Goal: Transaction & Acquisition: Purchase product/service

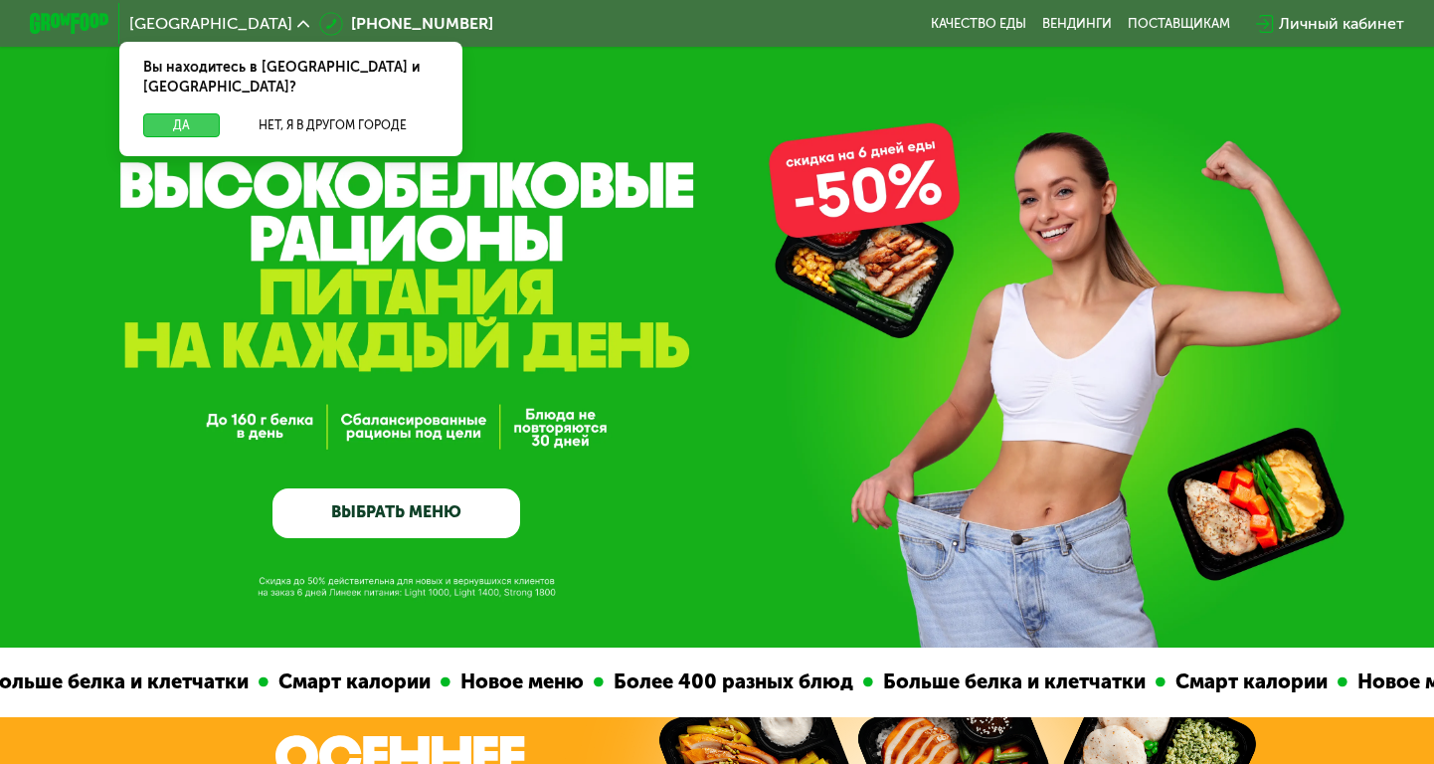
click at [157, 113] on button "Да" at bounding box center [181, 125] width 77 height 24
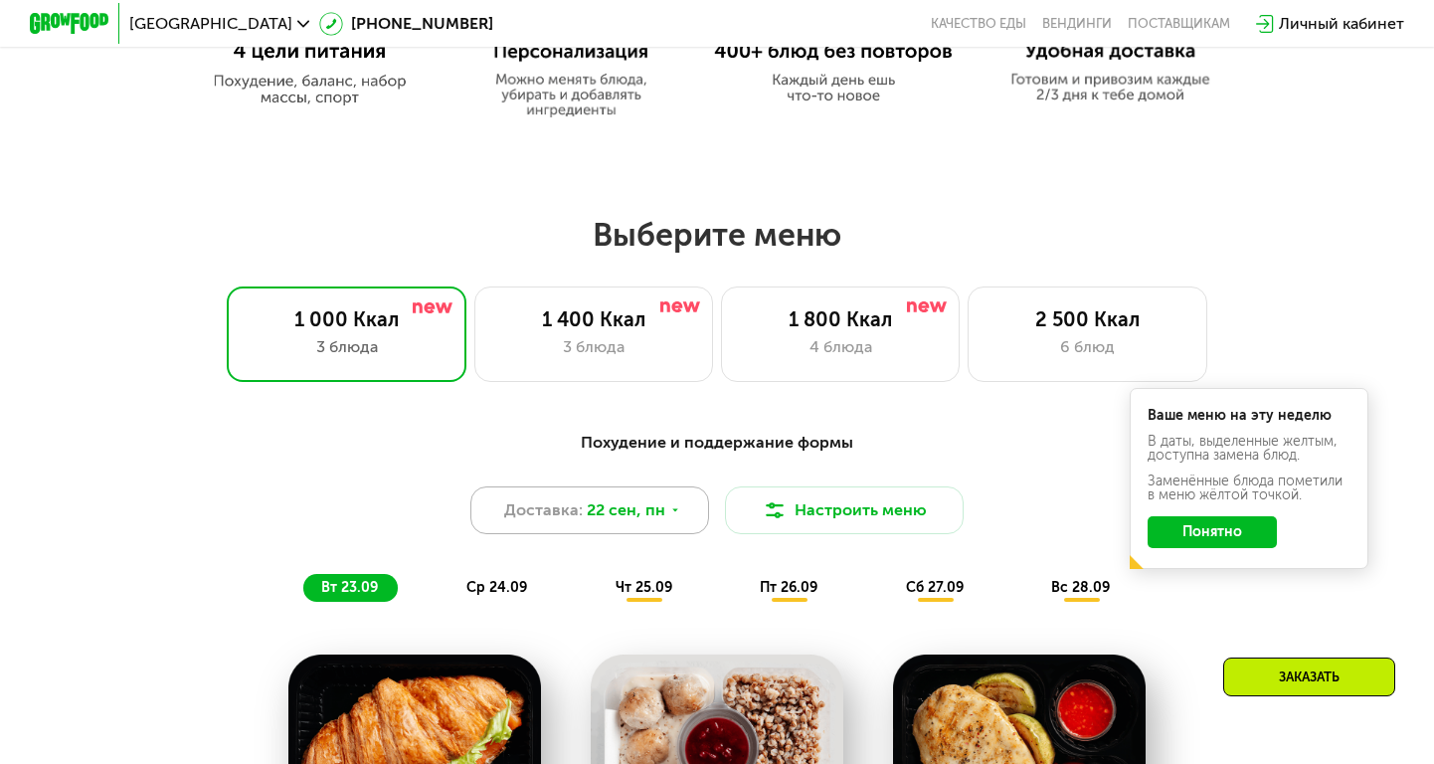
scroll to position [1107, 0]
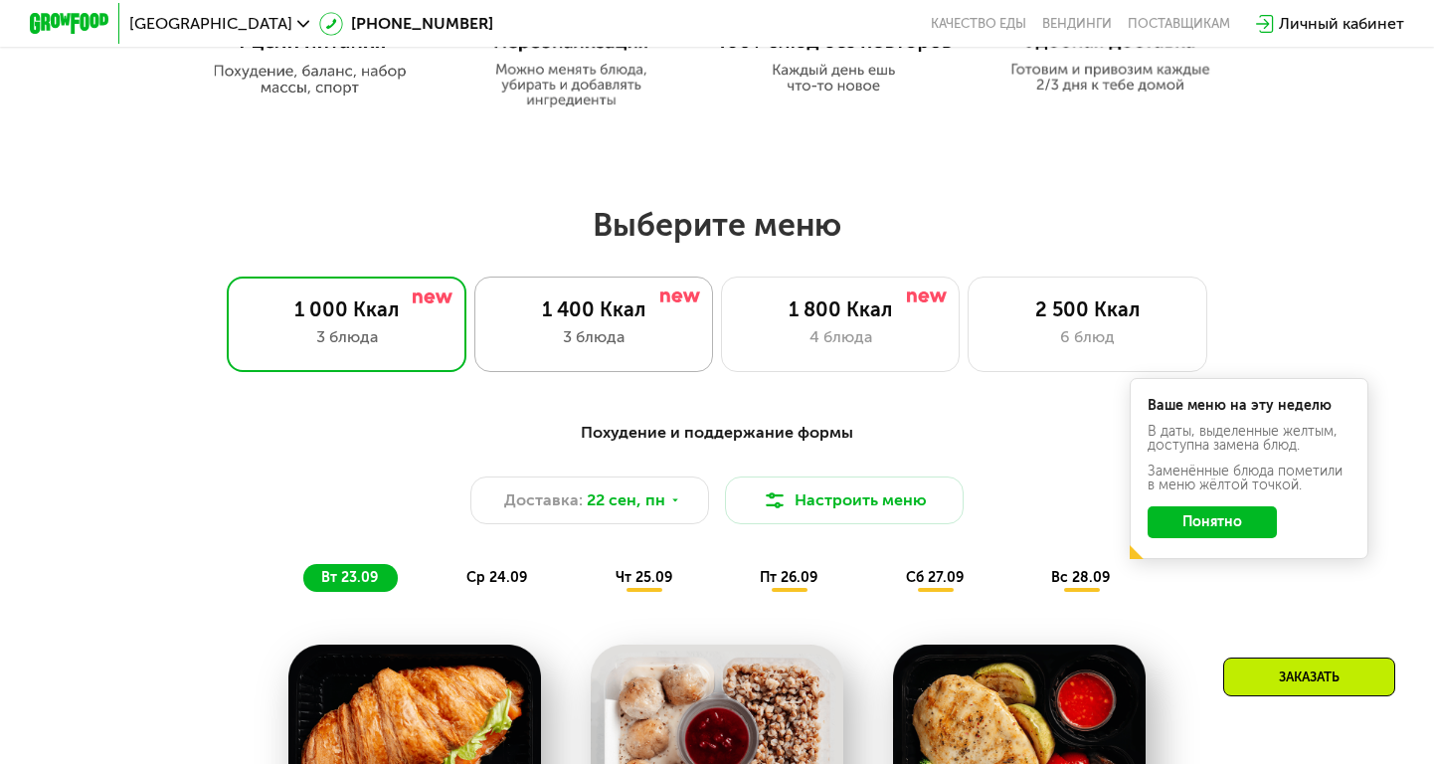
click at [581, 351] on div "1 400 Ккал 3 блюда" at bounding box center [593, 323] width 239 height 95
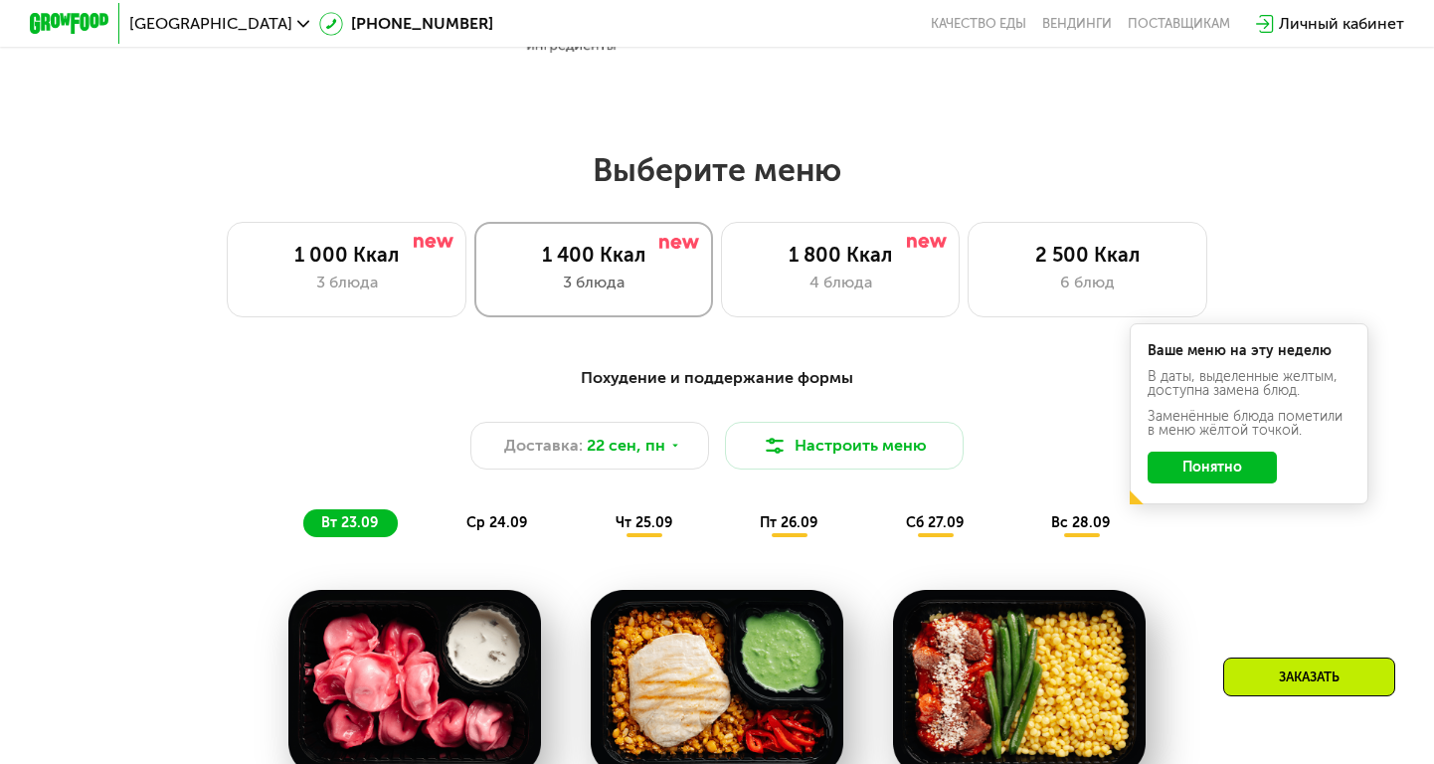
scroll to position [1180, 0]
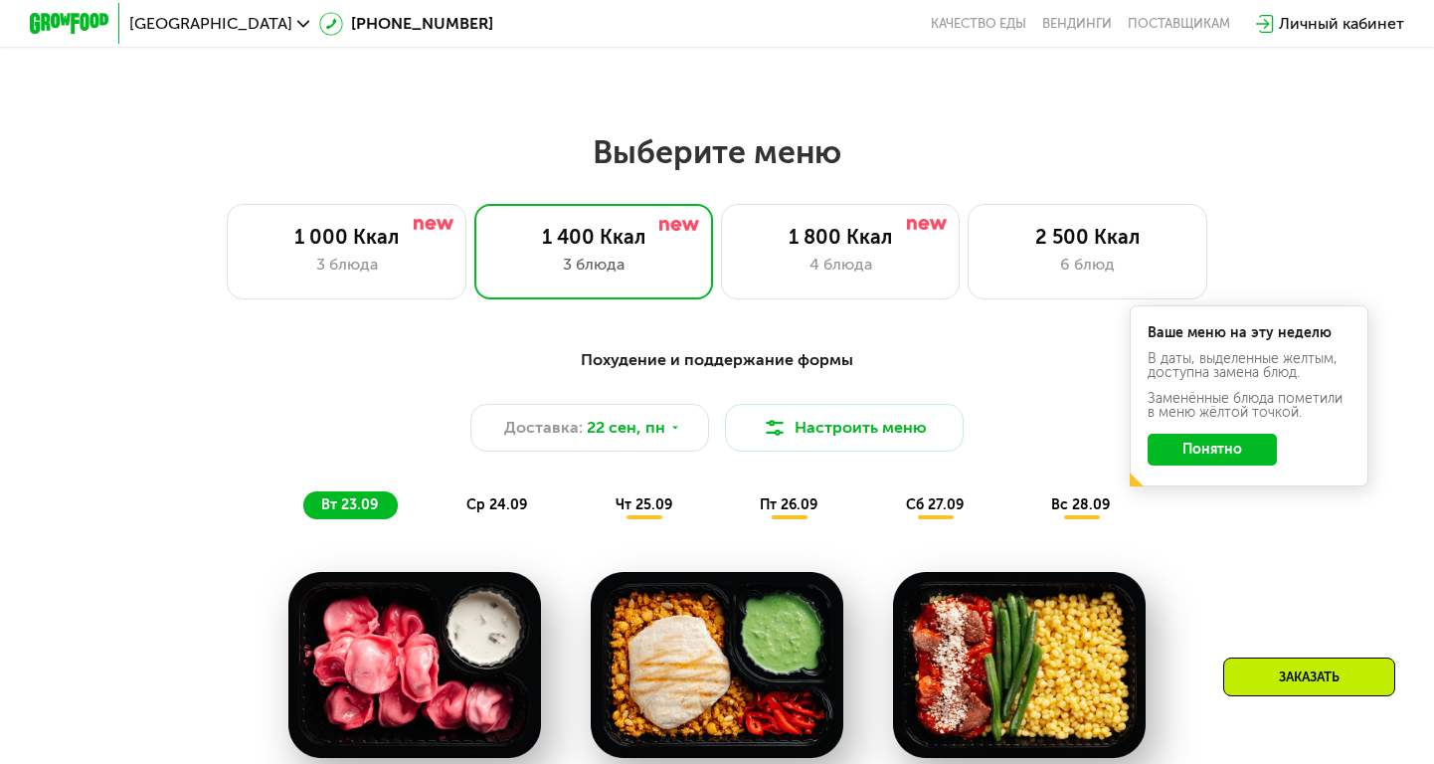
click at [1241, 467] on div "Ваше меню на эту неделю В даты, выделенные желтым, доступна замена блюд. Заменё…" at bounding box center [1249, 395] width 239 height 181
click at [1245, 441] on button "Понятно" at bounding box center [1212, 450] width 129 height 32
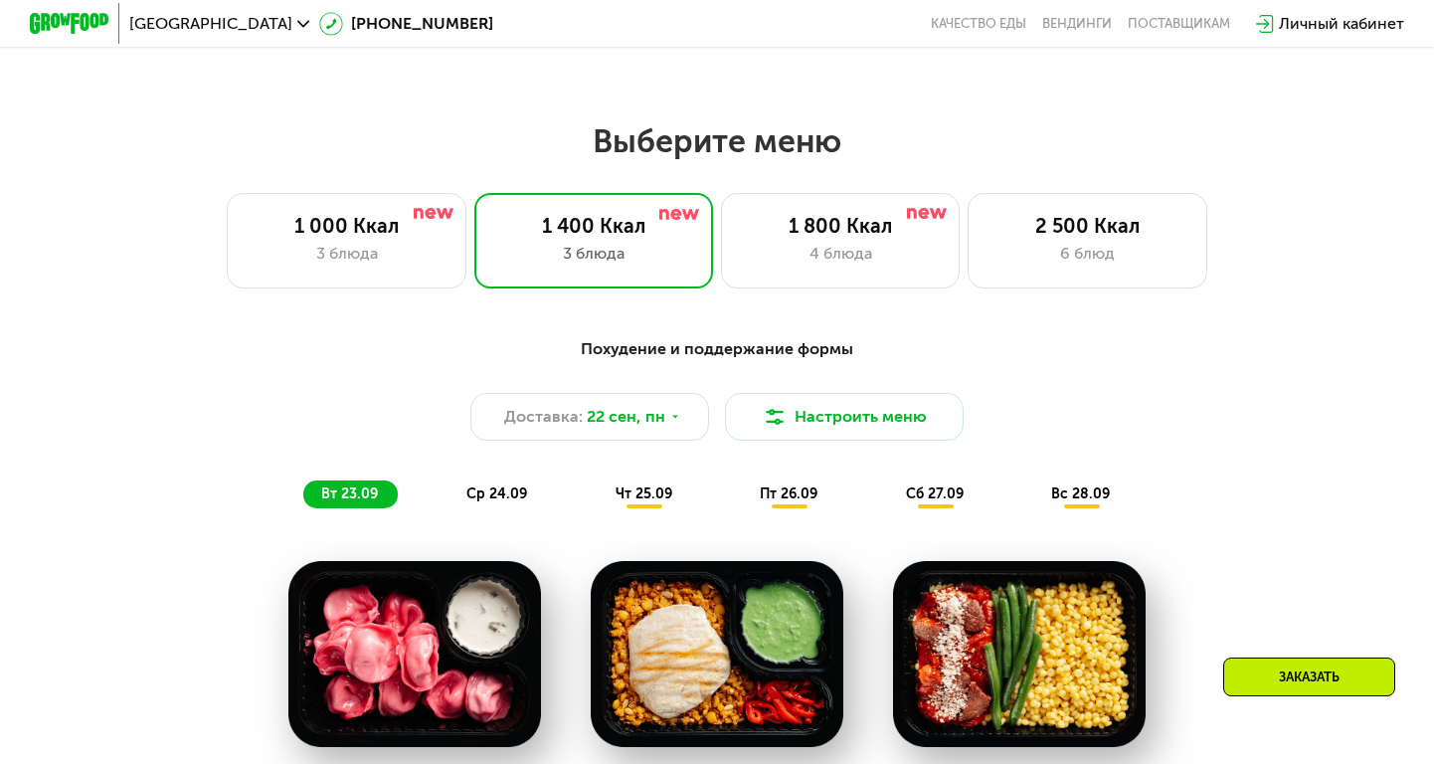
scroll to position [1192, 0]
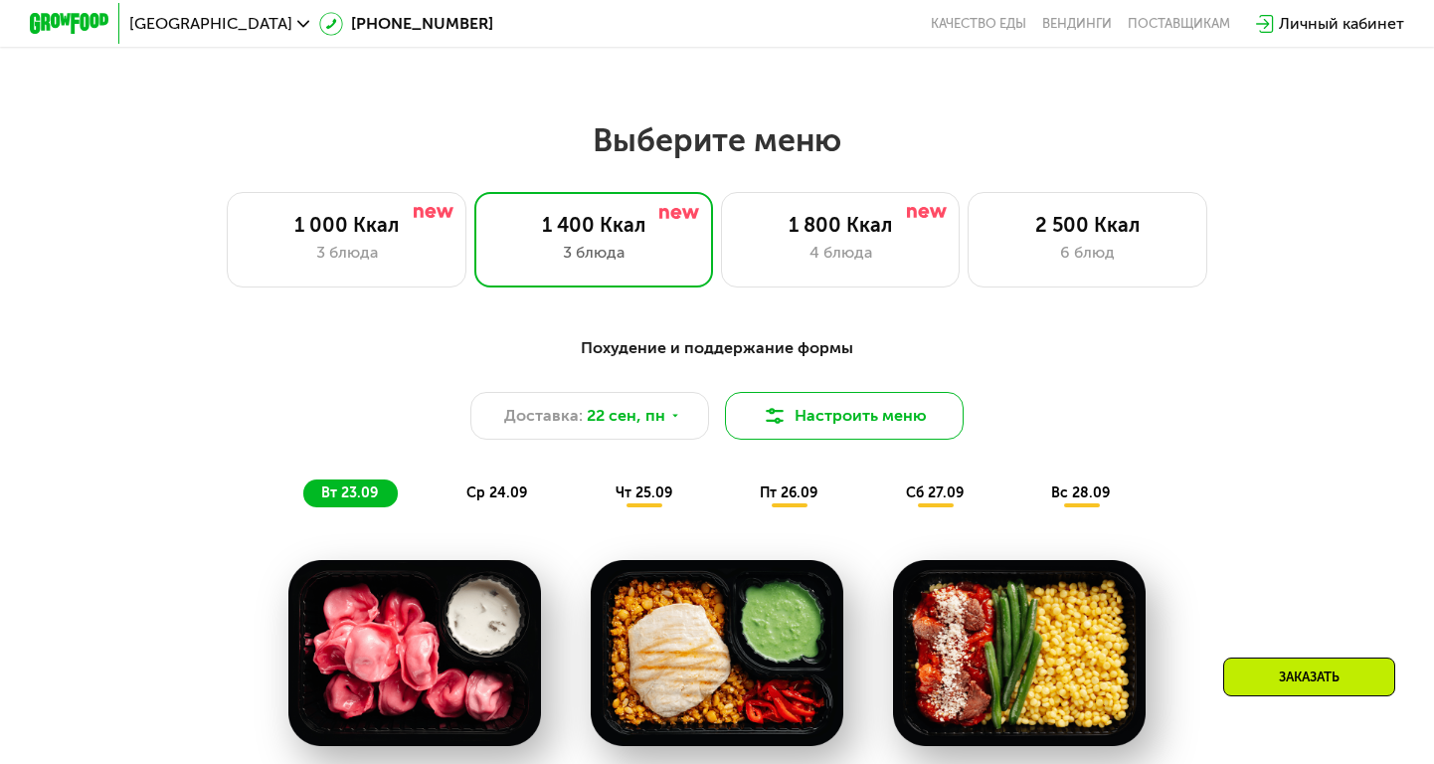
click at [870, 419] on button "Настроить меню" at bounding box center [844, 416] width 239 height 48
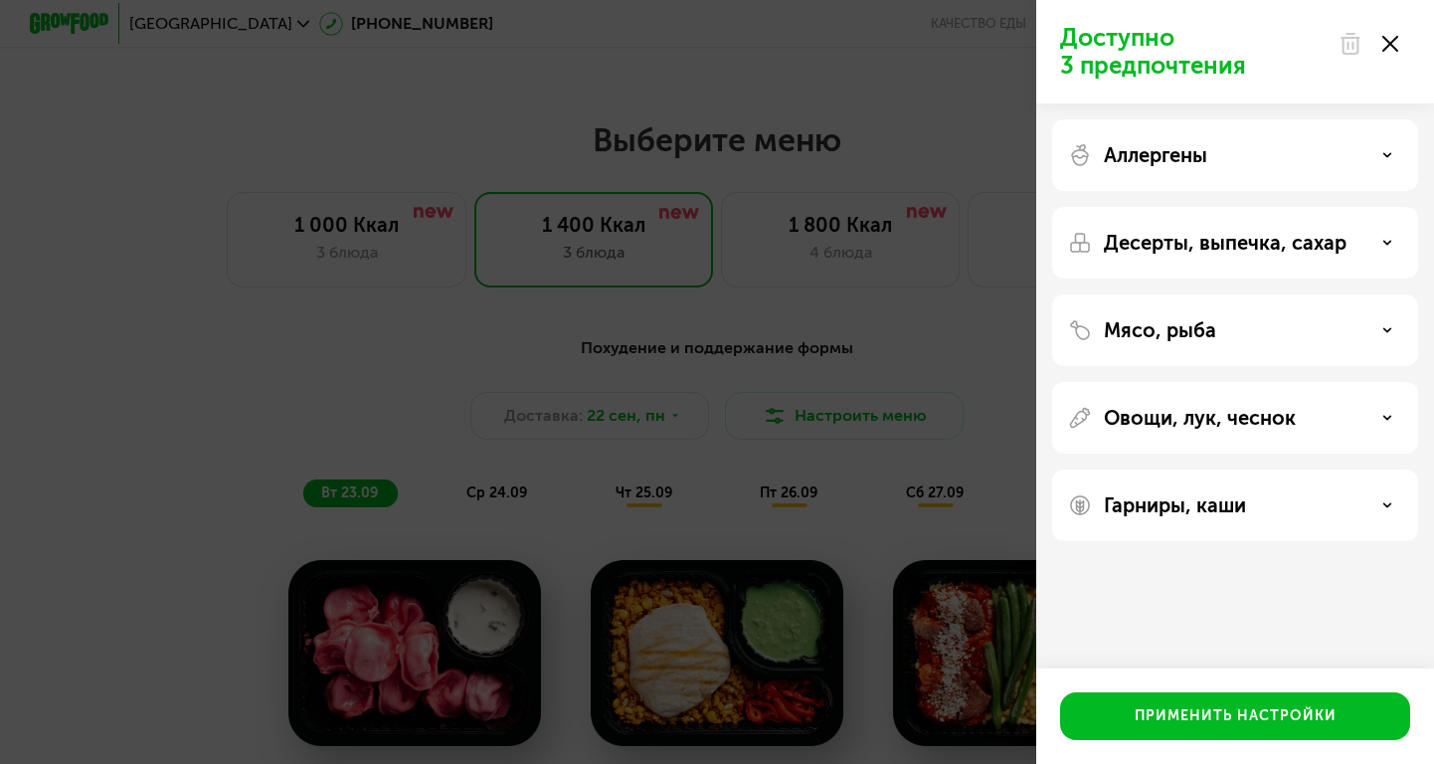
click at [1209, 412] on p "Овощи, лук, чеснок" at bounding box center [1200, 418] width 192 height 24
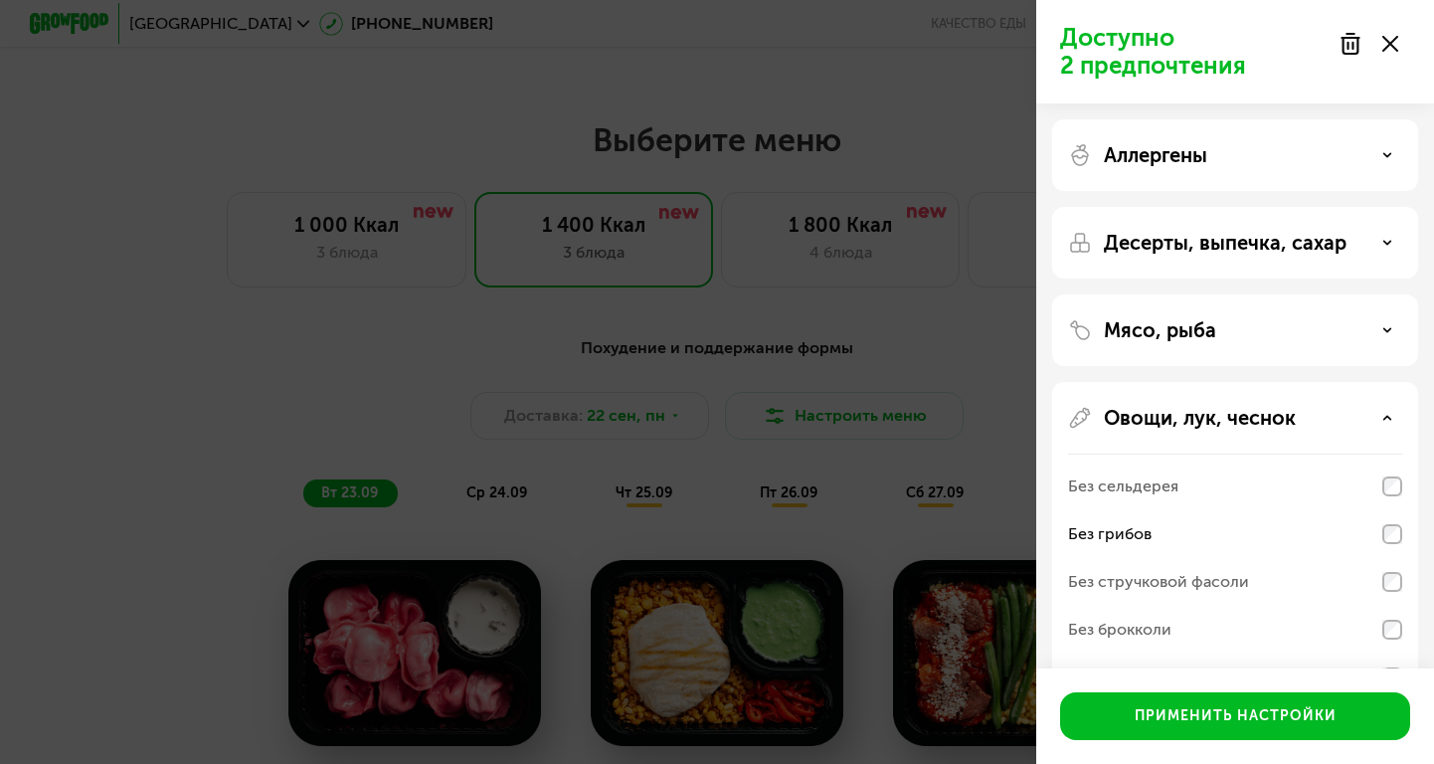
scroll to position [0, 0]
click at [1390, 242] on use at bounding box center [1387, 242] width 7 height 3
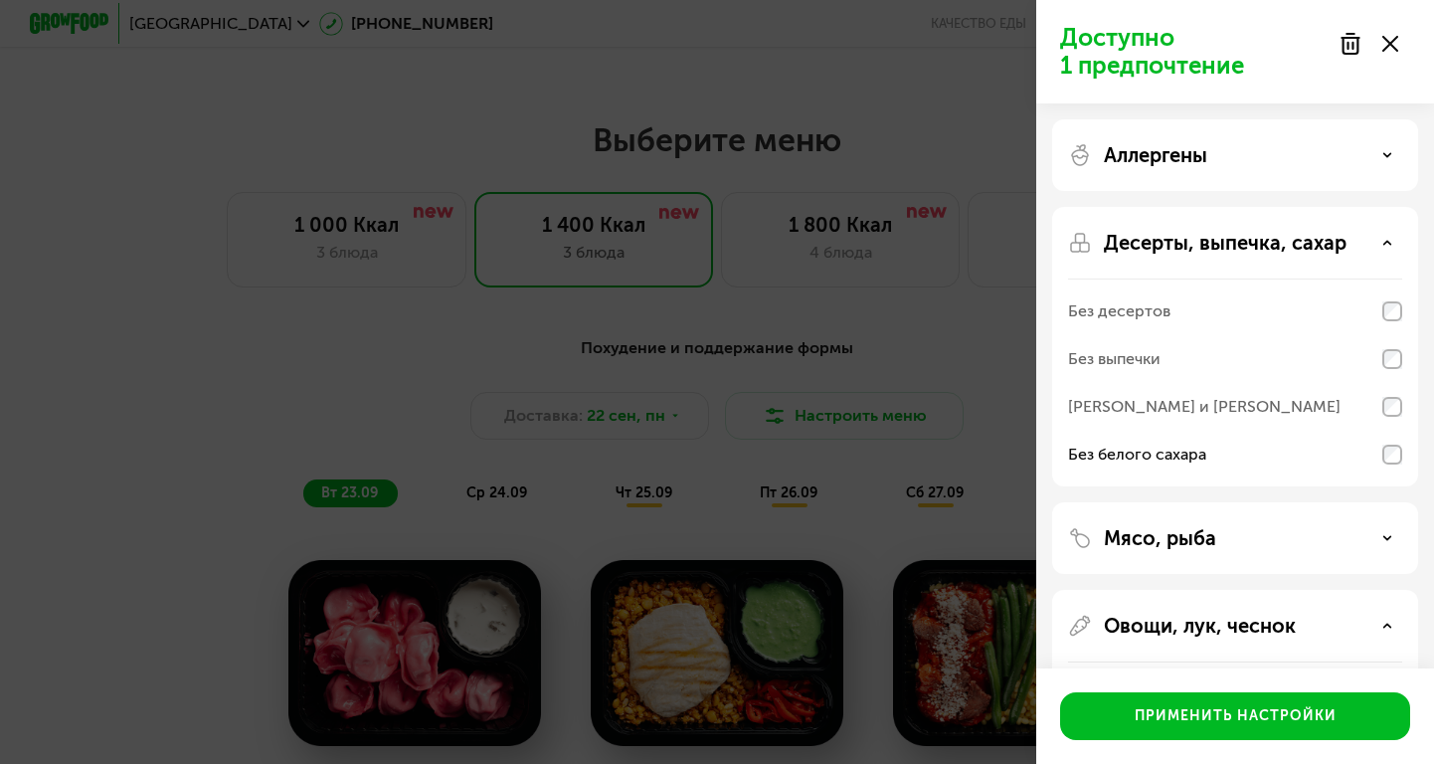
click at [1384, 141] on div "Аллергены" at bounding box center [1235, 155] width 366 height 72
click at [1384, 144] on div "Аллергены" at bounding box center [1235, 155] width 334 height 24
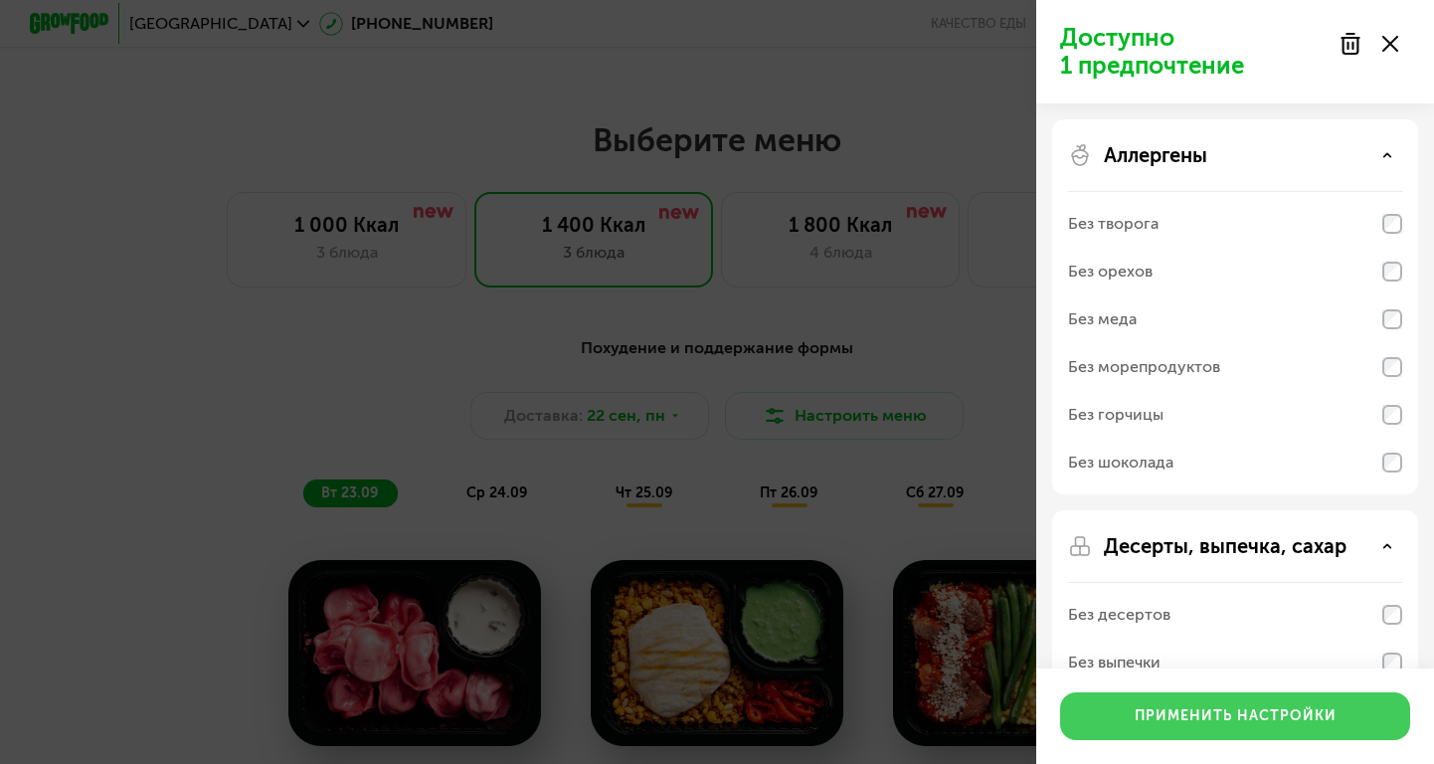
click at [1284, 716] on div "Применить настройки" at bounding box center [1236, 716] width 202 height 20
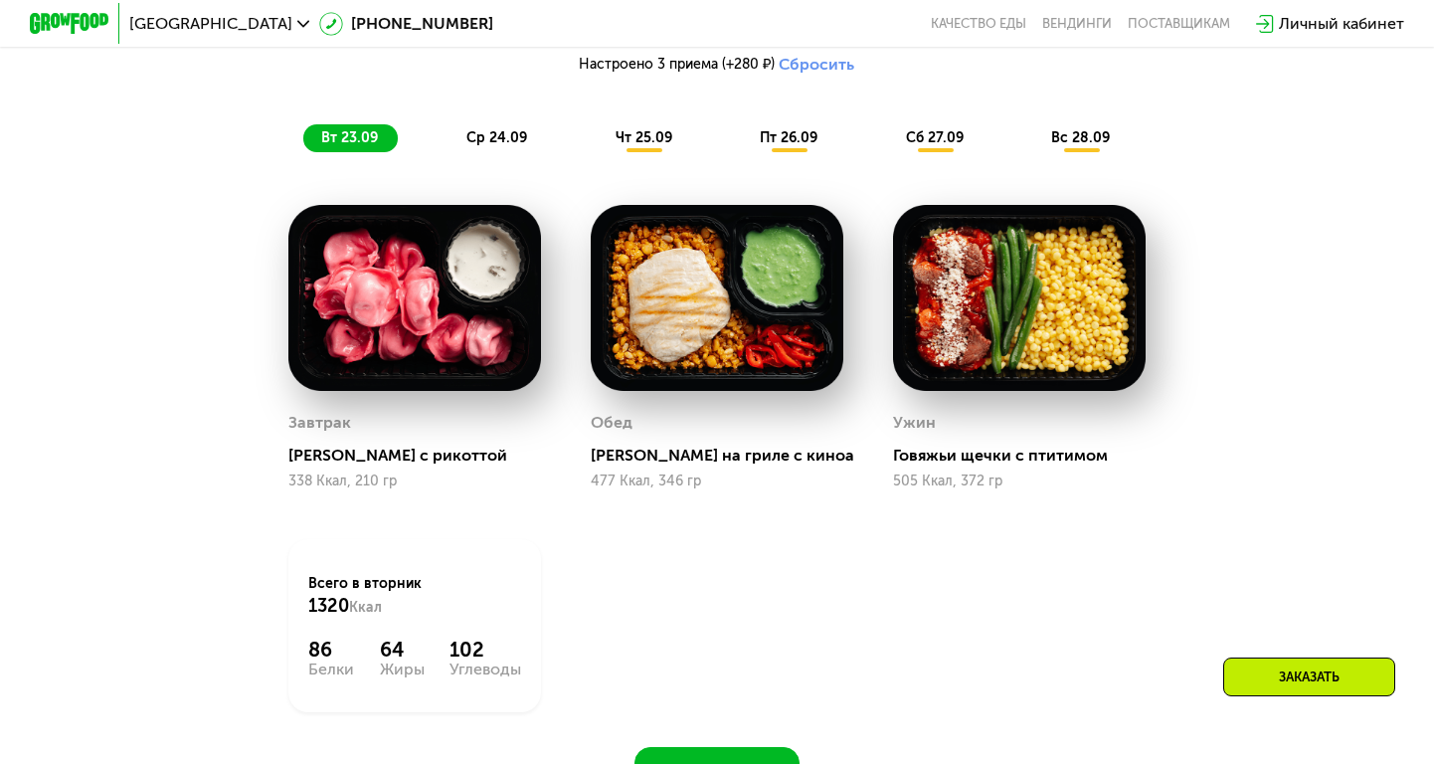
scroll to position [1594, 0]
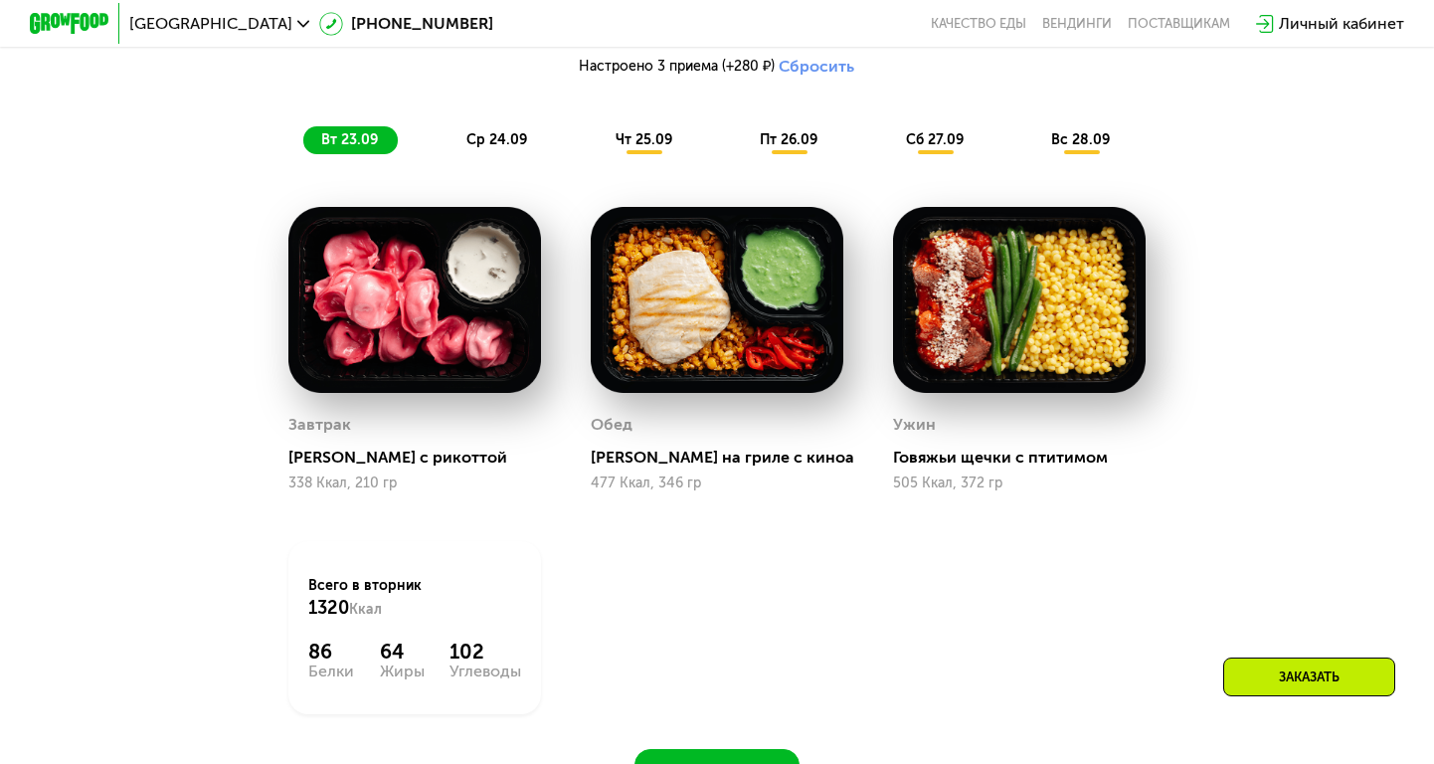
click at [489, 132] on span "ср 24.09" at bounding box center [496, 139] width 61 height 17
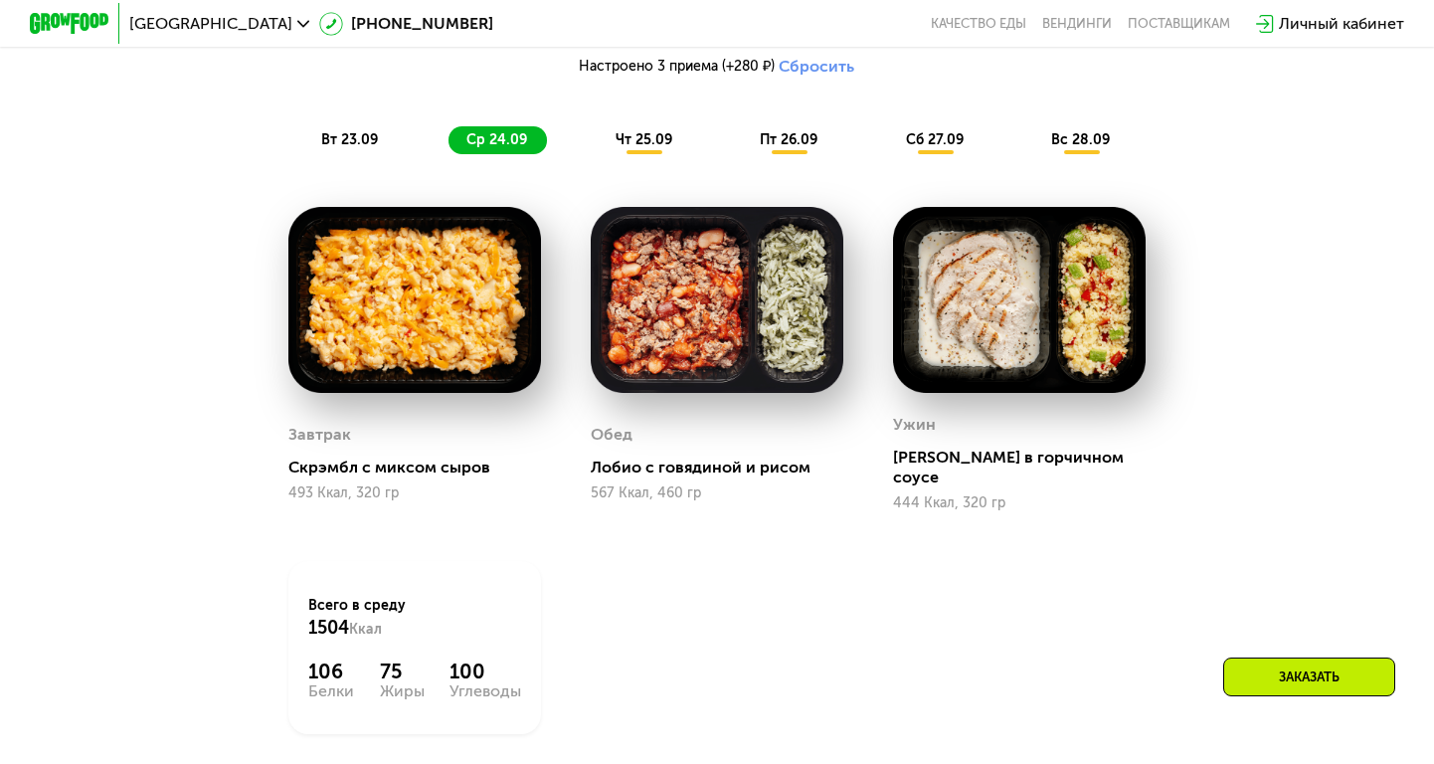
click at [637, 128] on div "чт 25.09" at bounding box center [645, 140] width 94 height 28
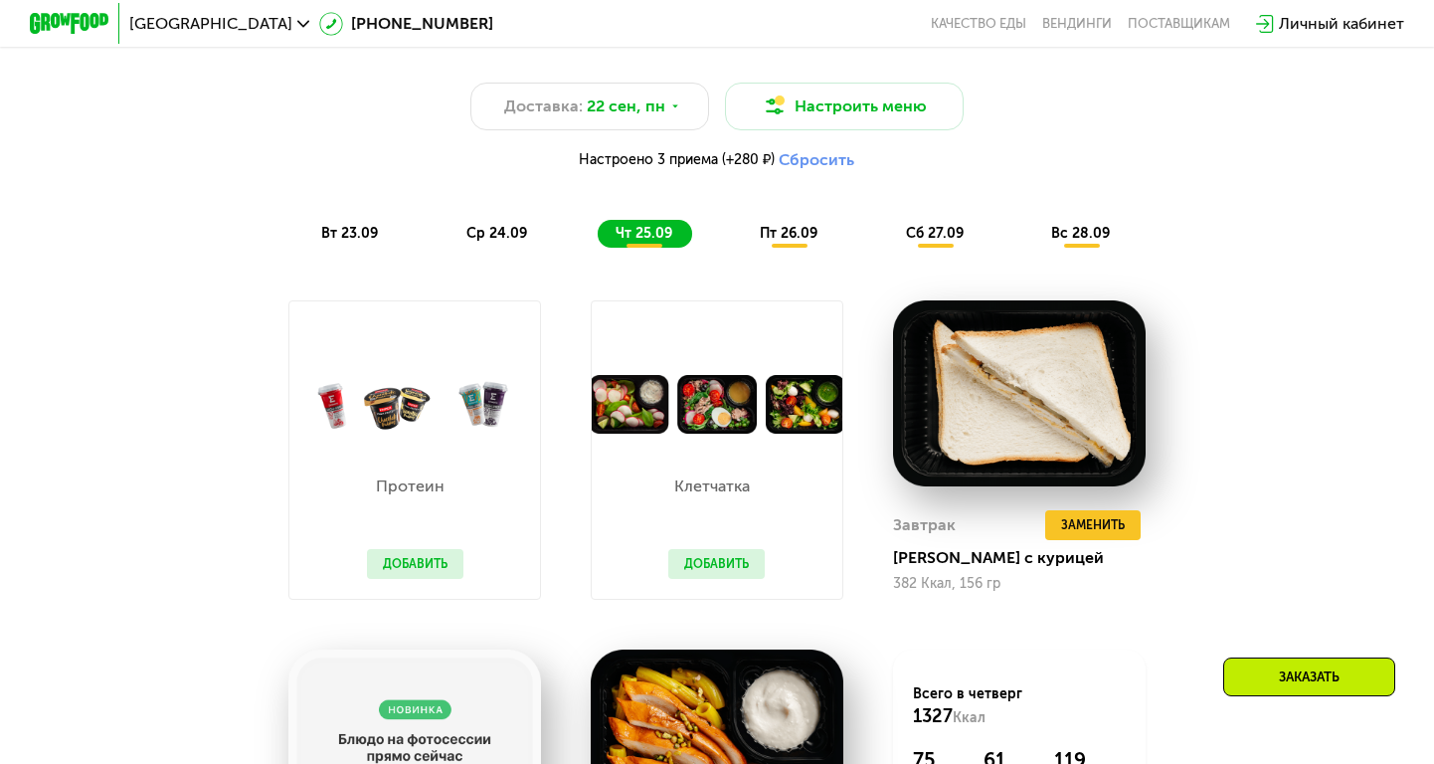
scroll to position [1477, 0]
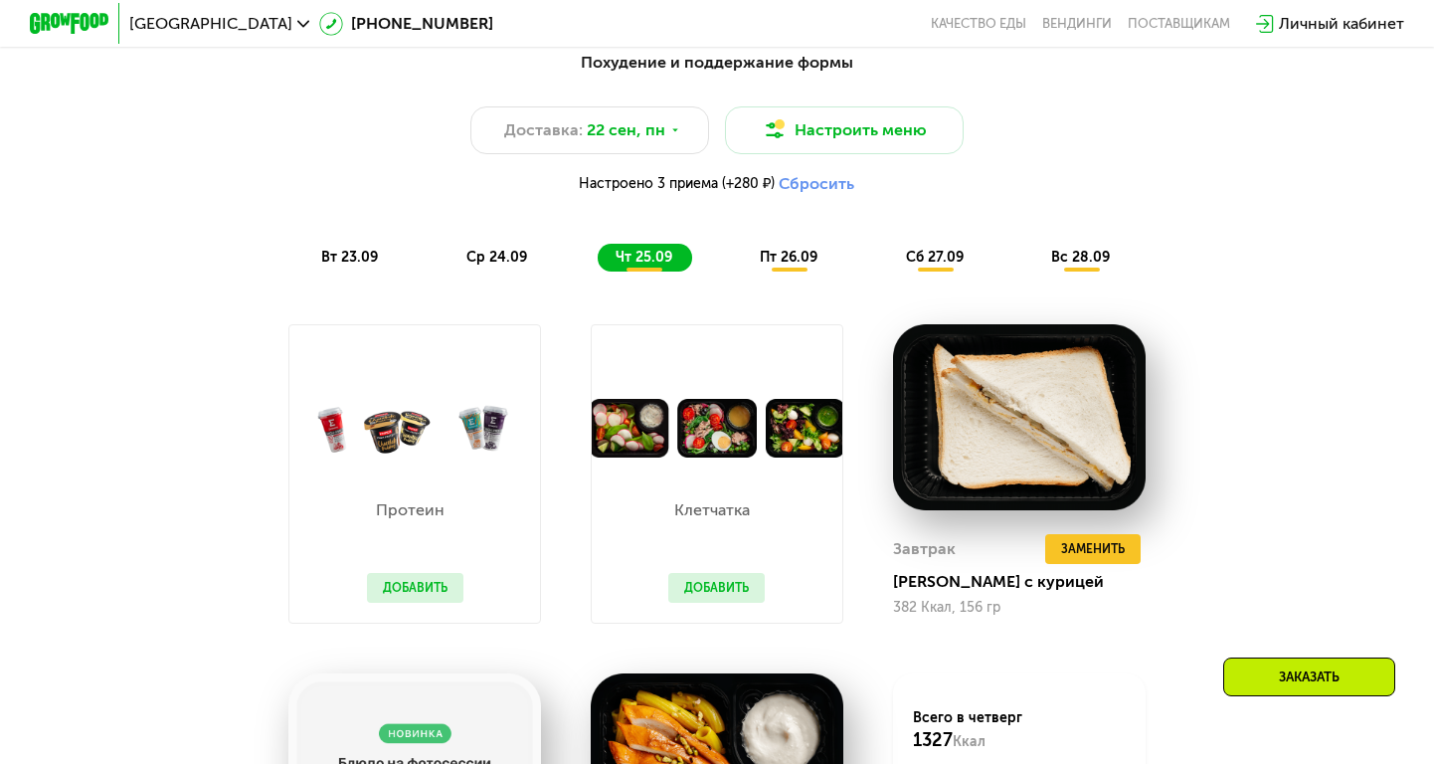
click at [798, 254] on span "пт 26.09" at bounding box center [789, 257] width 58 height 17
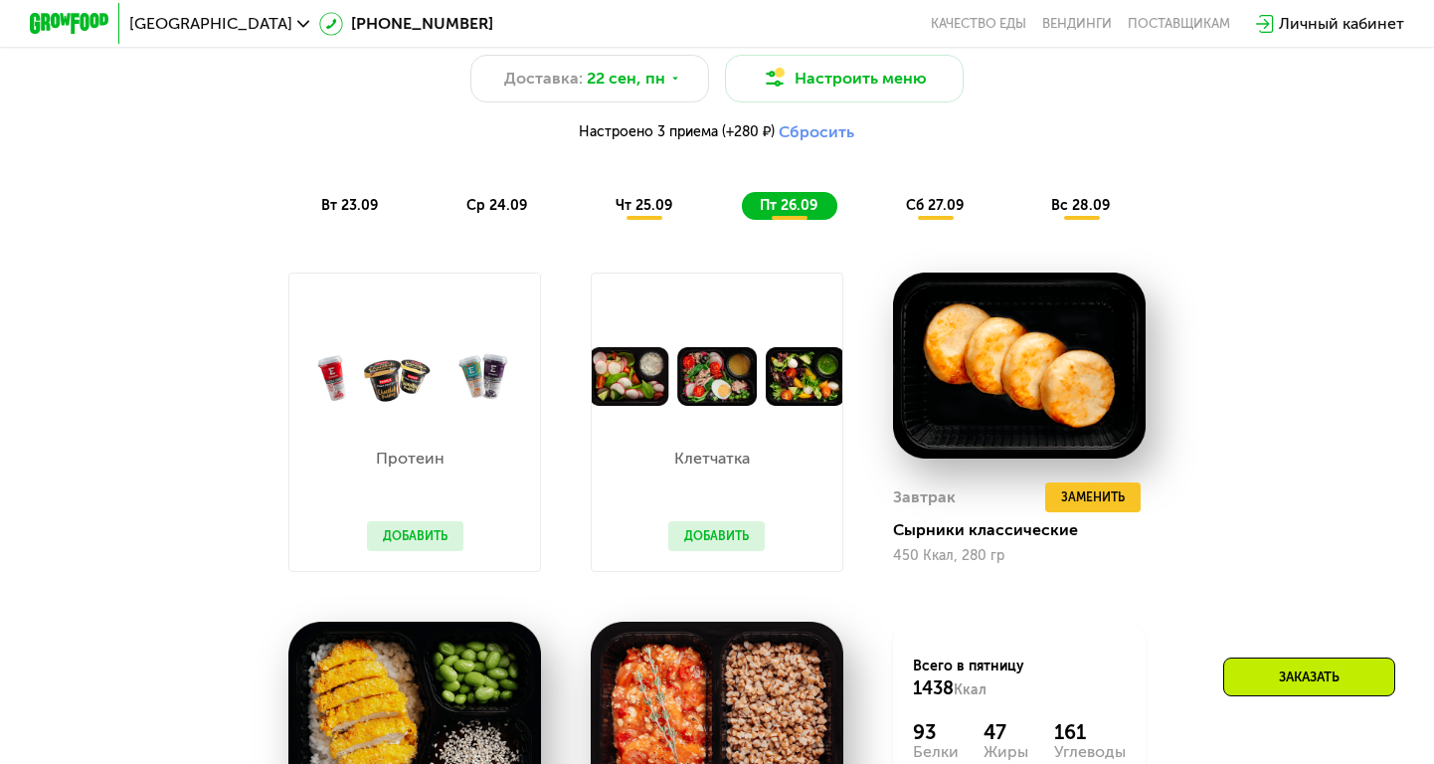
scroll to position [1525, 0]
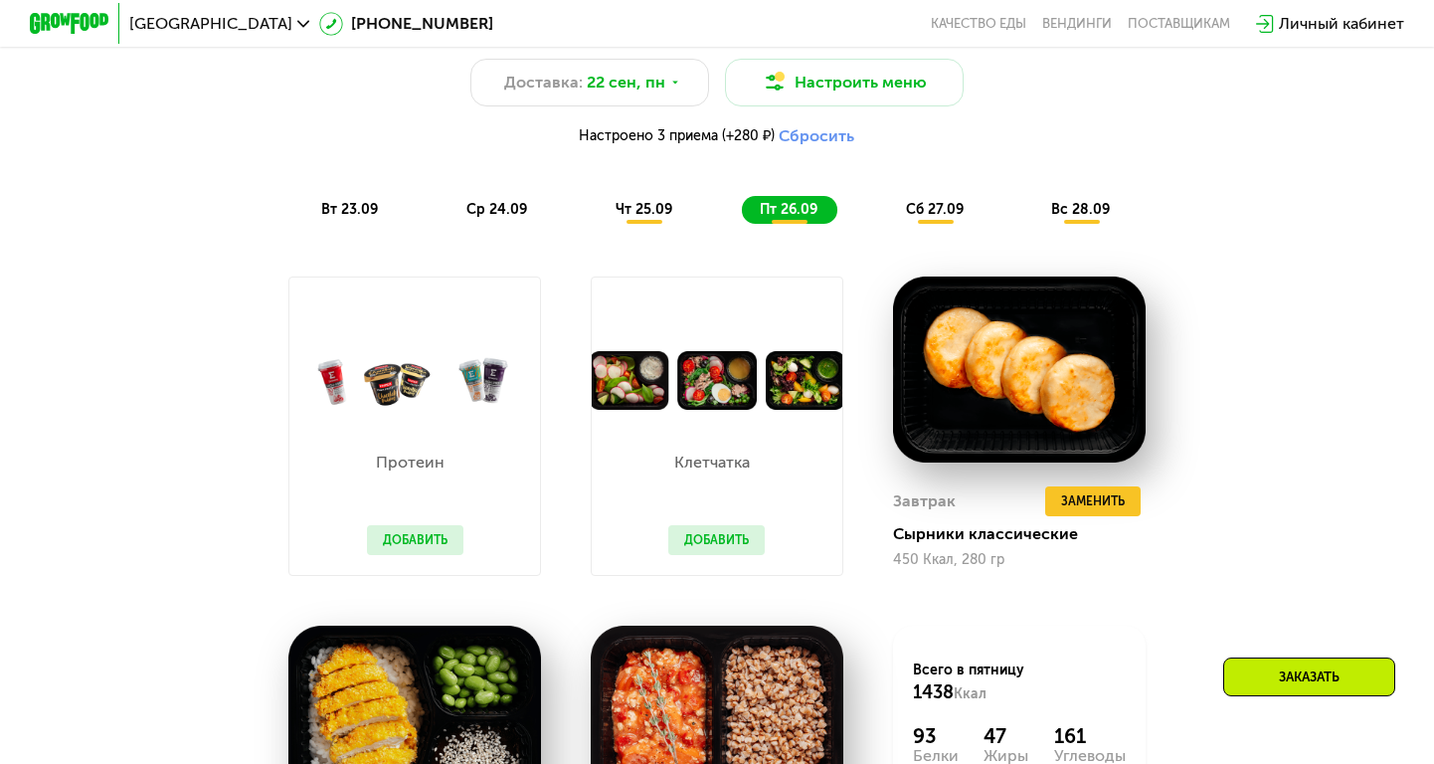
click at [939, 207] on span "сб 27.09" at bounding box center [935, 209] width 58 height 17
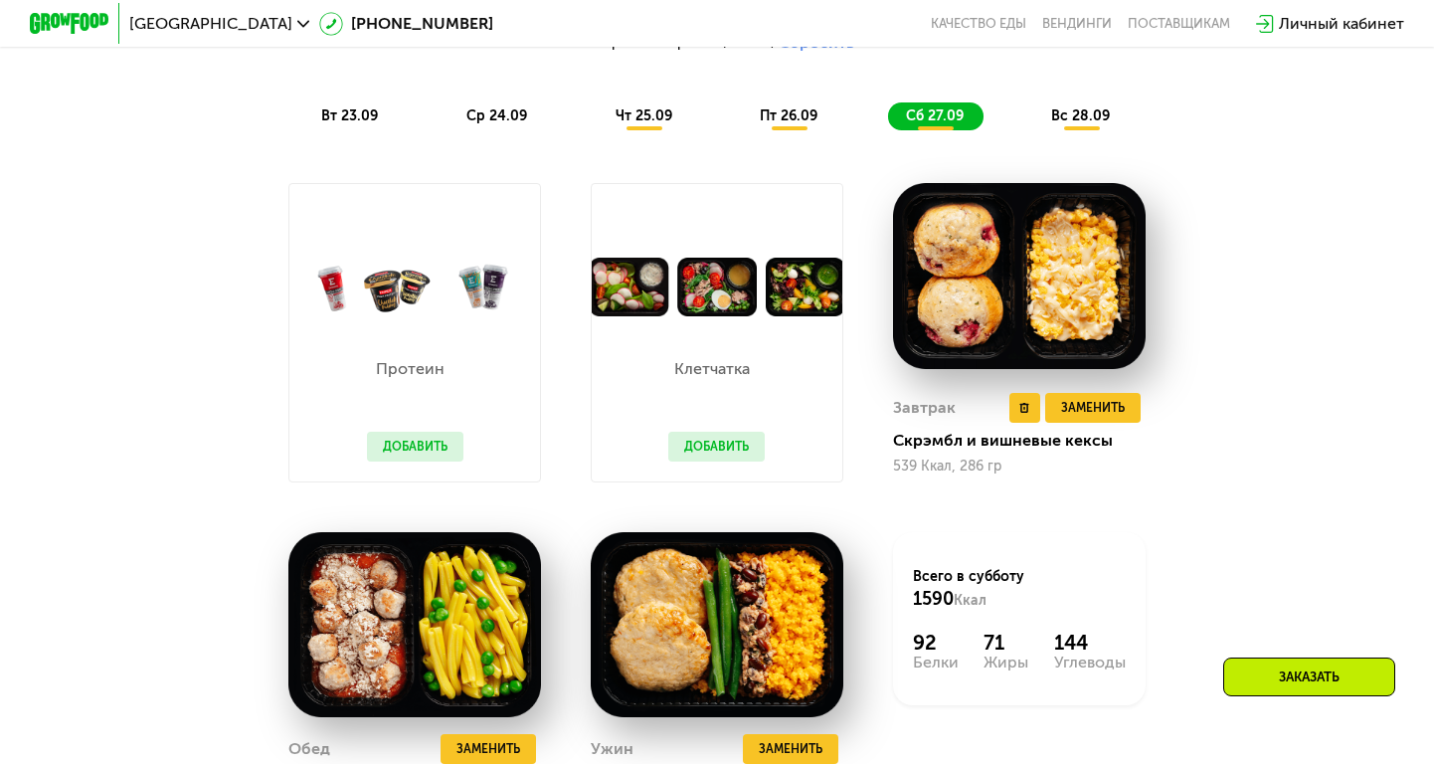
scroll to position [1617, 0]
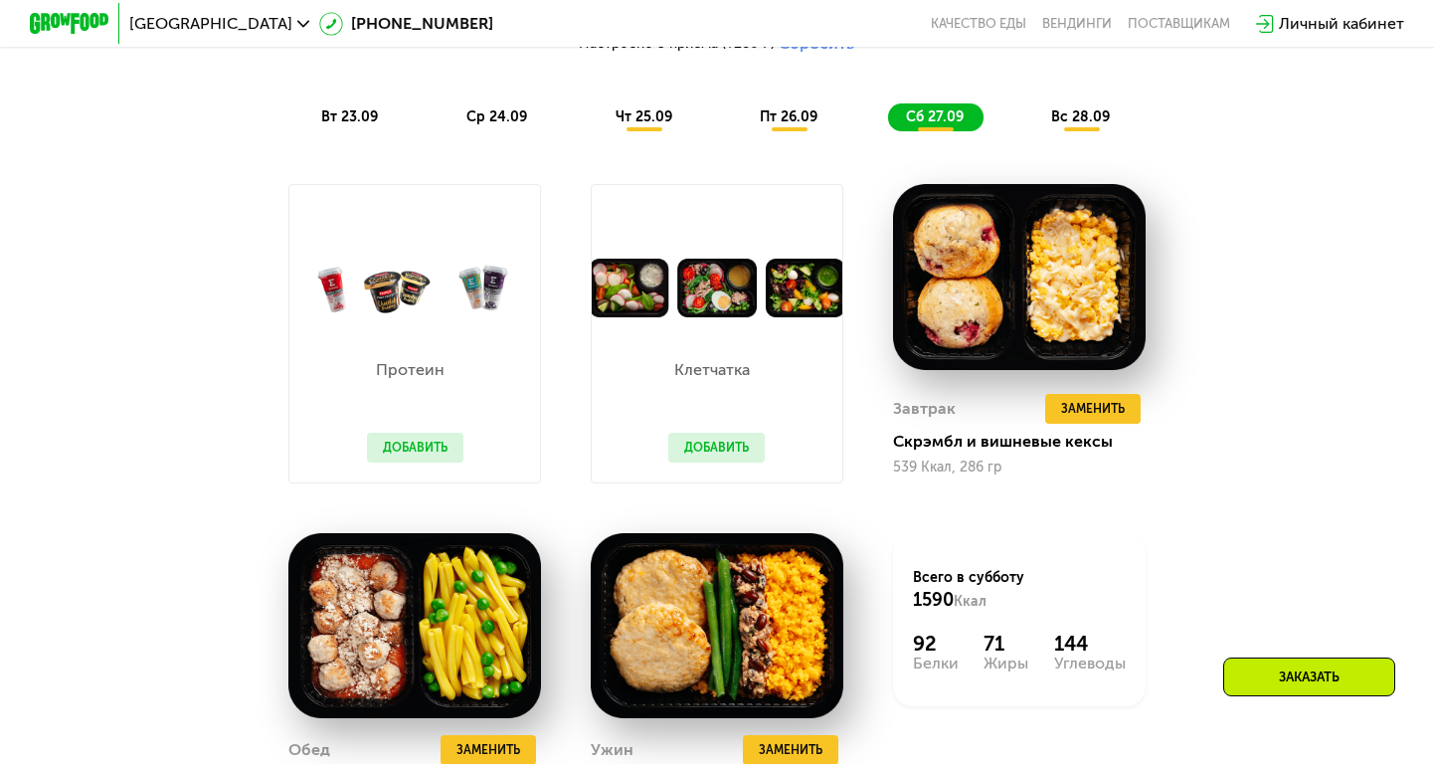
click at [1046, 110] on div "вс 28.09" at bounding box center [1081, 117] width 96 height 28
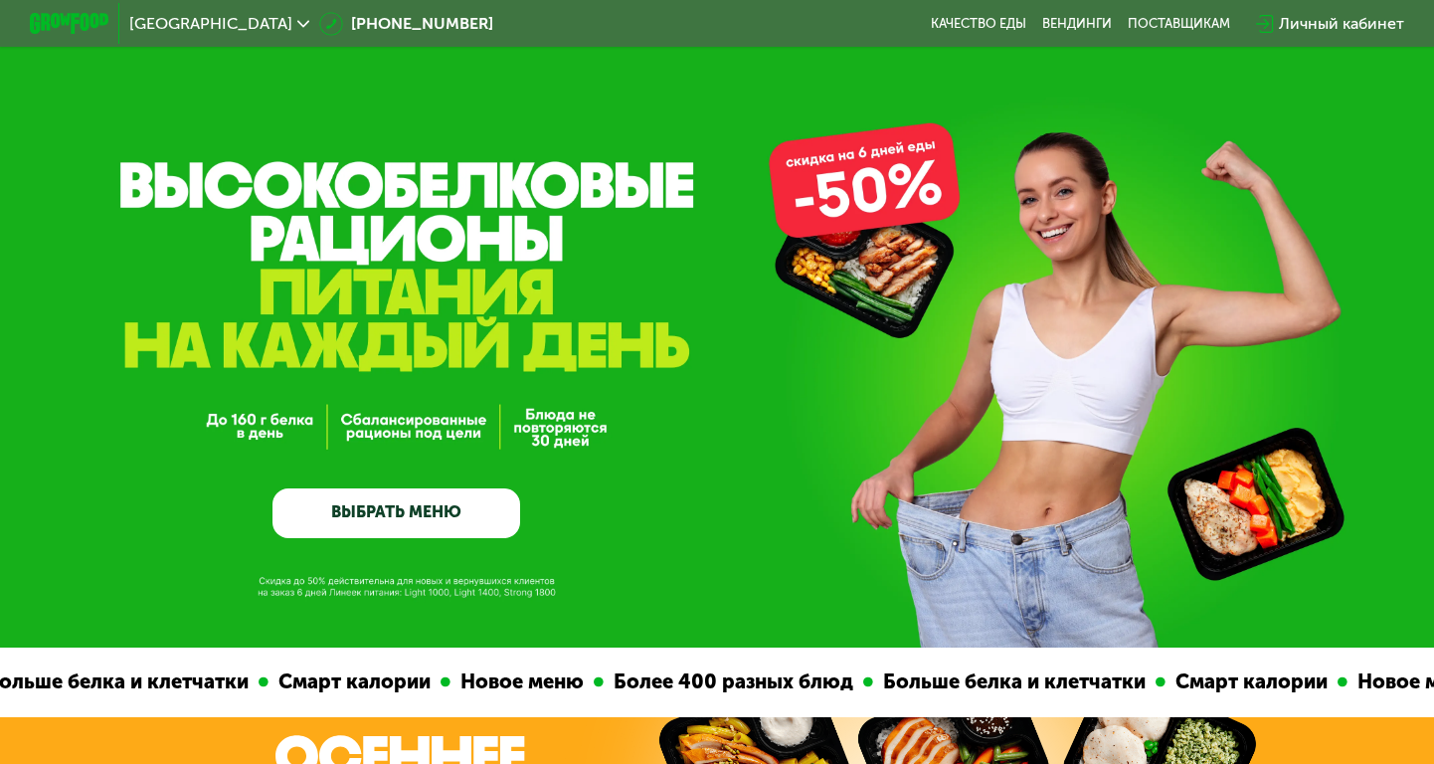
scroll to position [0, 0]
click at [401, 510] on link "ВЫБРАТЬ МЕНЮ" at bounding box center [397, 513] width 248 height 50
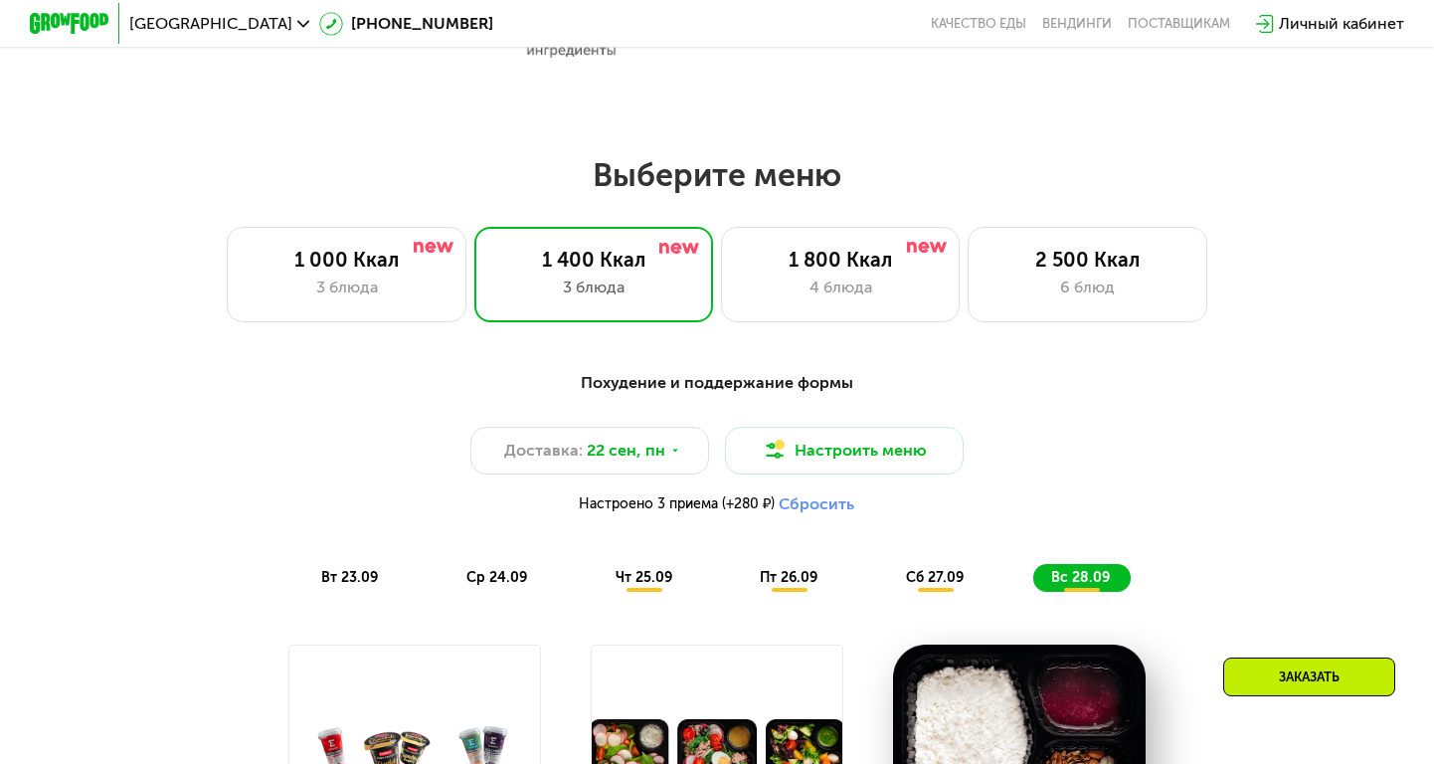
scroll to position [1264, 0]
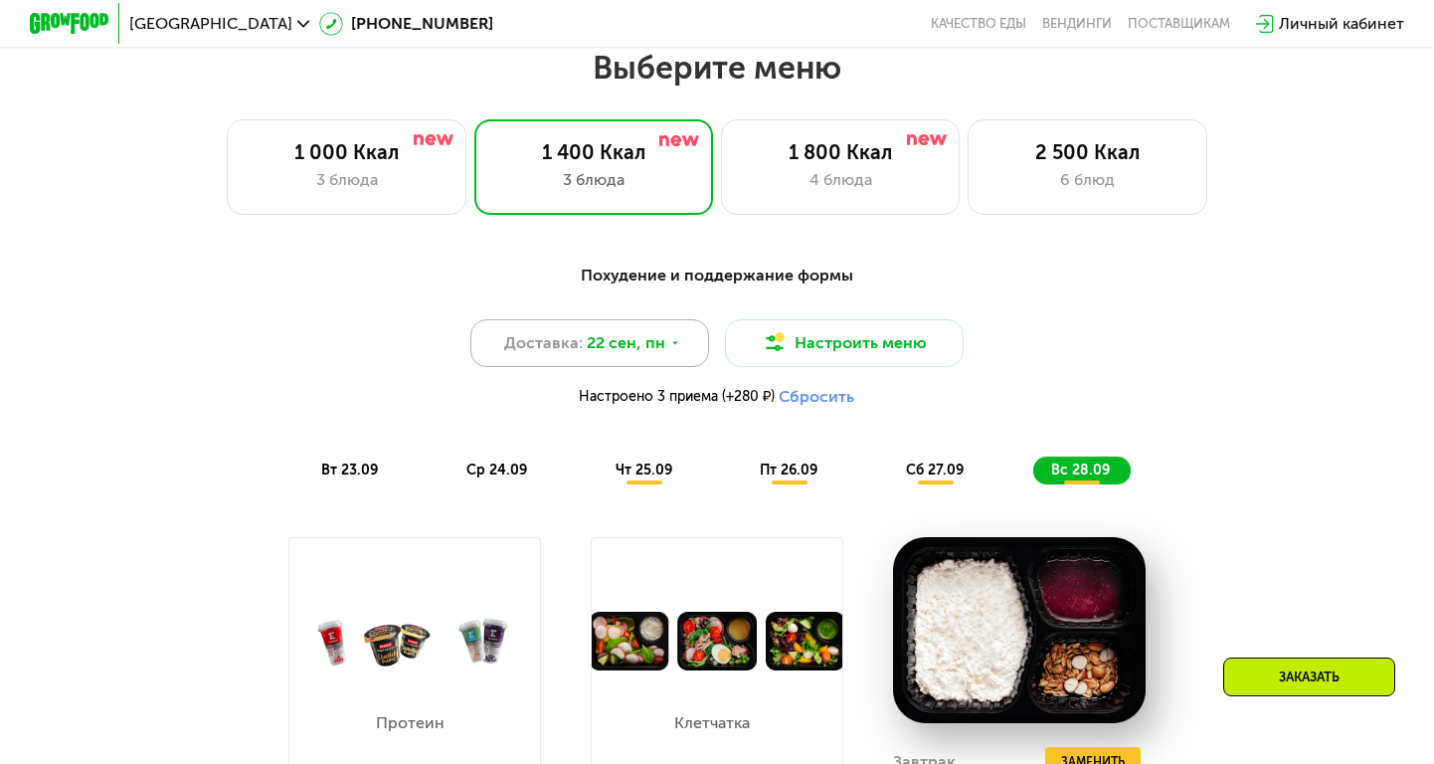
click at [675, 339] on icon at bounding box center [675, 343] width 12 height 12
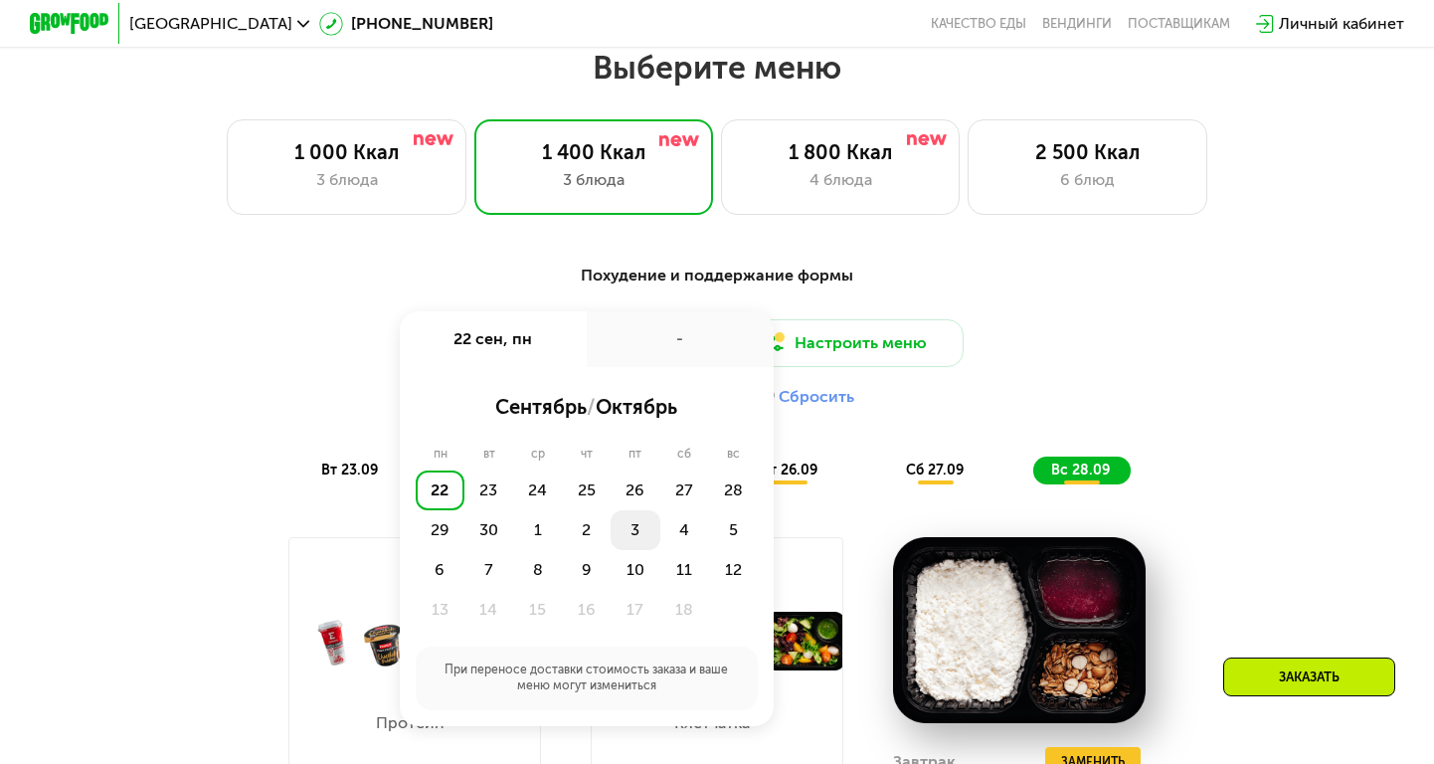
click at [629, 537] on div "3" at bounding box center [635, 530] width 49 height 40
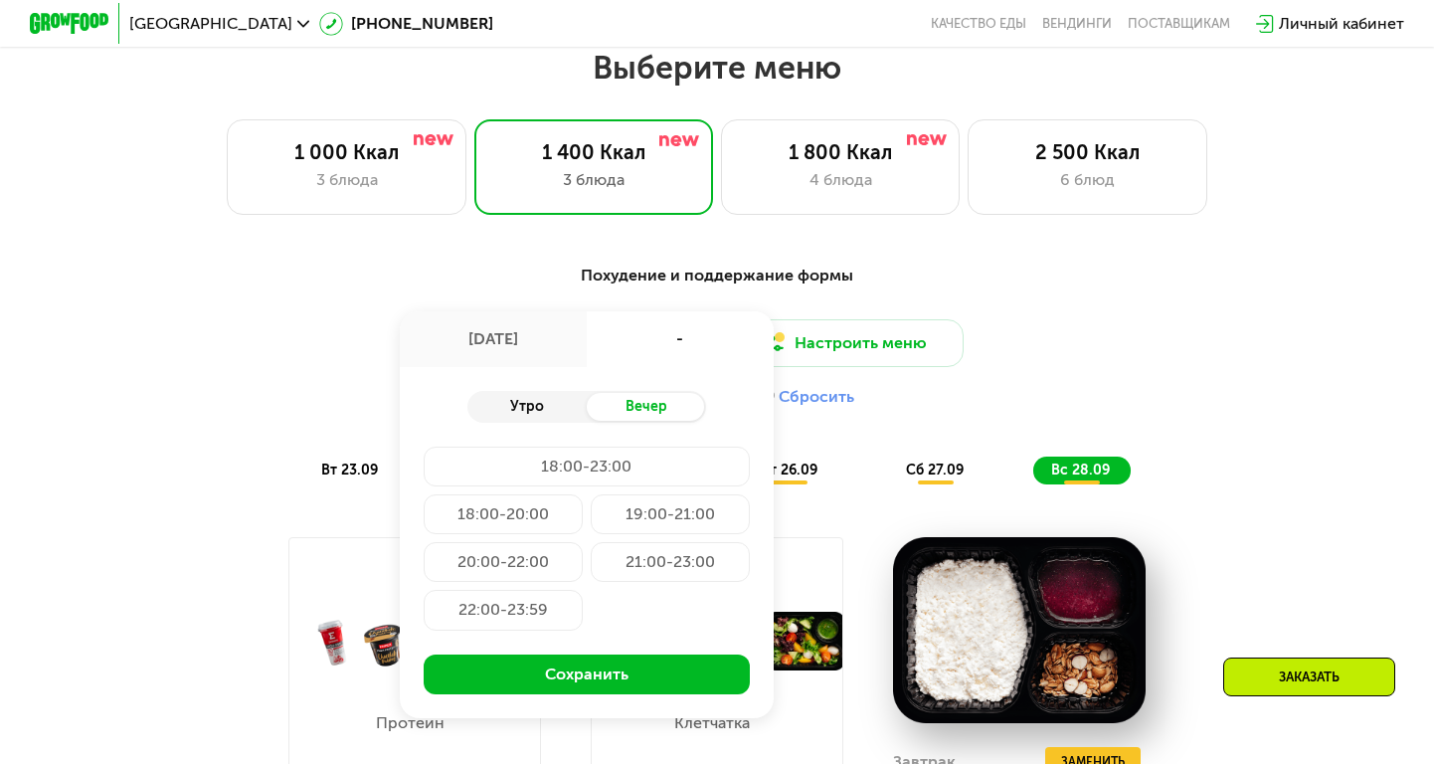
click at [544, 417] on div "Утро" at bounding box center [526, 407] width 119 height 28
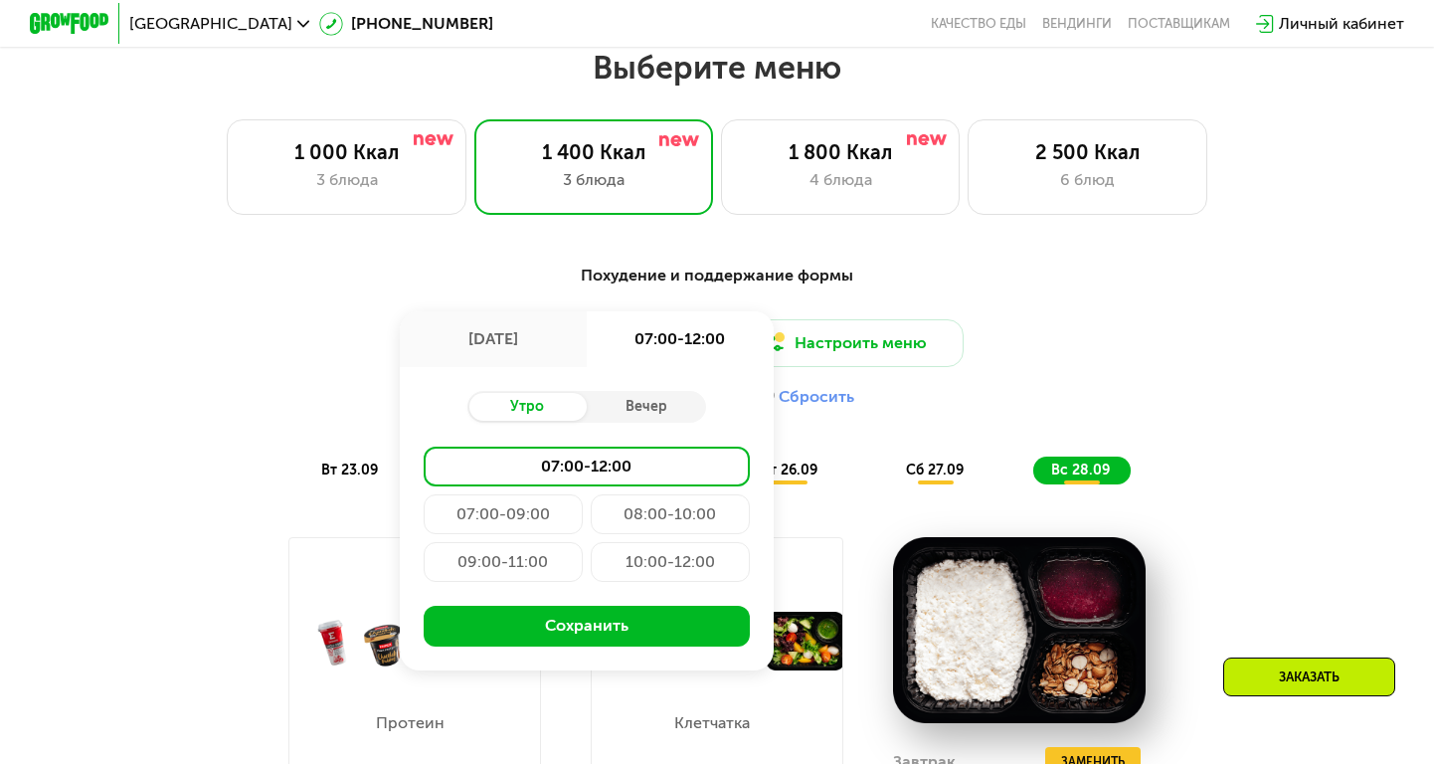
click at [202, 346] on div "Доставка: 3 окт, пт 3 окт, пт 07:00-12:00 Утро Вечер 07:00-12:00 07:00-09:00 08…" at bounding box center [717, 367] width 1180 height 97
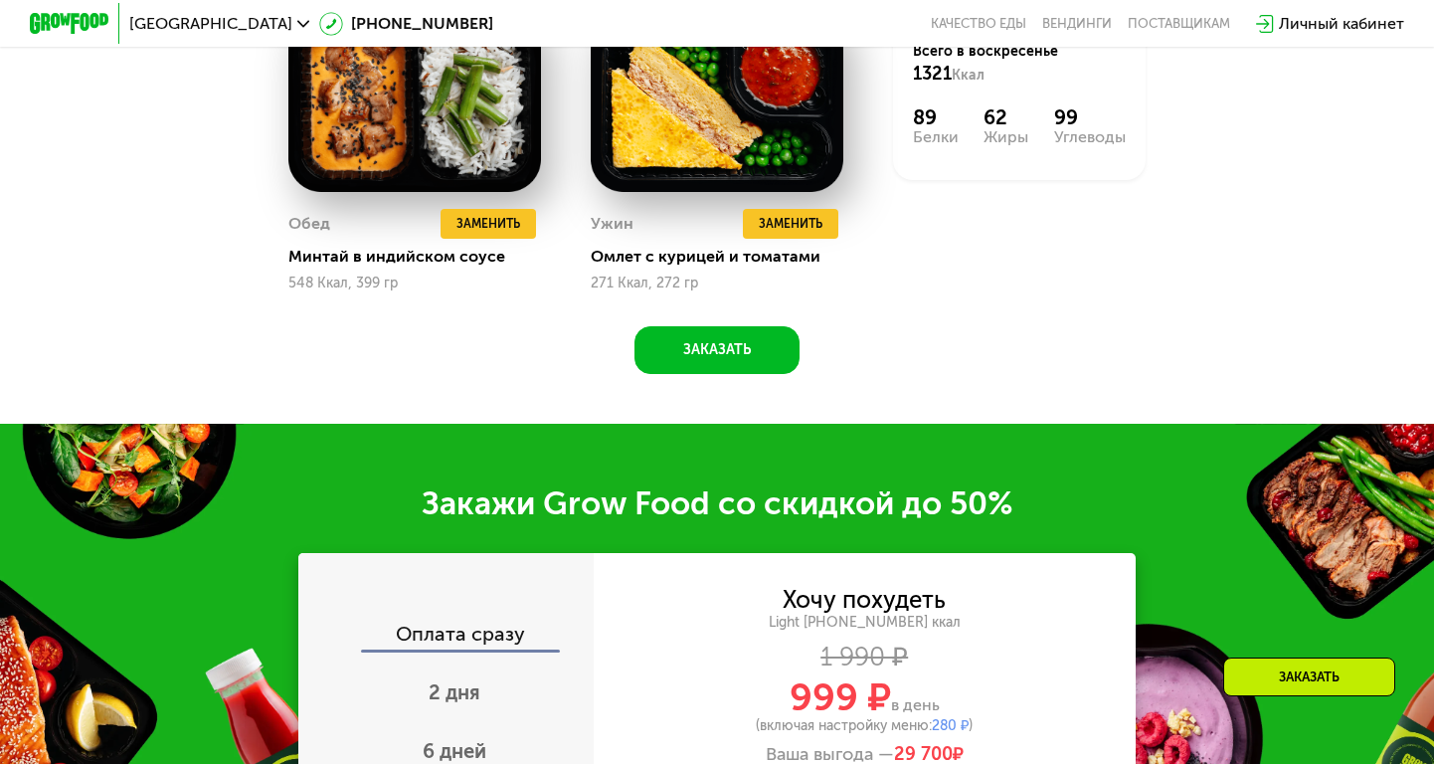
scroll to position [2149, 0]
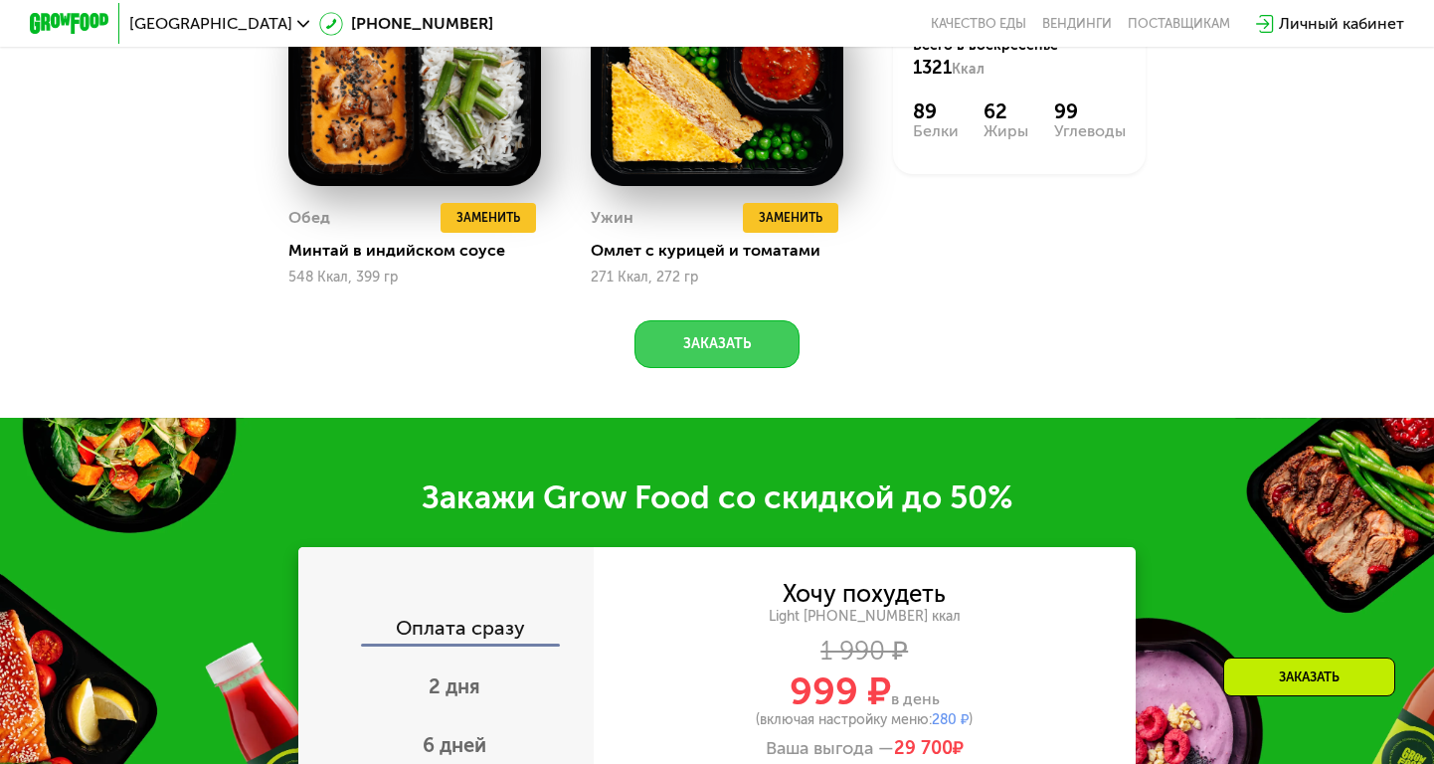
click at [751, 342] on button "Заказать" at bounding box center [717, 344] width 165 height 48
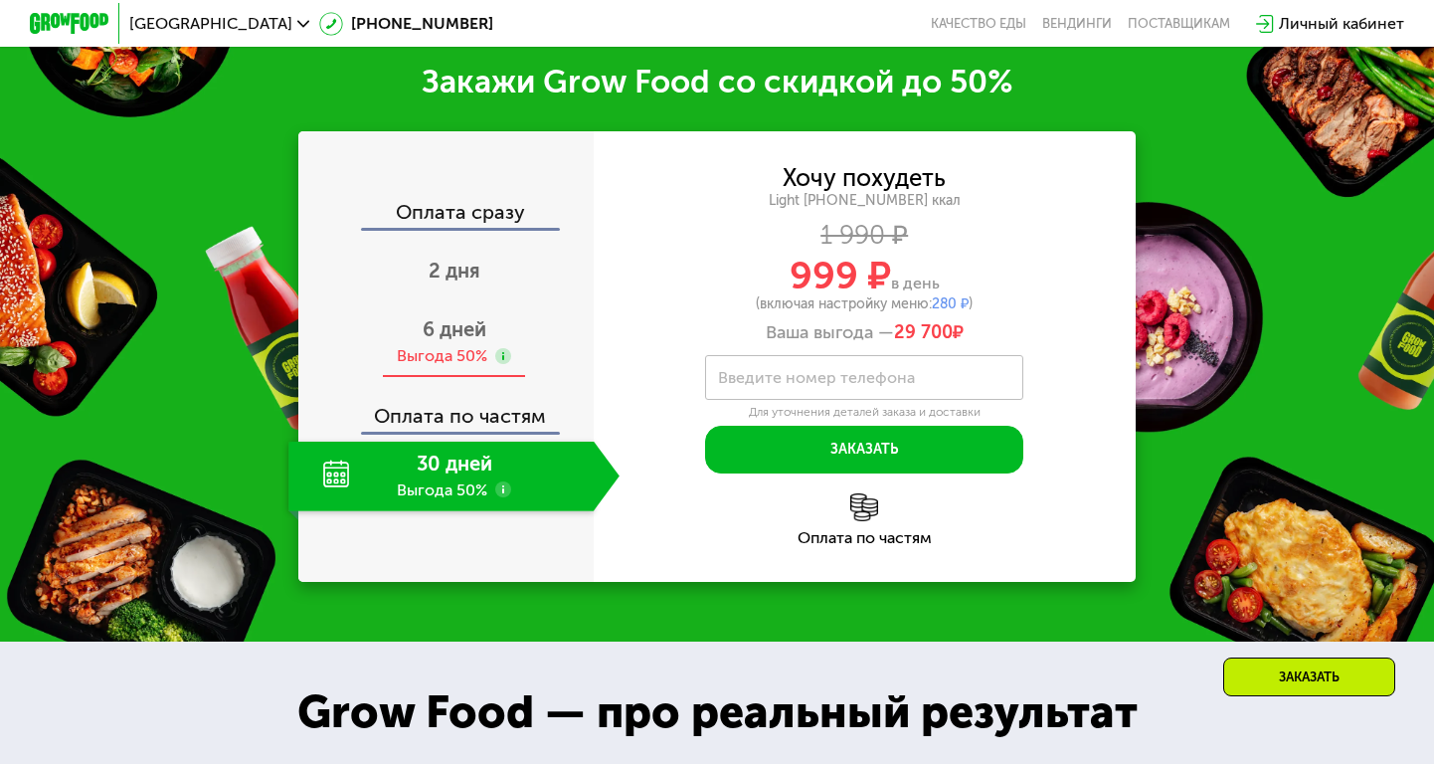
click at [475, 356] on div "Выгода 50%" at bounding box center [442, 356] width 91 height 22
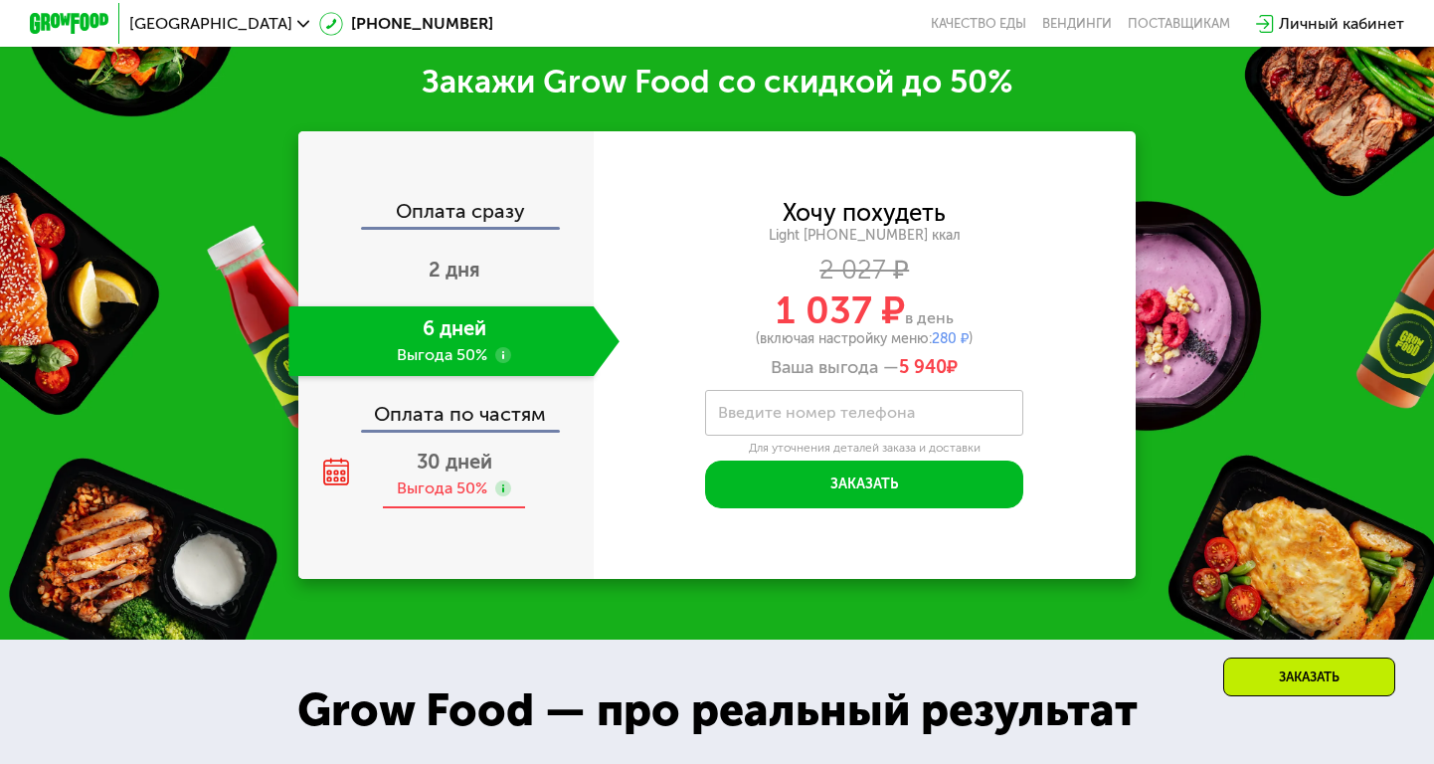
click at [329, 480] on use at bounding box center [337, 472] width 26 height 27
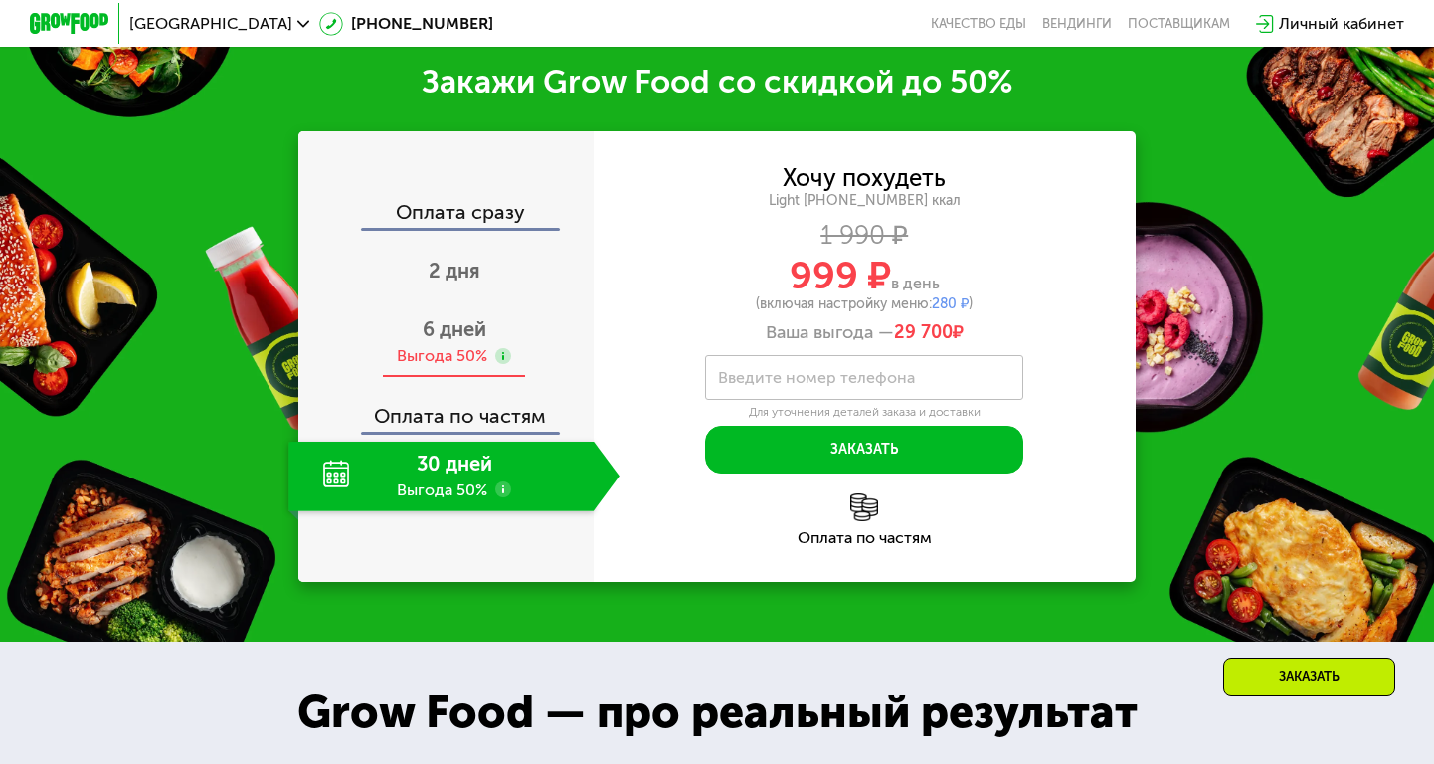
click at [435, 346] on div "Выгода 50%" at bounding box center [442, 356] width 91 height 22
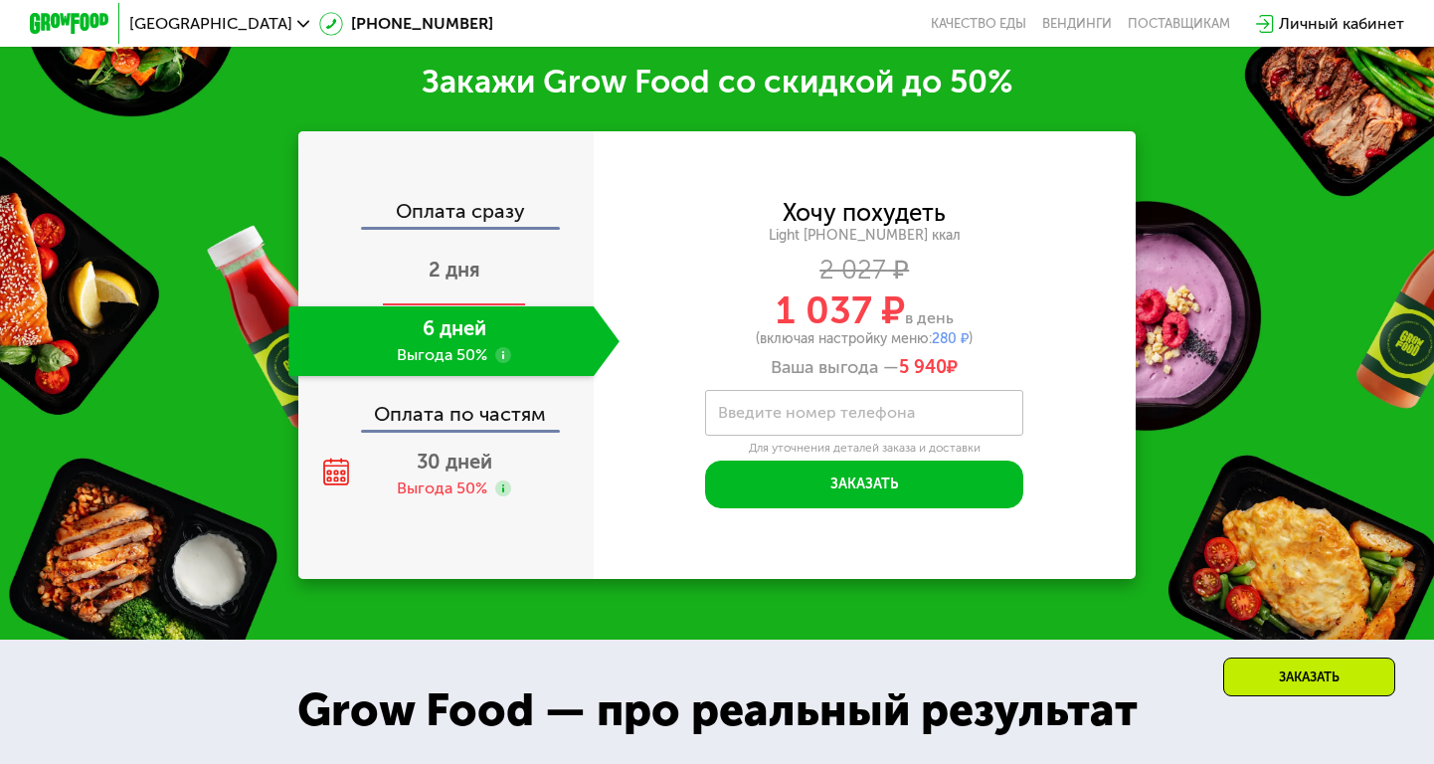
click at [452, 273] on span "2 дня" at bounding box center [455, 270] width 52 height 24
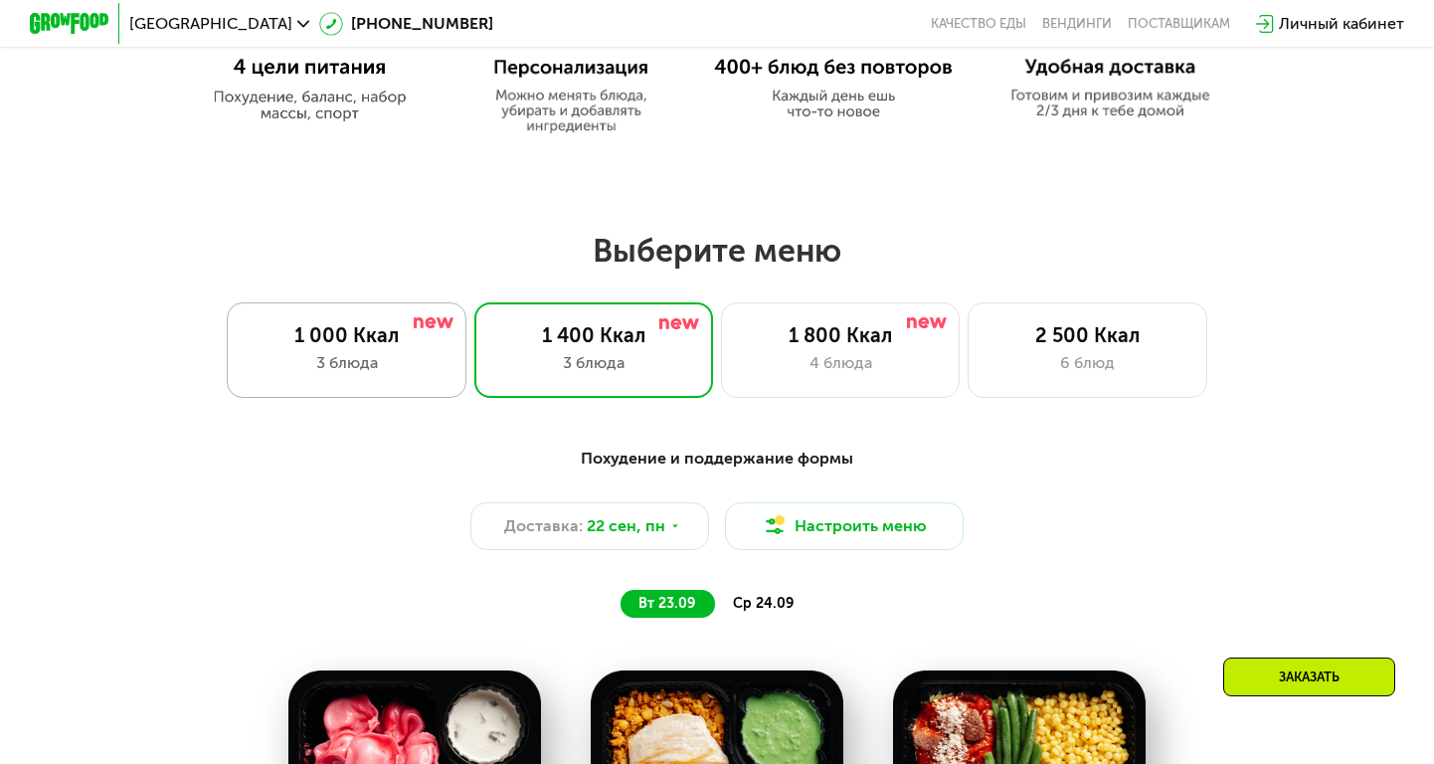
scroll to position [1102, 0]
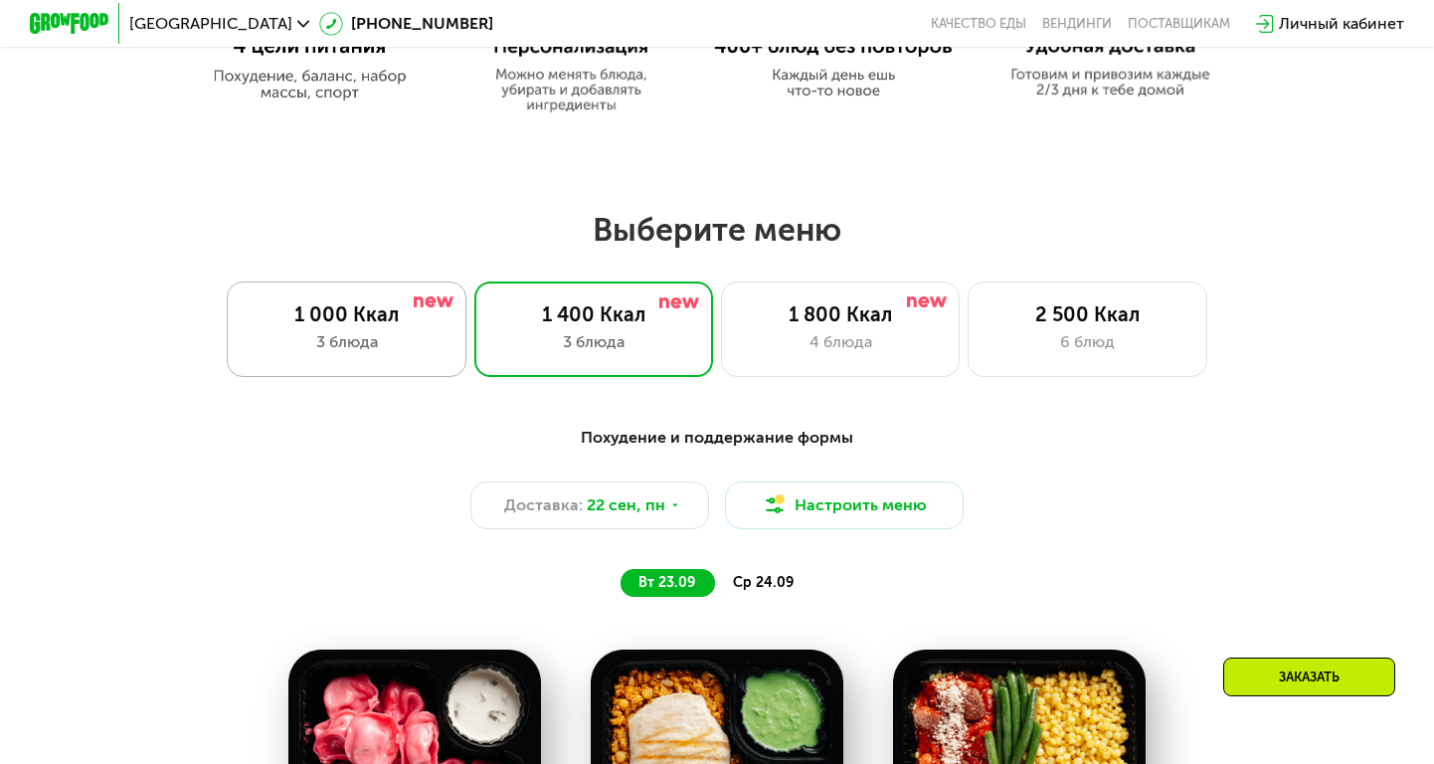
click at [338, 328] on div "1 000 Ккал 3 блюда" at bounding box center [346, 328] width 239 height 95
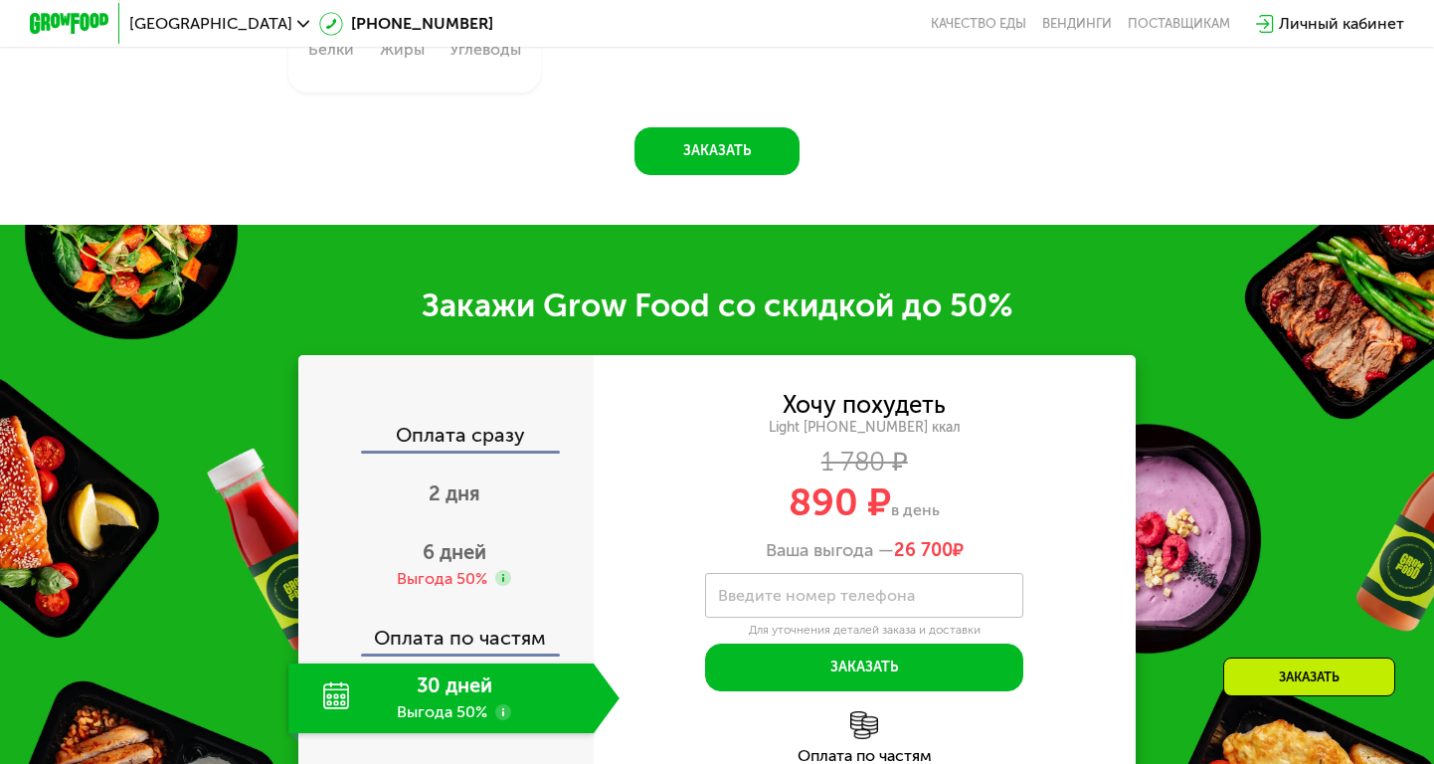
scroll to position [2219, 0]
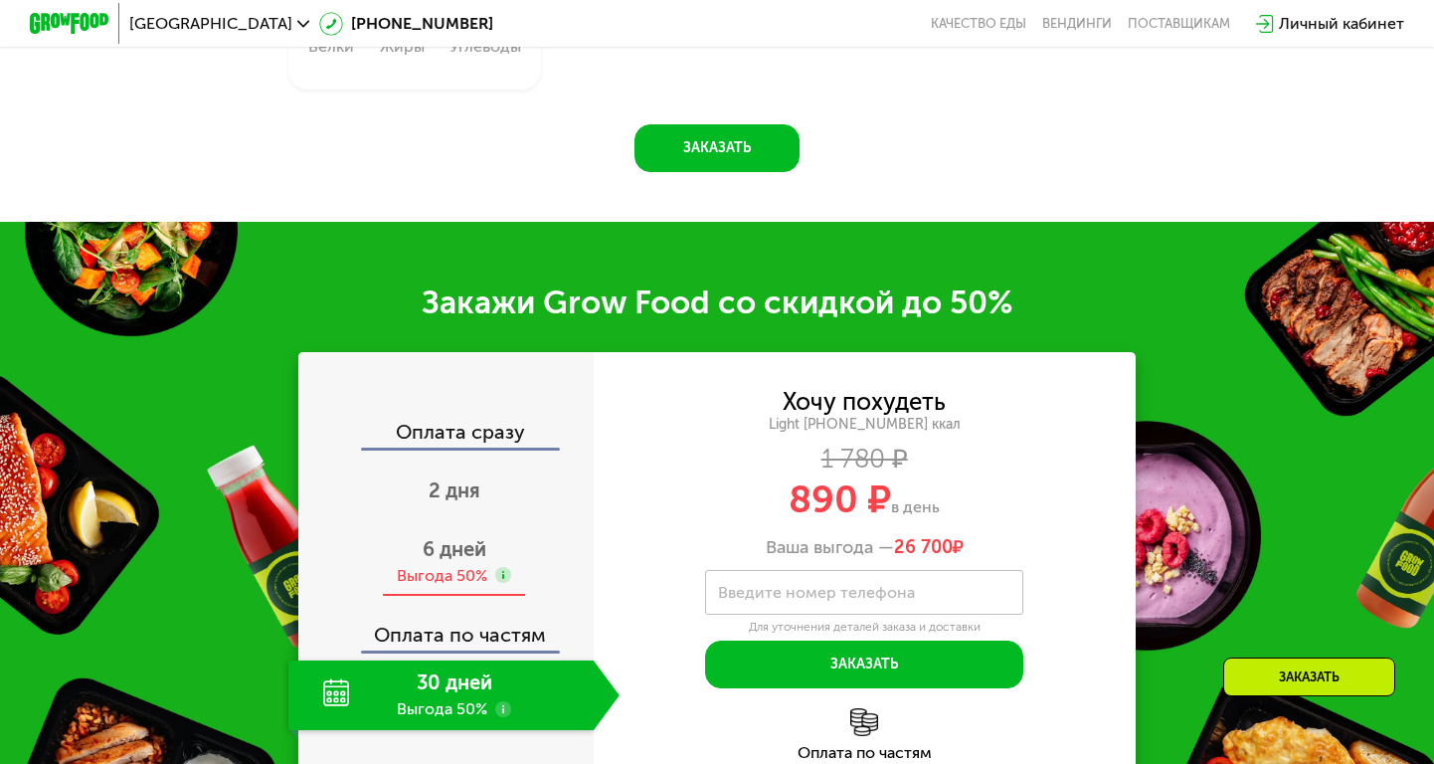
click at [439, 576] on div "Выгода 50%" at bounding box center [442, 576] width 91 height 22
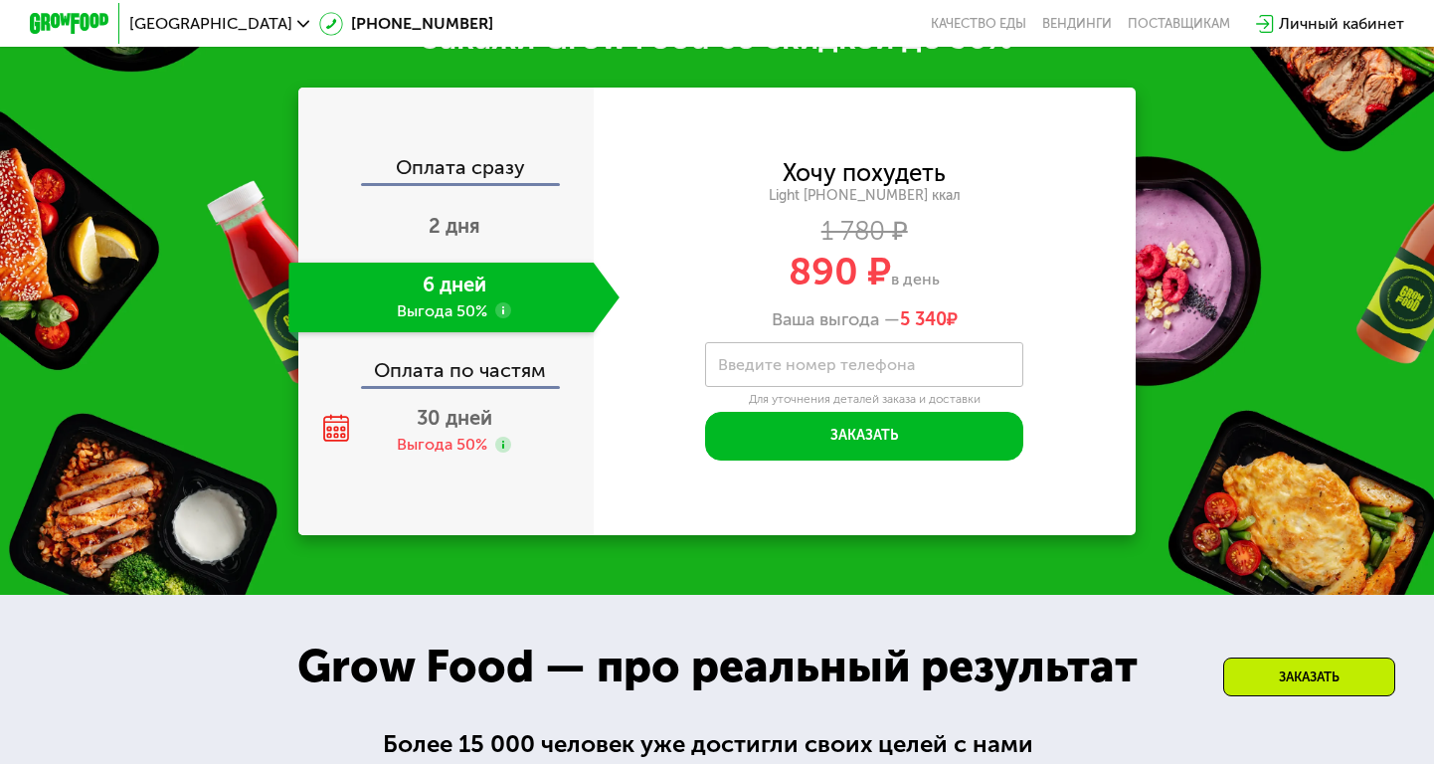
scroll to position [2484, 0]
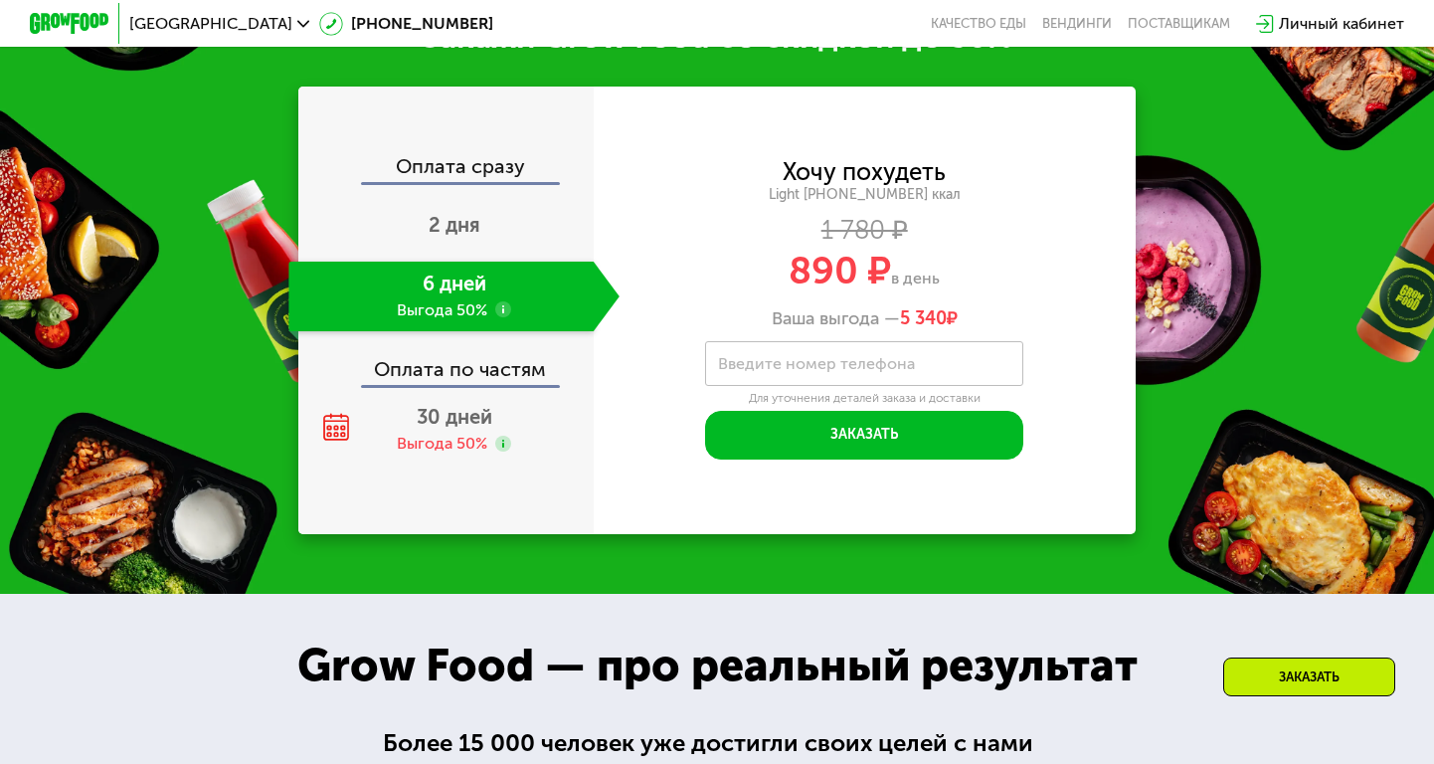
click at [441, 174] on div "Оплата сразу" at bounding box center [446, 169] width 292 height 26
click at [468, 218] on span "2 дня" at bounding box center [455, 225] width 52 height 24
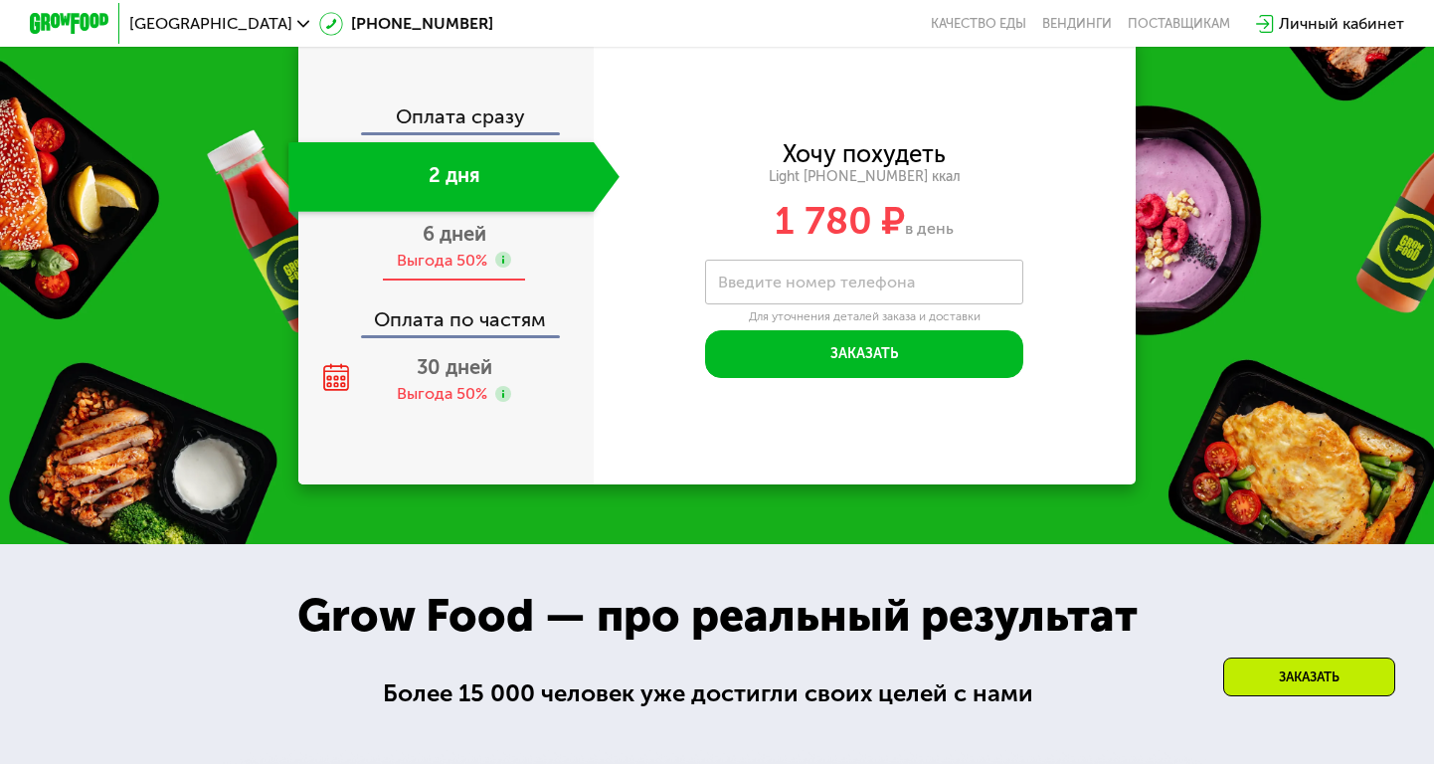
click at [468, 258] on div "Выгода 50%" at bounding box center [442, 261] width 91 height 22
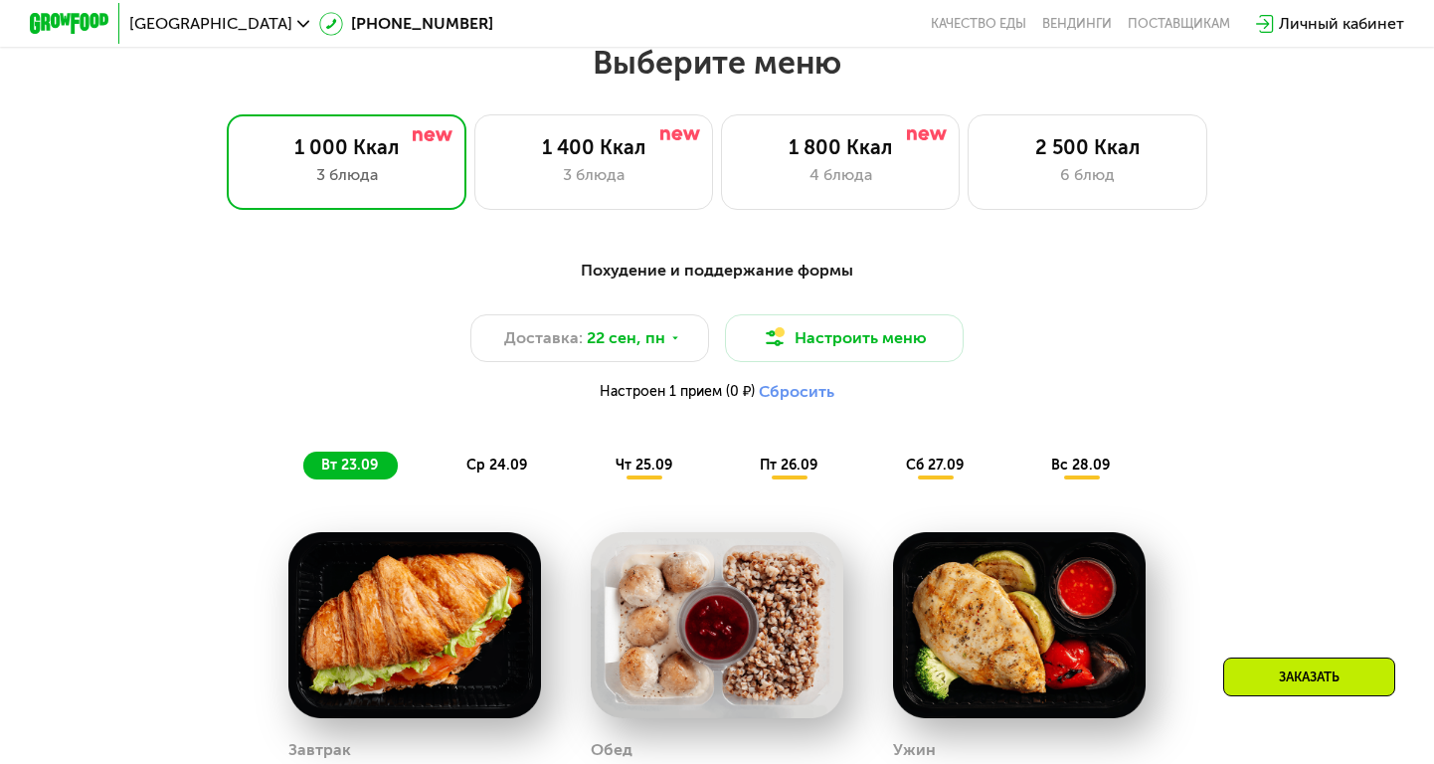
scroll to position [1266, 0]
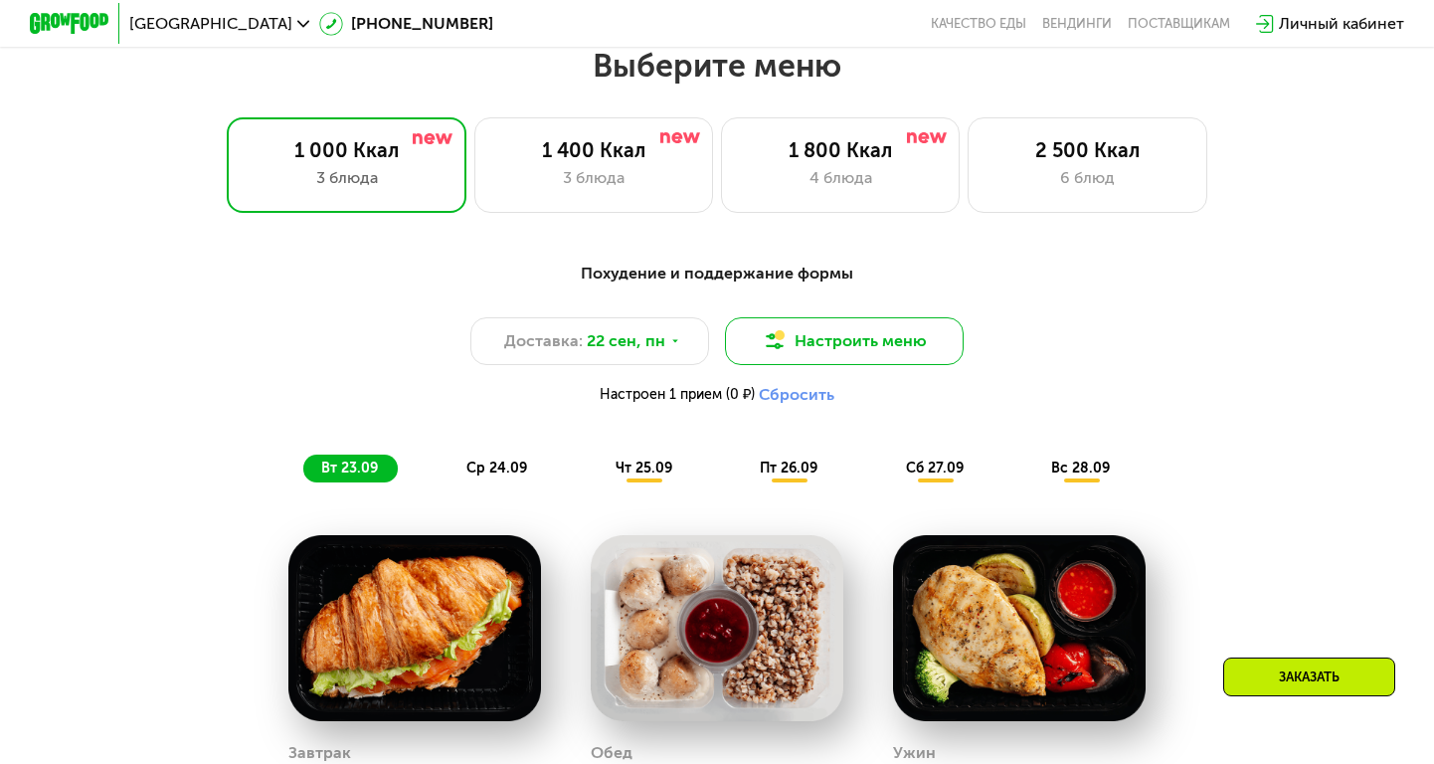
click at [829, 334] on button "Настроить меню" at bounding box center [844, 341] width 239 height 48
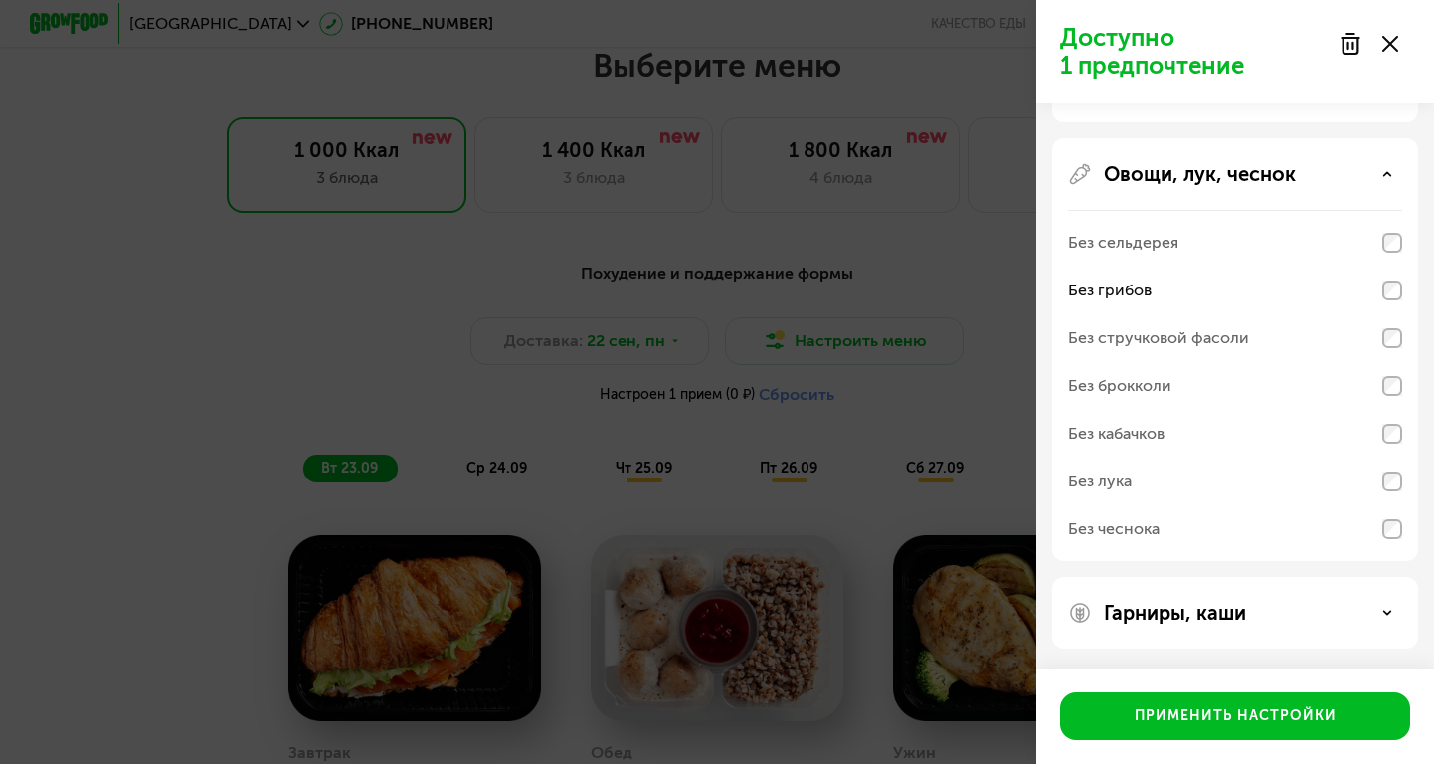
scroll to position [452, 0]
click at [1383, 602] on div "Гарниры, каши" at bounding box center [1235, 613] width 334 height 24
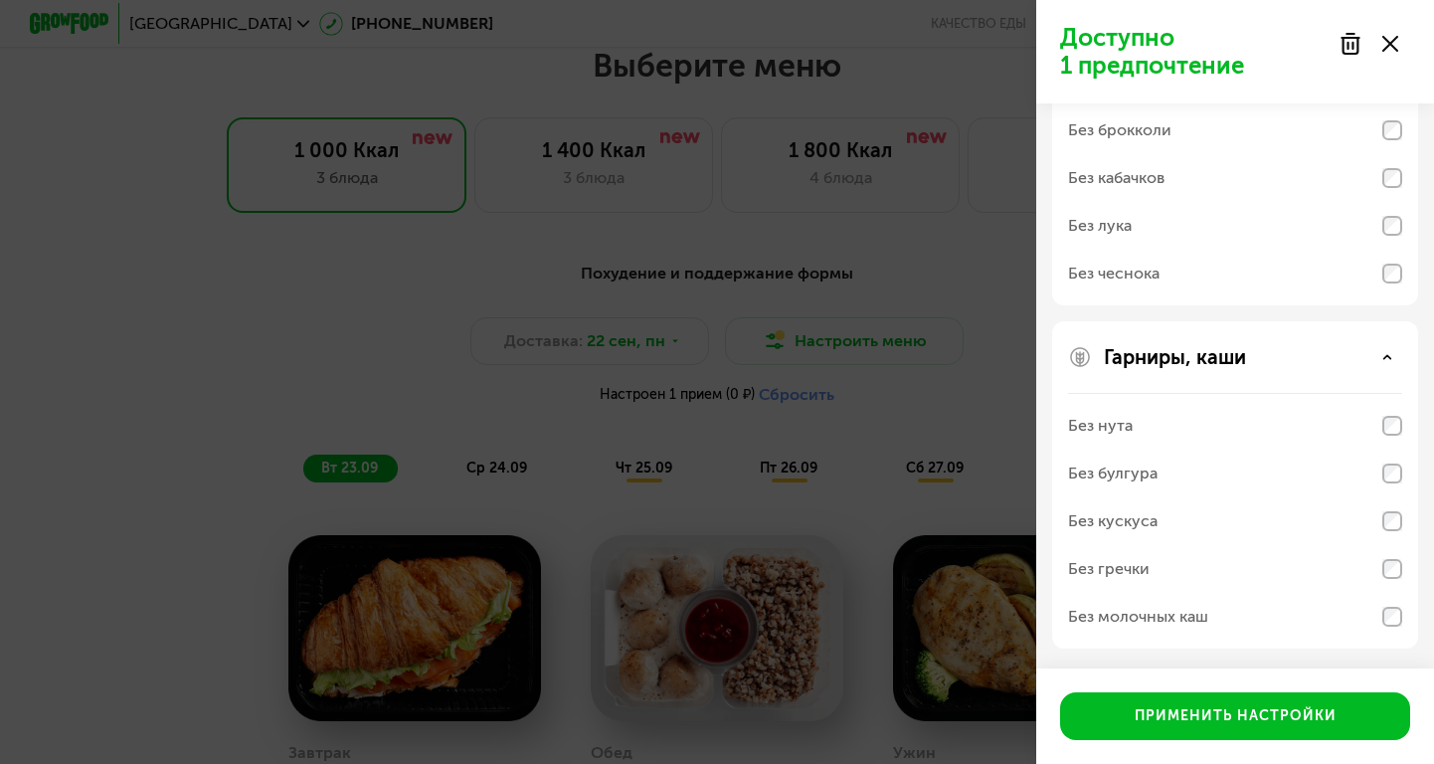
scroll to position [707, 0]
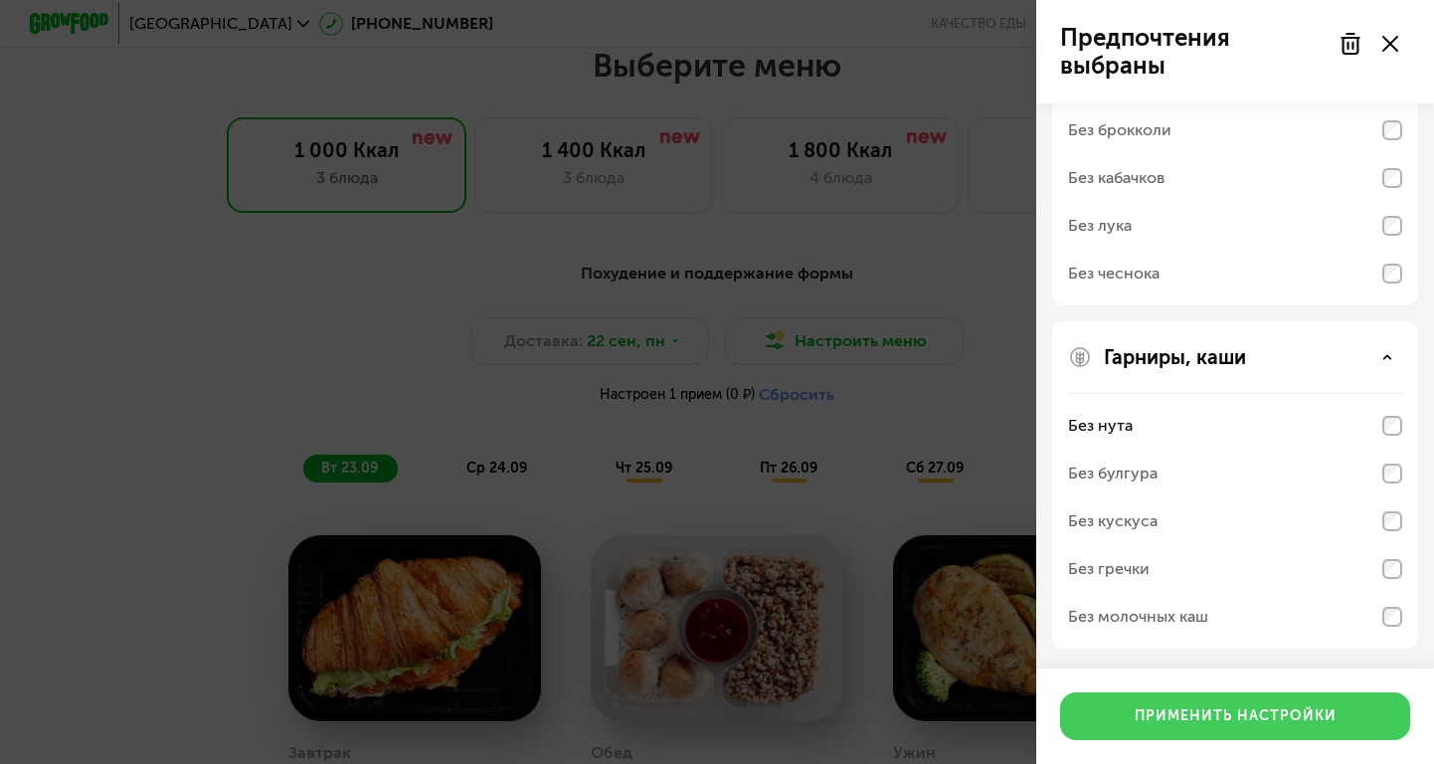
click at [1289, 725] on div "Применить настройки" at bounding box center [1236, 716] width 202 height 20
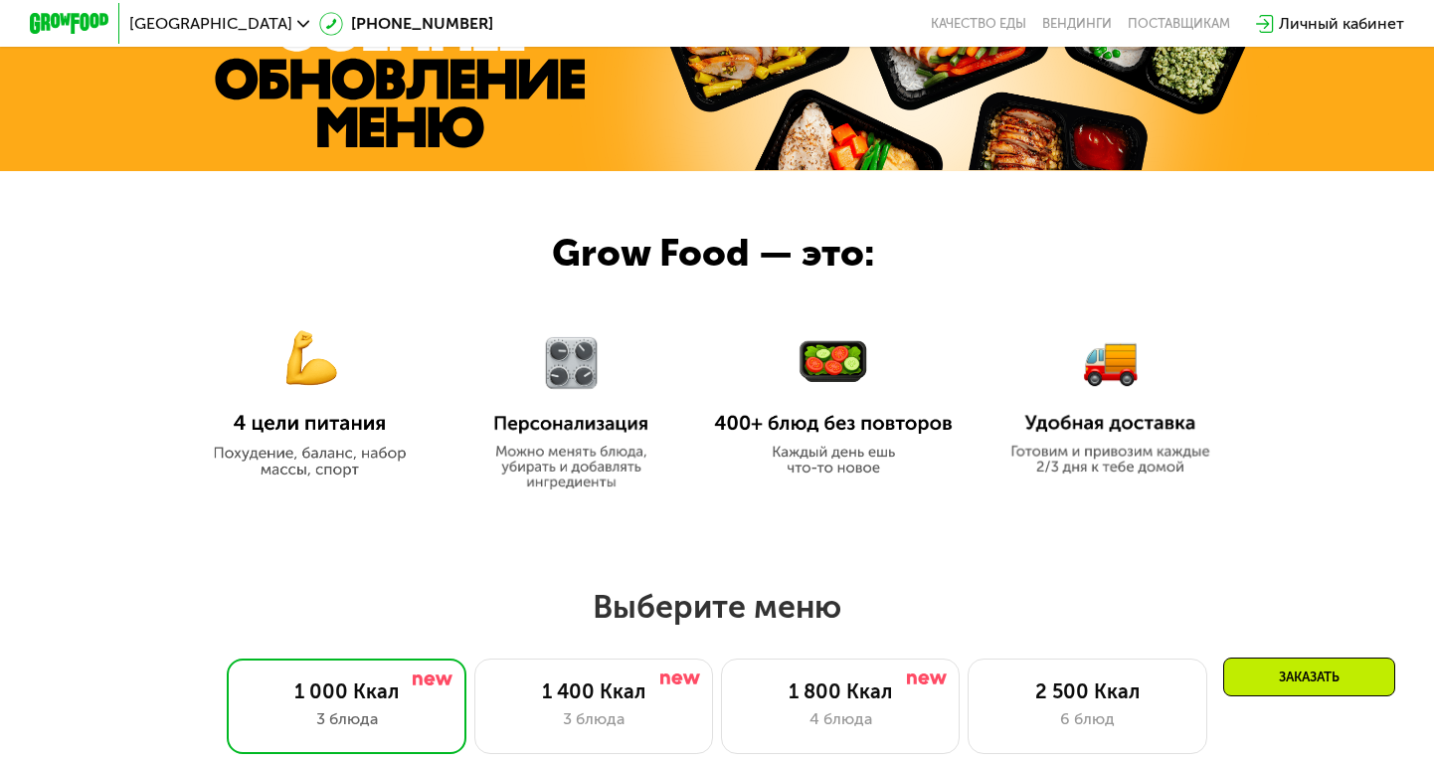
scroll to position [729, 0]
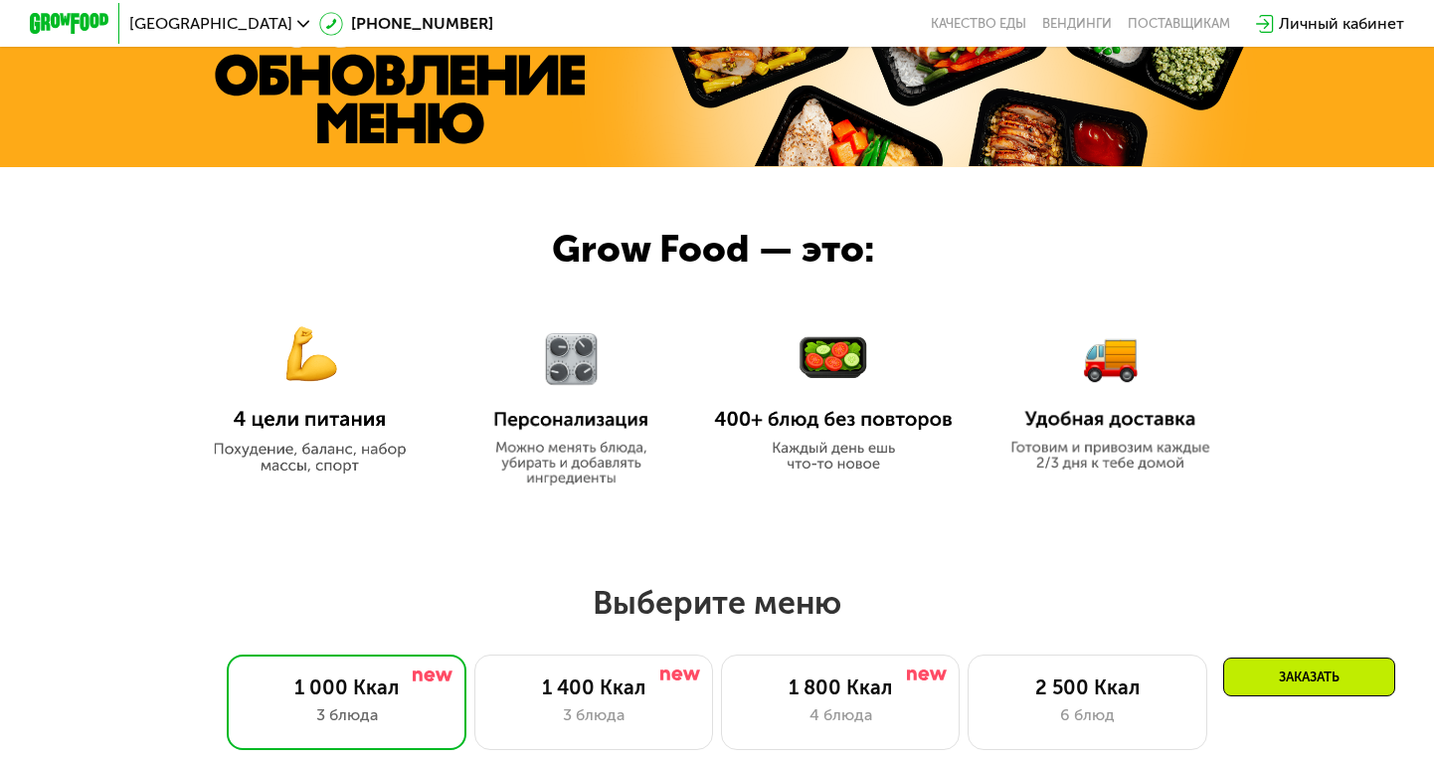
click at [273, 427] on img at bounding box center [309, 385] width 239 height 173
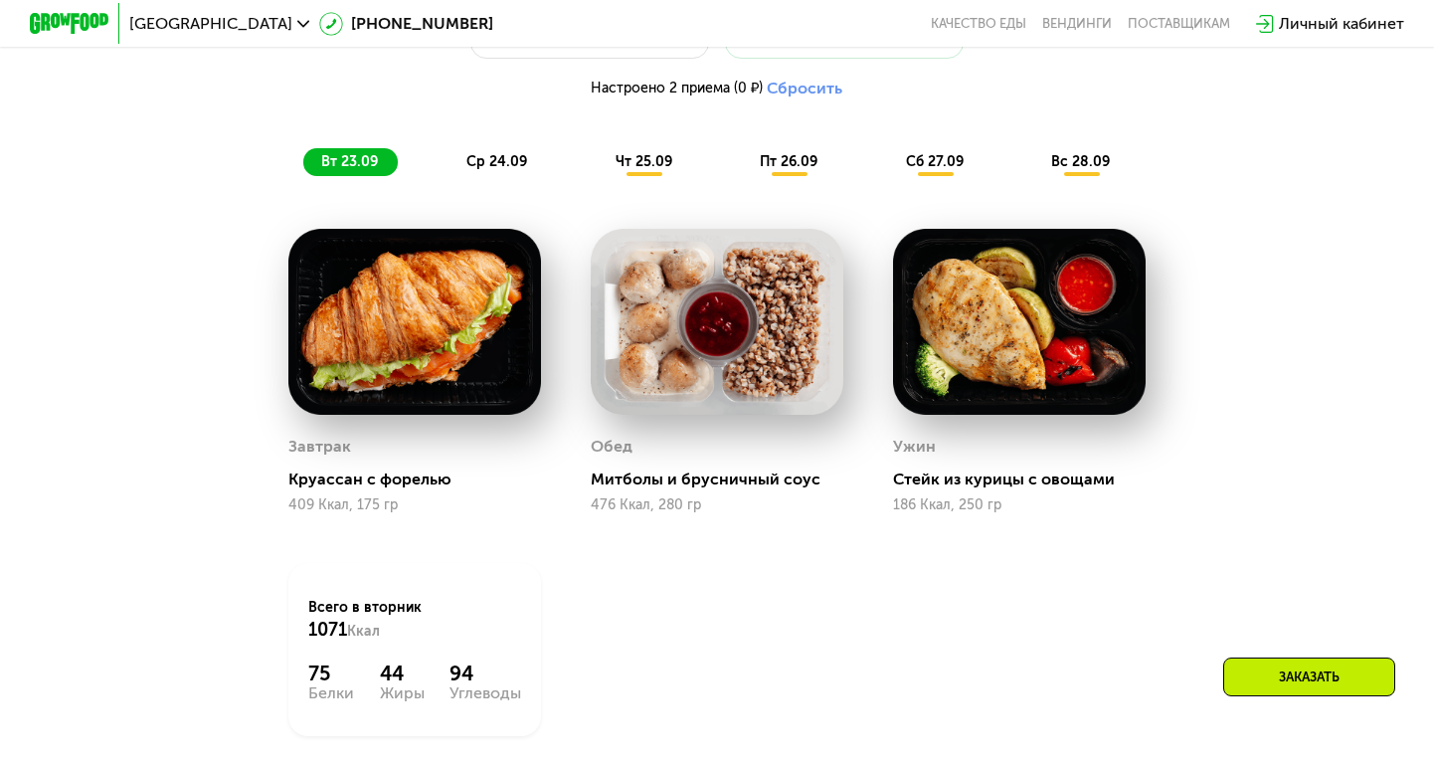
scroll to position [1579, 0]
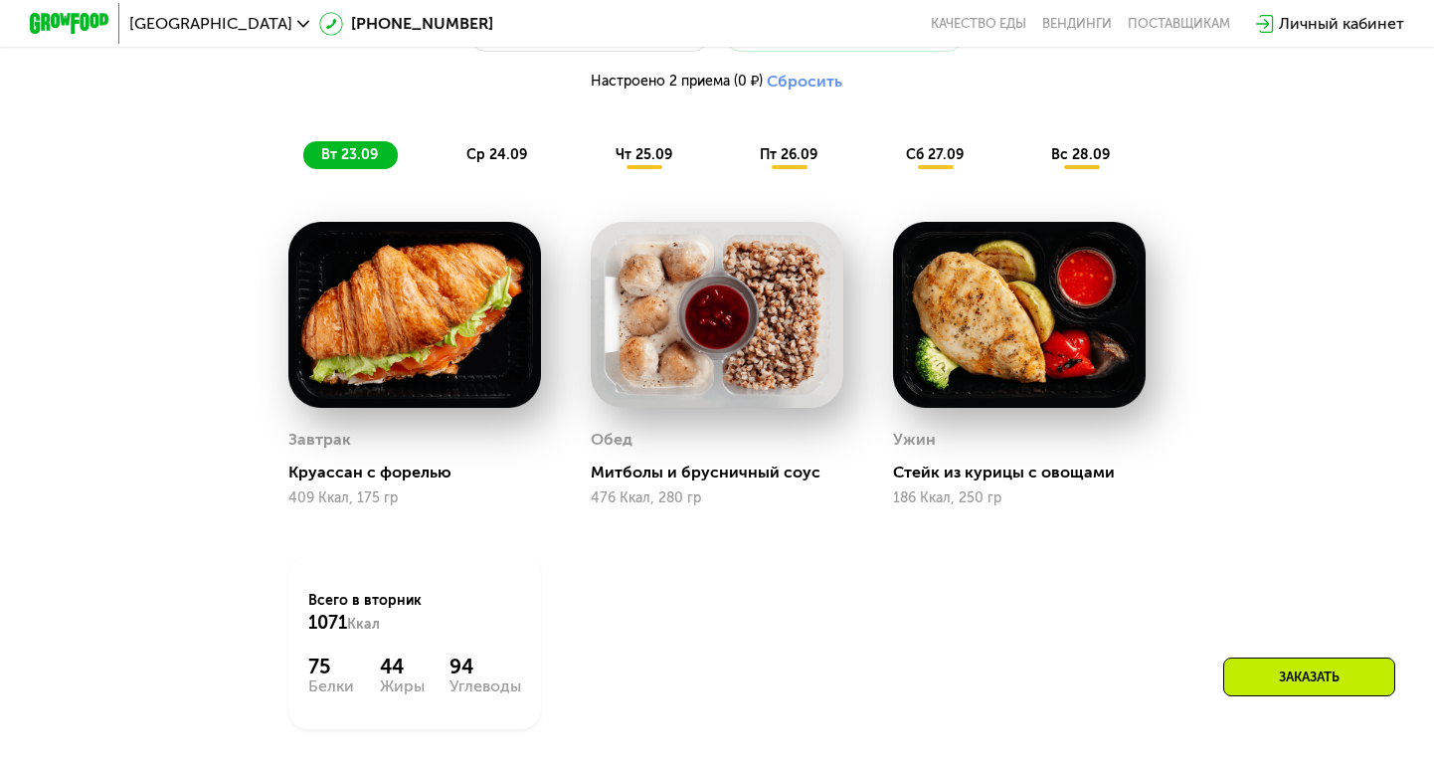
click at [502, 153] on span "ср 24.09" at bounding box center [496, 154] width 61 height 17
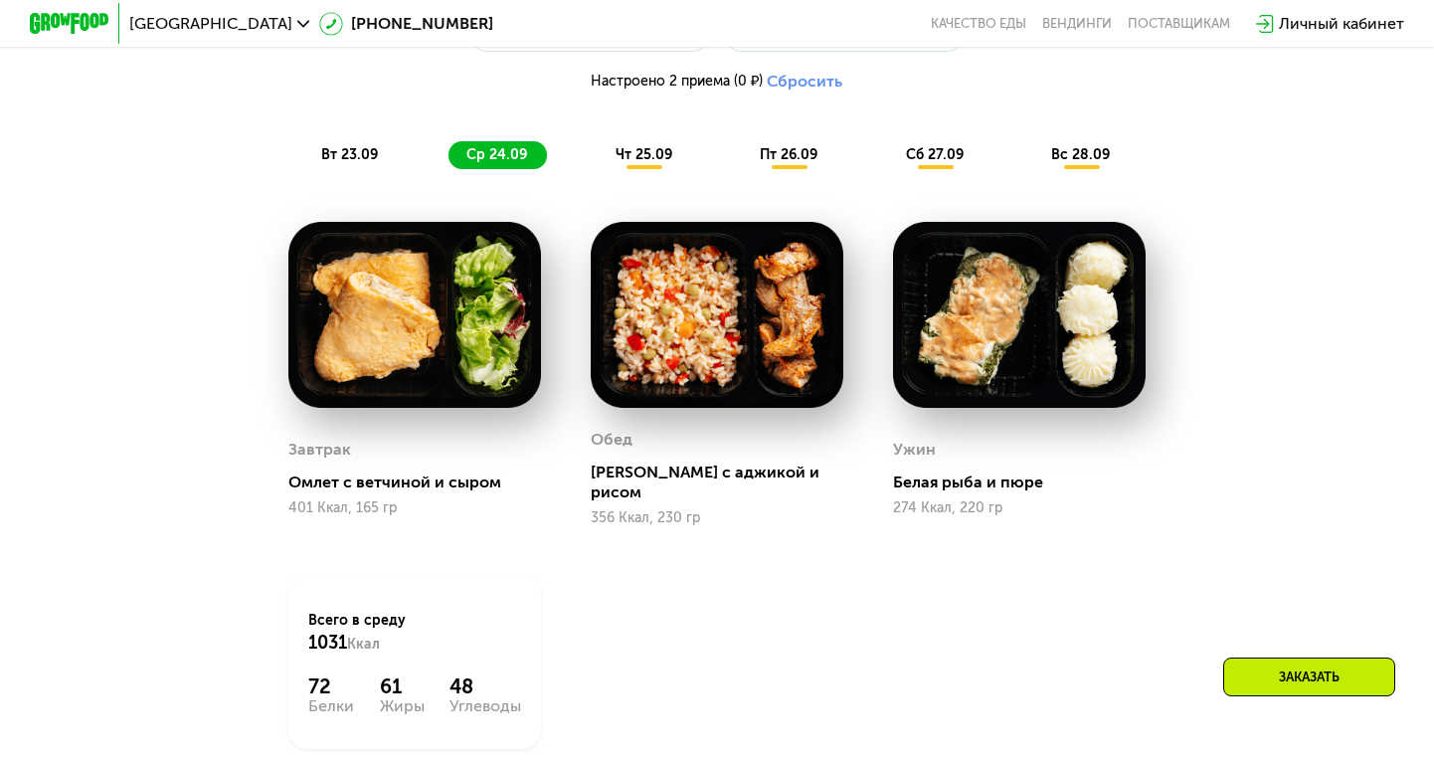
click at [773, 335] on img at bounding box center [717, 315] width 253 height 186
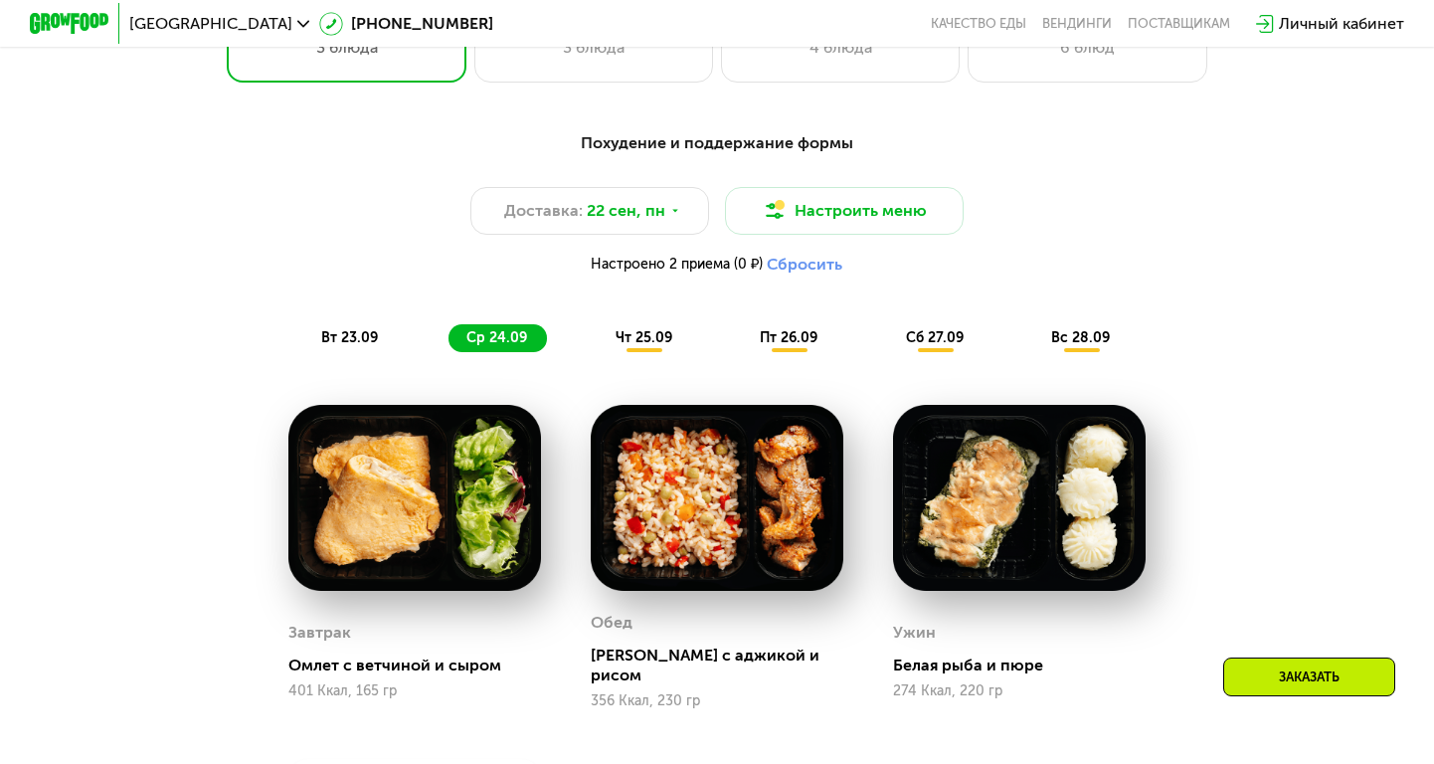
scroll to position [1388, 0]
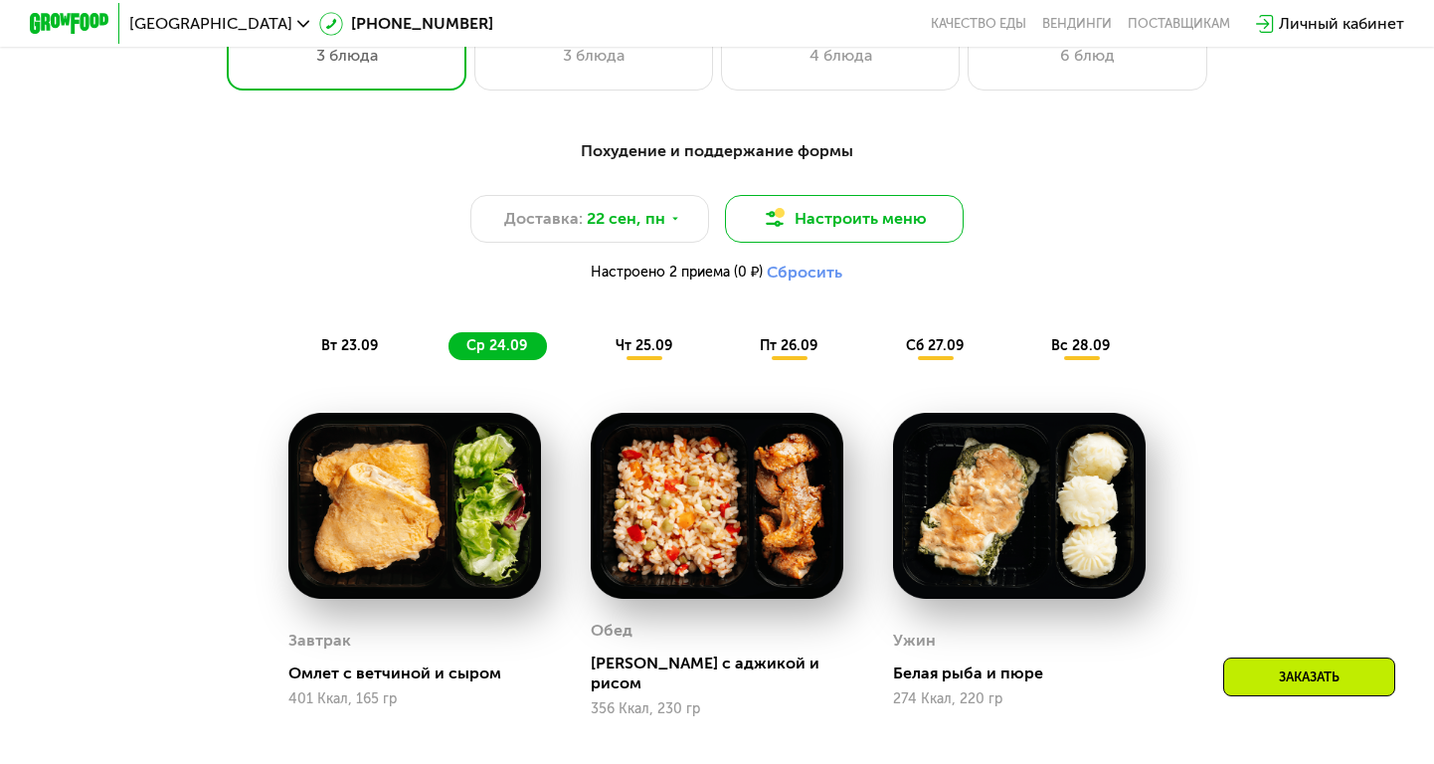
click at [877, 216] on button "Настроить меню" at bounding box center [844, 219] width 239 height 48
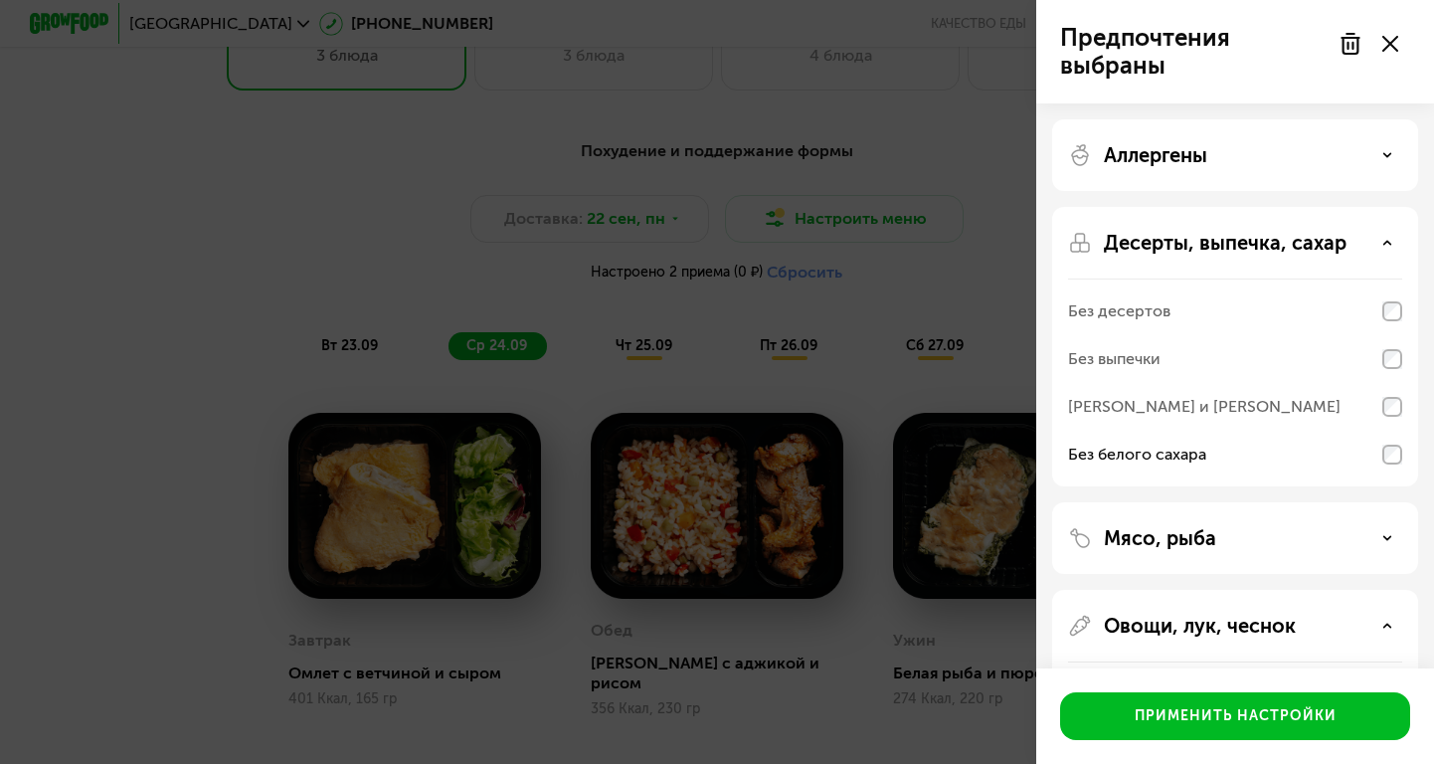
click at [1387, 148] on div "Аллергены" at bounding box center [1235, 155] width 334 height 24
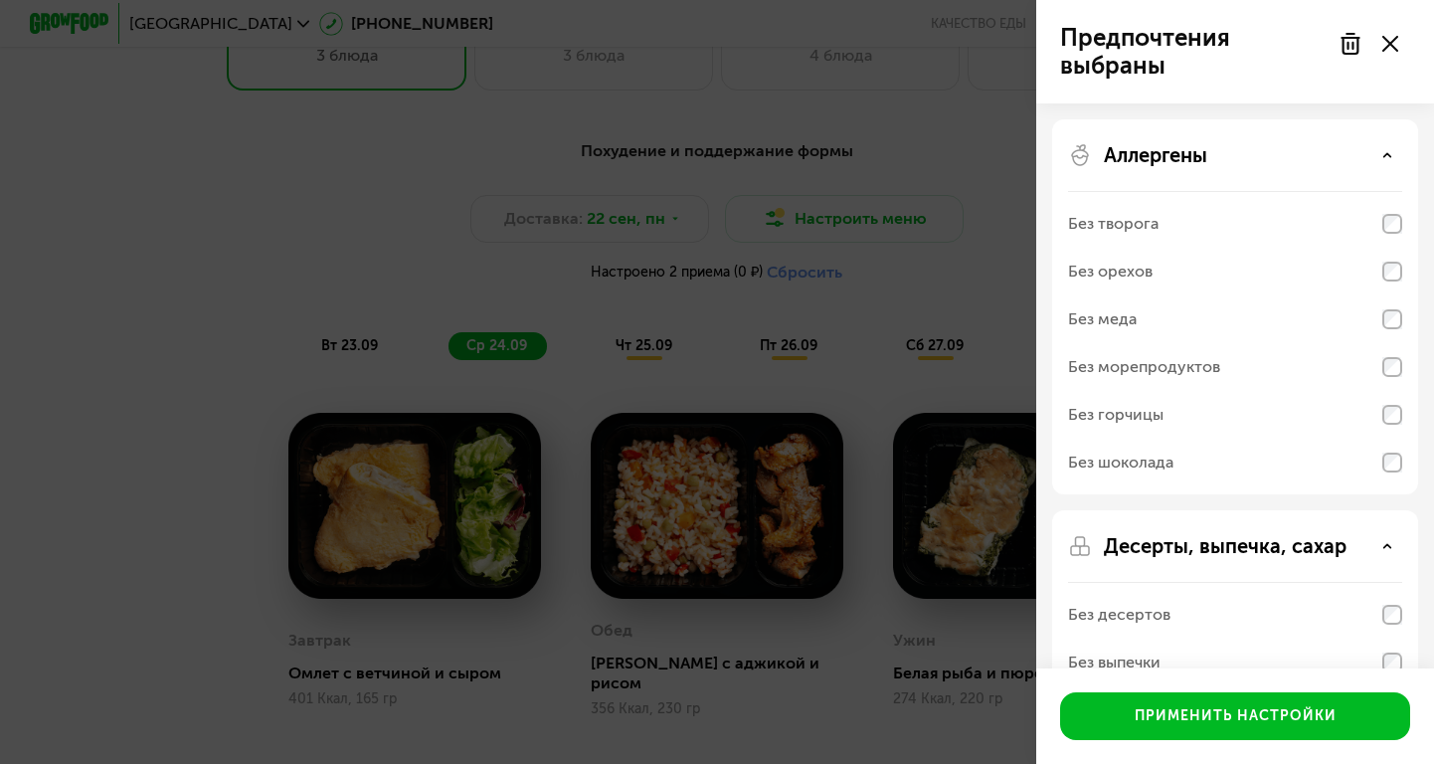
scroll to position [0, 0]
click at [1390, 40] on icon at bounding box center [1390, 44] width 16 height 16
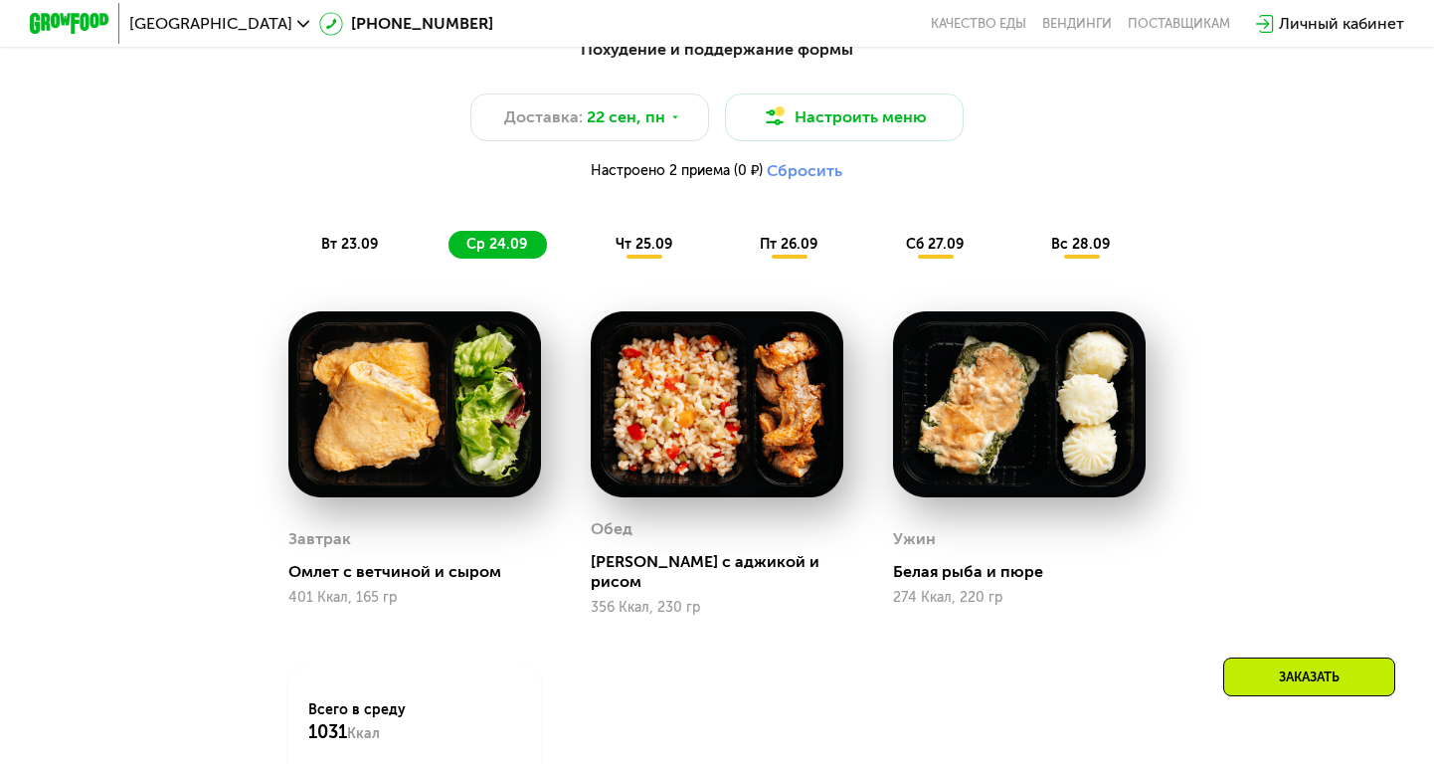
scroll to position [1490, 0]
click at [651, 247] on span "чт 25.09" at bounding box center [644, 244] width 57 height 17
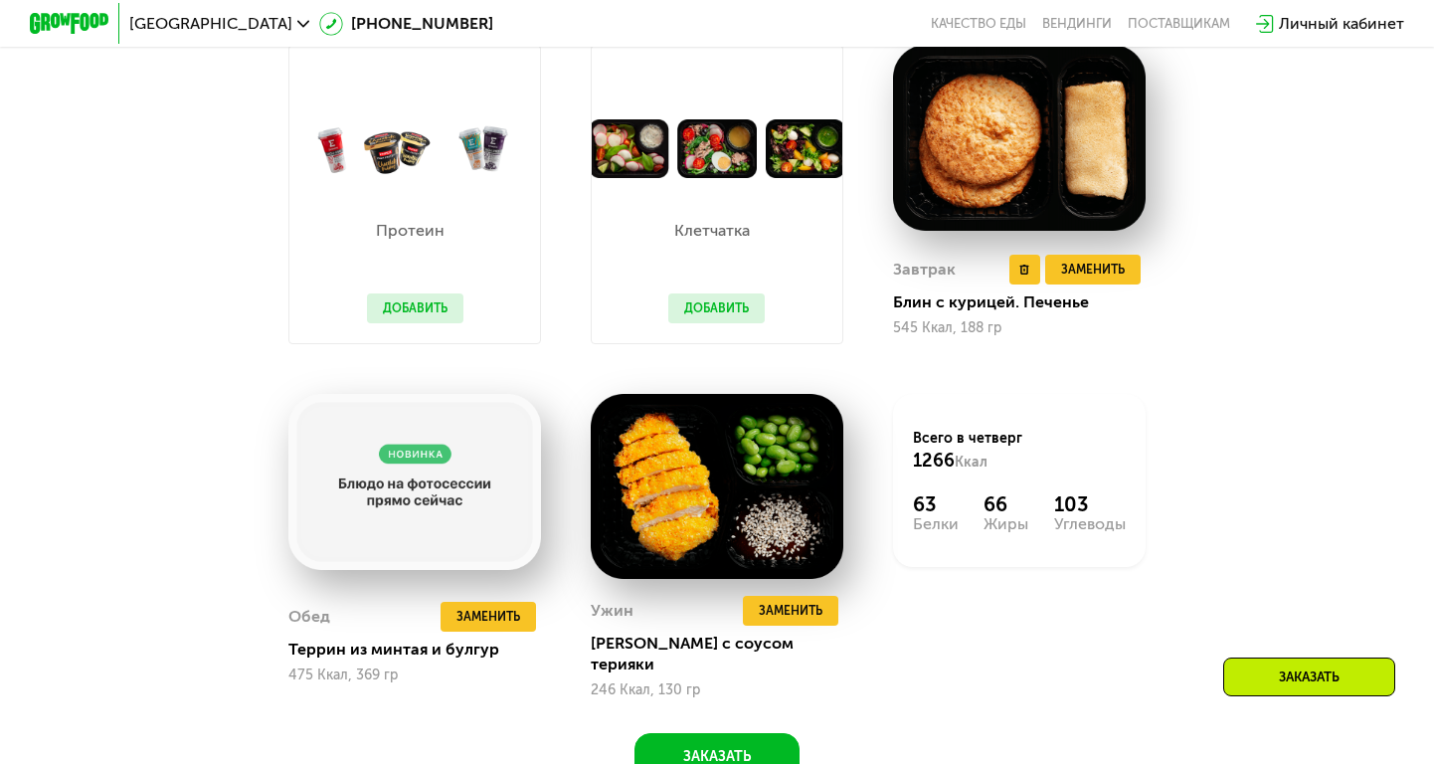
scroll to position [1762, 0]
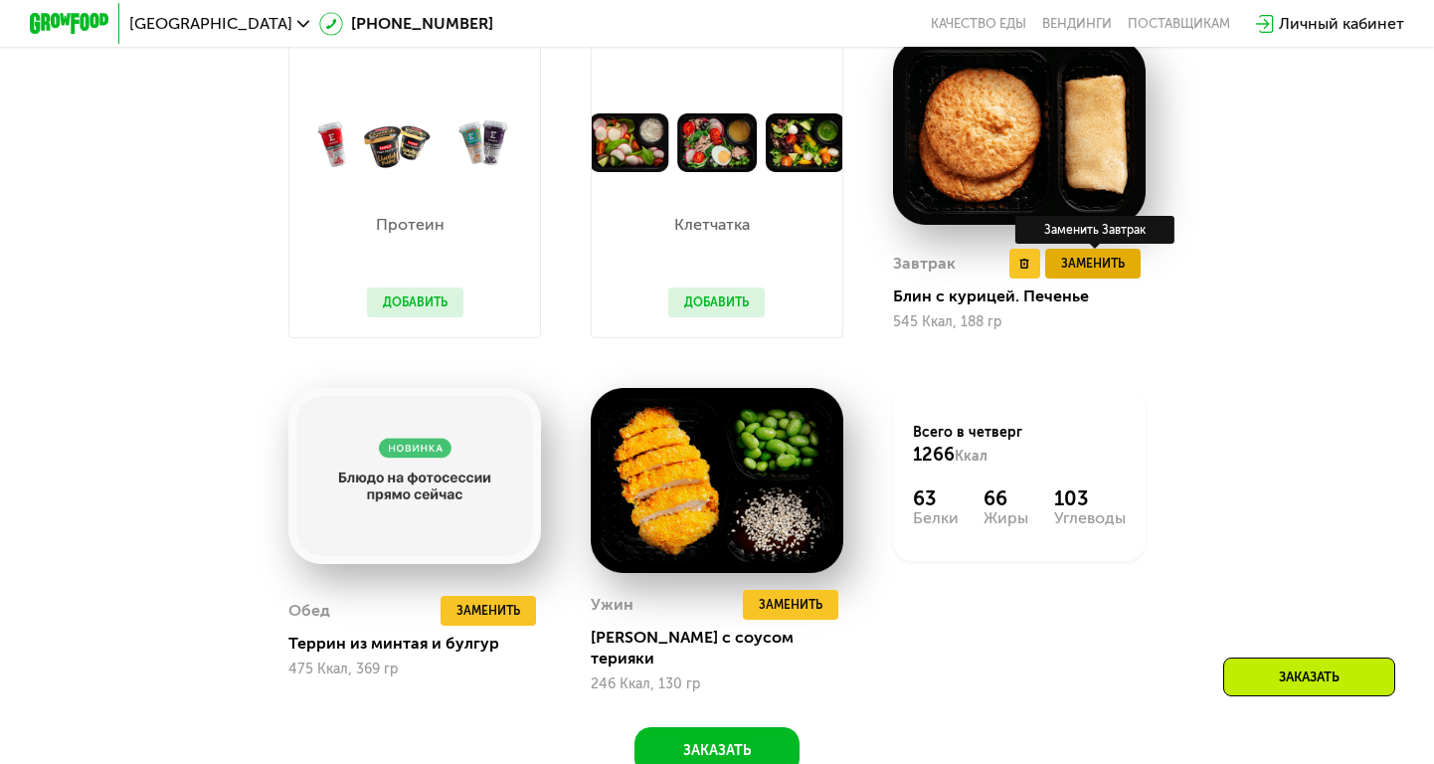
click at [1100, 264] on span "Заменить" at bounding box center [1093, 264] width 64 height 20
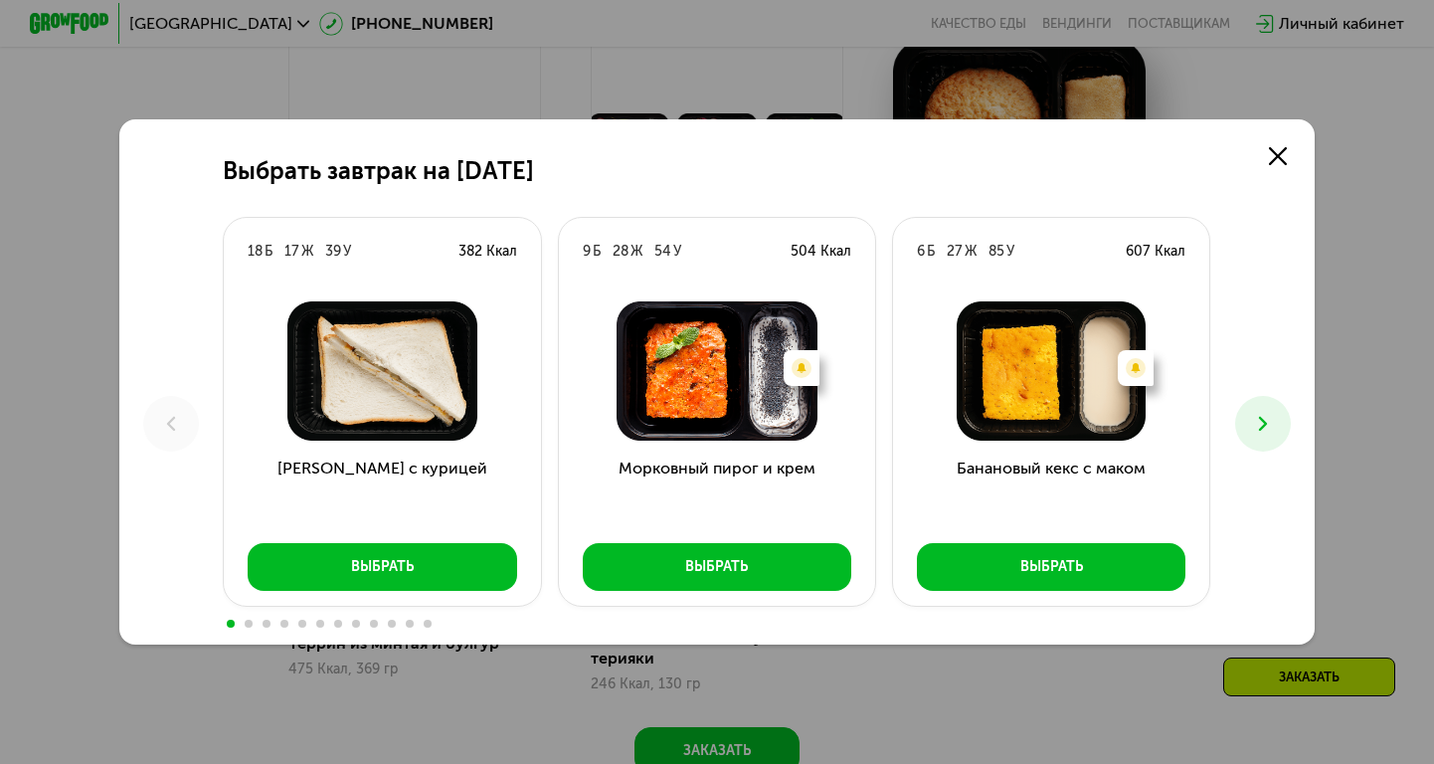
click at [1270, 422] on icon at bounding box center [1263, 424] width 24 height 24
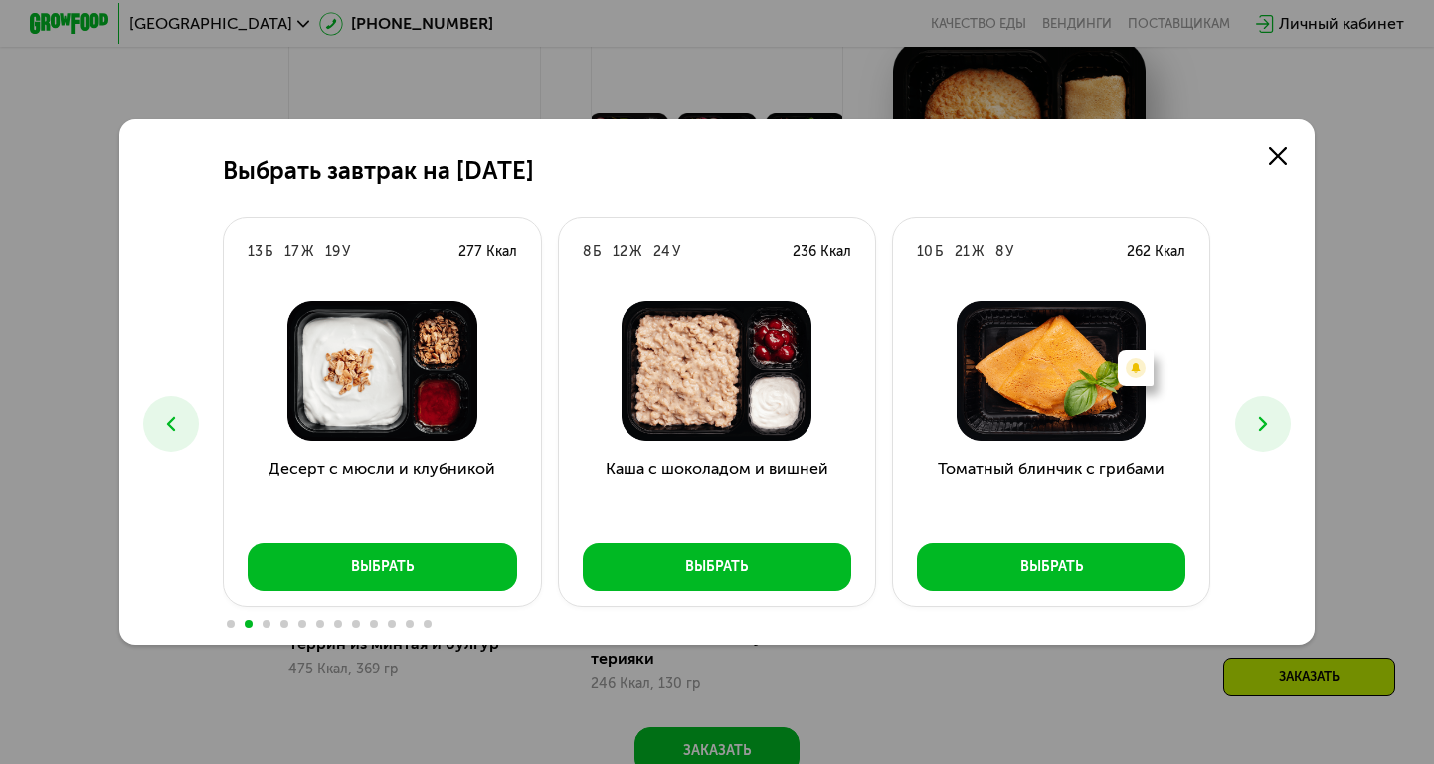
click at [1270, 422] on icon at bounding box center [1263, 424] width 24 height 24
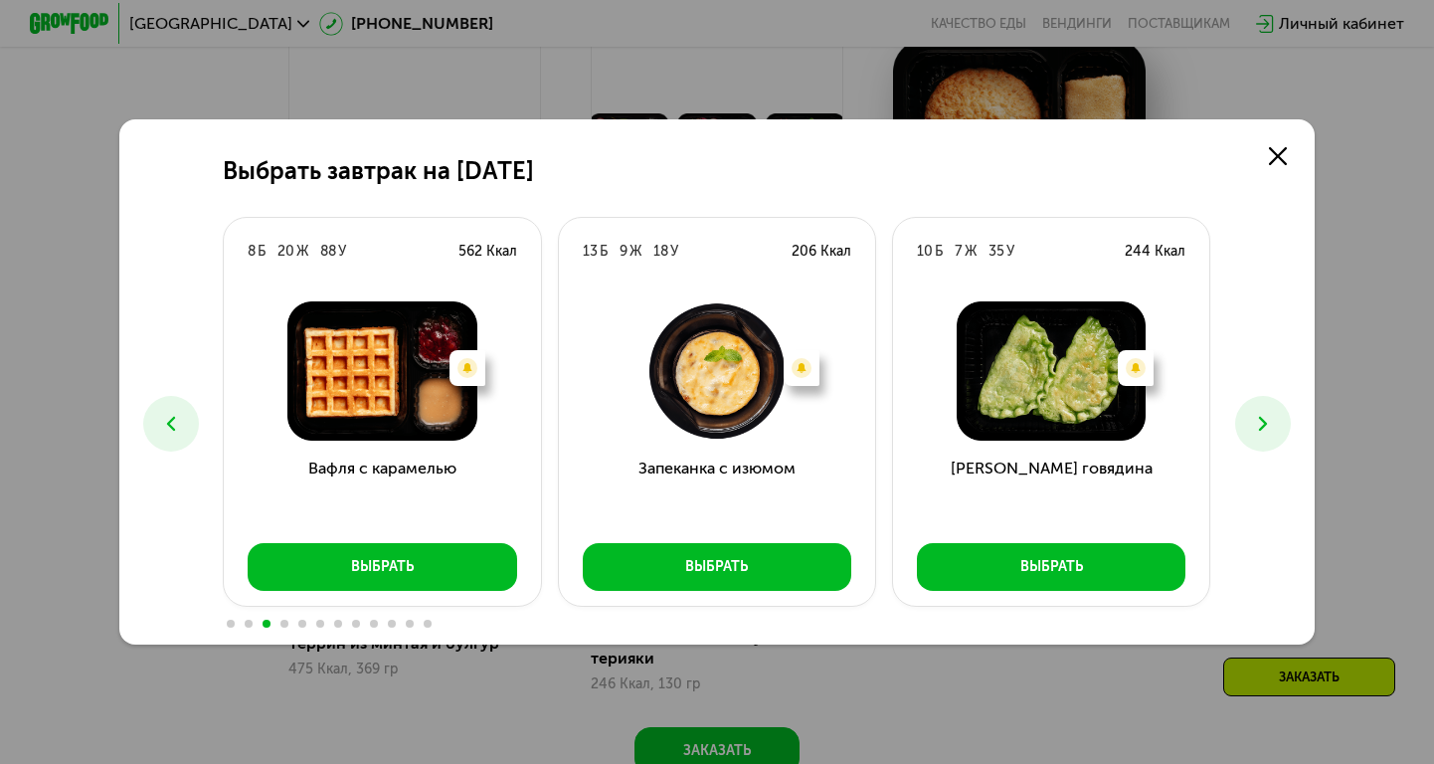
click at [1270, 422] on icon at bounding box center [1263, 424] width 24 height 24
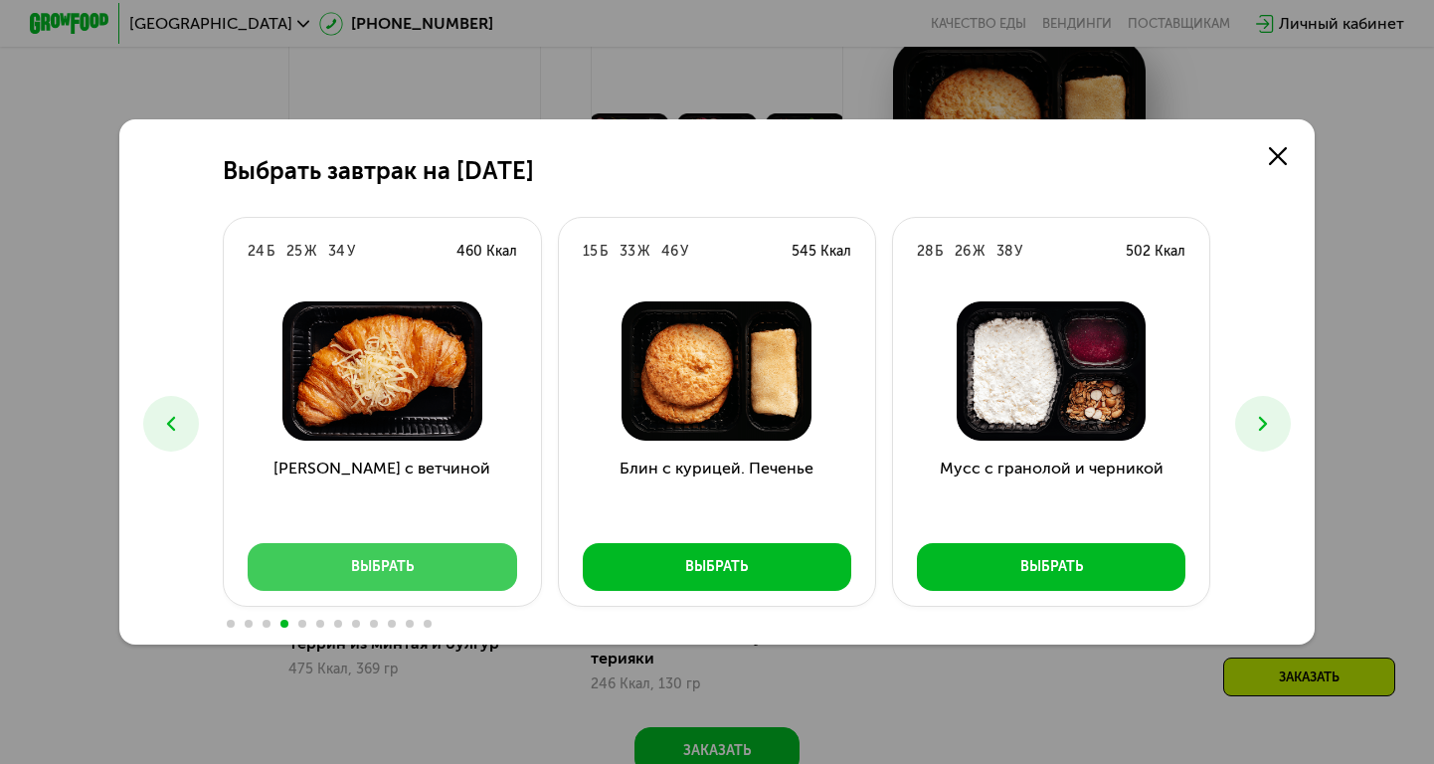
click at [374, 574] on div "Выбрать" at bounding box center [382, 567] width 63 height 20
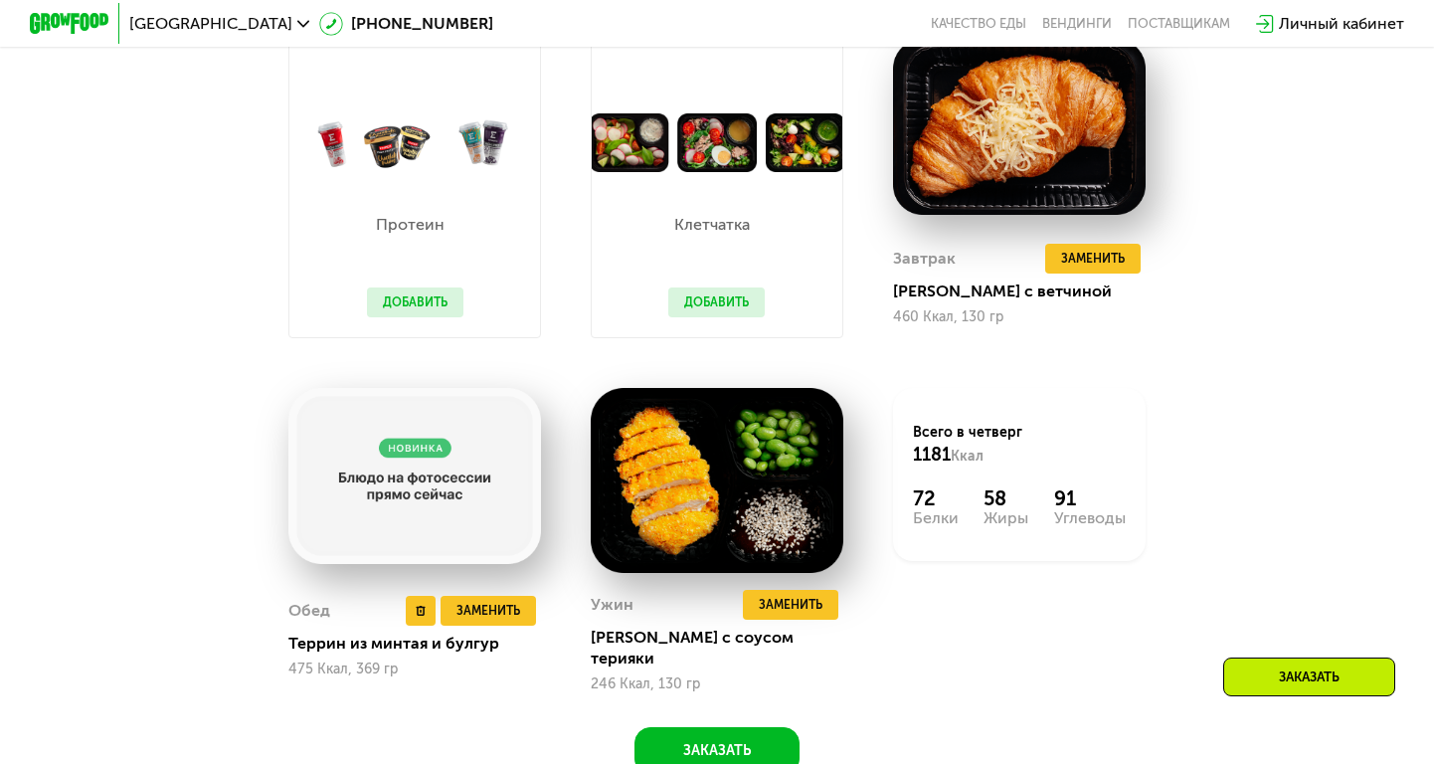
click at [452, 516] on img at bounding box center [414, 476] width 253 height 177
click at [758, 636] on div "[PERSON_NAME] с соусом терияки" at bounding box center [725, 648] width 269 height 40
click at [799, 615] on button "Заменить" at bounding box center [790, 605] width 95 height 30
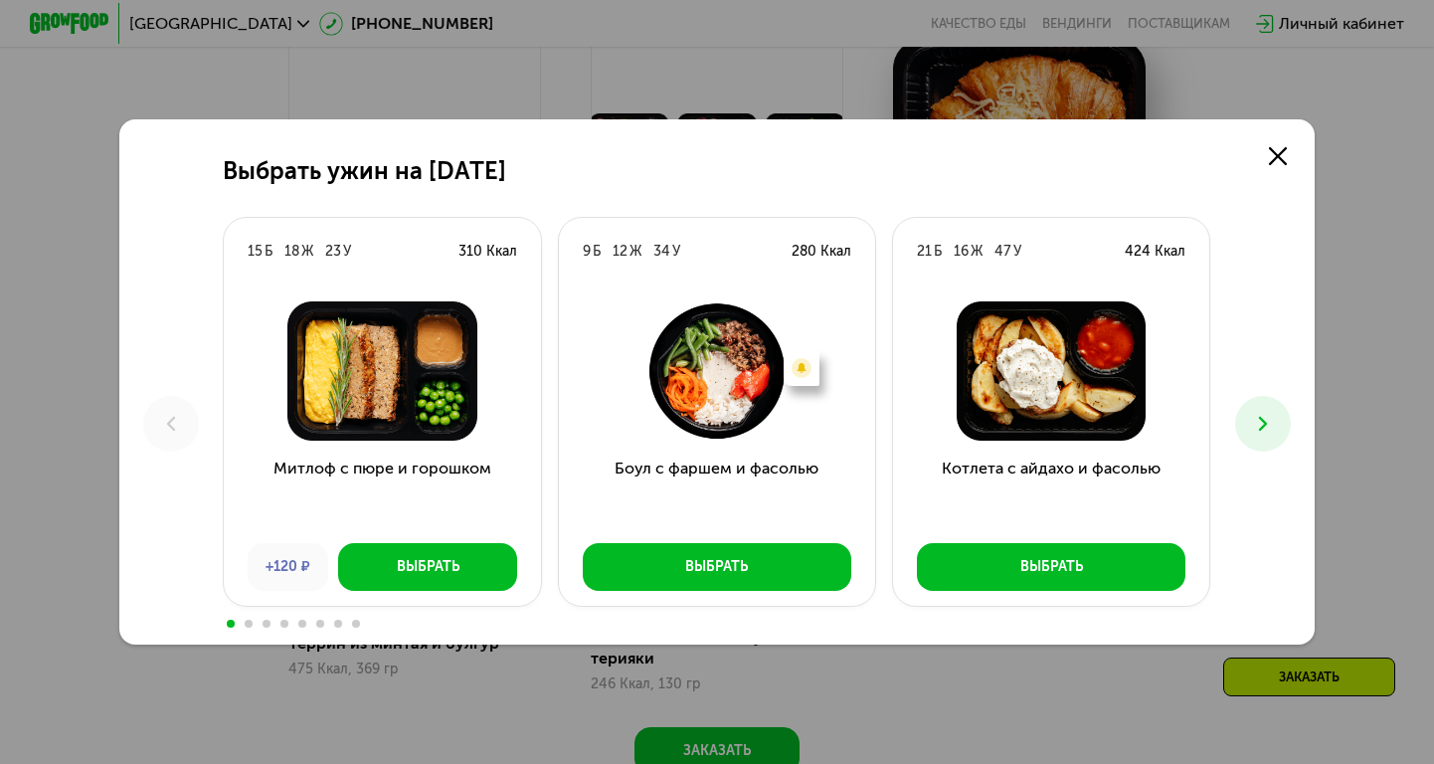
click at [1269, 423] on icon at bounding box center [1263, 424] width 24 height 24
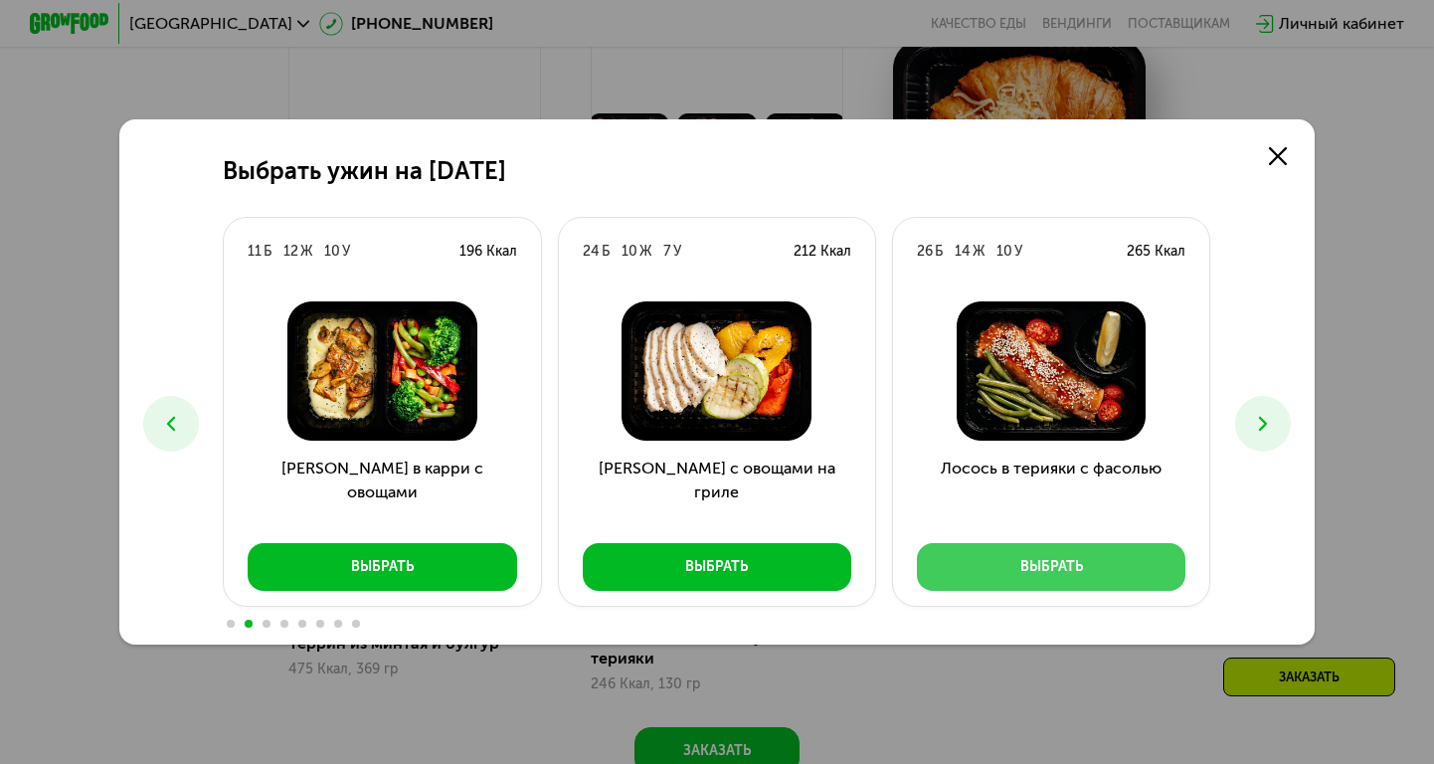
click at [1019, 580] on button "Выбрать" at bounding box center [1051, 567] width 269 height 48
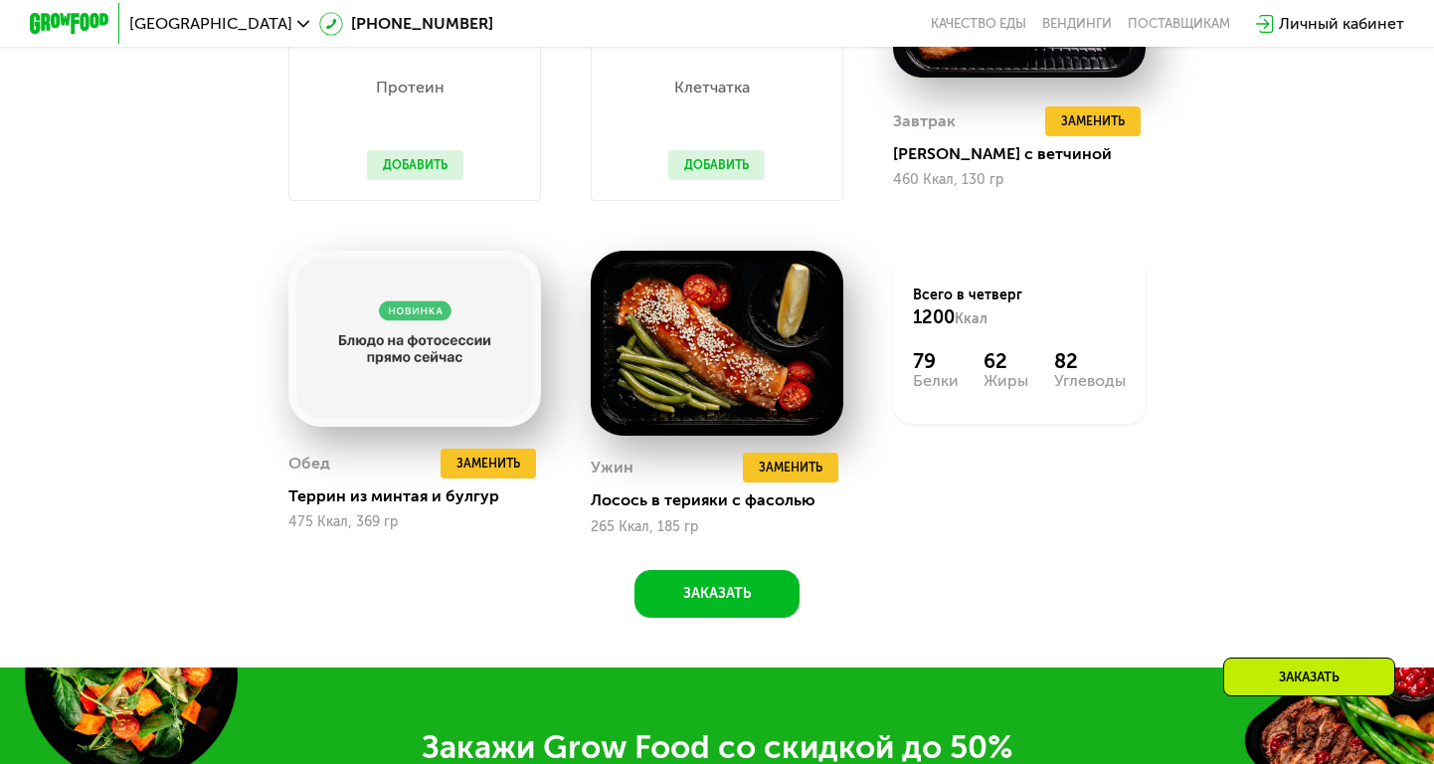
scroll to position [1891, 0]
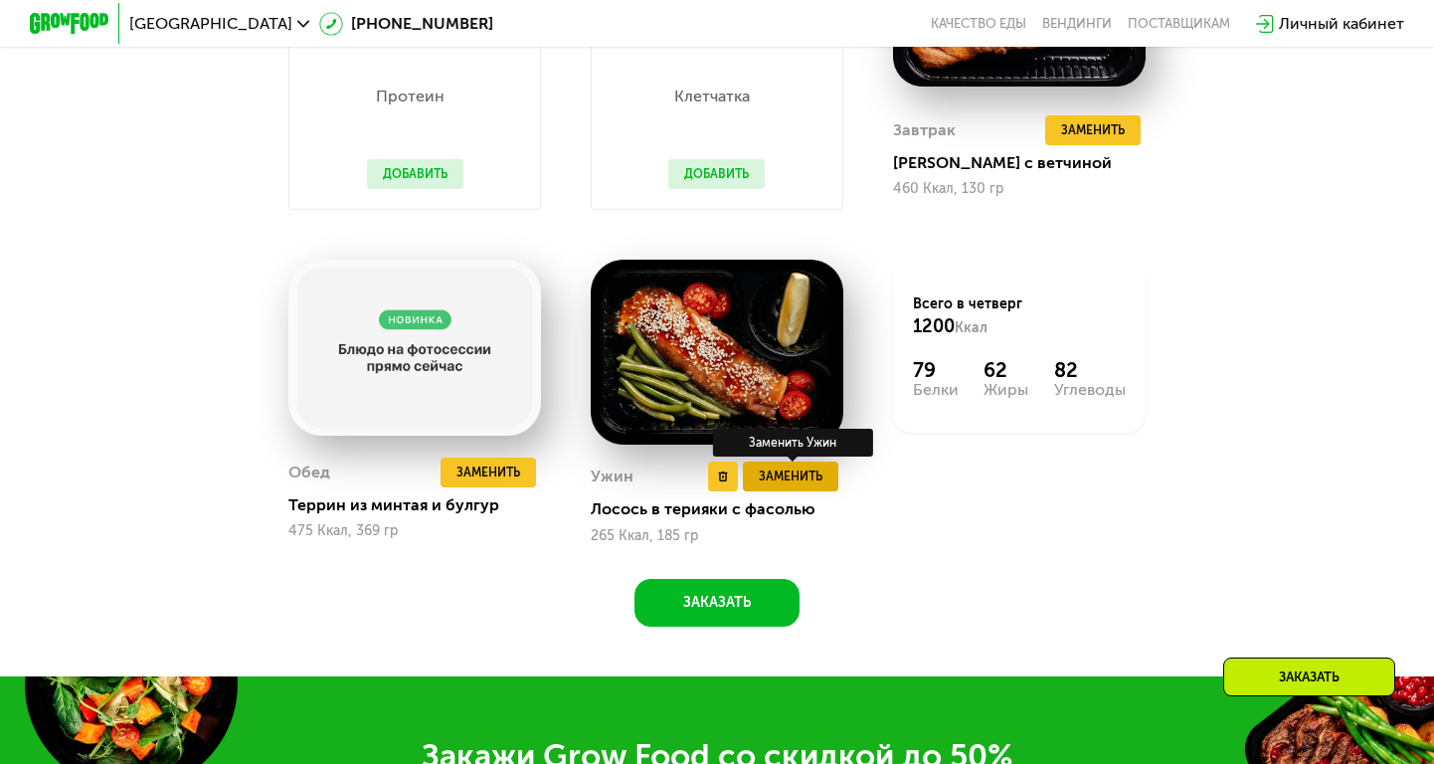
click at [800, 482] on span "Заменить" at bounding box center [791, 476] width 64 height 20
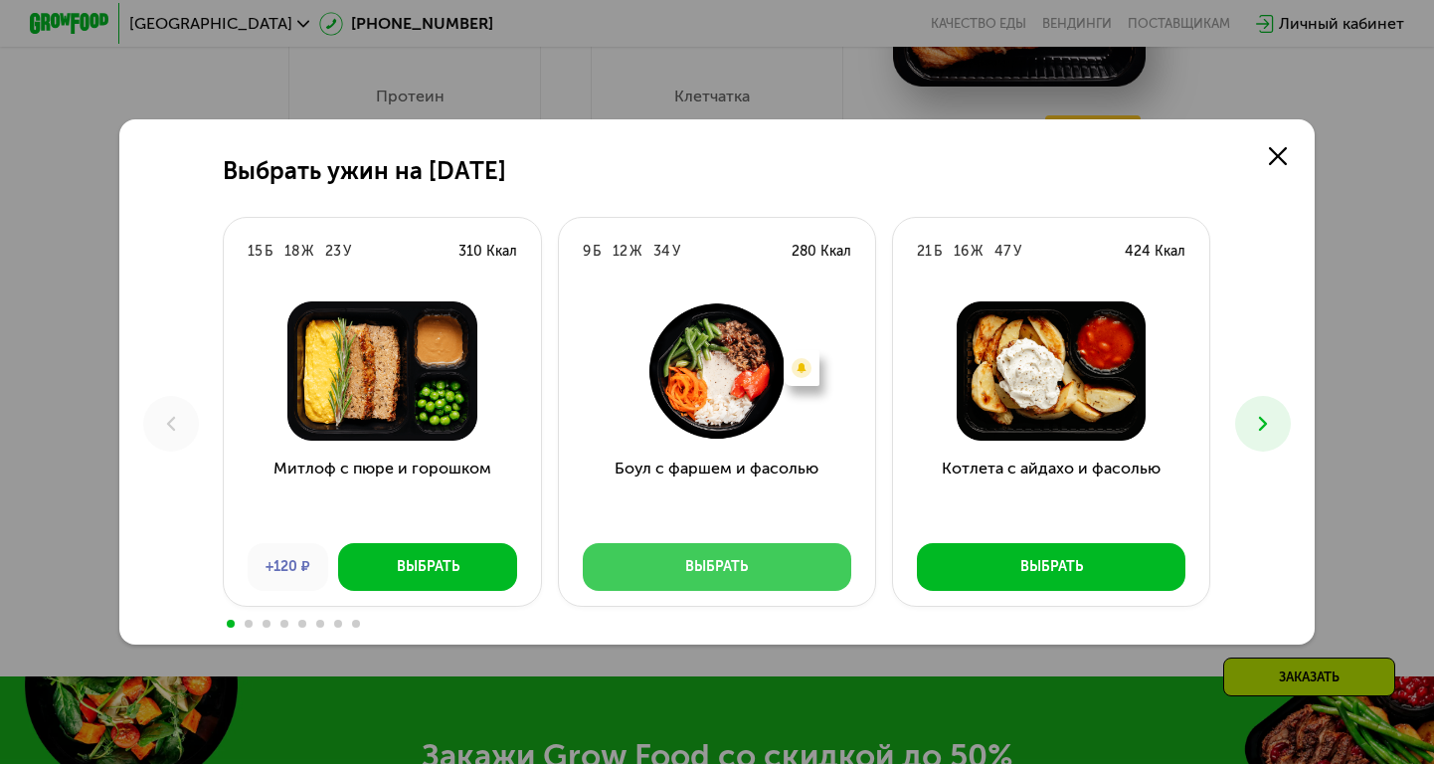
click at [783, 572] on button "Выбрать" at bounding box center [717, 567] width 269 height 48
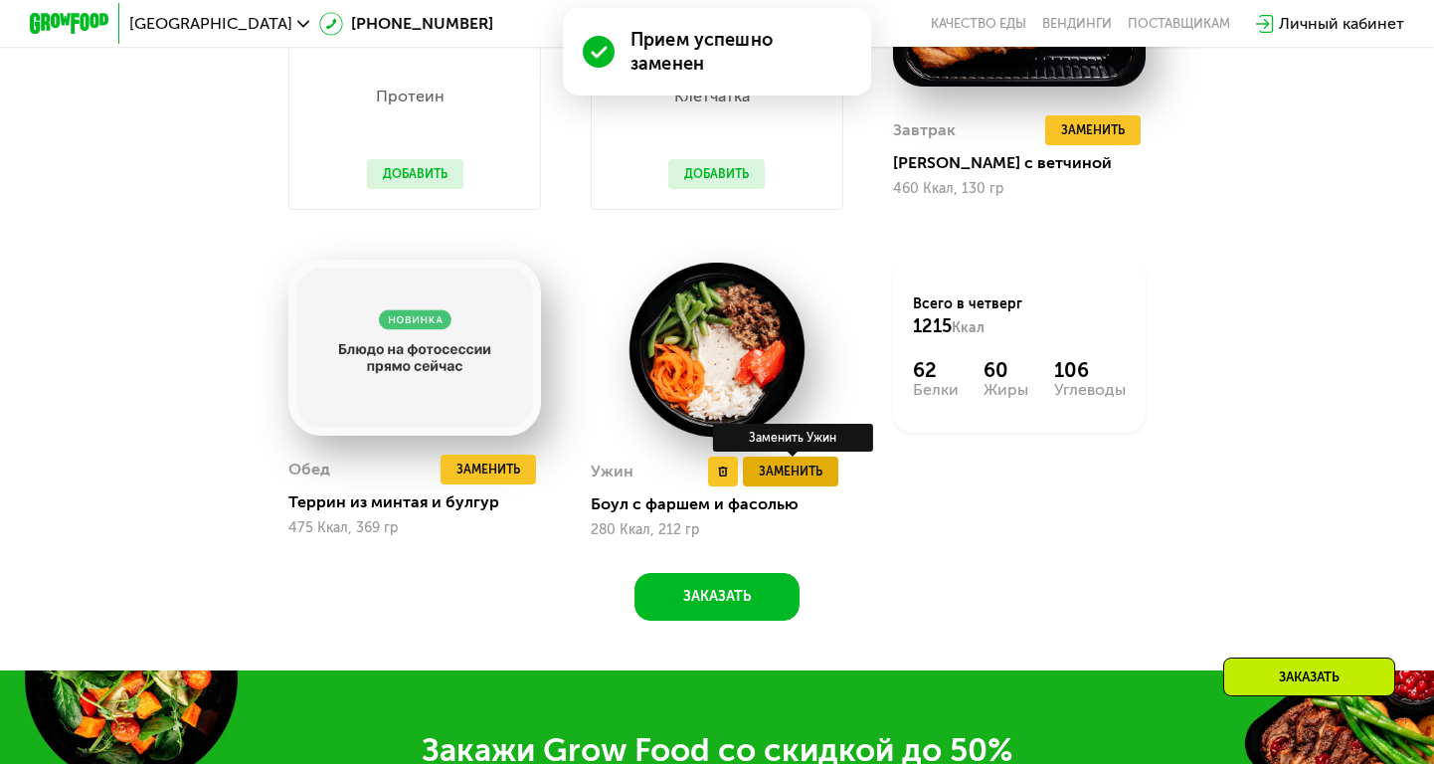
click at [780, 481] on button "Заменить" at bounding box center [790, 472] width 95 height 30
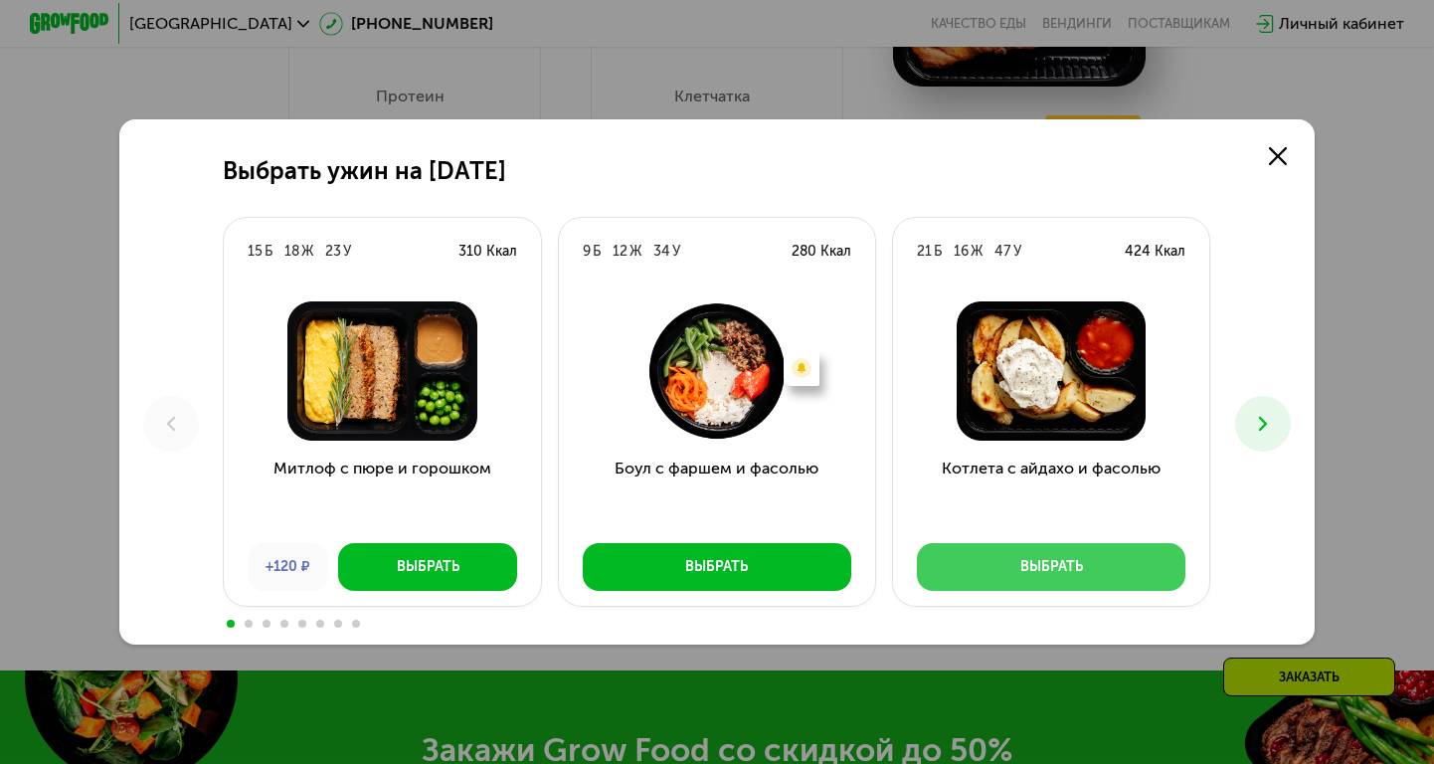
click at [1138, 571] on button "Выбрать" at bounding box center [1051, 567] width 269 height 48
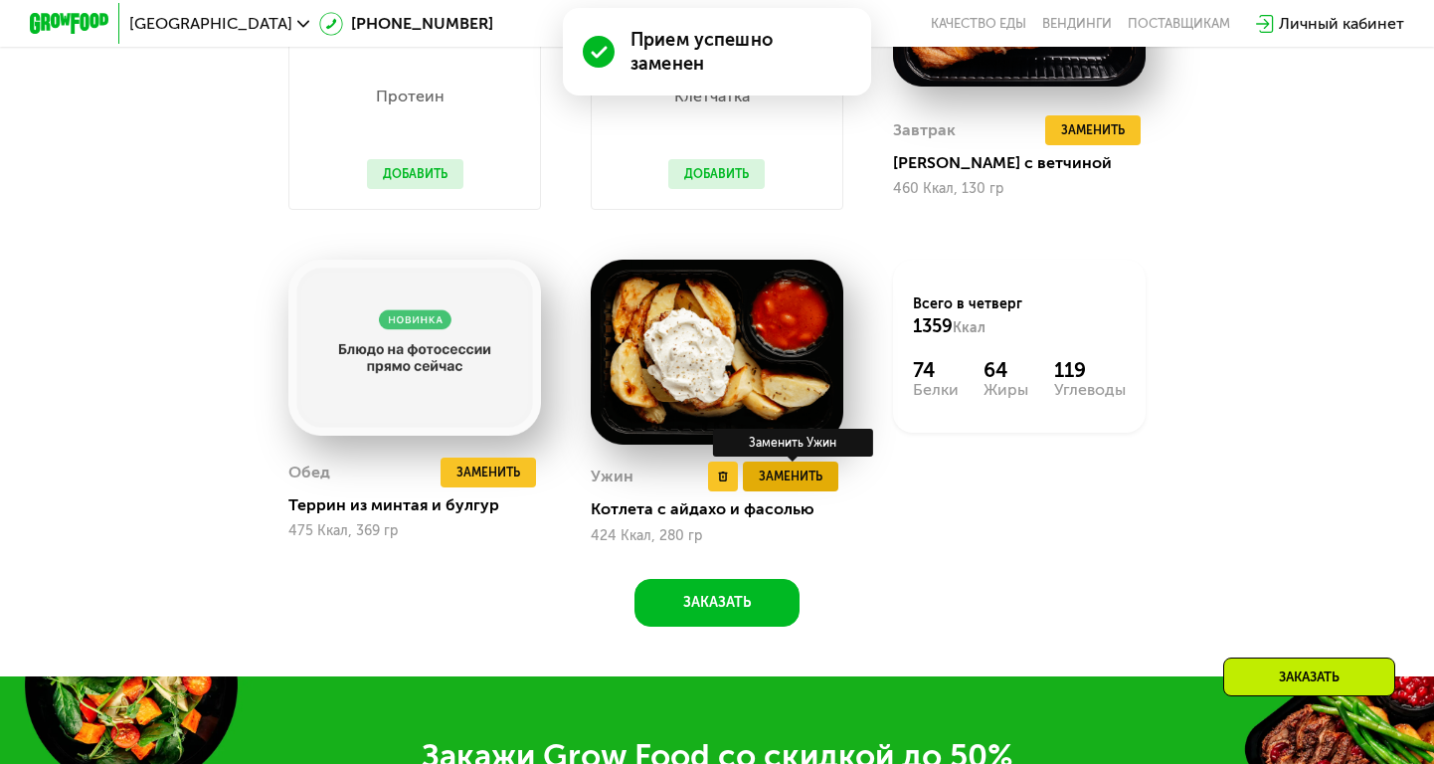
click at [804, 480] on span "Заменить" at bounding box center [791, 476] width 64 height 20
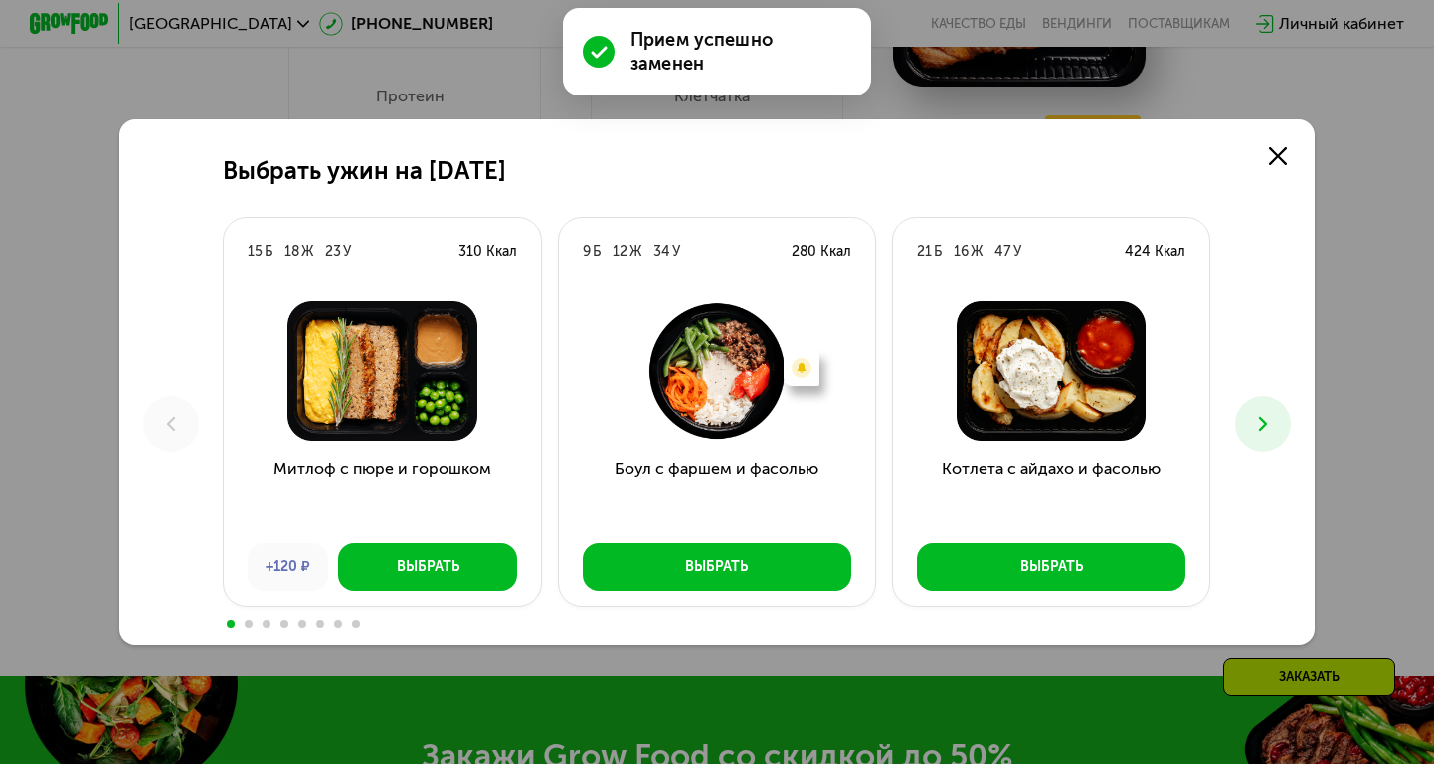
click at [1259, 433] on icon at bounding box center [1263, 424] width 24 height 24
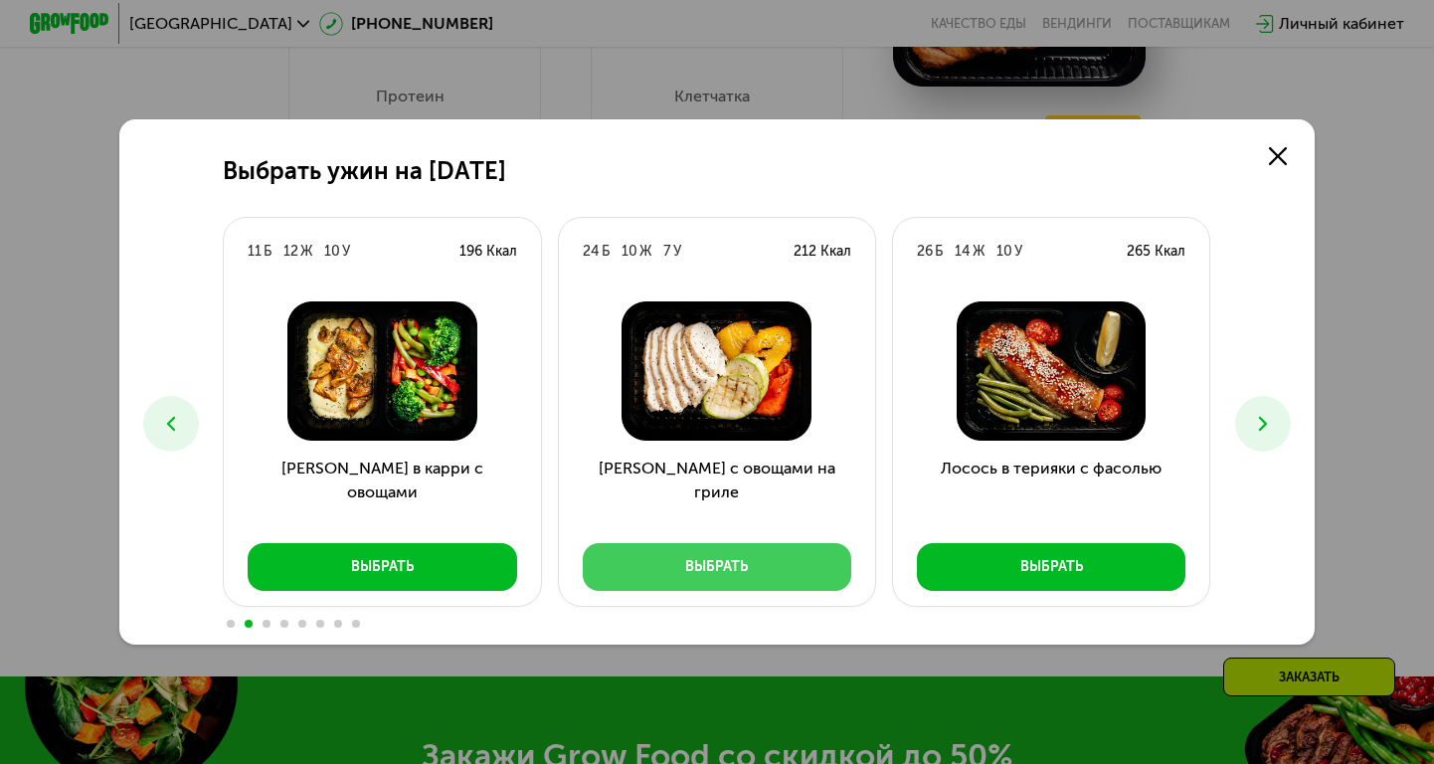
click at [751, 576] on button "Выбрать" at bounding box center [717, 567] width 269 height 48
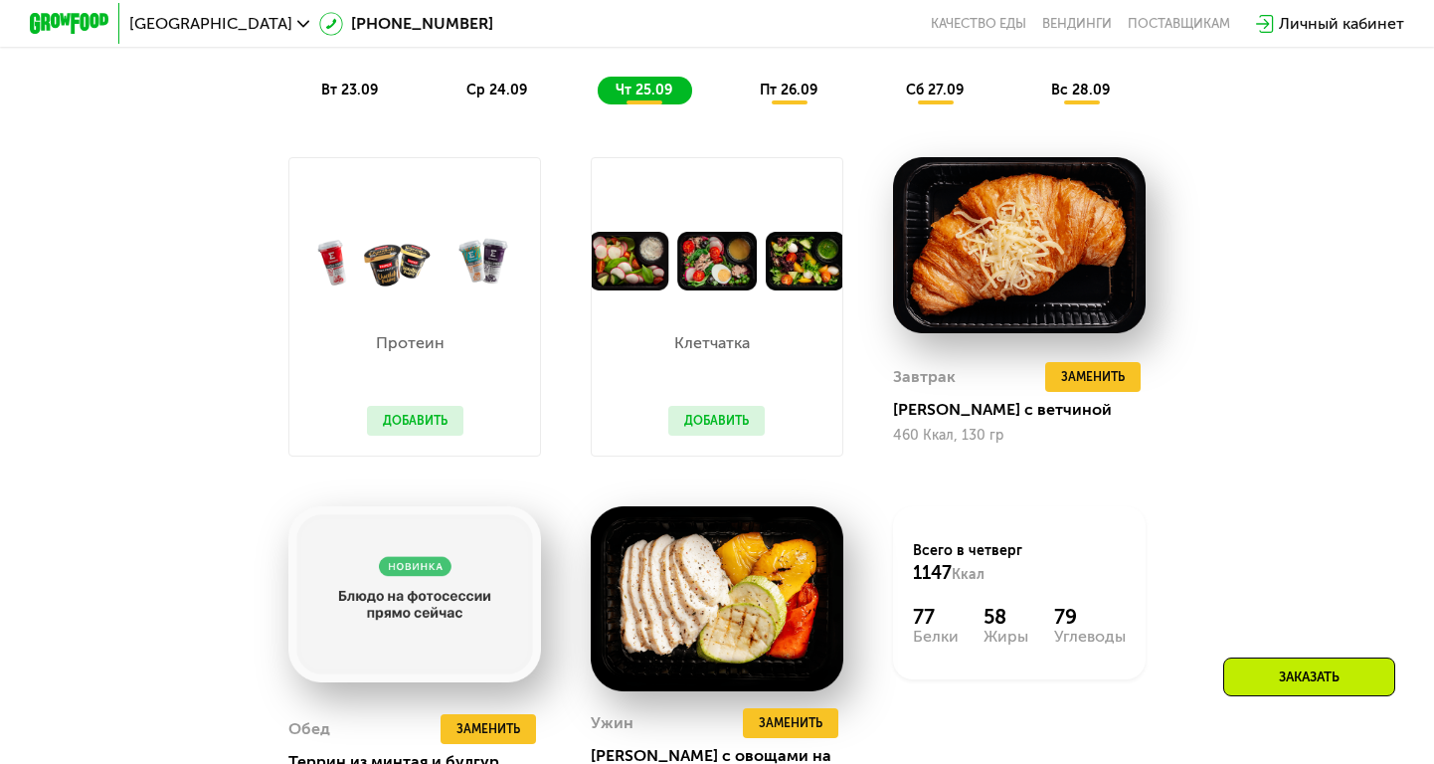
scroll to position [1641, 0]
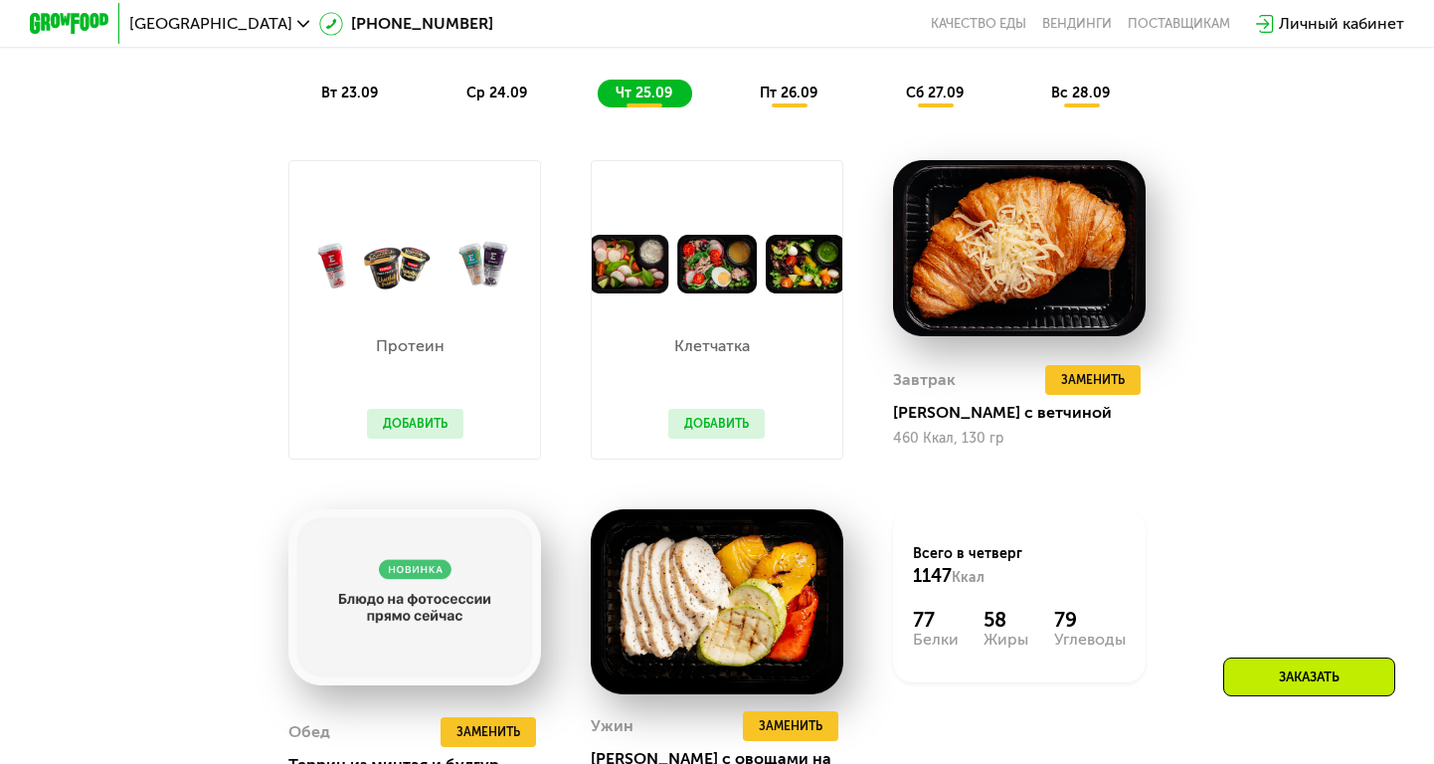
click at [785, 100] on span "пт 26.09" at bounding box center [789, 93] width 58 height 17
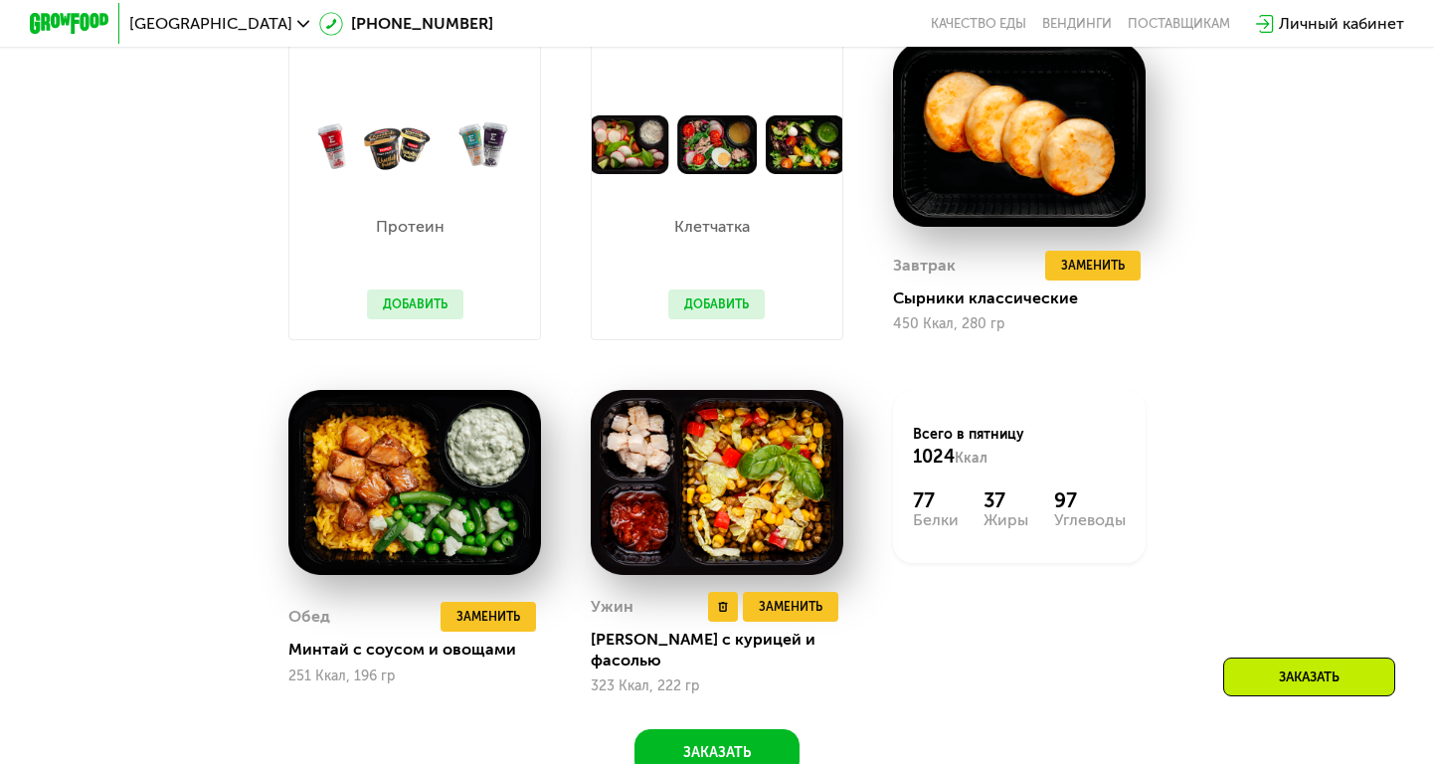
scroll to position [1754, 0]
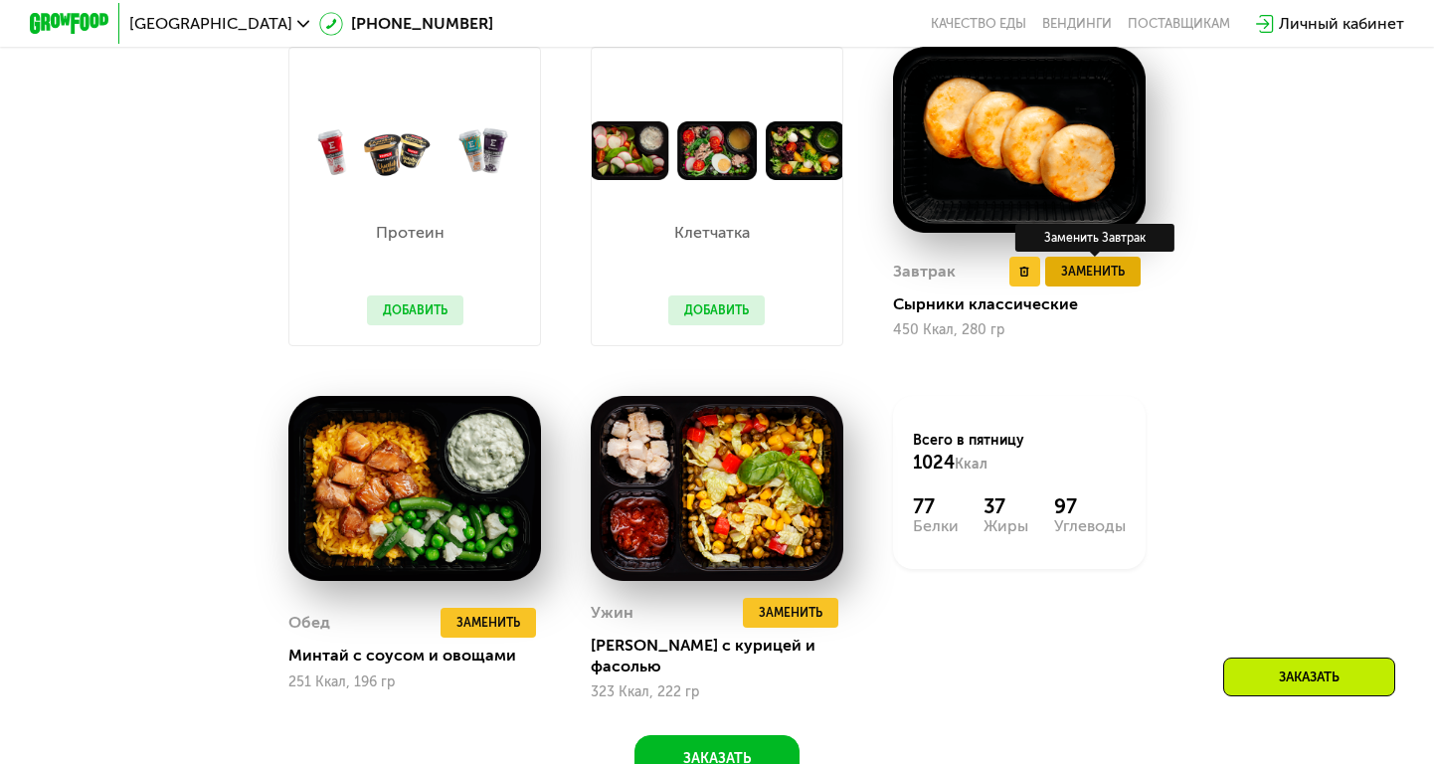
click at [1081, 282] on button "Заменить" at bounding box center [1092, 272] width 95 height 30
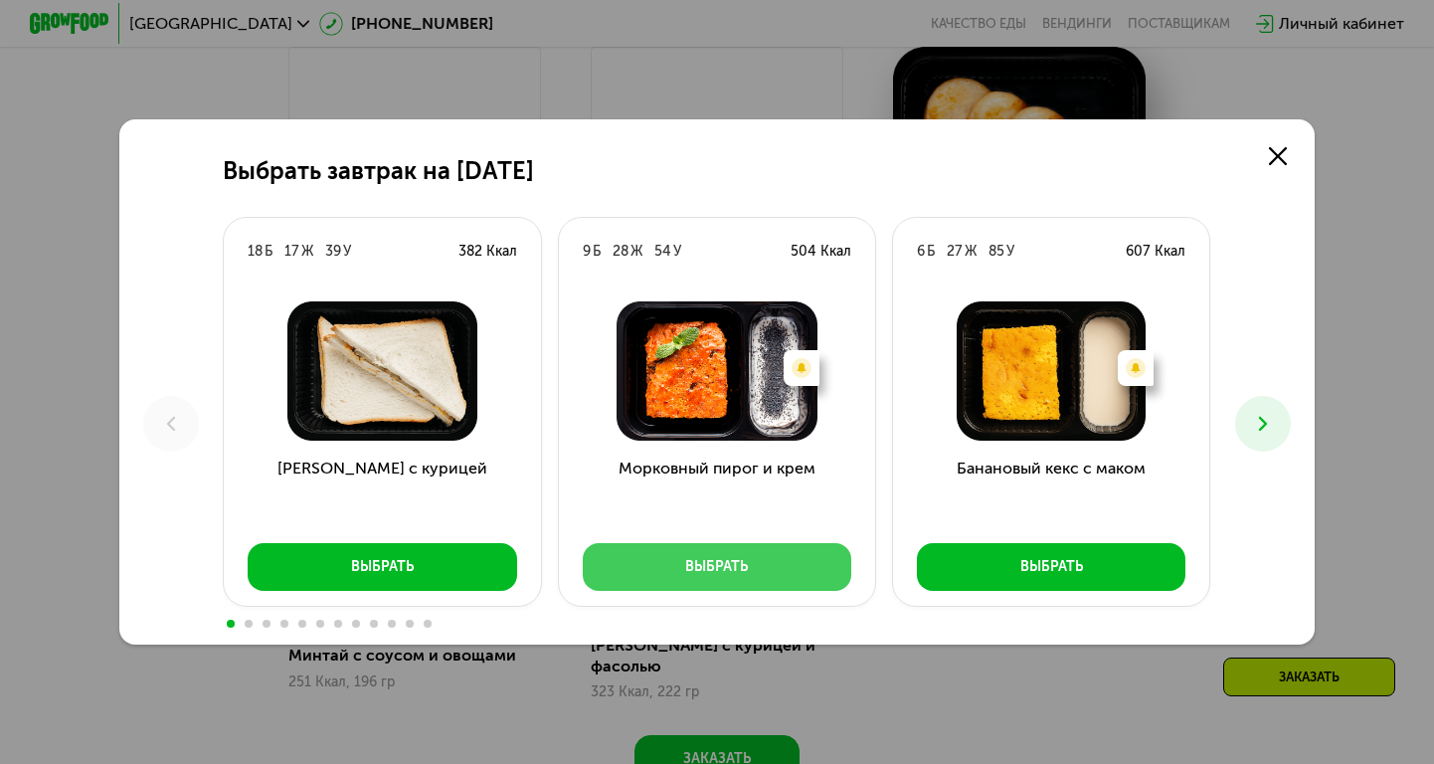
click at [787, 577] on button "Выбрать" at bounding box center [717, 567] width 269 height 48
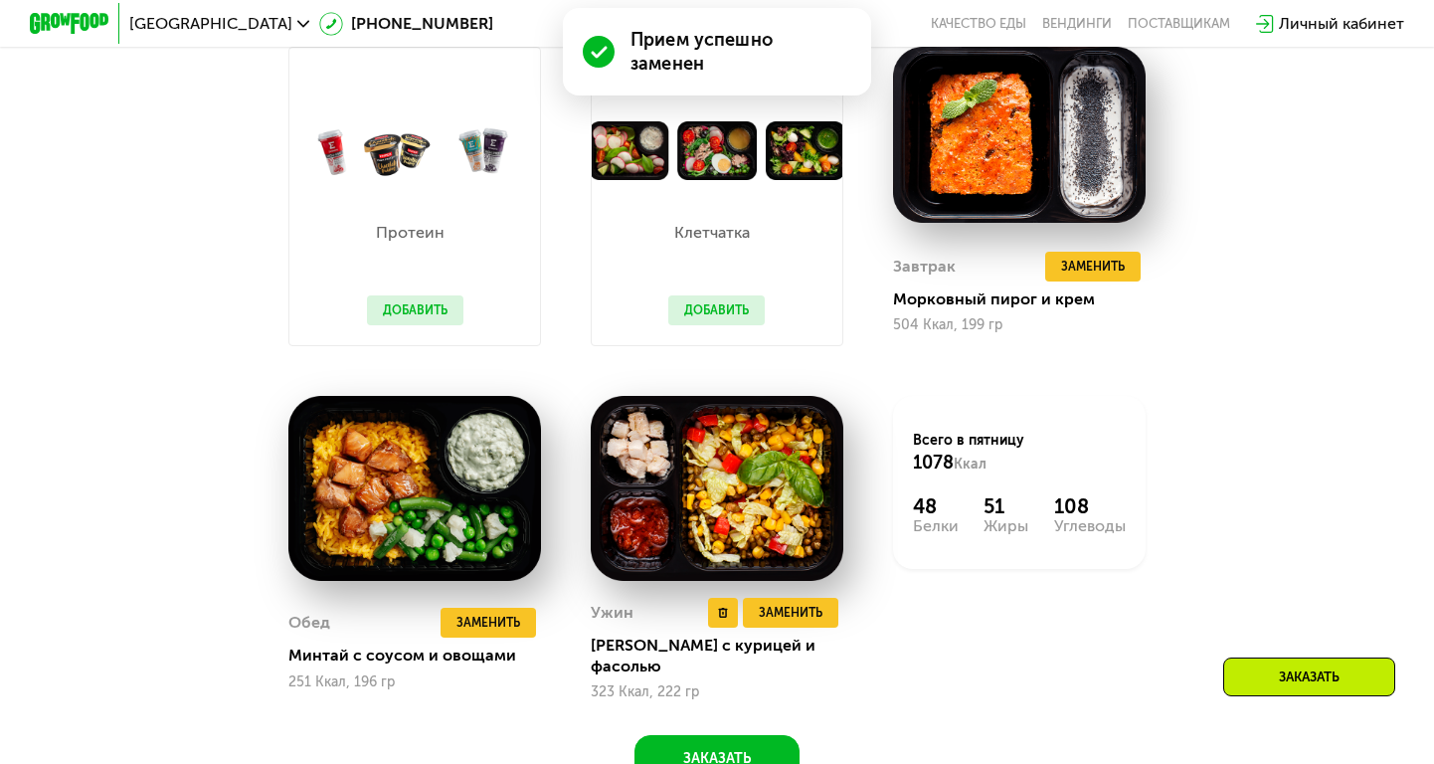
click at [755, 507] on img at bounding box center [717, 489] width 253 height 186
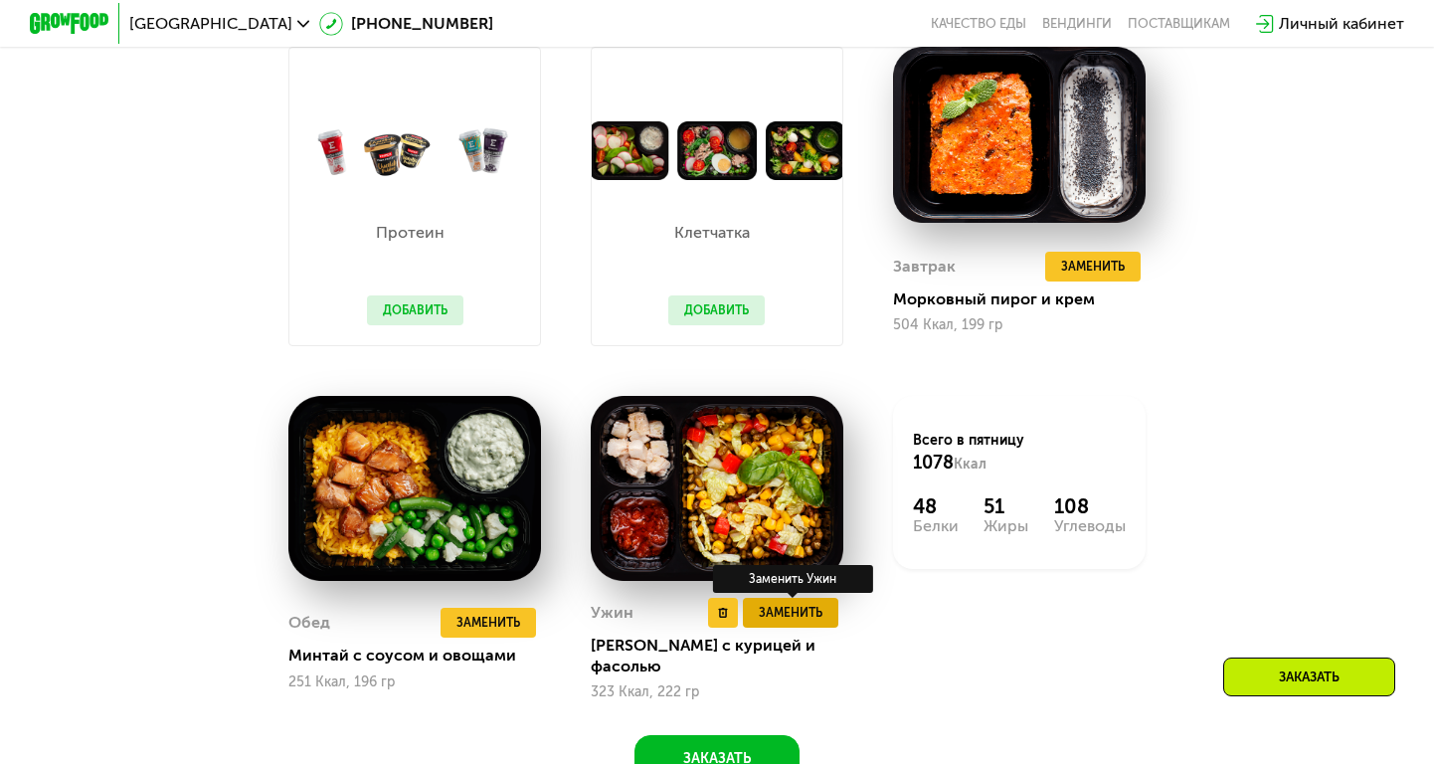
click at [793, 617] on span "Заменить" at bounding box center [791, 613] width 64 height 20
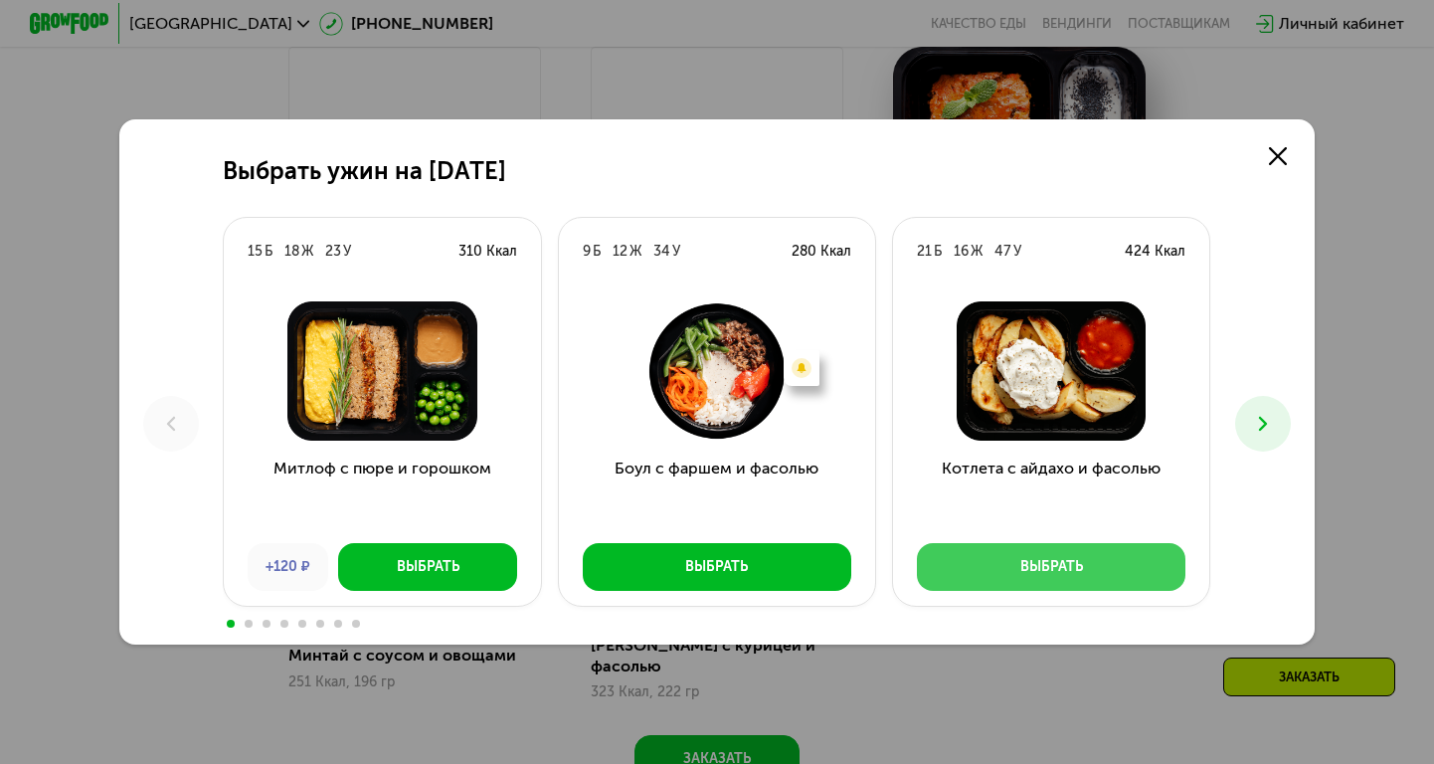
click at [1025, 557] on div "Выбрать" at bounding box center [1051, 567] width 63 height 20
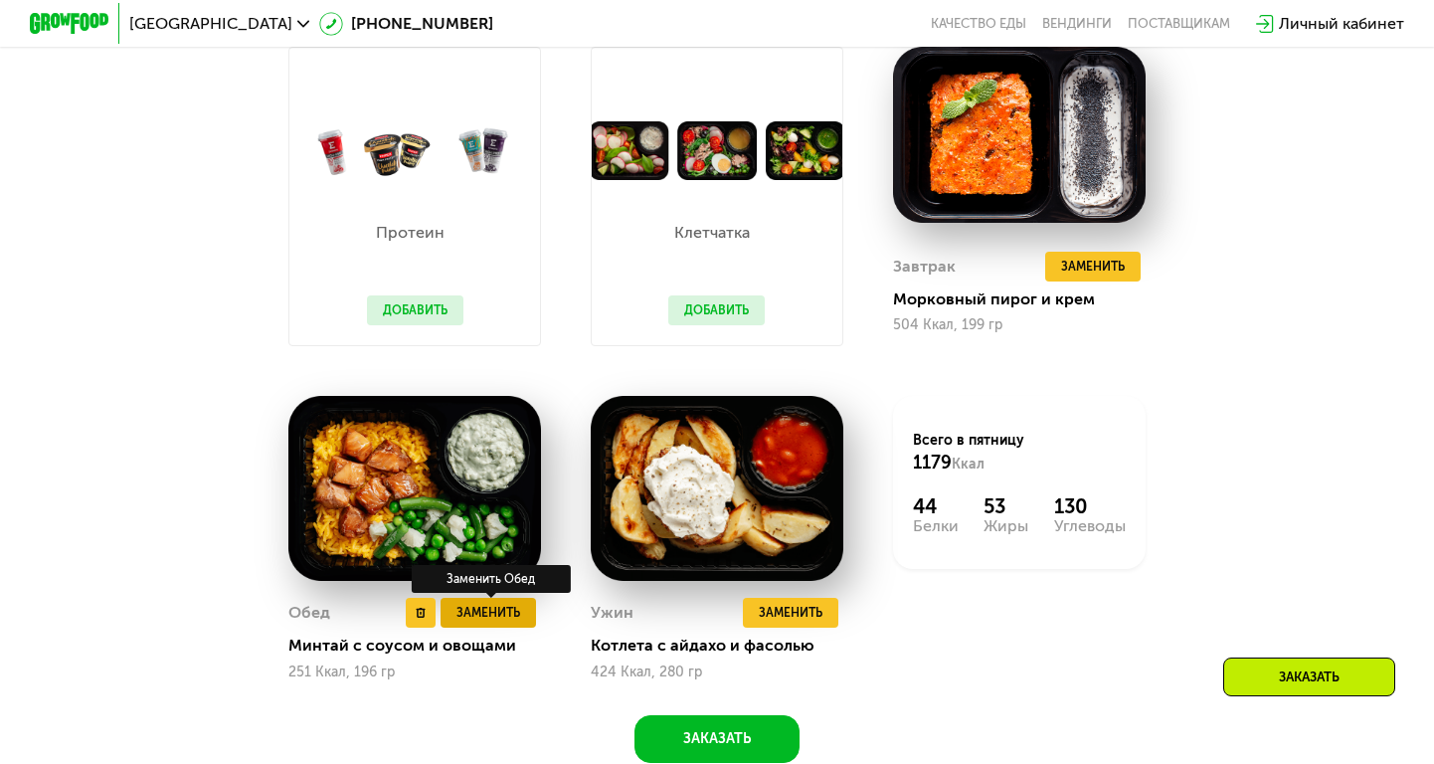
click at [468, 617] on span "Заменить" at bounding box center [489, 613] width 64 height 20
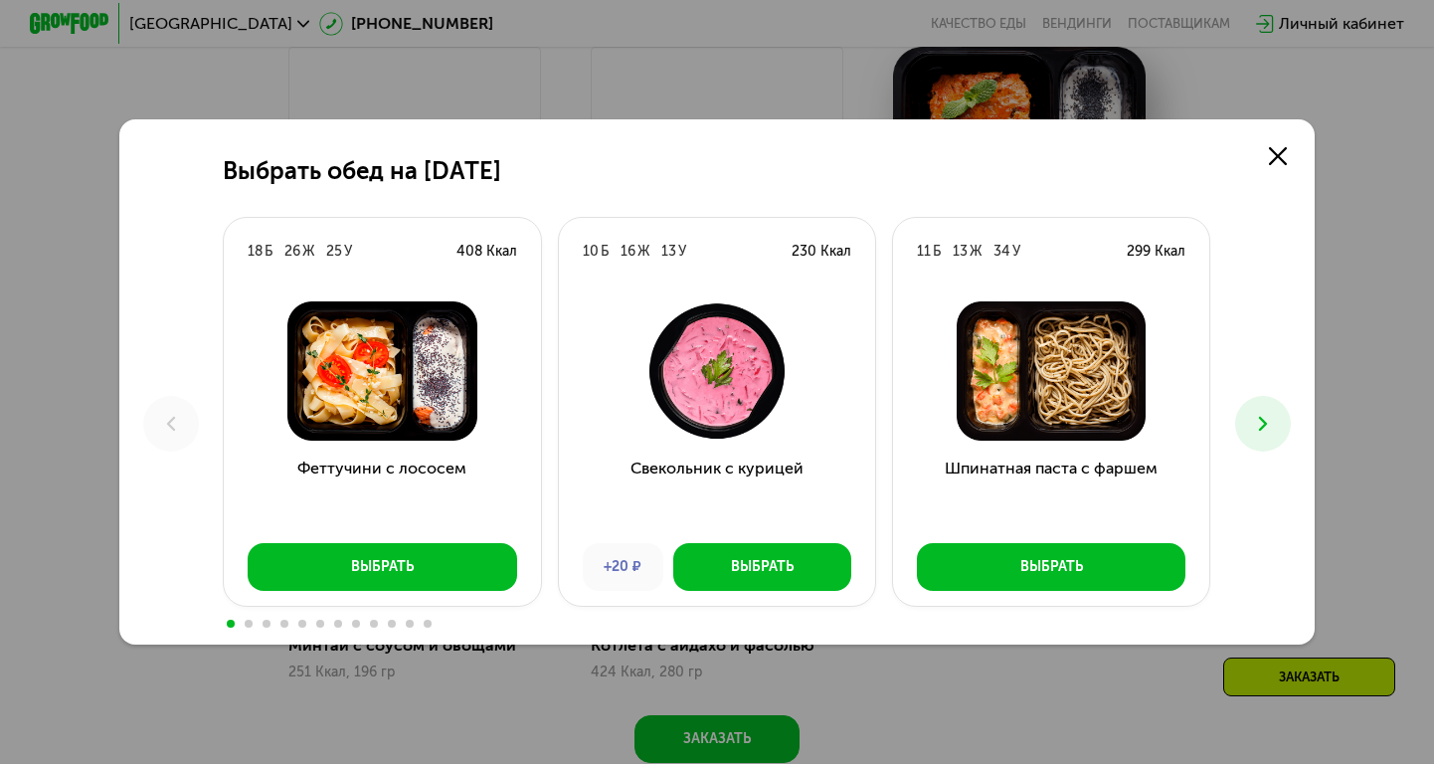
click at [1264, 423] on use at bounding box center [1263, 424] width 8 height 14
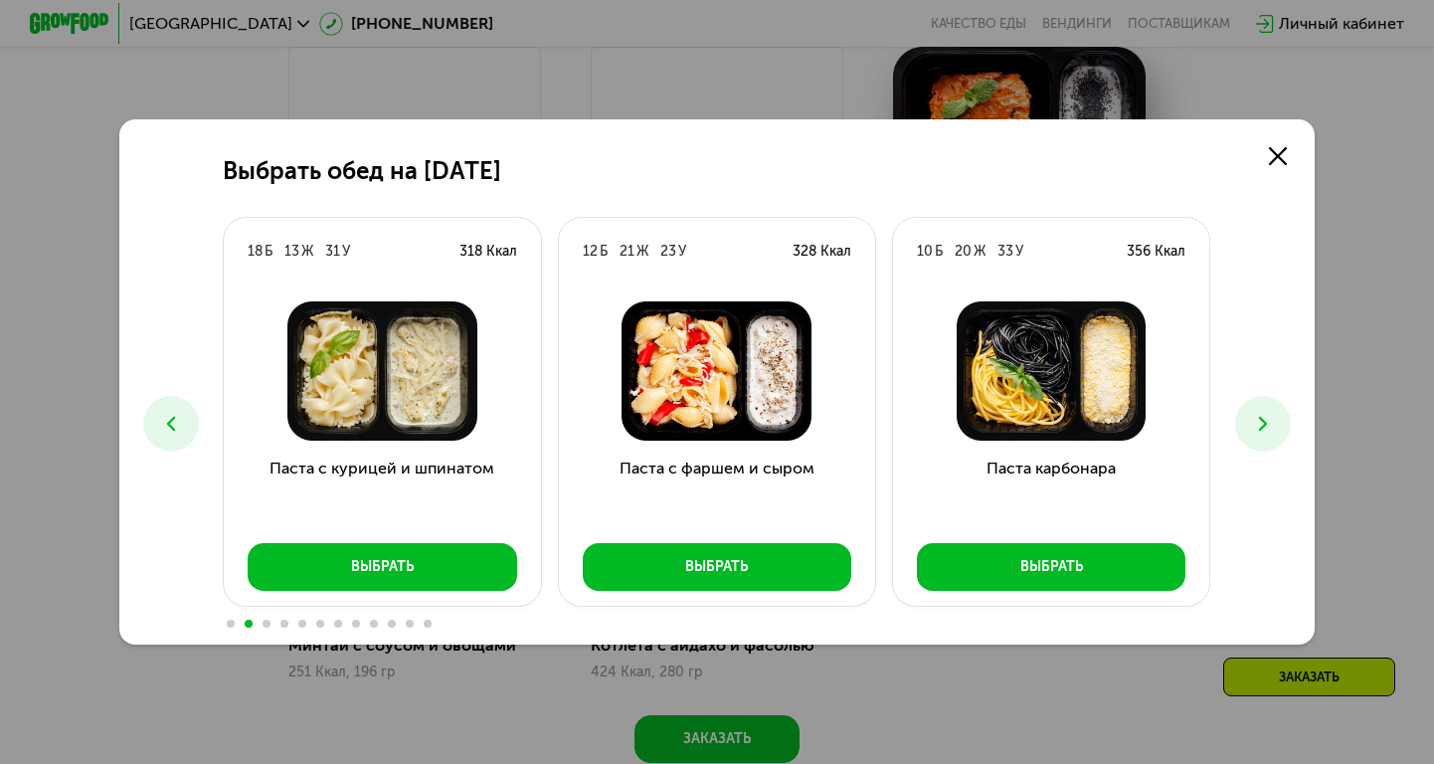
click at [1263, 424] on icon at bounding box center [1263, 424] width 24 height 24
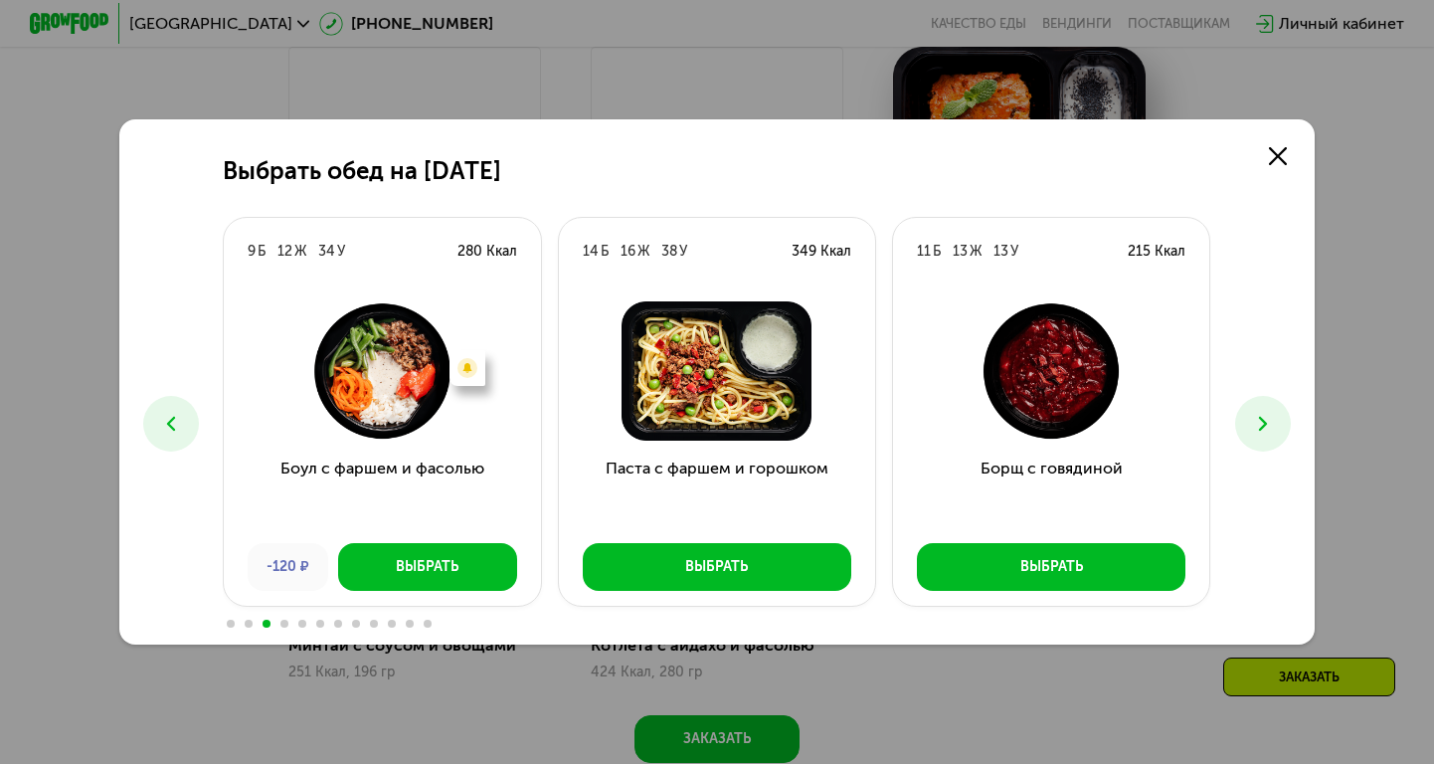
click at [1263, 424] on icon at bounding box center [1263, 424] width 24 height 24
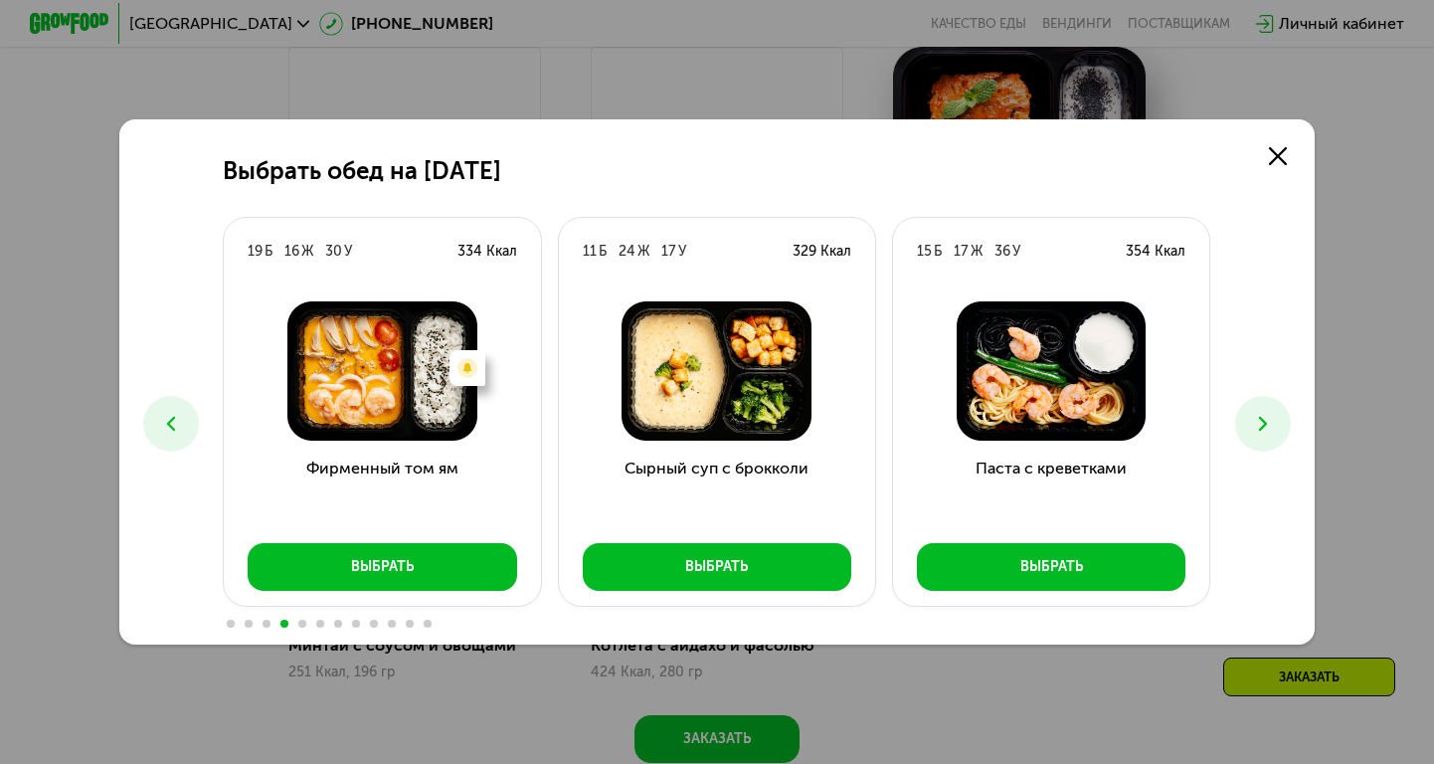
click at [1263, 425] on icon at bounding box center [1263, 424] width 24 height 24
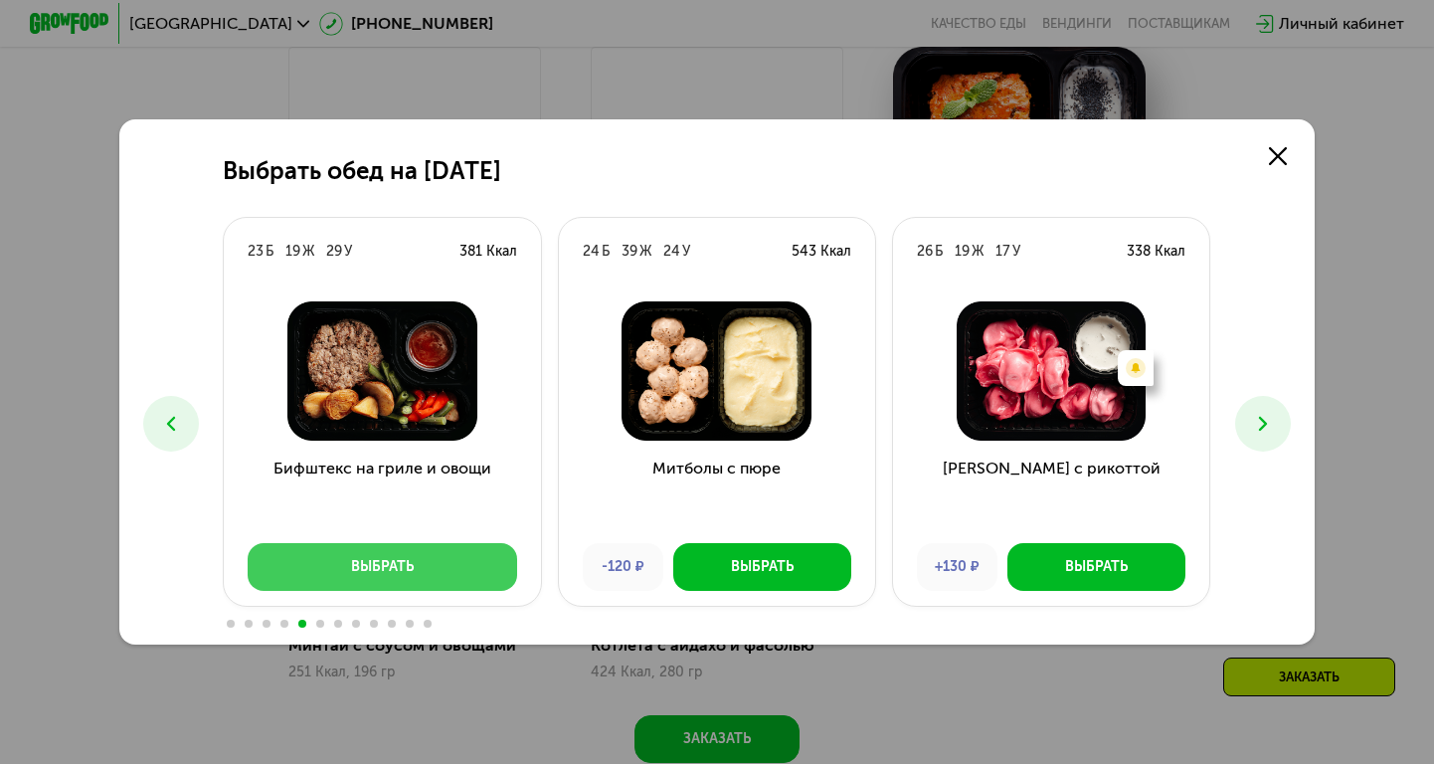
click at [312, 574] on button "Выбрать" at bounding box center [382, 567] width 269 height 48
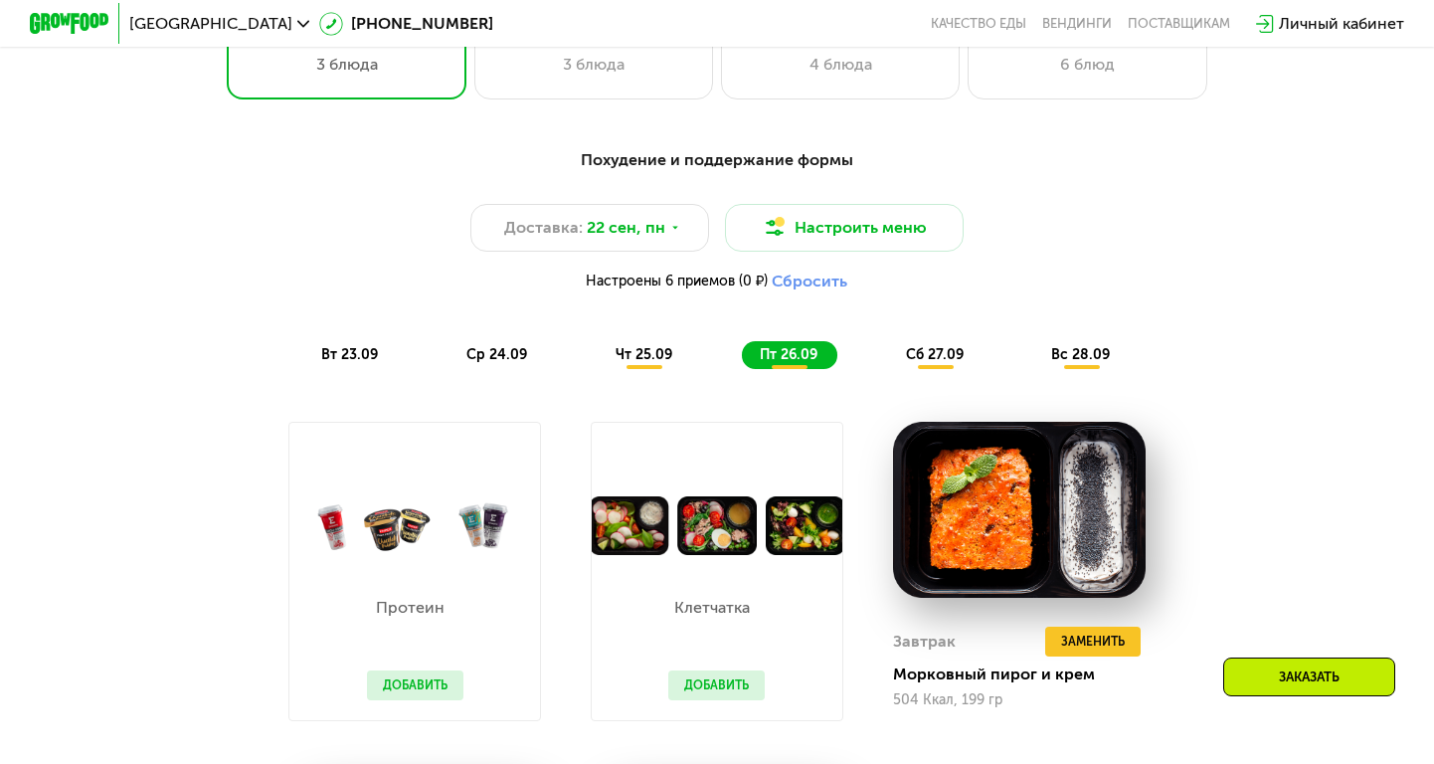
scroll to position [1393, 0]
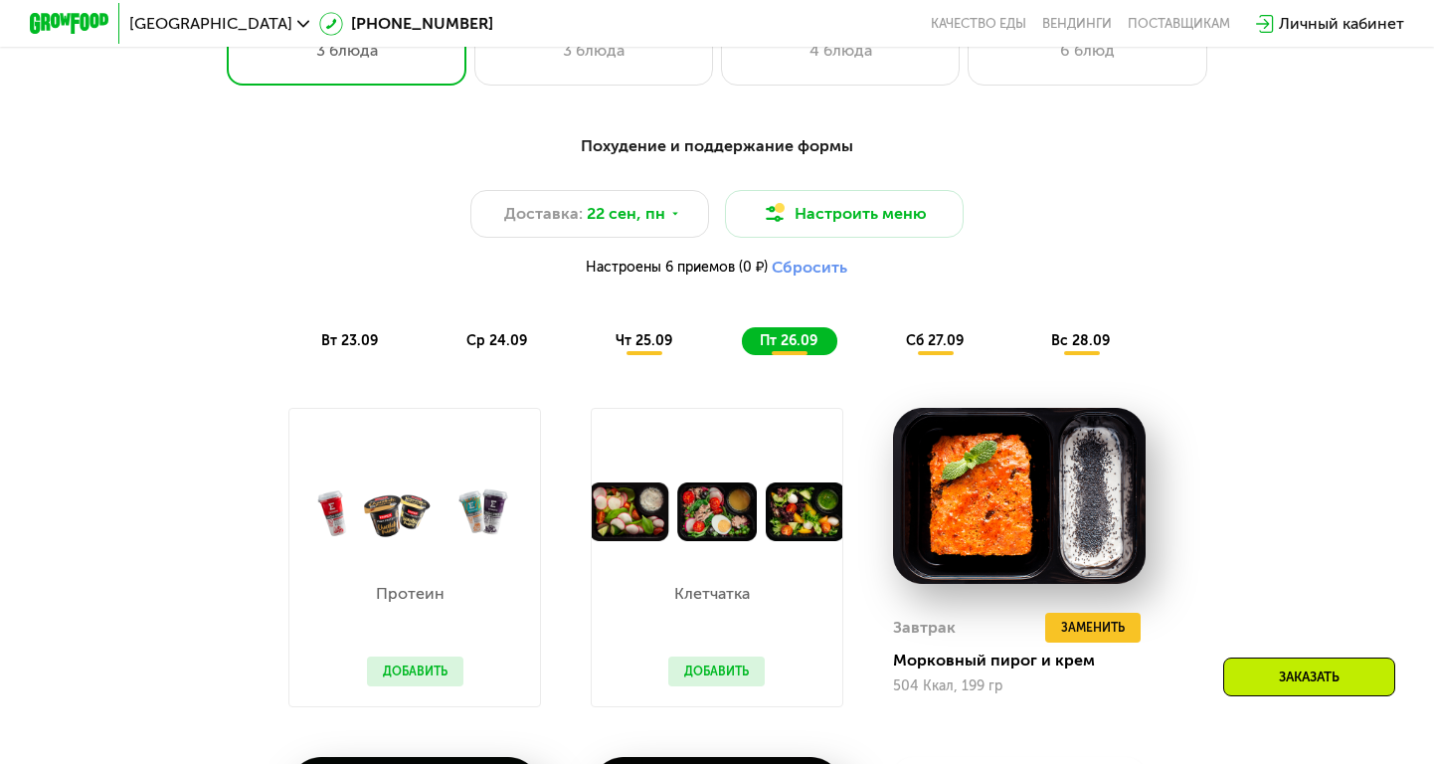
click at [946, 341] on span "сб 27.09" at bounding box center [935, 340] width 58 height 17
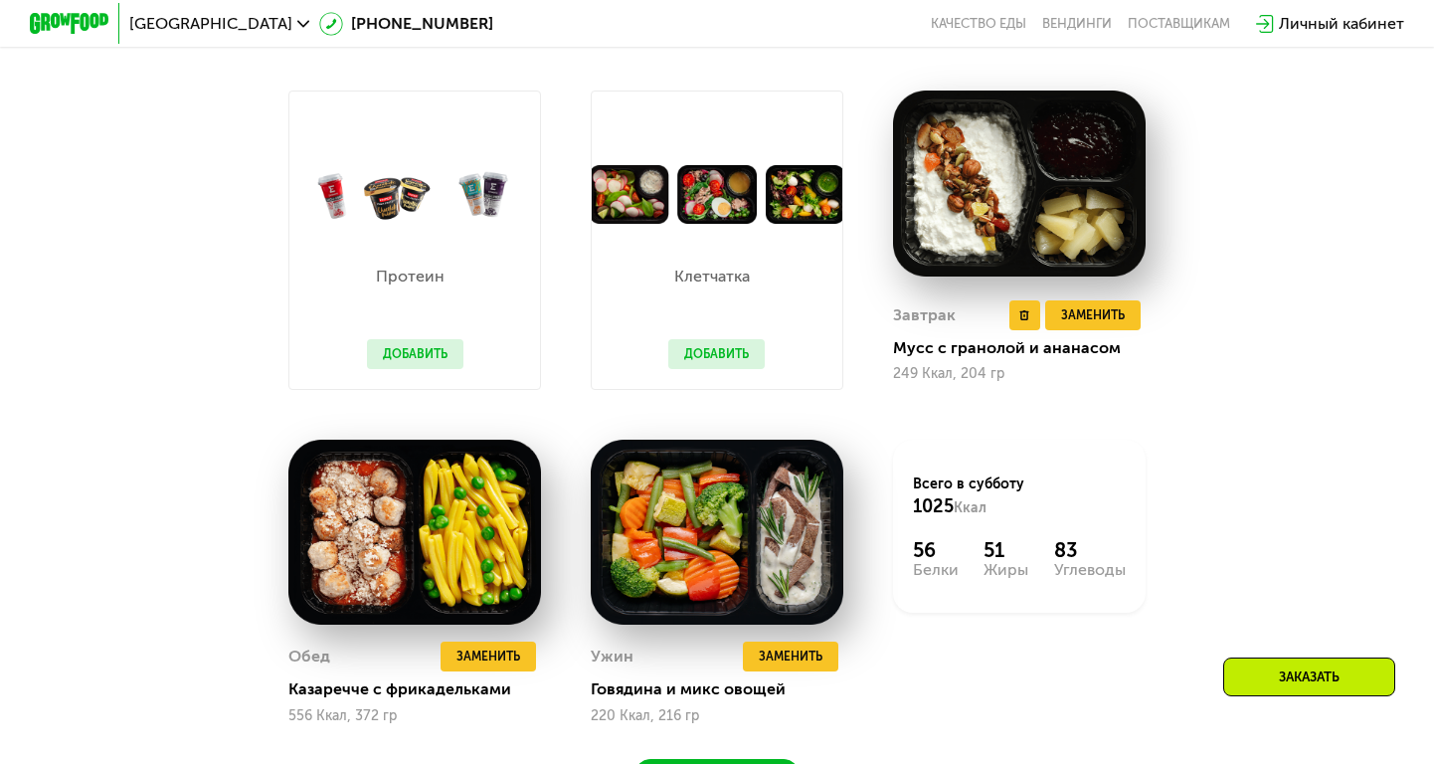
scroll to position [1716, 0]
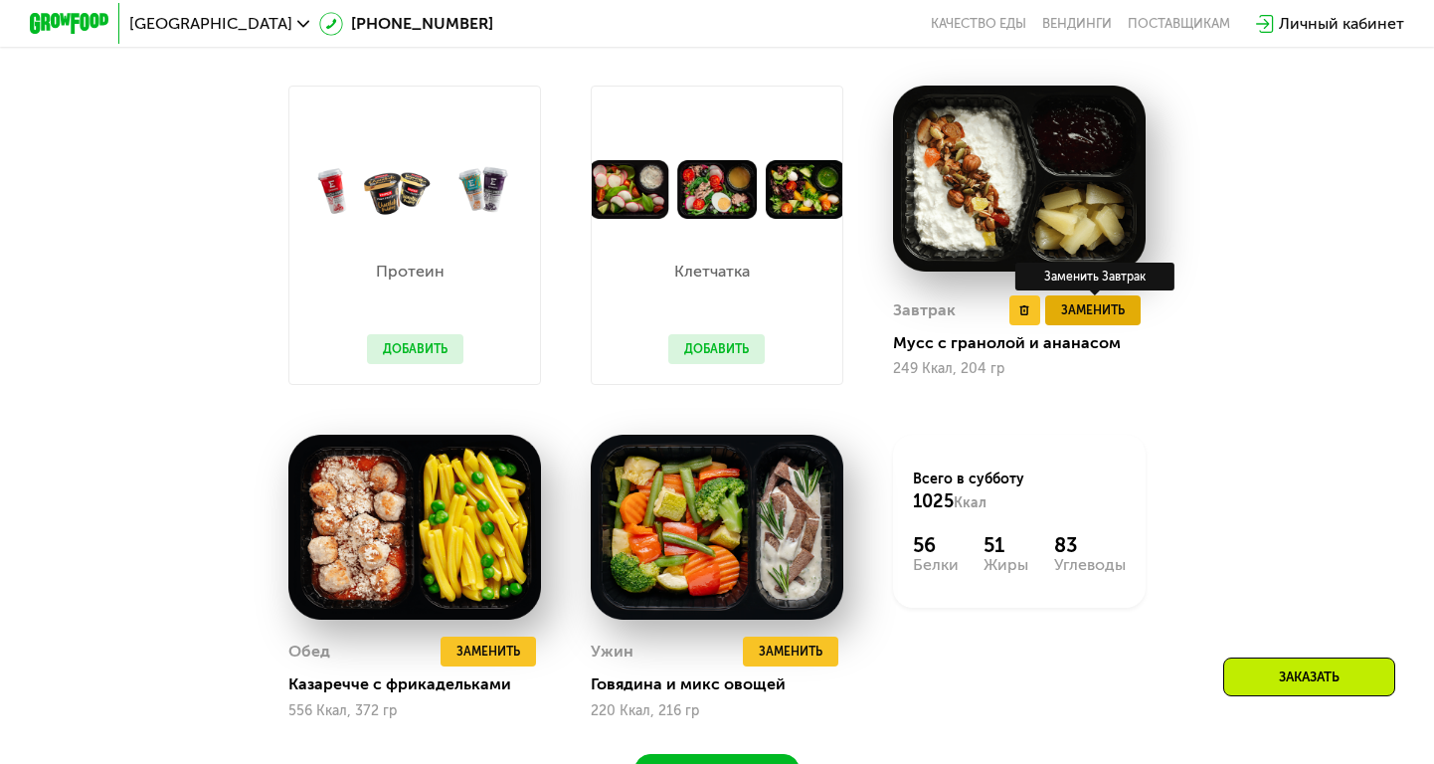
click at [1087, 324] on button "Заменить" at bounding box center [1092, 310] width 95 height 30
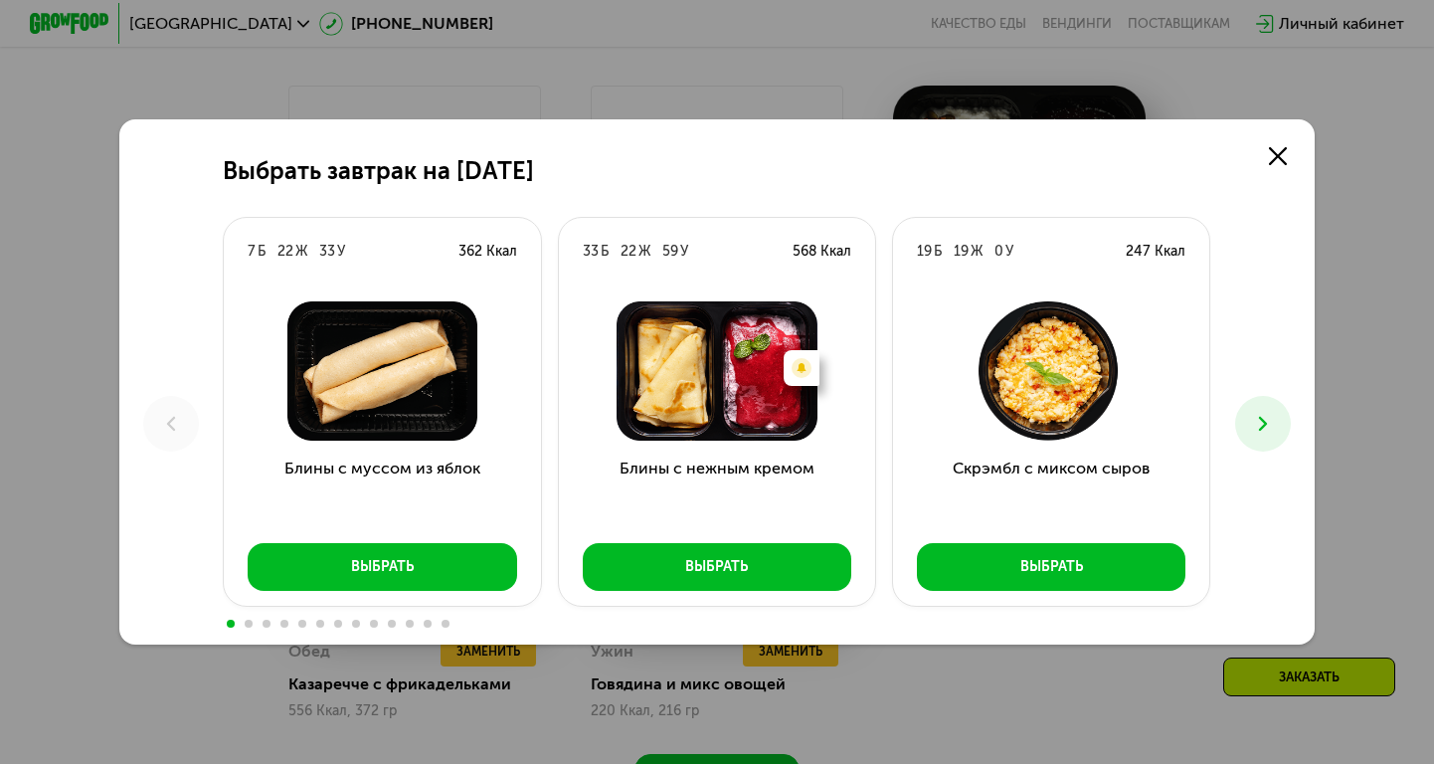
click at [1266, 427] on icon at bounding box center [1263, 424] width 24 height 24
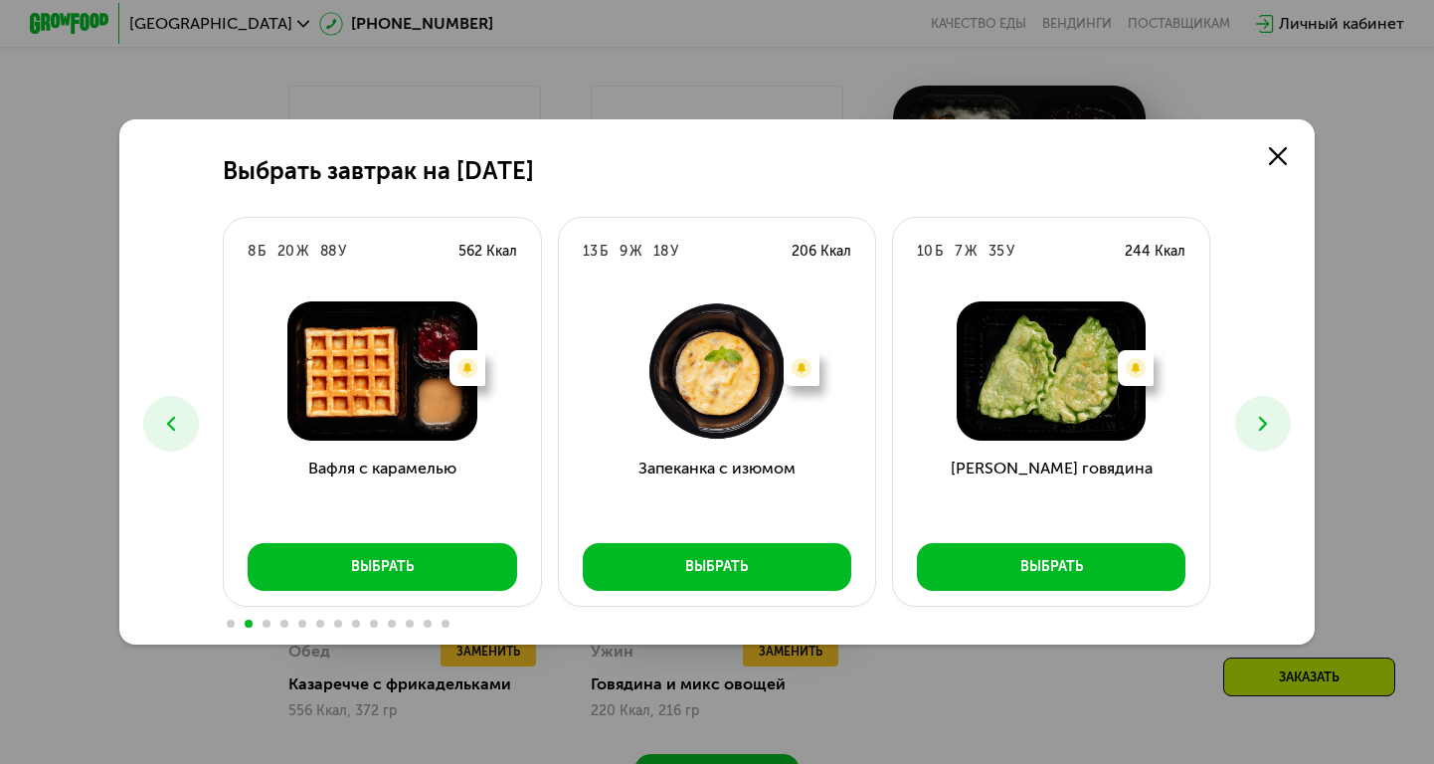
click at [1266, 431] on icon at bounding box center [1263, 424] width 24 height 24
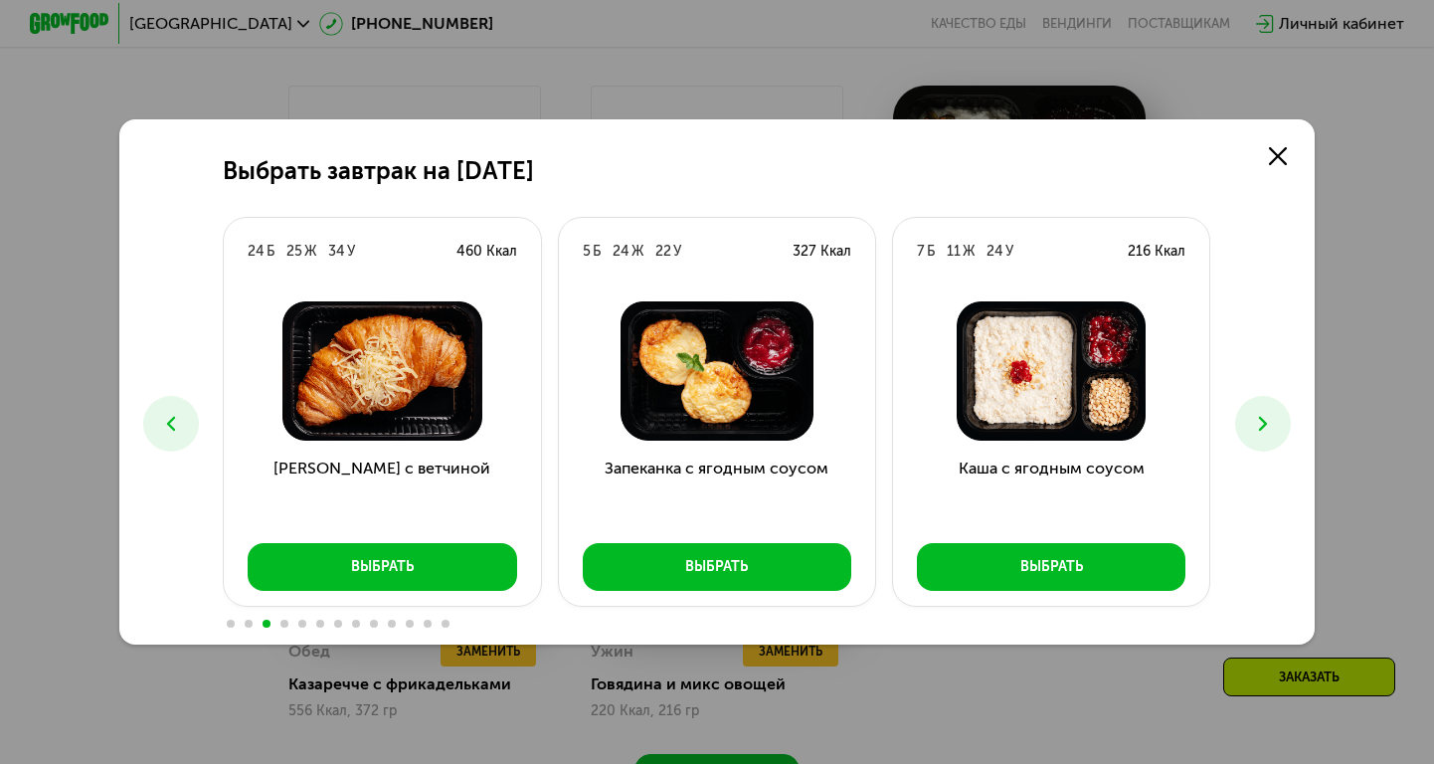
click at [1266, 431] on icon at bounding box center [1263, 424] width 24 height 24
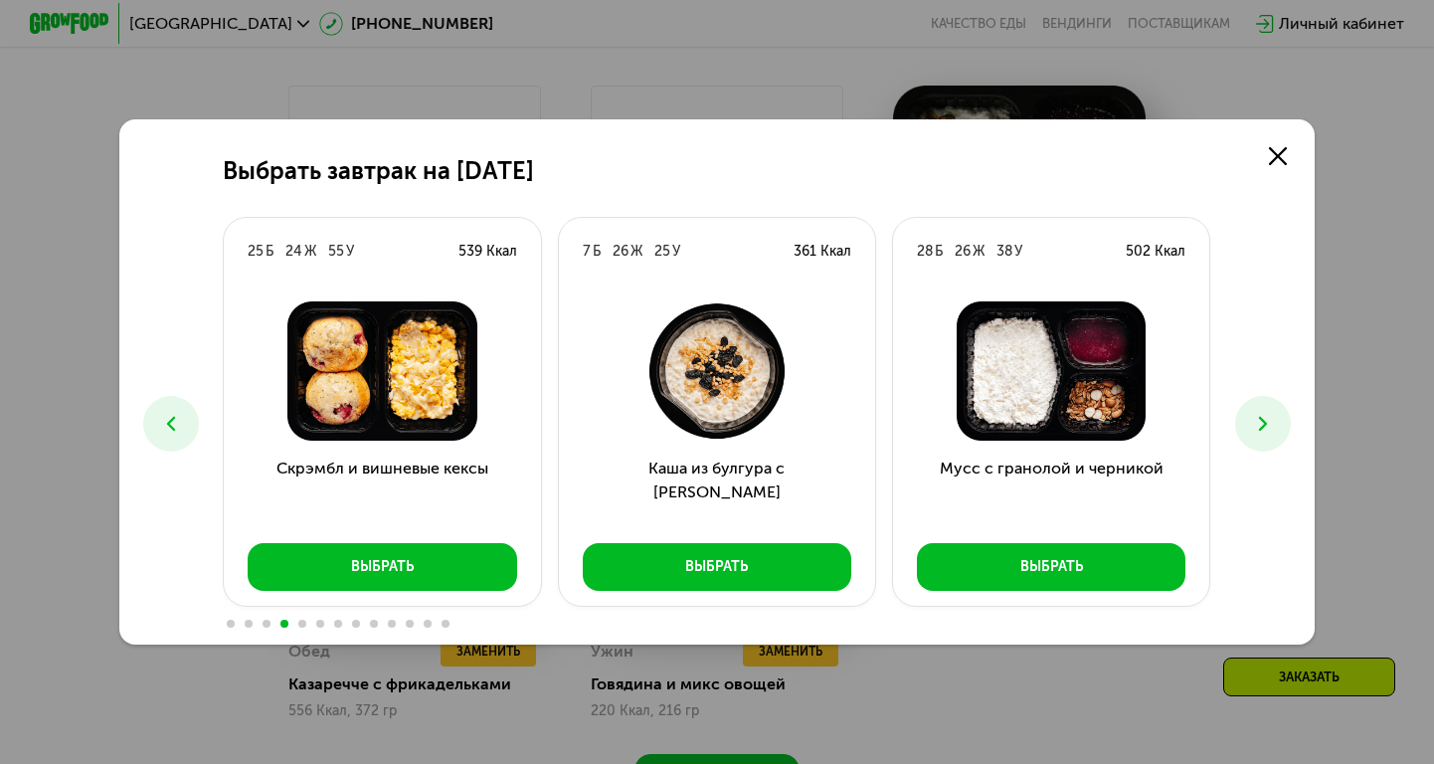
click at [1265, 429] on icon at bounding box center [1263, 424] width 24 height 24
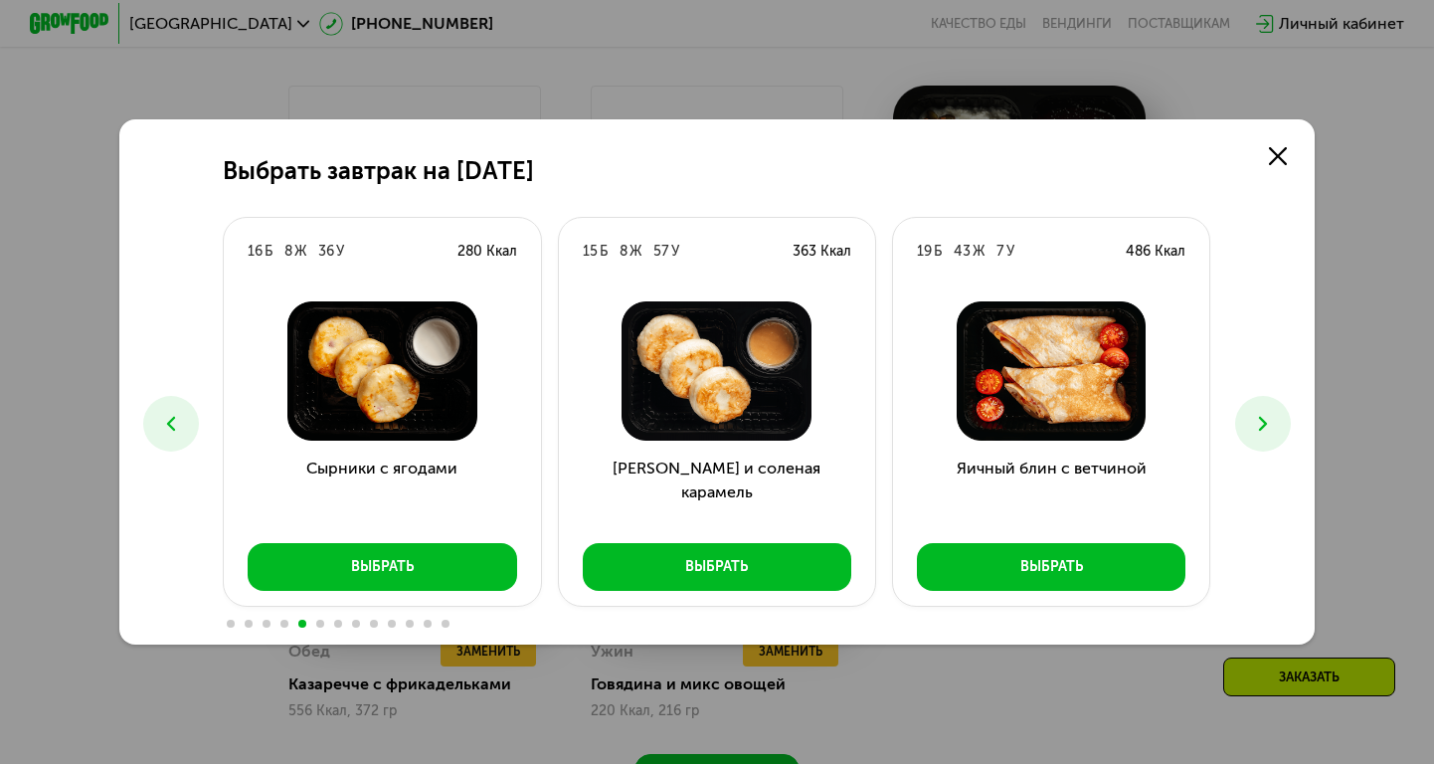
click at [1265, 429] on icon at bounding box center [1263, 424] width 24 height 24
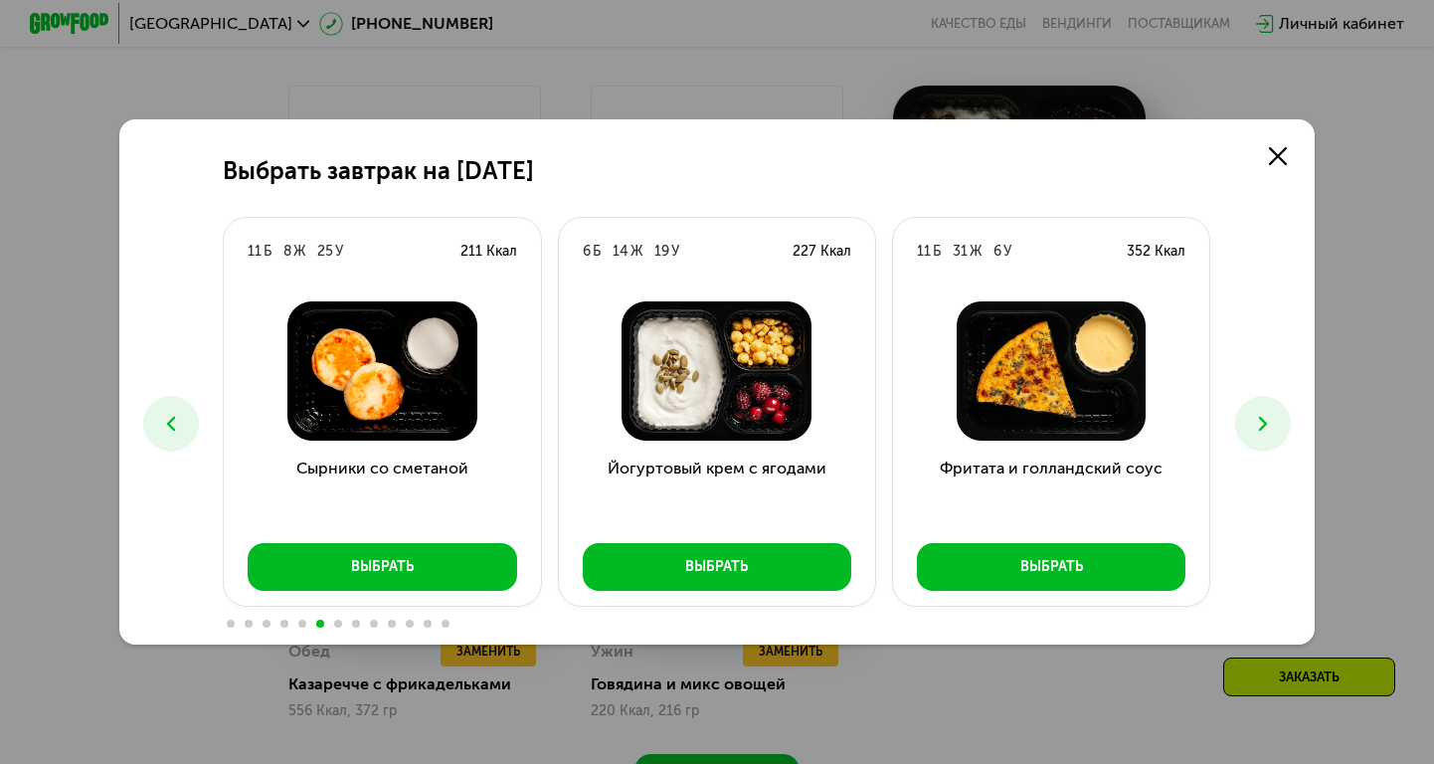
click at [1265, 431] on icon at bounding box center [1263, 424] width 24 height 24
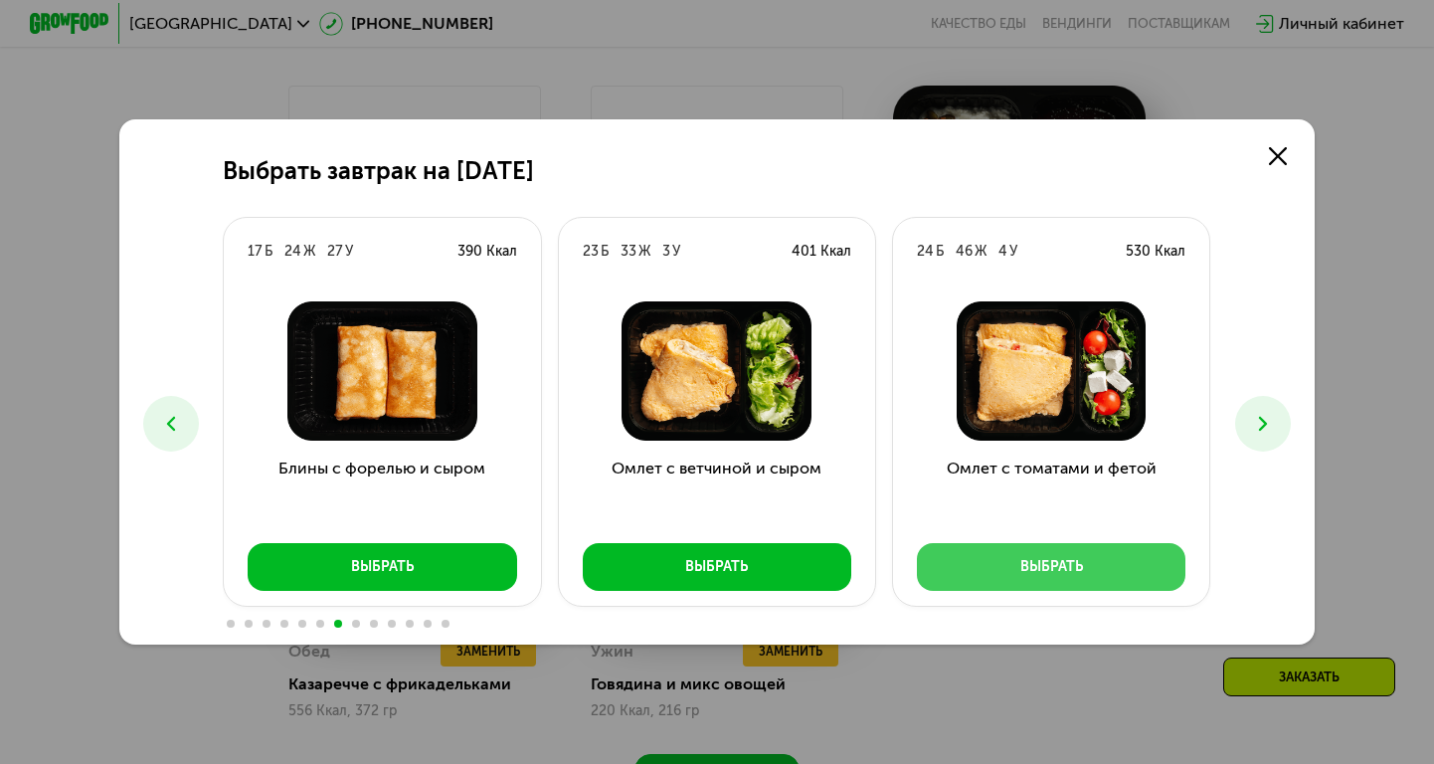
click at [1073, 565] on div "Выбрать" at bounding box center [1051, 567] width 63 height 20
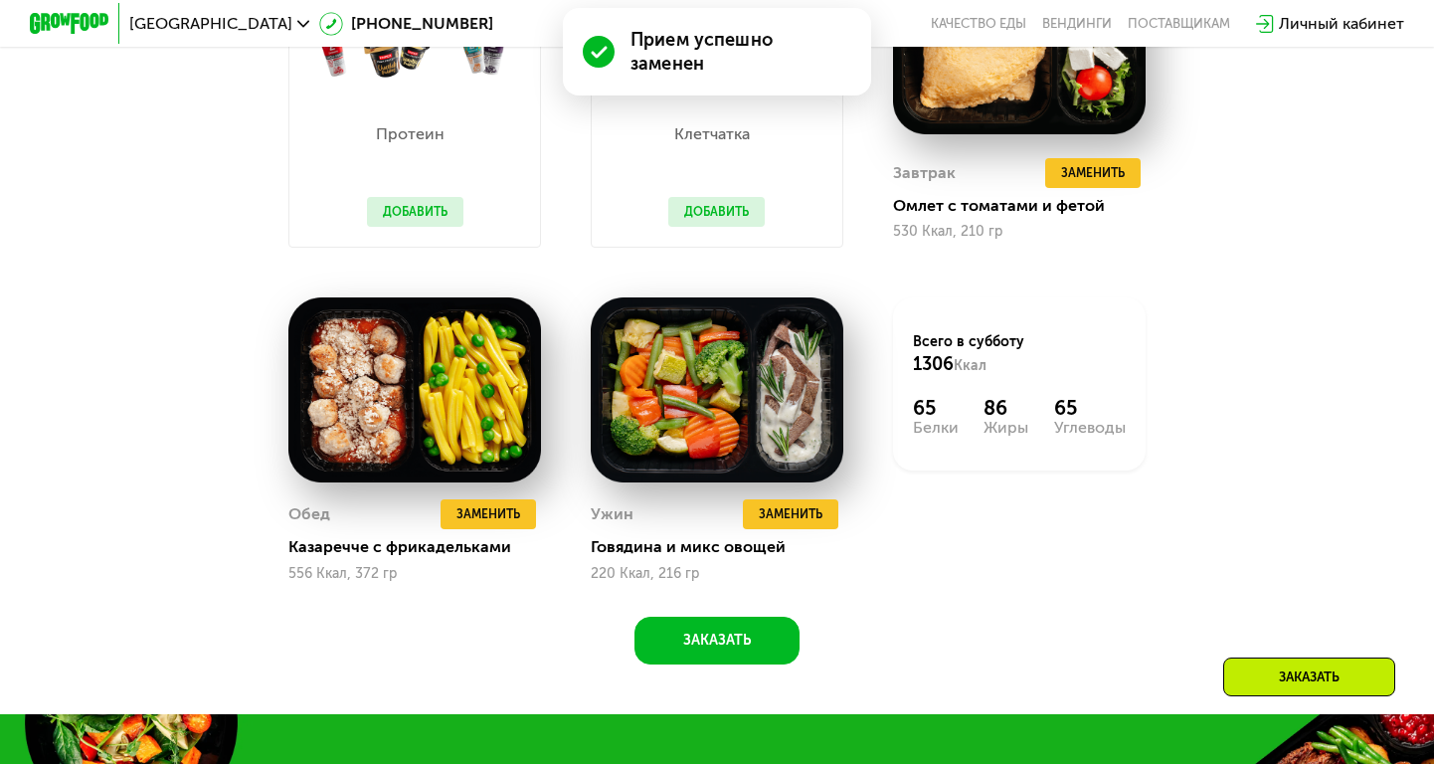
scroll to position [1854, 0]
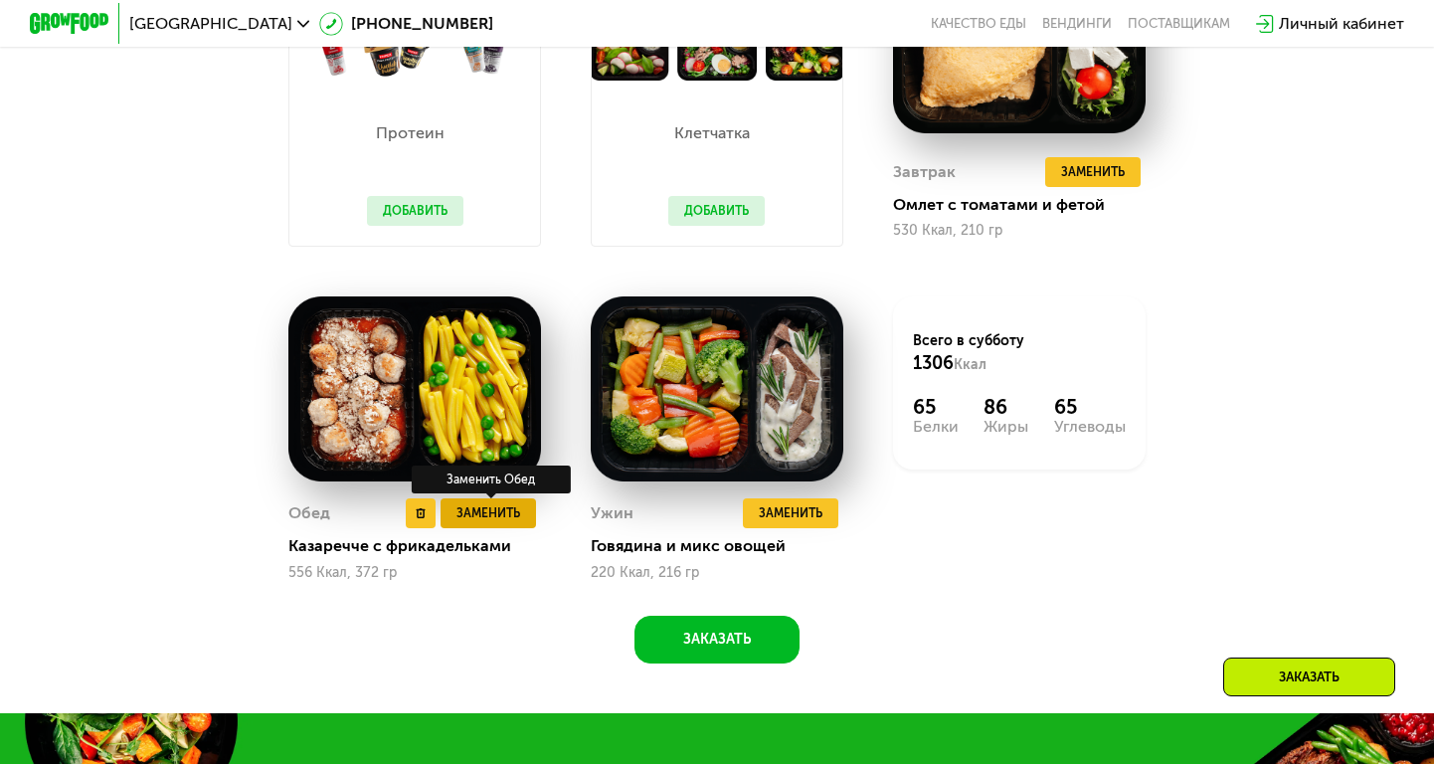
click at [501, 519] on span "Заменить" at bounding box center [489, 513] width 64 height 20
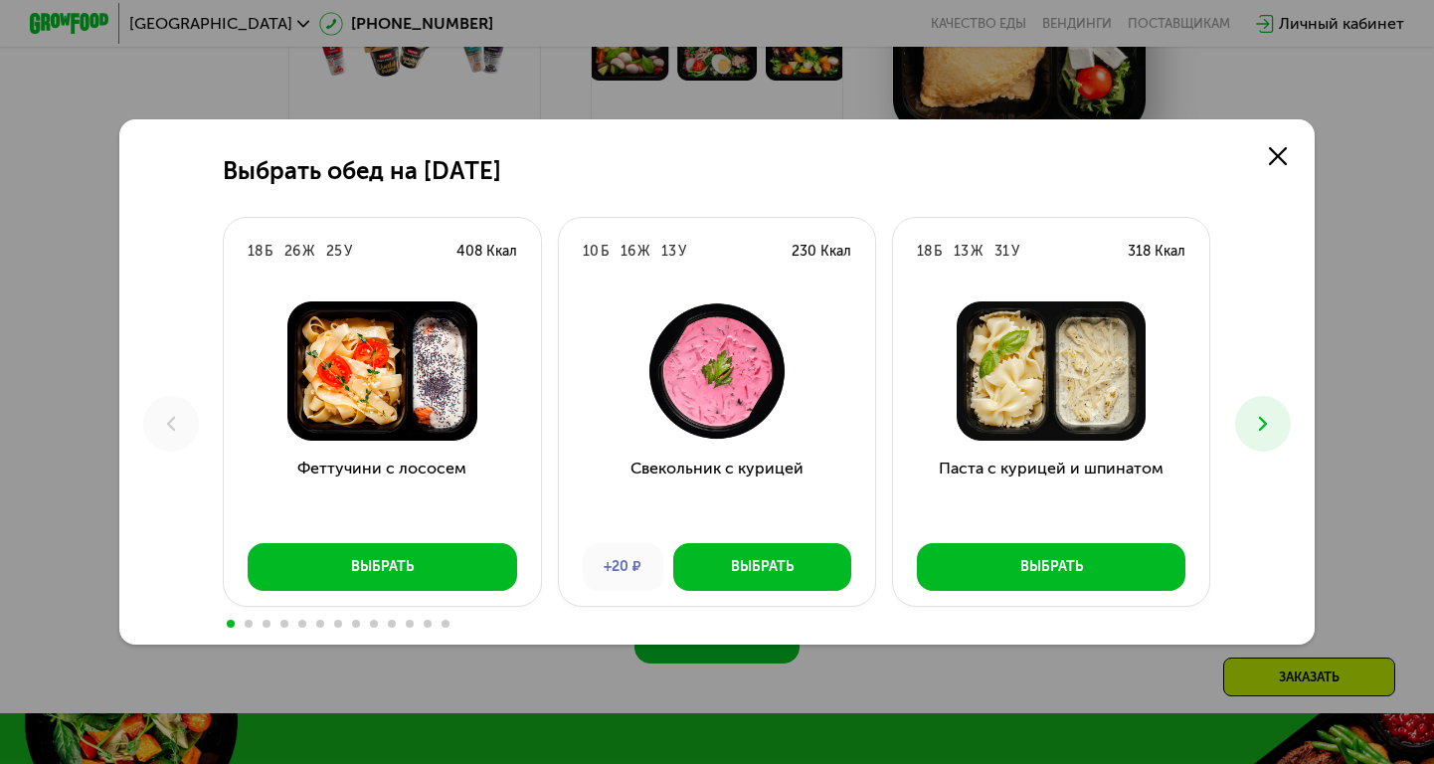
click at [1258, 427] on icon at bounding box center [1263, 424] width 24 height 24
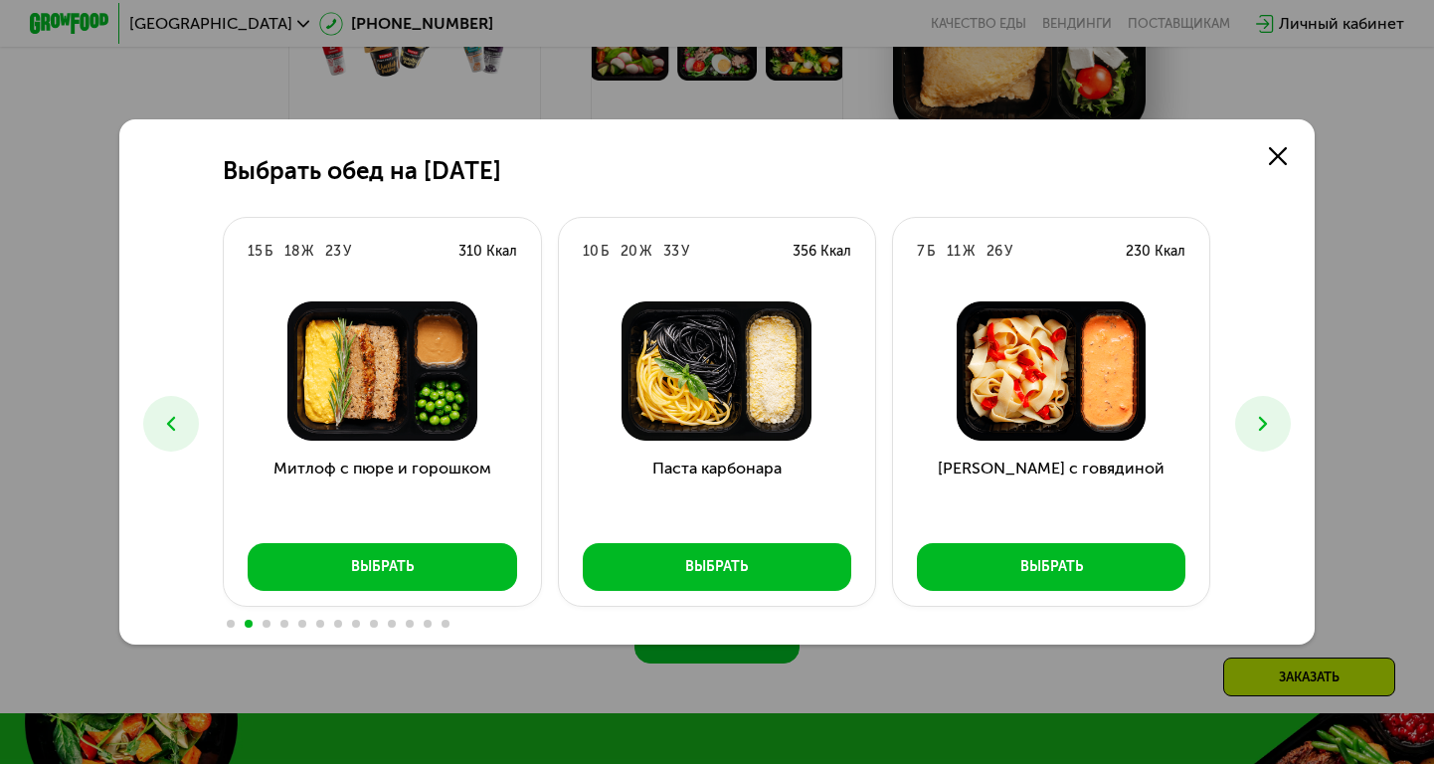
click at [1258, 428] on icon at bounding box center [1263, 424] width 24 height 24
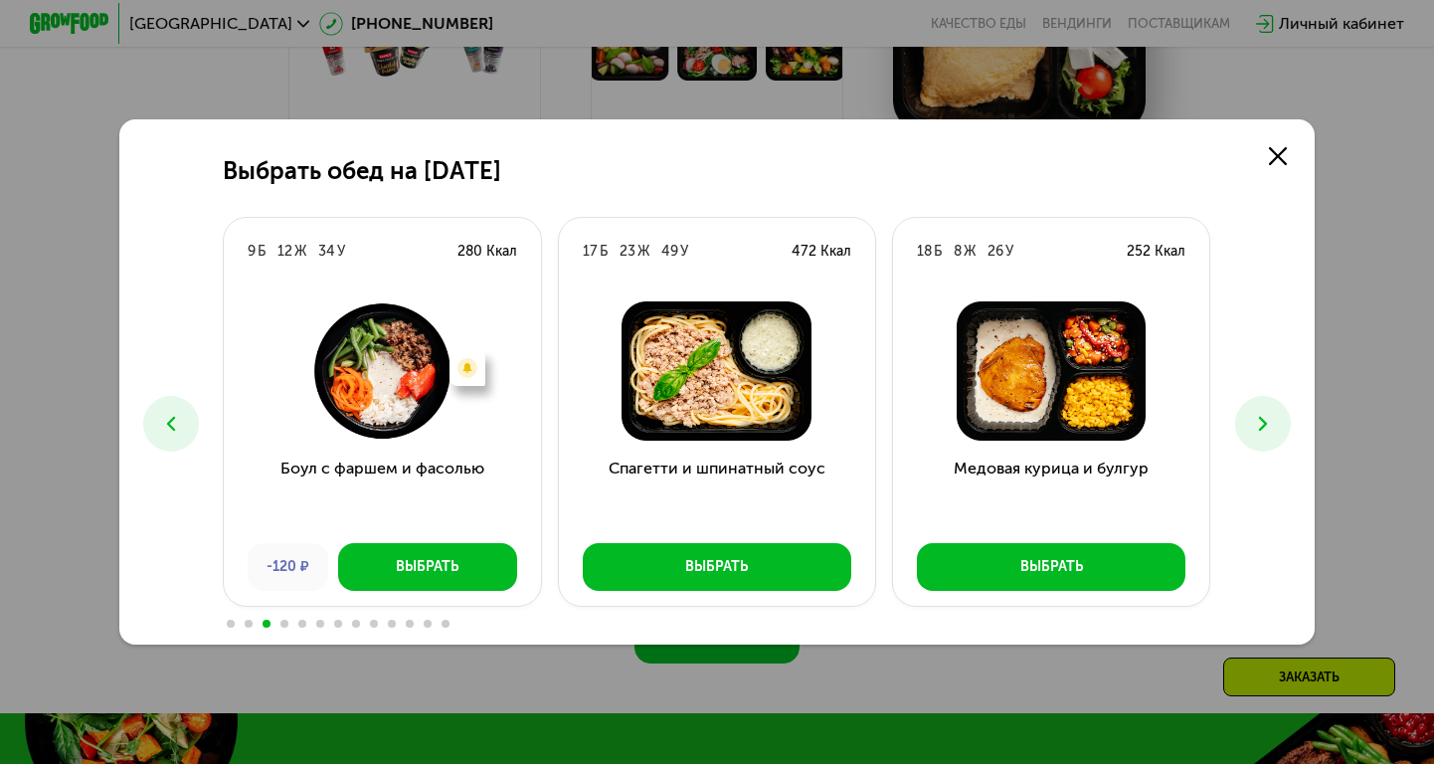
click at [1253, 433] on icon at bounding box center [1263, 424] width 24 height 24
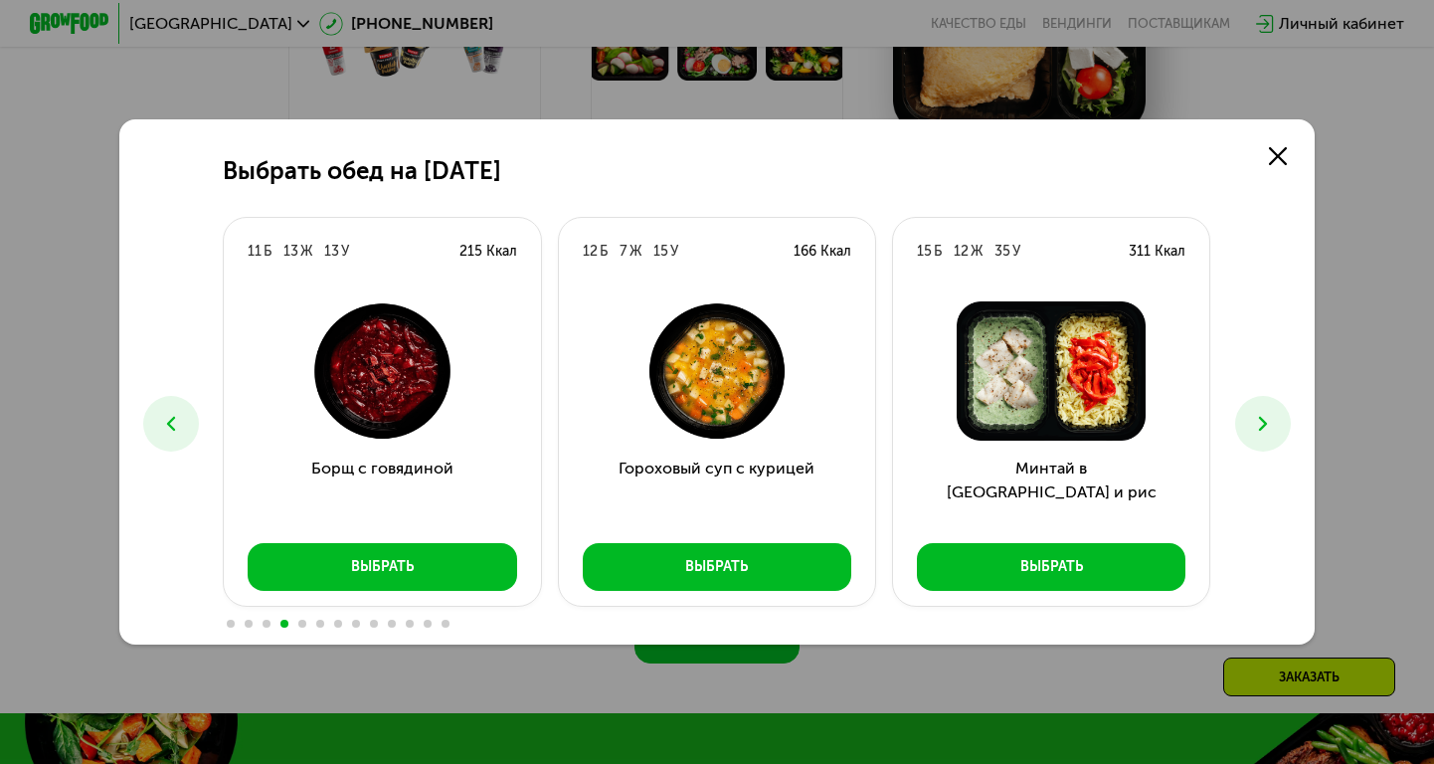
click at [1253, 435] on icon at bounding box center [1263, 424] width 24 height 24
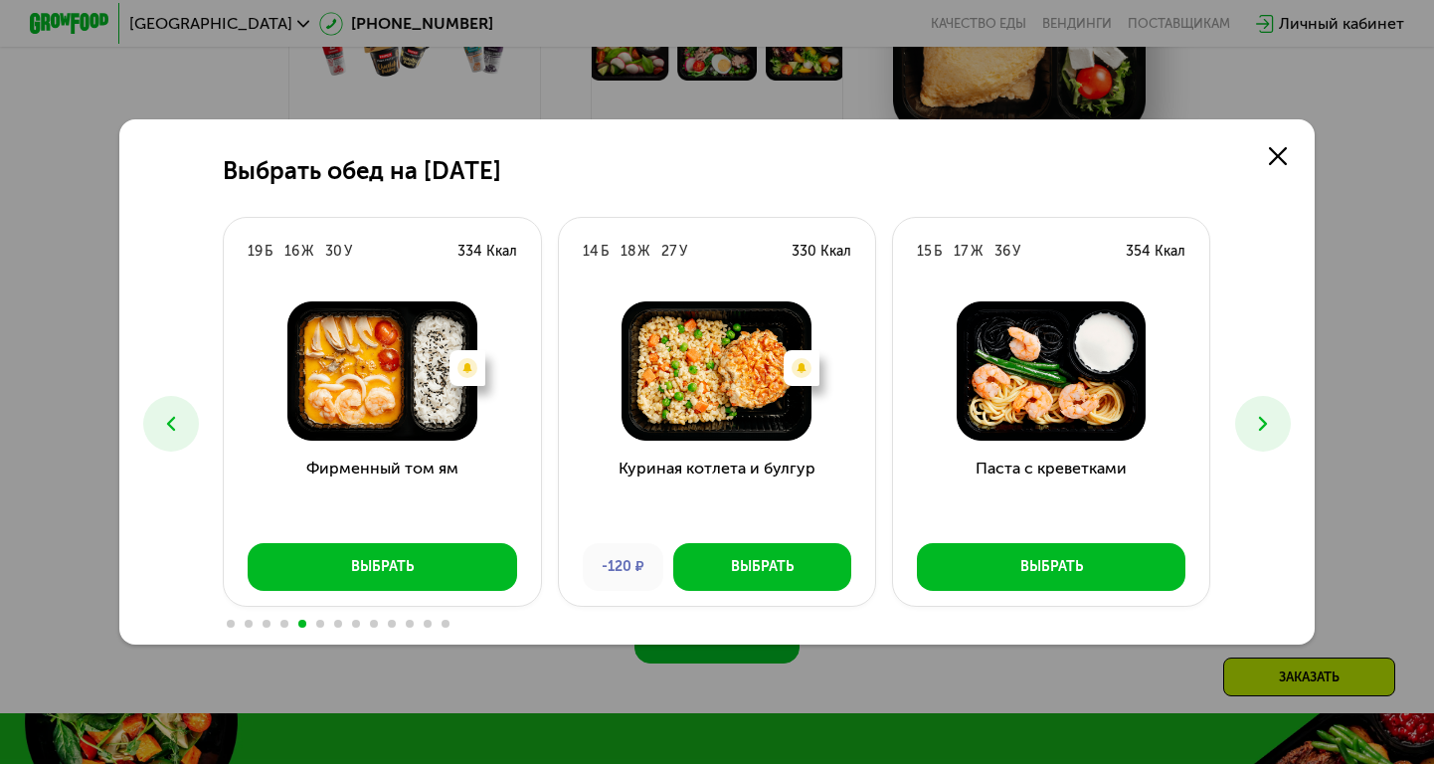
click at [1253, 436] on icon at bounding box center [1263, 424] width 24 height 24
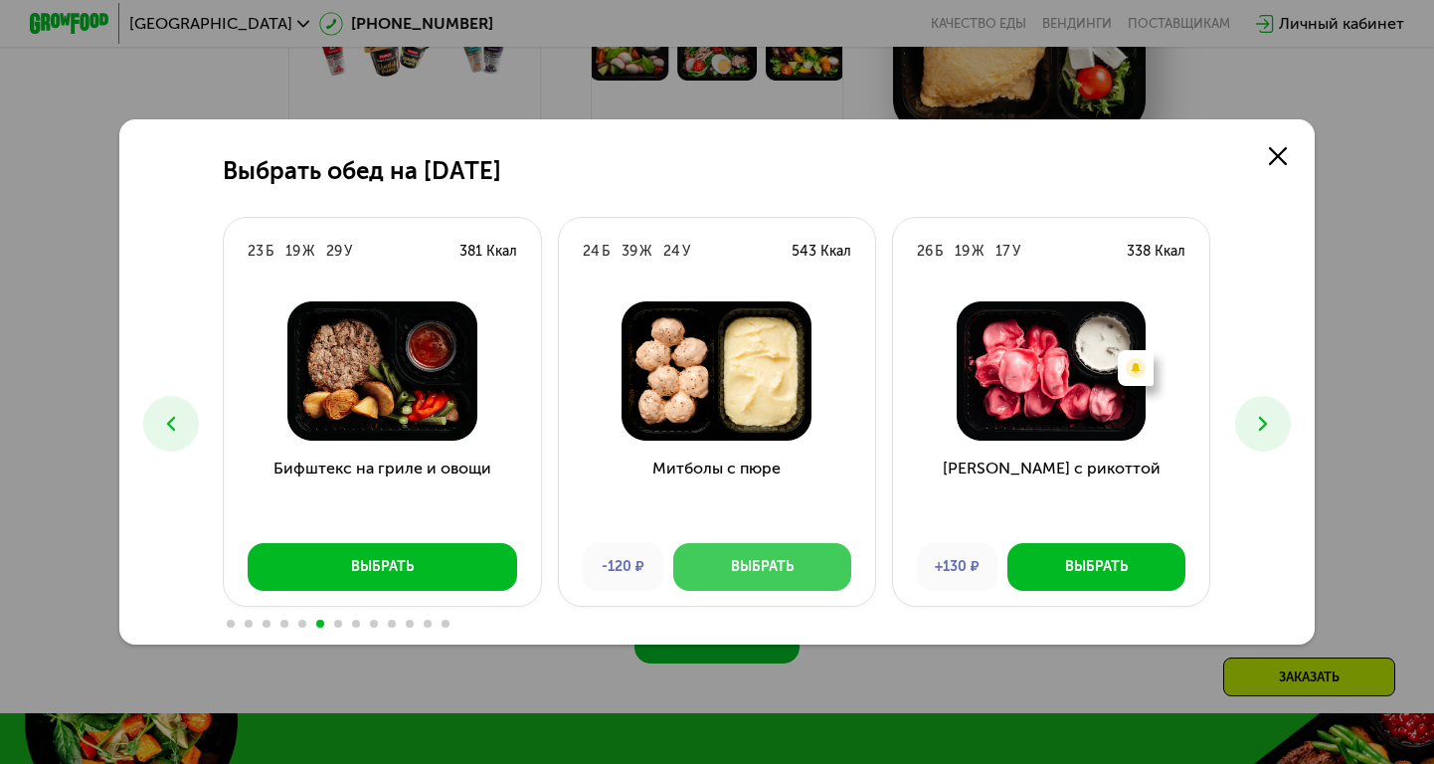
click at [736, 579] on button "Выбрать" at bounding box center [762, 567] width 178 height 48
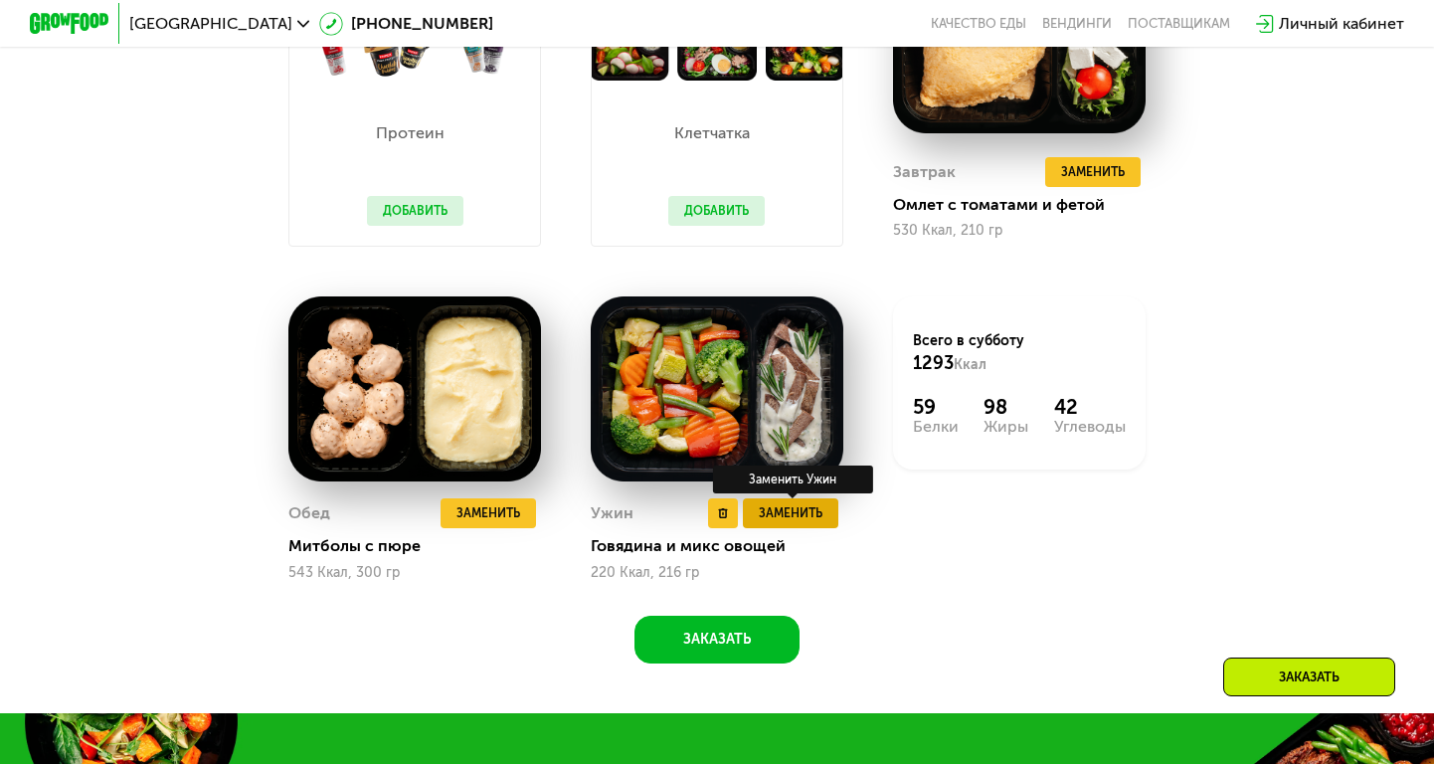
click at [788, 524] on button "Заменить" at bounding box center [790, 513] width 95 height 30
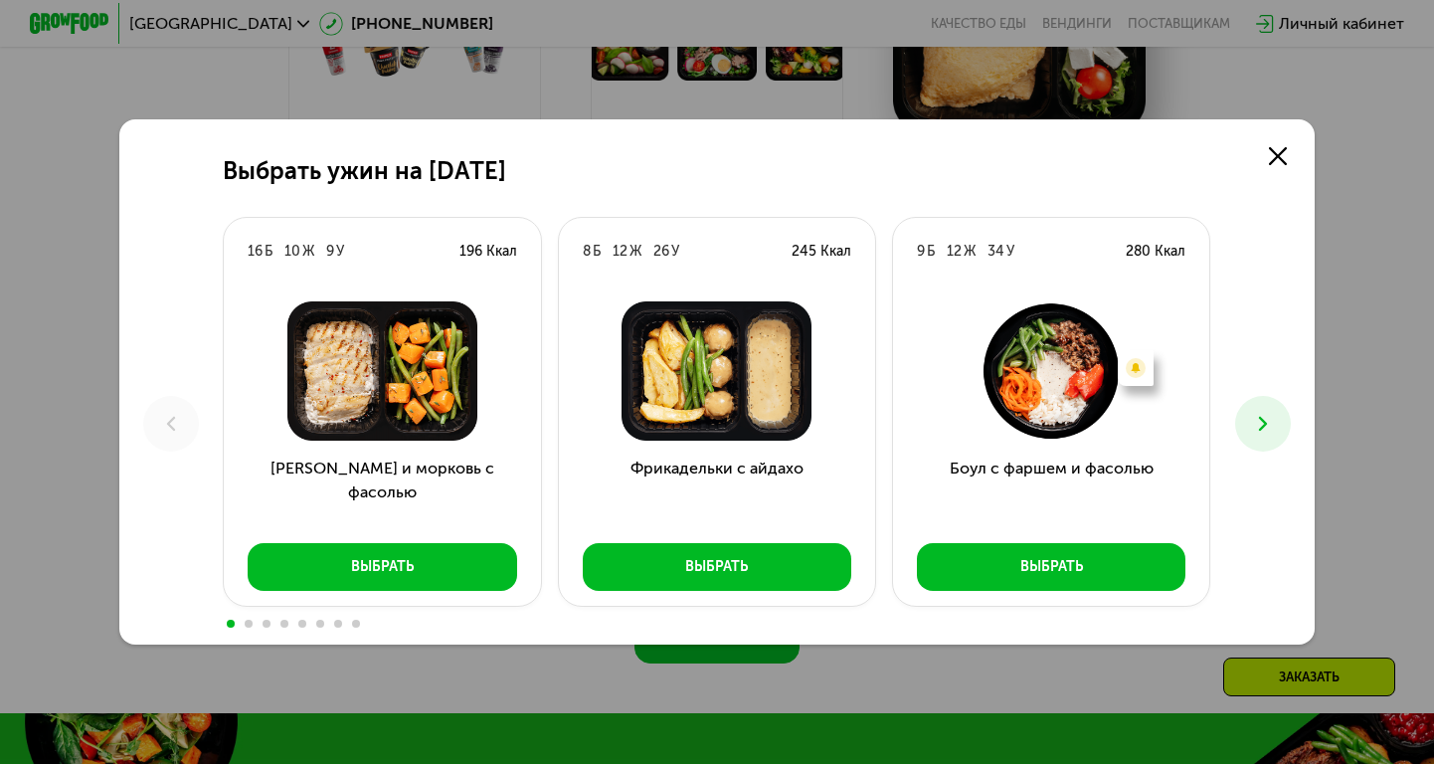
click at [1276, 427] on button at bounding box center [1263, 424] width 56 height 56
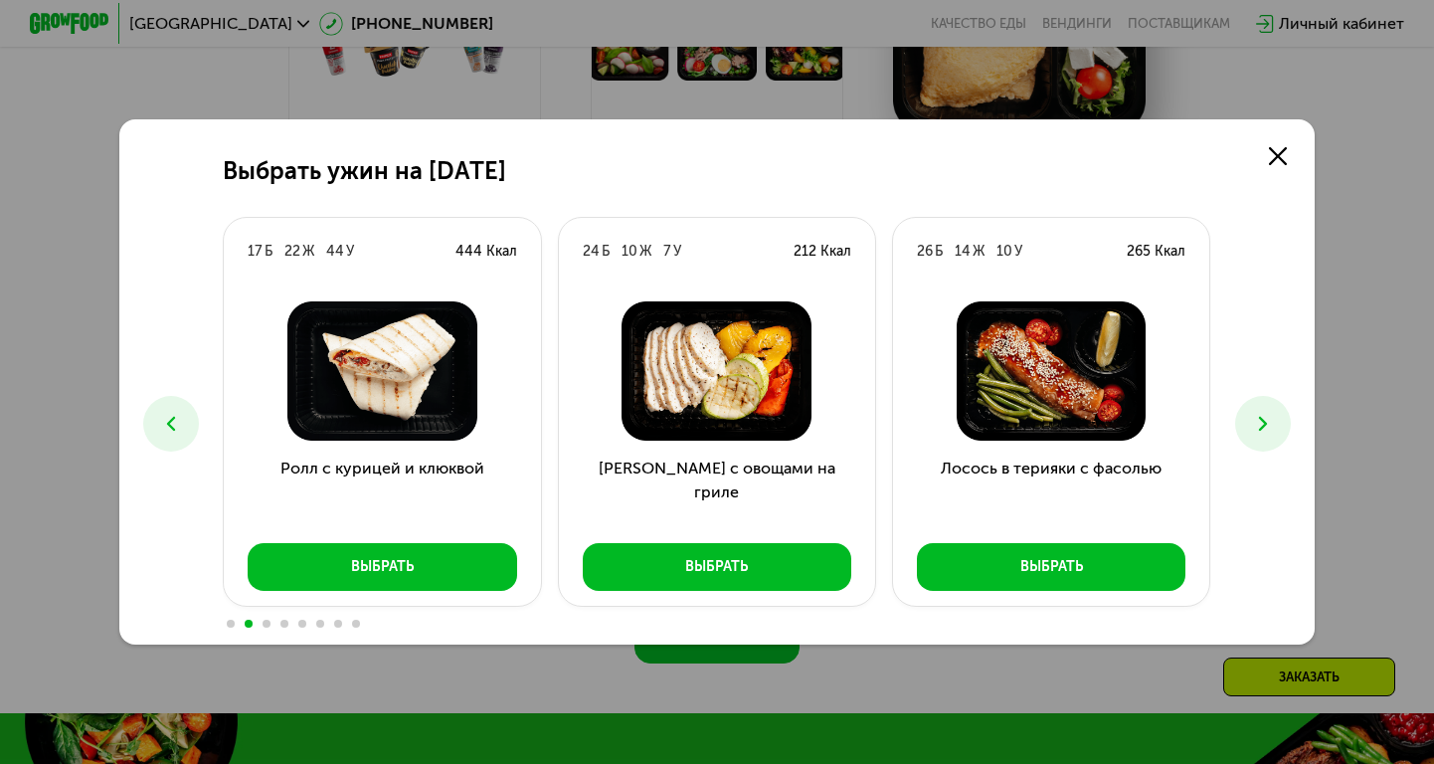
click at [1271, 427] on icon at bounding box center [1263, 424] width 24 height 24
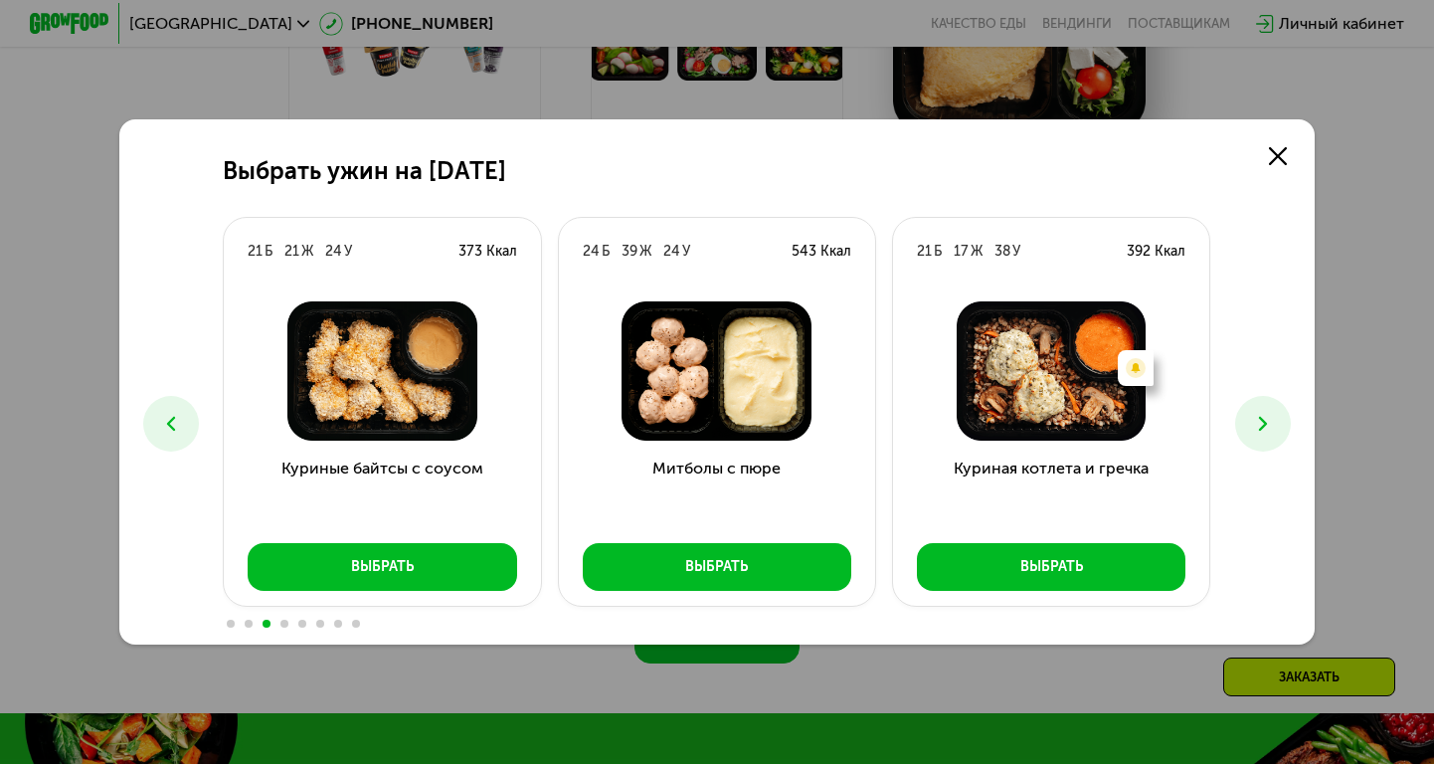
click at [1271, 427] on icon at bounding box center [1263, 424] width 24 height 24
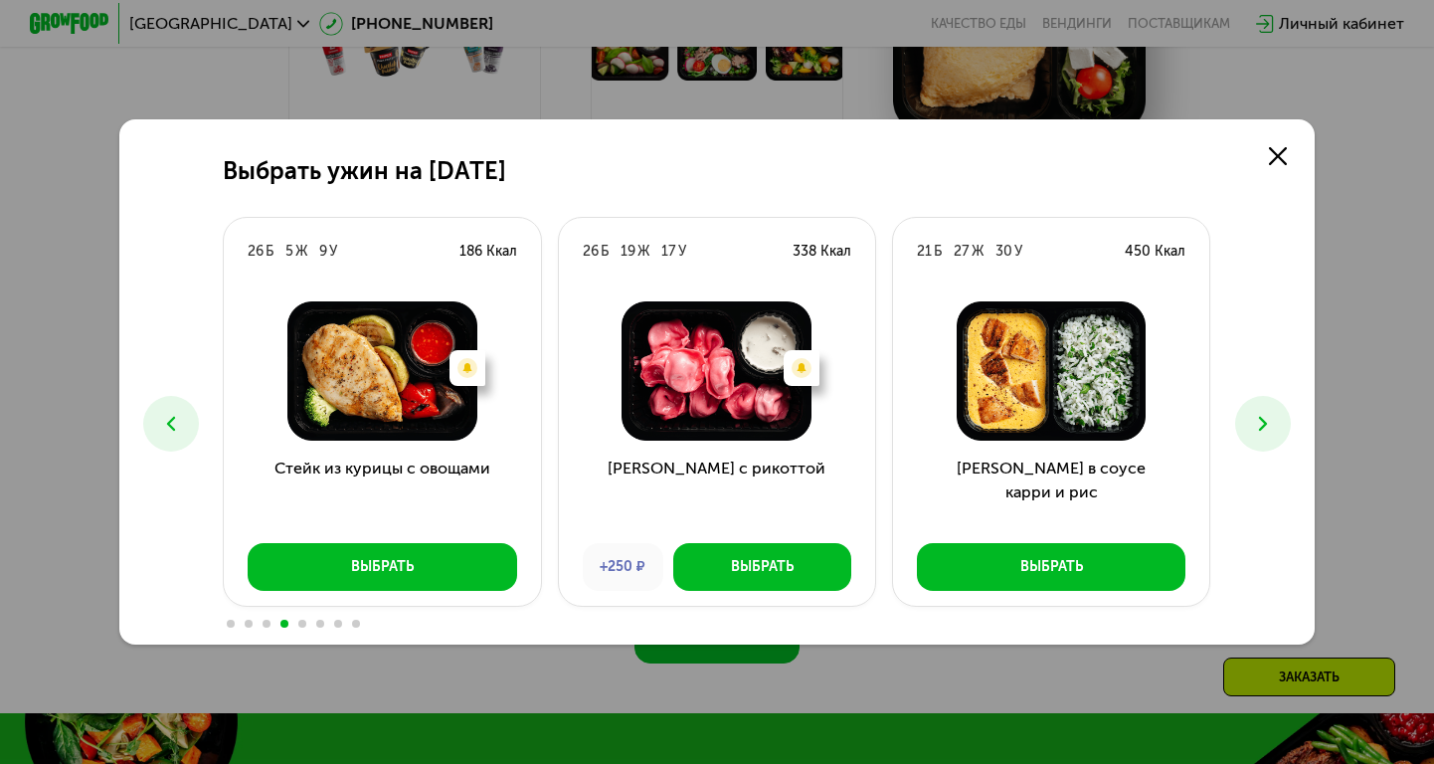
click at [1271, 428] on icon at bounding box center [1263, 424] width 24 height 24
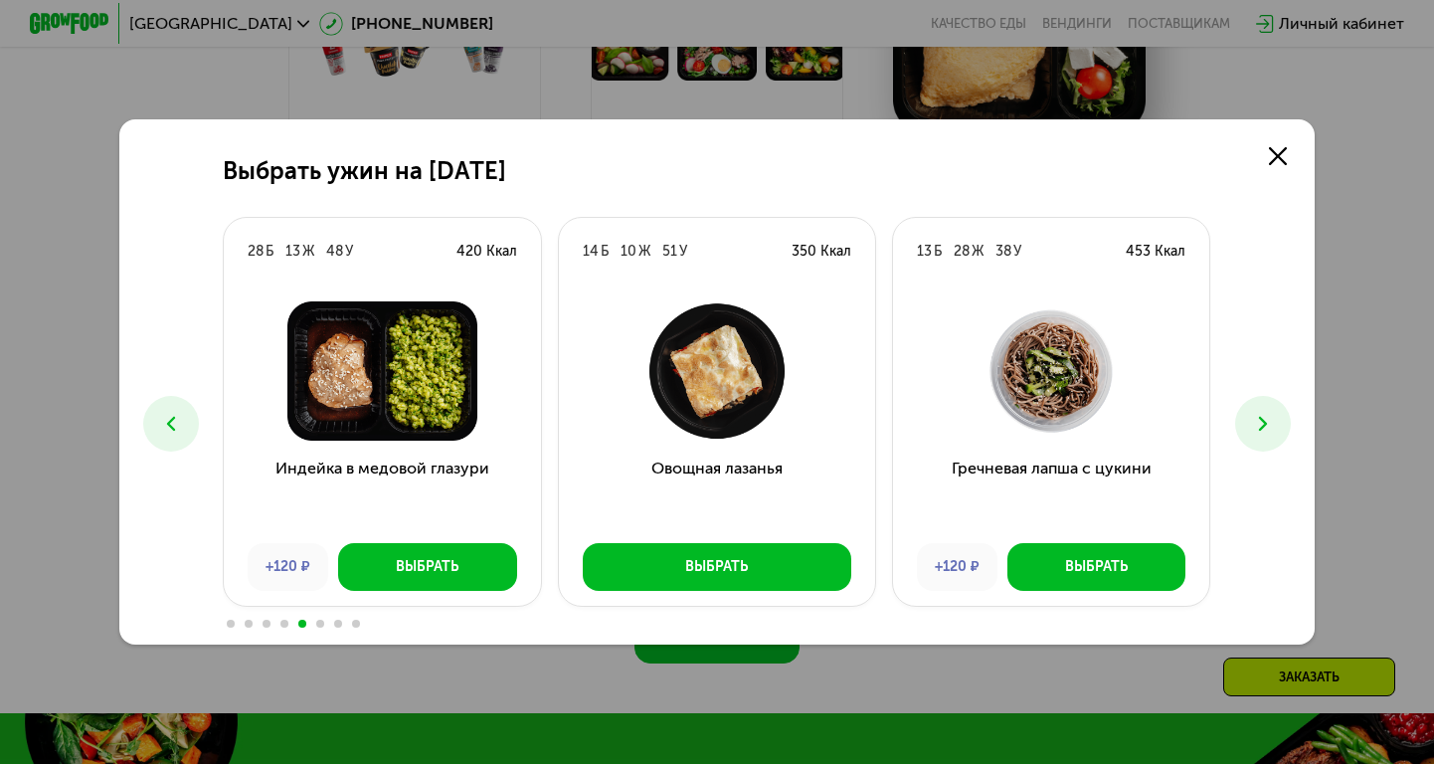
click at [1271, 428] on icon at bounding box center [1263, 424] width 24 height 24
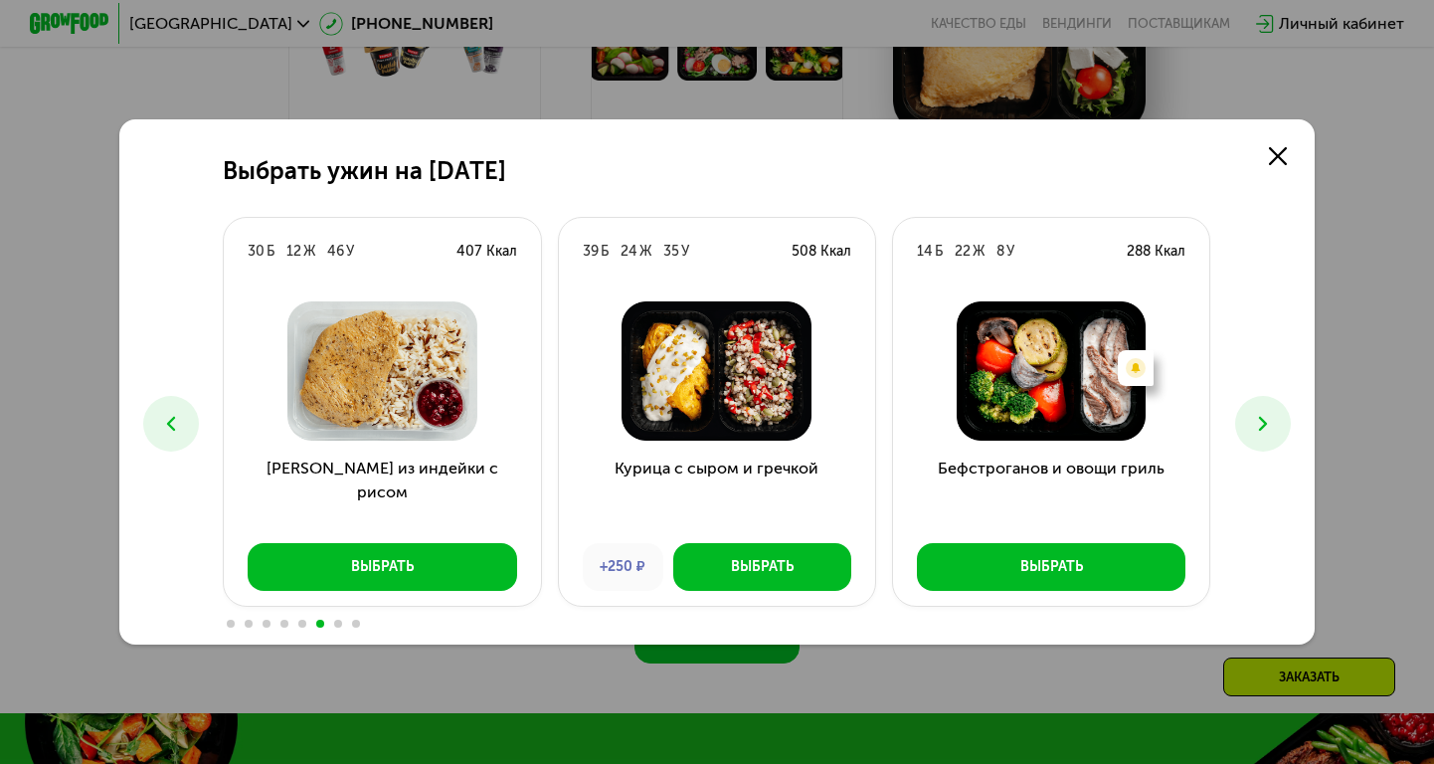
click at [1271, 429] on icon at bounding box center [1263, 424] width 24 height 24
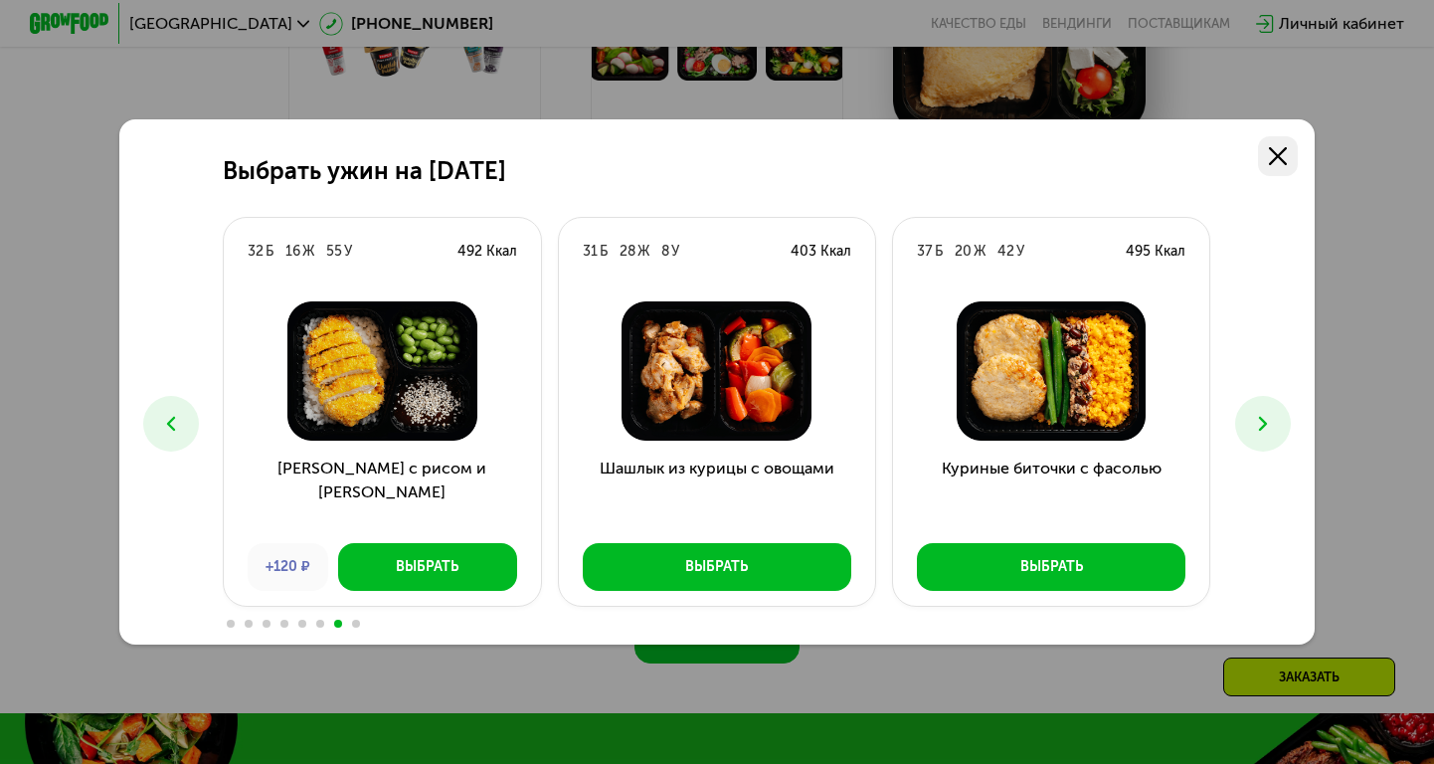
click at [1274, 158] on use at bounding box center [1278, 156] width 18 height 18
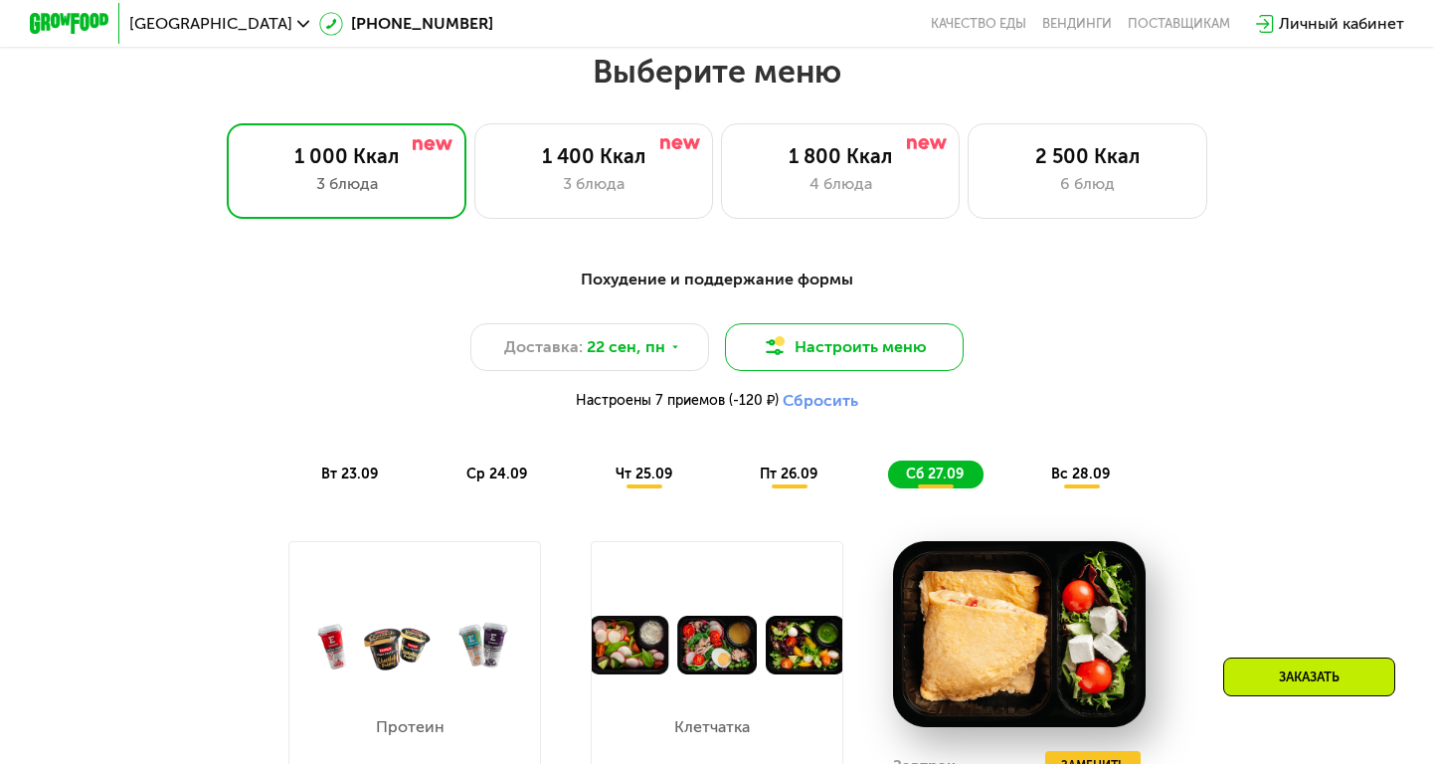
scroll to position [1256, 0]
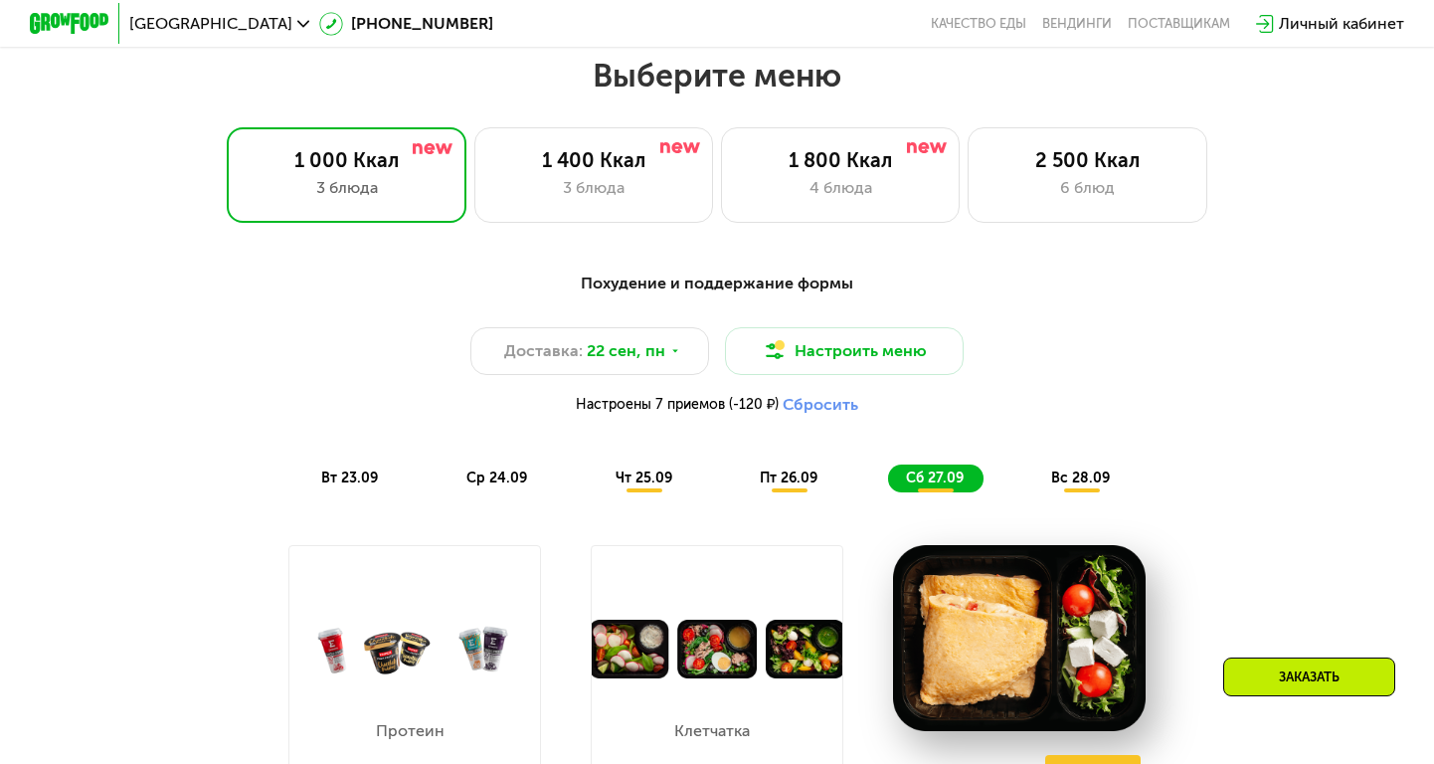
click at [1077, 482] on span "вс 28.09" at bounding box center [1080, 477] width 59 height 17
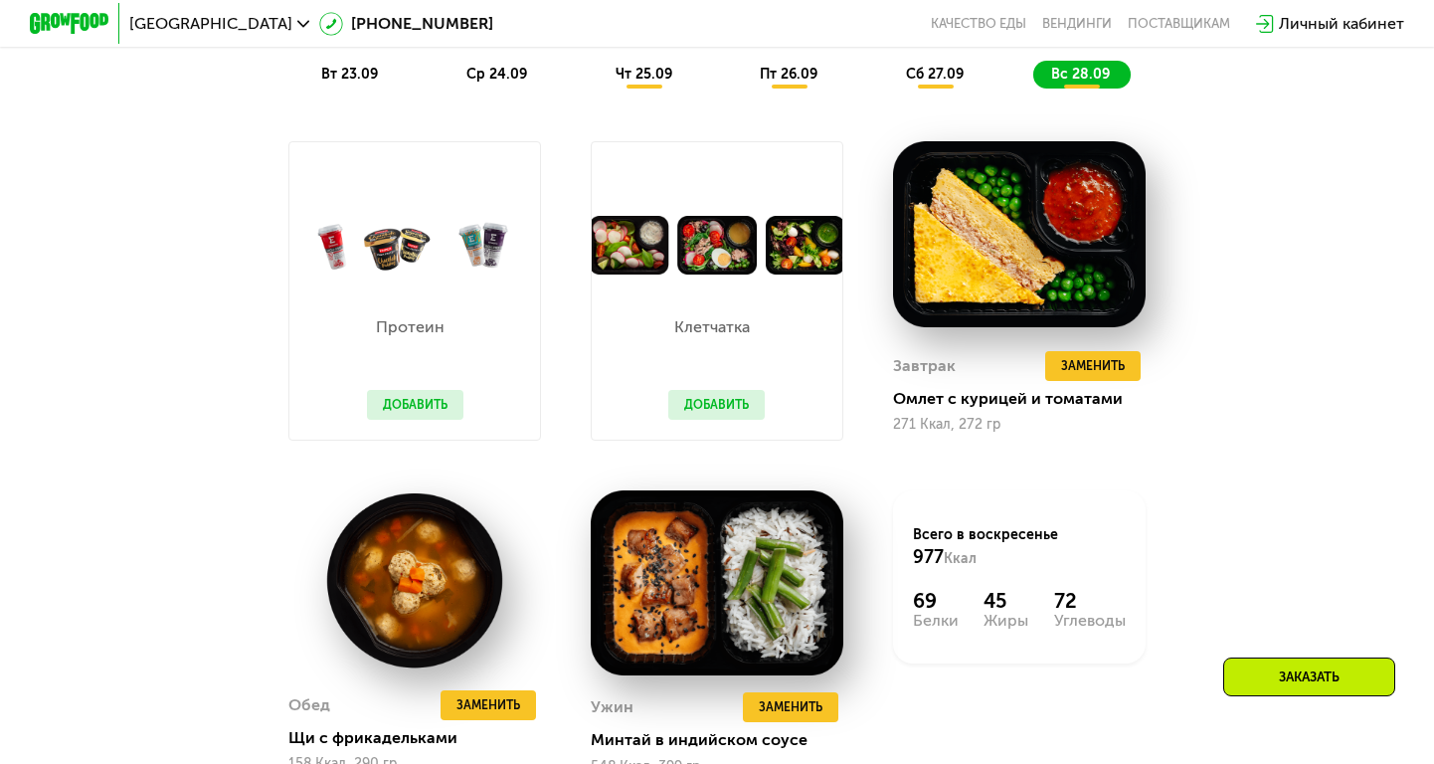
scroll to position [1664, 0]
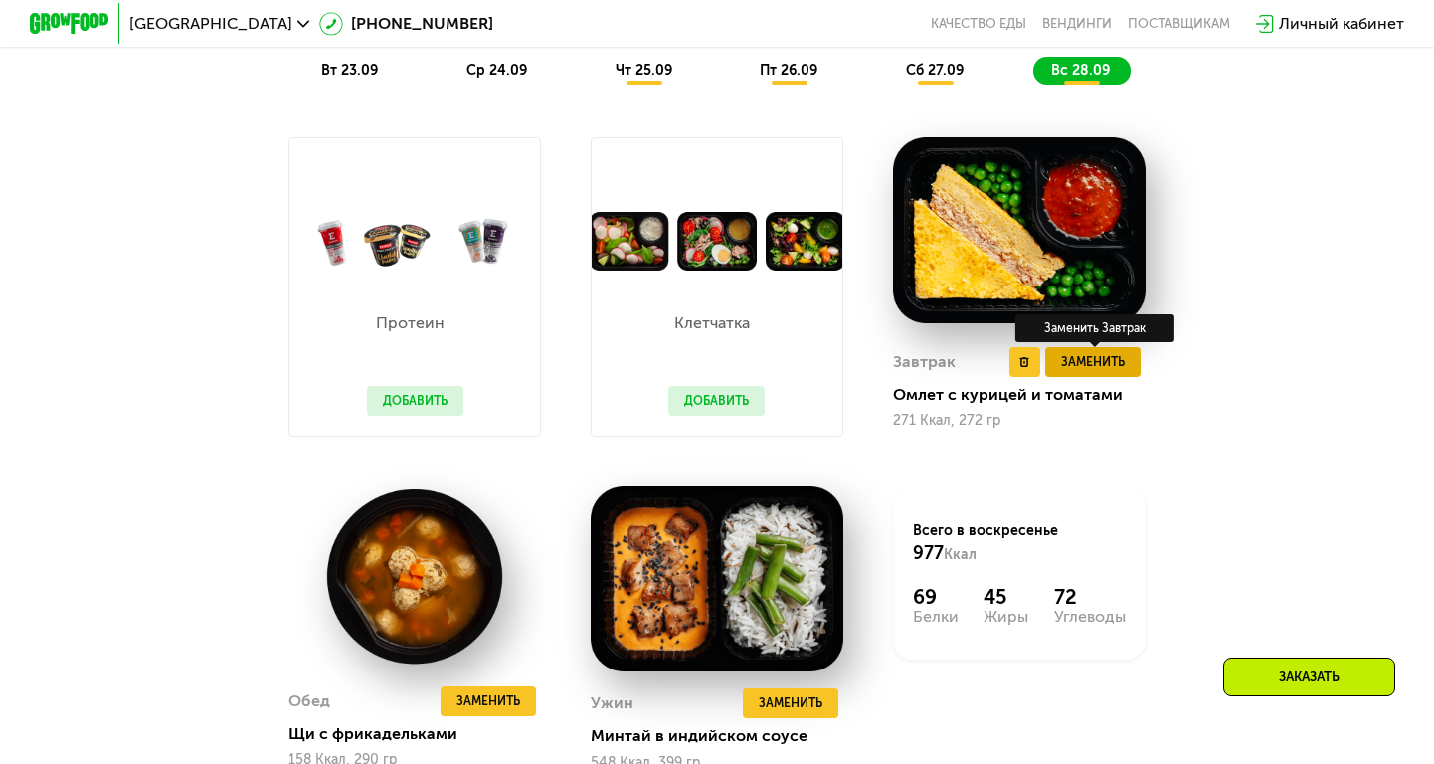
click at [1110, 361] on span "Заменить" at bounding box center [1093, 362] width 64 height 20
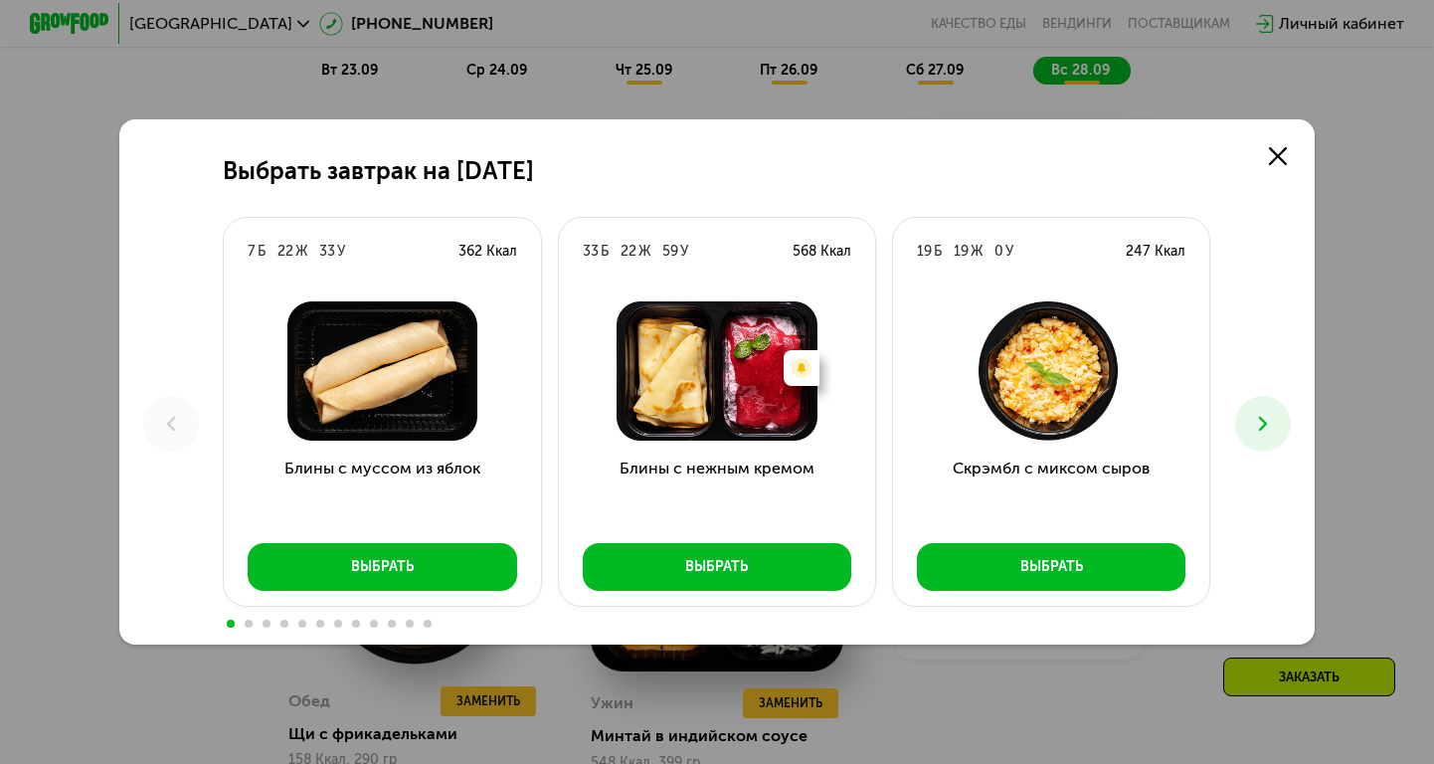
click at [1274, 427] on icon at bounding box center [1263, 424] width 24 height 24
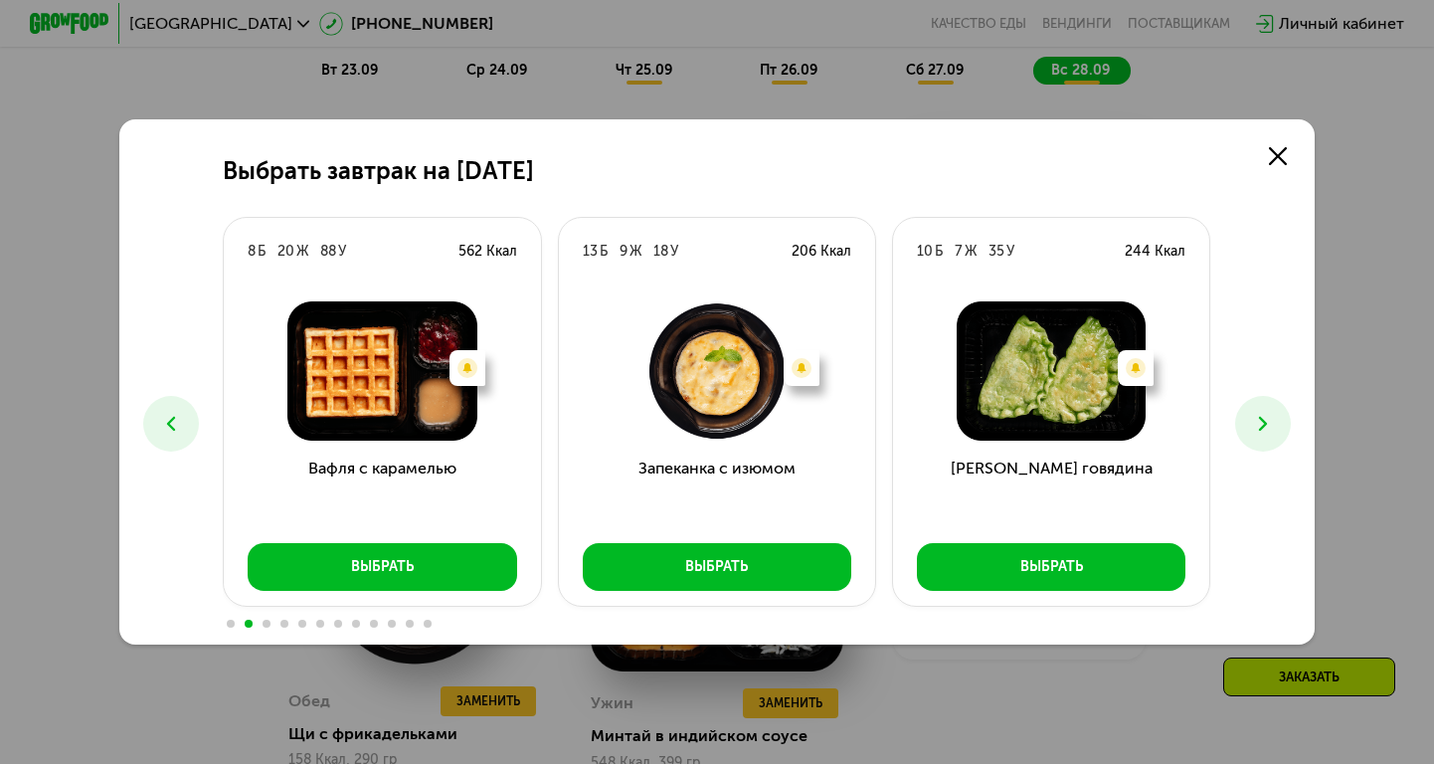
click at [1274, 428] on icon at bounding box center [1263, 424] width 24 height 24
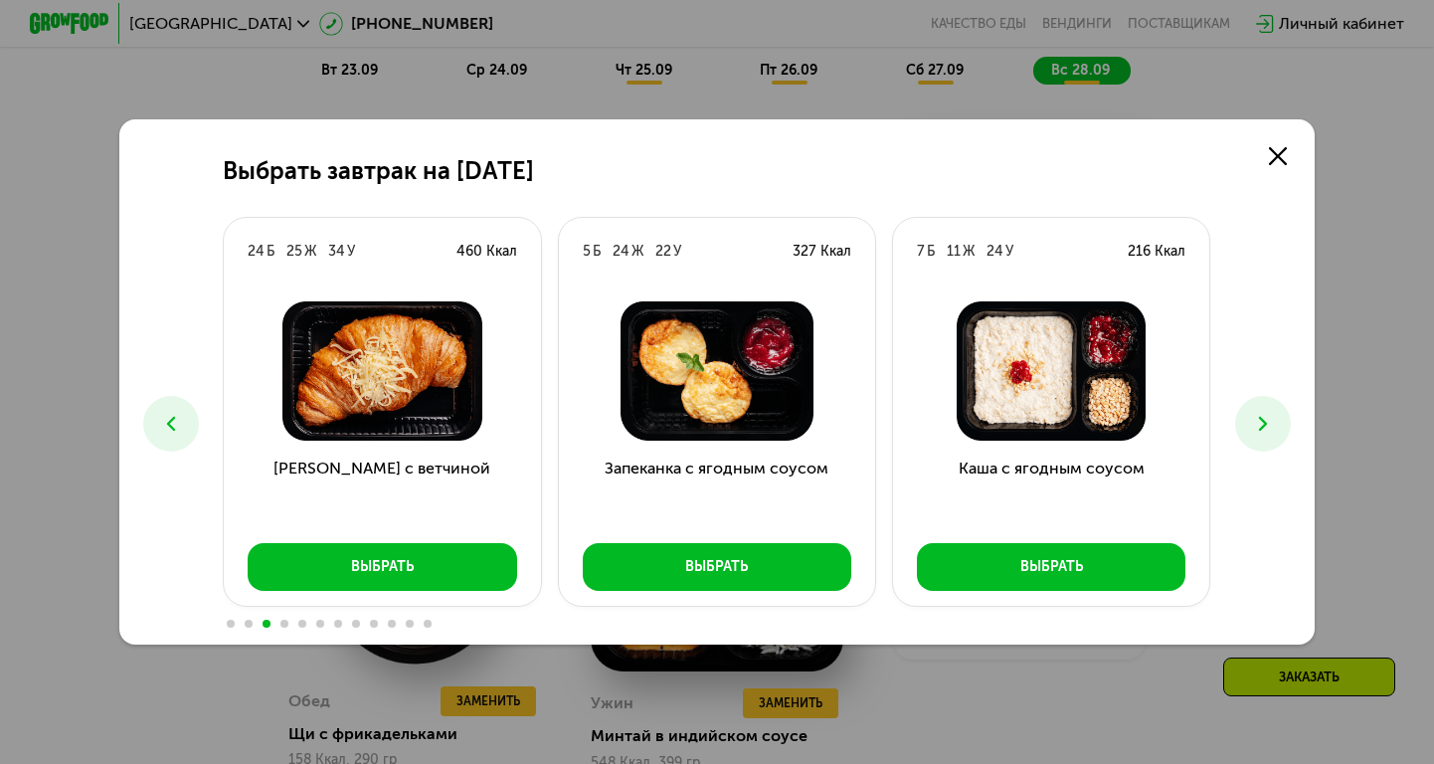
click at [1274, 428] on icon at bounding box center [1263, 424] width 24 height 24
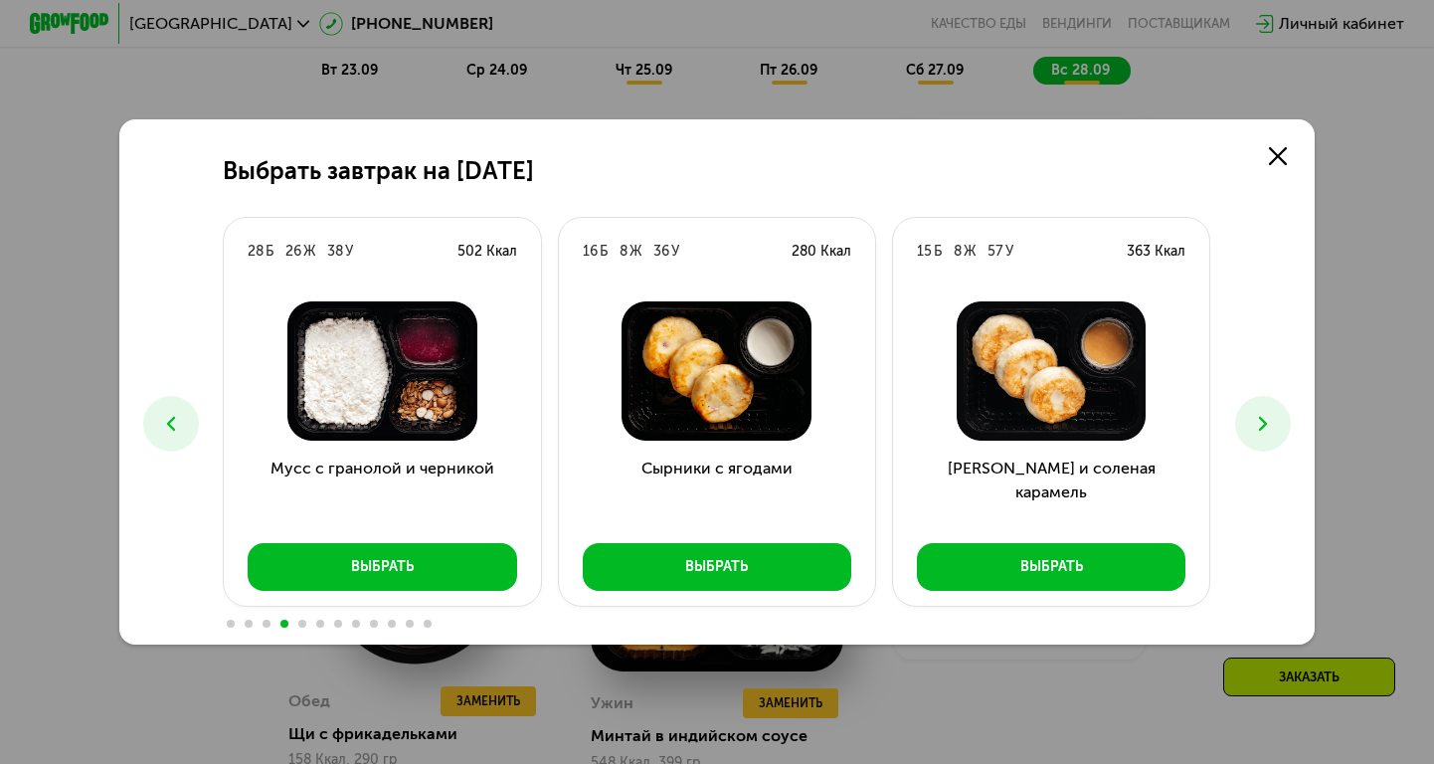
click at [1274, 429] on icon at bounding box center [1263, 424] width 24 height 24
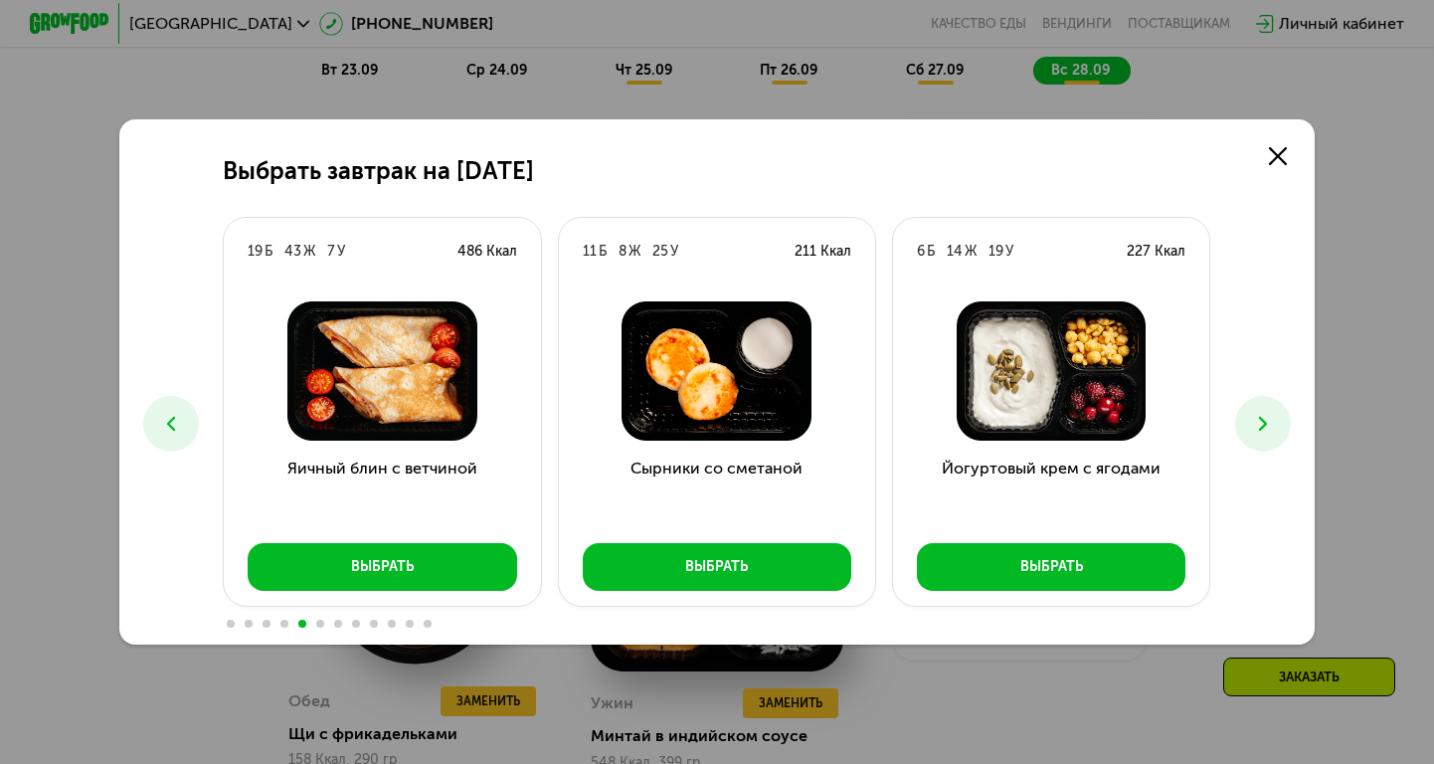
click at [1273, 428] on icon at bounding box center [1263, 424] width 24 height 24
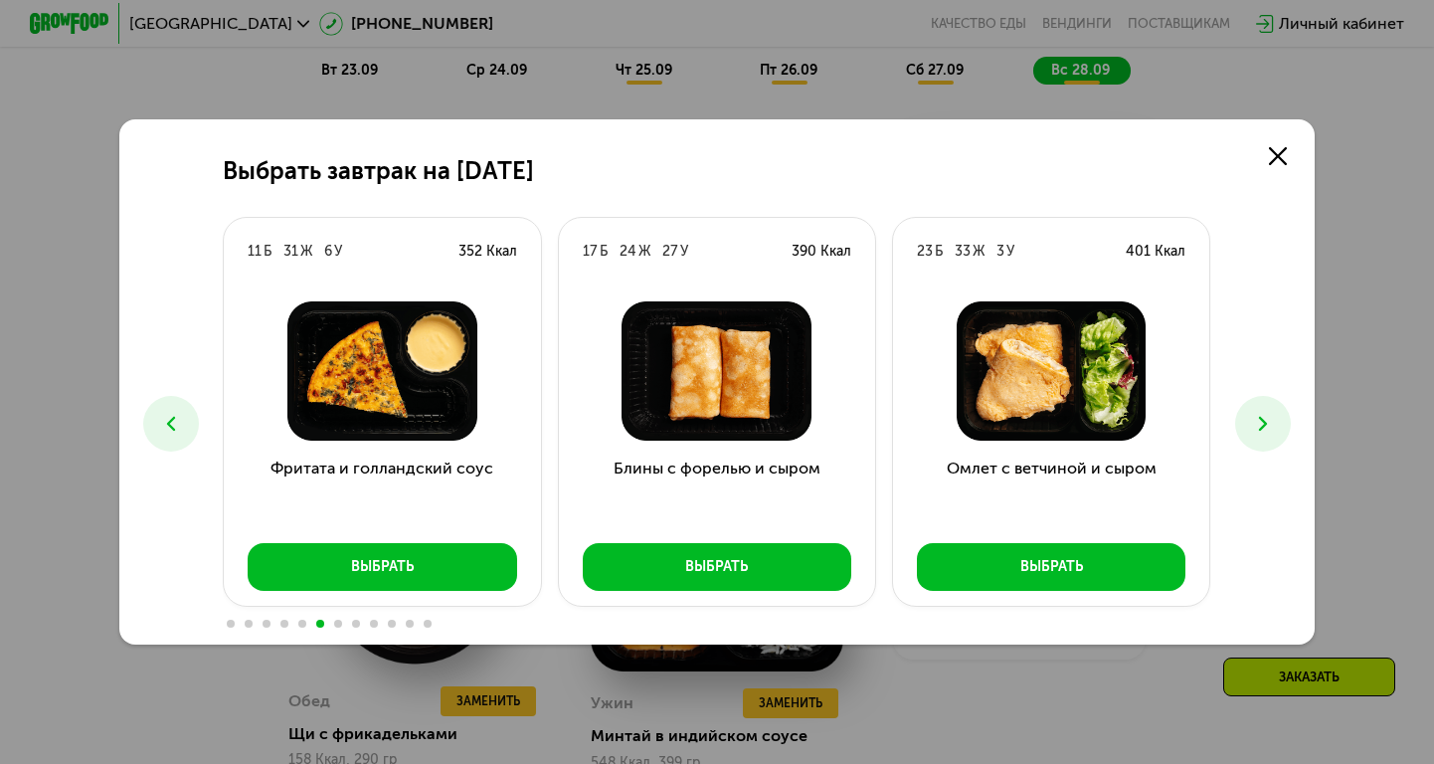
click at [670, 598] on div "Блины с форелью и сыром Выбрать" at bounding box center [717, 445] width 316 height 320
click at [775, 567] on button "Выбрать" at bounding box center [717, 567] width 269 height 48
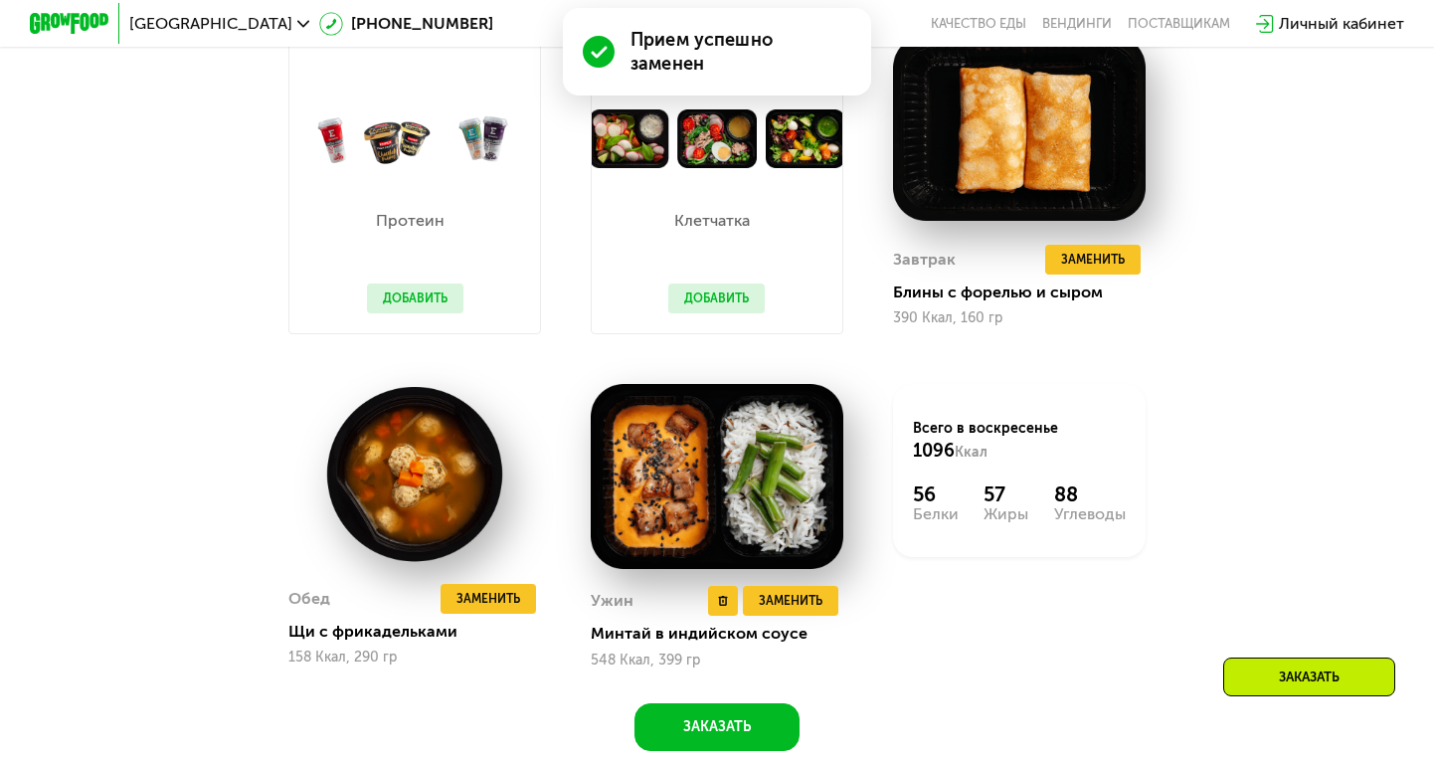
scroll to position [1768, 0]
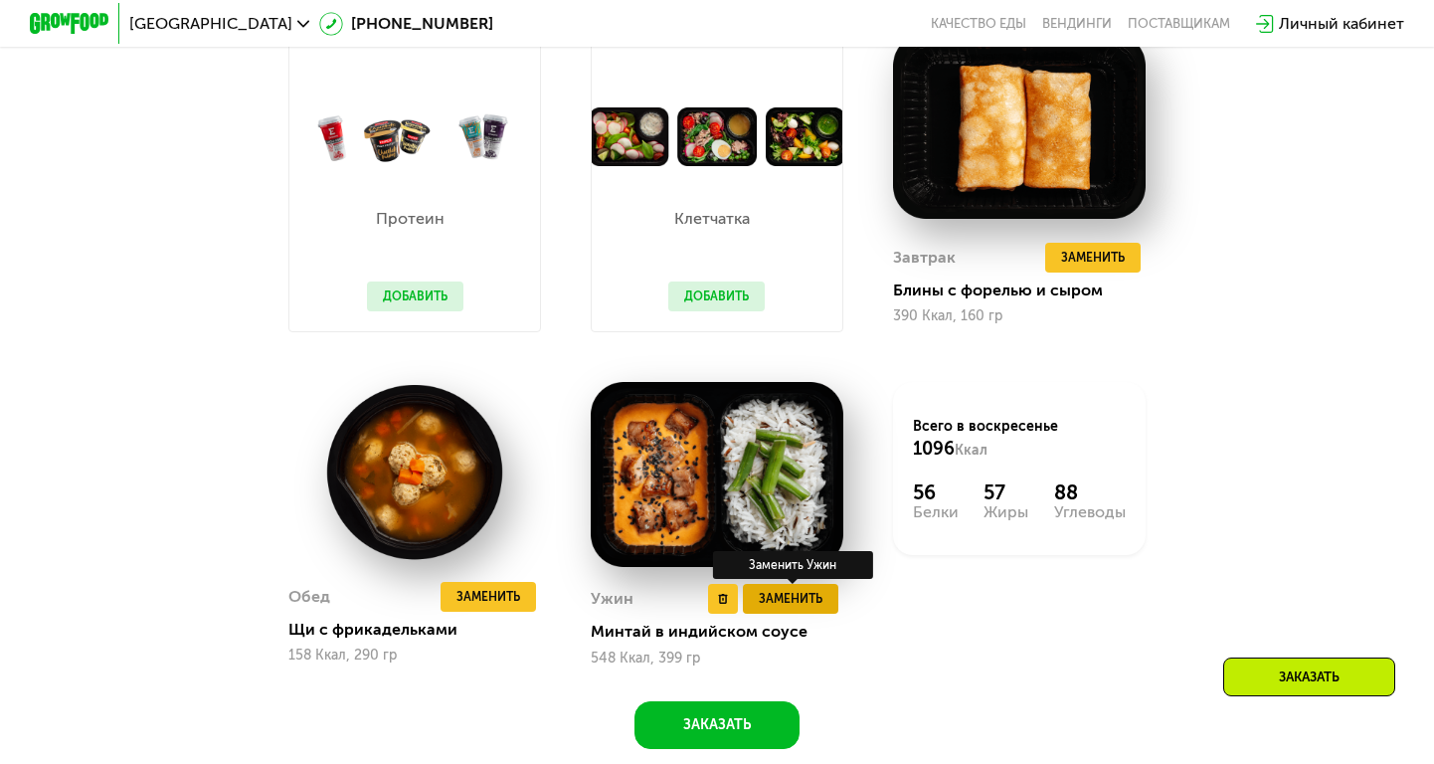
click at [777, 599] on span "Заменить" at bounding box center [791, 599] width 64 height 20
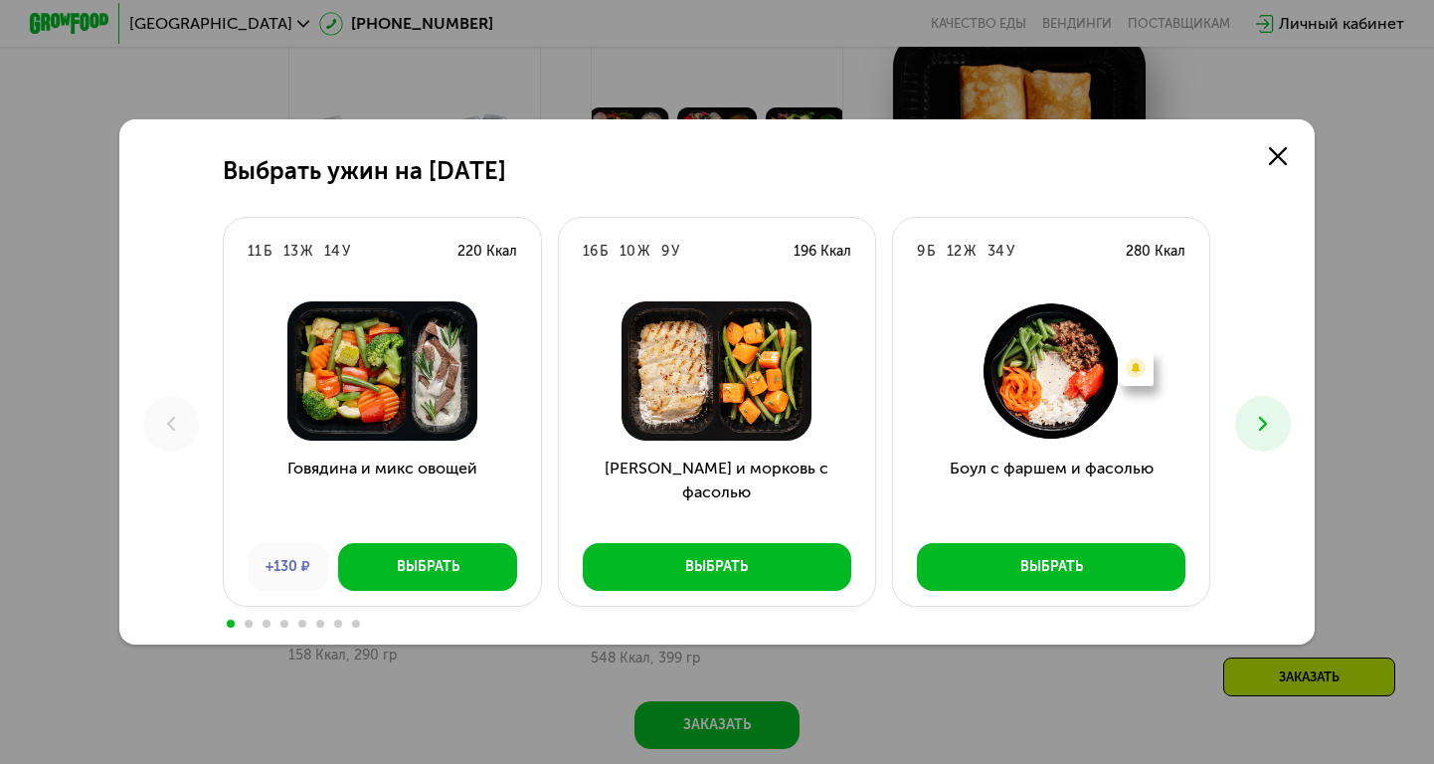
click at [1264, 421] on use at bounding box center [1263, 424] width 8 height 14
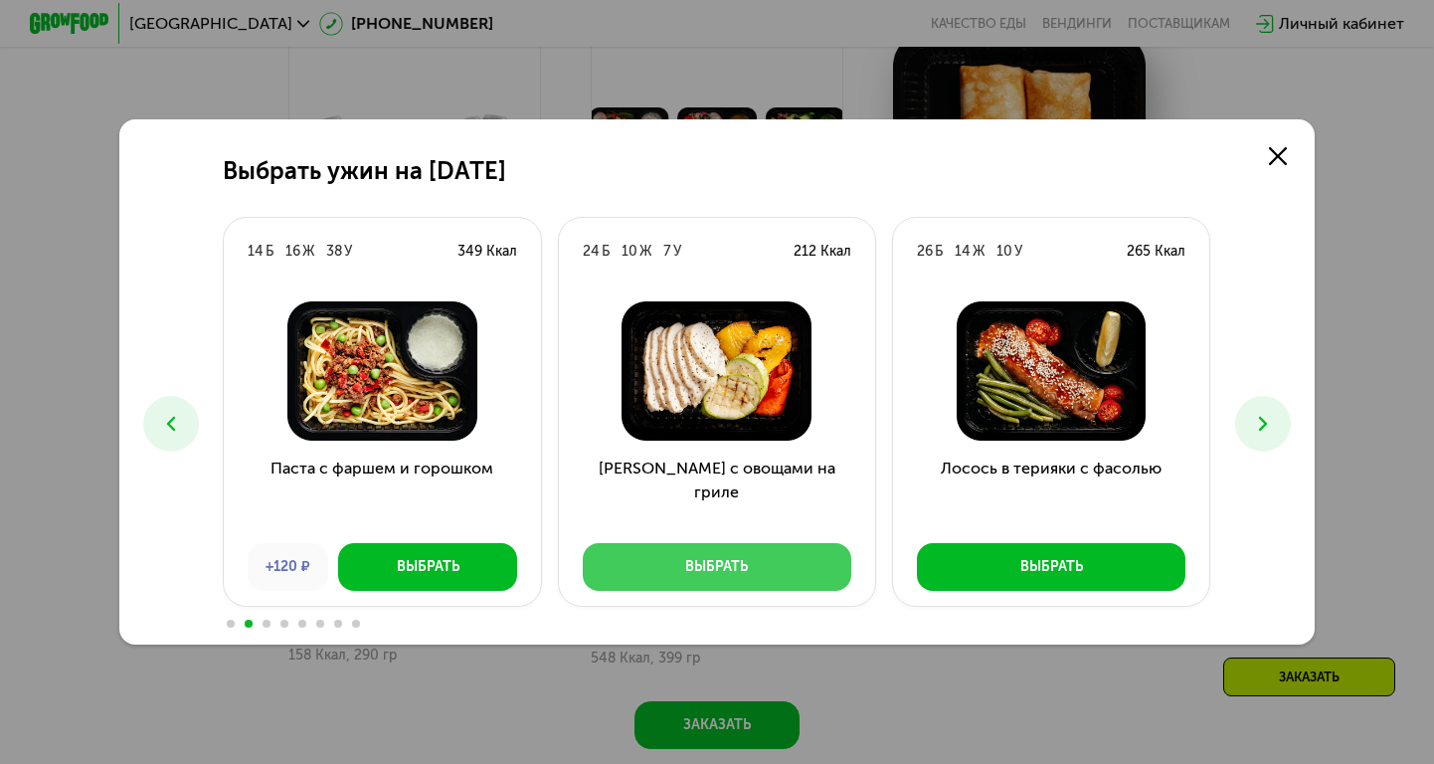
click at [648, 584] on button "Выбрать" at bounding box center [717, 567] width 269 height 48
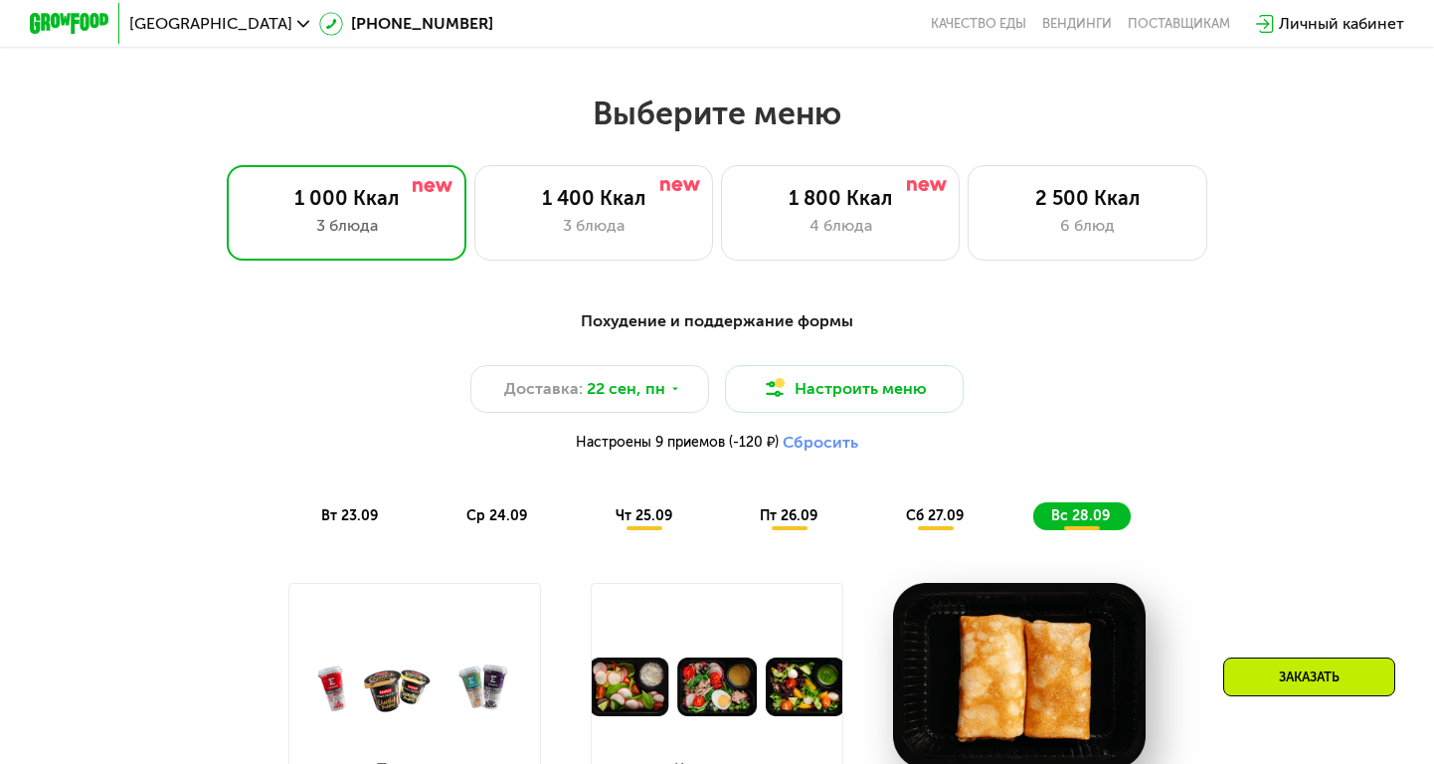
scroll to position [1222, 0]
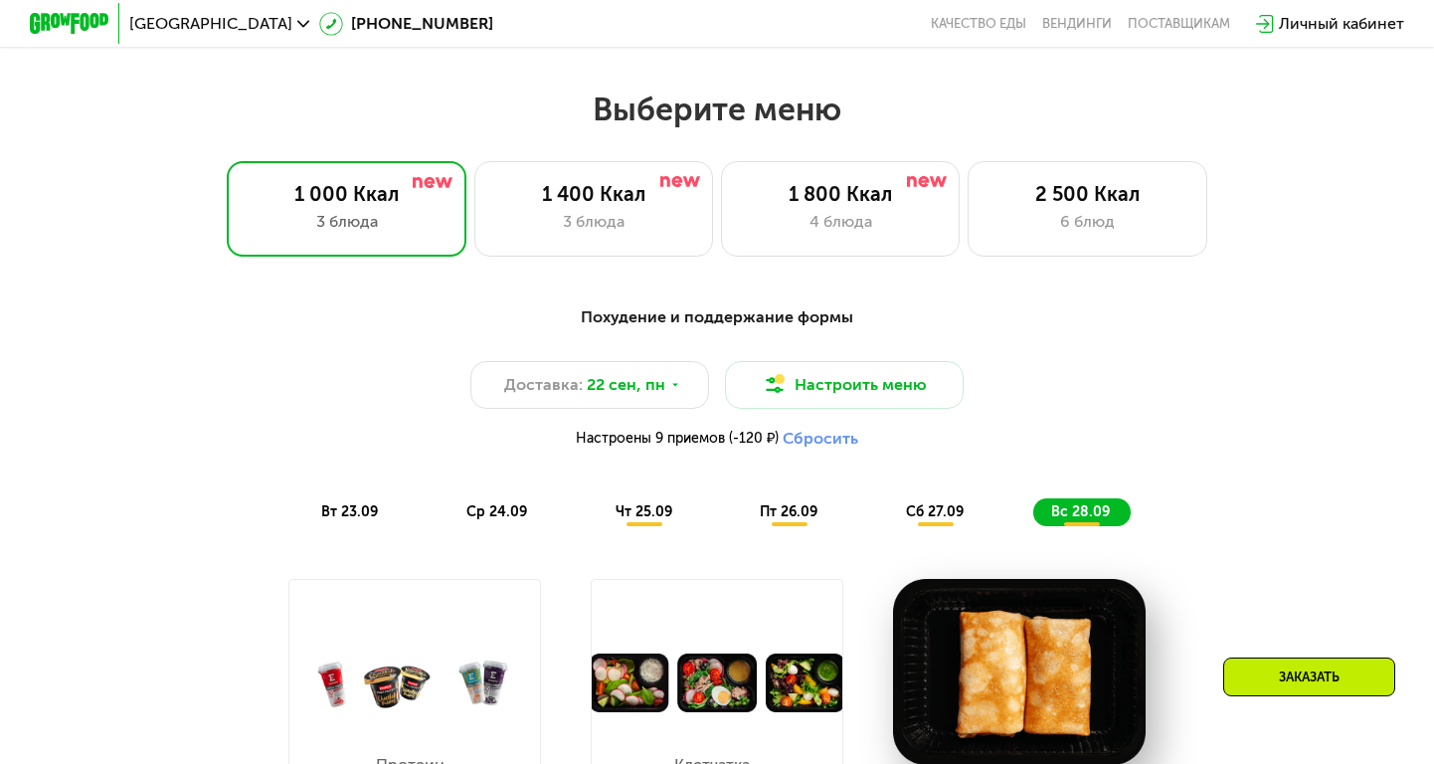
click at [498, 509] on span "ср 24.09" at bounding box center [496, 511] width 61 height 17
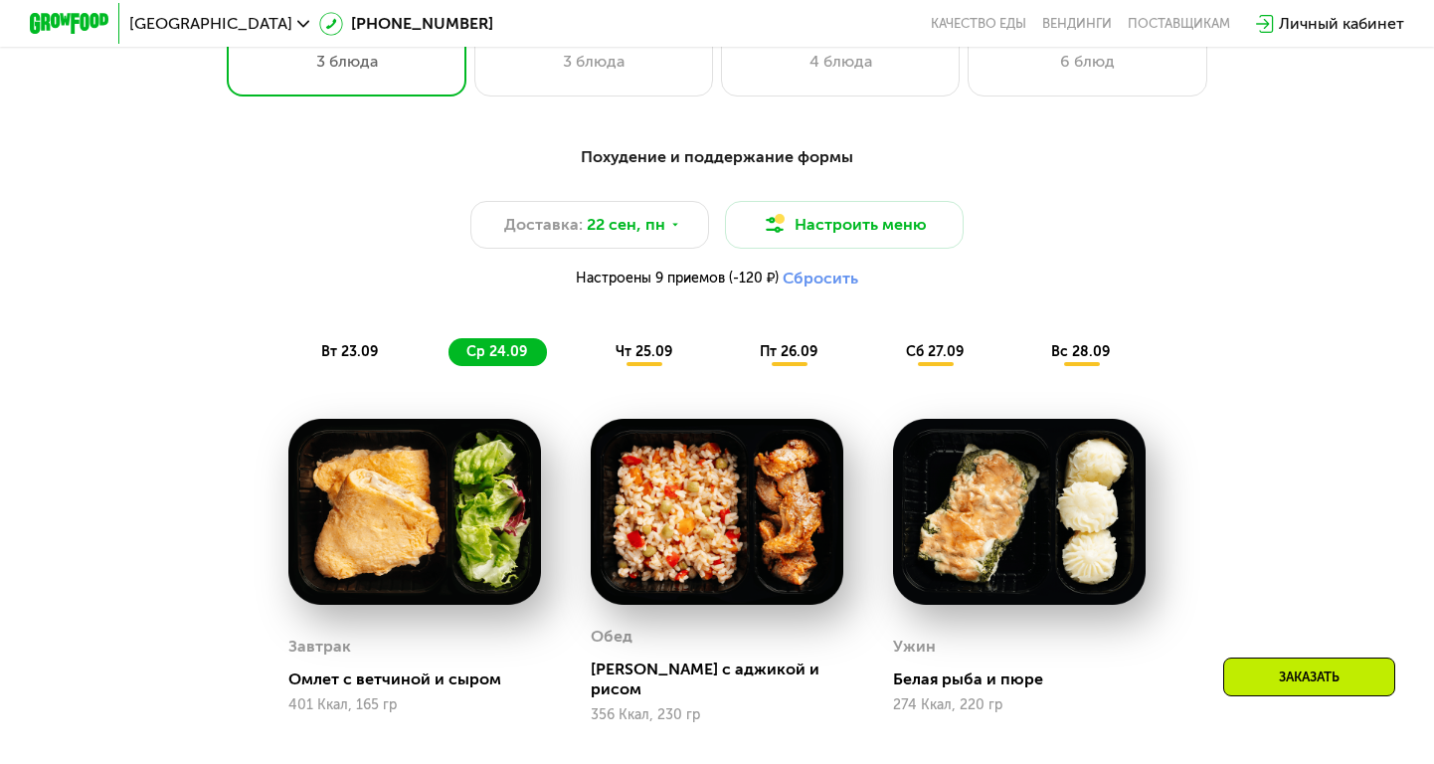
scroll to position [1380, 0]
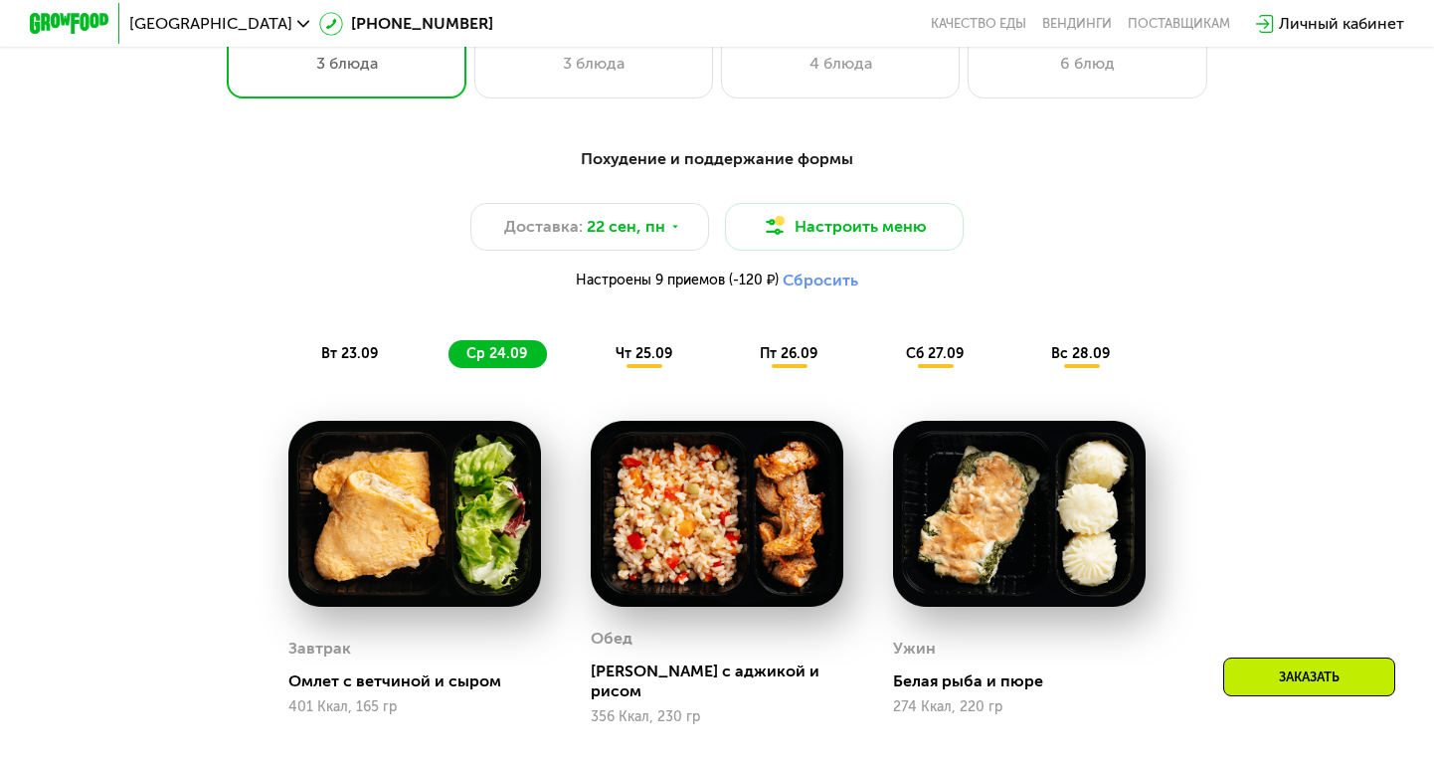
click at [343, 359] on span "вт 23.09" at bounding box center [349, 353] width 57 height 17
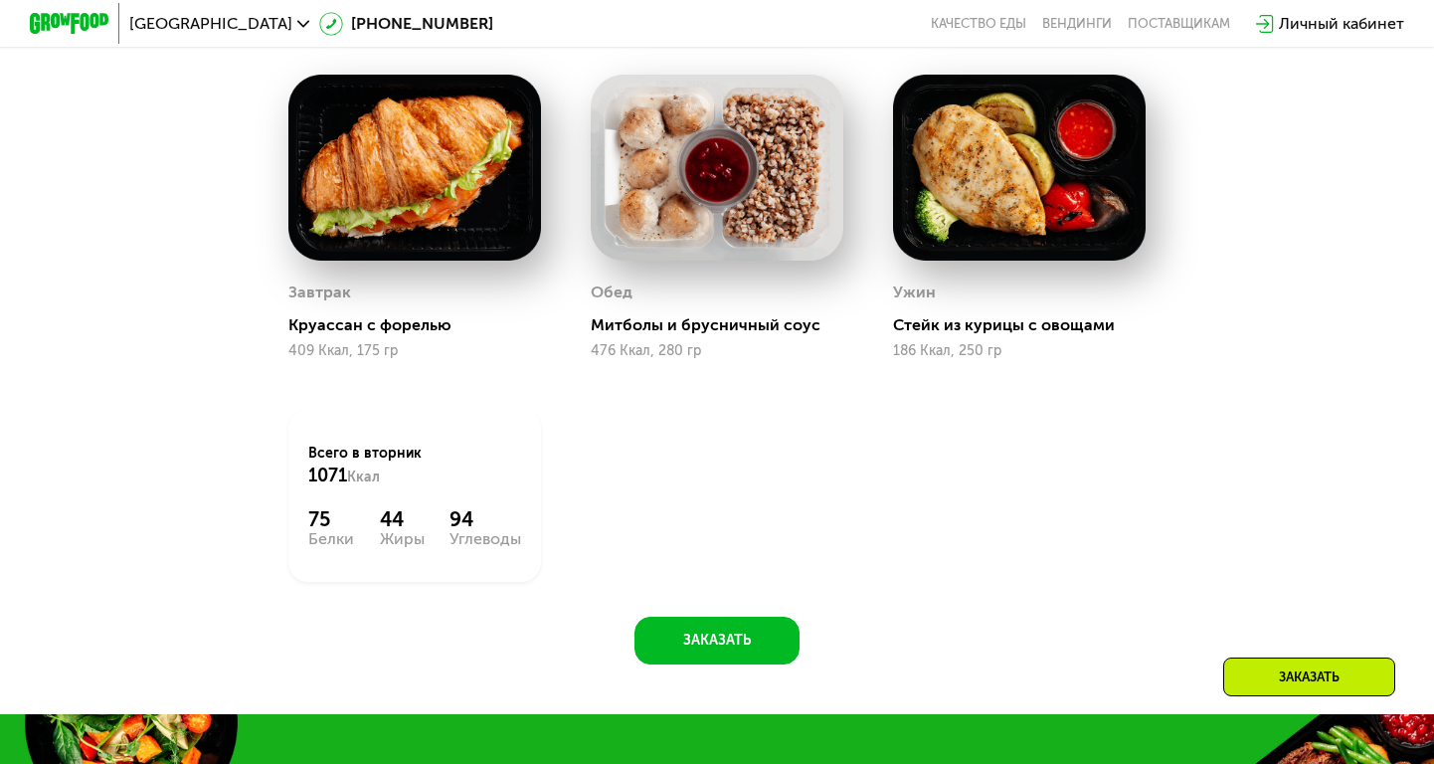
scroll to position [1738, 0]
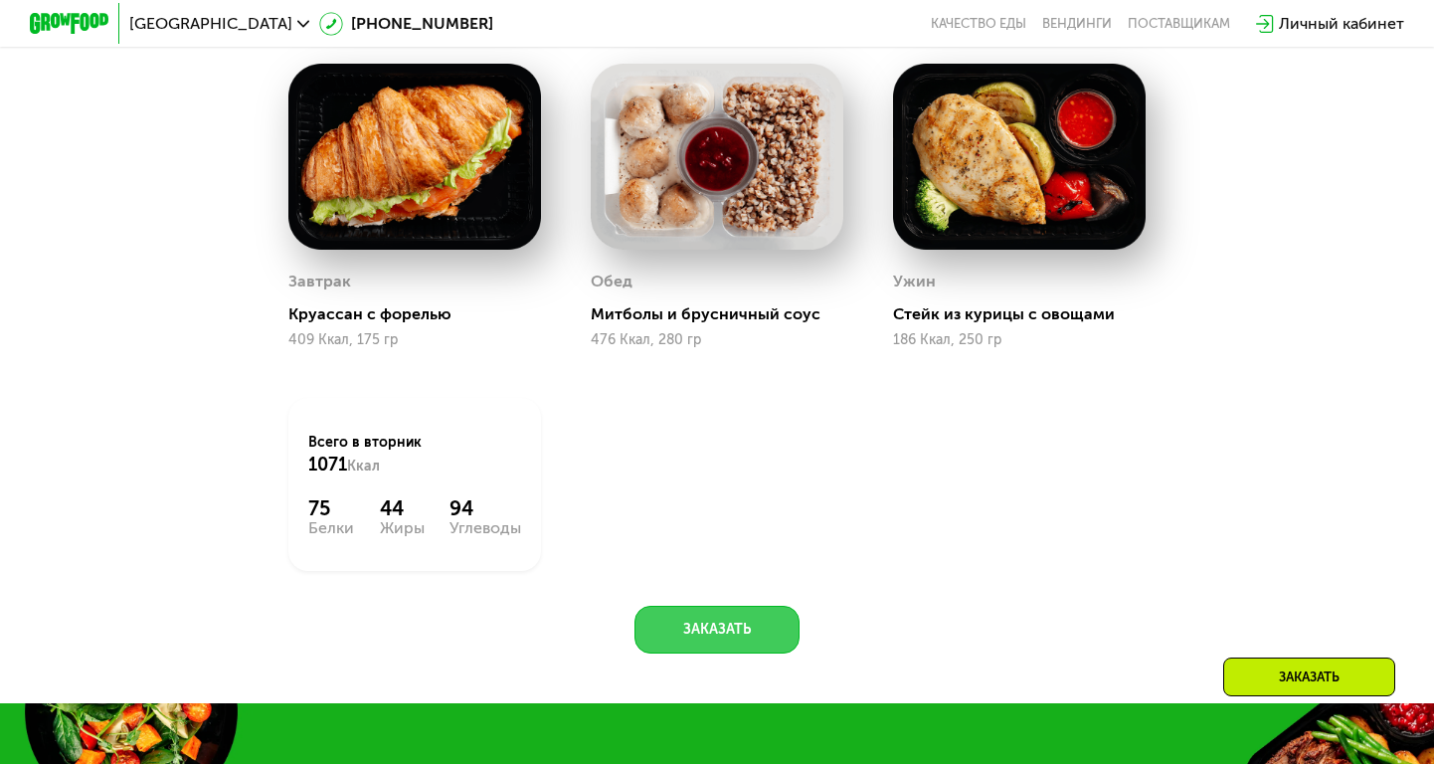
click at [701, 624] on button "Заказать" at bounding box center [717, 630] width 165 height 48
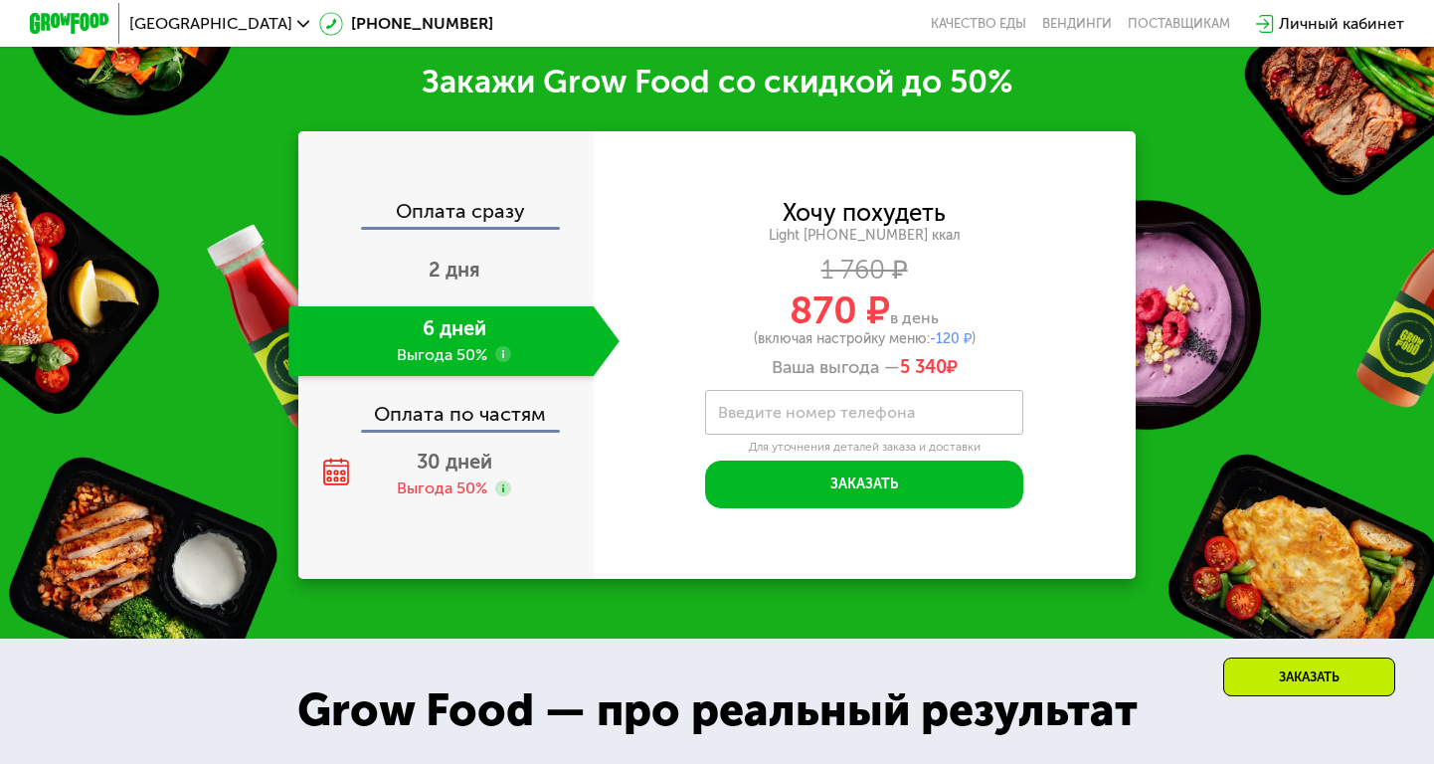
click at [755, 412] on label "Введите номер телефона" at bounding box center [816, 412] width 197 height 11
click at [755, 412] on input "Введите номер телефона" at bounding box center [864, 412] width 318 height 45
click at [464, 481] on div "Выгода 50%" at bounding box center [442, 488] width 91 height 22
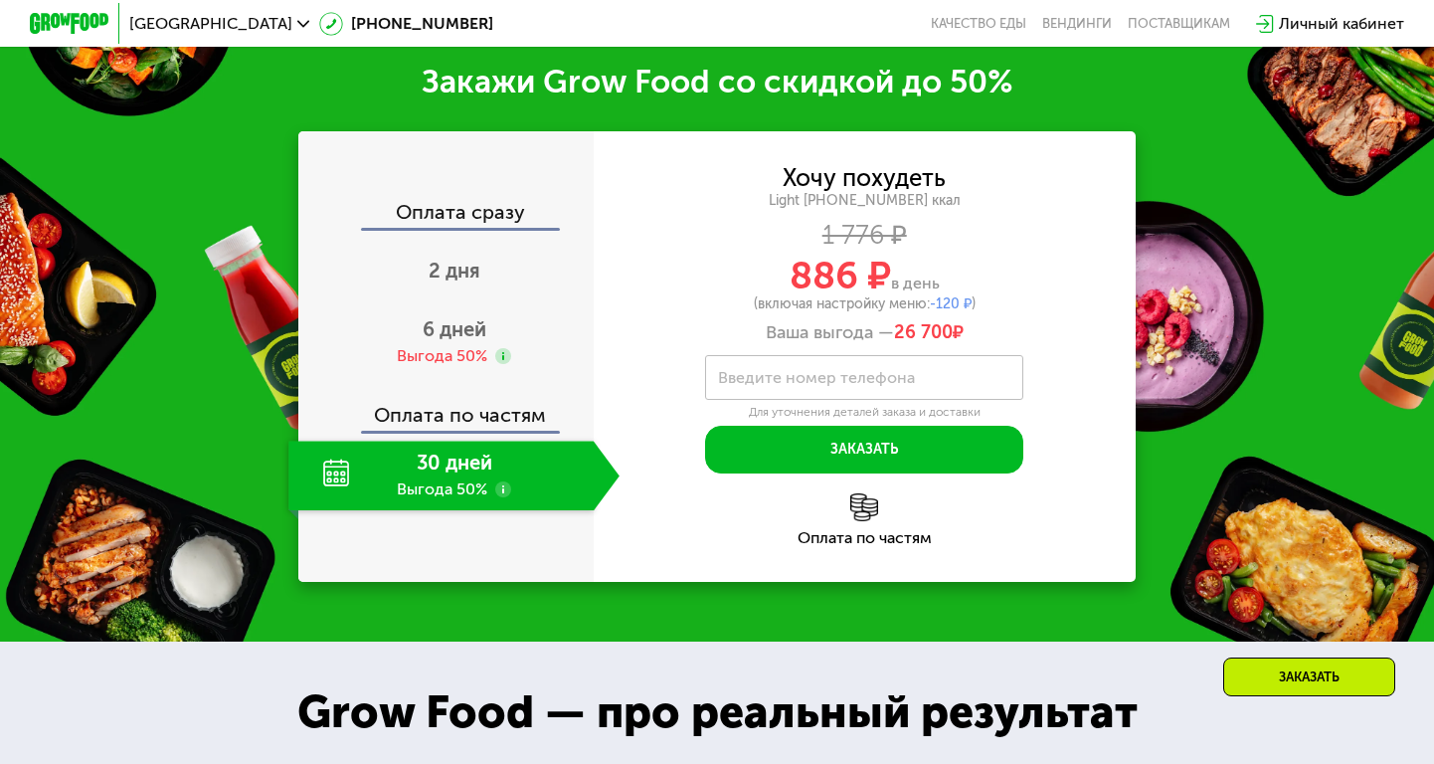
click at [854, 507] on img at bounding box center [864, 507] width 28 height 28
click at [892, 534] on div "Оплата по частям" at bounding box center [865, 538] width 542 height 16
click at [869, 496] on img at bounding box center [864, 507] width 28 height 28
click at [480, 360] on div "Выгода 50%" at bounding box center [442, 356] width 91 height 22
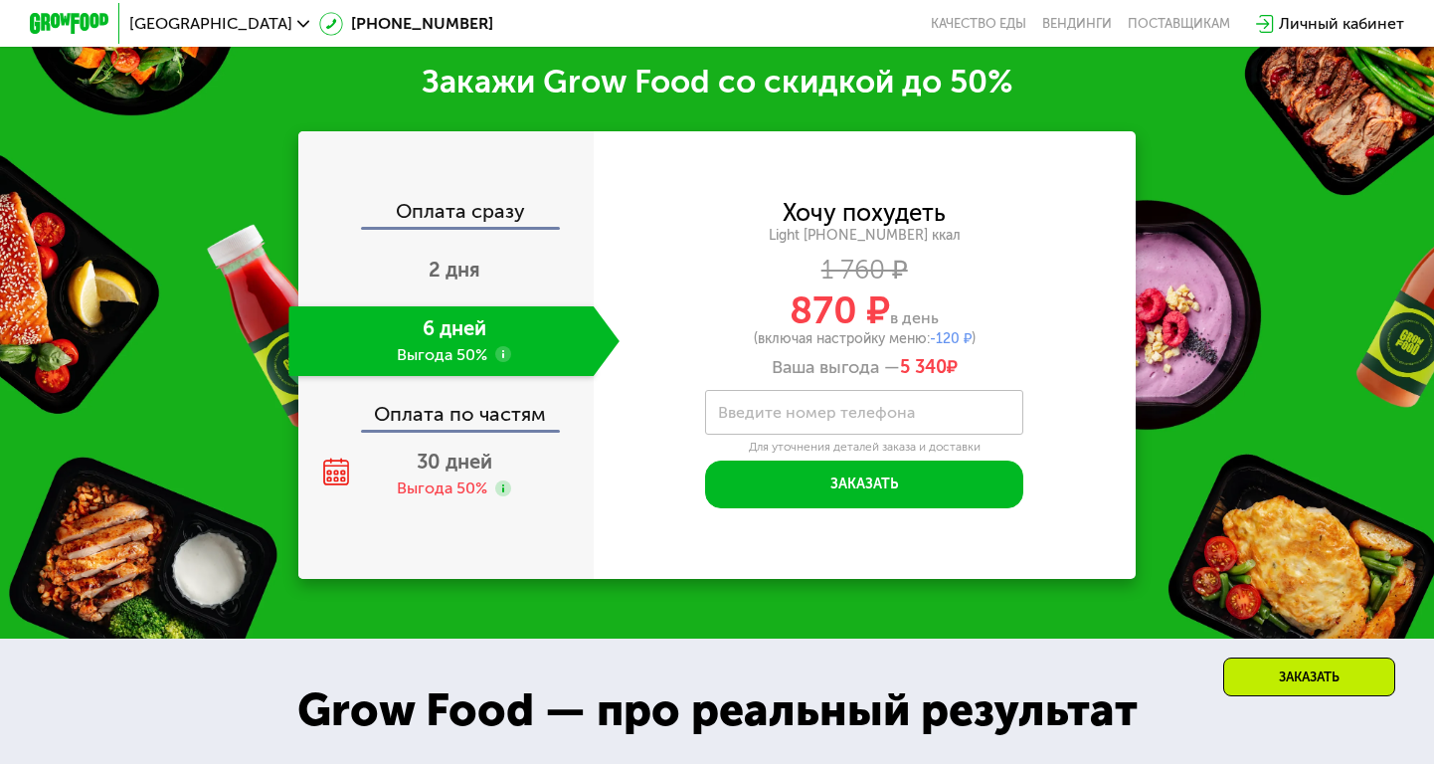
click at [884, 407] on label "Введите номер телефона" at bounding box center [816, 412] width 197 height 11
click at [884, 401] on input "Введите номер телефона" at bounding box center [864, 412] width 318 height 45
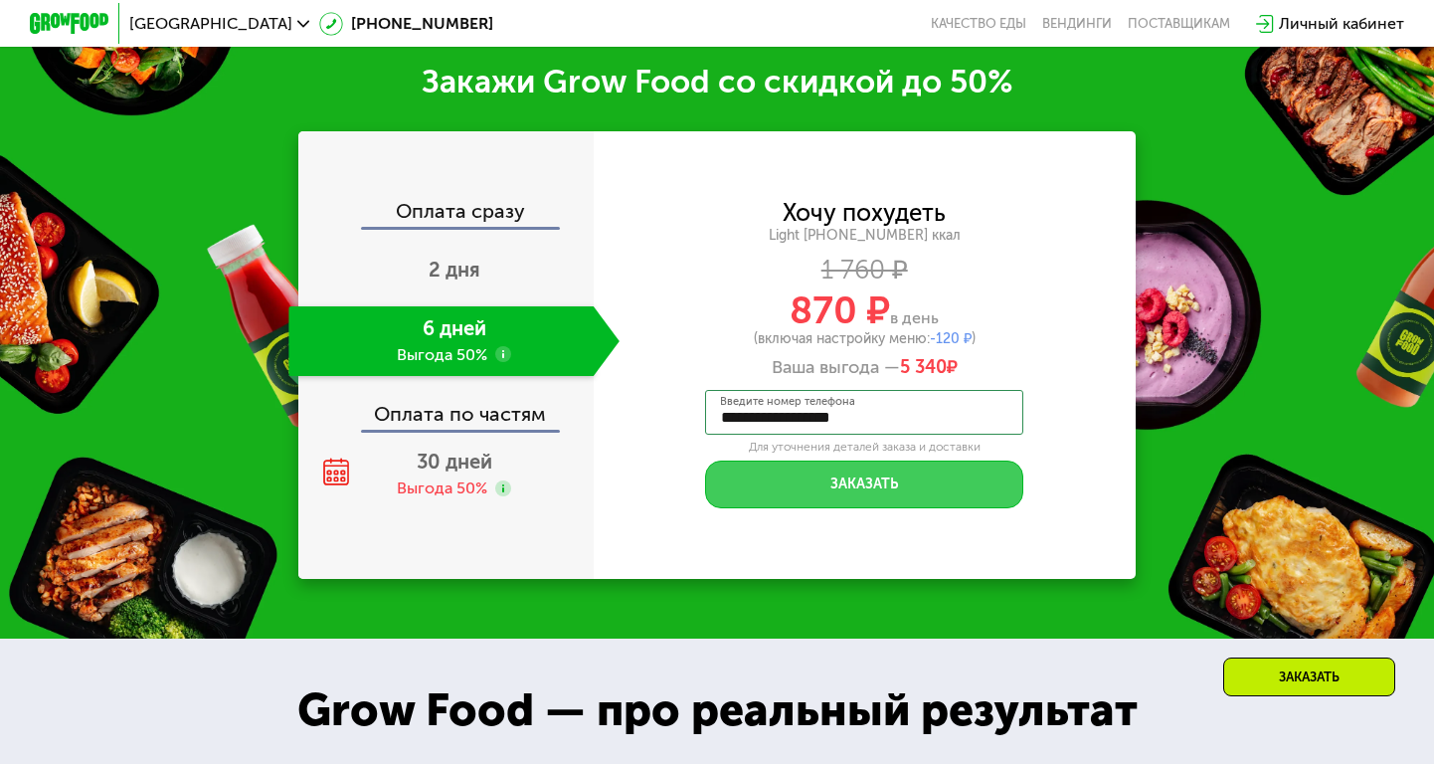
type input "**********"
click at [931, 486] on button "Заказать" at bounding box center [864, 484] width 318 height 48
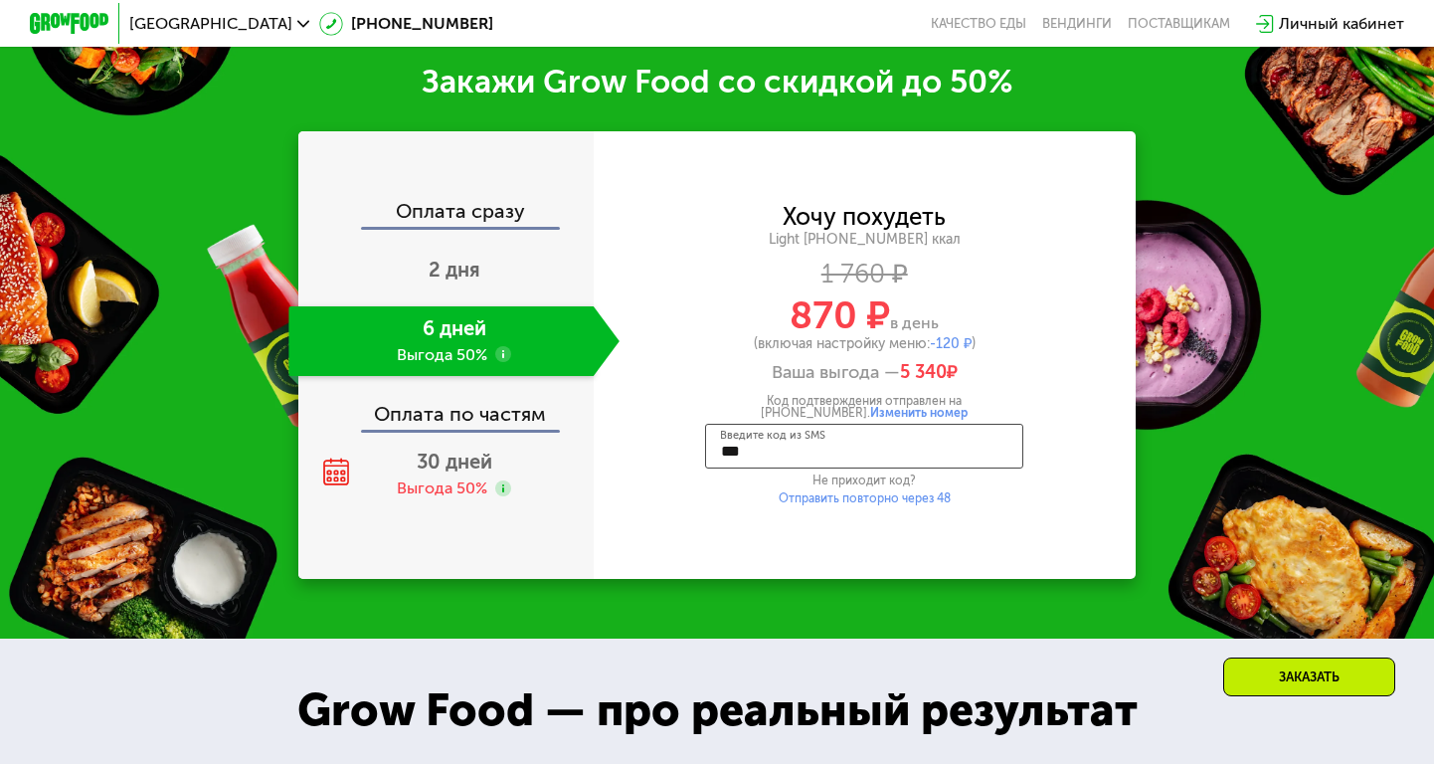
type input "****"
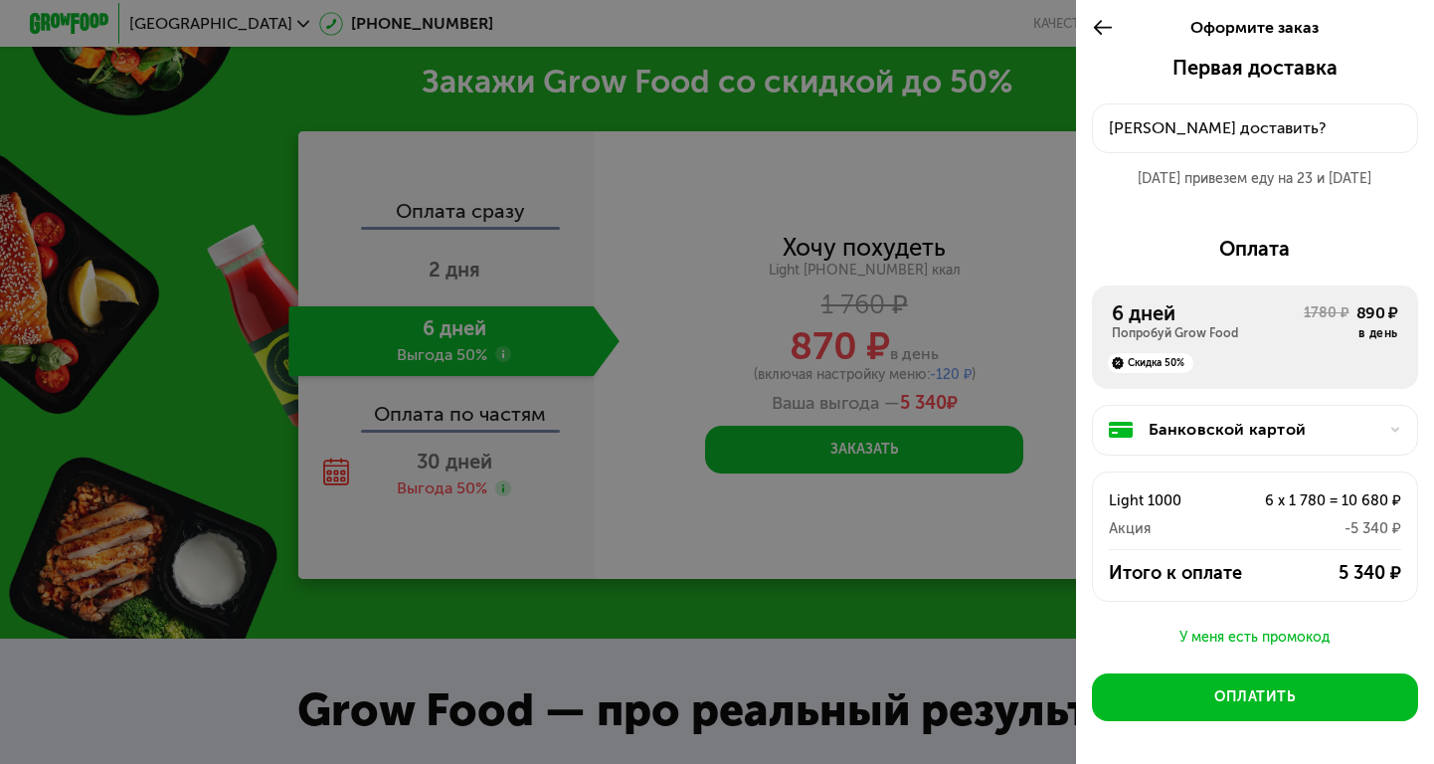
click at [1263, 130] on div "Куда доставить?" at bounding box center [1255, 128] width 292 height 24
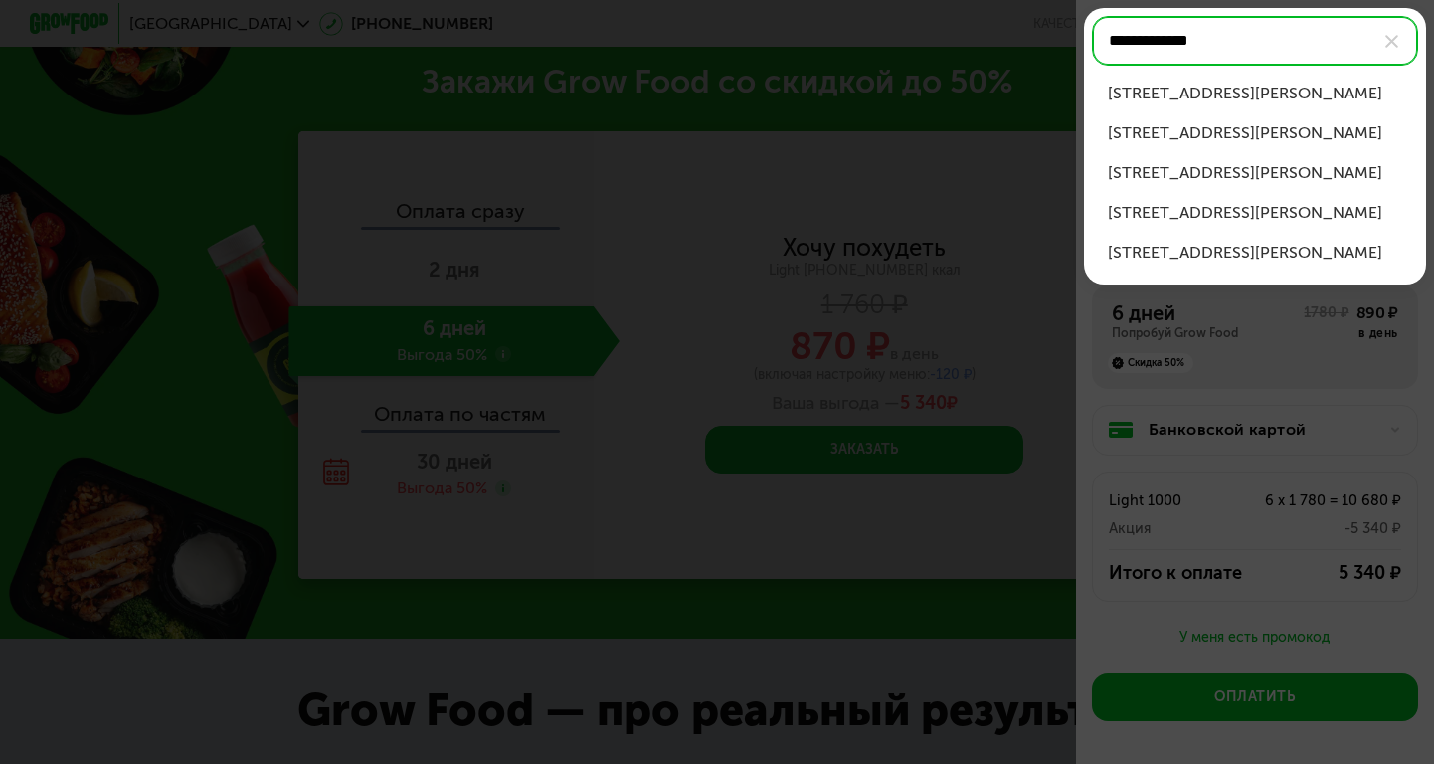
click at [1249, 94] on div "ул Дубининская, д 2" at bounding box center [1255, 94] width 294 height 24
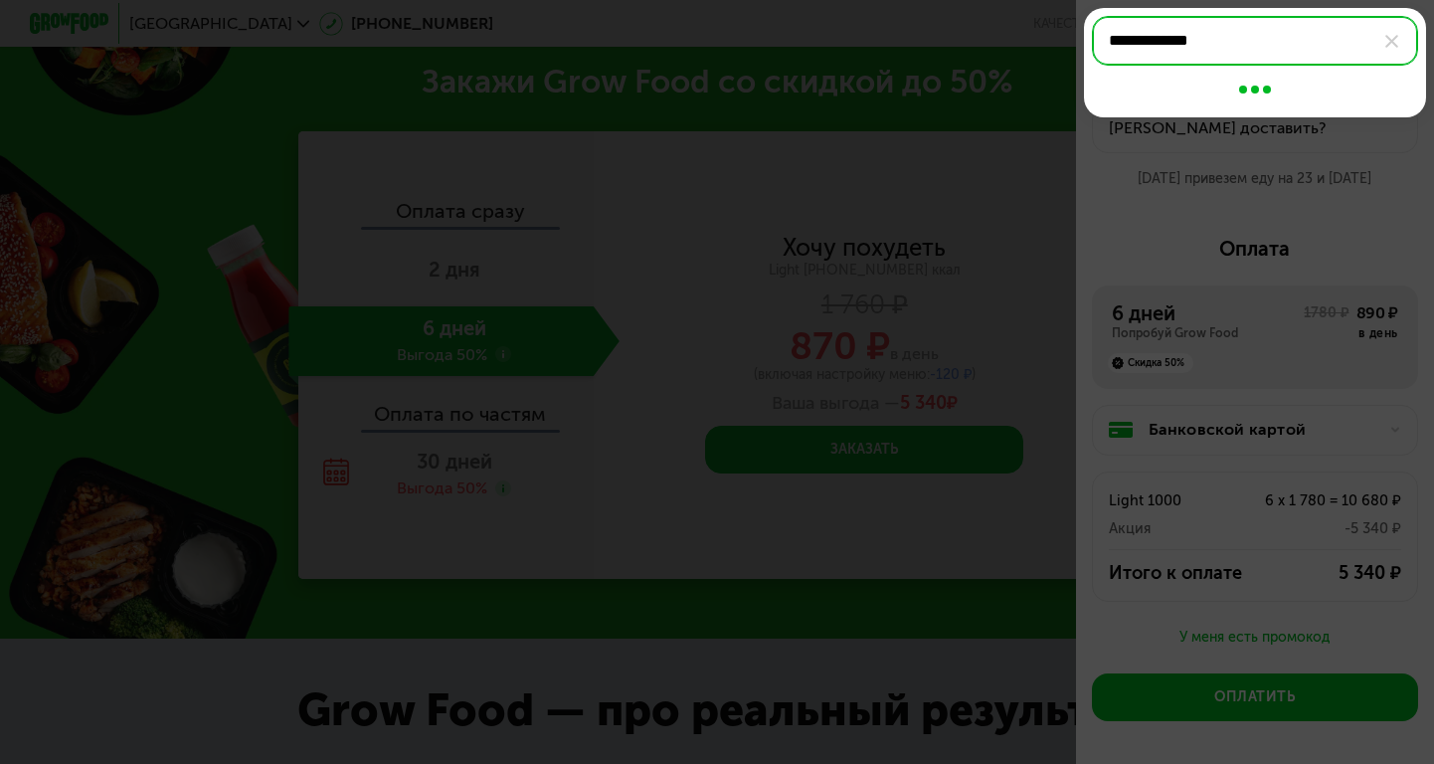
type input "**********"
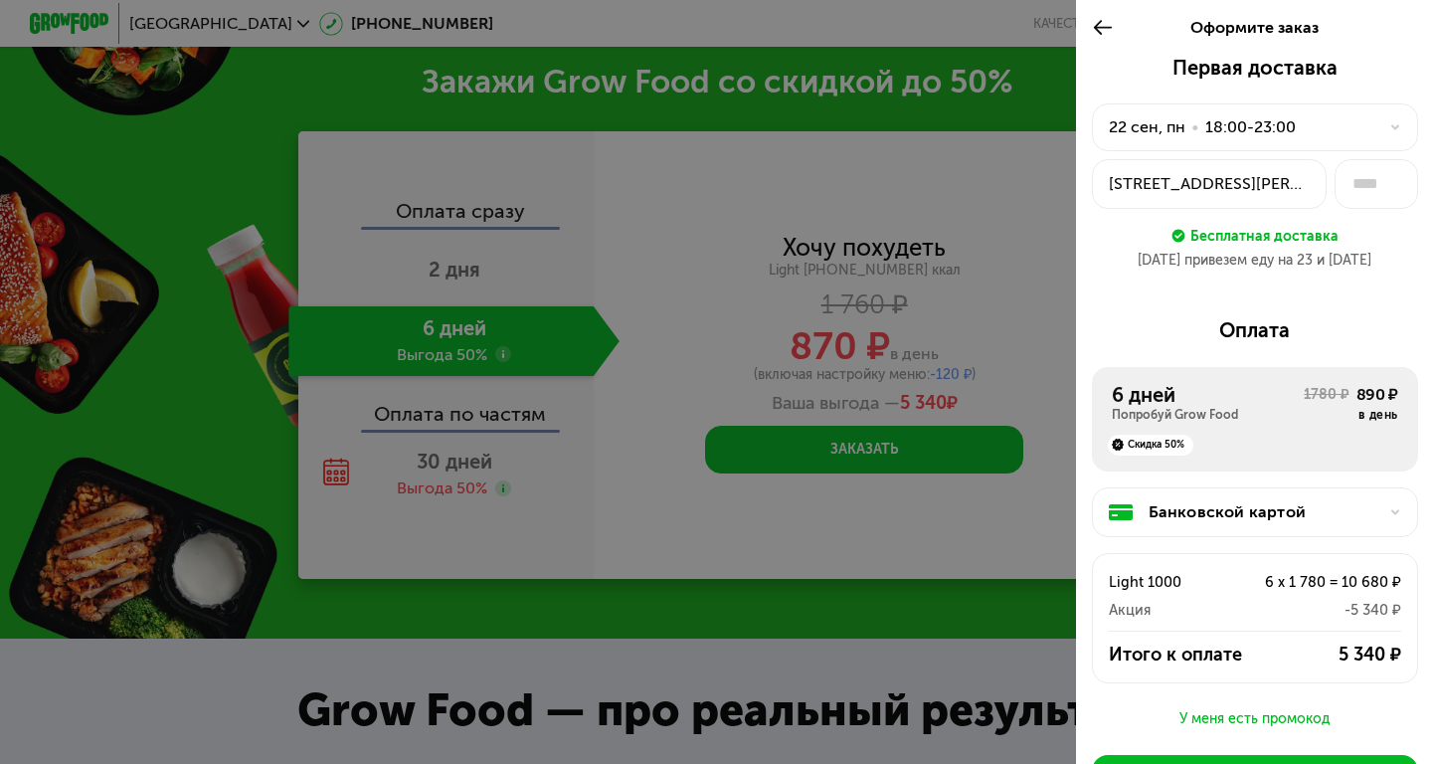
click at [1326, 126] on div "22 сен, пн • 18:00-23:00" at bounding box center [1243, 127] width 269 height 24
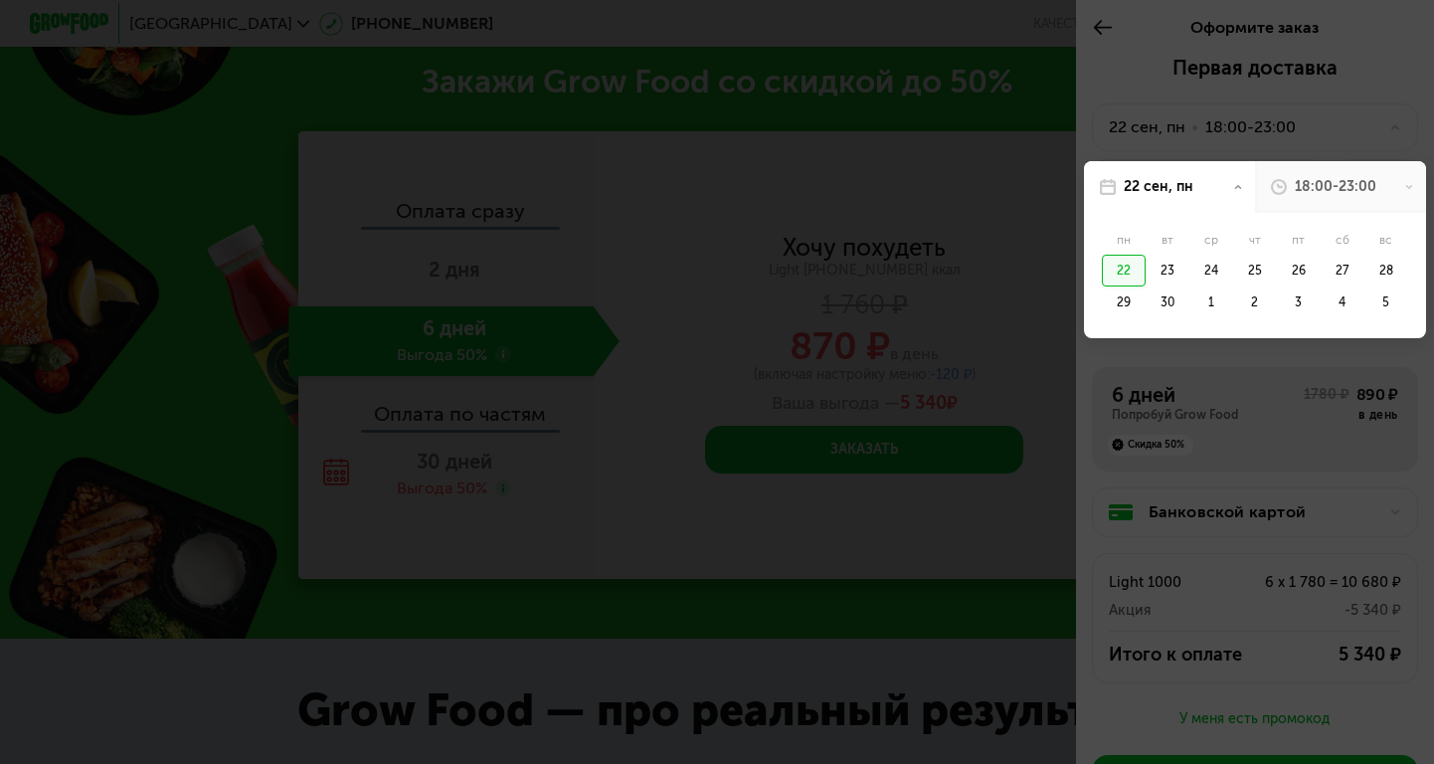
click at [1131, 268] on div "22" at bounding box center [1124, 271] width 44 height 32
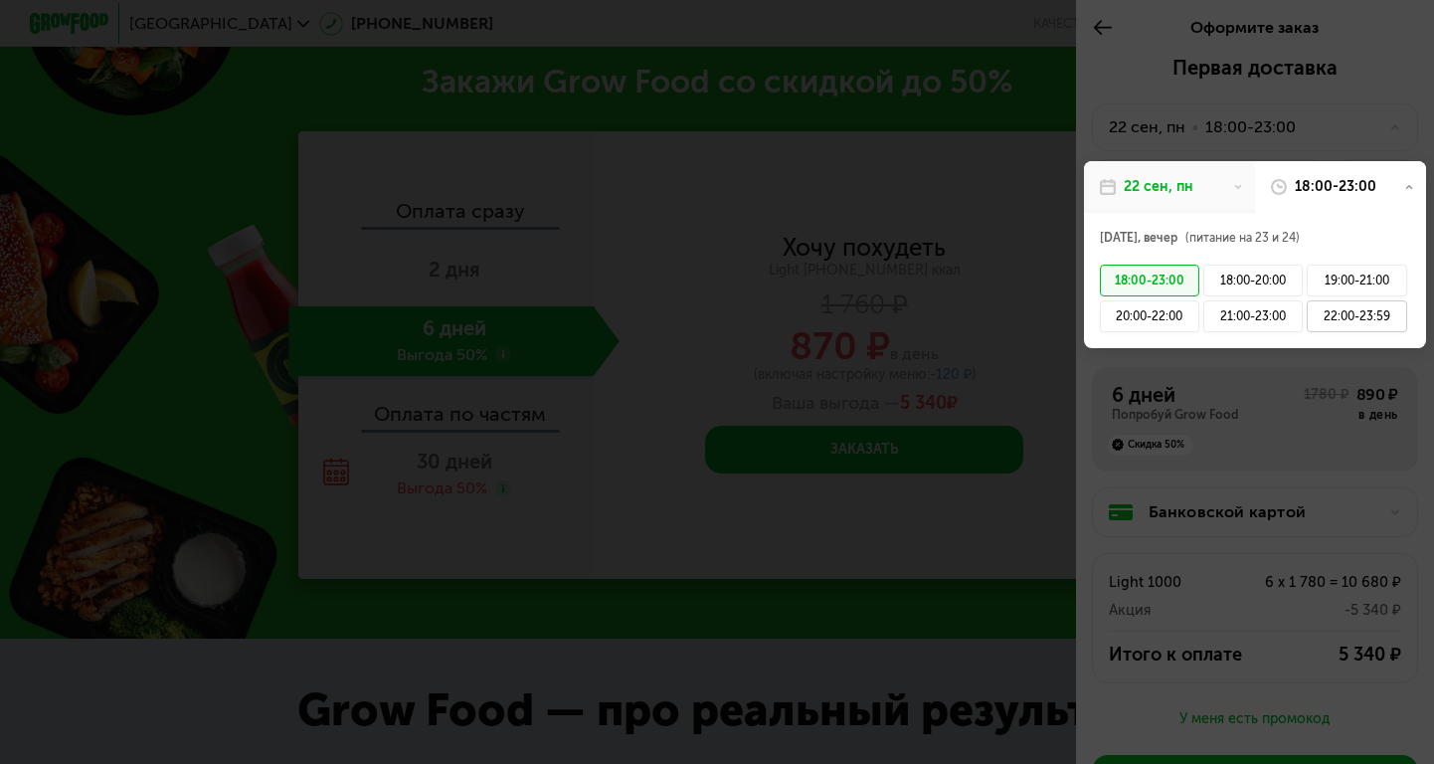
click at [1346, 329] on div "22:00-23:59" at bounding box center [1356, 316] width 99 height 32
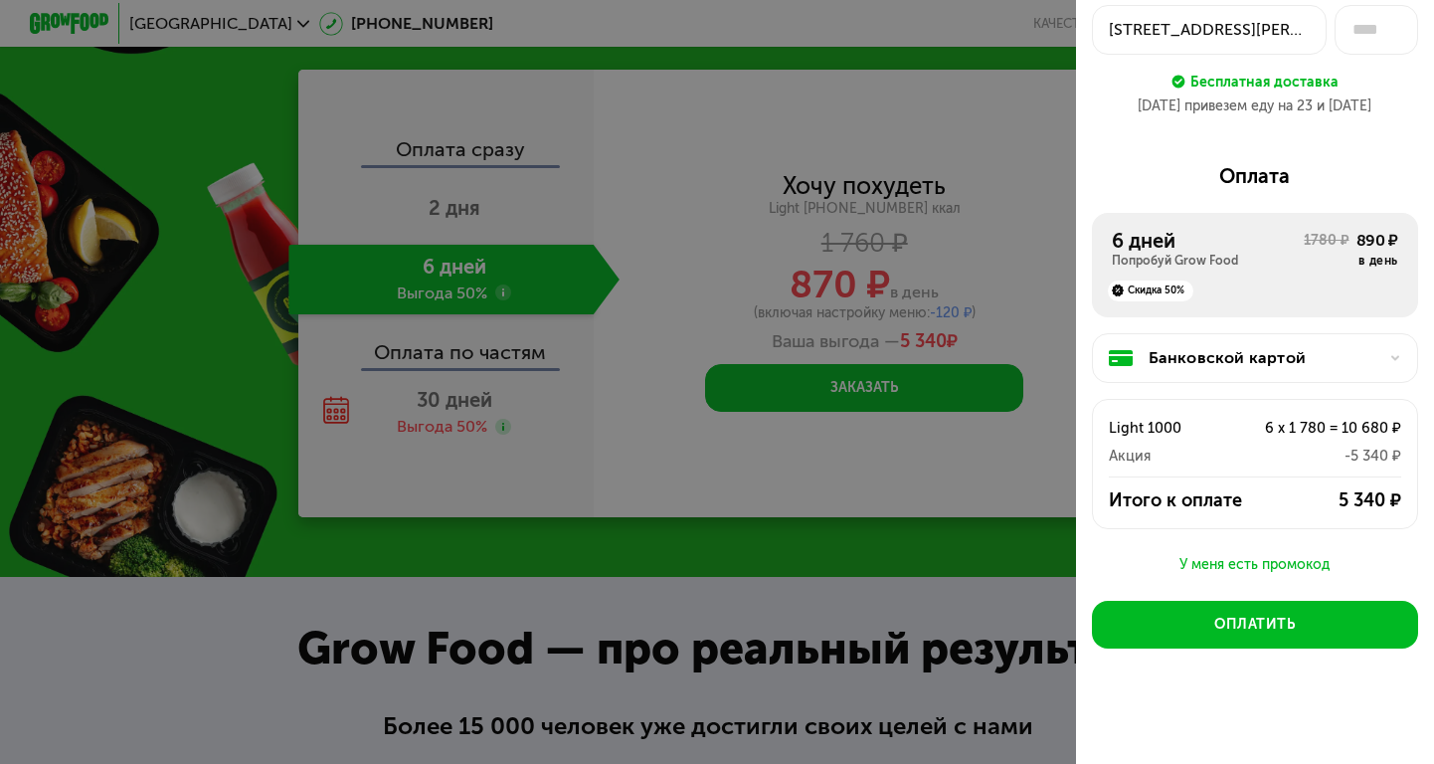
scroll to position [2521, 0]
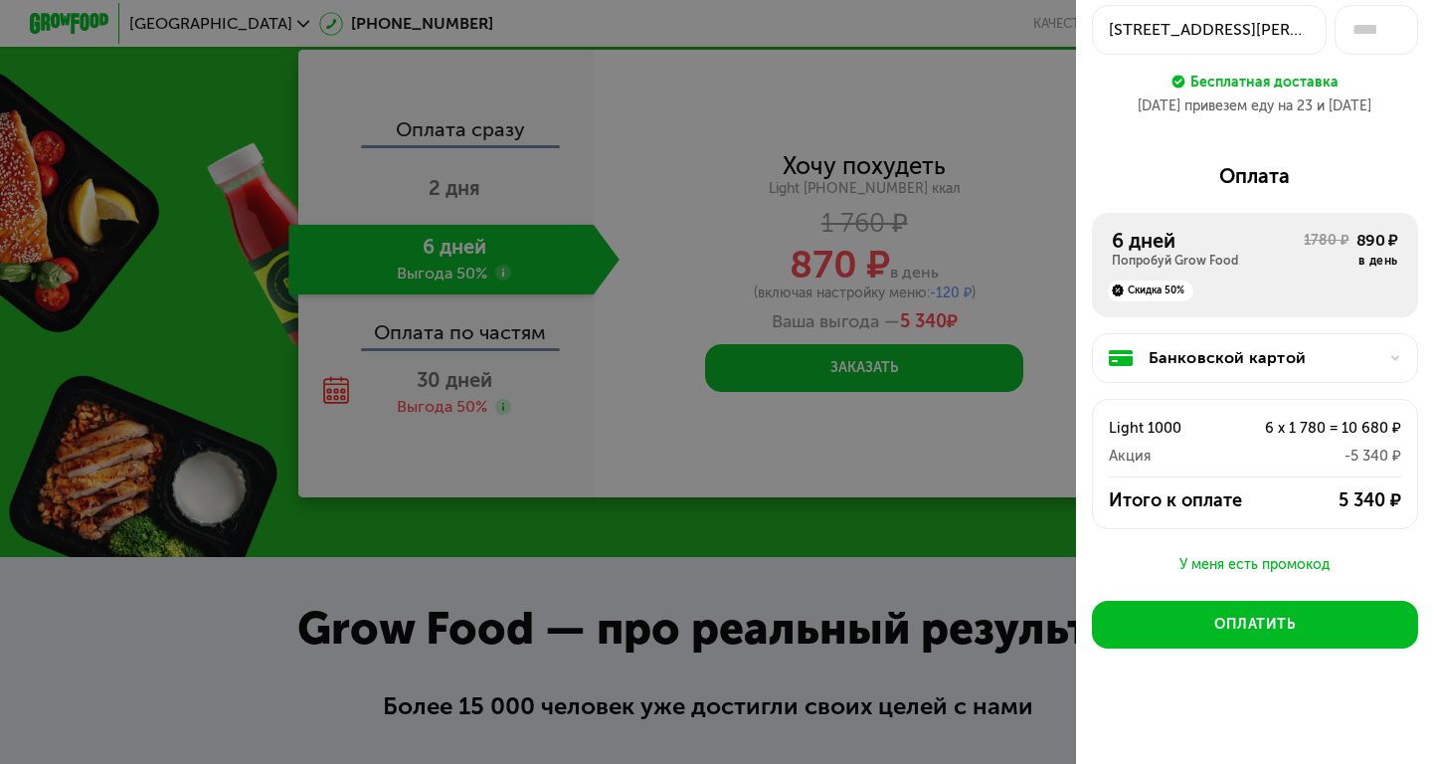
click at [1316, 367] on div "Банковской картой" at bounding box center [1263, 358] width 229 height 24
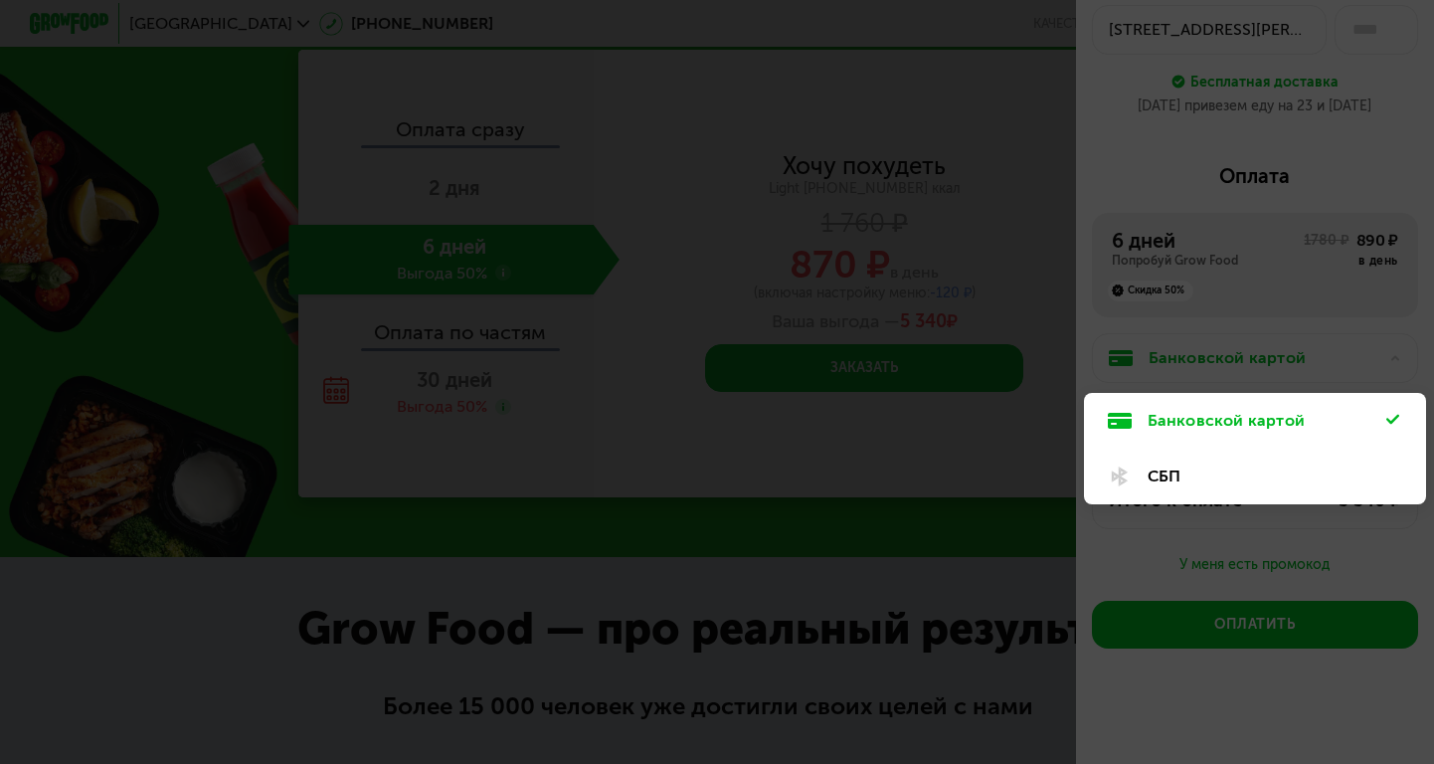
click at [1265, 543] on div at bounding box center [717, 382] width 1434 height 764
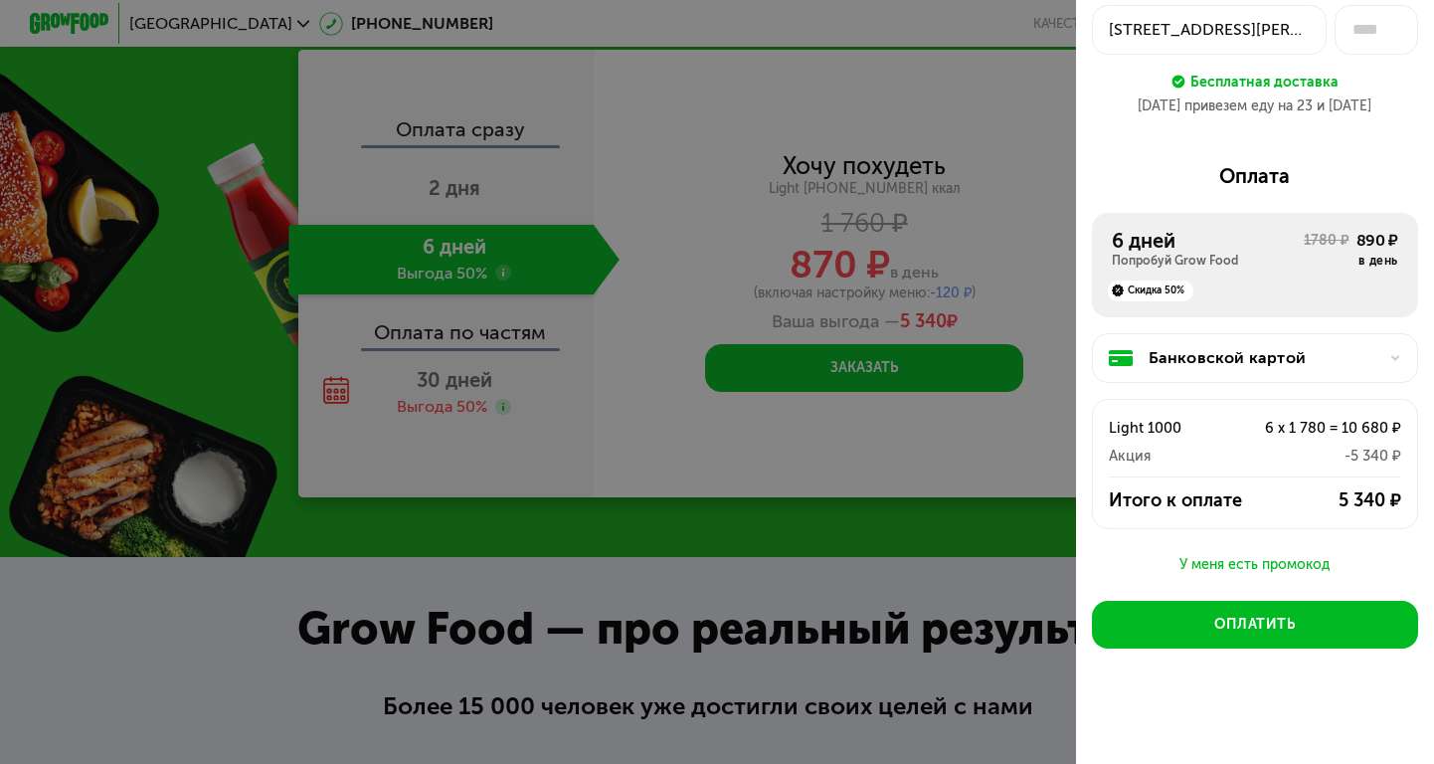
click at [1333, 352] on div "Банковской картой" at bounding box center [1263, 358] width 229 height 24
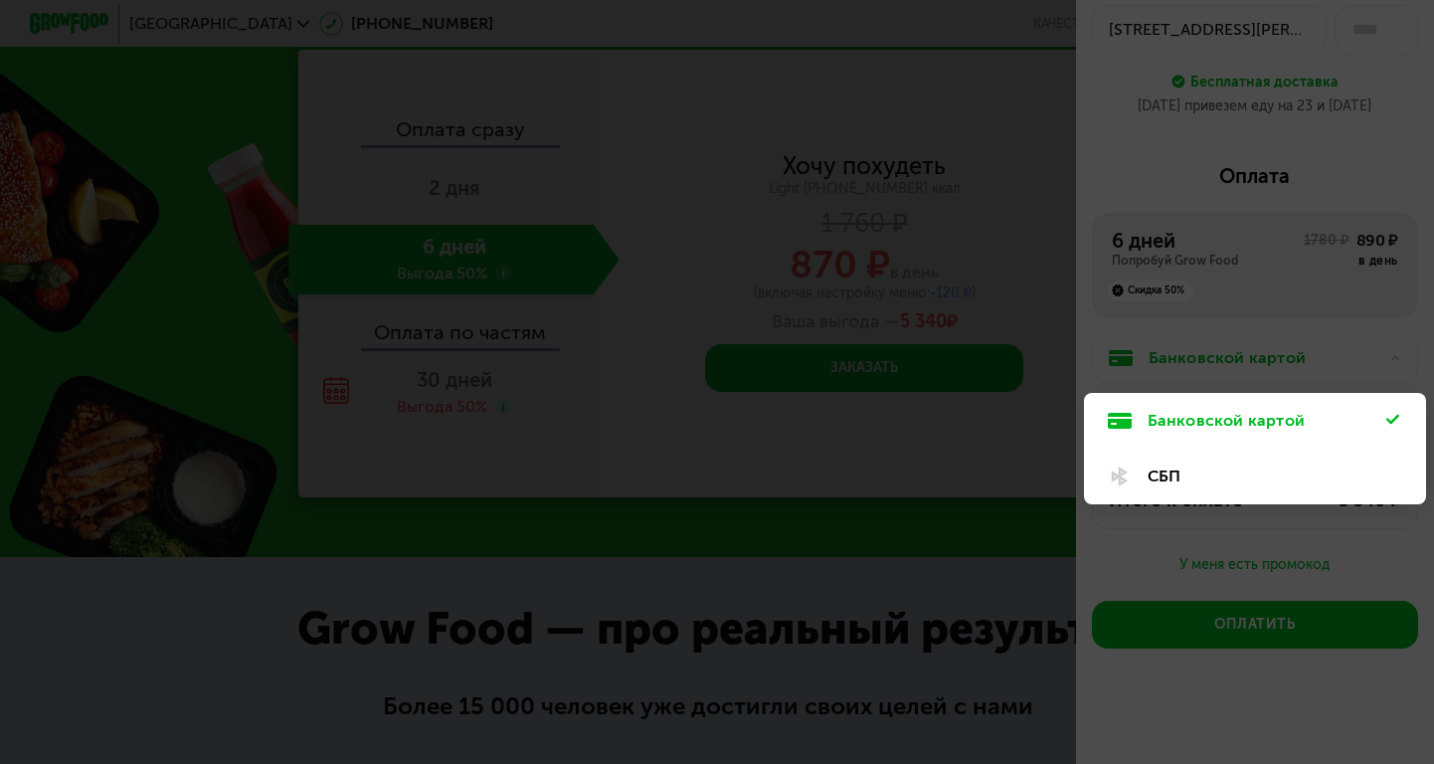
click at [1262, 485] on div "СБП" at bounding box center [1267, 476] width 239 height 24
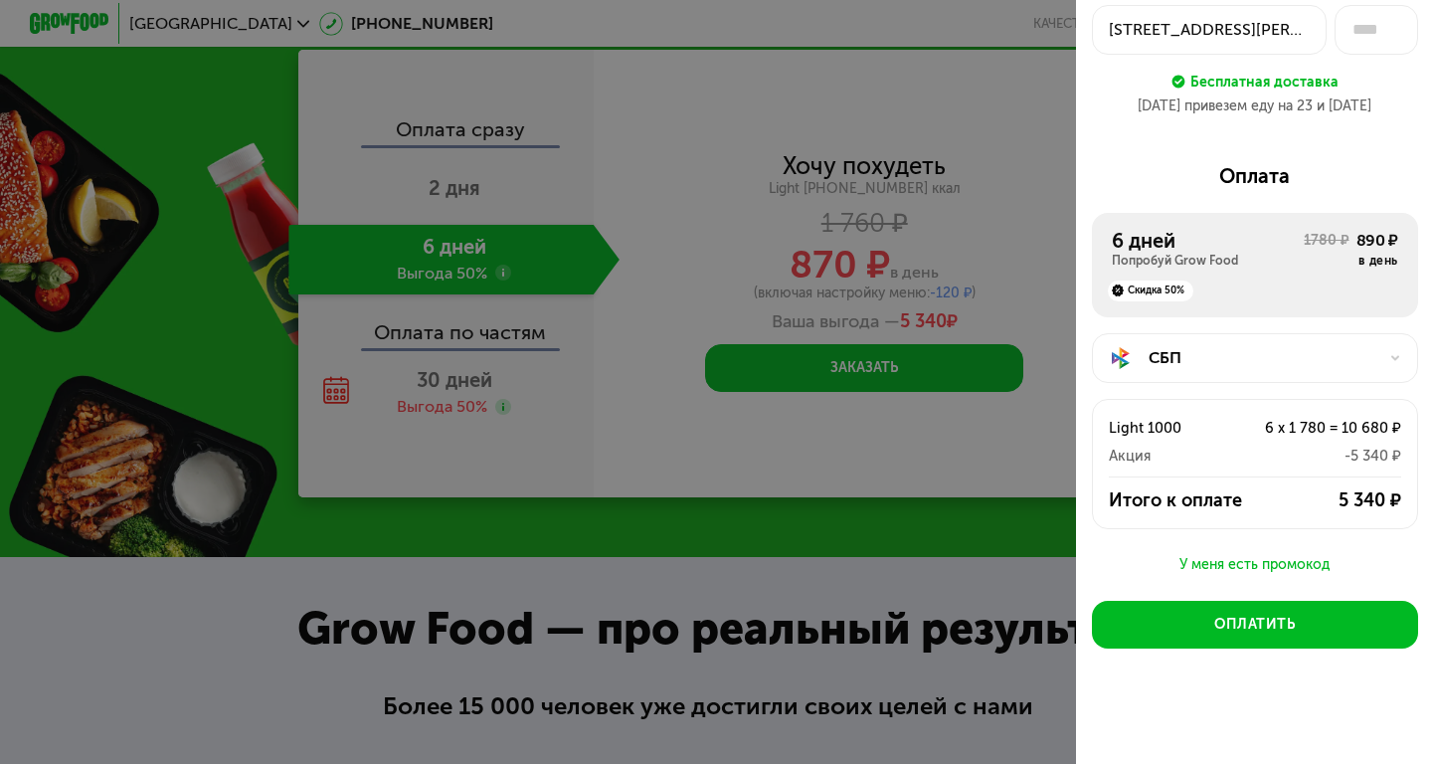
click at [1245, 360] on div "СБП" at bounding box center [1263, 358] width 229 height 24
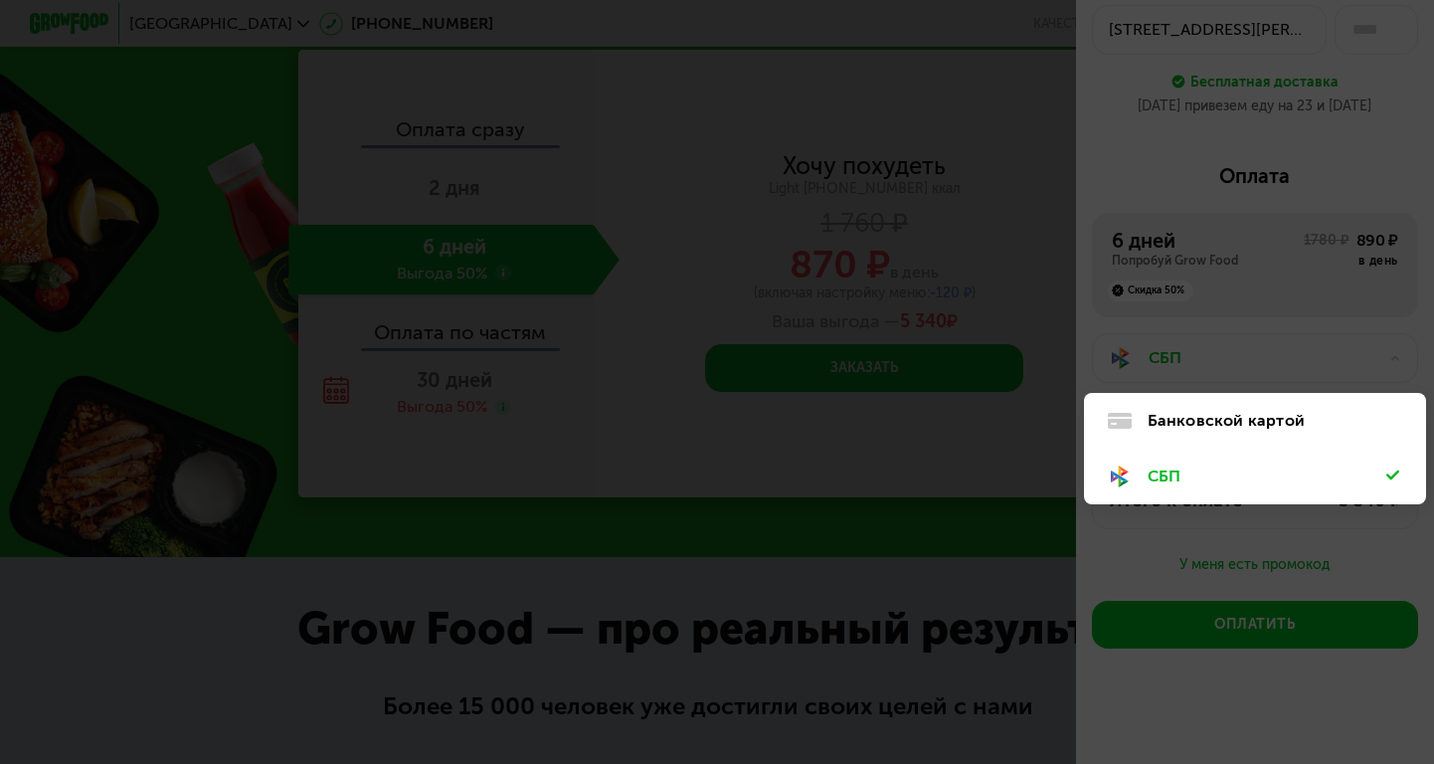
click at [1245, 412] on div "Банковской картой" at bounding box center [1267, 421] width 239 height 24
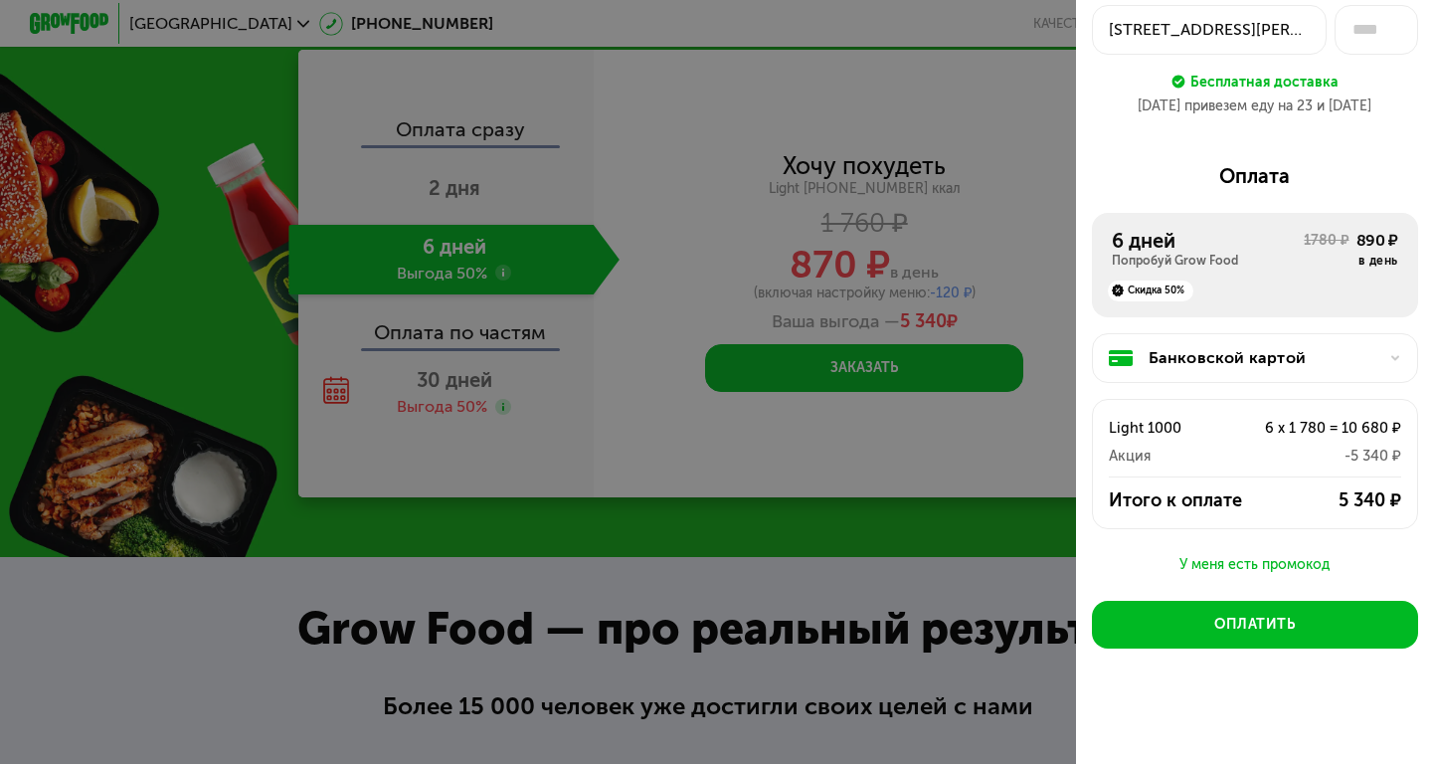
click at [1323, 357] on div "Банковской картой" at bounding box center [1263, 358] width 229 height 24
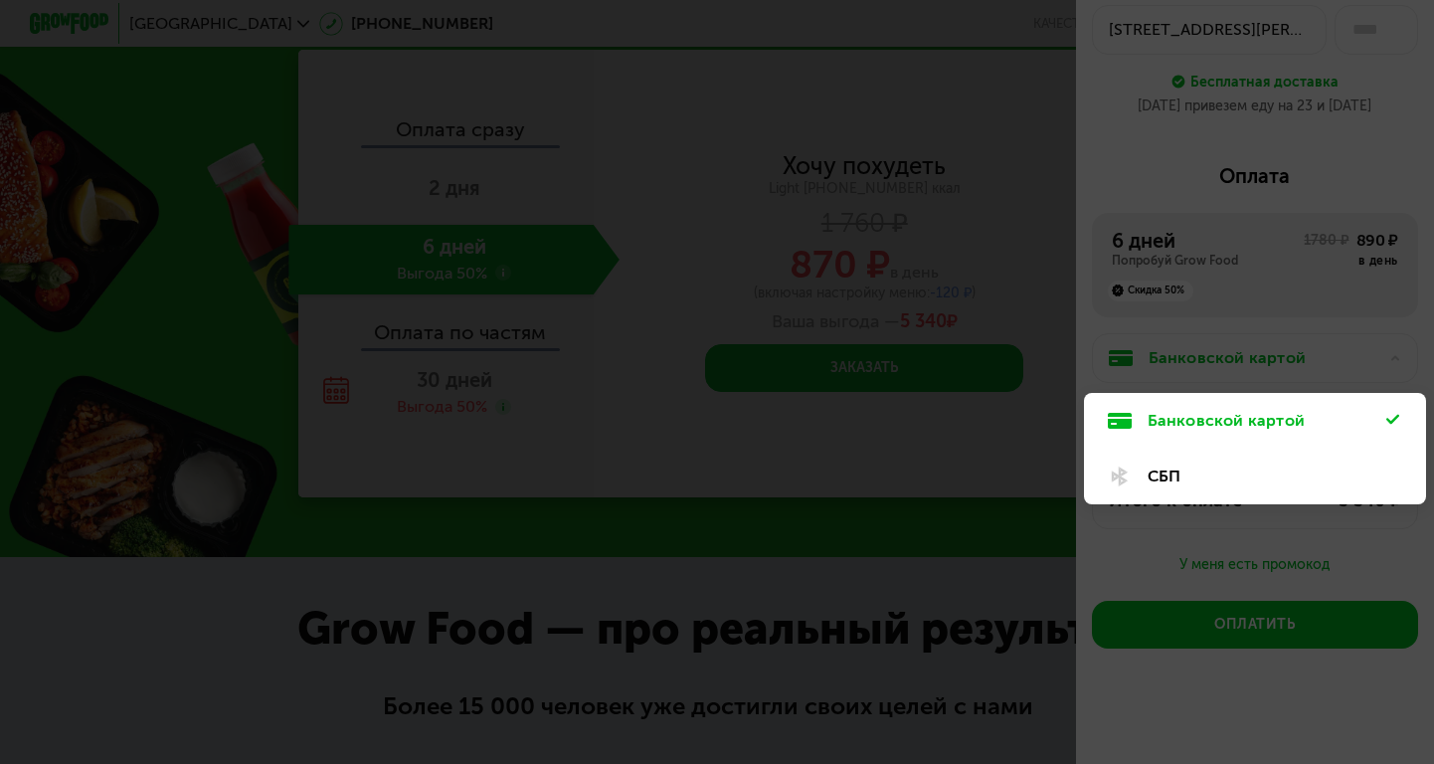
click at [1289, 492] on div "СБП" at bounding box center [1255, 477] width 342 height 56
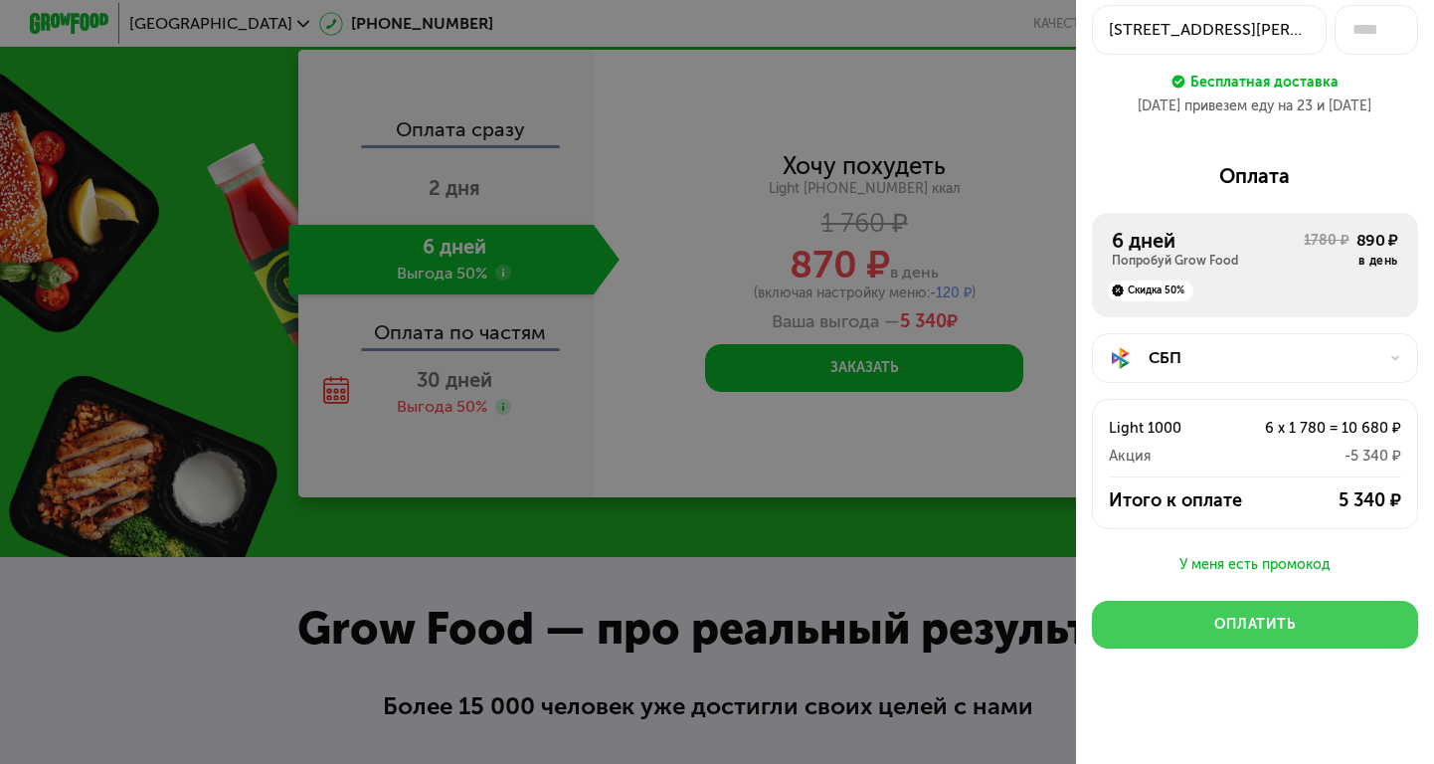
click at [1283, 644] on button "Оплатить" at bounding box center [1255, 625] width 326 height 48
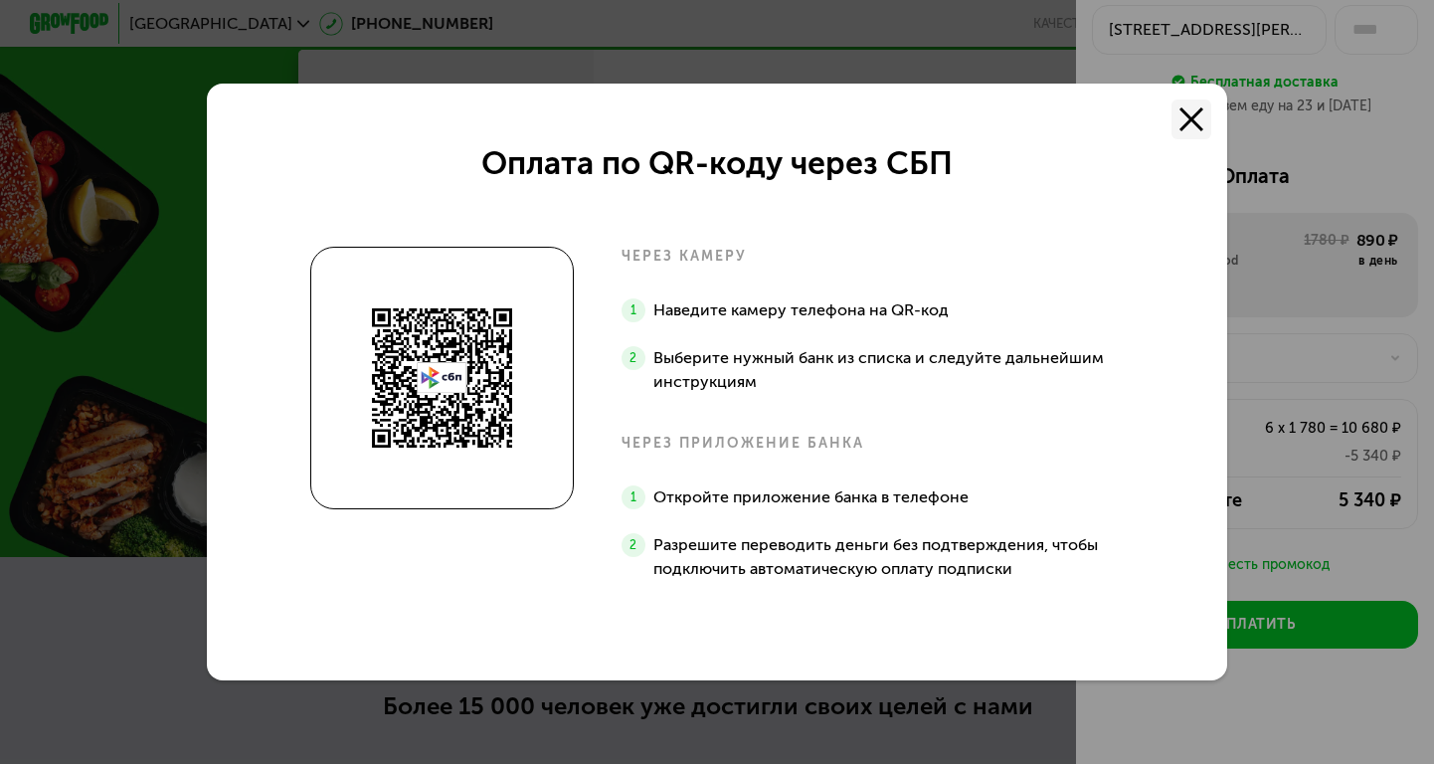
click at [1192, 123] on icon at bounding box center [1192, 119] width 24 height 24
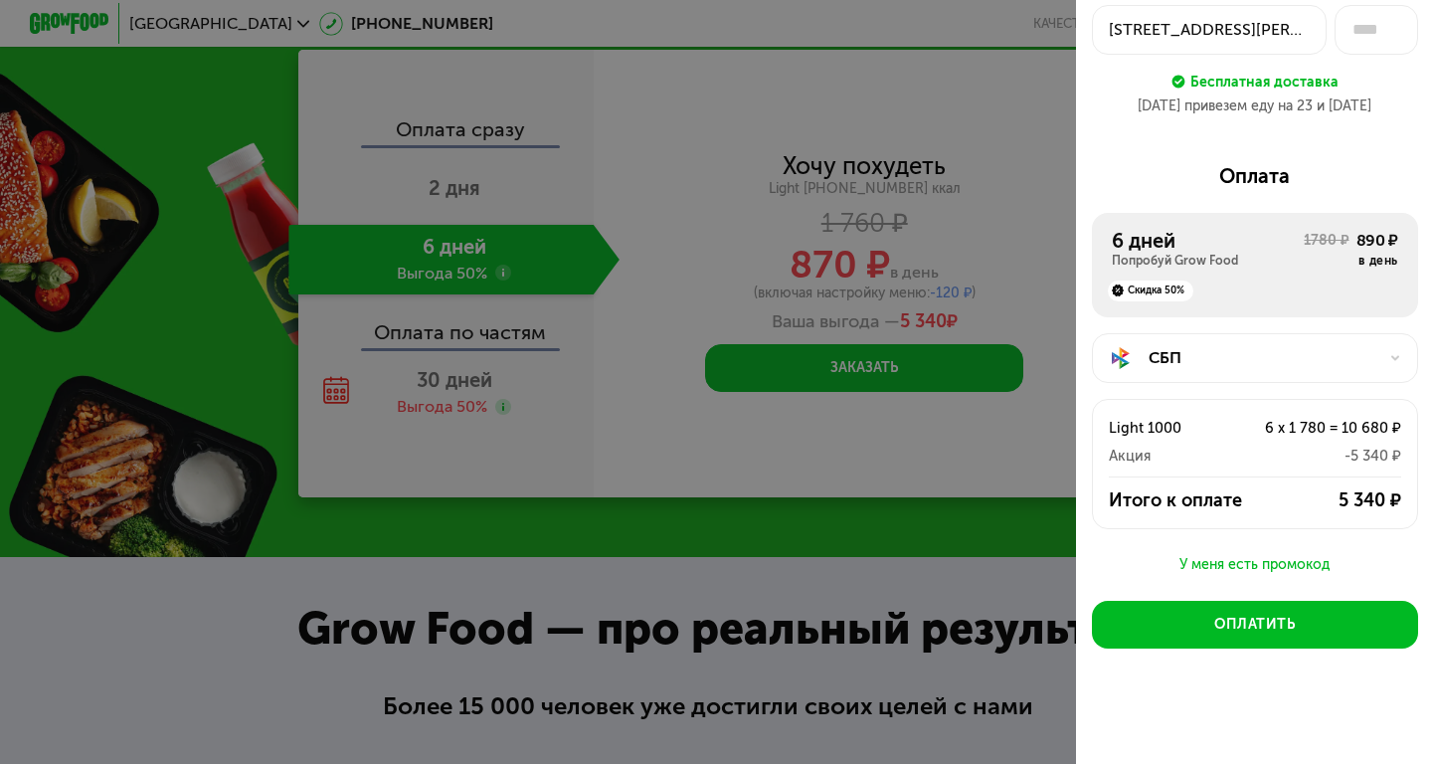
click at [1242, 372] on div "СБП" at bounding box center [1255, 358] width 326 height 50
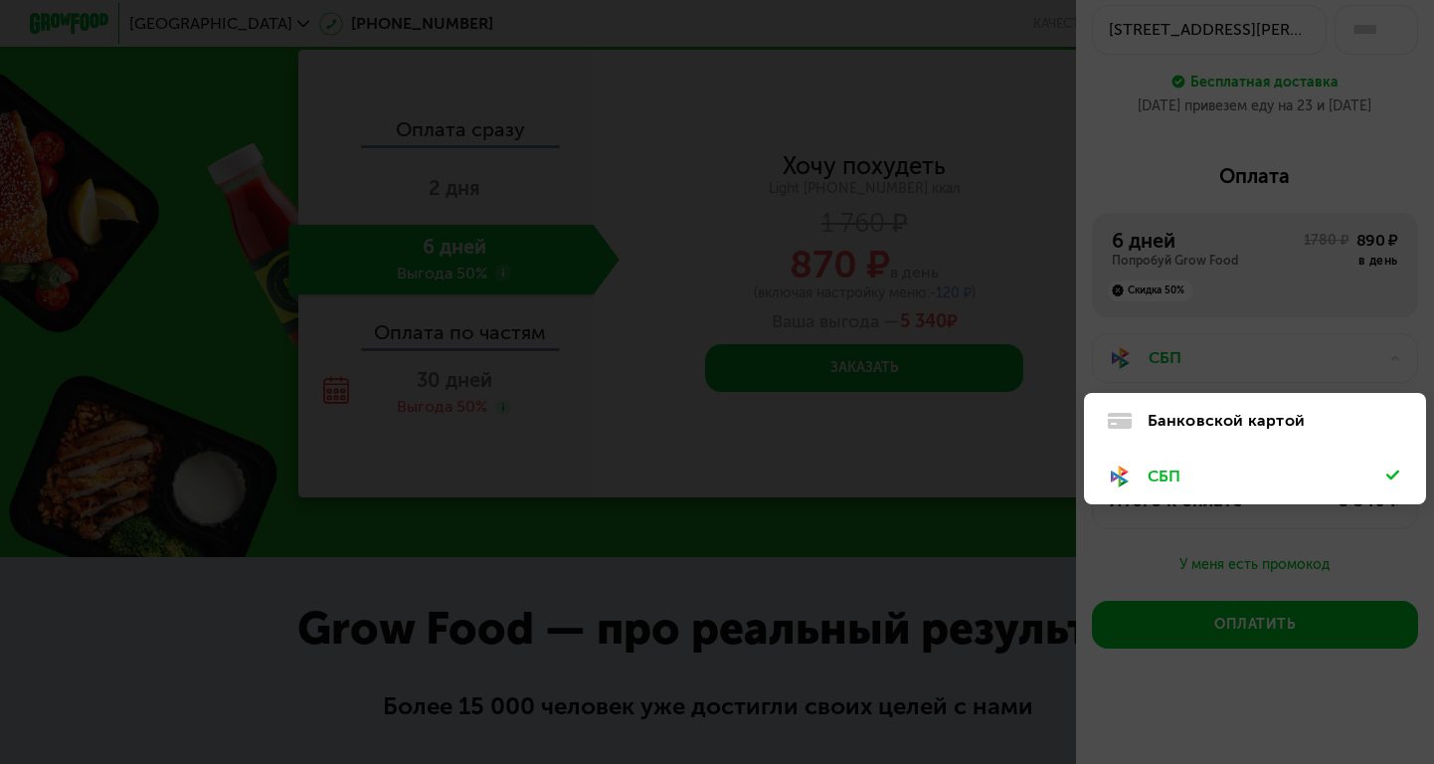
click at [1234, 429] on div "Банковской картой" at bounding box center [1267, 421] width 239 height 24
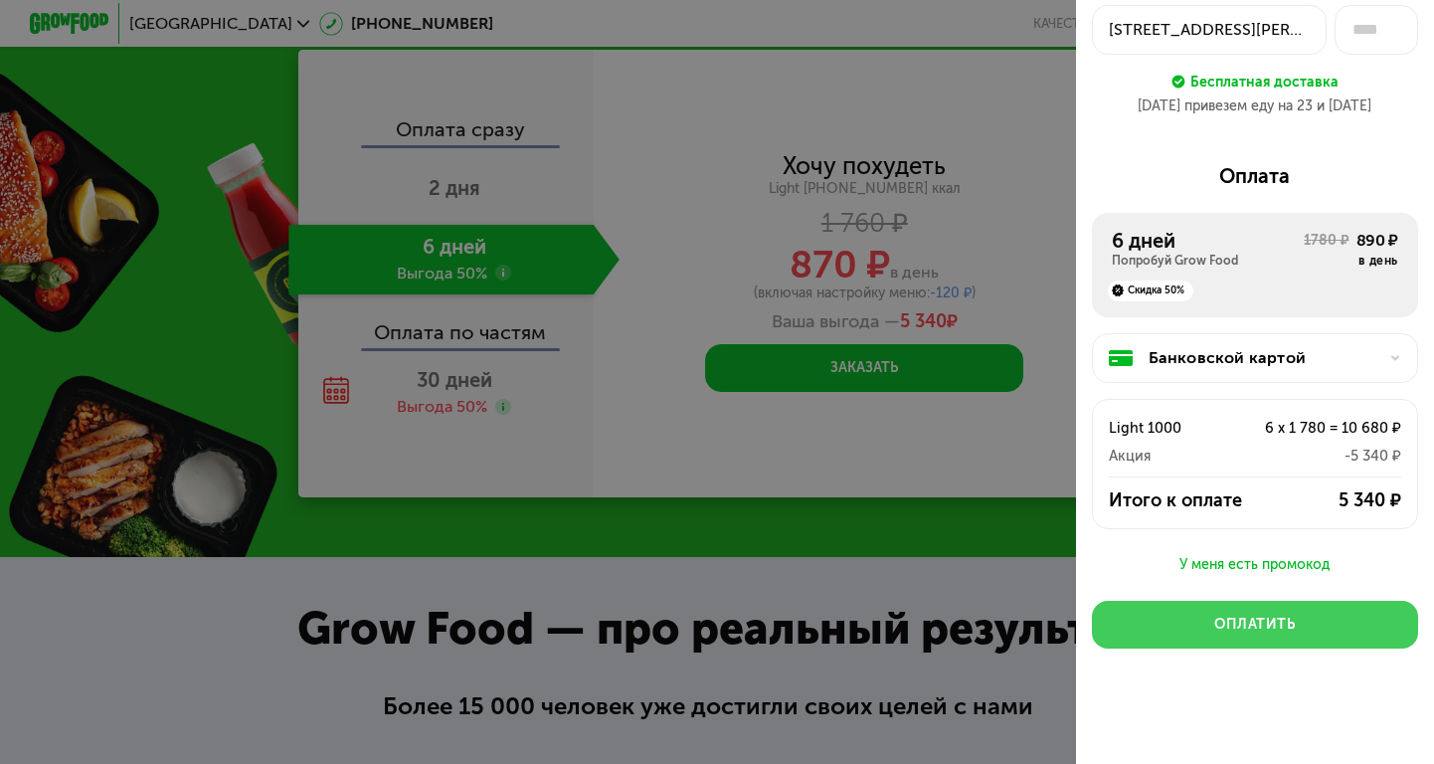
click at [1221, 636] on button "Оплатить" at bounding box center [1255, 625] width 326 height 48
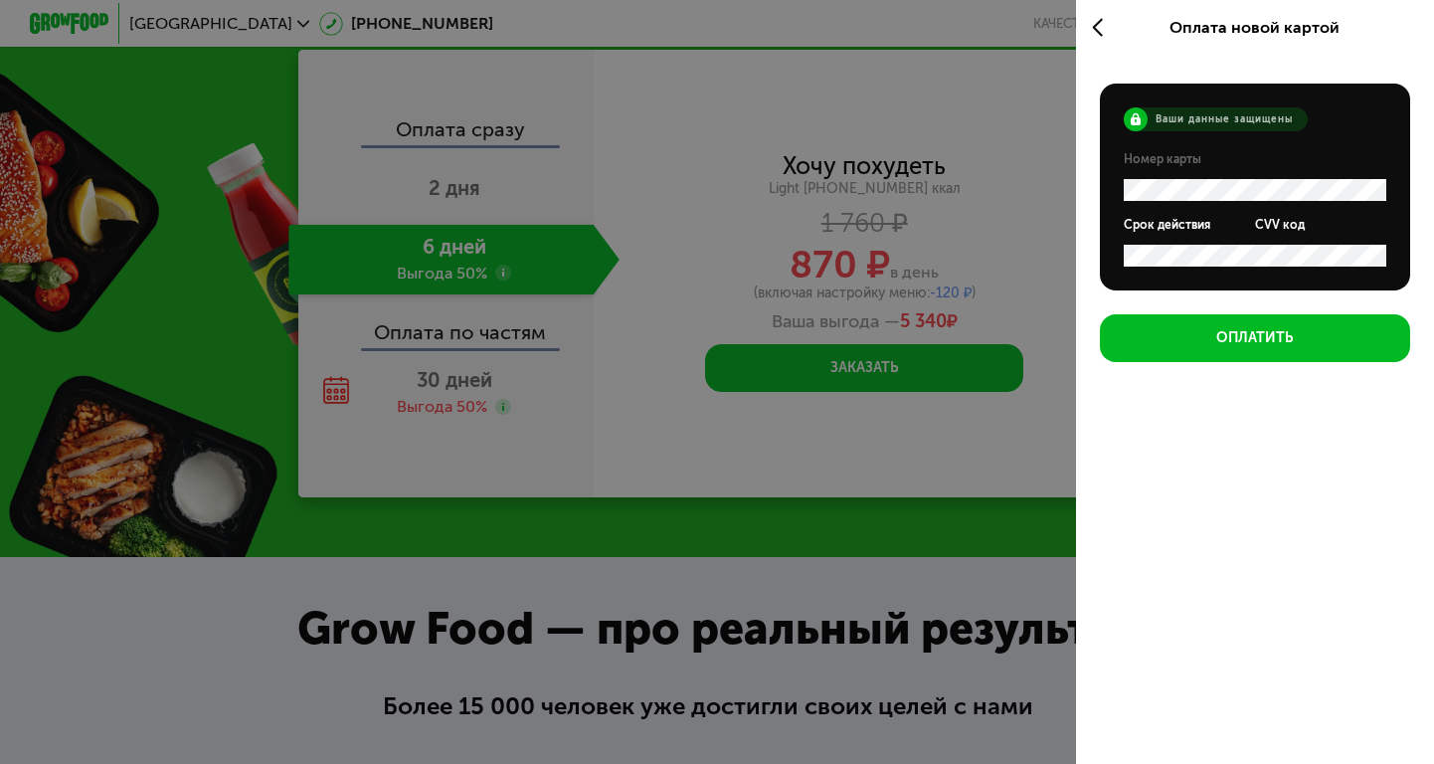
scroll to position [0, 0]
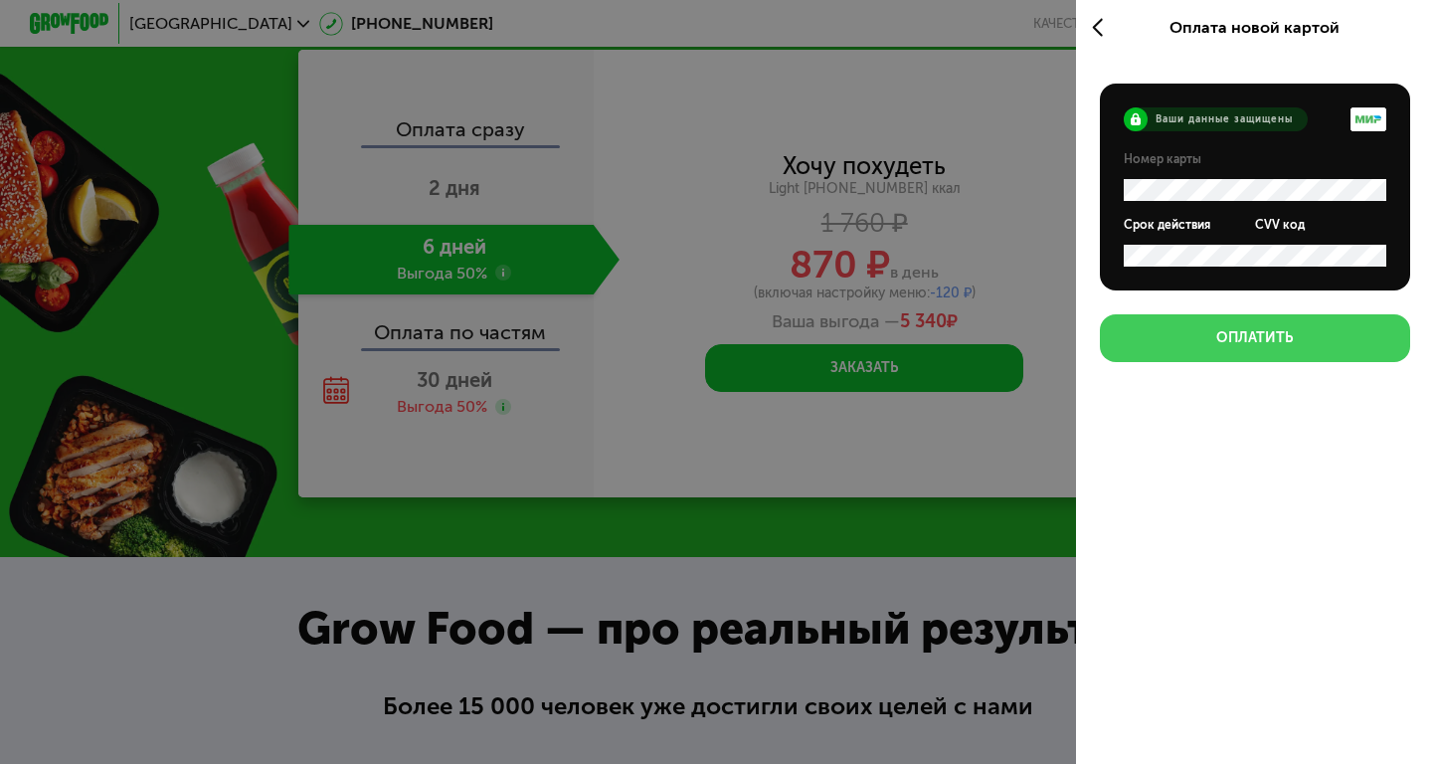
click at [1273, 348] on div "Оплатить" at bounding box center [1254, 338] width 77 height 20
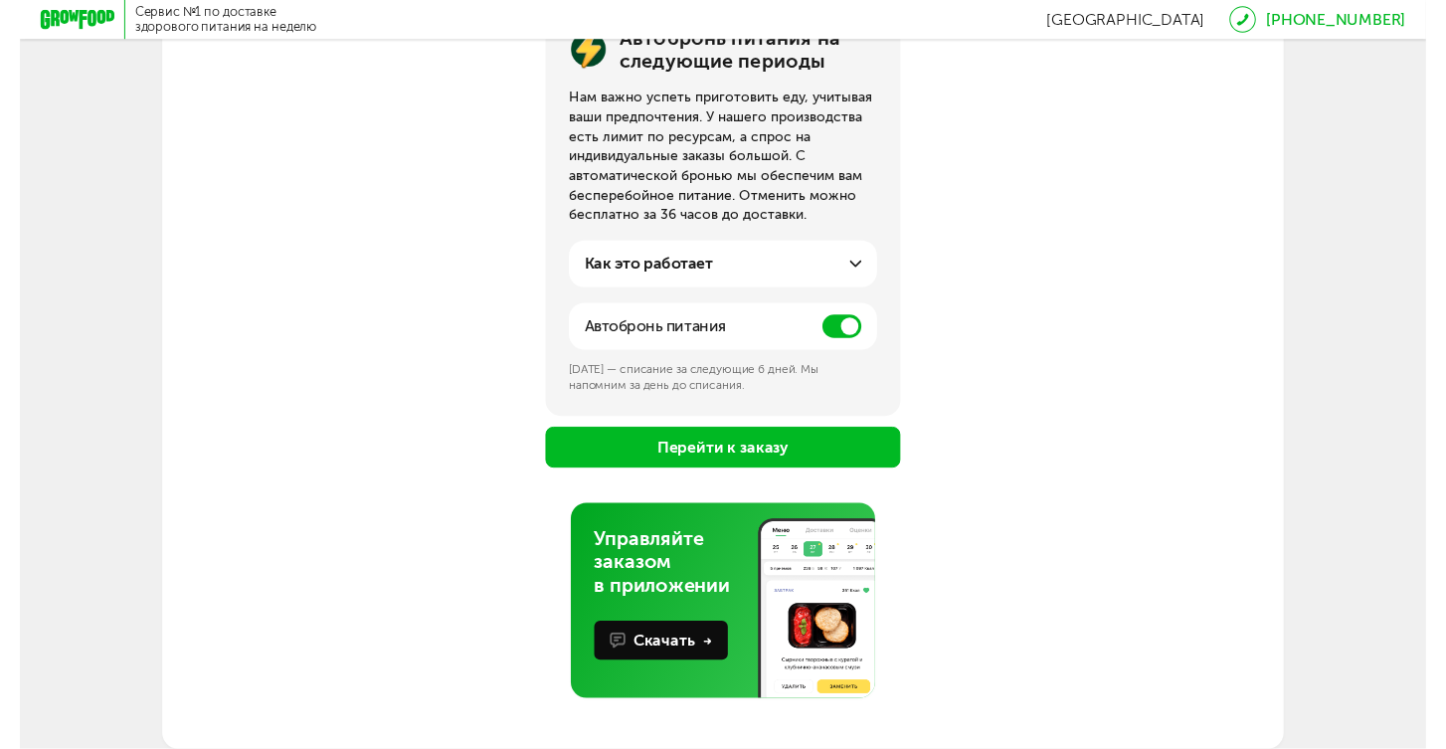
scroll to position [279, 0]
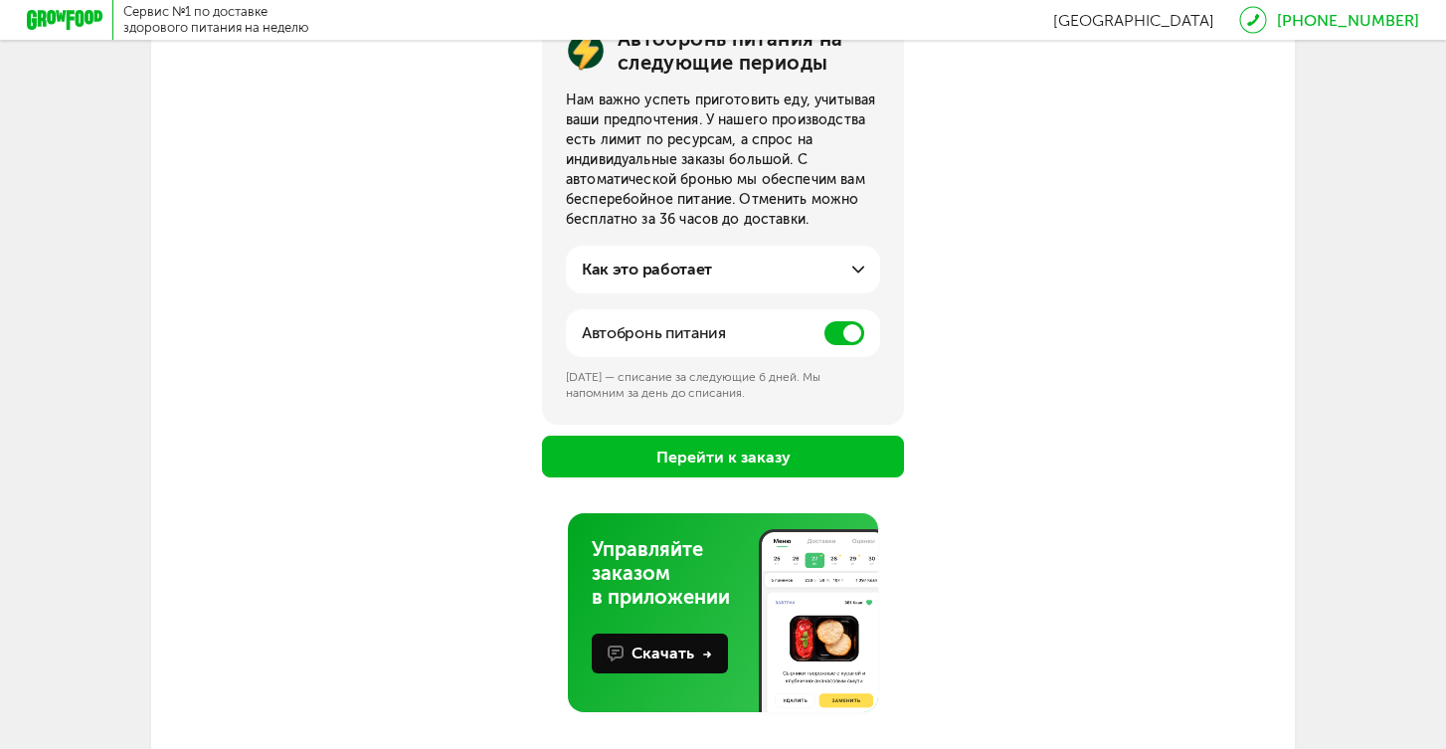
click at [841, 253] on div "Как это работает За несколько дней до конца вашего оплаченного периода мы брони…" at bounding box center [723, 270] width 314 height 48
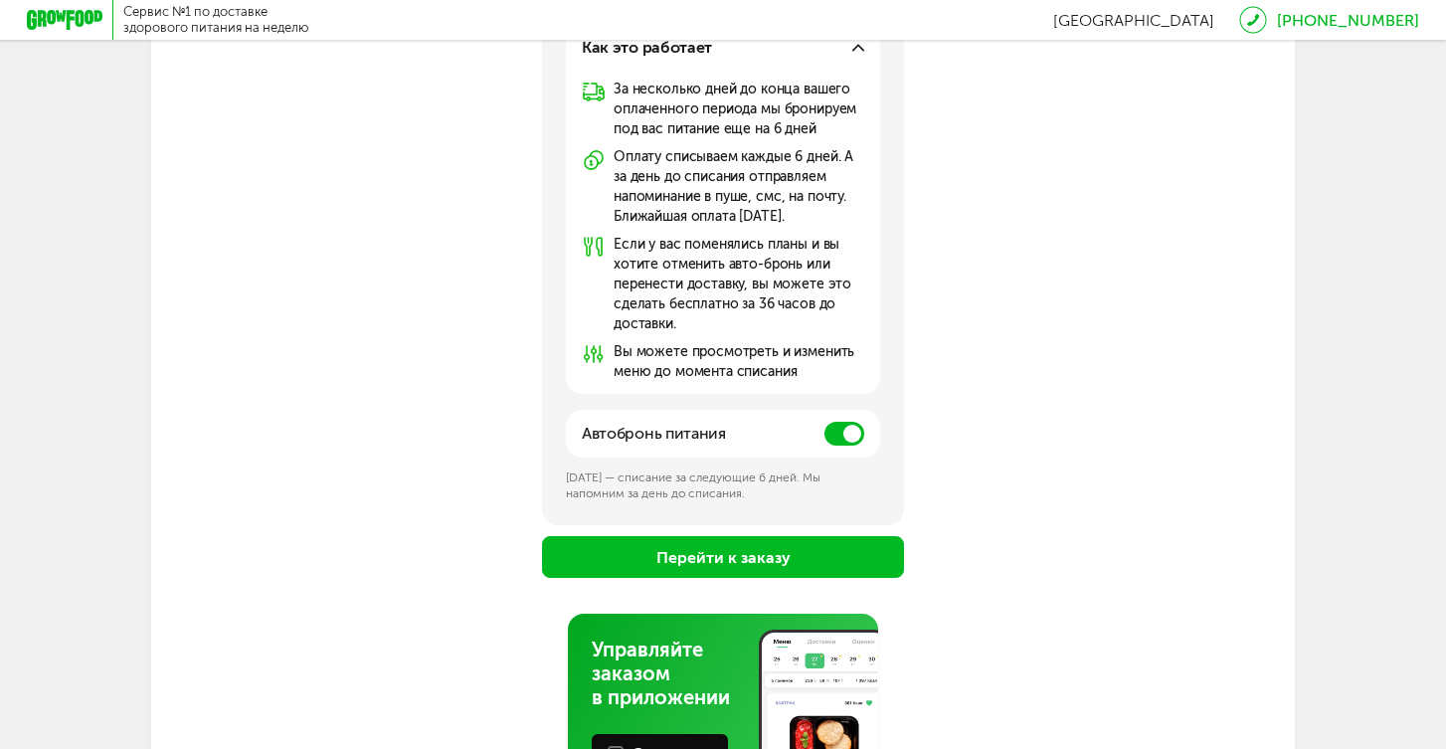
scroll to position [508, 0]
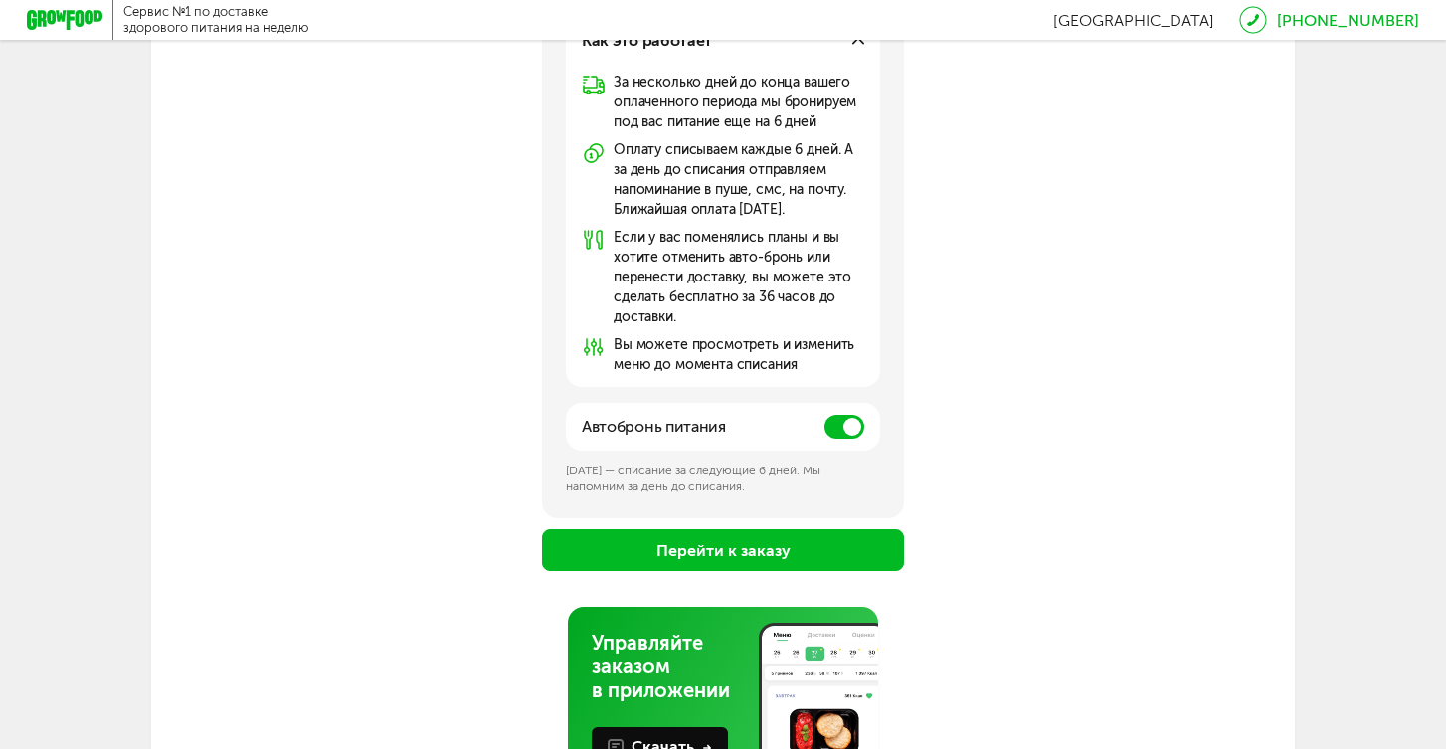
click at [842, 436] on span at bounding box center [845, 427] width 40 height 24
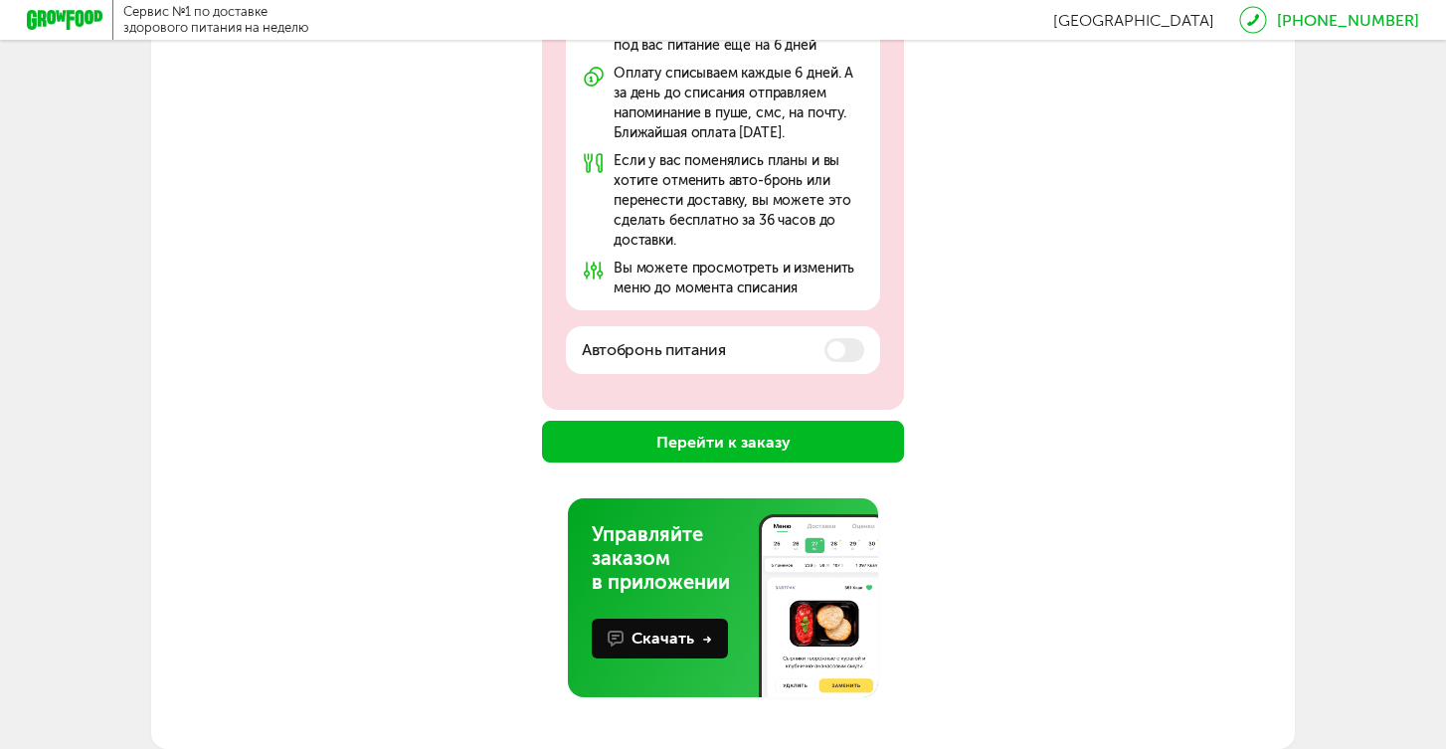
scroll to position [609, 0]
click at [770, 441] on button "Перейти к заказу" at bounding box center [723, 442] width 362 height 42
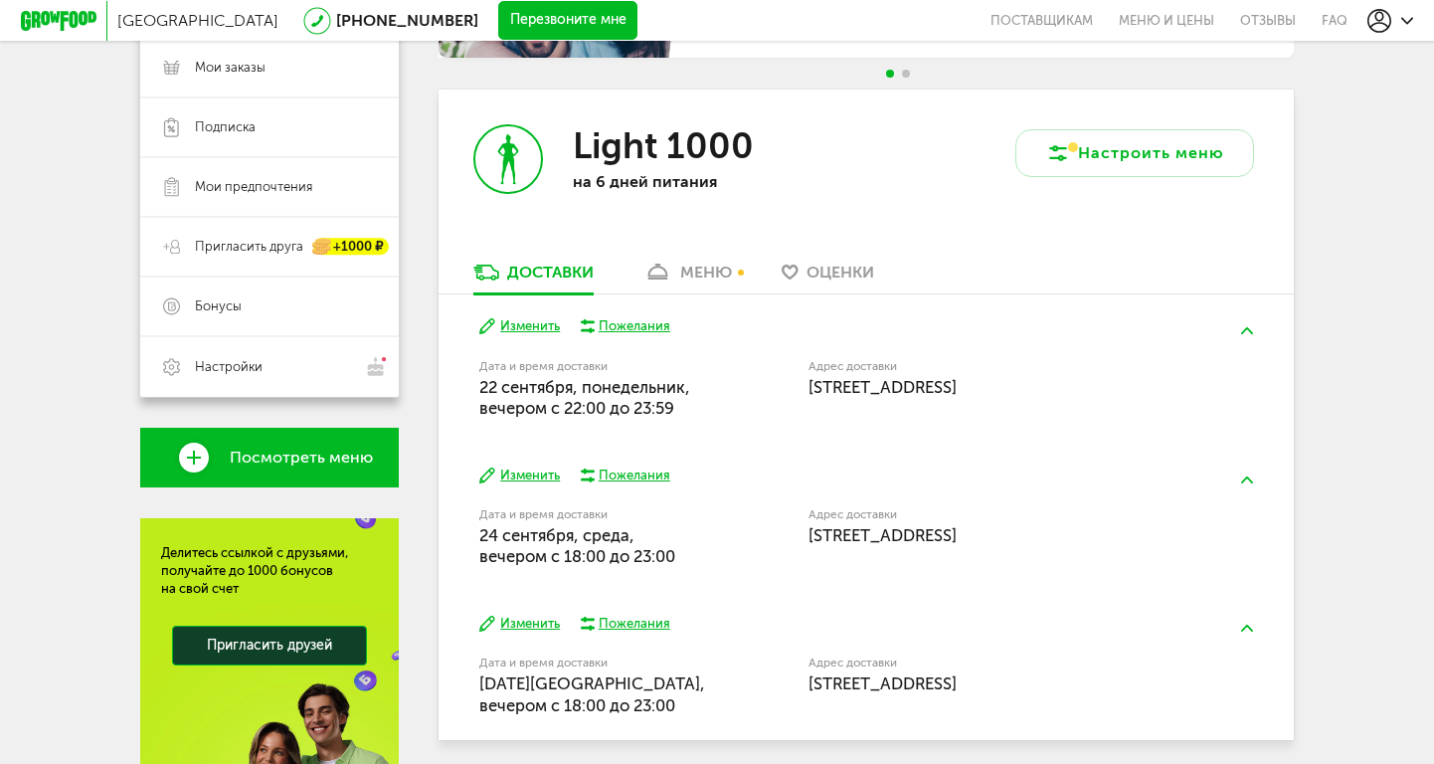
scroll to position [294, 0]
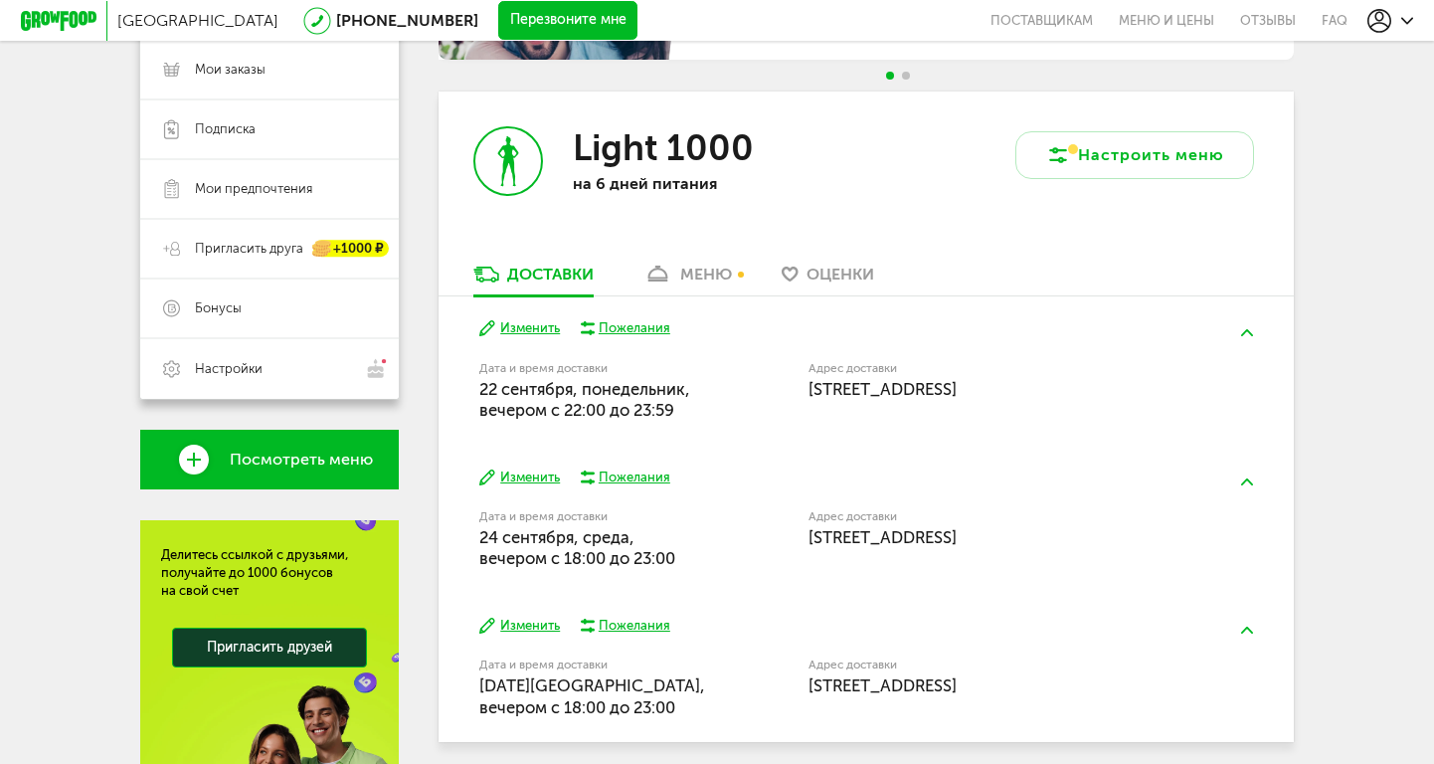
click at [686, 271] on div "меню" at bounding box center [706, 274] width 52 height 19
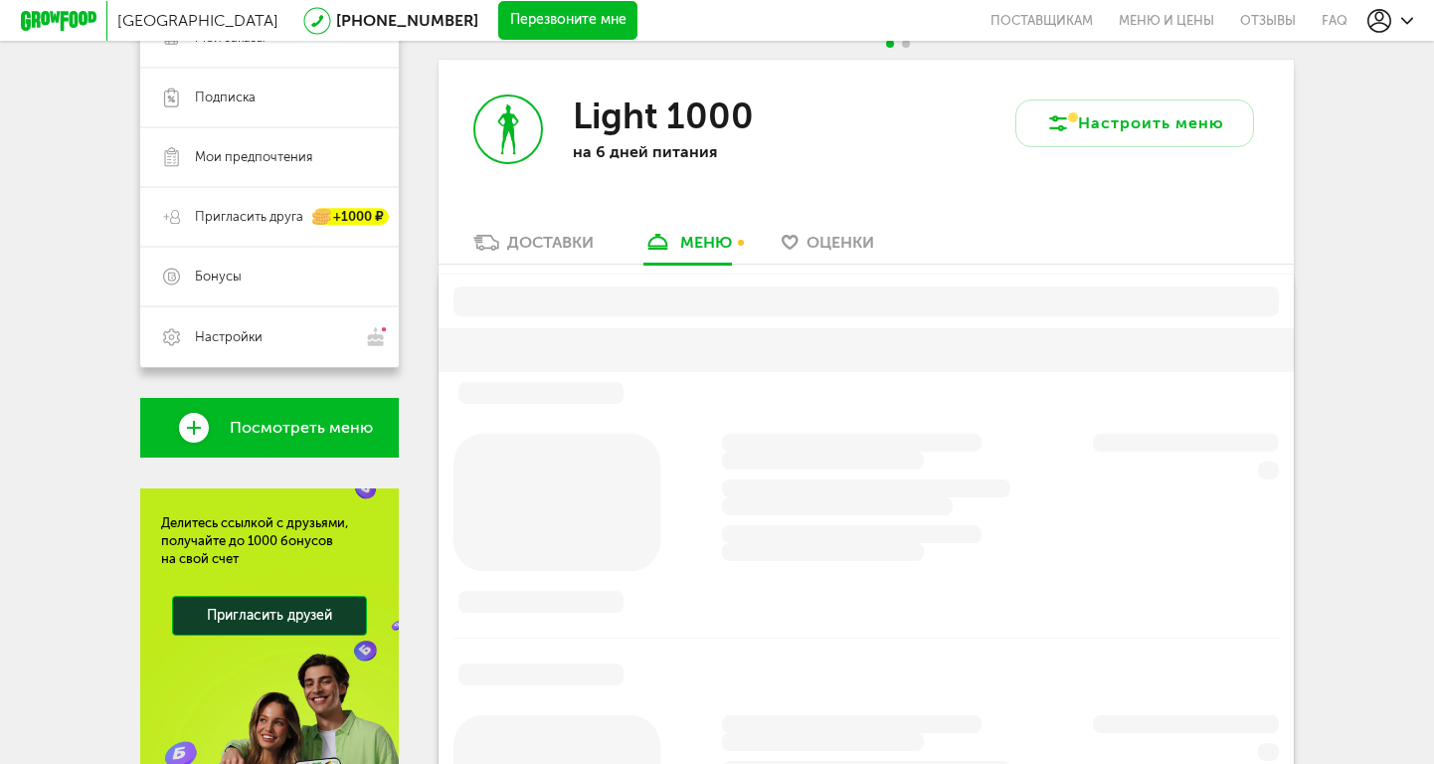
scroll to position [336, 0]
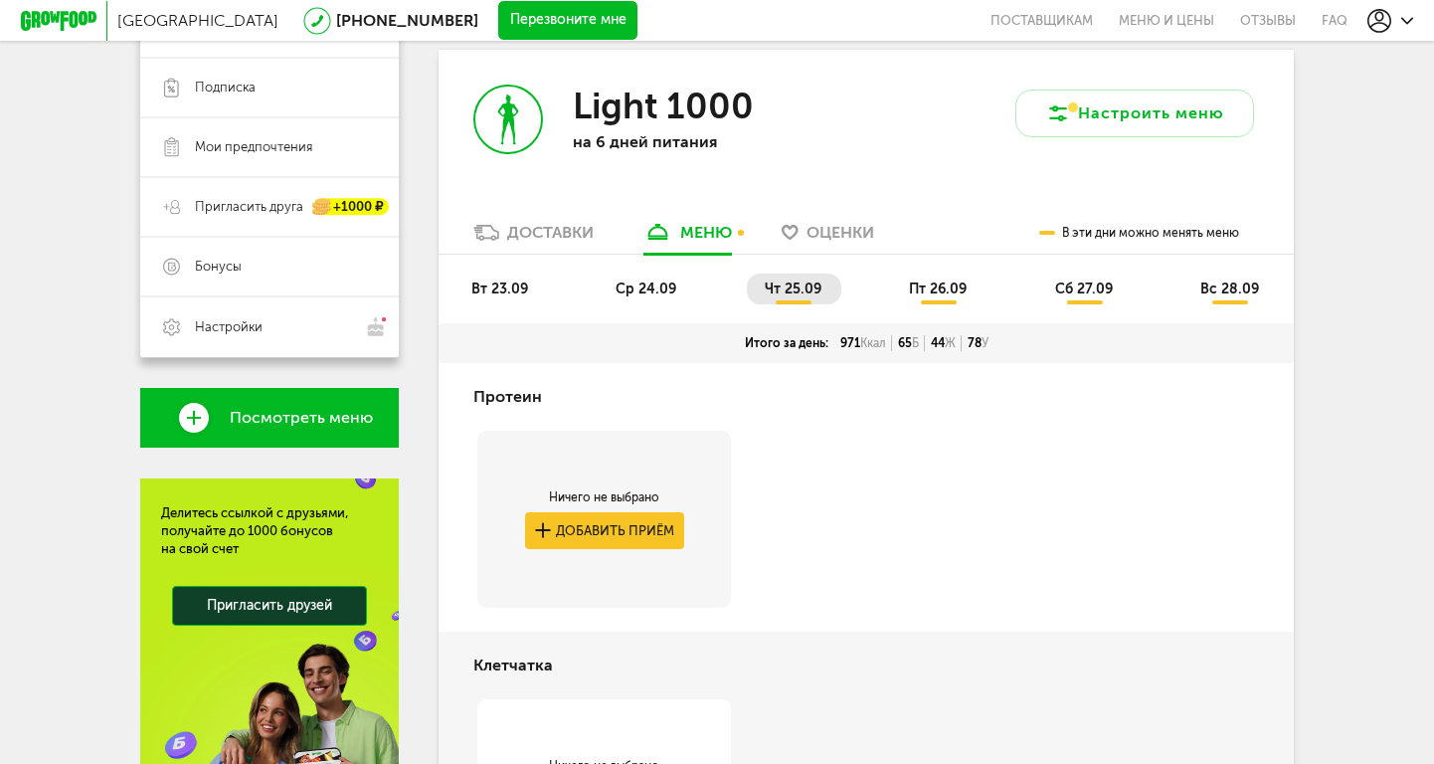
click at [491, 235] on icon at bounding box center [486, 233] width 26 height 16
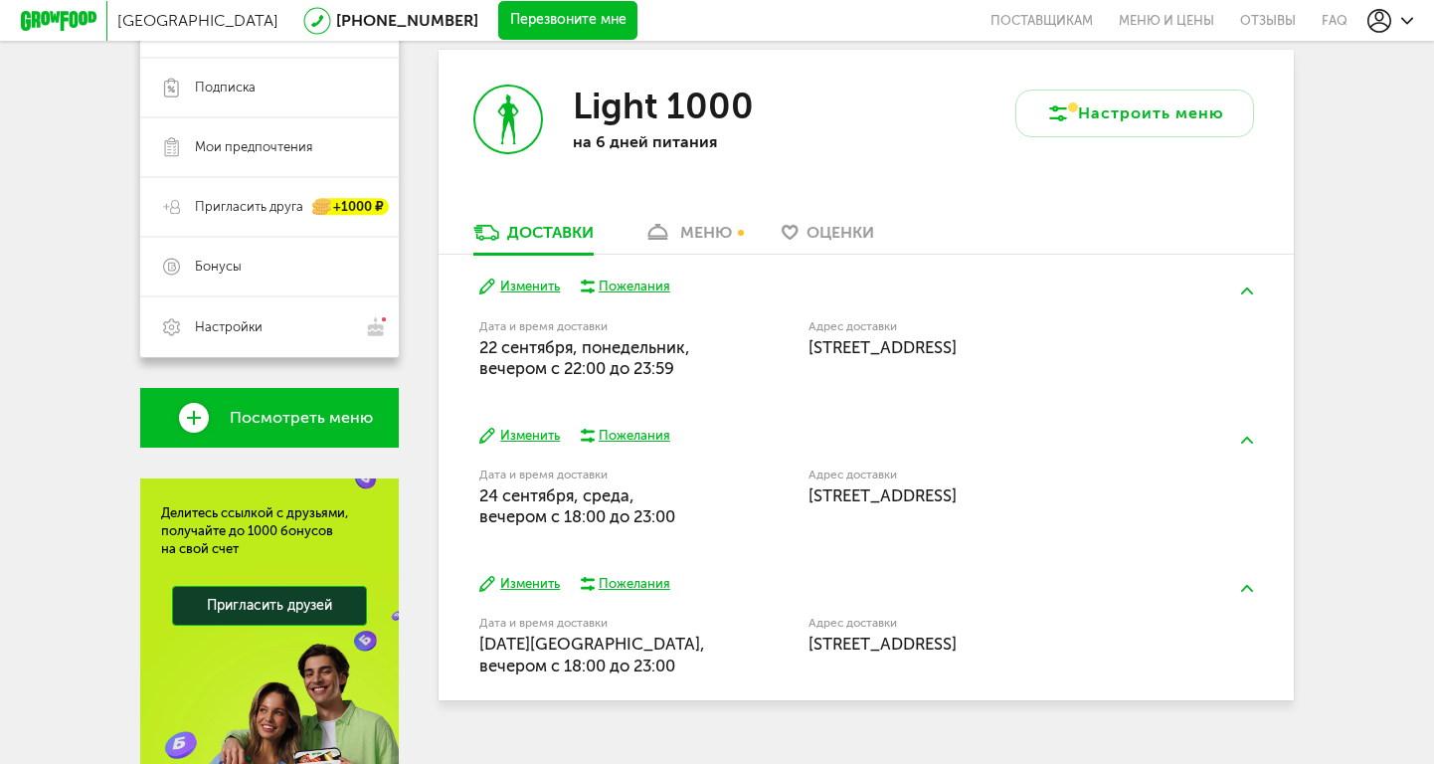
click at [593, 337] on span "[DATE], вечером c 22:00 до 23:59" at bounding box center [584, 357] width 211 height 41
click at [1248, 292] on img at bounding box center [1247, 290] width 12 height 7
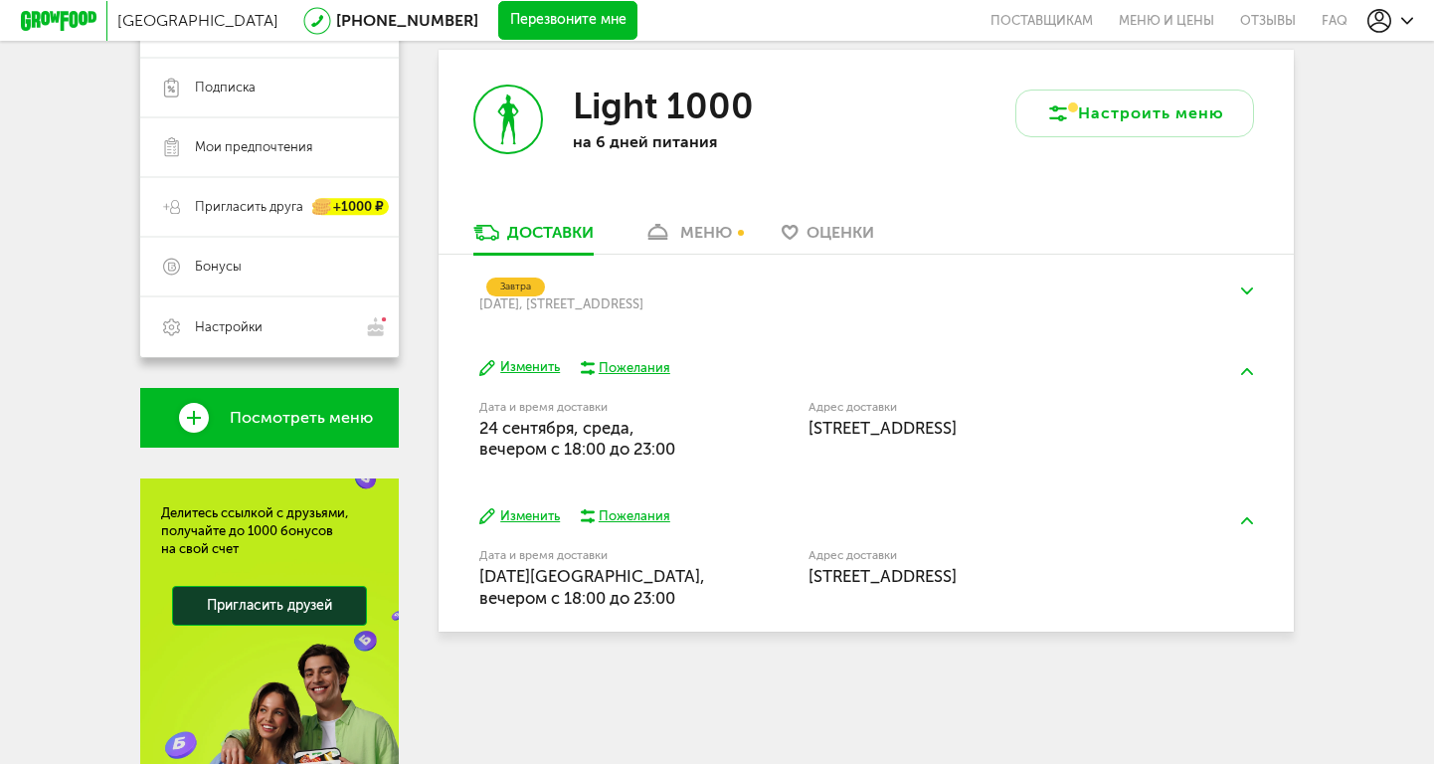
click at [1245, 288] on img at bounding box center [1247, 290] width 12 height 7
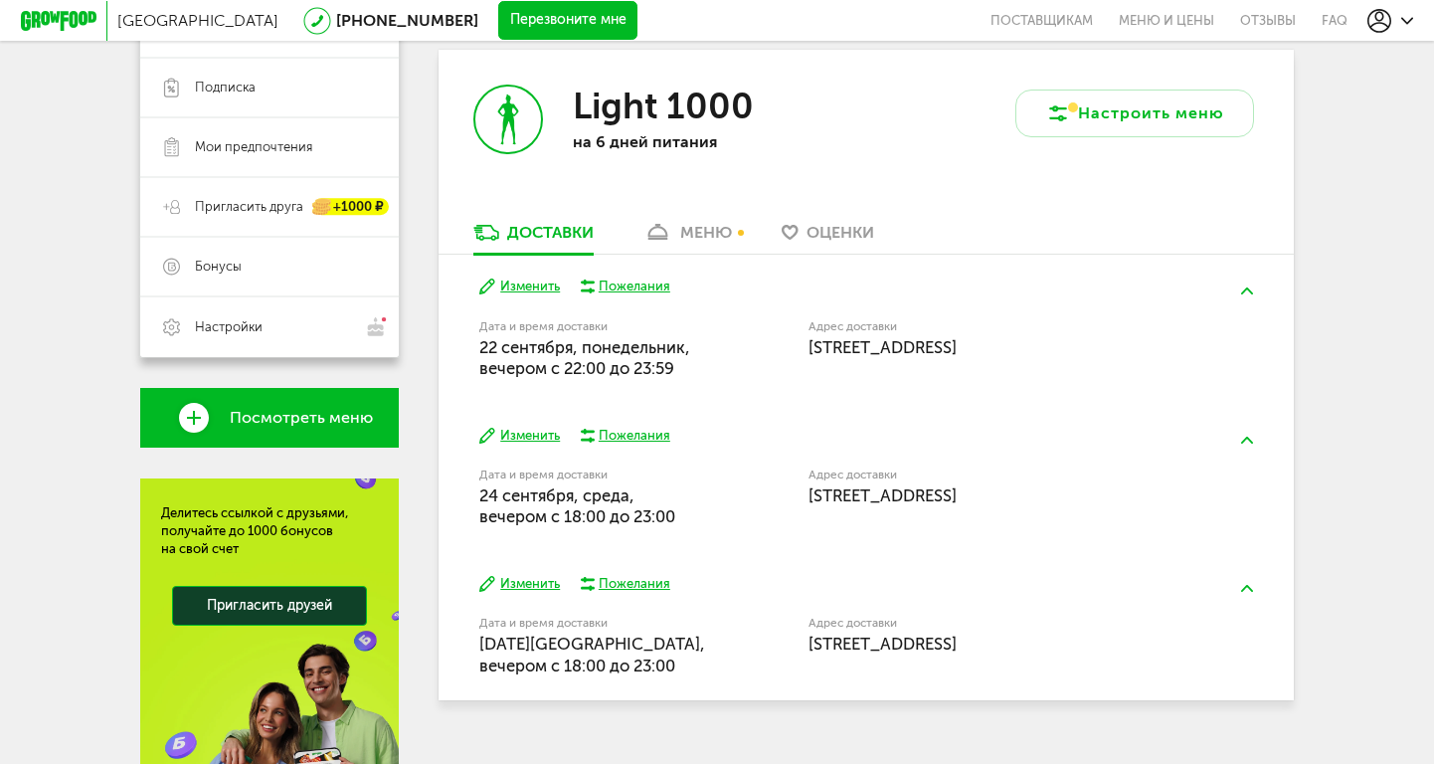
click at [521, 289] on button "Изменить" at bounding box center [519, 286] width 81 height 19
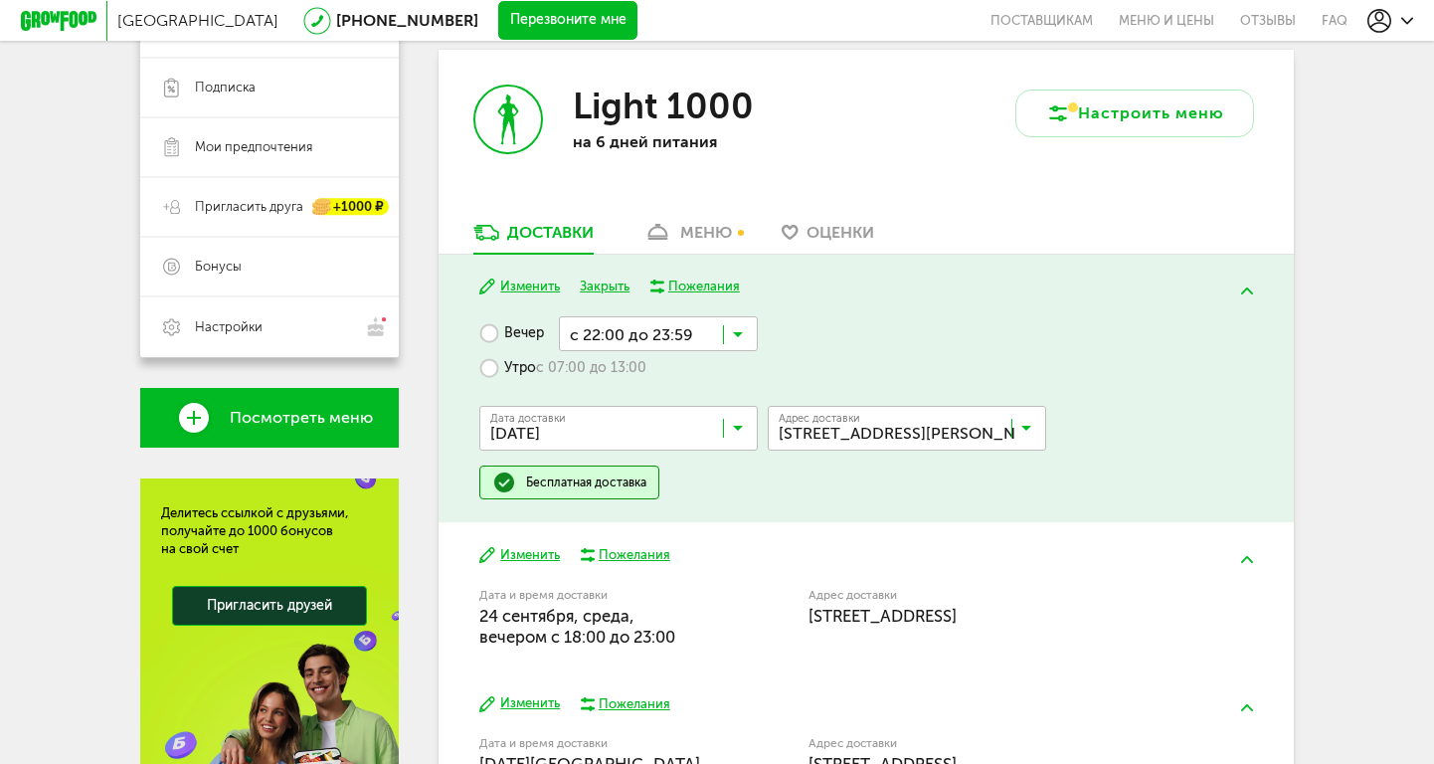
click at [487, 370] on label "Утро с 07:00 до 13:00" at bounding box center [562, 368] width 167 height 35
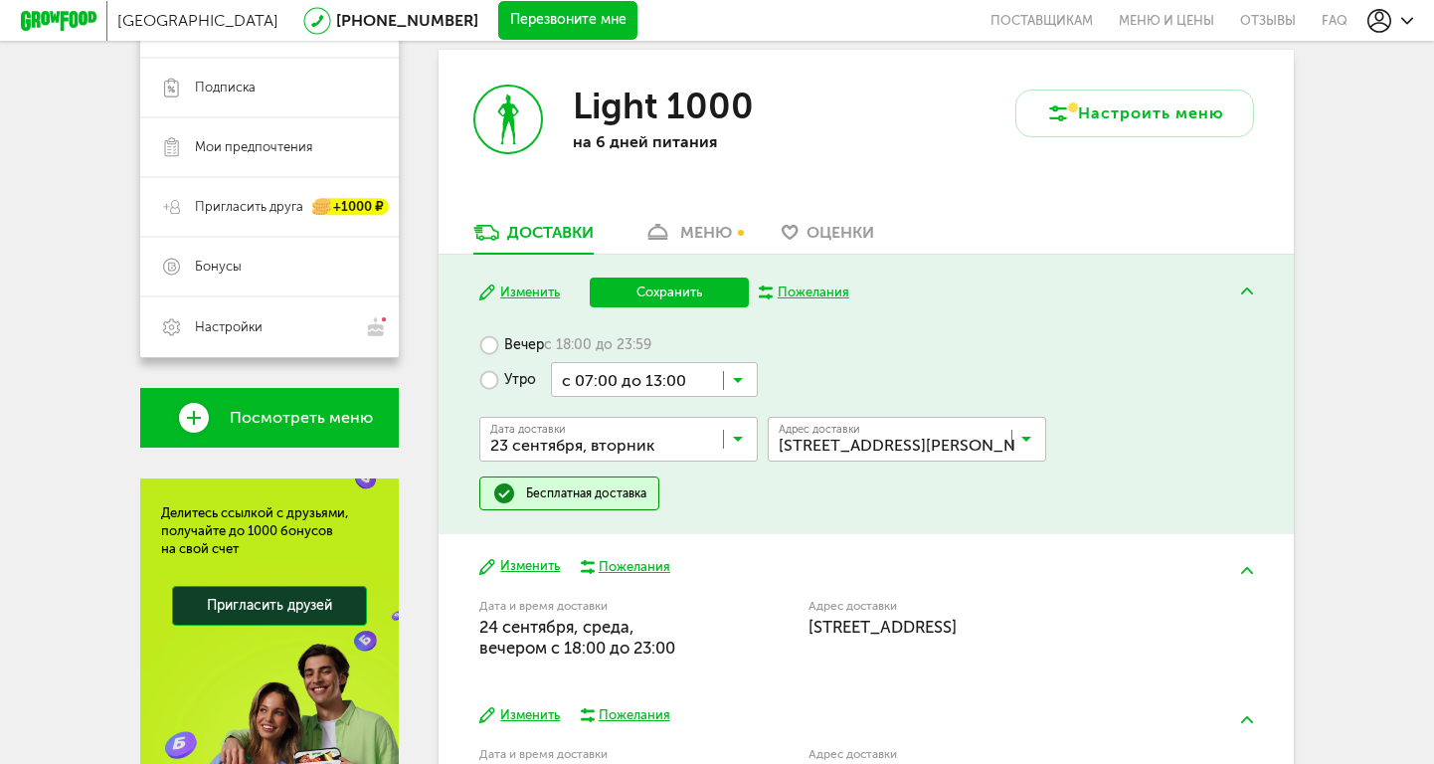
click at [495, 347] on label "Вечер с 18:00 до 23:59" at bounding box center [565, 344] width 172 height 35
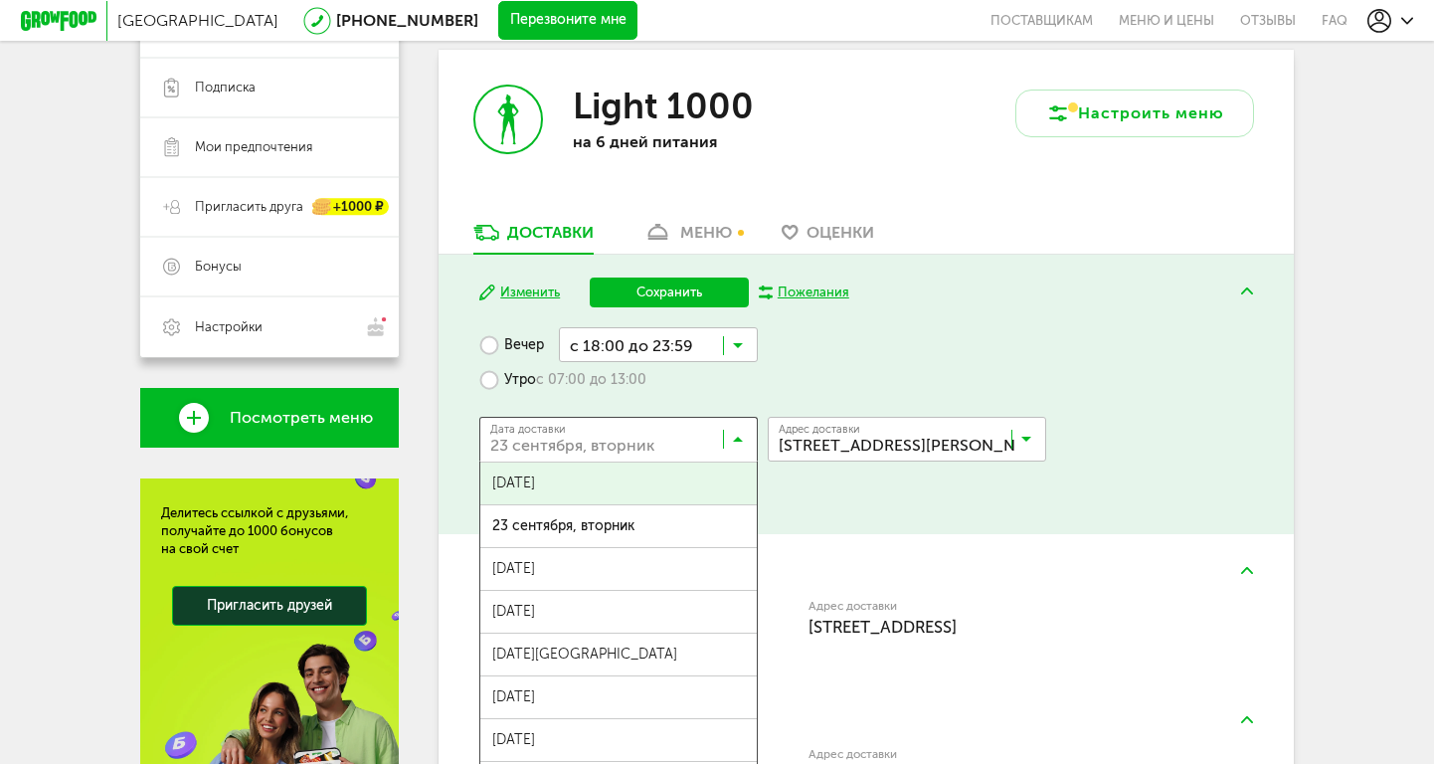
click at [738, 444] on icon at bounding box center [738, 444] width 10 height 20
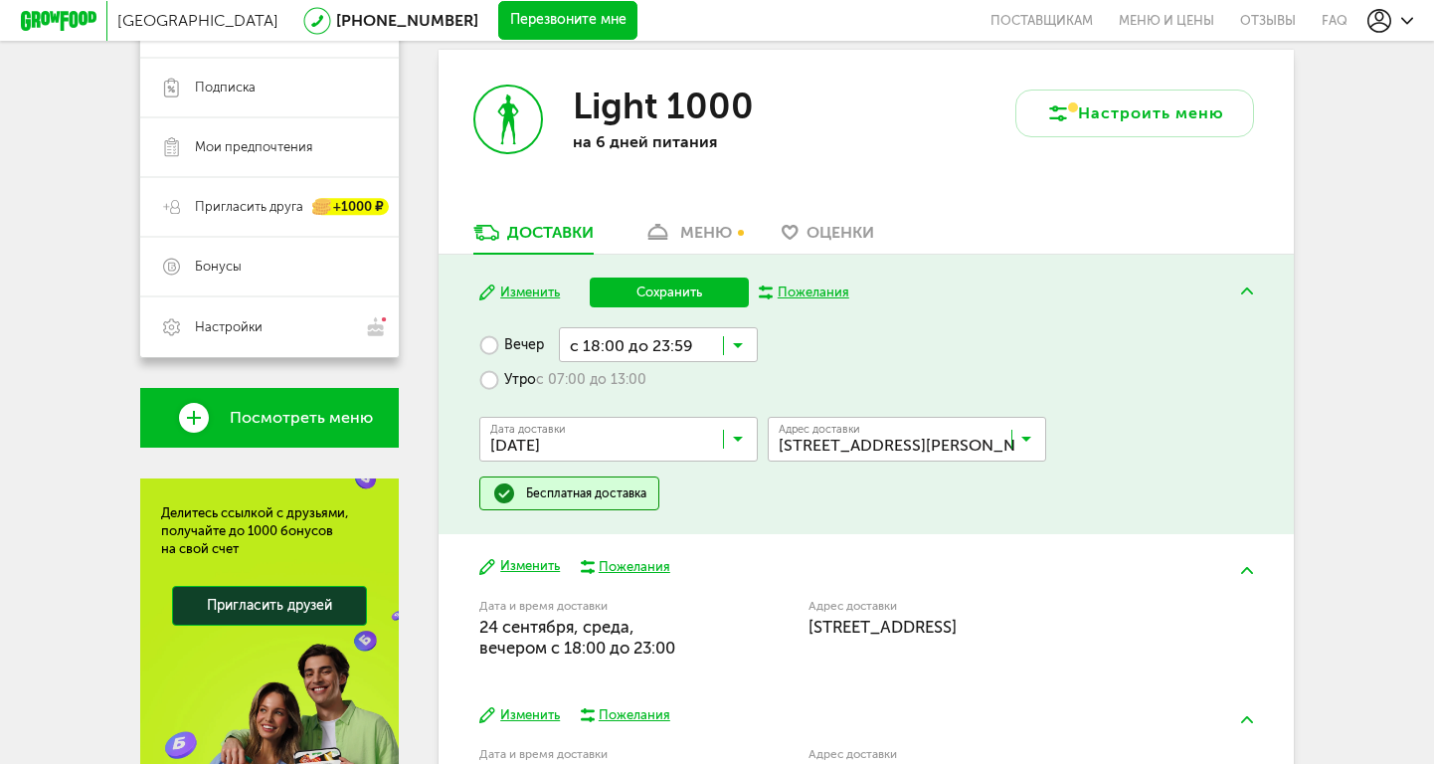
click at [651, 477] on span "[DATE]" at bounding box center [618, 483] width 276 height 42
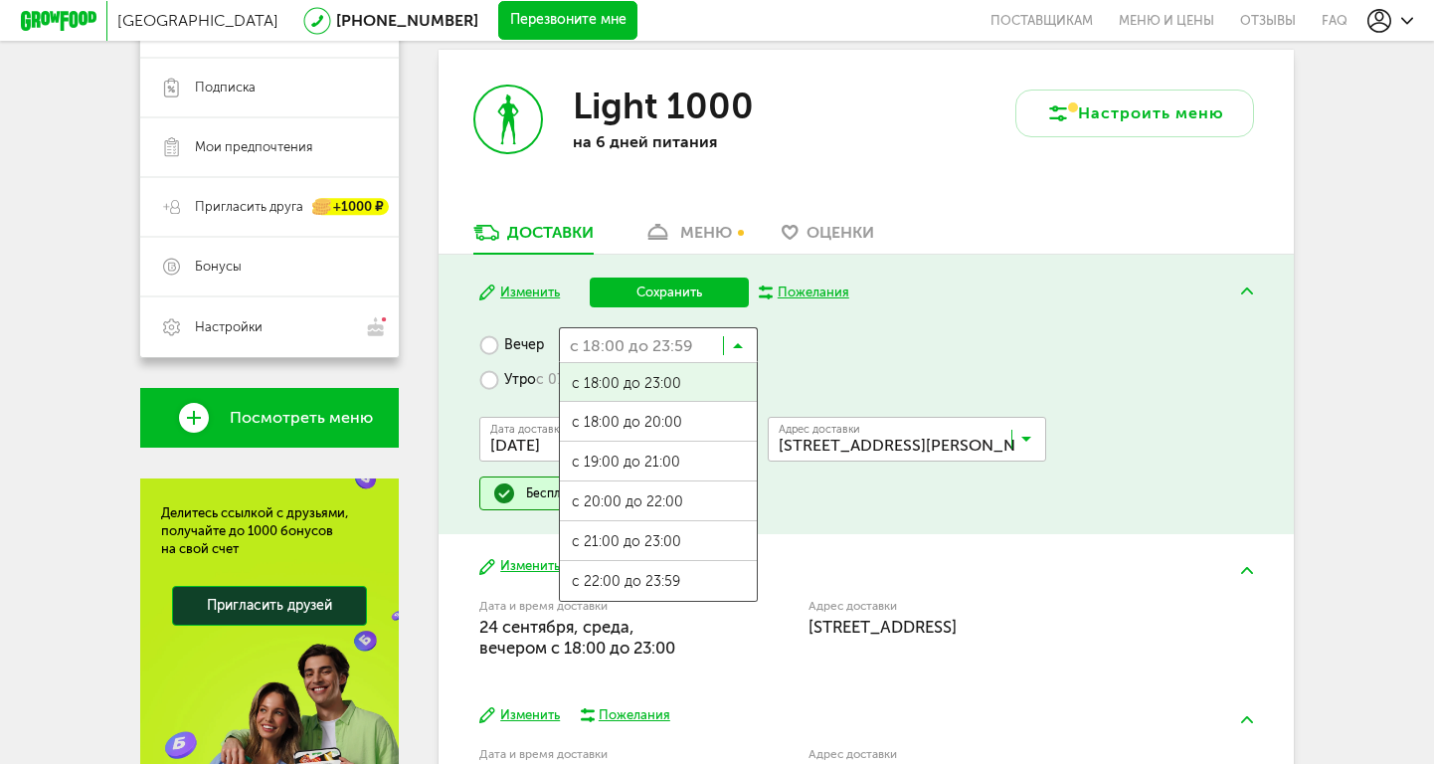
click at [744, 346] on input "Search for option" at bounding box center [658, 344] width 199 height 34
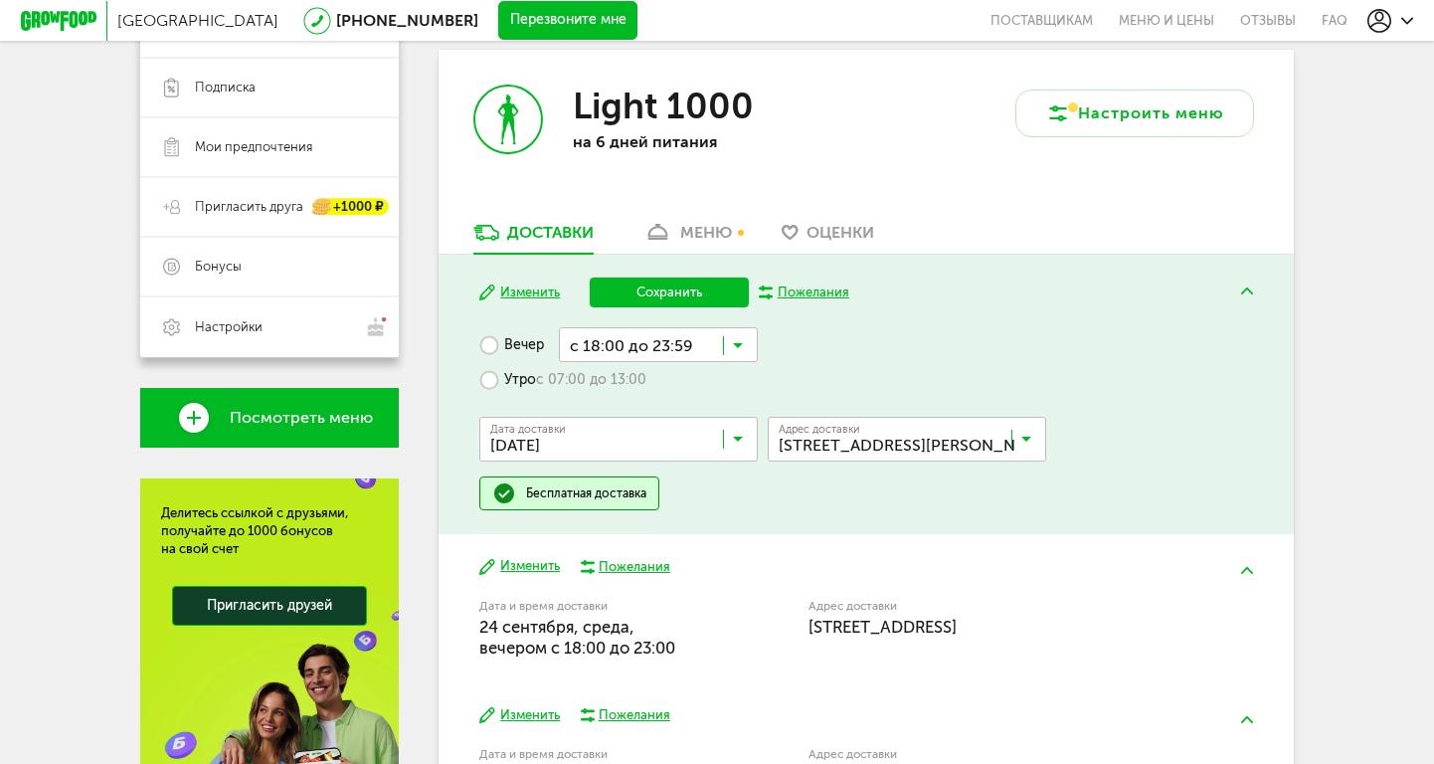
click at [802, 377] on div "Вечер с 18:00 до 23:59 Загрузка... с 18:00 до 23:00 с 18:00 до 20:00 с 19:00 до…" at bounding box center [865, 418] width 773 height 183
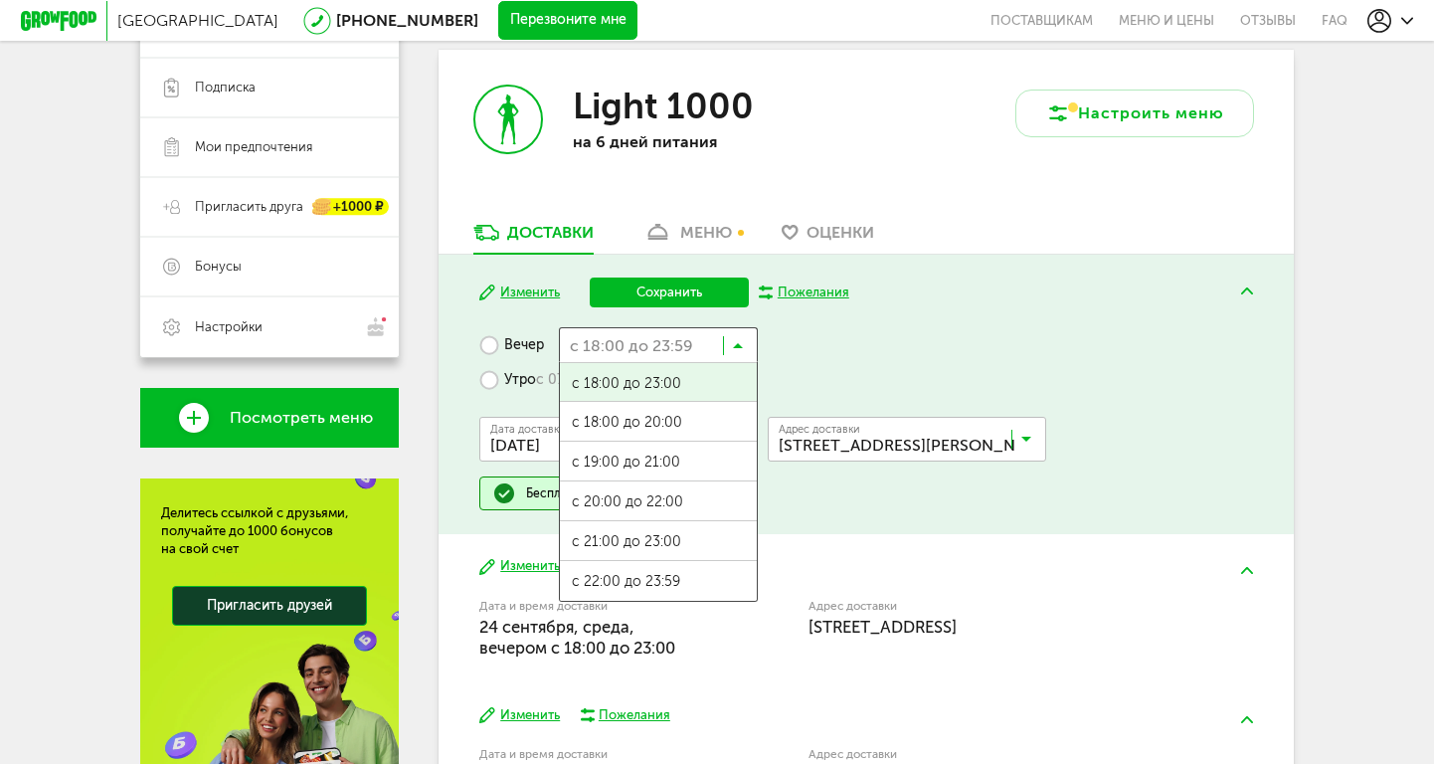
click at [739, 348] on icon at bounding box center [738, 350] width 10 height 20
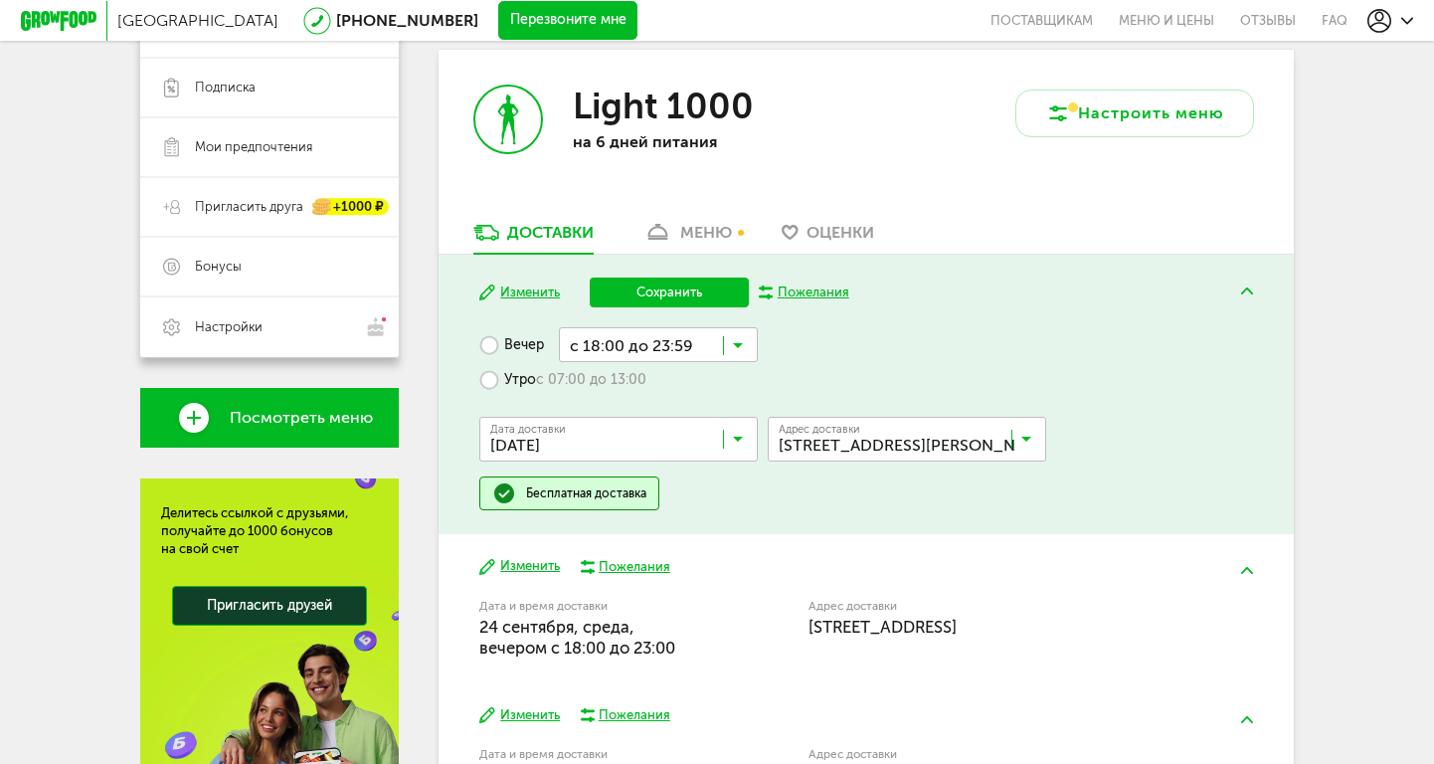
click at [801, 383] on div "Вечер с 18:00 до 23:59 Загрузка... с 18:00 до 23:00 с 18:00 до 20:00 с 19:00 до…" at bounding box center [865, 418] width 773 height 183
click at [494, 381] on label "Утро с 07:00 до 13:00" at bounding box center [562, 379] width 167 height 35
click at [1248, 288] on img at bounding box center [1247, 290] width 12 height 7
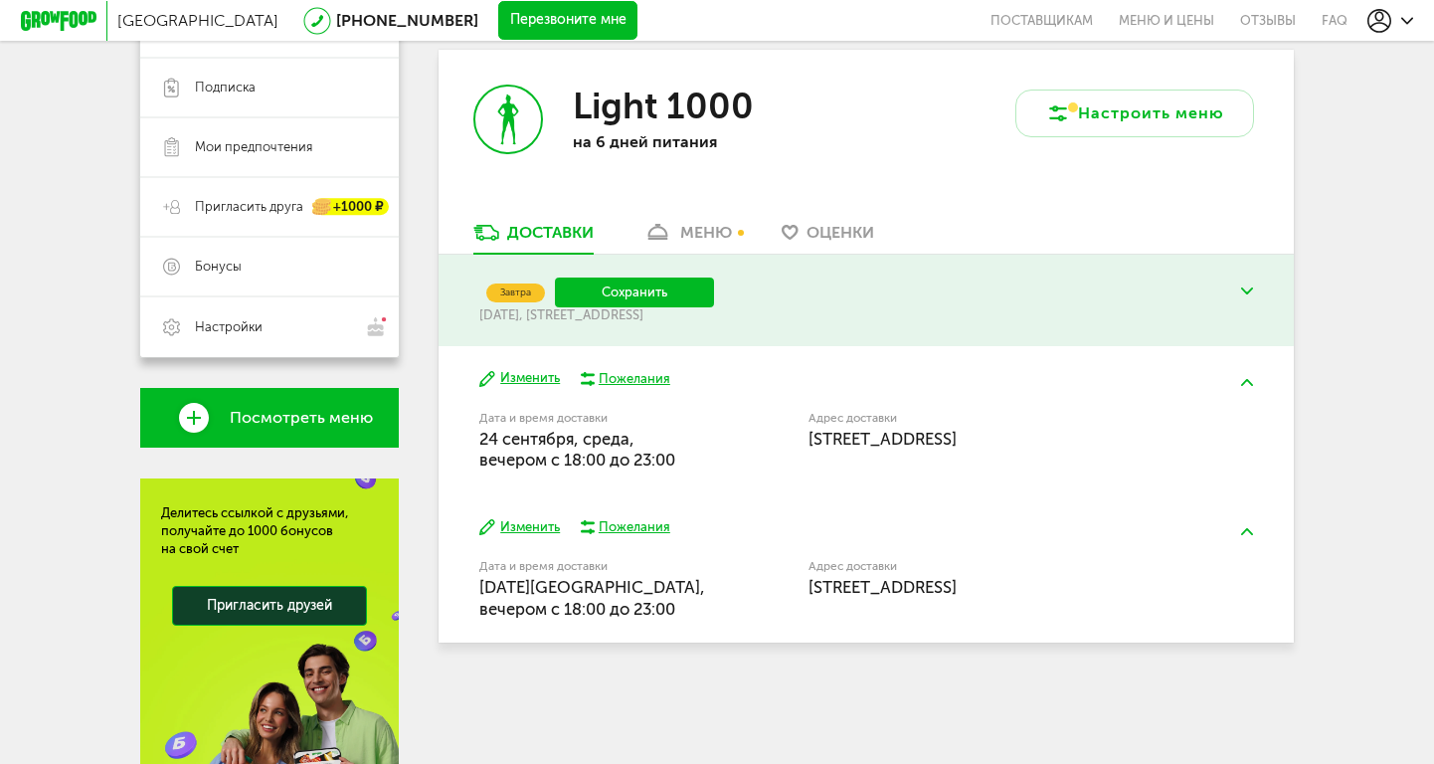
click at [522, 380] on button "Изменить" at bounding box center [519, 378] width 81 height 19
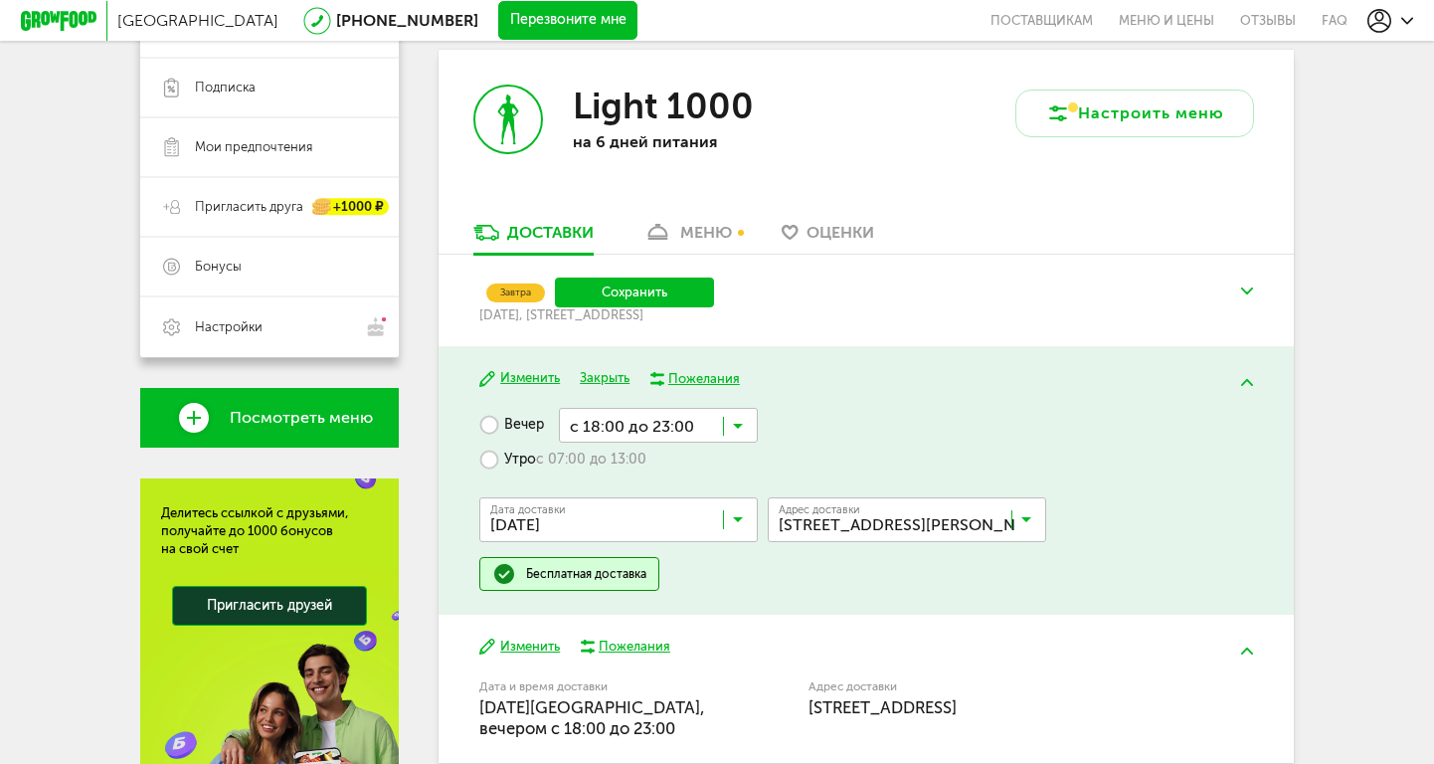
click at [1242, 282] on button at bounding box center [1247, 291] width 52 height 47
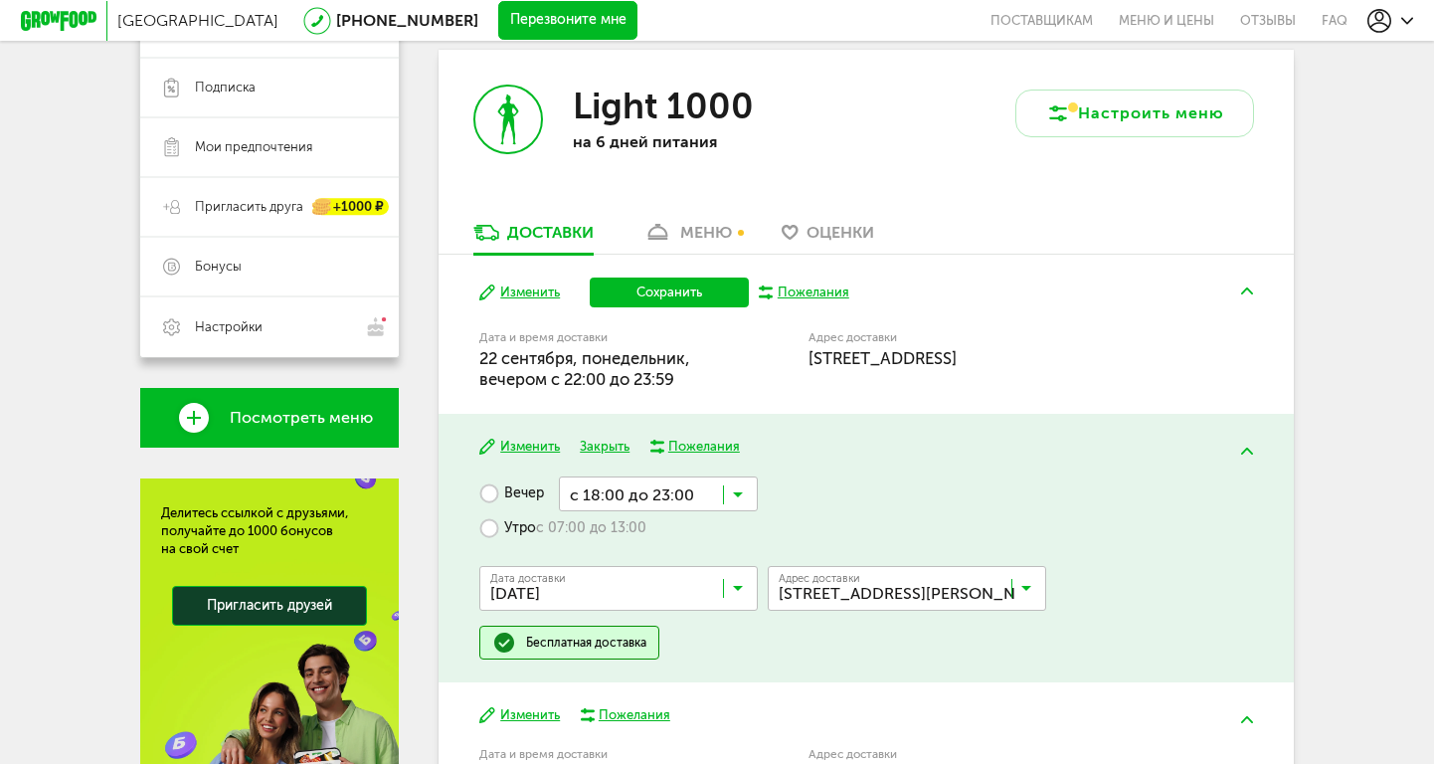
click at [630, 379] on span "[DATE], вечером c 22:00 до 23:59" at bounding box center [584, 368] width 211 height 41
click at [632, 371] on span "[DATE], вечером c 22:00 до 23:59" at bounding box center [584, 368] width 211 height 41
click at [543, 295] on button "Изменить" at bounding box center [519, 292] width 81 height 19
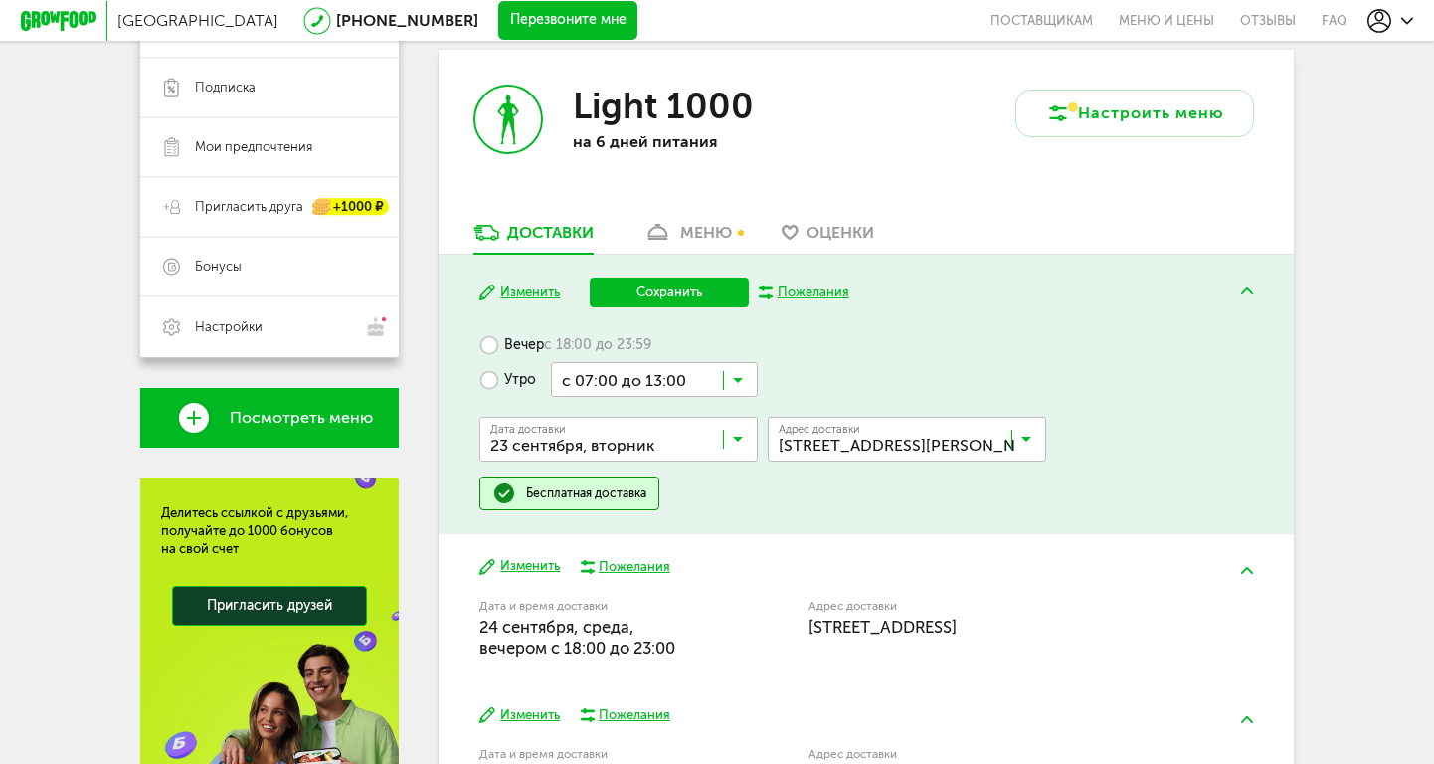
click at [492, 344] on label "Вечер с 18:00 до 23:59" at bounding box center [565, 344] width 172 height 35
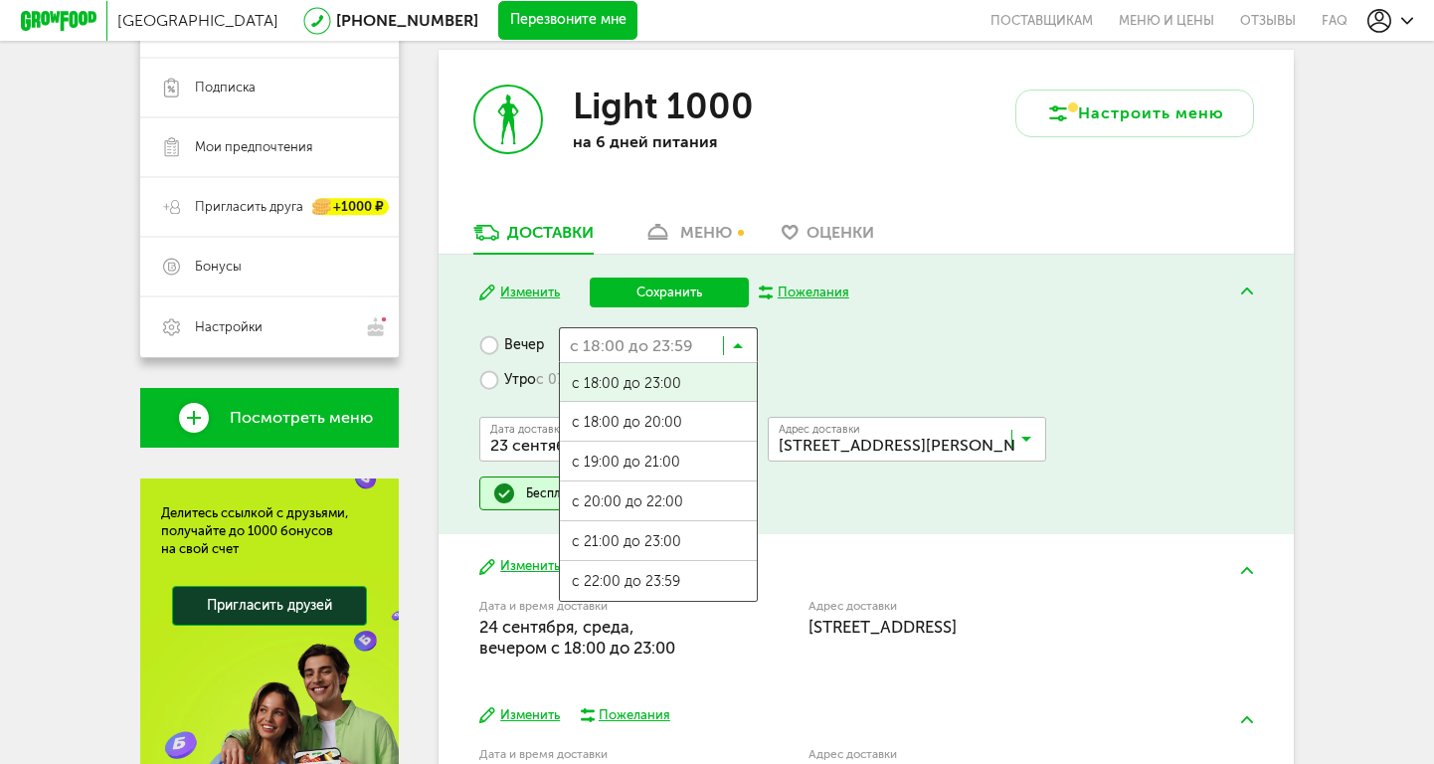
click at [738, 344] on icon at bounding box center [738, 350] width 10 height 20
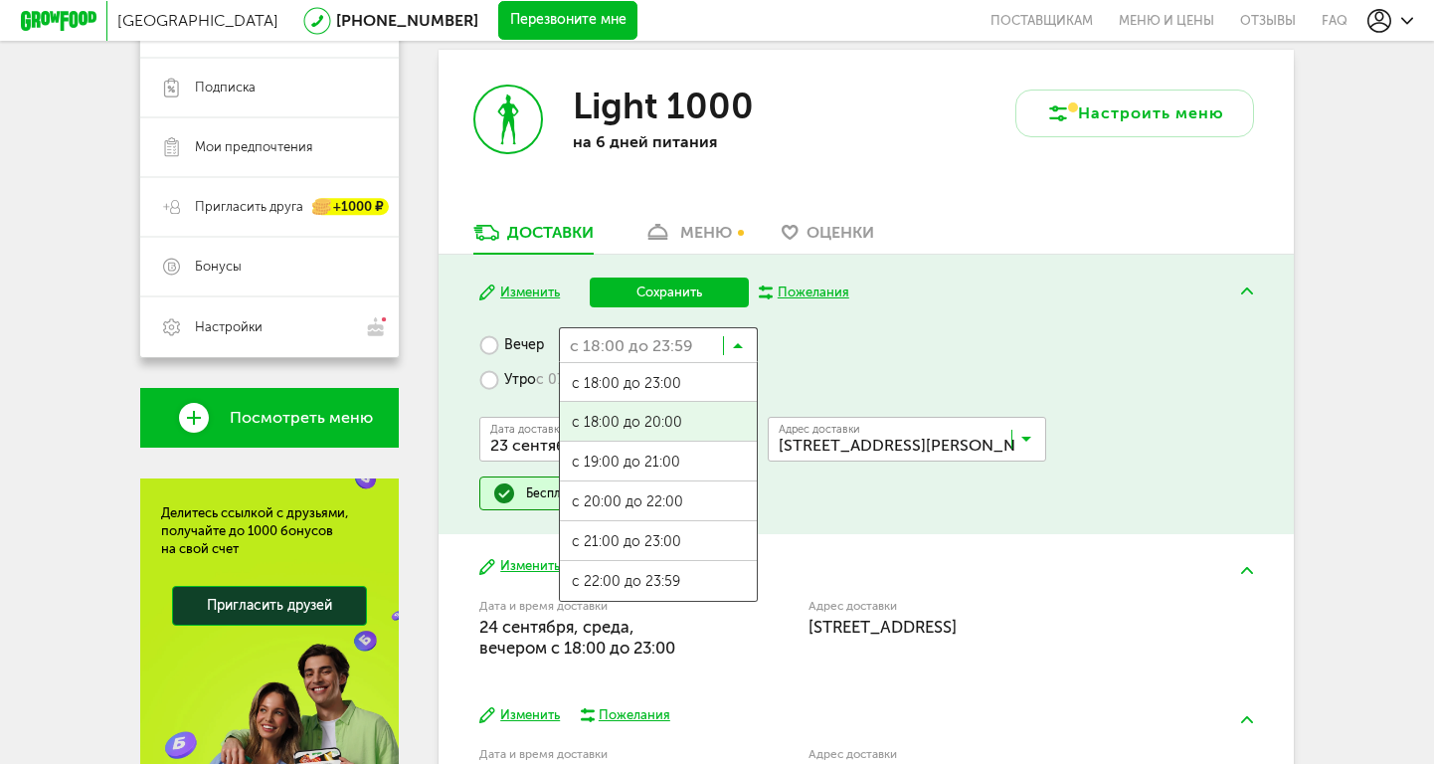
click at [670, 416] on span "с 18:00 до 20:00" at bounding box center [658, 423] width 197 height 42
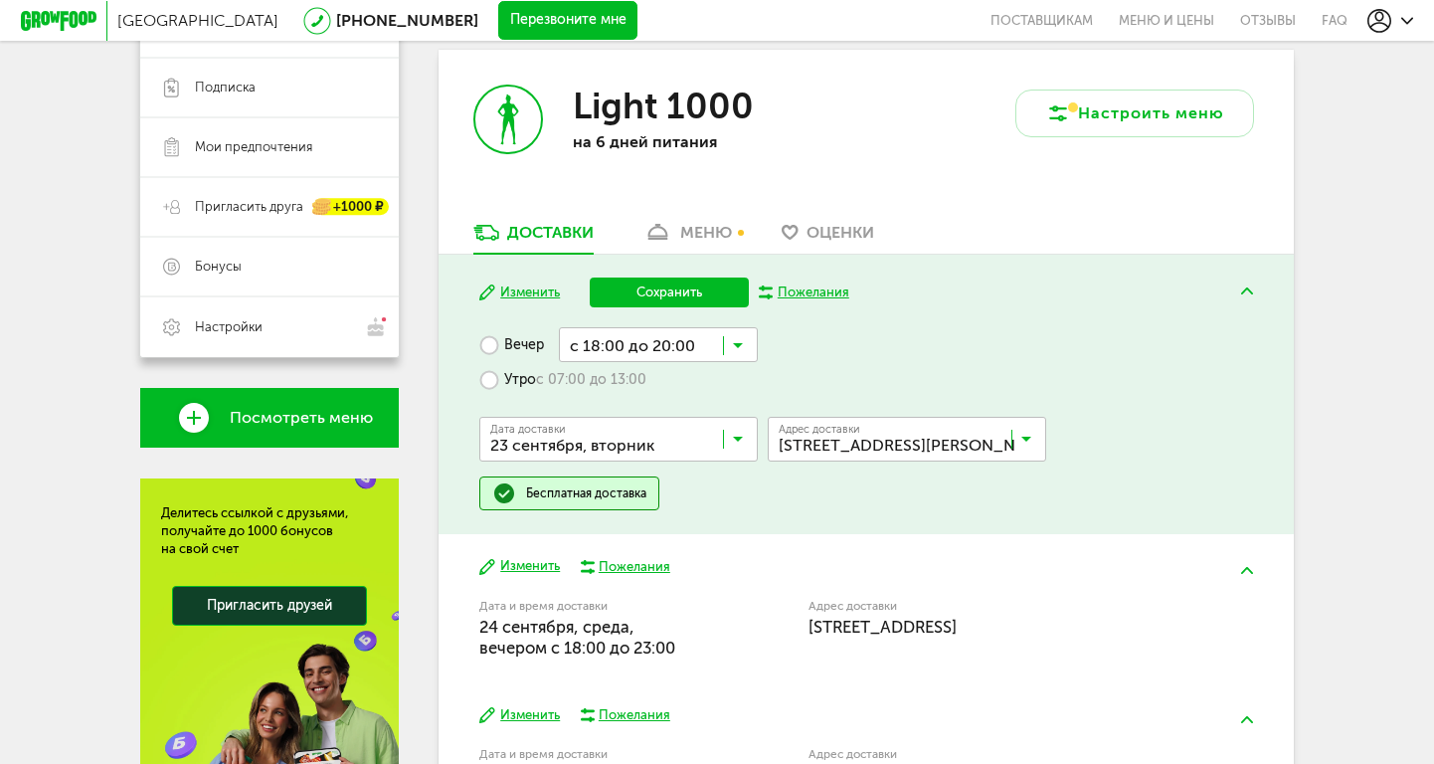
click at [676, 296] on button "Сохранить" at bounding box center [669, 292] width 159 height 30
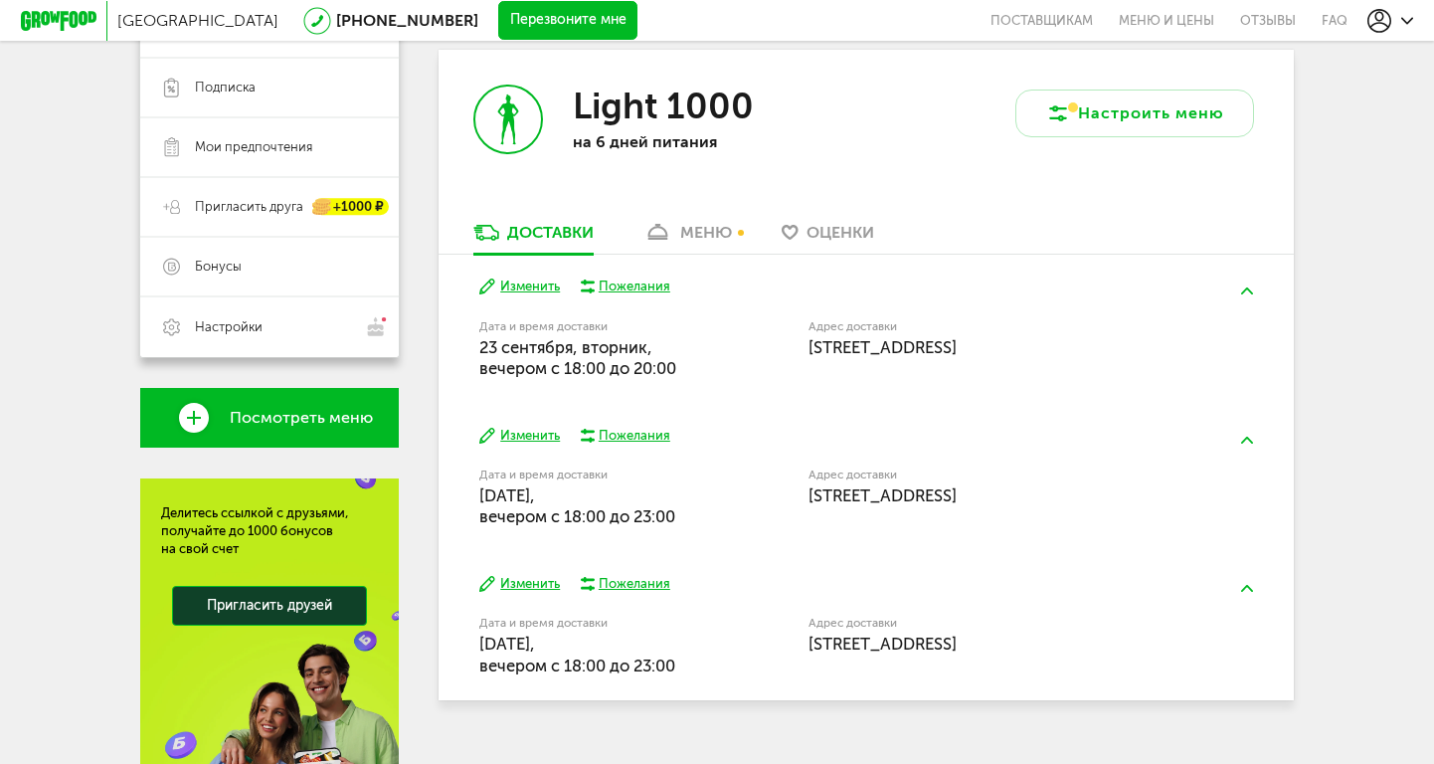
click at [1255, 293] on button at bounding box center [1247, 291] width 52 height 47
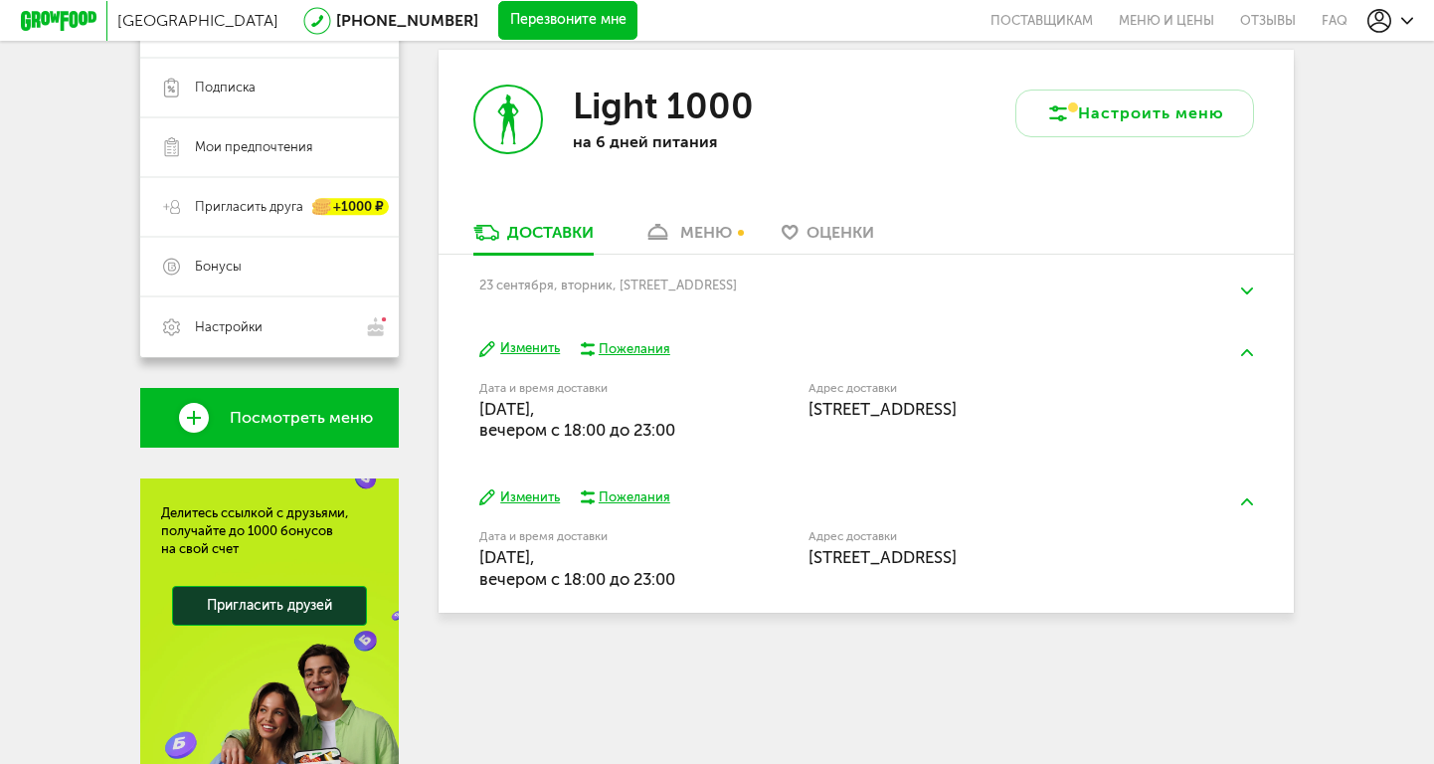
click at [529, 350] on button "Изменить" at bounding box center [519, 348] width 81 height 19
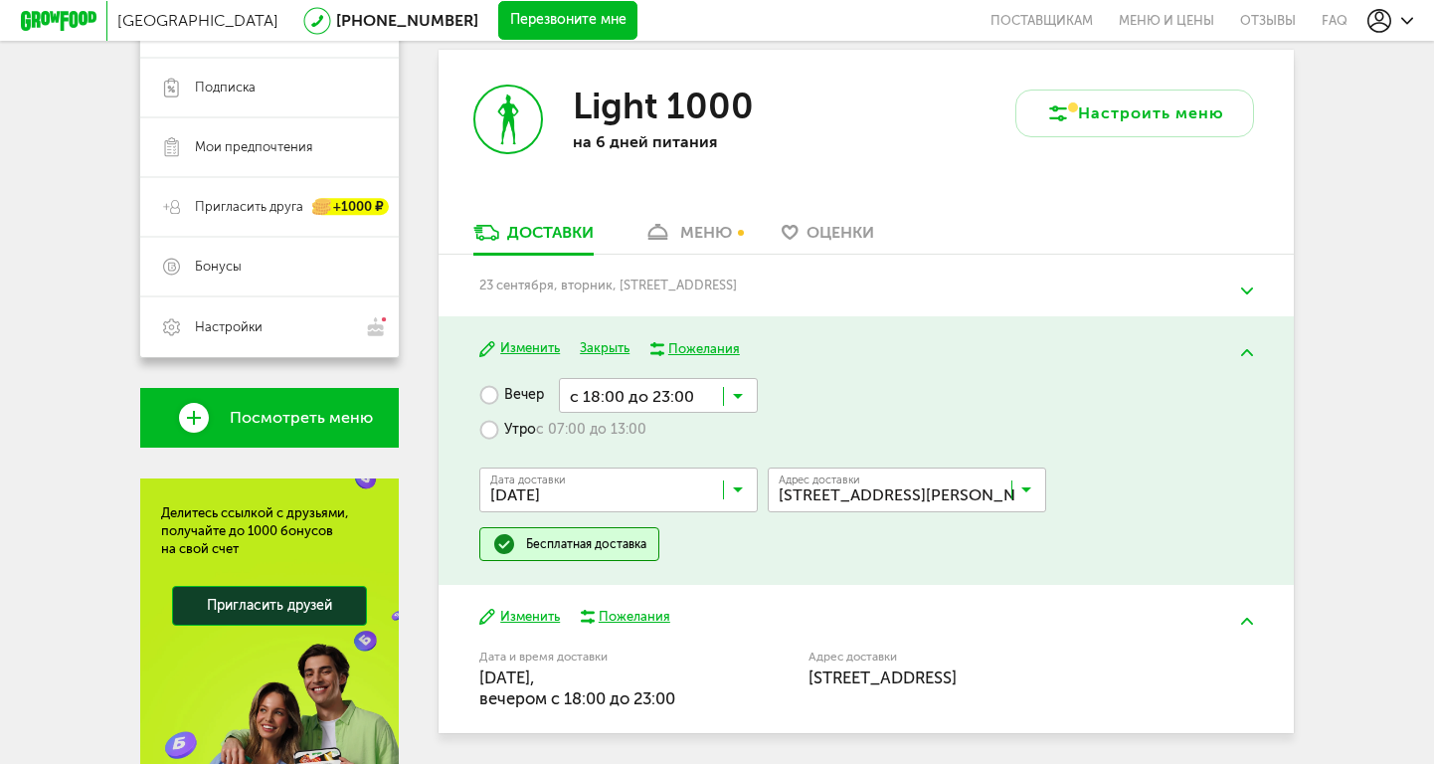
click at [493, 430] on label "Утро с 07:00 до 13:00" at bounding box center [562, 430] width 167 height 35
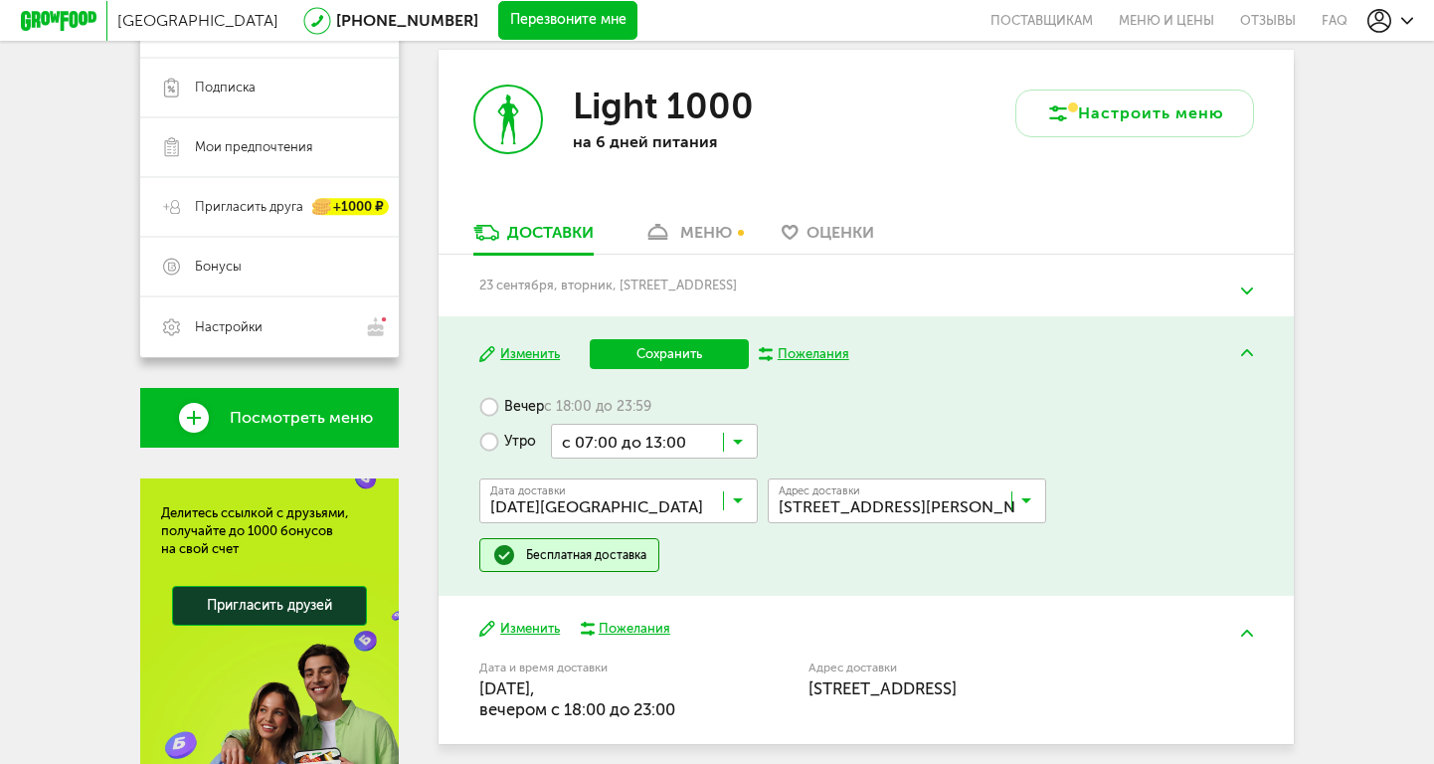
click at [498, 405] on label "Вечер с 18:00 до 23:59" at bounding box center [565, 406] width 172 height 35
click at [742, 408] on icon at bounding box center [738, 412] width 10 height 20
click at [698, 411] on input "Search for option" at bounding box center [658, 406] width 199 height 34
click at [706, 359] on button "Сохранить" at bounding box center [669, 354] width 159 height 30
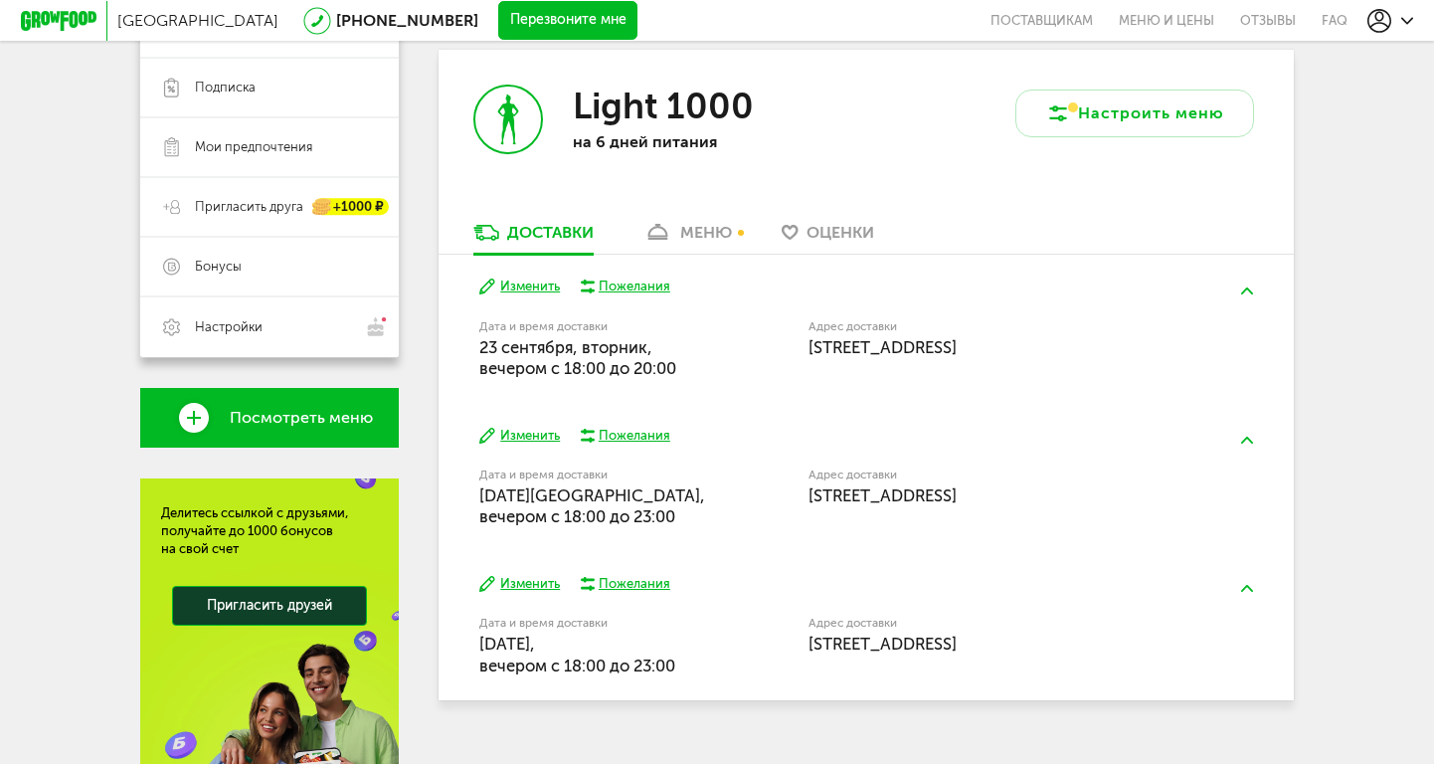
click at [1242, 434] on button at bounding box center [1247, 440] width 52 height 47
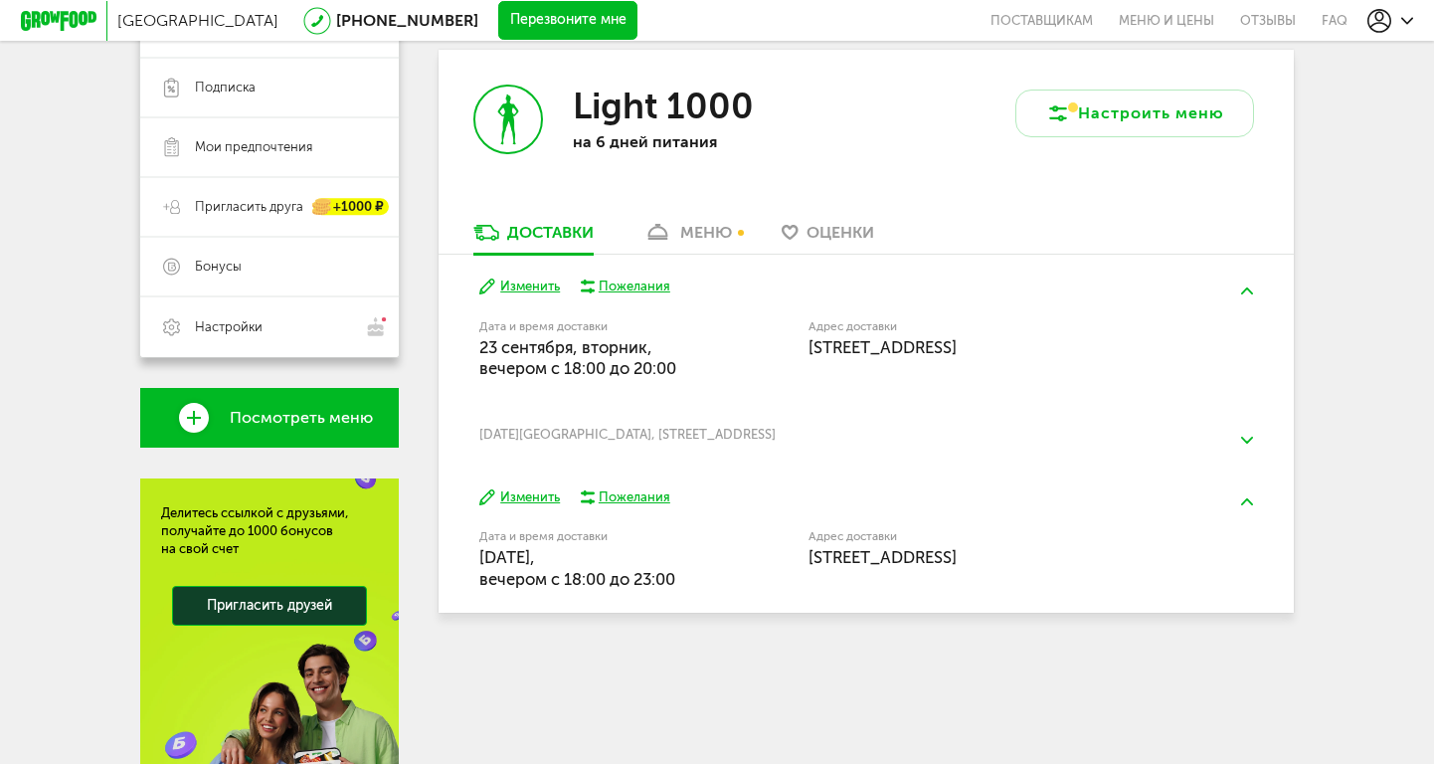
click at [1244, 287] on img at bounding box center [1247, 290] width 12 height 7
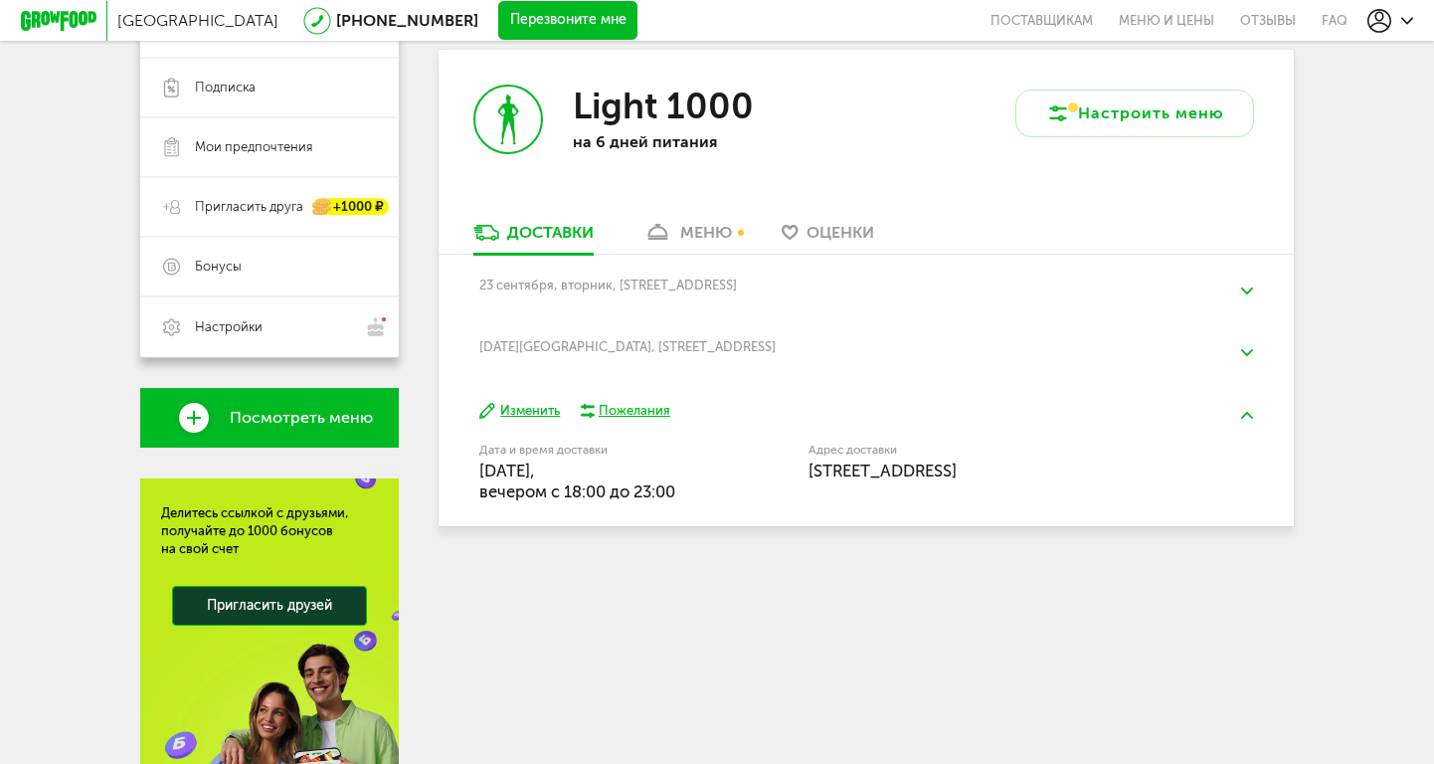
click at [1252, 413] on img at bounding box center [1247, 415] width 12 height 7
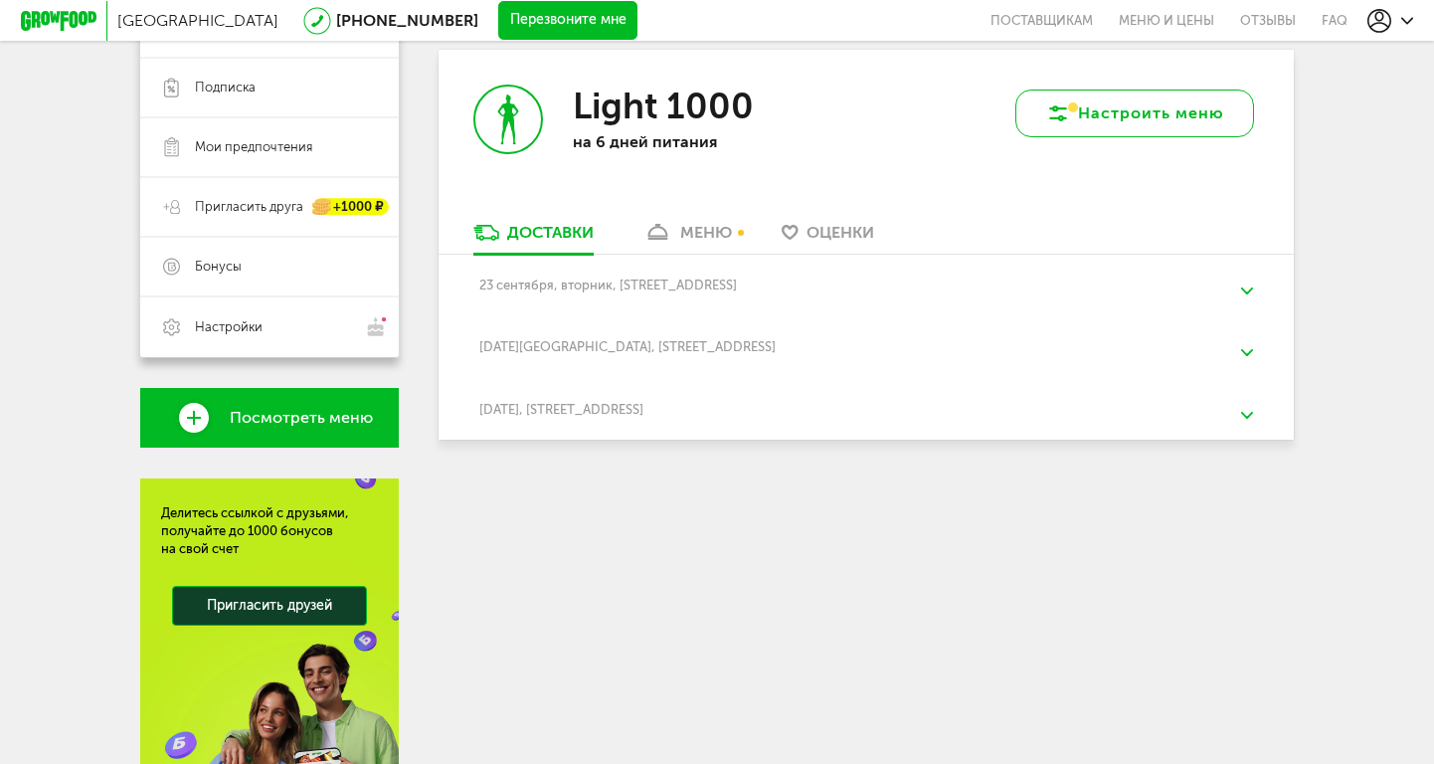
click at [1068, 106] on button "Настроить меню" at bounding box center [1134, 114] width 239 height 48
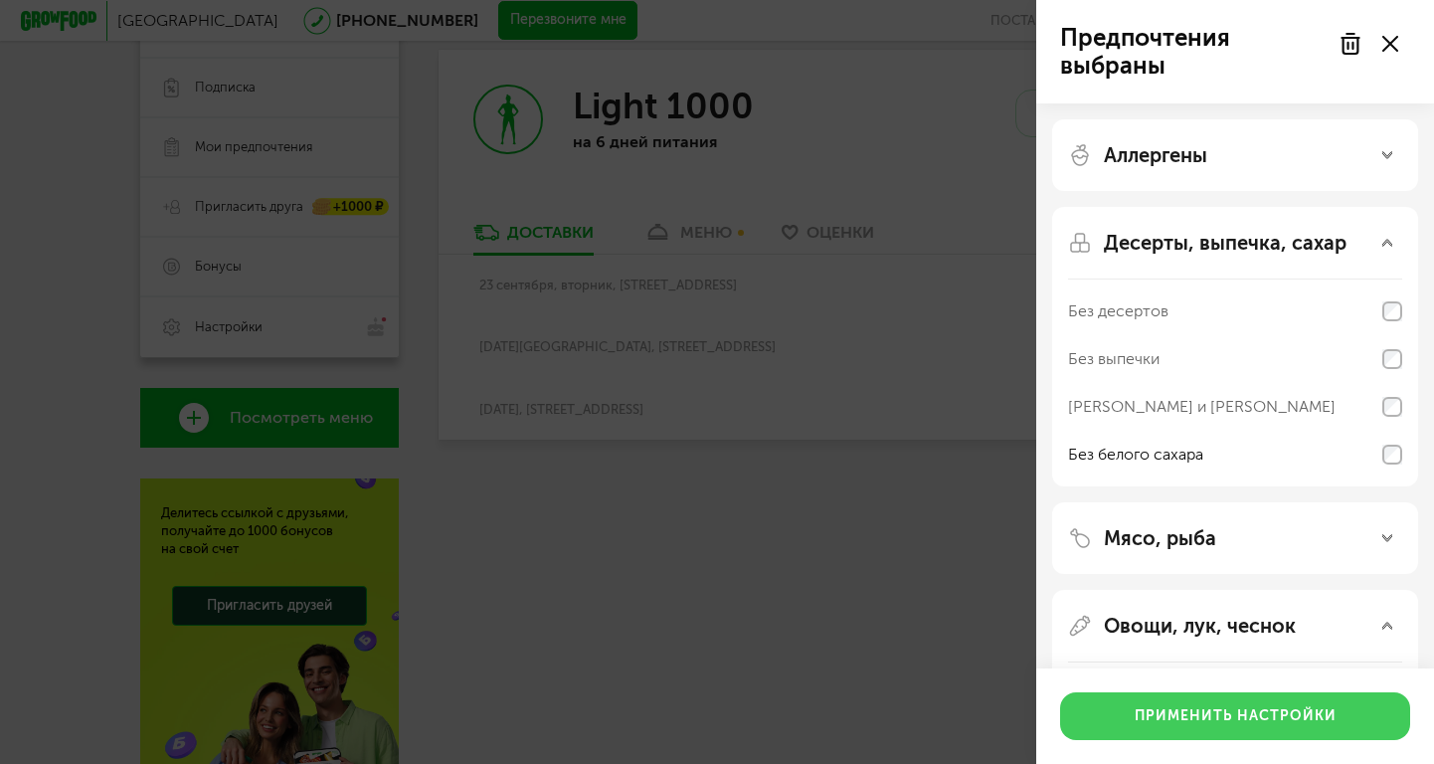
click at [1173, 712] on button "Применить настройки" at bounding box center [1235, 716] width 350 height 48
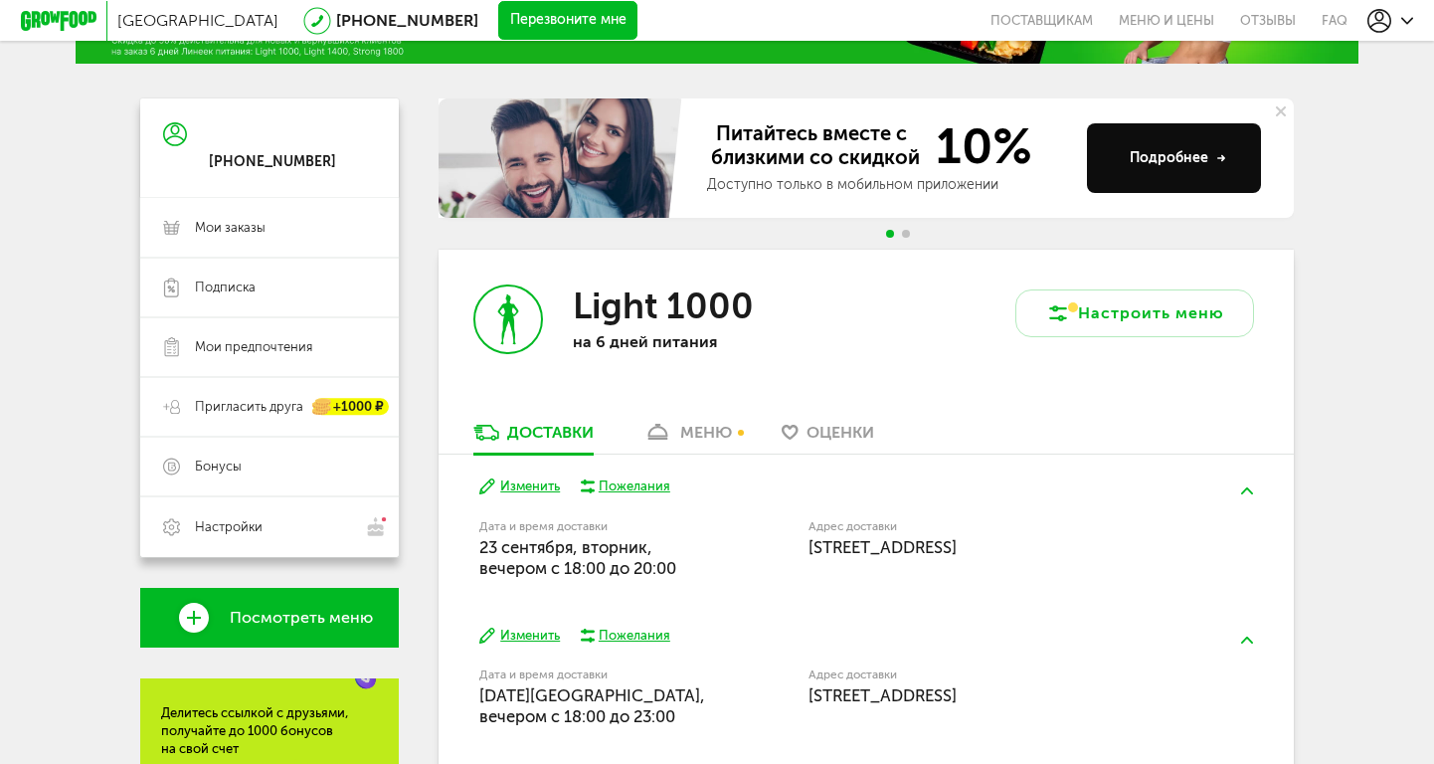
scroll to position [151, 0]
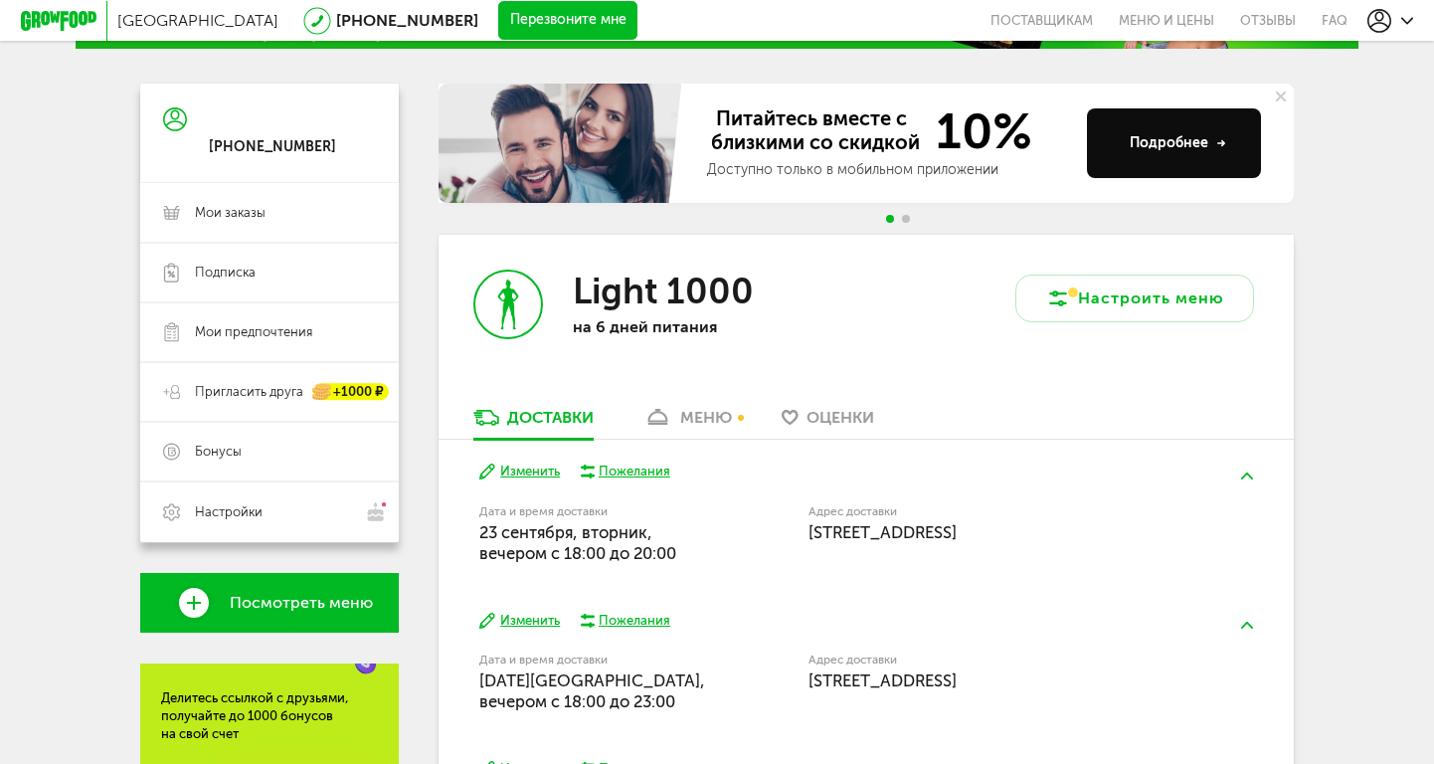
click at [714, 420] on div "меню" at bounding box center [706, 417] width 52 height 19
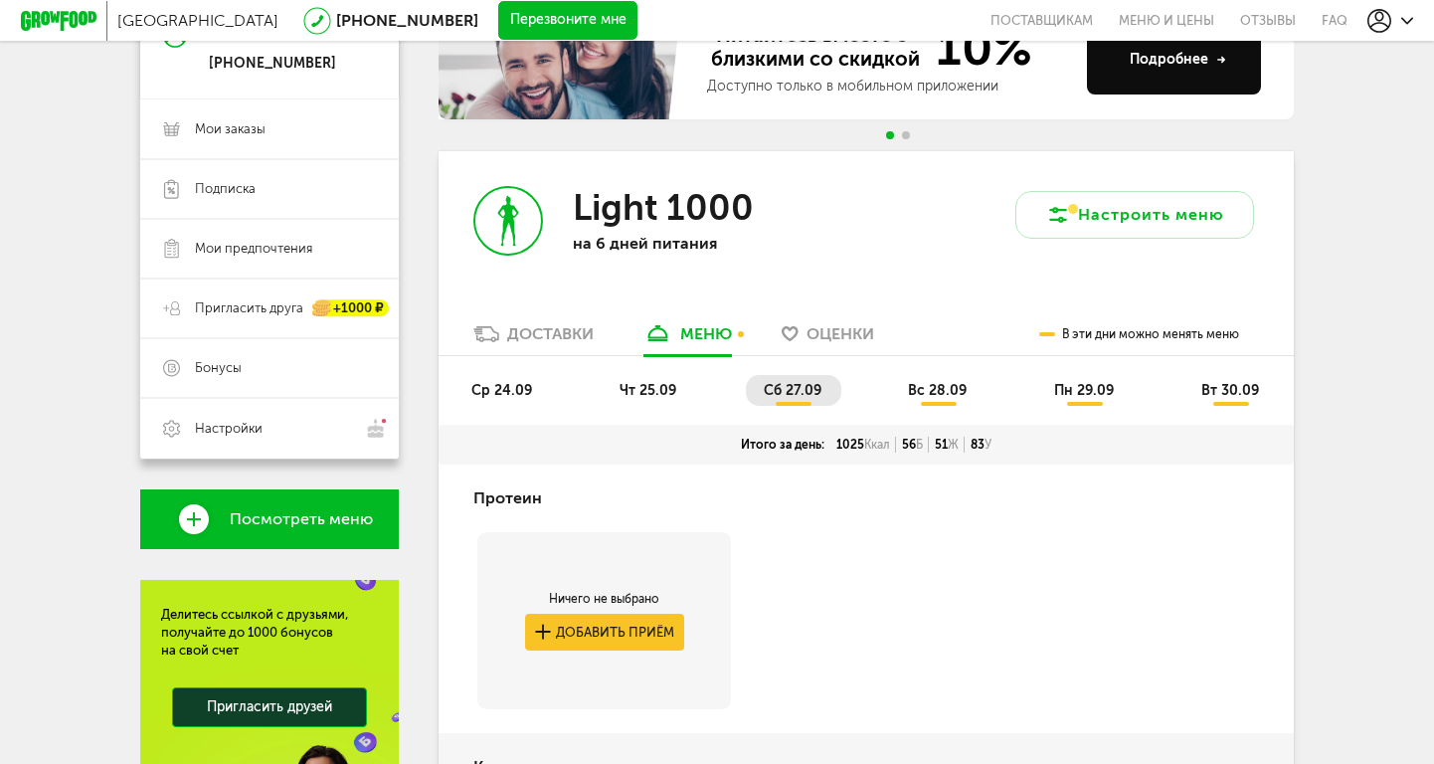
scroll to position [155, 0]
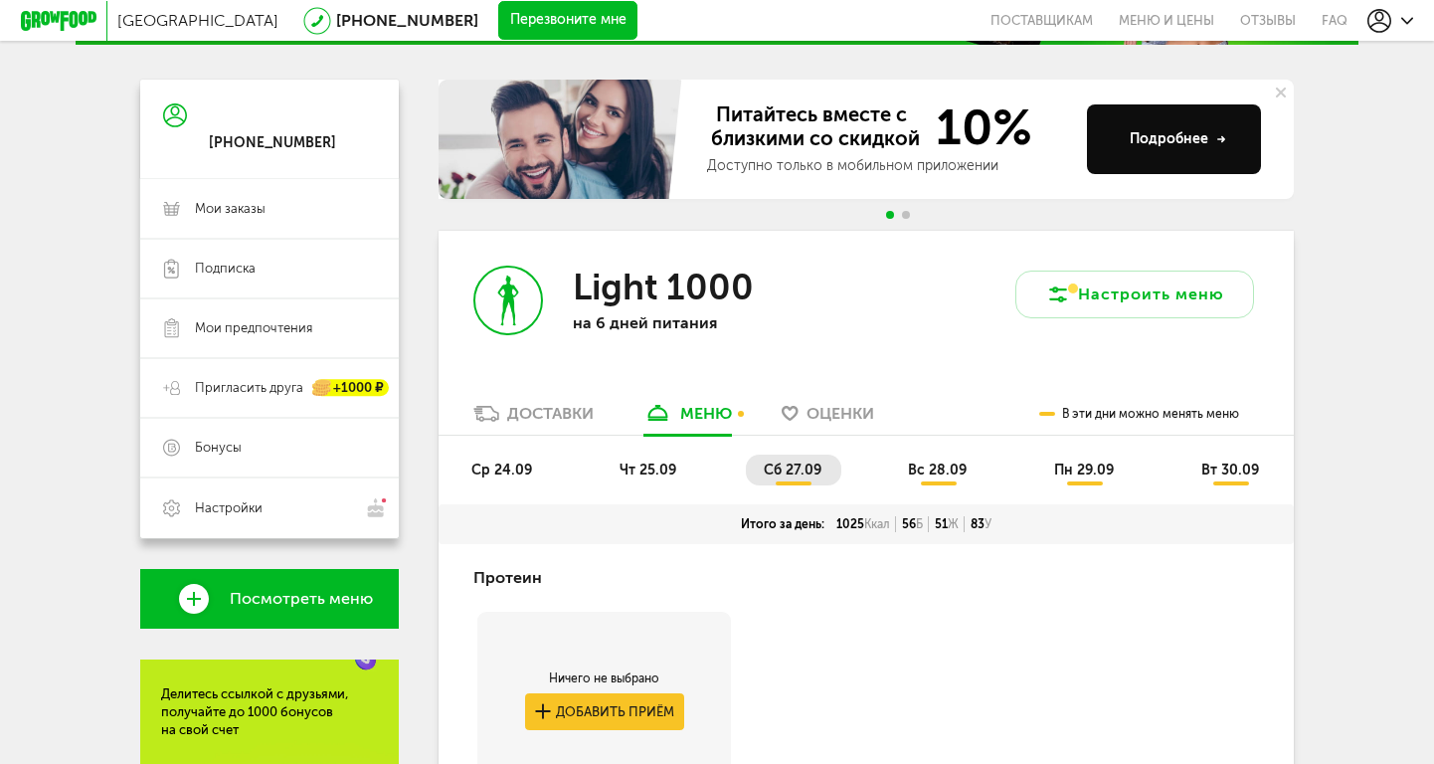
click at [789, 480] on li "сб 27.09" at bounding box center [793, 470] width 95 height 31
click at [950, 468] on span "вс 28.09" at bounding box center [937, 469] width 59 height 17
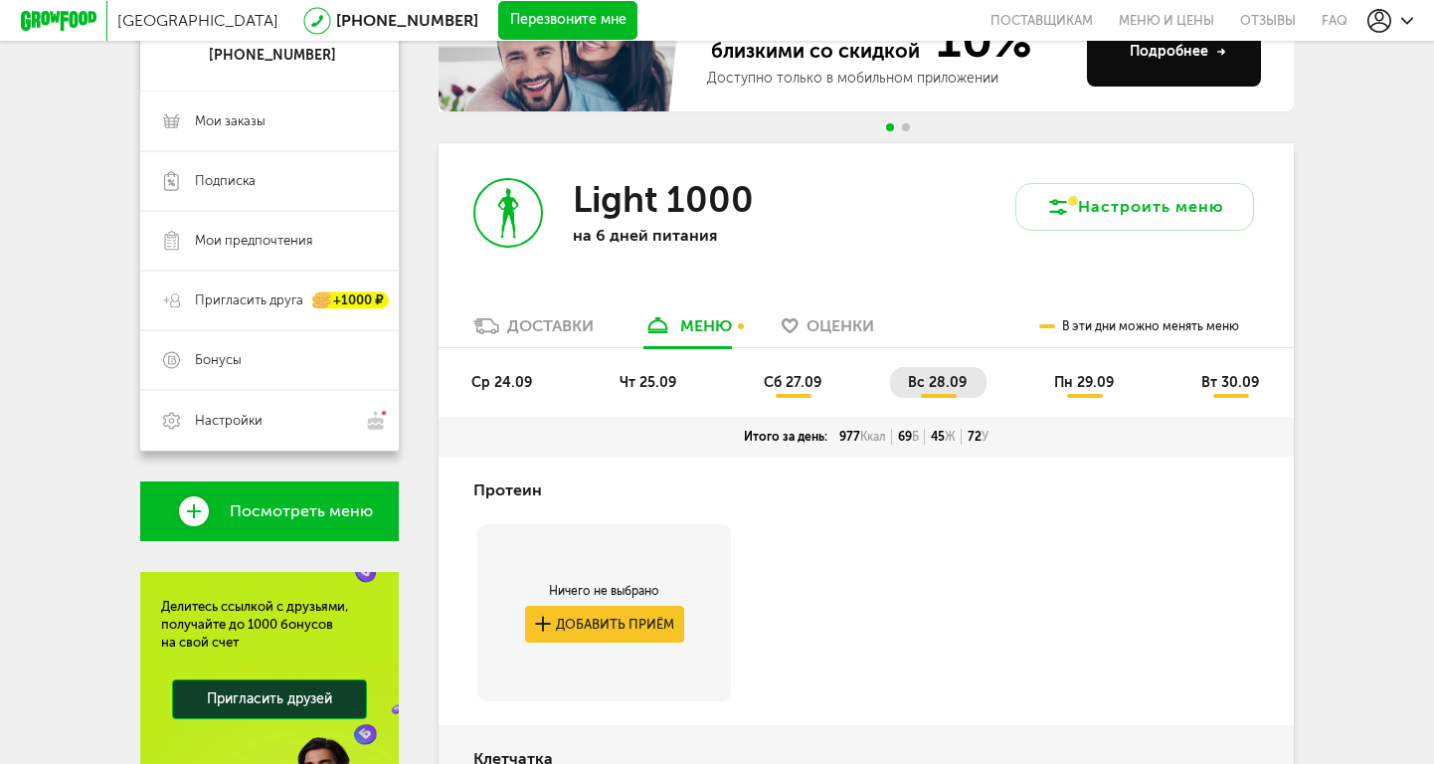
scroll to position [244, 0]
click at [799, 384] on span "сб 27.09" at bounding box center [793, 381] width 58 height 17
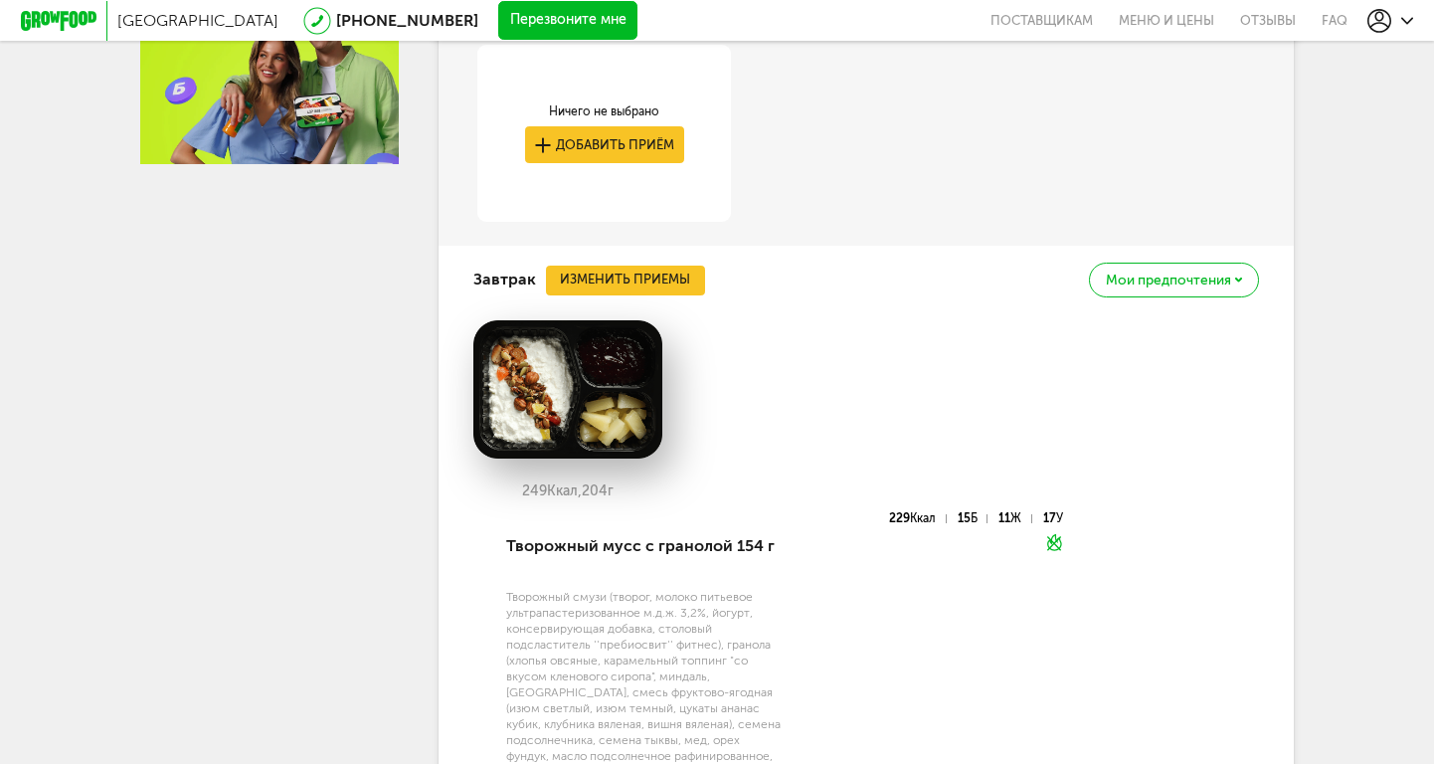
scroll to position [998, 0]
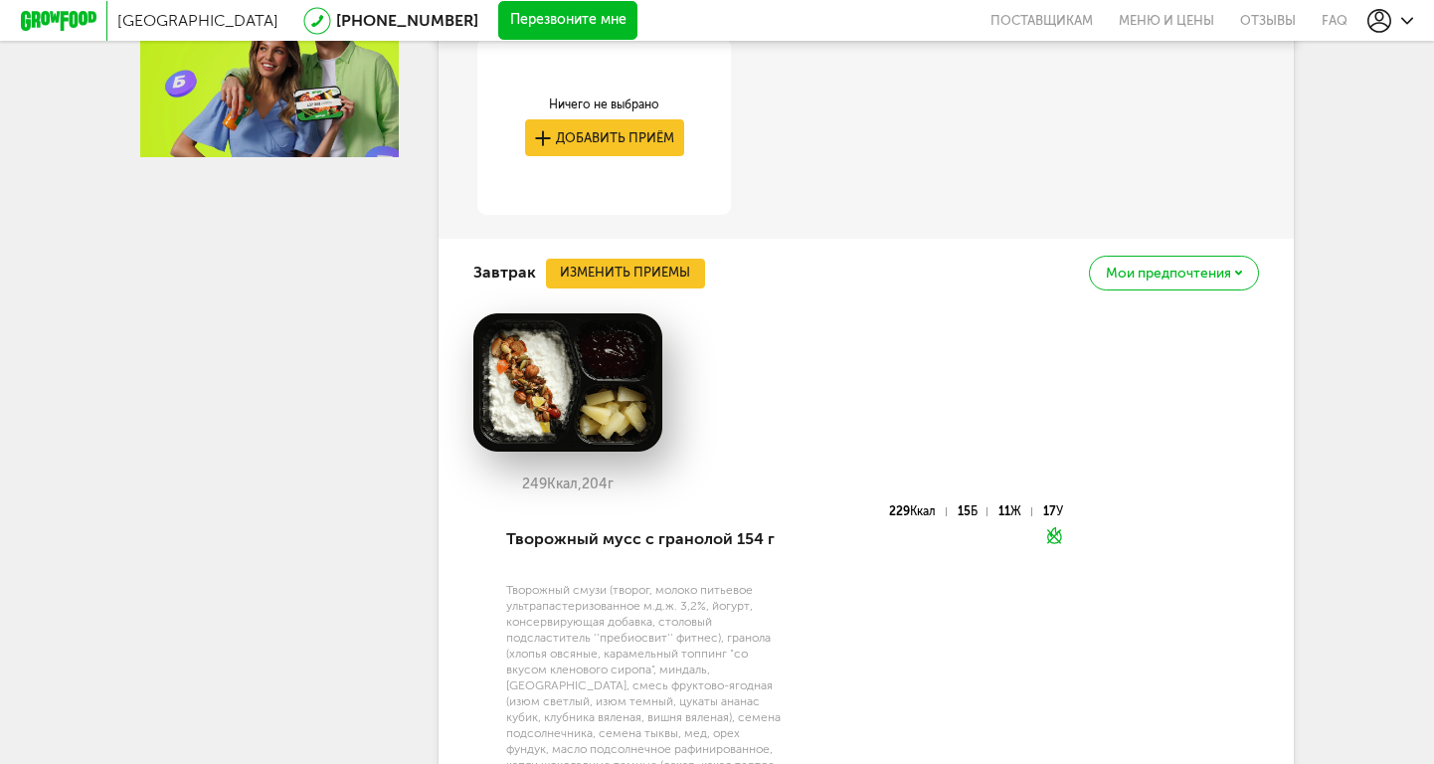
click at [634, 269] on button "Изменить приемы" at bounding box center [625, 274] width 159 height 30
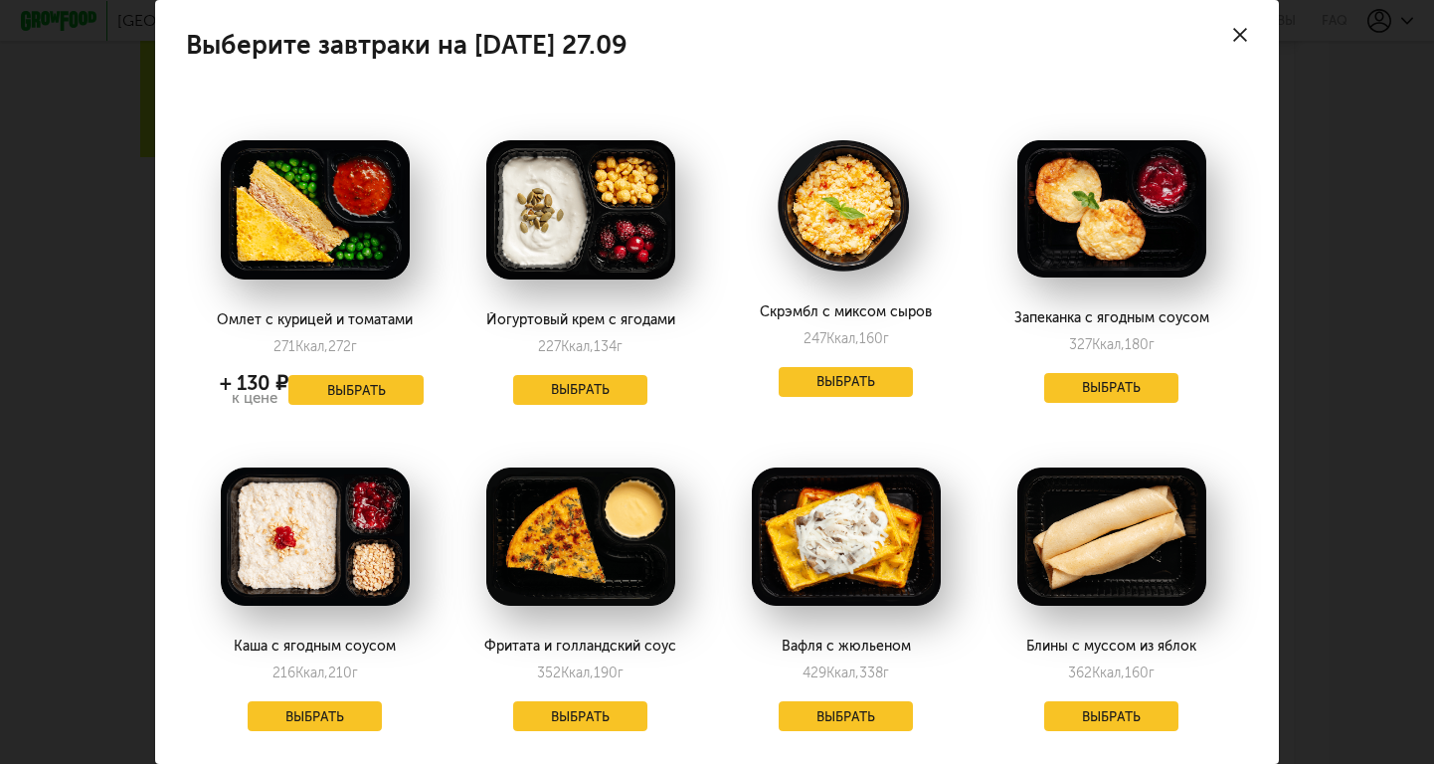
scroll to position [0, 4]
click at [137, 193] on div "Выберите завтраки на [DATE] 27.09 Омлет с курицей и томатами 271 Ккал, 272 г + …" at bounding box center [717, 382] width 1434 height 764
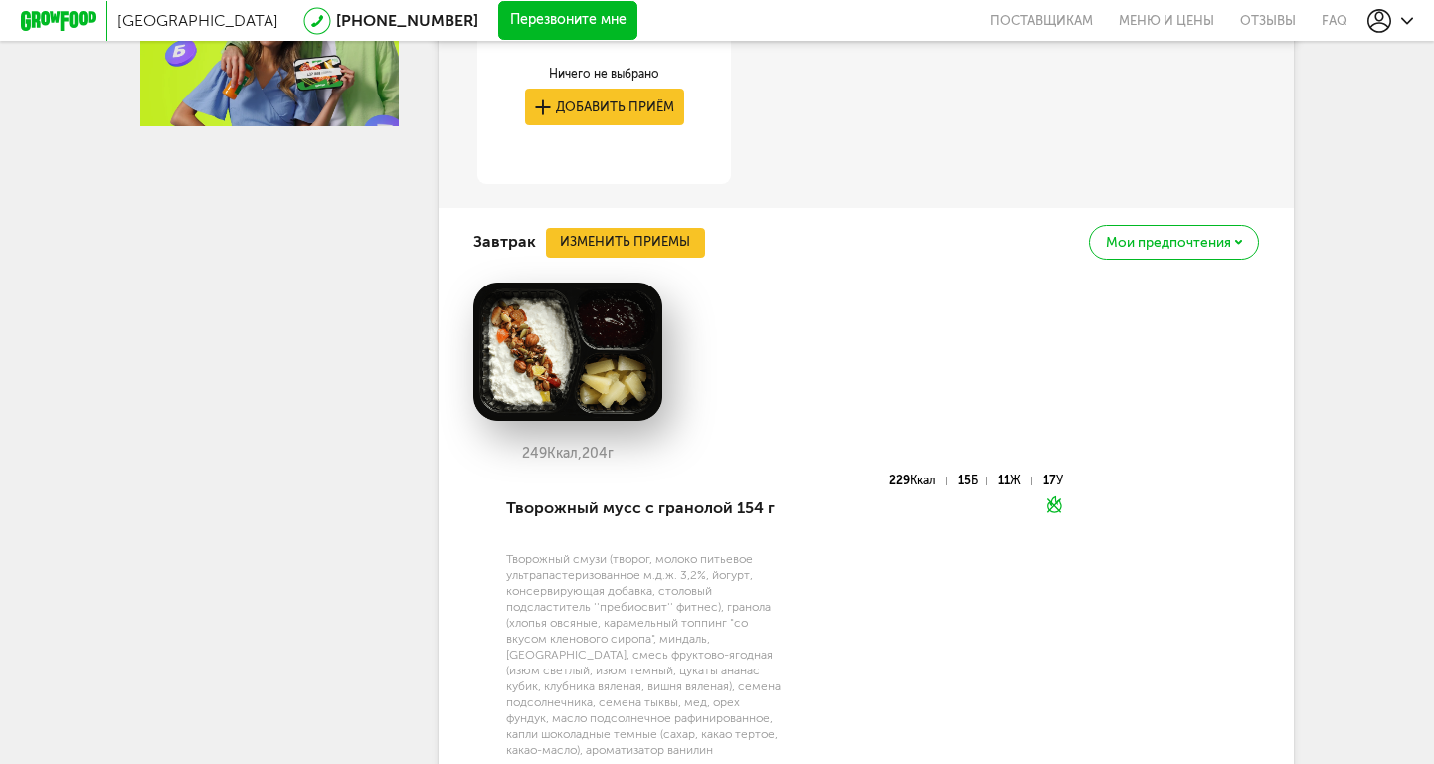
scroll to position [1030, 0]
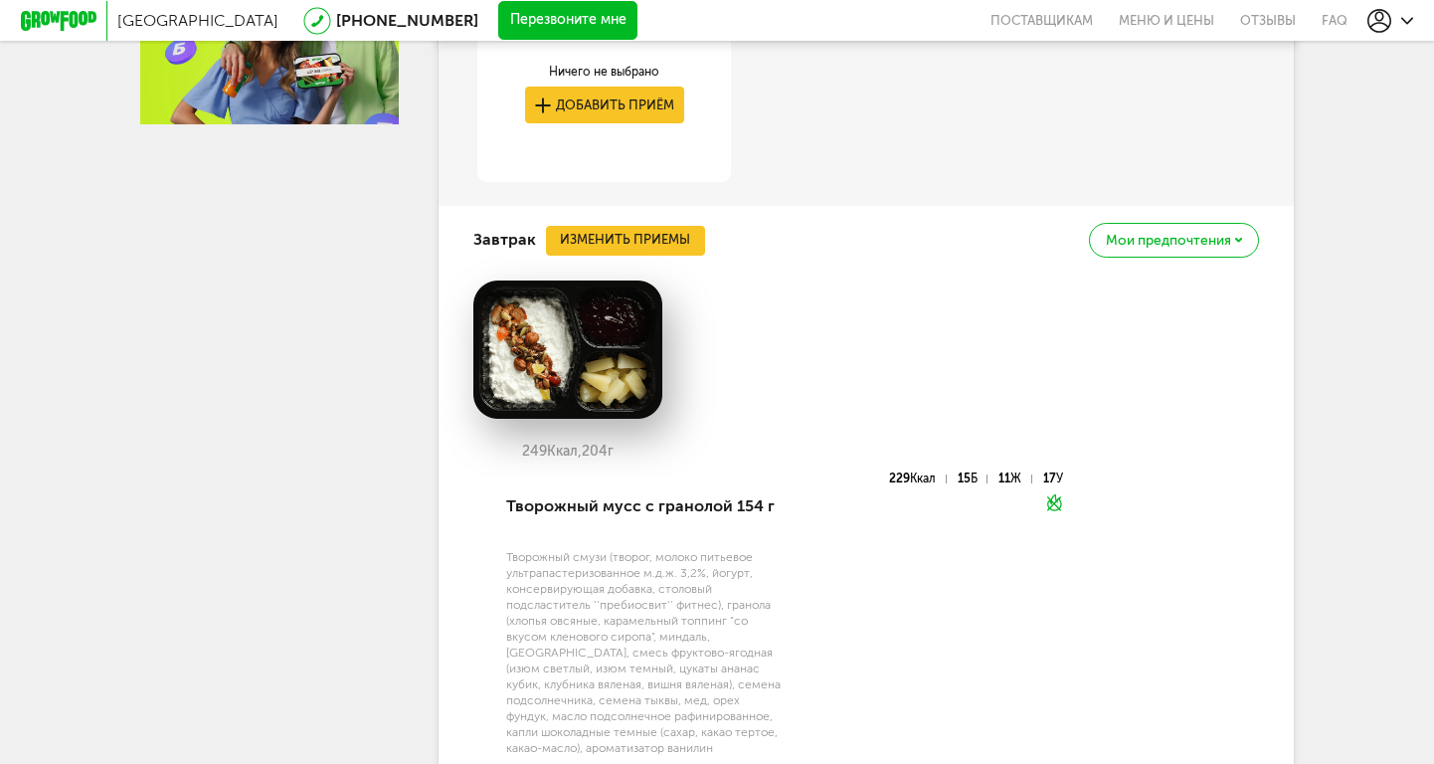
click at [673, 240] on button "Изменить приемы" at bounding box center [625, 241] width 159 height 30
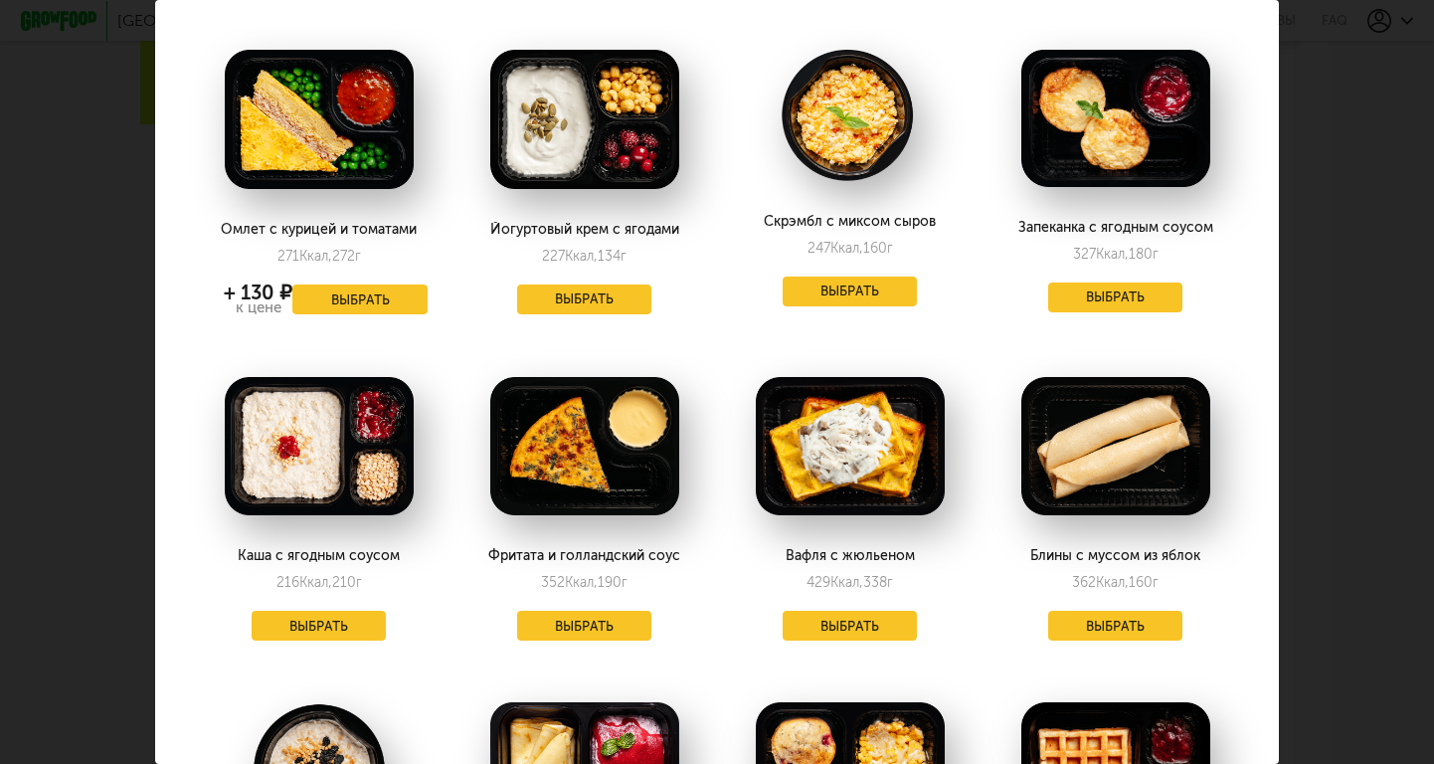
scroll to position [80, 0]
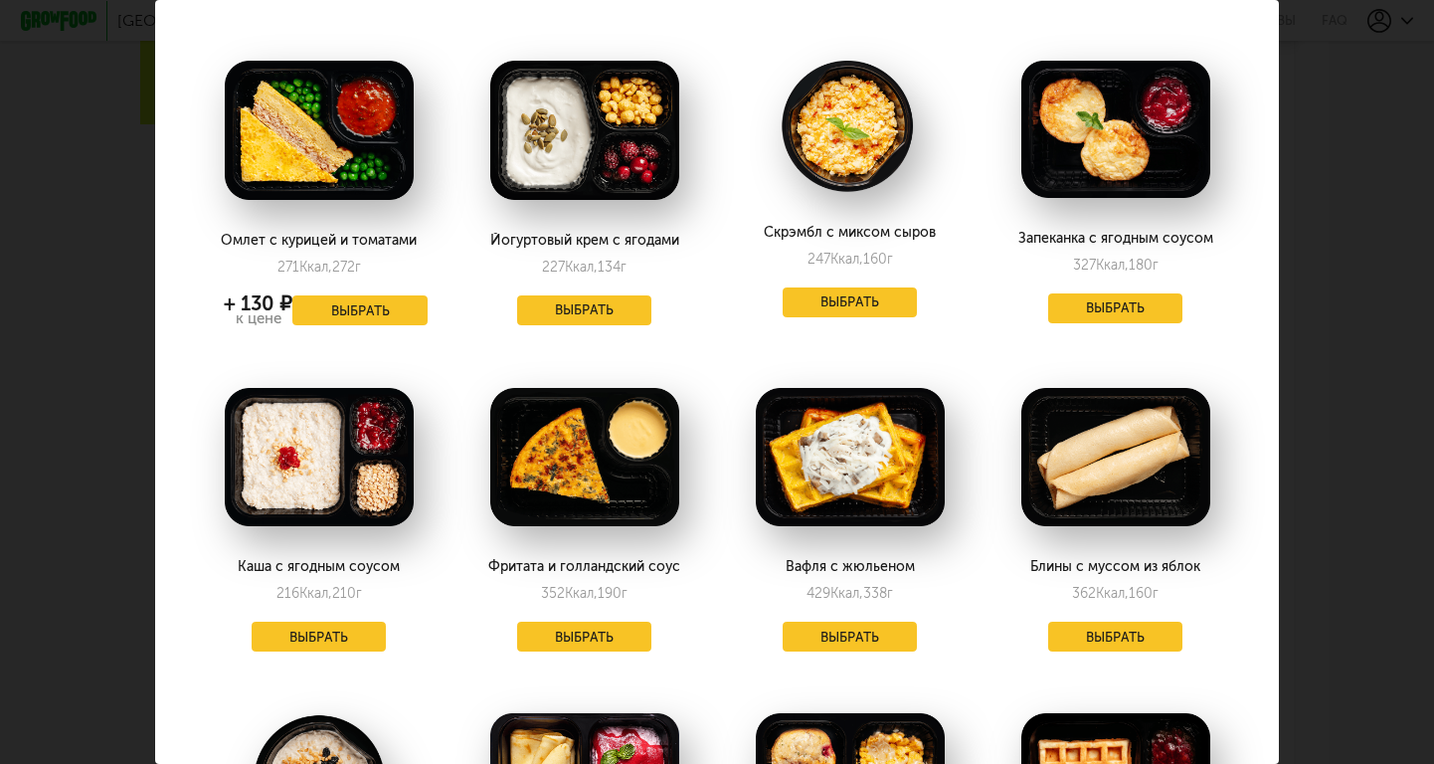
click at [861, 649] on button "Выбрать" at bounding box center [850, 637] width 135 height 30
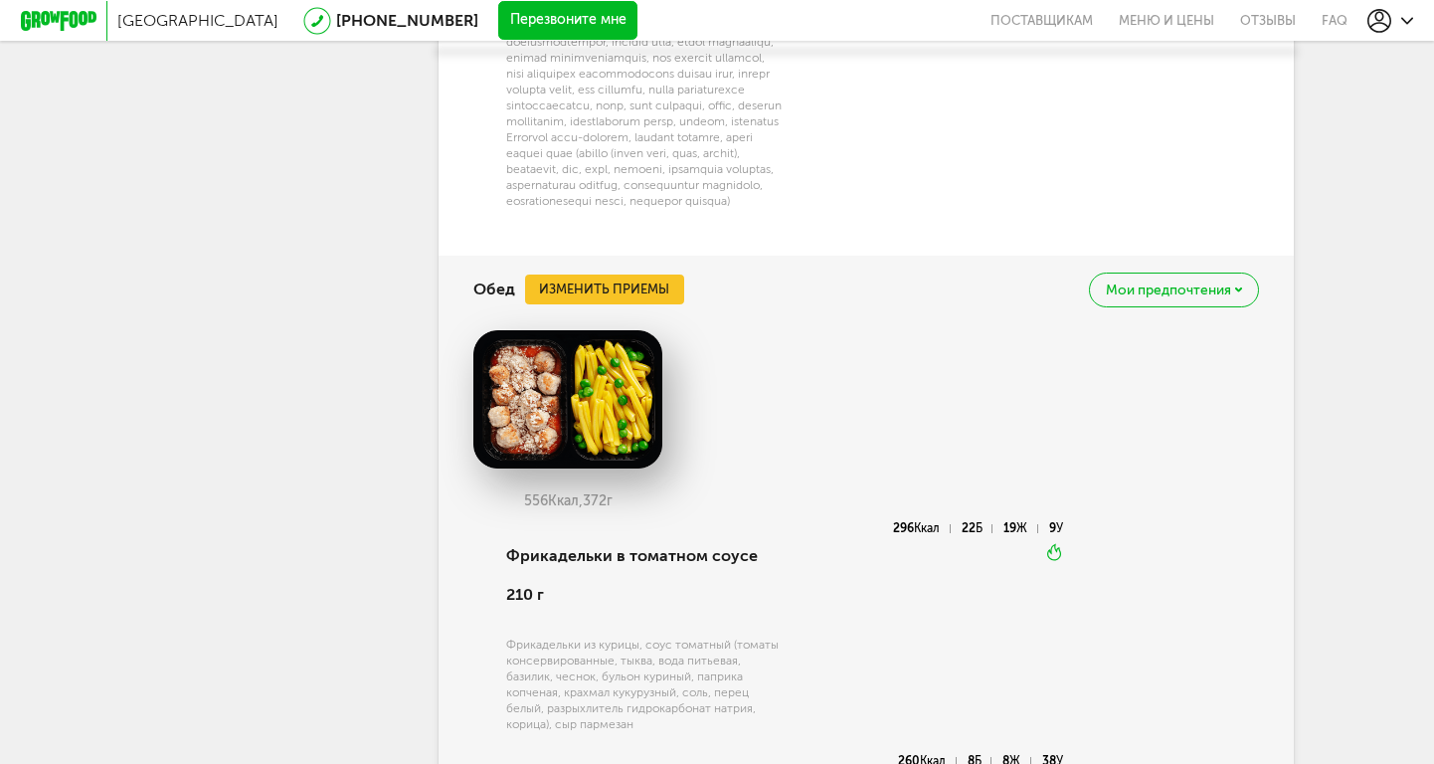
scroll to position [1626, 0]
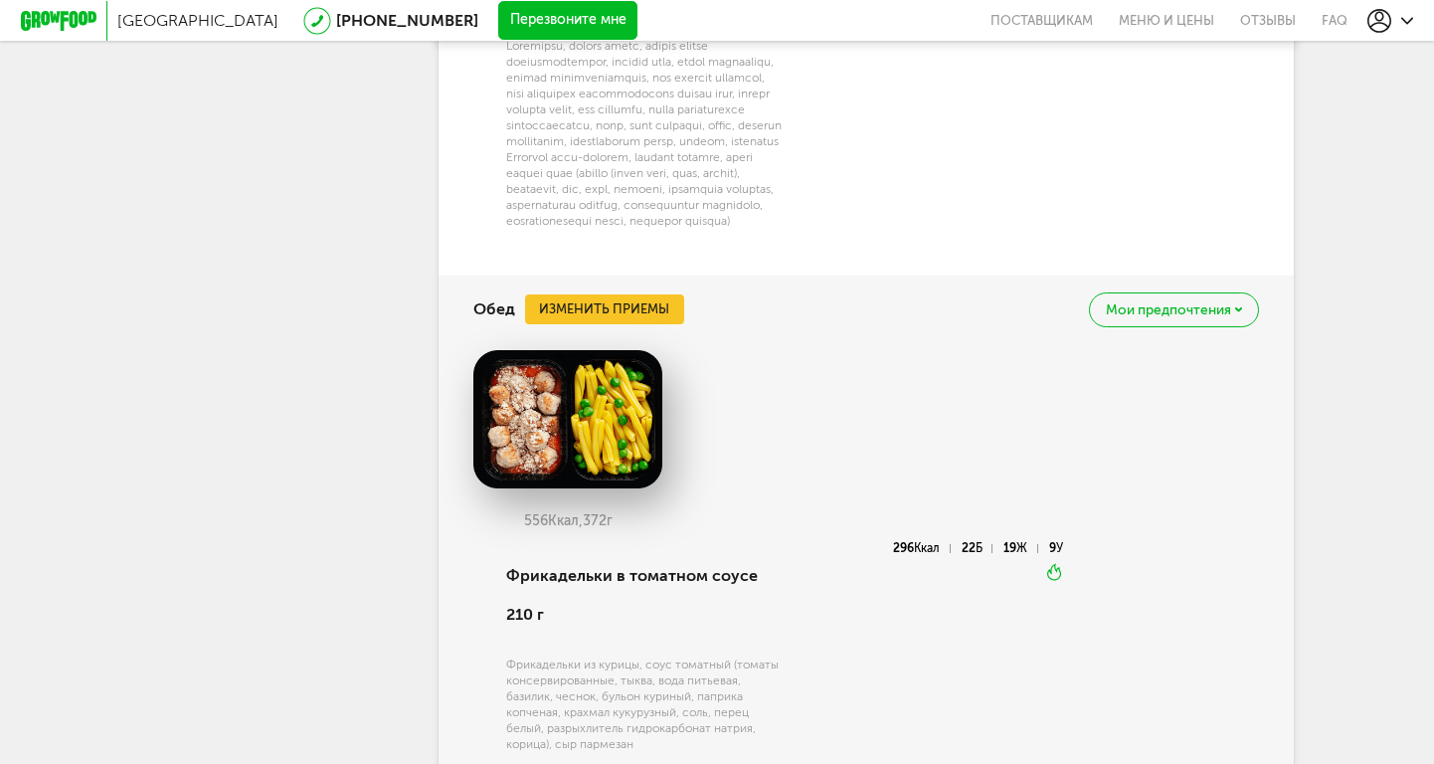
click at [653, 324] on button "Изменить приемы" at bounding box center [604, 309] width 159 height 30
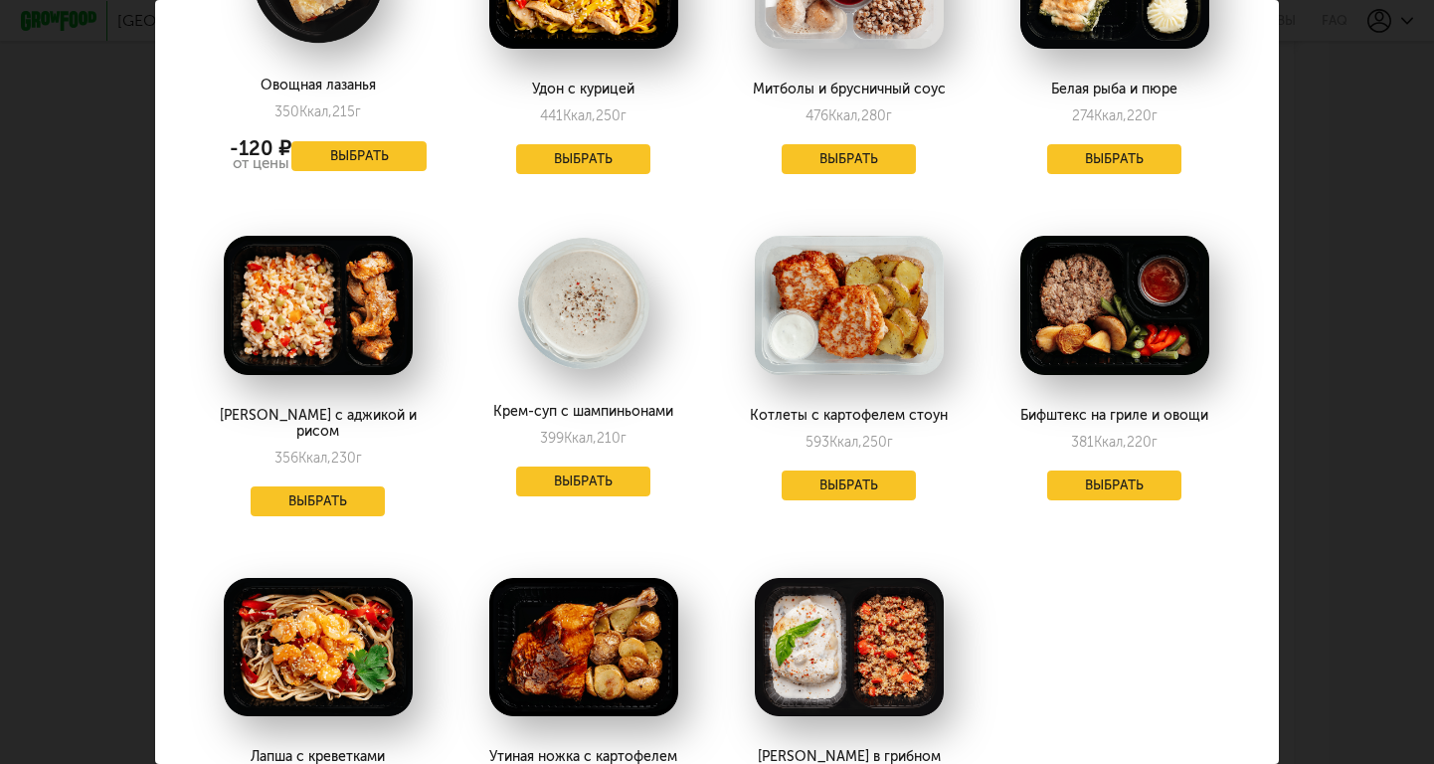
scroll to position [2528, 1]
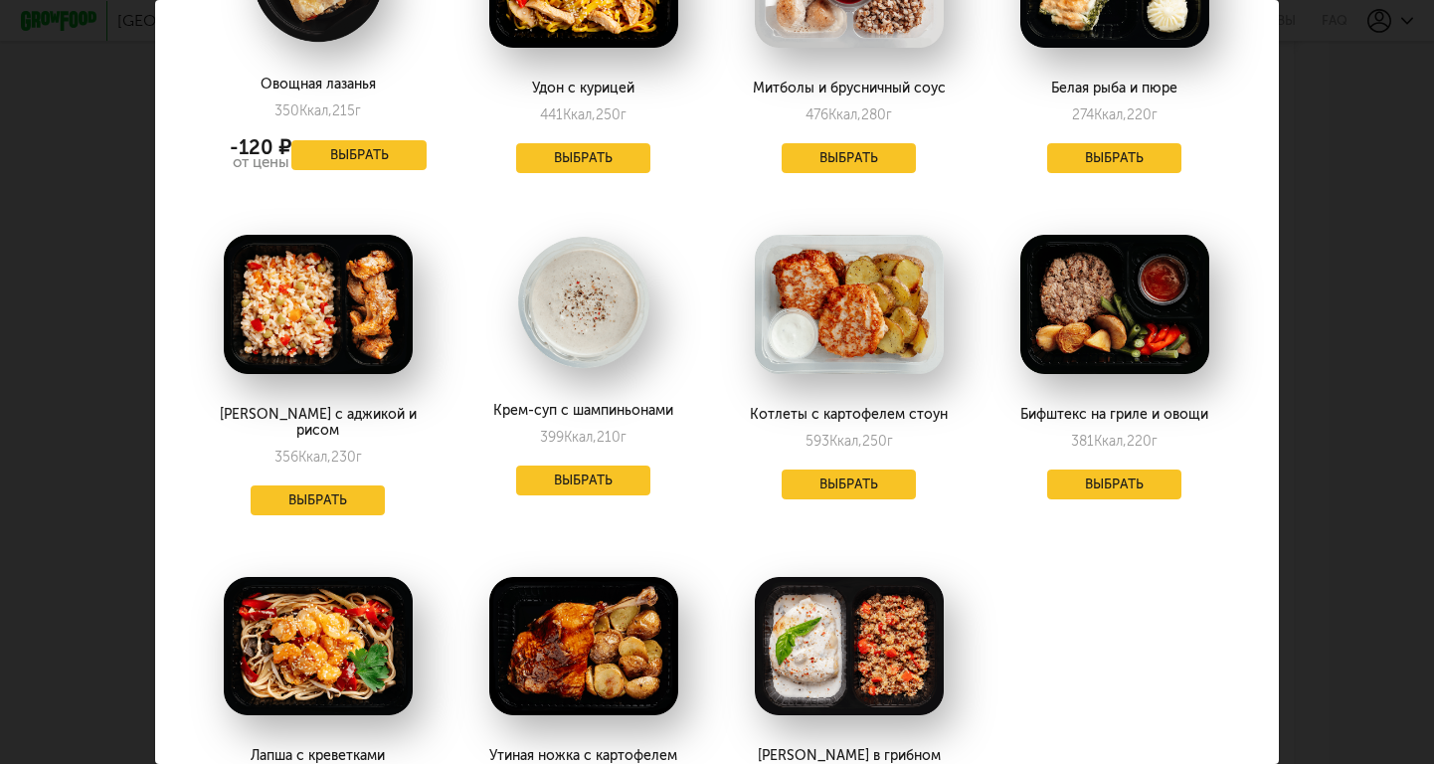
click at [1084, 469] on button "Выбрать" at bounding box center [1114, 484] width 135 height 30
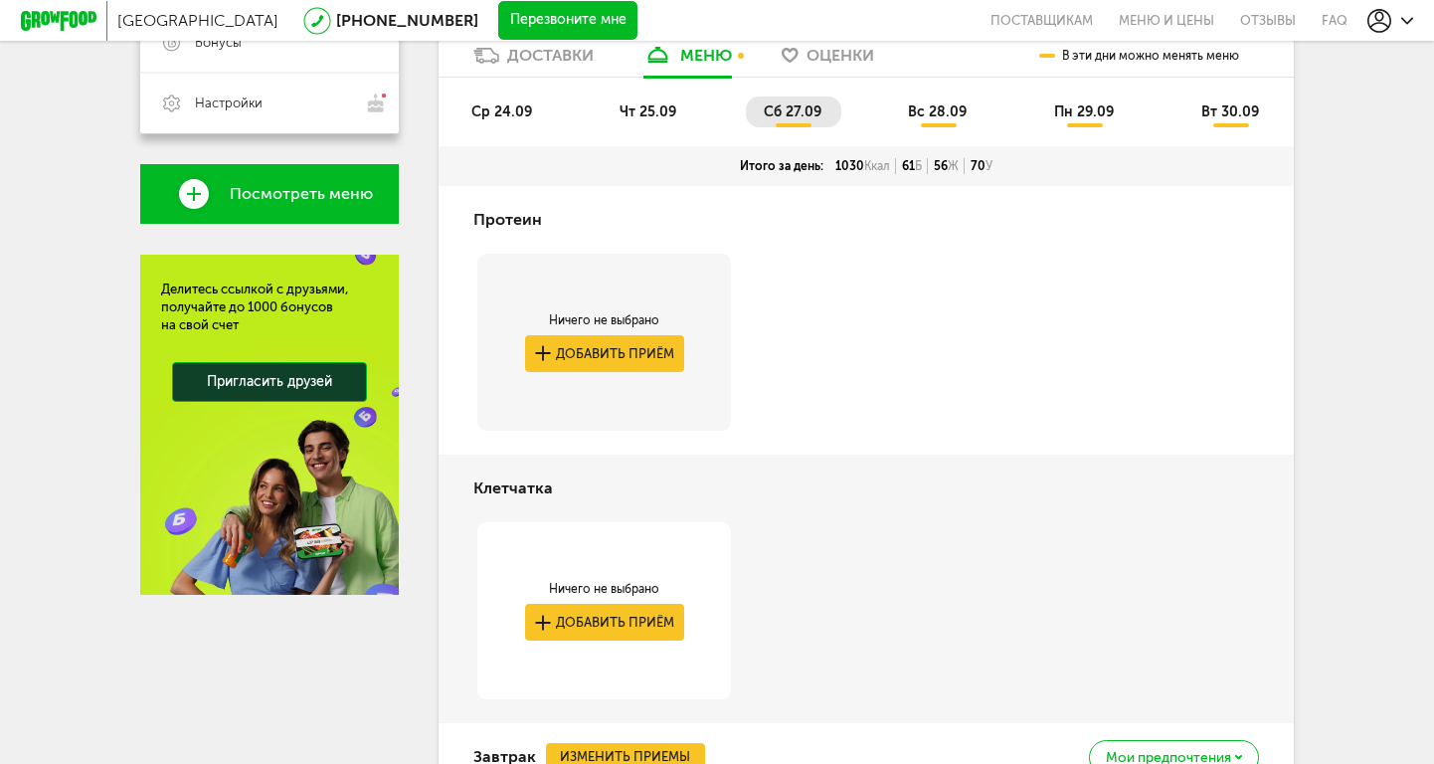
scroll to position [564, 0]
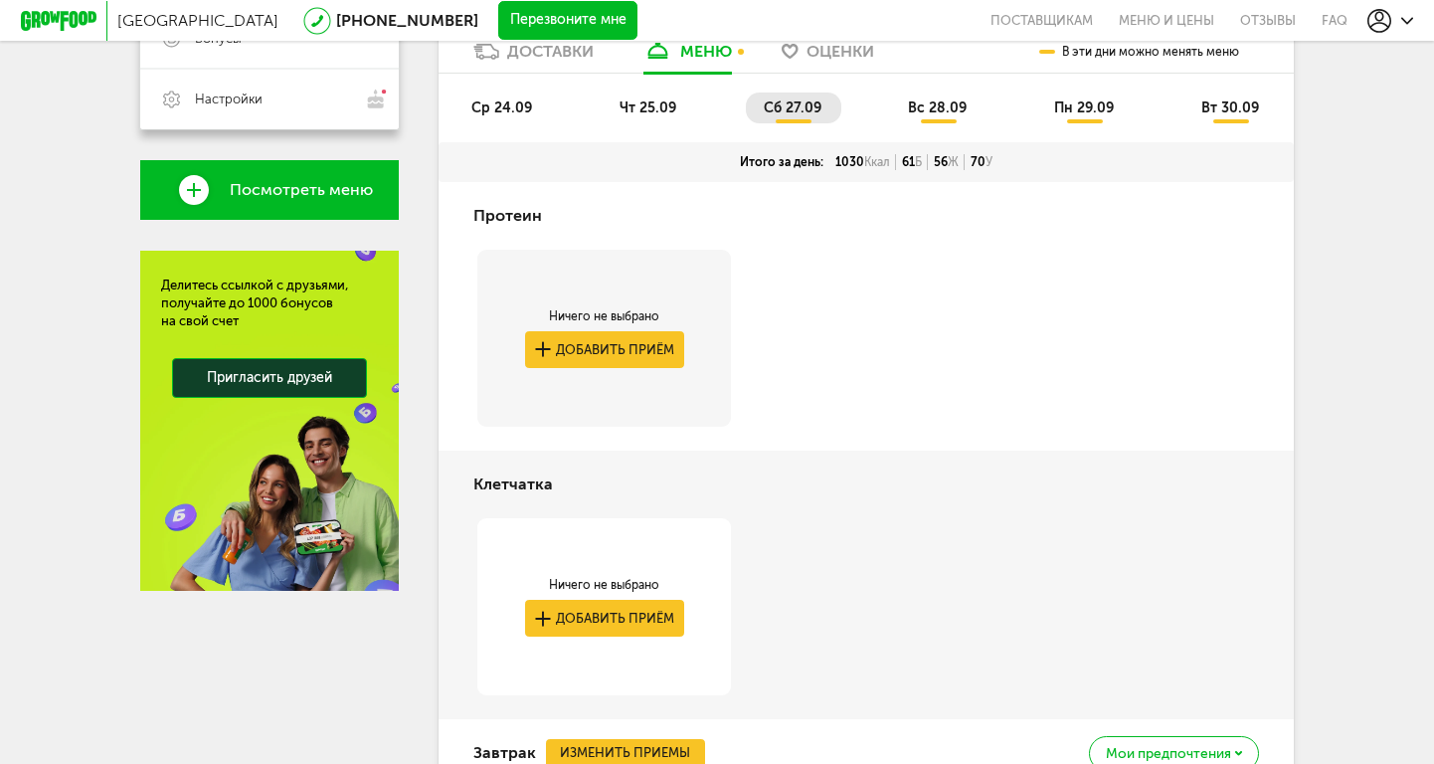
click at [950, 102] on span "вс 28.09" at bounding box center [937, 107] width 59 height 17
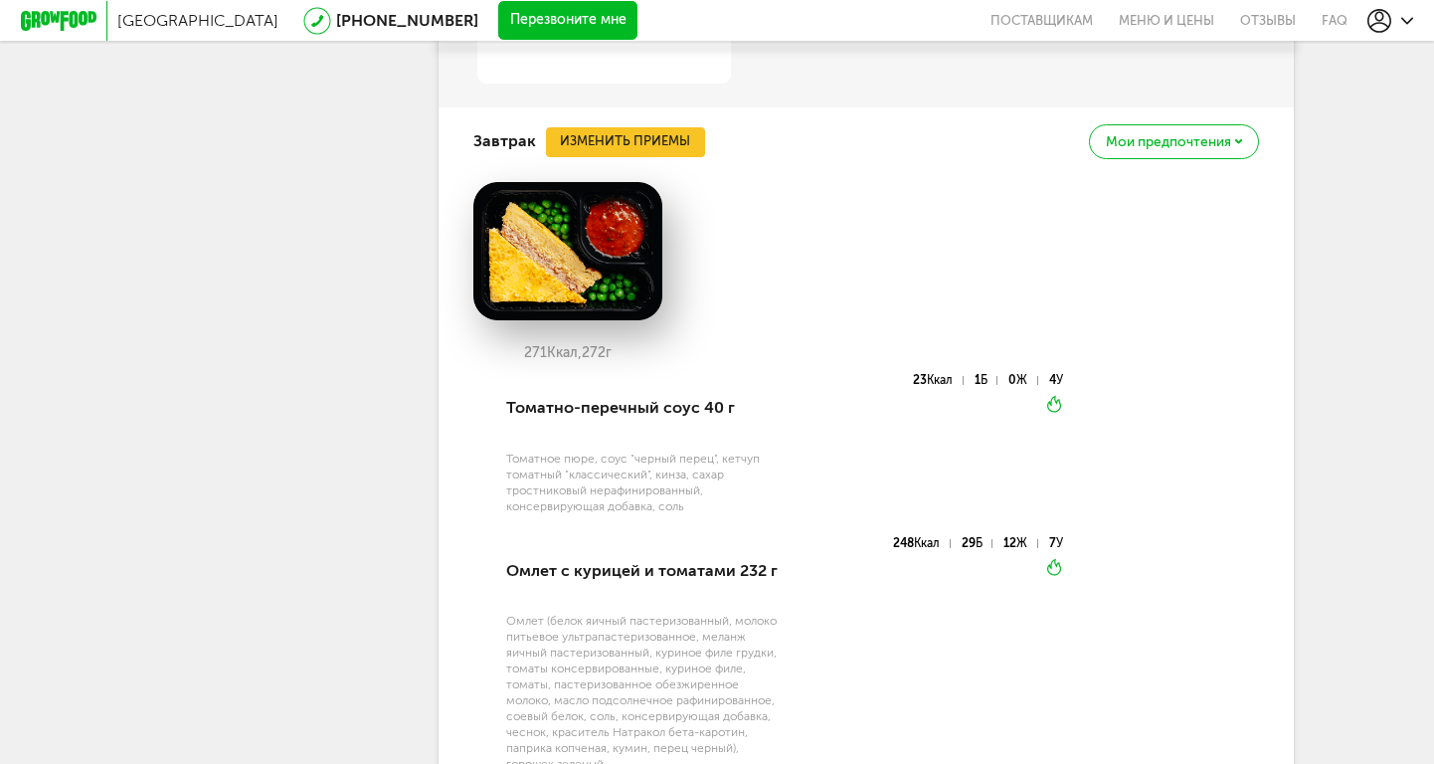
scroll to position [1152, 0]
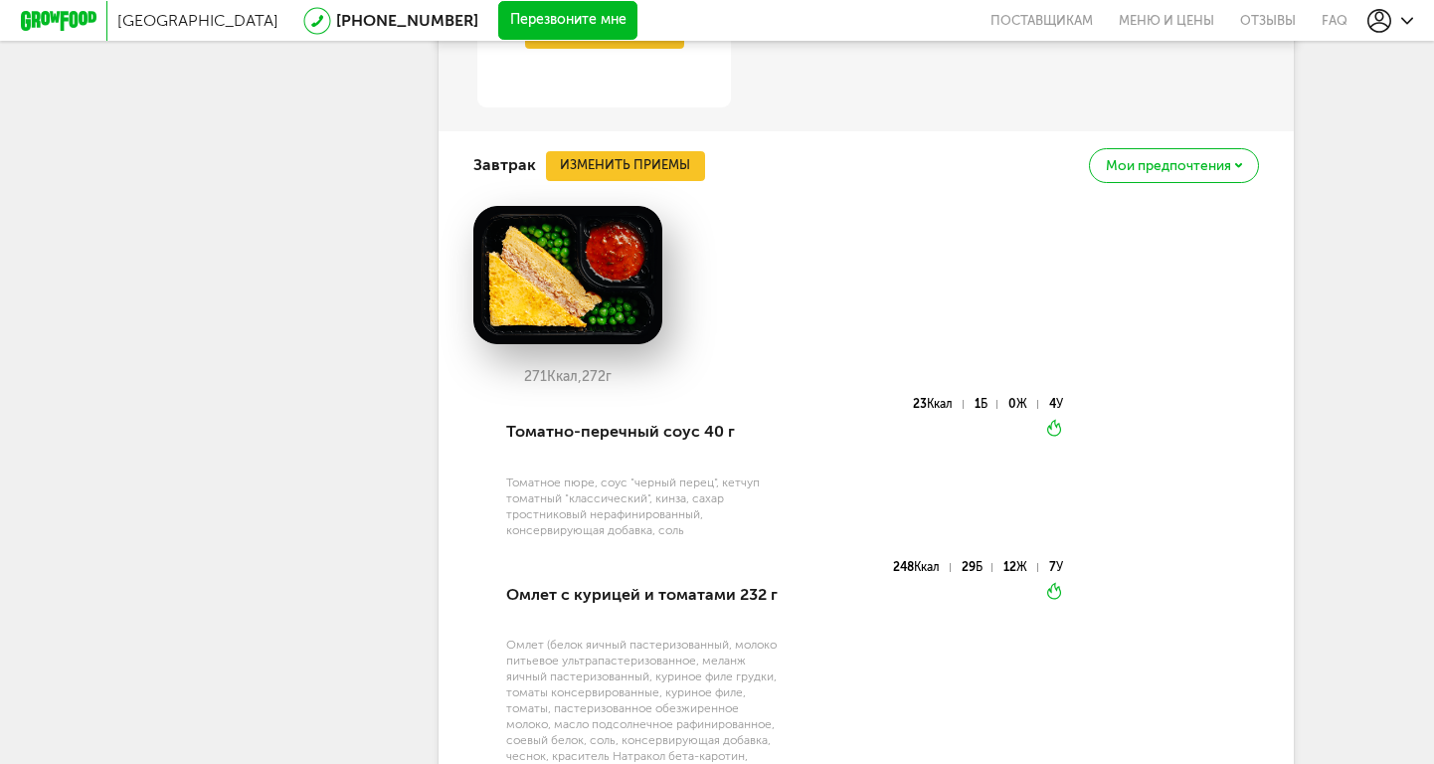
click at [659, 174] on button "Изменить приемы" at bounding box center [625, 166] width 159 height 30
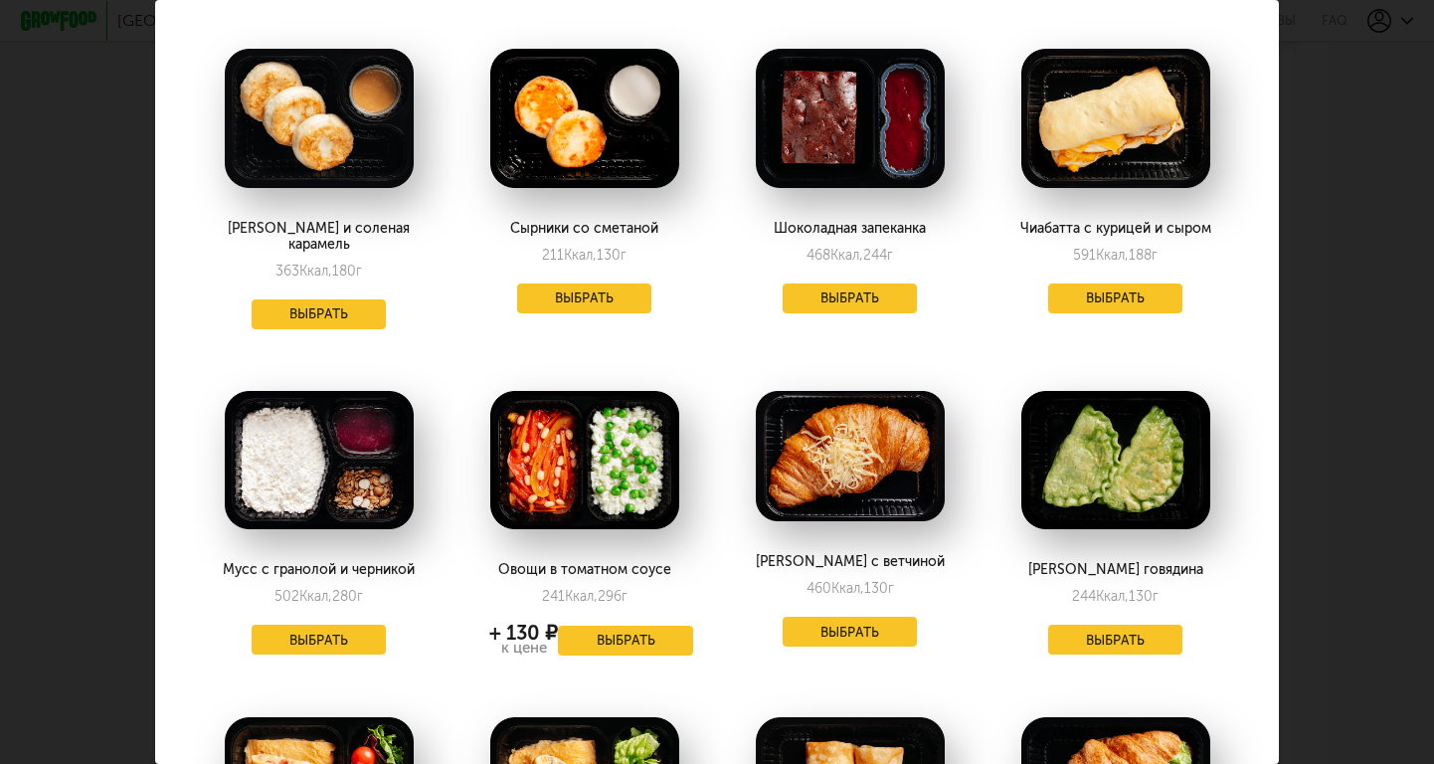
scroll to position [1098, 0]
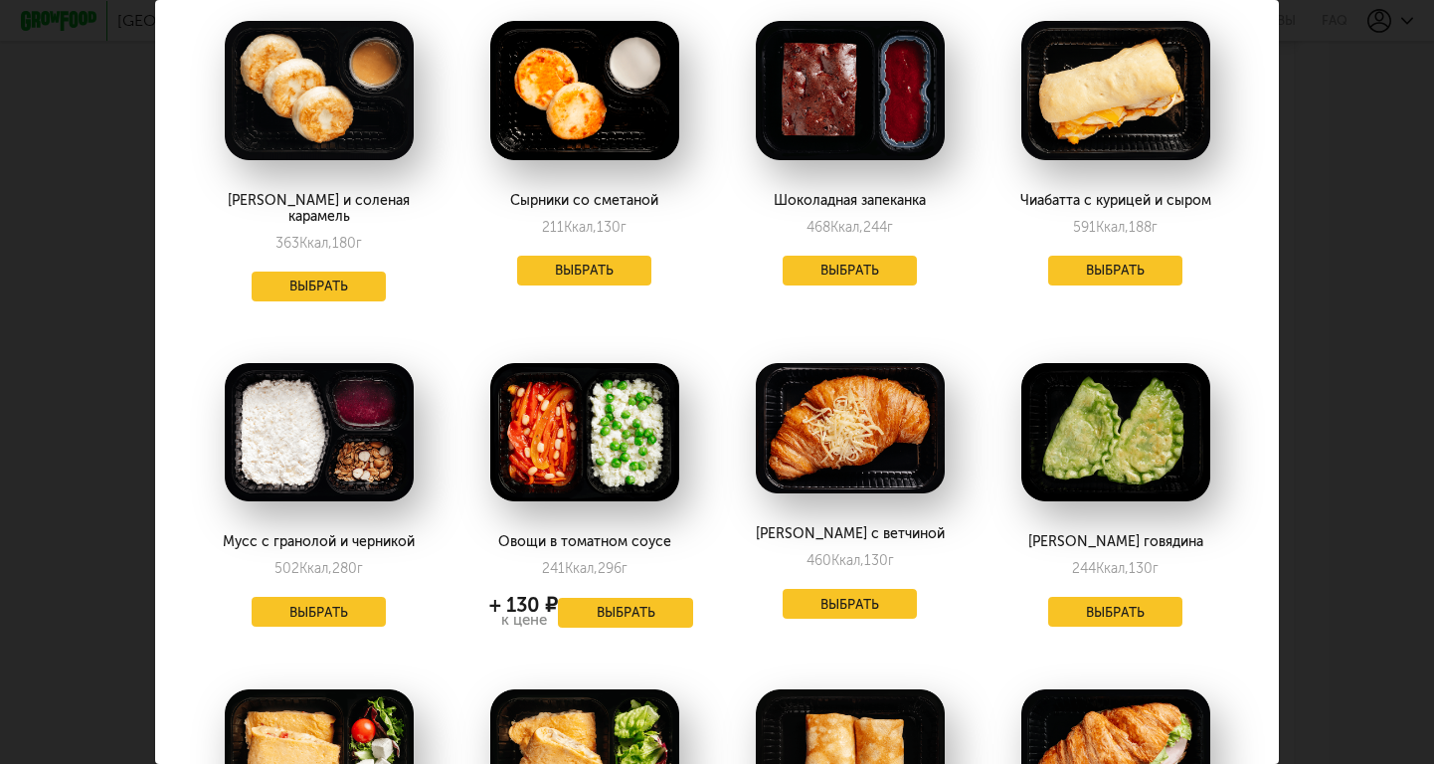
click at [823, 589] on button "Выбрать" at bounding box center [850, 604] width 135 height 30
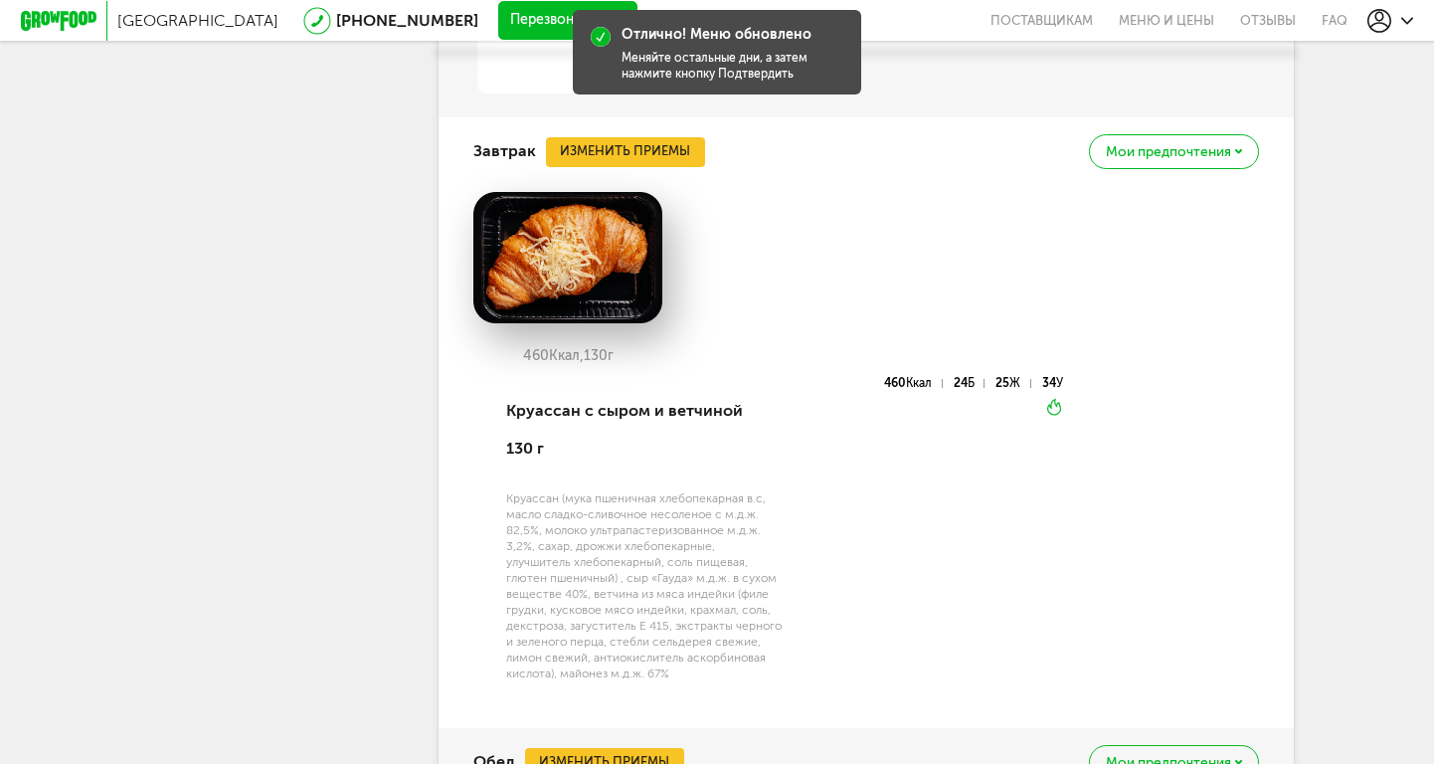
scroll to position [1144, 0]
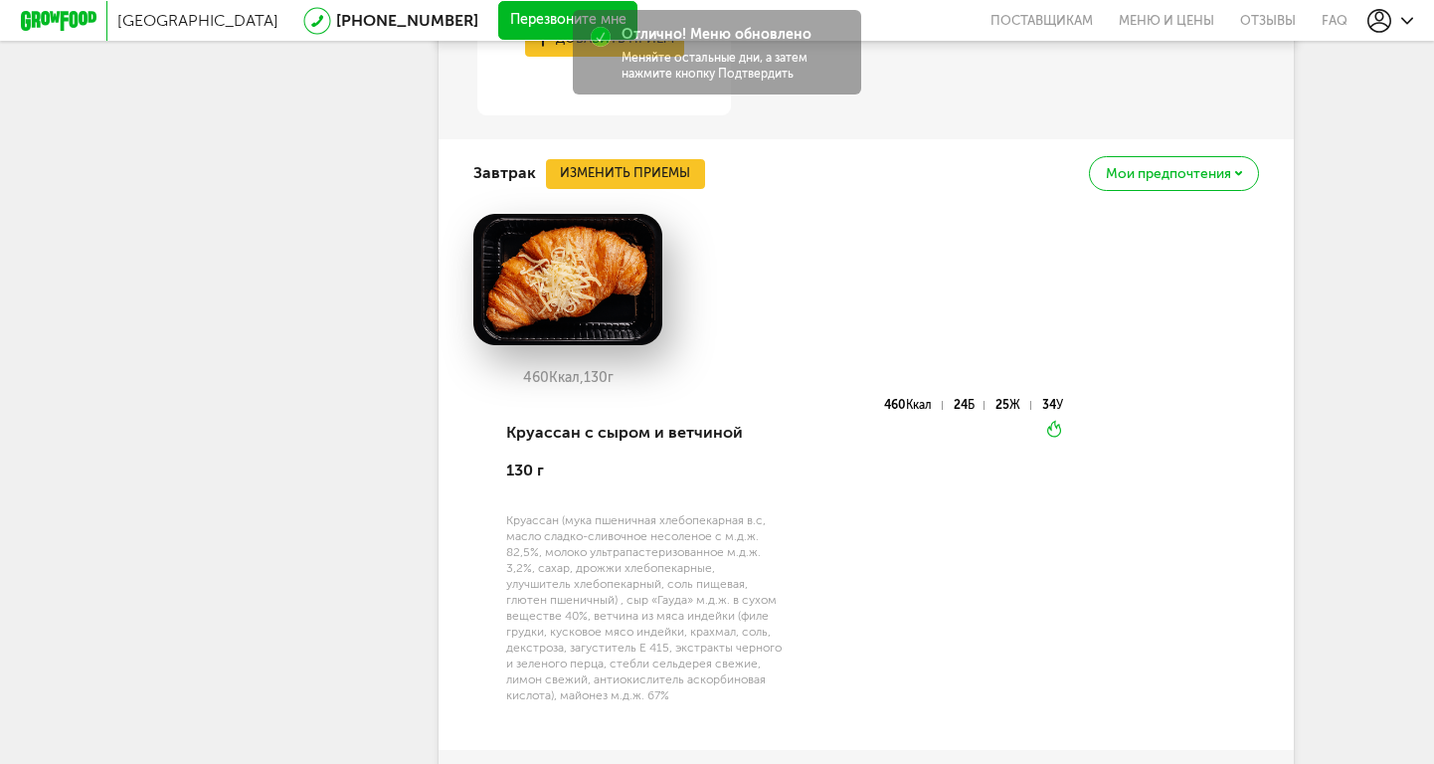
click at [656, 167] on button "Изменить приемы" at bounding box center [625, 174] width 159 height 30
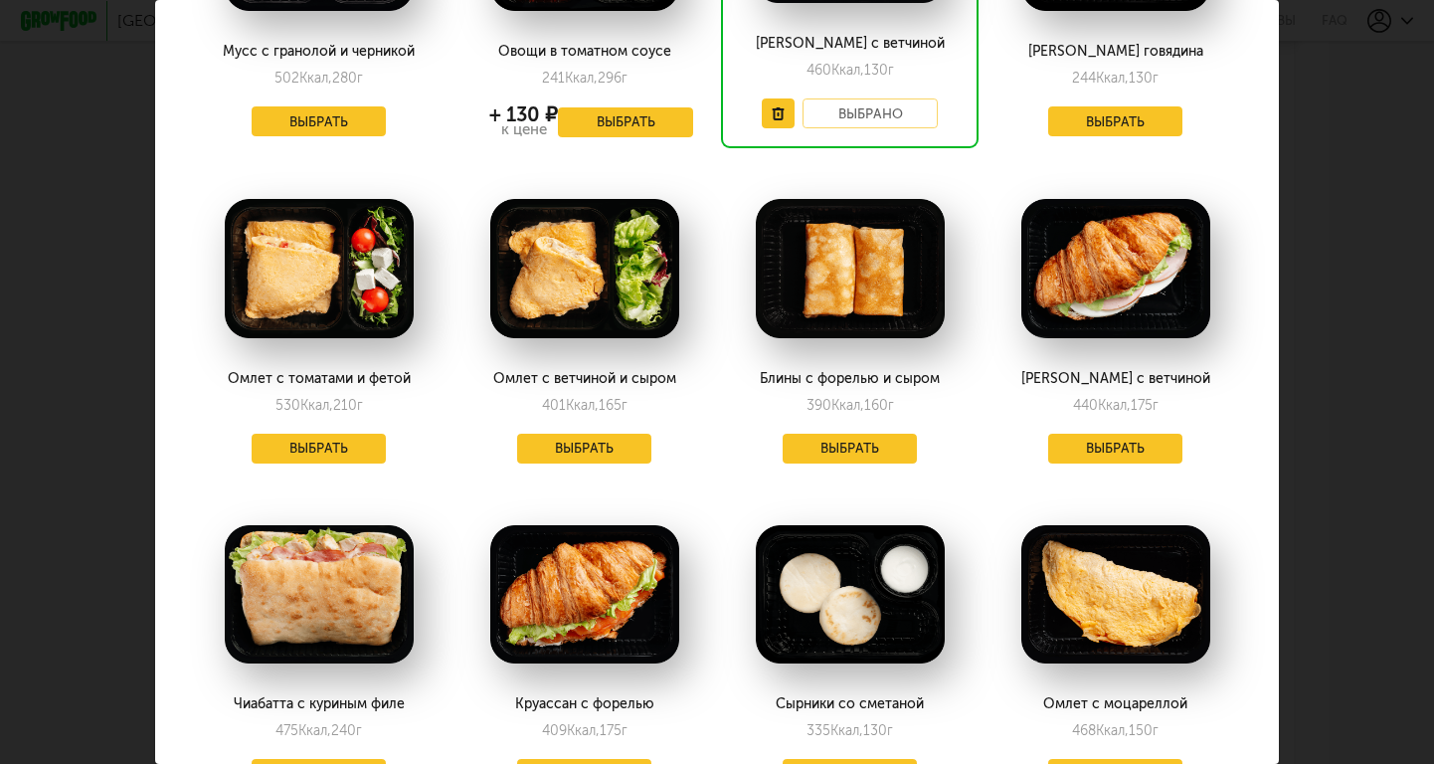
scroll to position [1590, 0]
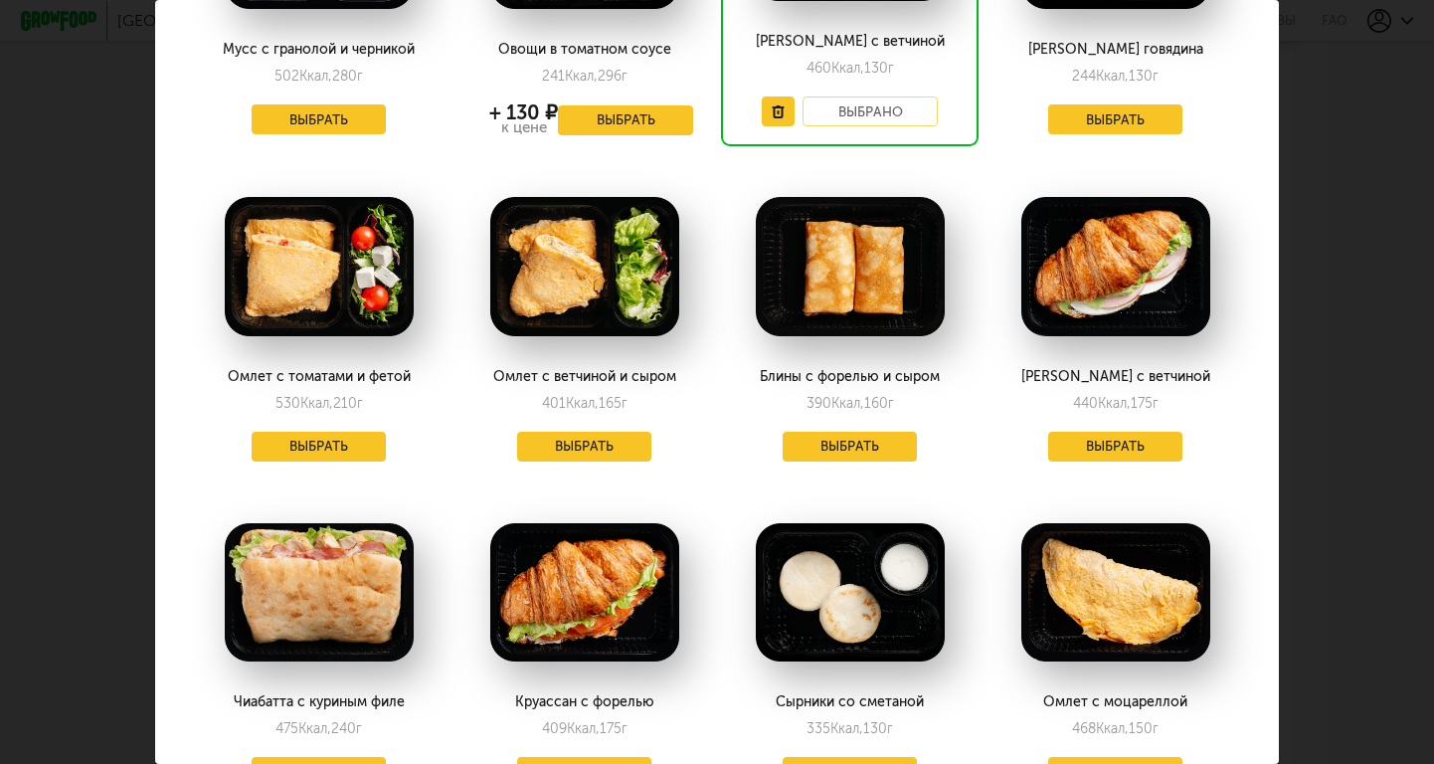
click at [582, 757] on button "Выбрать" at bounding box center [584, 772] width 135 height 30
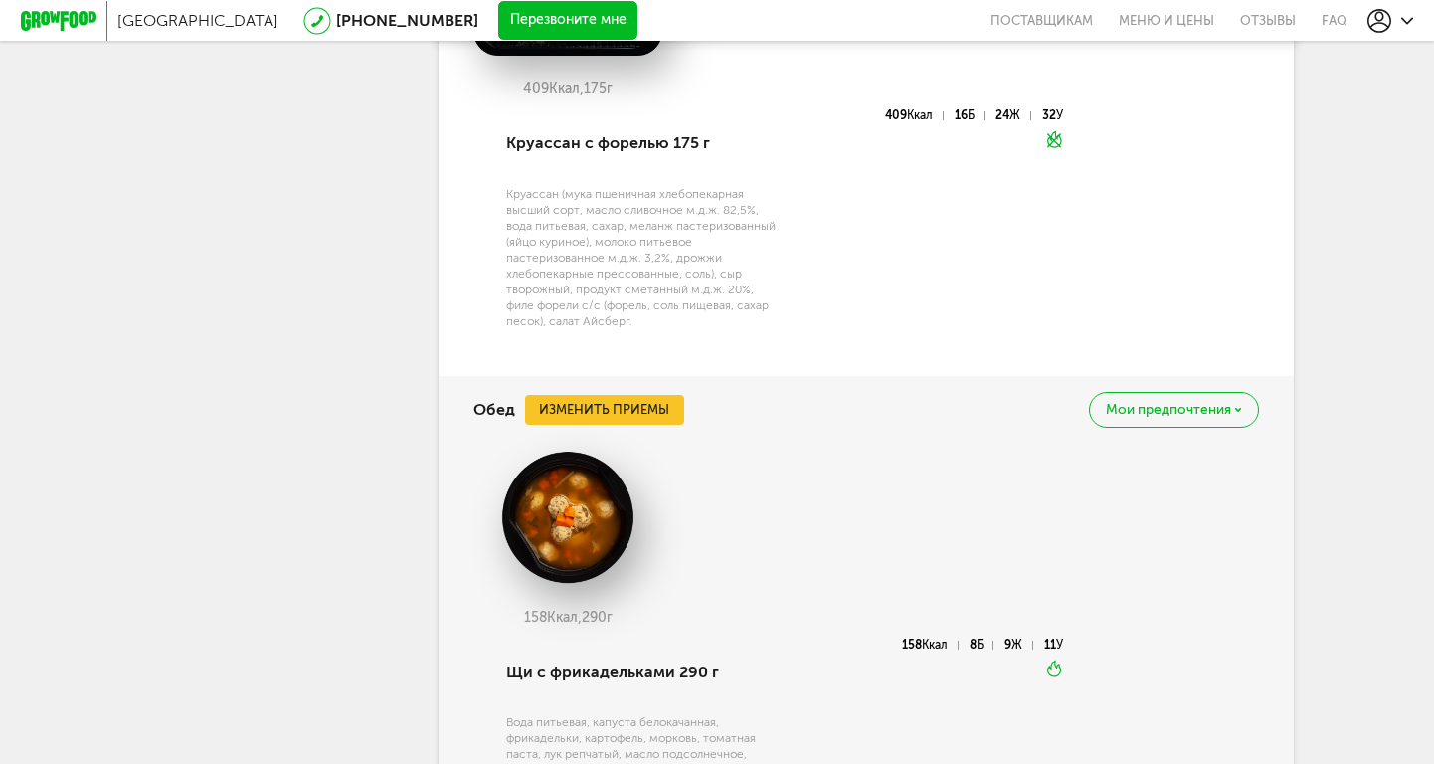
scroll to position [1442, 0]
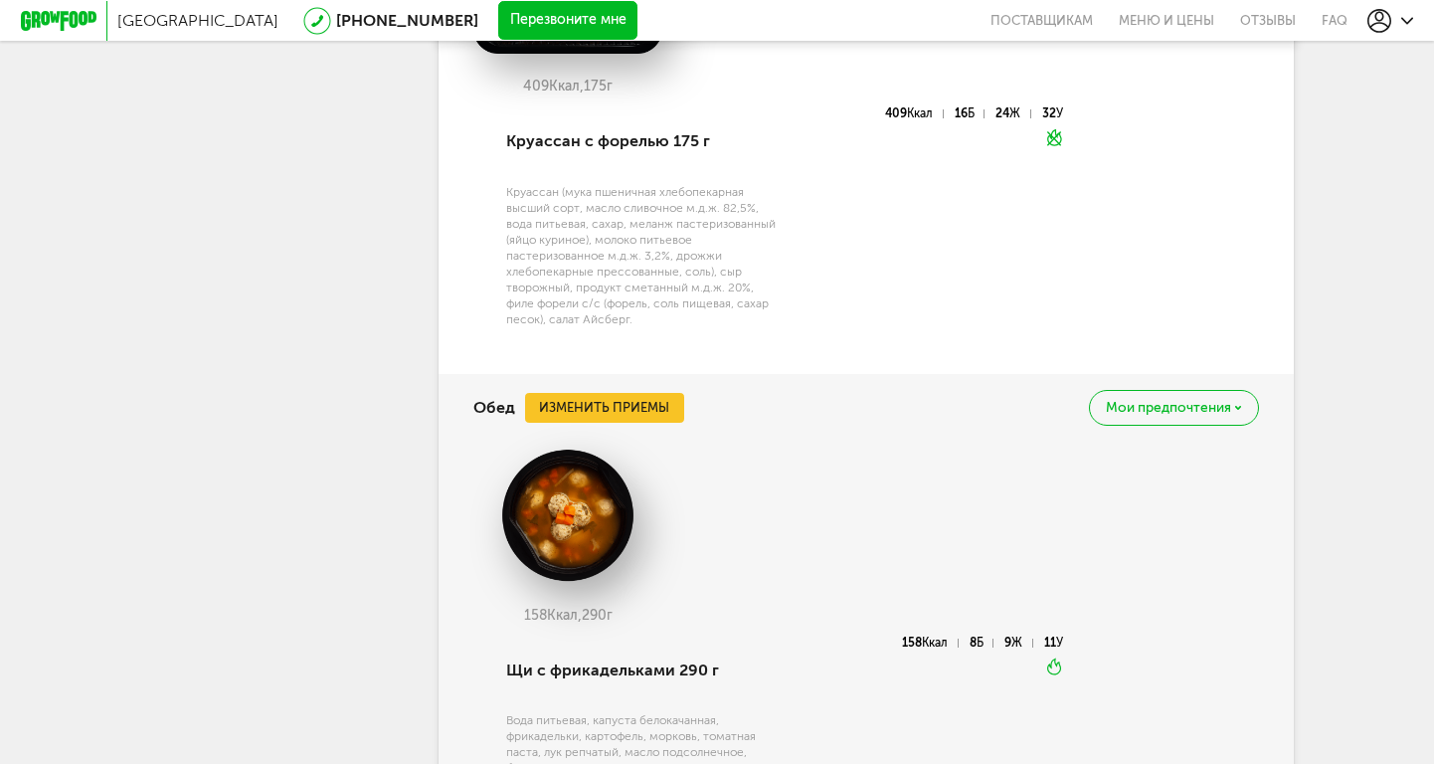
click at [645, 393] on button "Изменить приемы" at bounding box center [604, 408] width 159 height 30
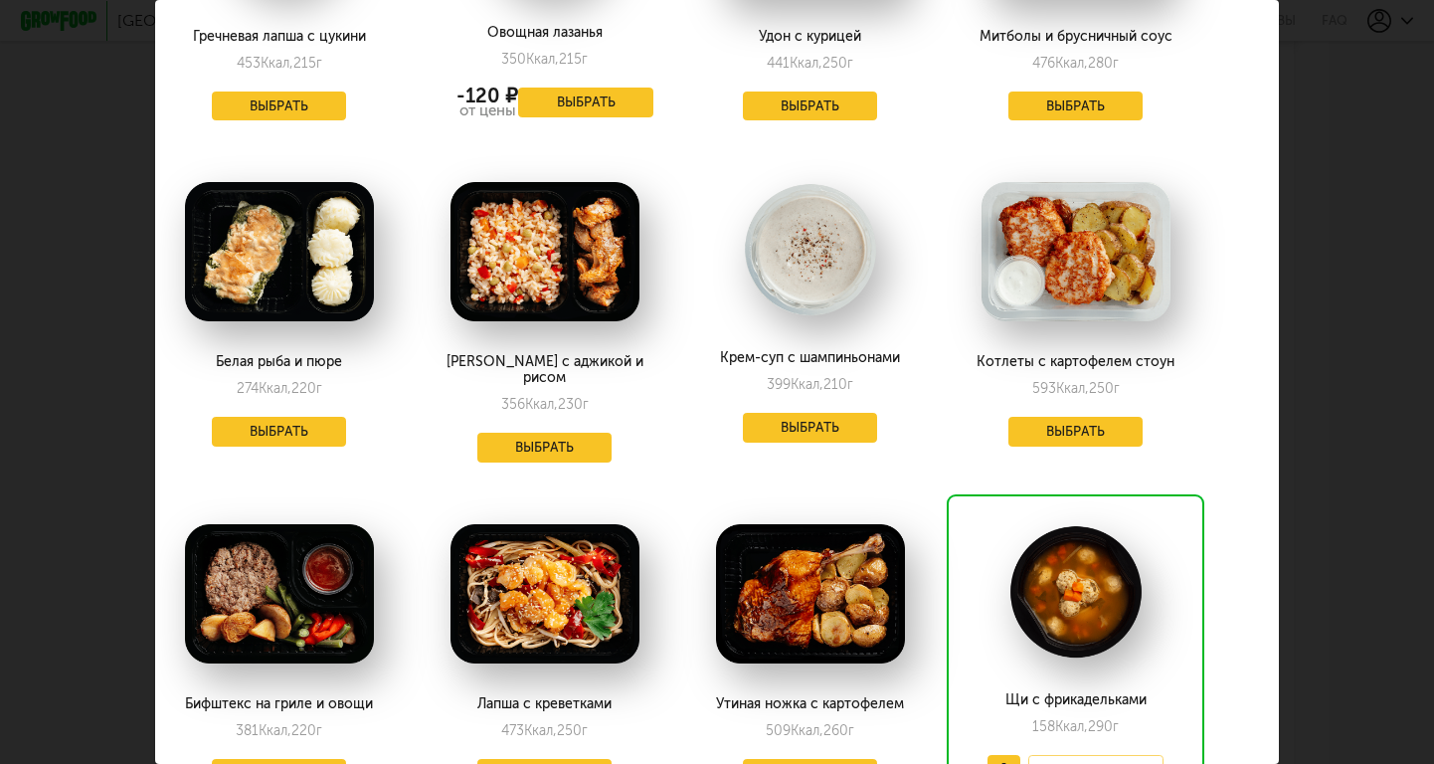
scroll to position [2270, 40]
click at [291, 759] on button "Выбрать" at bounding box center [279, 774] width 135 height 30
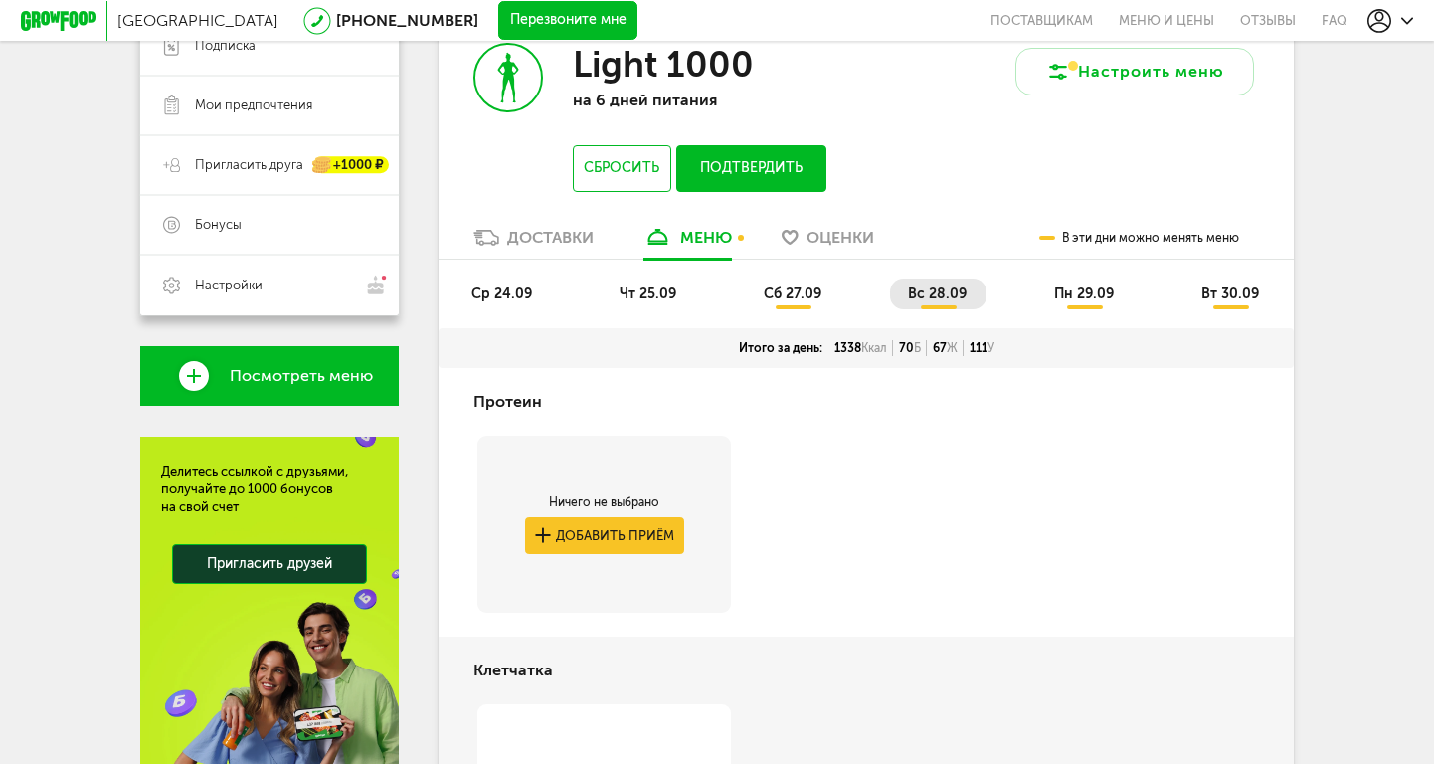
scroll to position [286, 0]
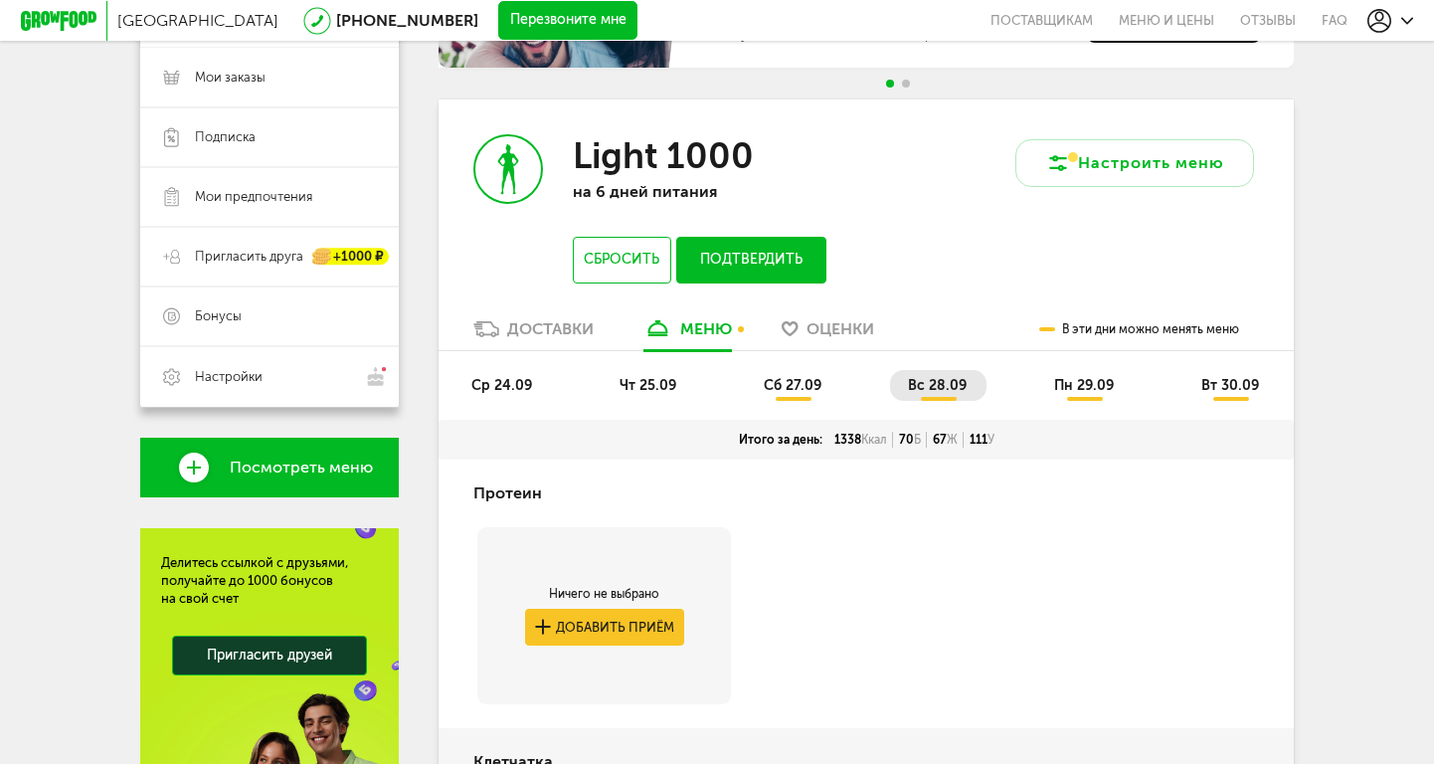
click at [781, 389] on span "сб 27.09" at bounding box center [793, 385] width 58 height 17
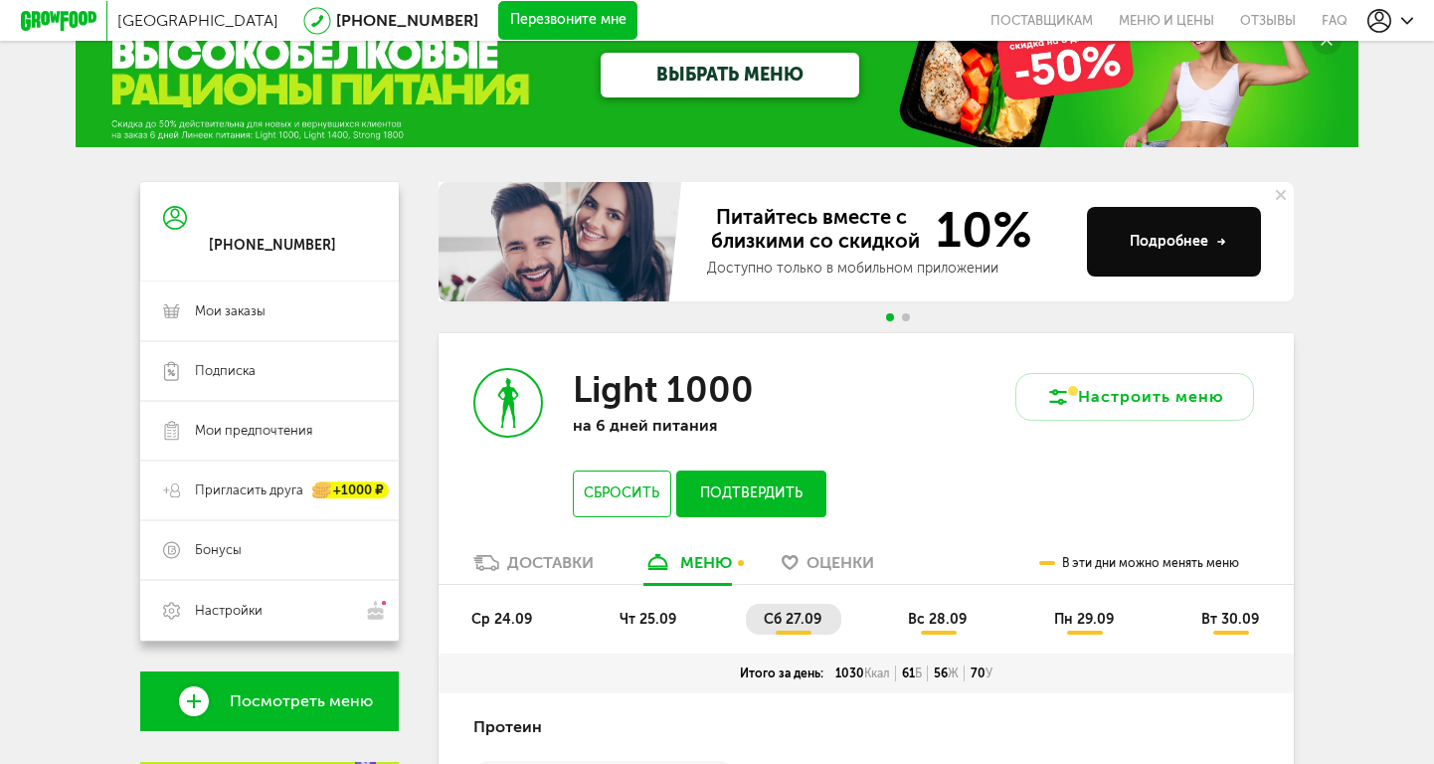
scroll to position [50, 0]
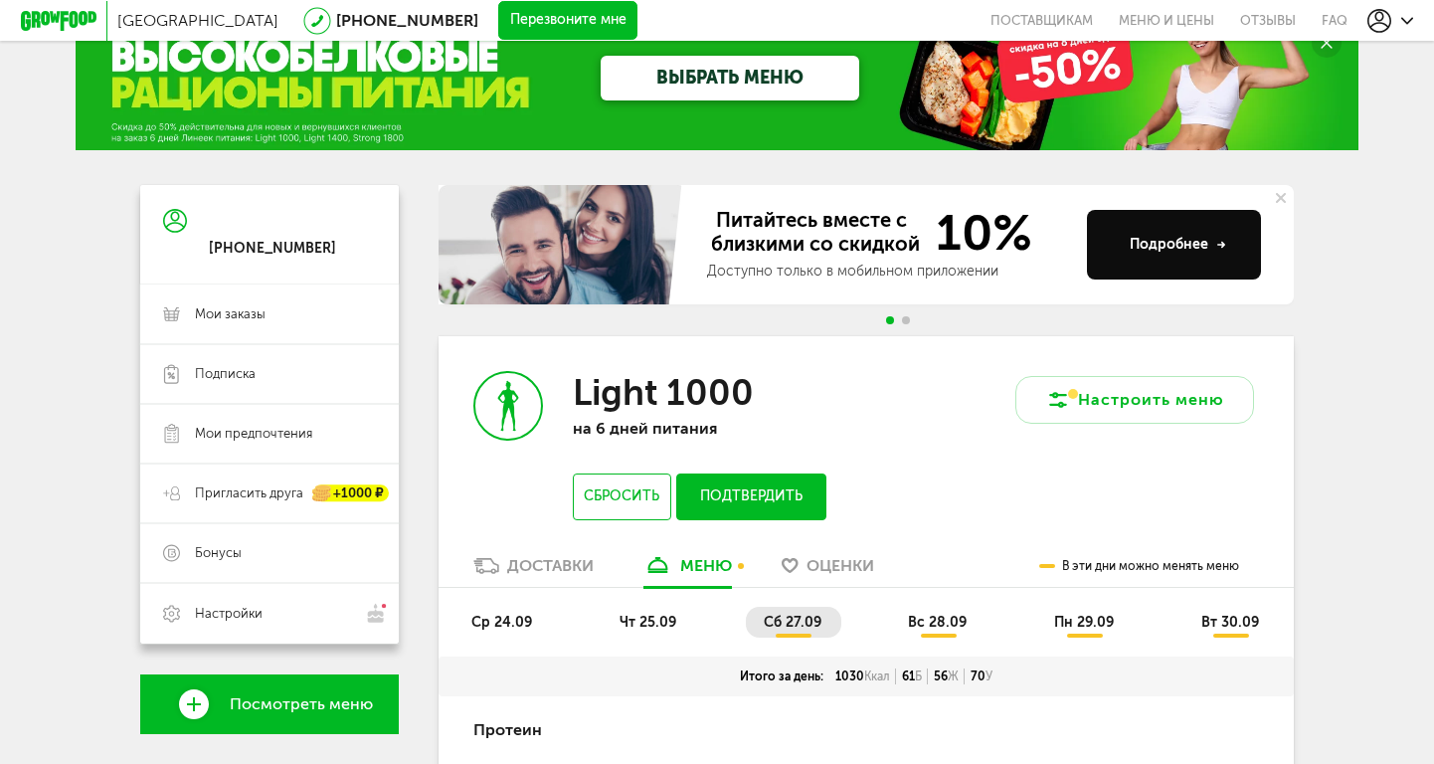
click at [1083, 624] on span "пн 29.09" at bounding box center [1084, 622] width 60 height 17
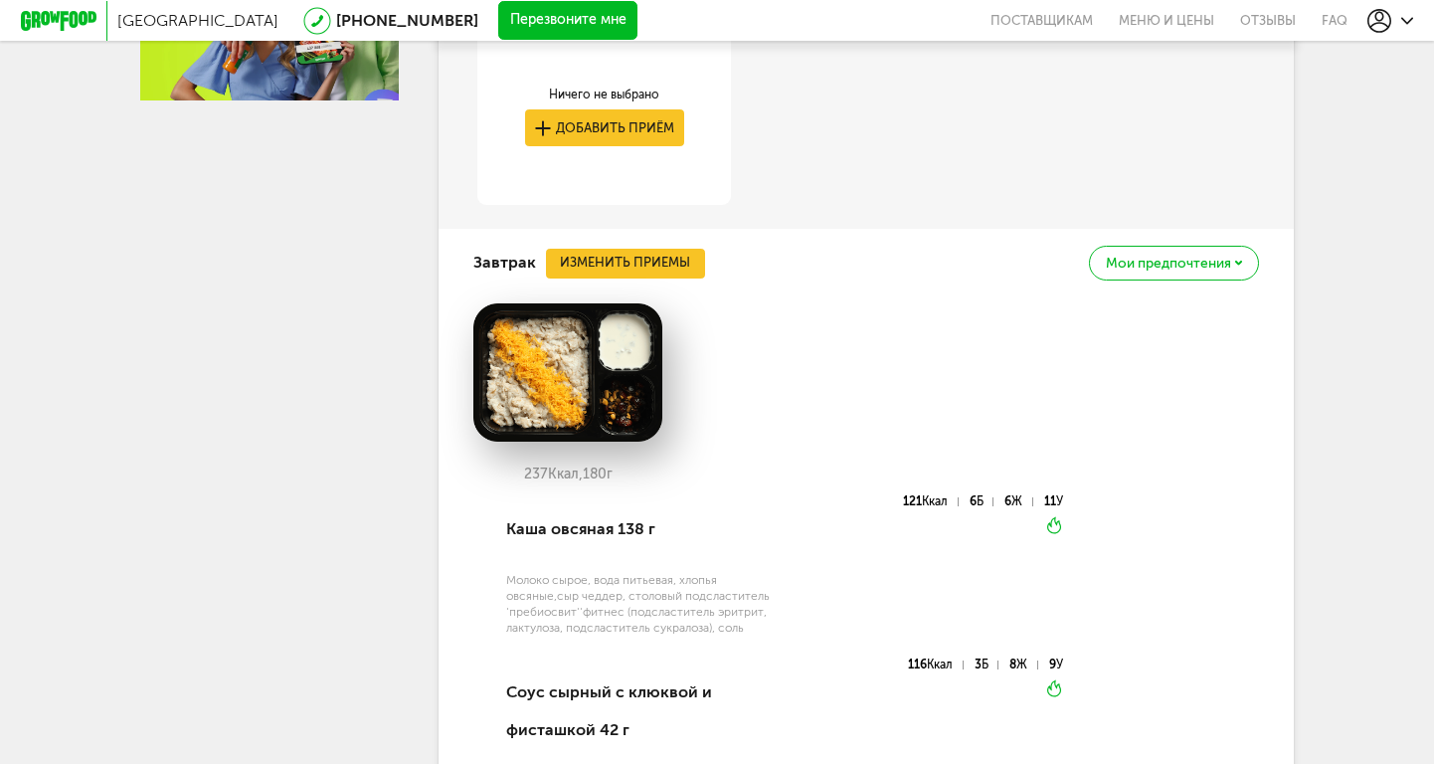
scroll to position [1056, 0]
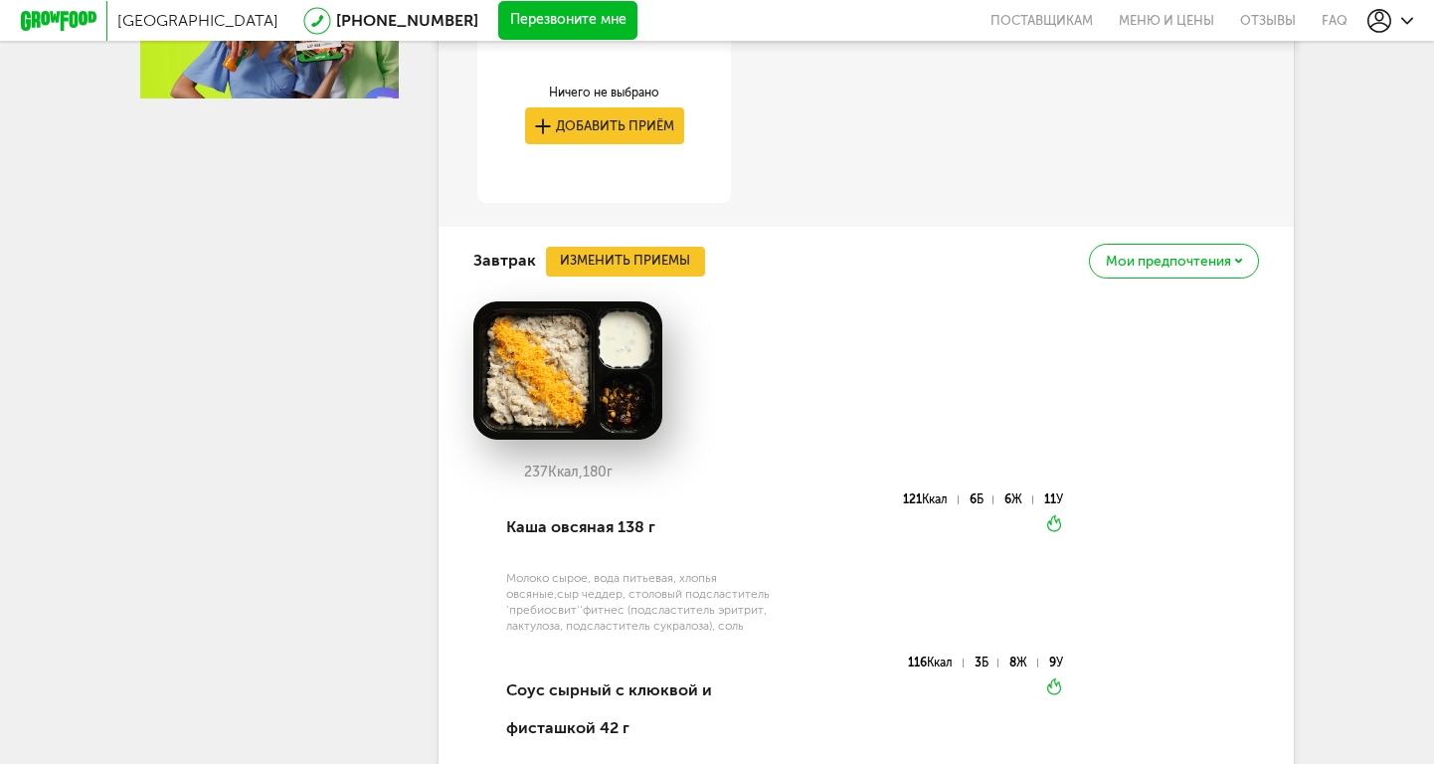
click at [620, 257] on button "Изменить приемы" at bounding box center [625, 262] width 159 height 30
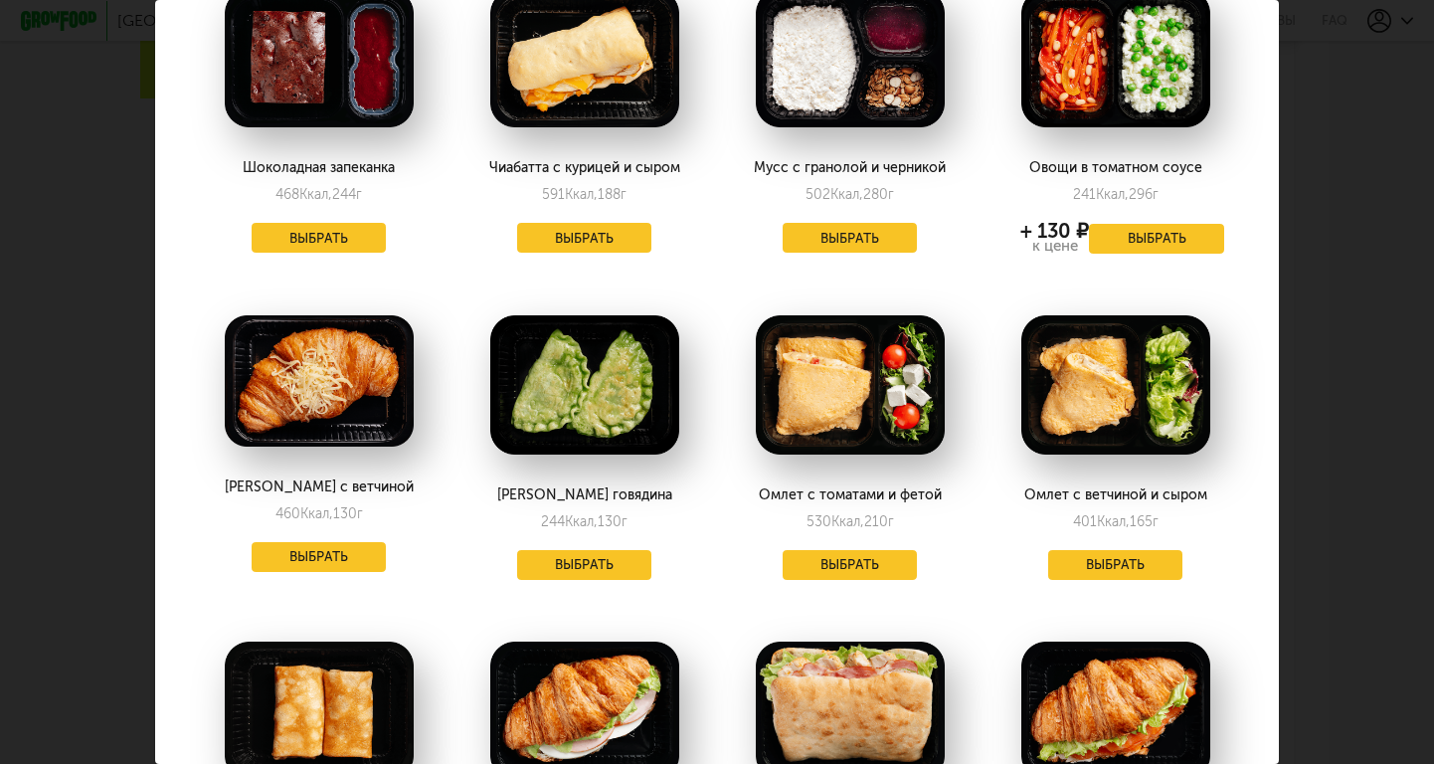
scroll to position [1490, 0]
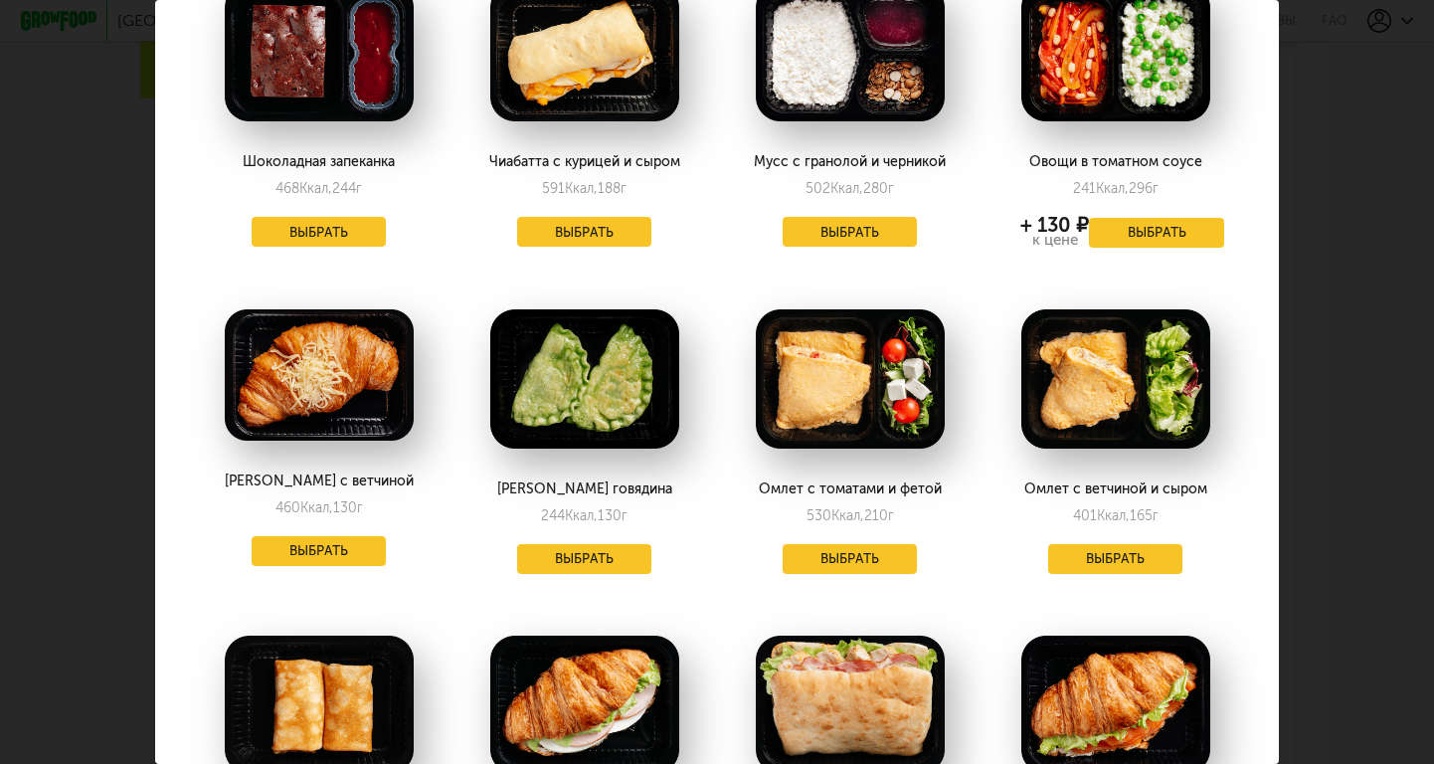
click at [1118, 544] on button "Выбрать" at bounding box center [1115, 559] width 135 height 30
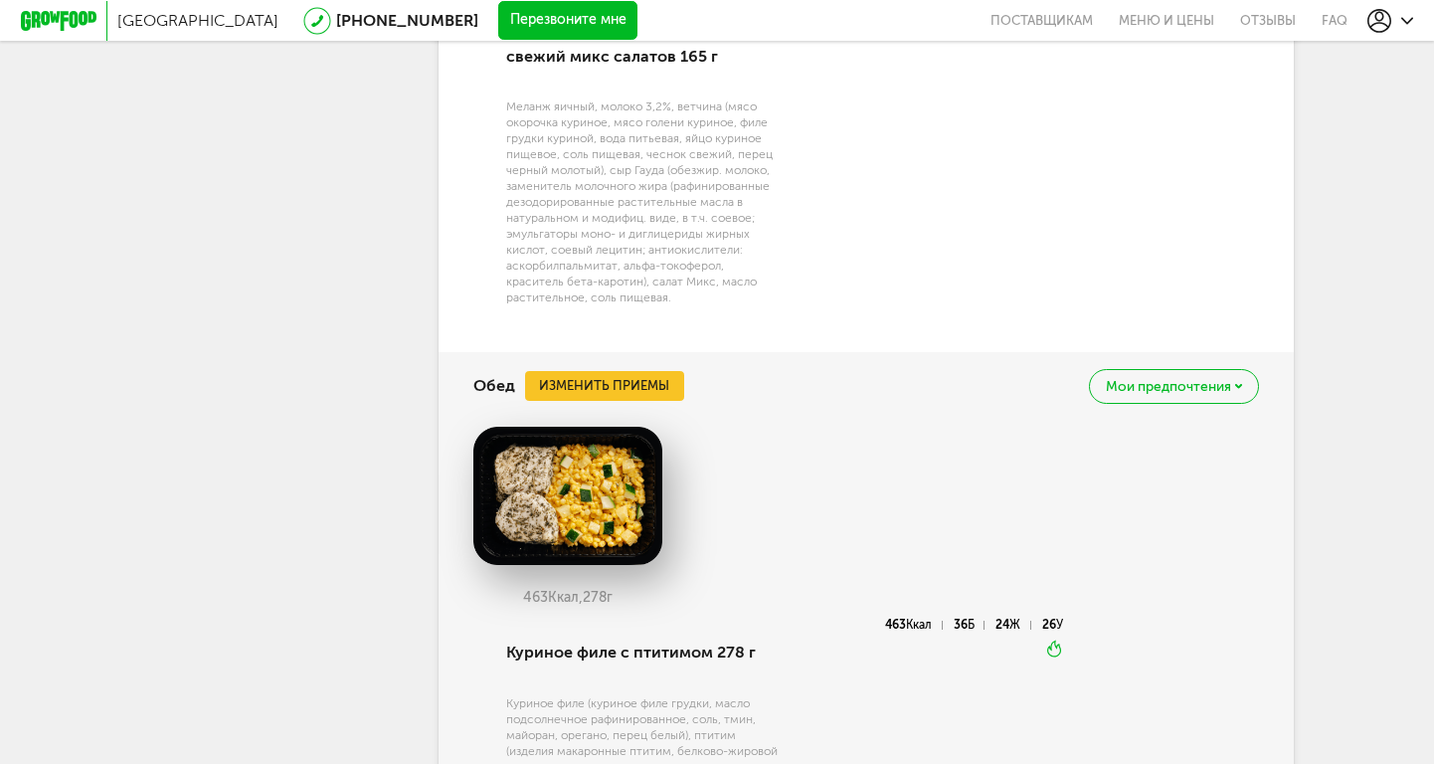
scroll to position [1558, 0]
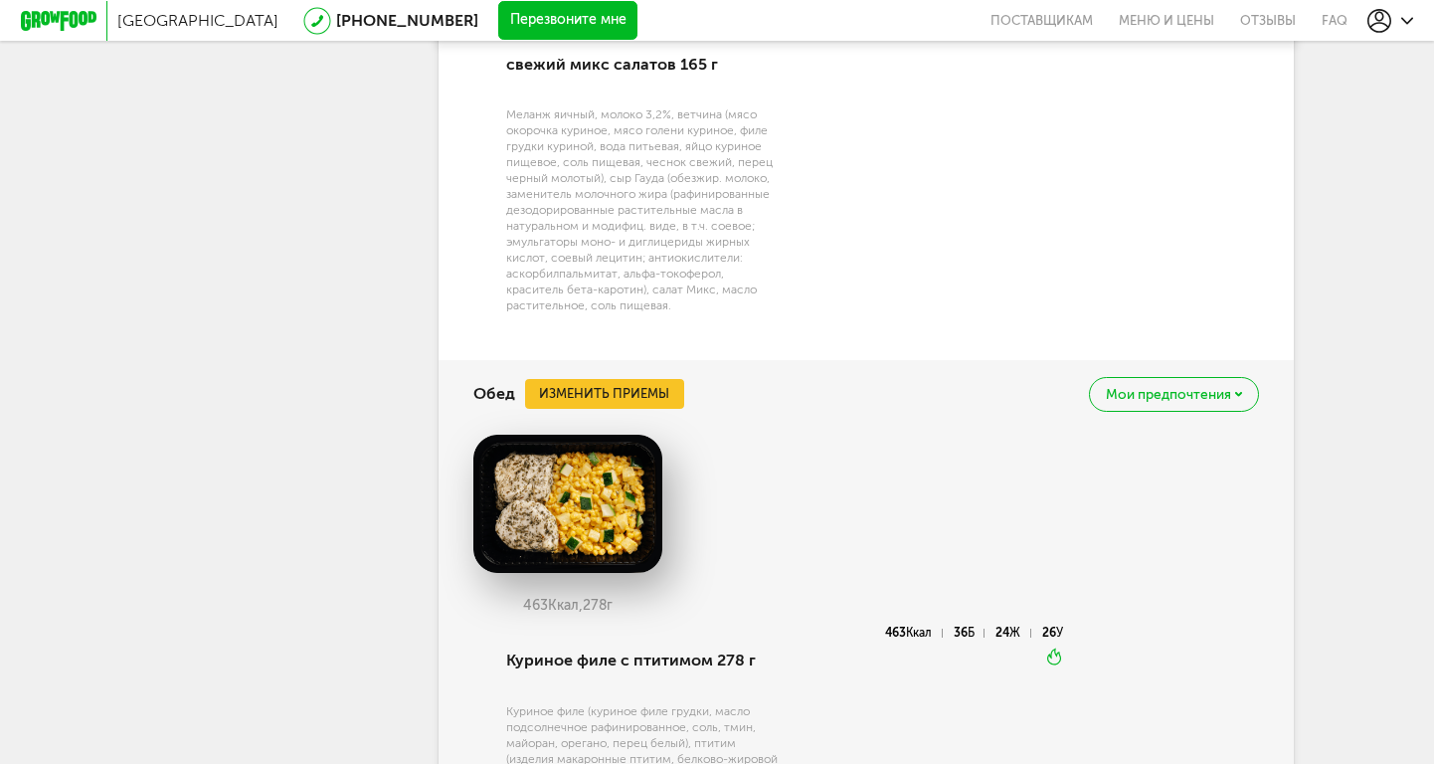
click at [634, 383] on button "Изменить приемы" at bounding box center [604, 394] width 159 height 30
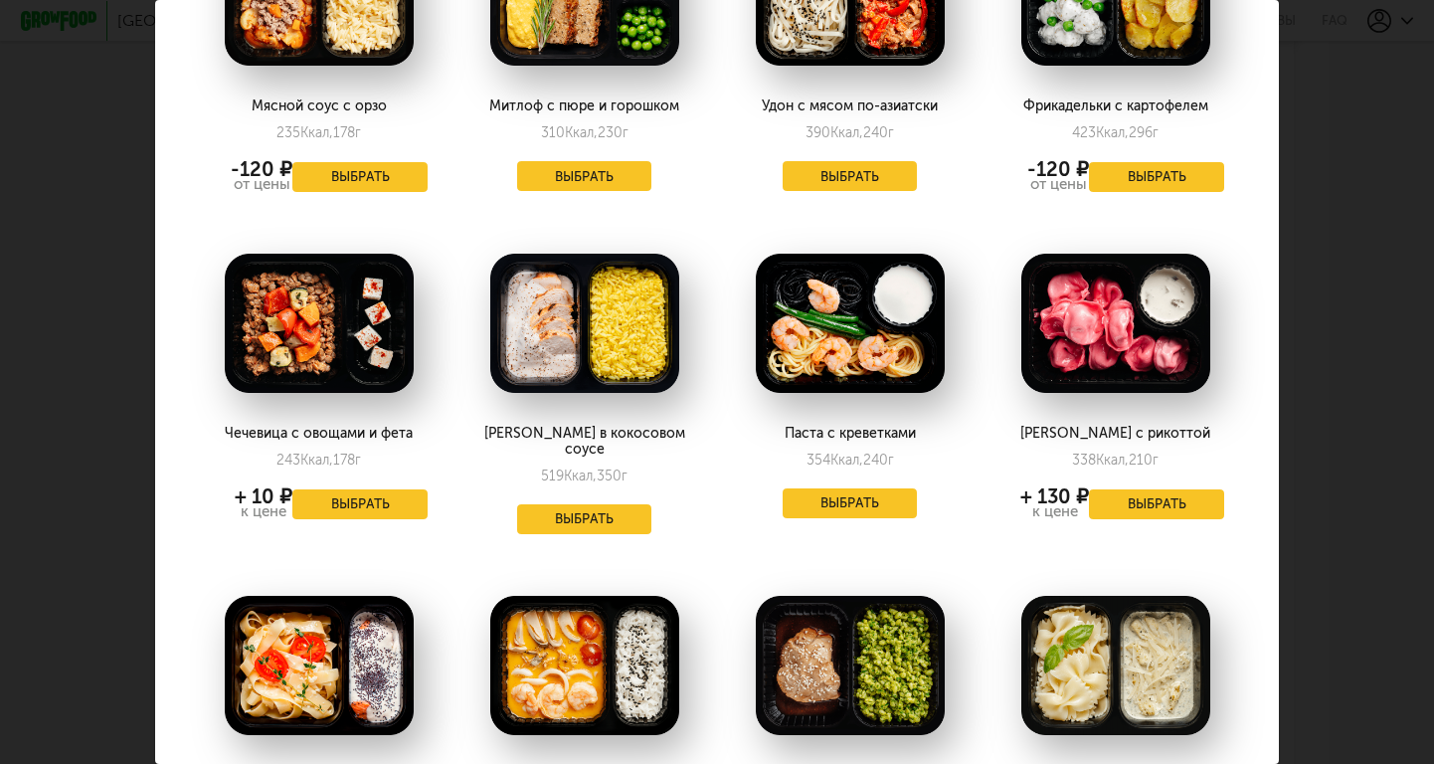
scroll to position [557, 0]
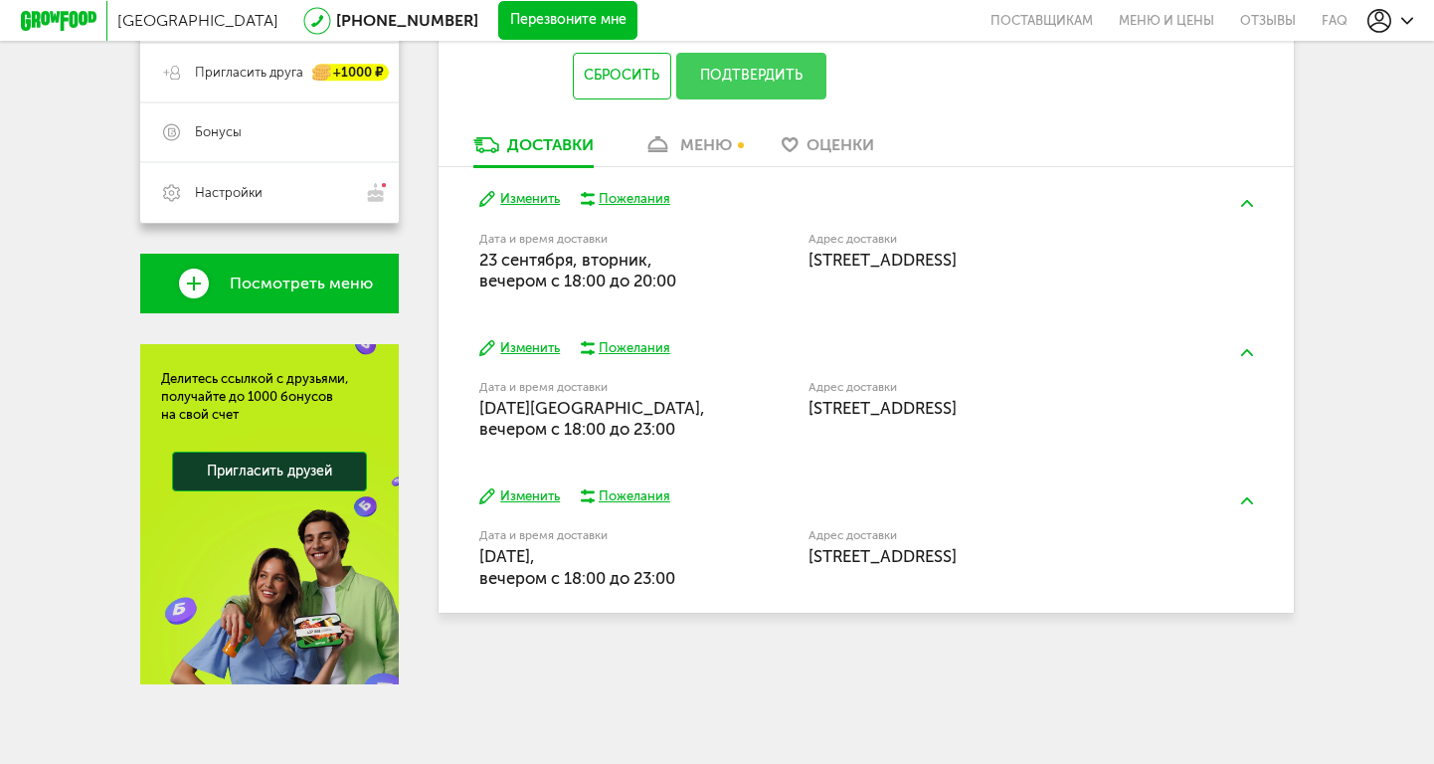
scroll to position [151, 0]
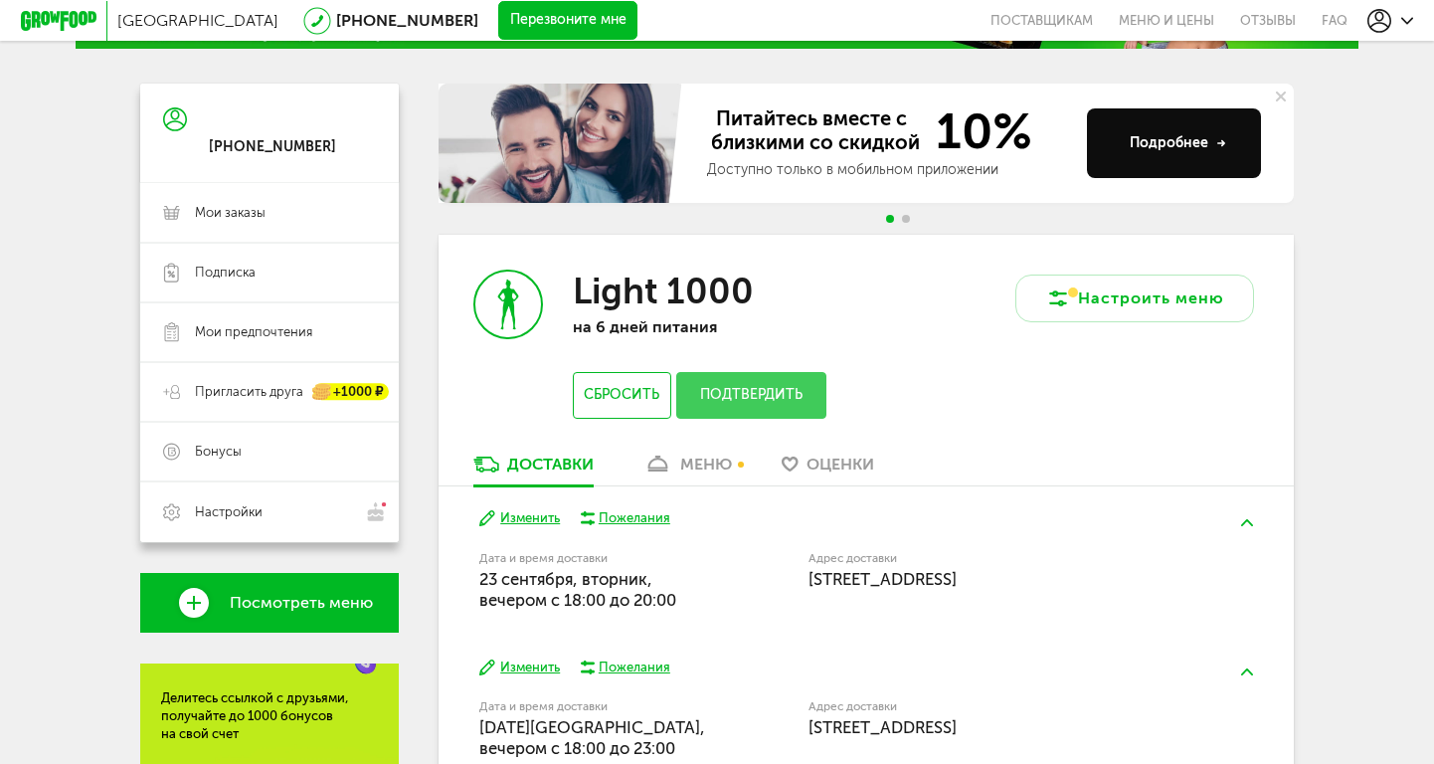
click at [706, 467] on div "меню" at bounding box center [706, 464] width 52 height 19
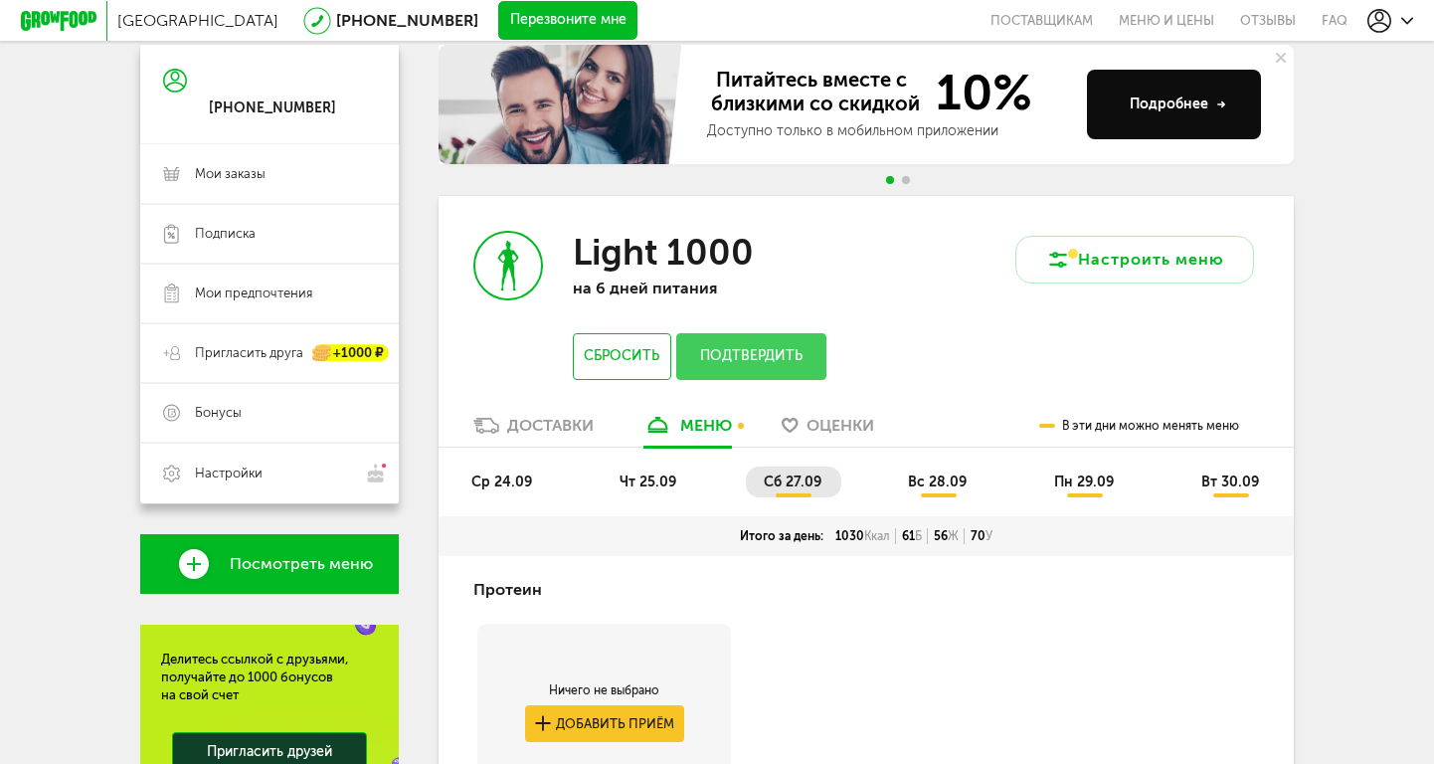
scroll to position [181, 0]
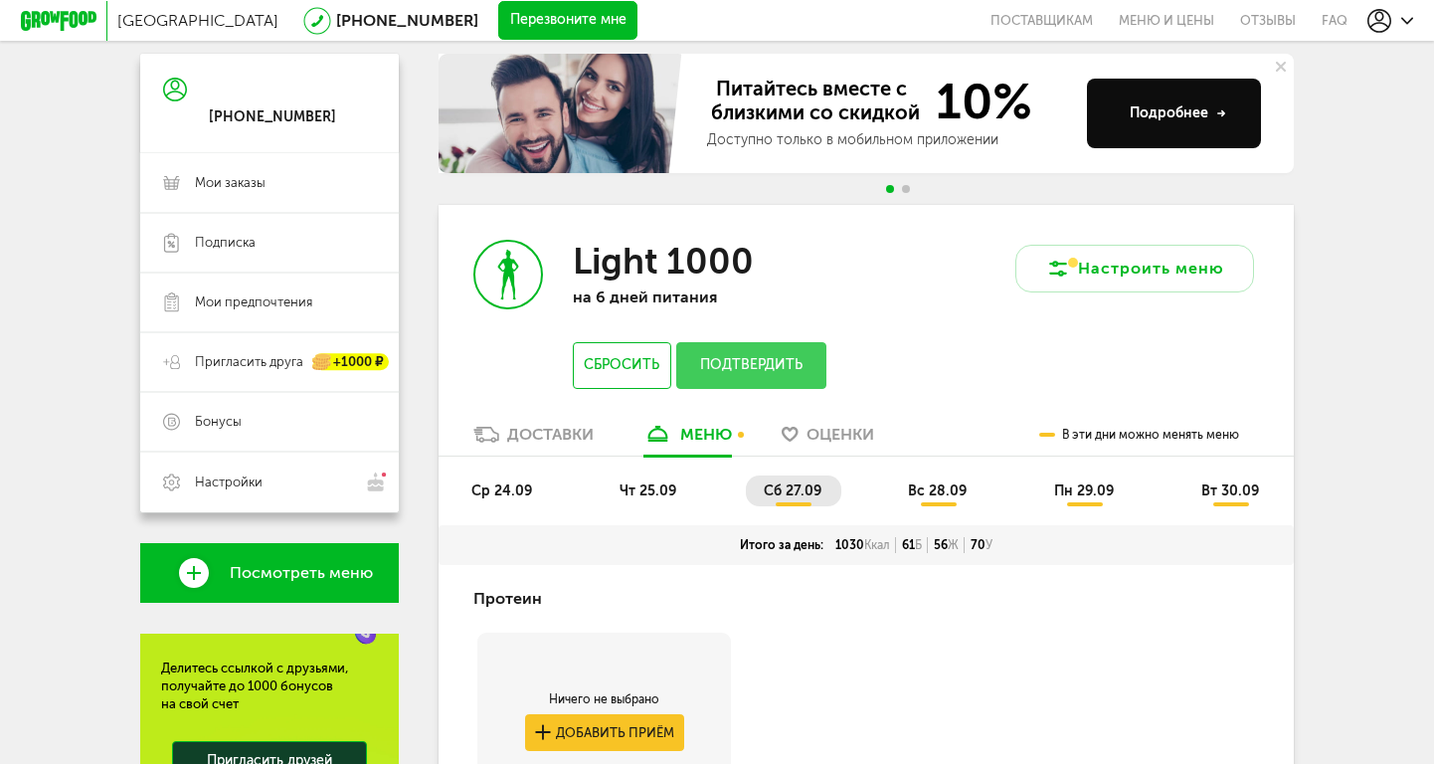
click at [1070, 497] on span "пн 29.09" at bounding box center [1084, 490] width 60 height 17
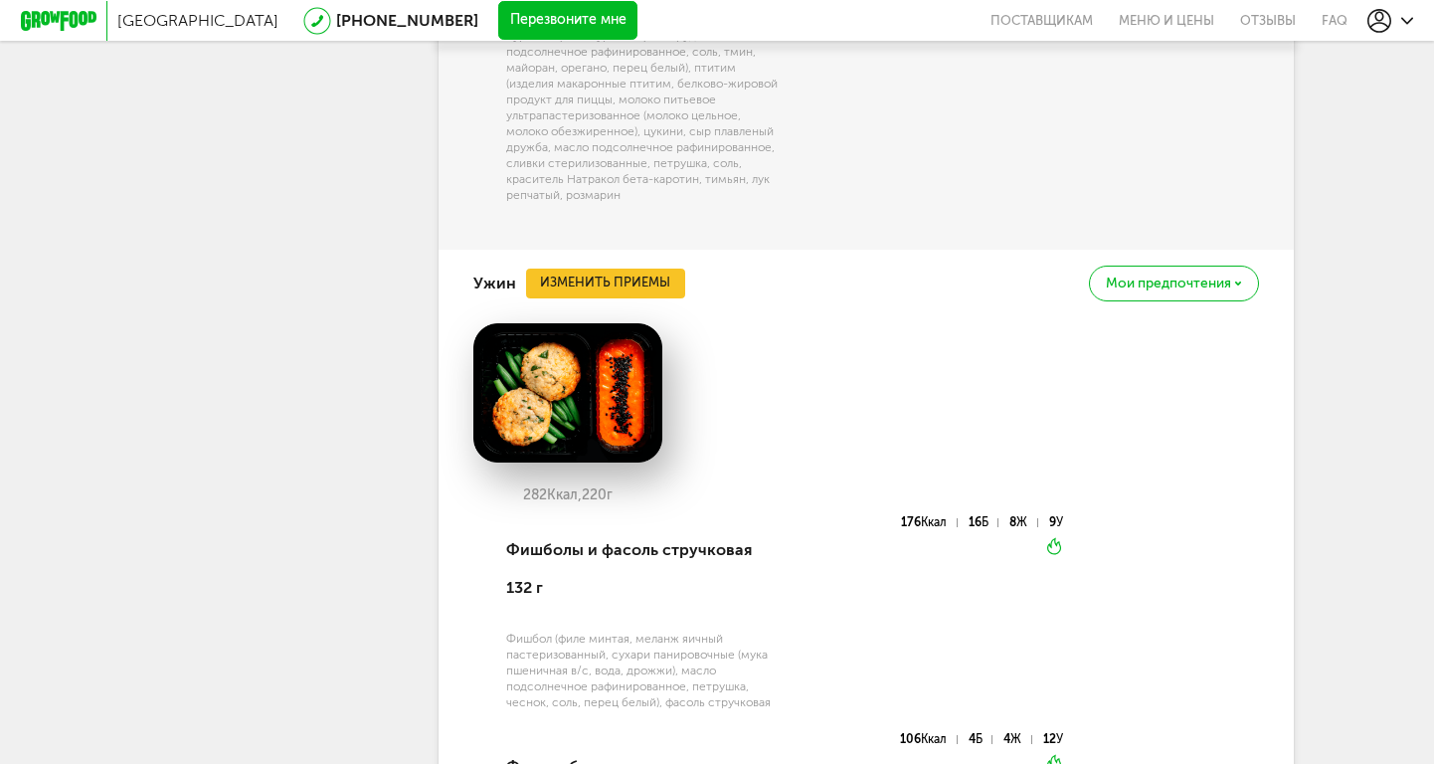
scroll to position [2234, 0]
click at [642, 268] on button "Изменить приемы" at bounding box center [605, 283] width 159 height 30
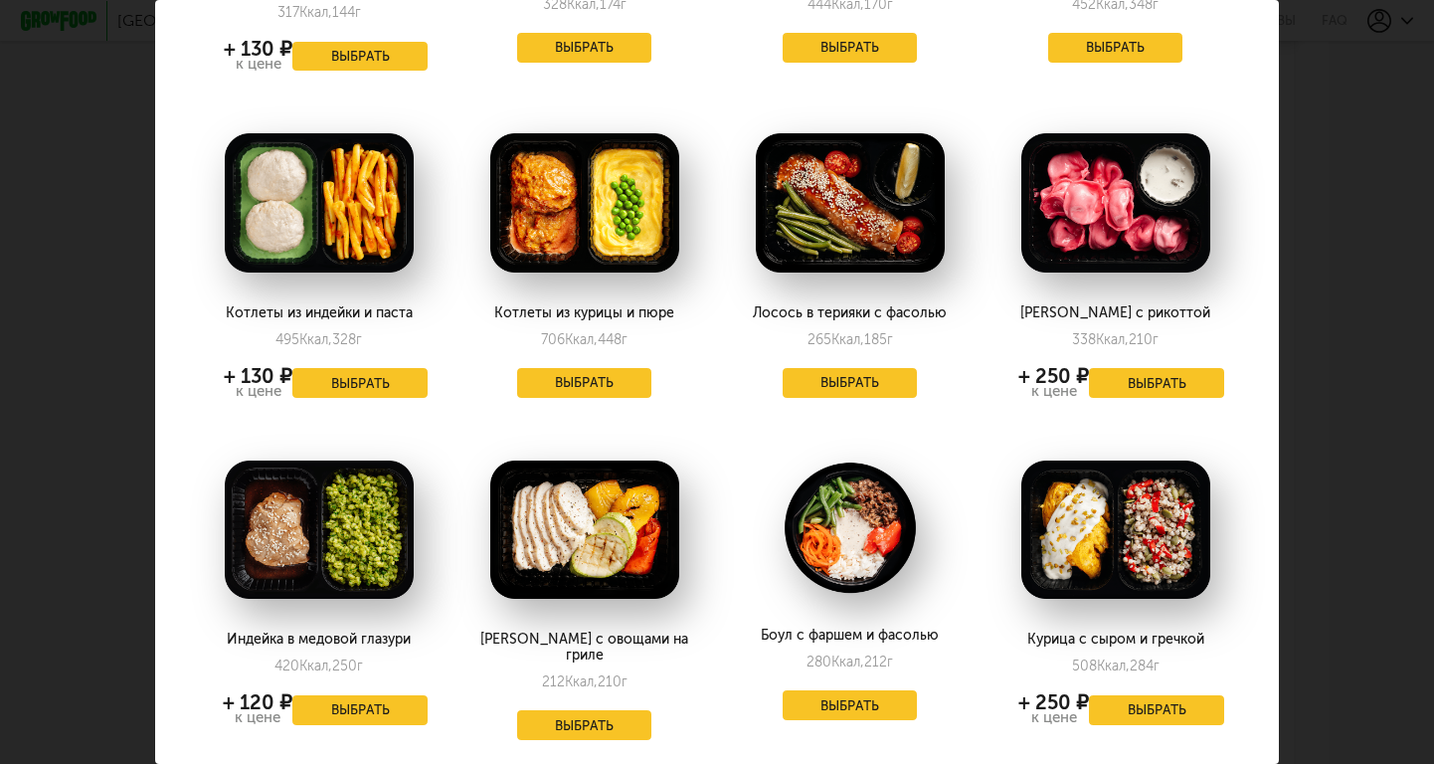
scroll to position [347, 0]
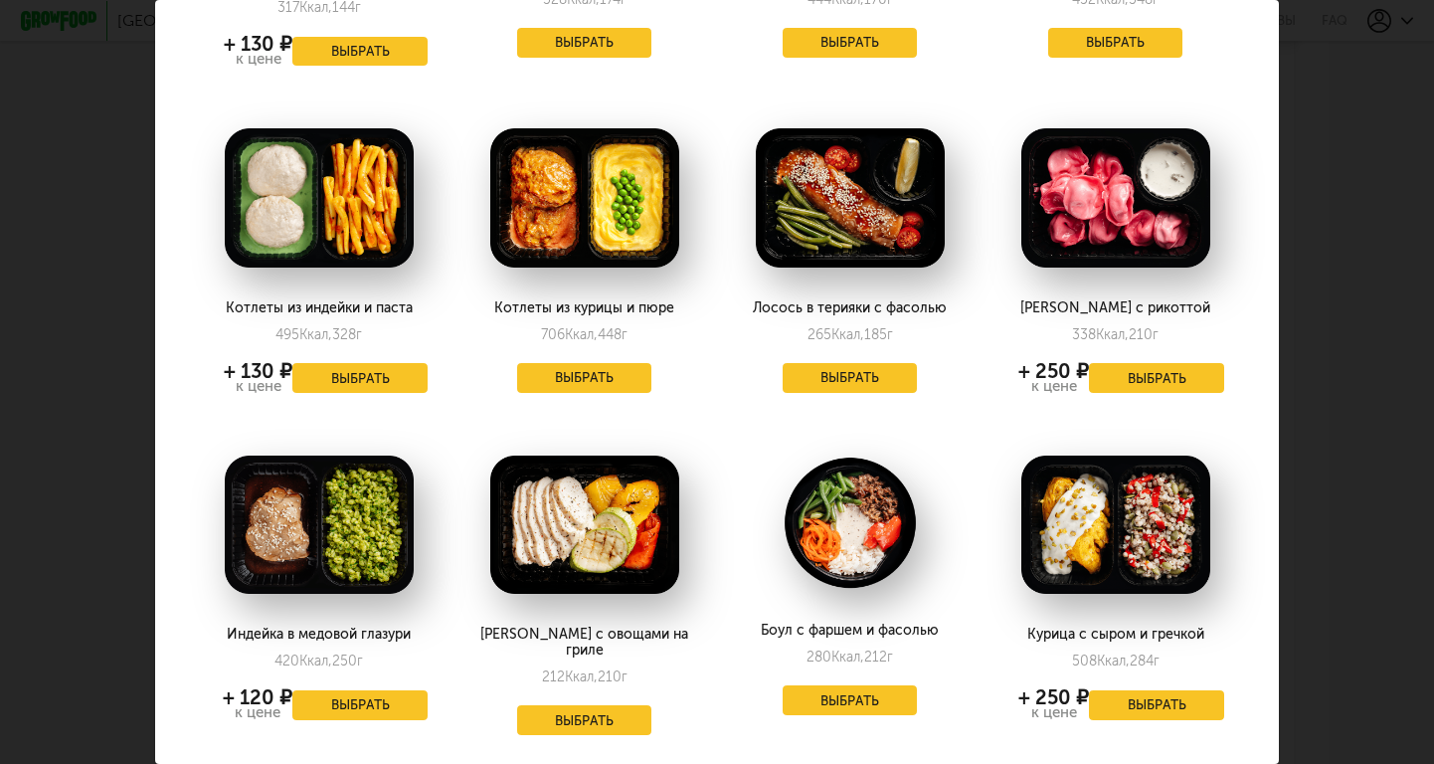
click at [863, 350] on div "Лосось в терияки с фасолью 265 Ккал, 185 г Выбрать" at bounding box center [850, 255] width 258 height 314
click at [863, 363] on button "Выбрать" at bounding box center [850, 378] width 135 height 30
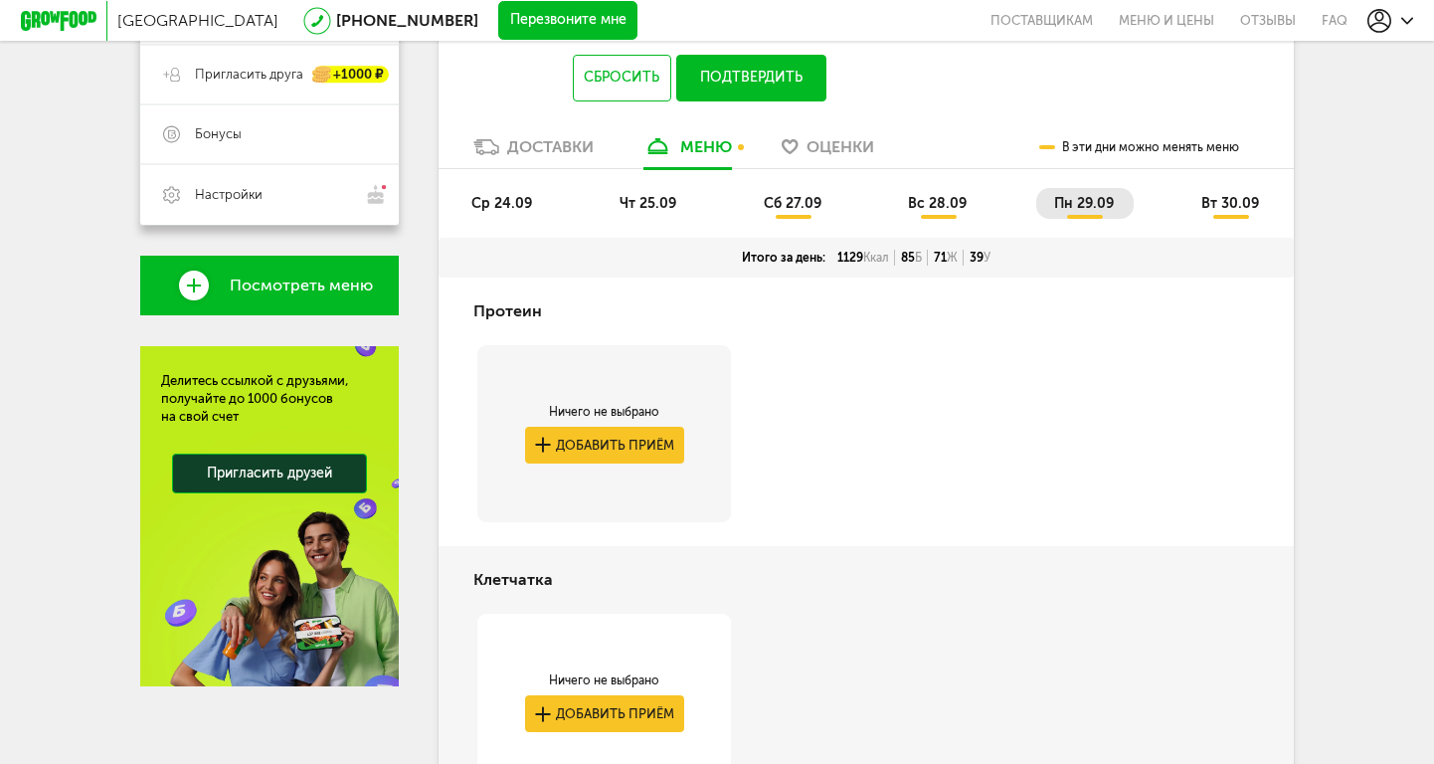
scroll to position [363, 0]
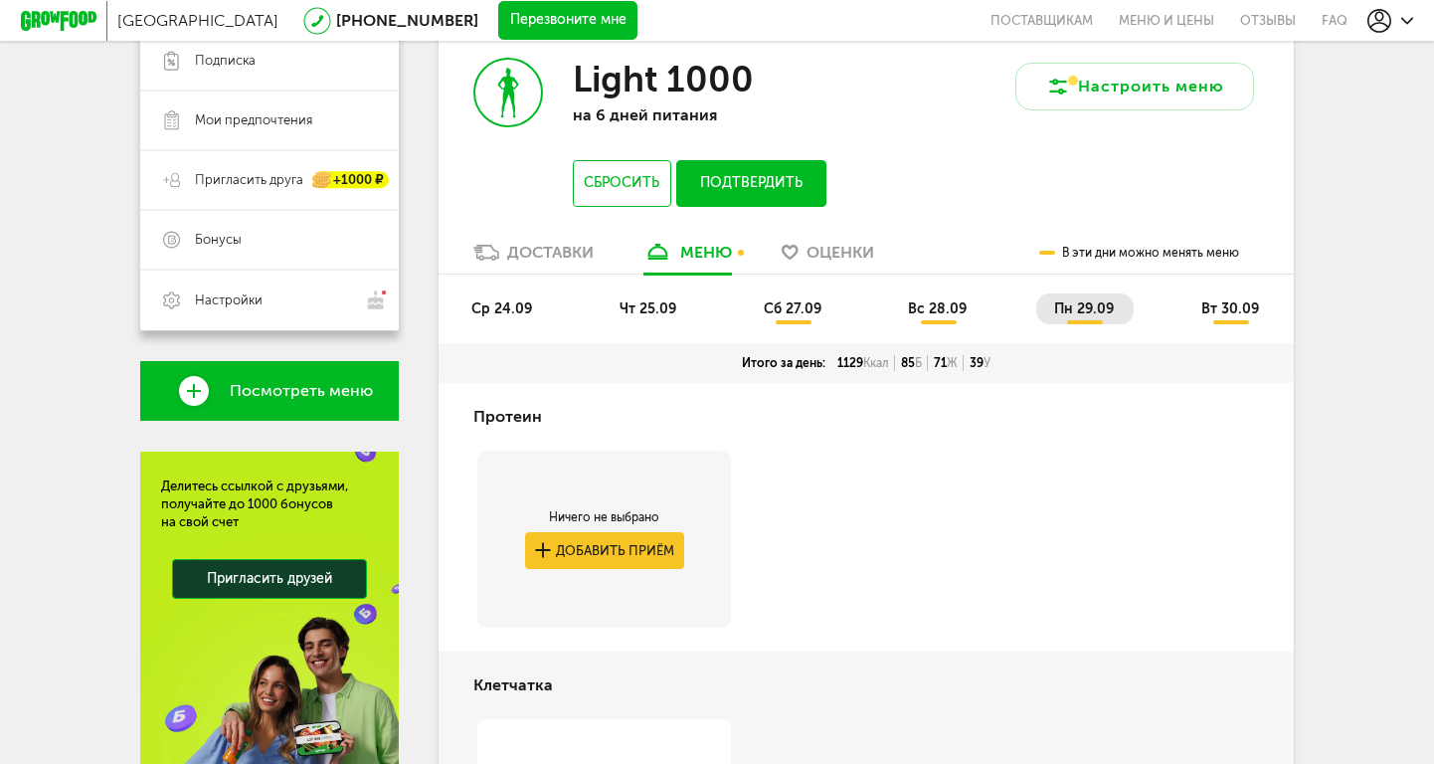
click at [1255, 316] on span "вт 30.09" at bounding box center [1230, 308] width 58 height 17
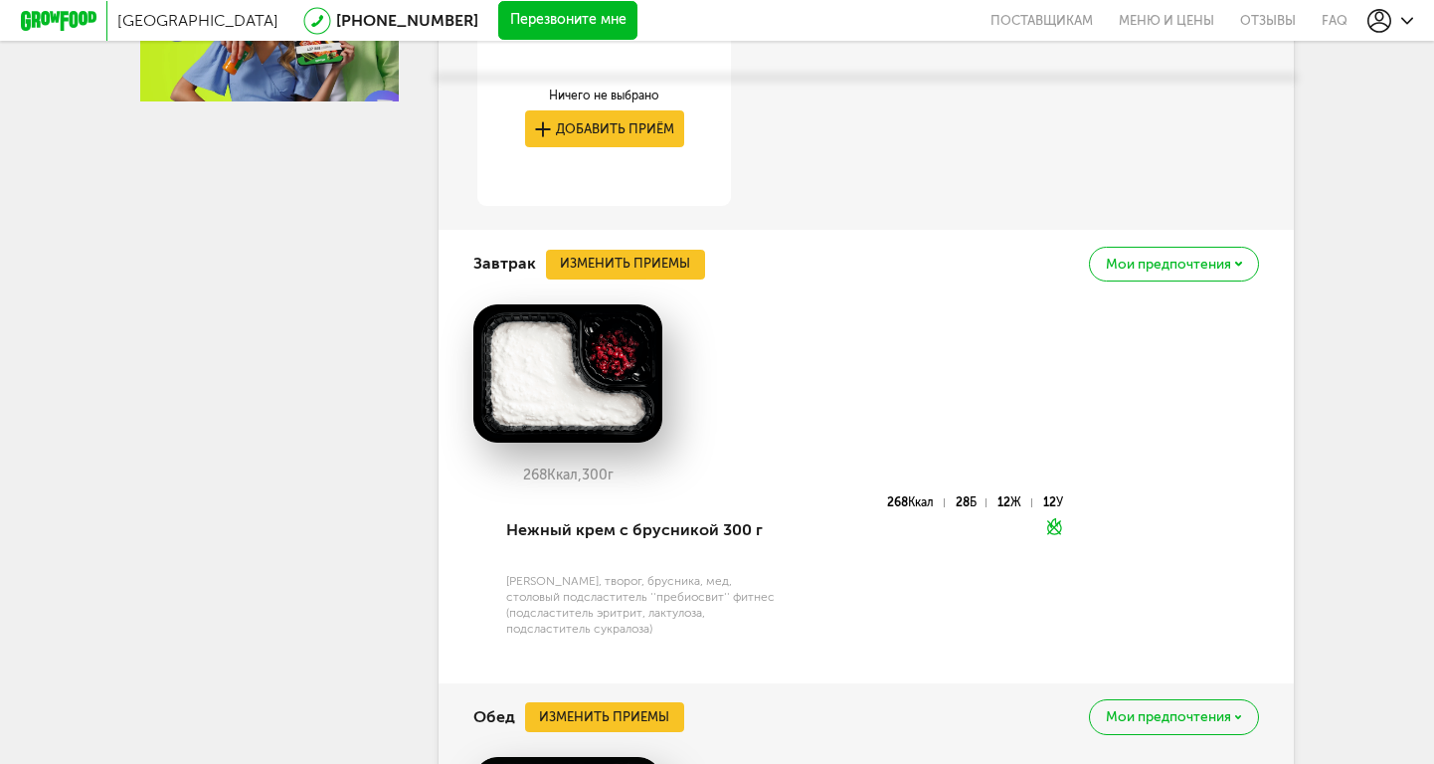
scroll to position [1104, 0]
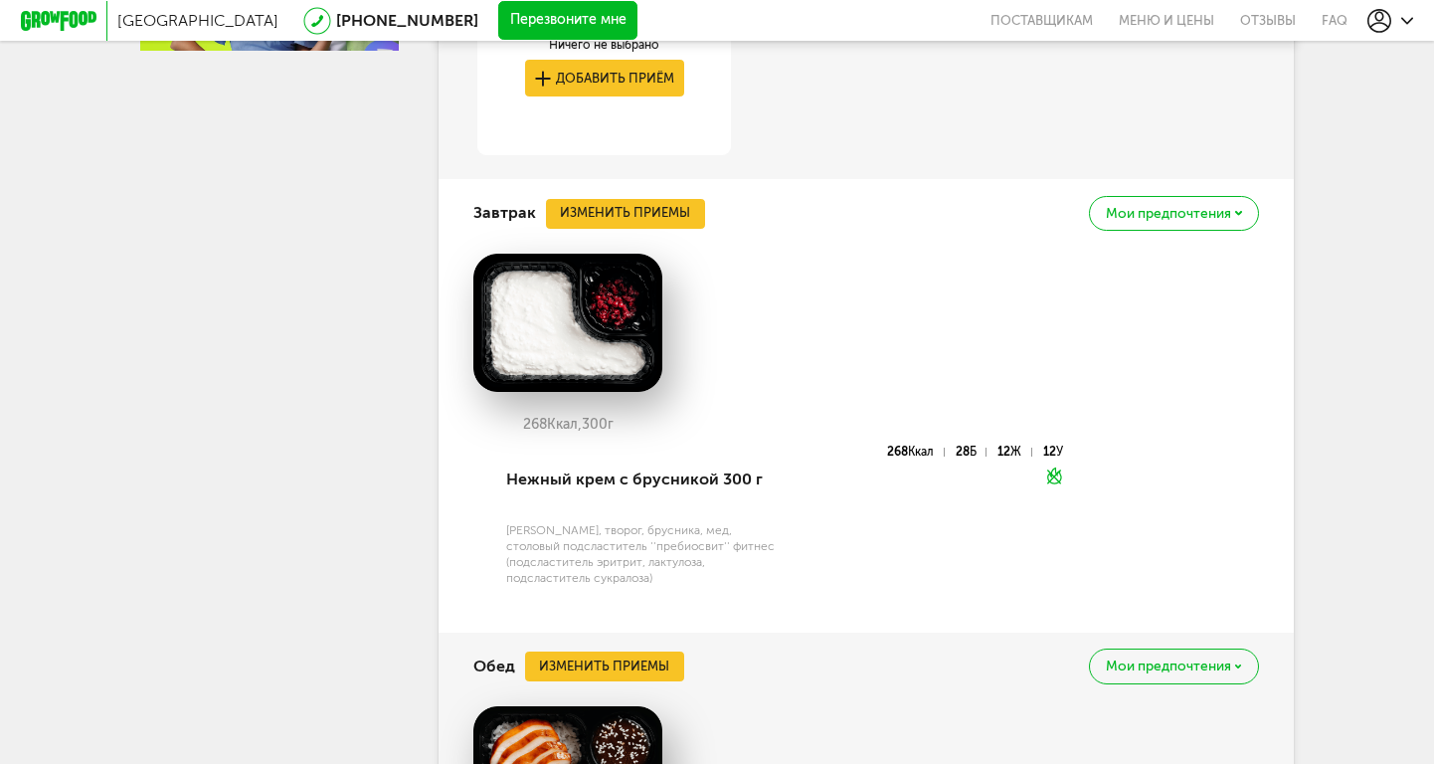
click at [667, 209] on button "Изменить приемы" at bounding box center [625, 214] width 159 height 30
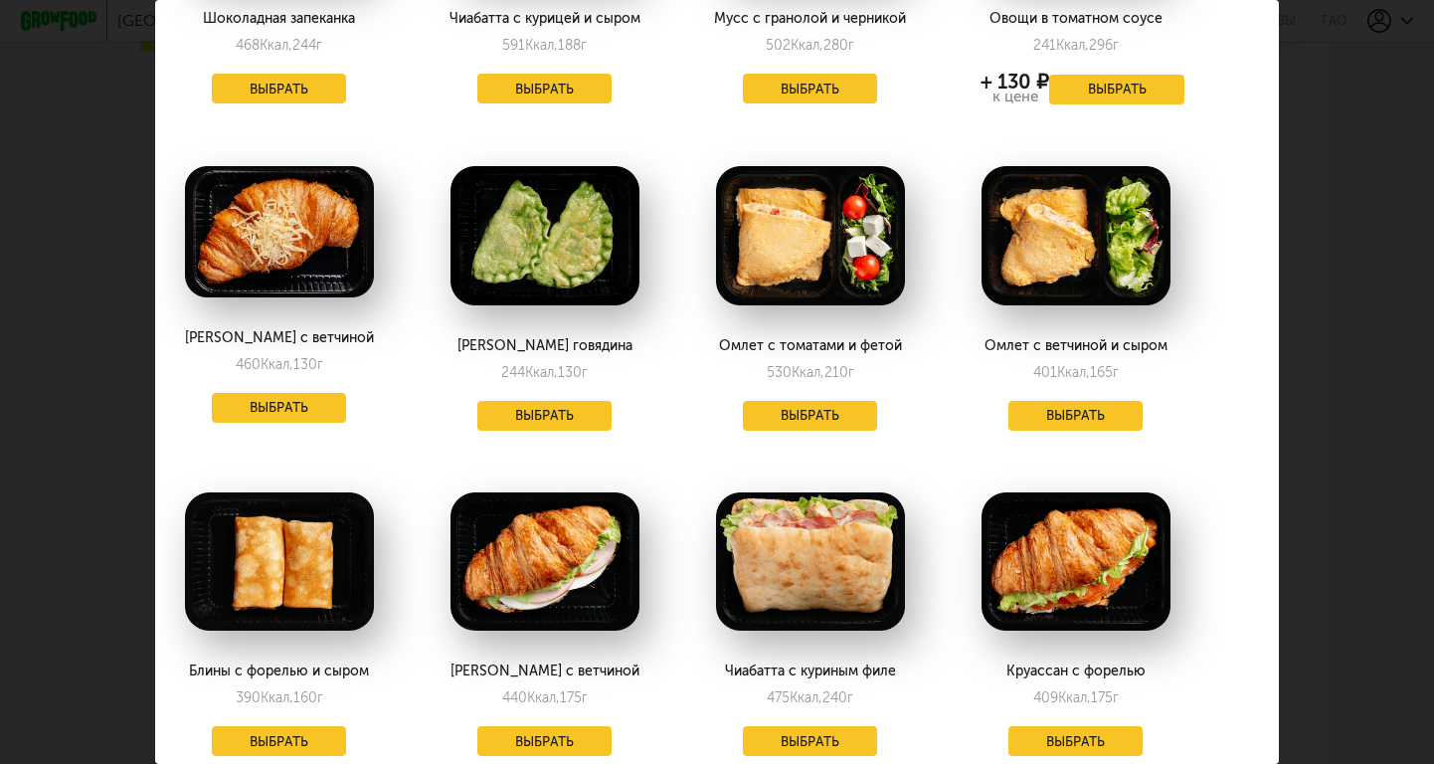
scroll to position [1637, 40]
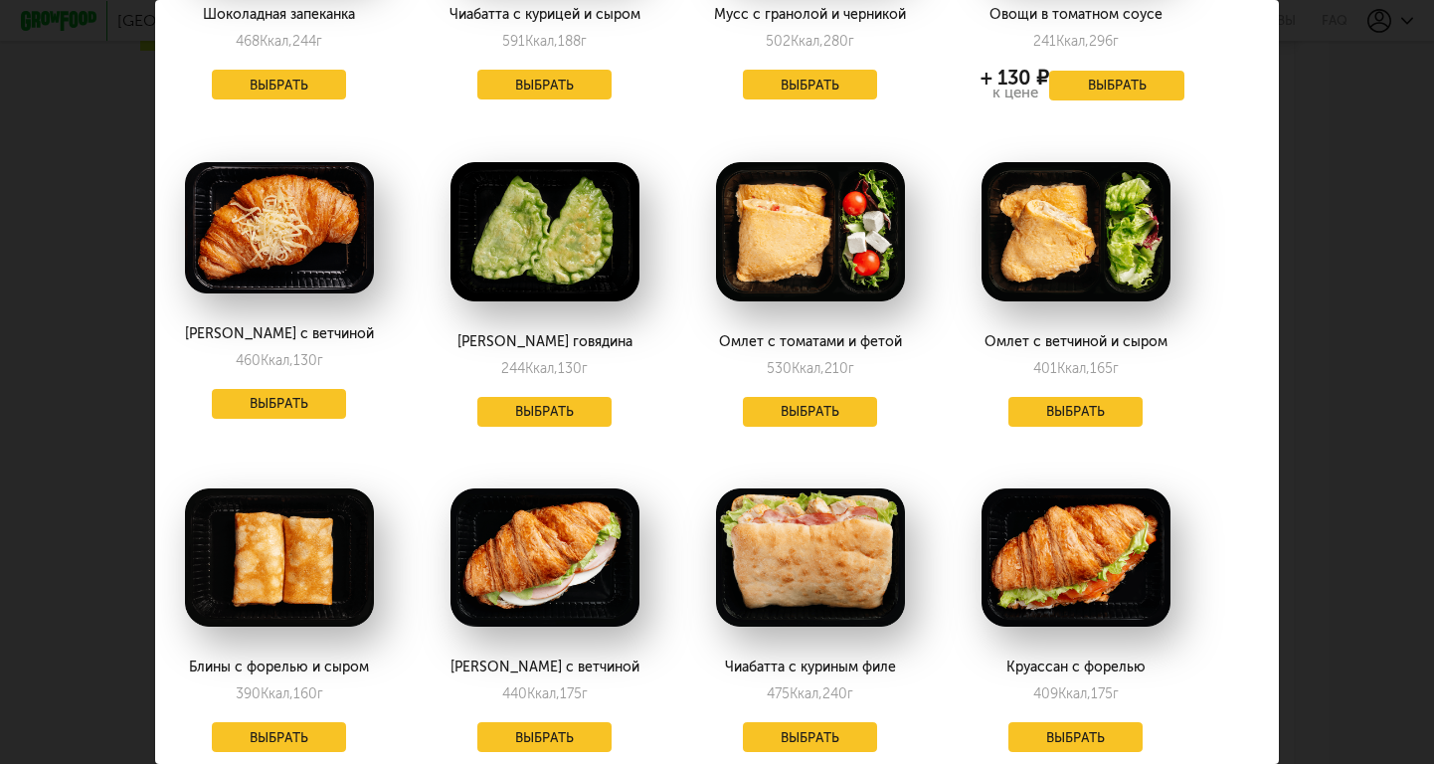
click at [834, 397] on button "Выбрать" at bounding box center [810, 412] width 135 height 30
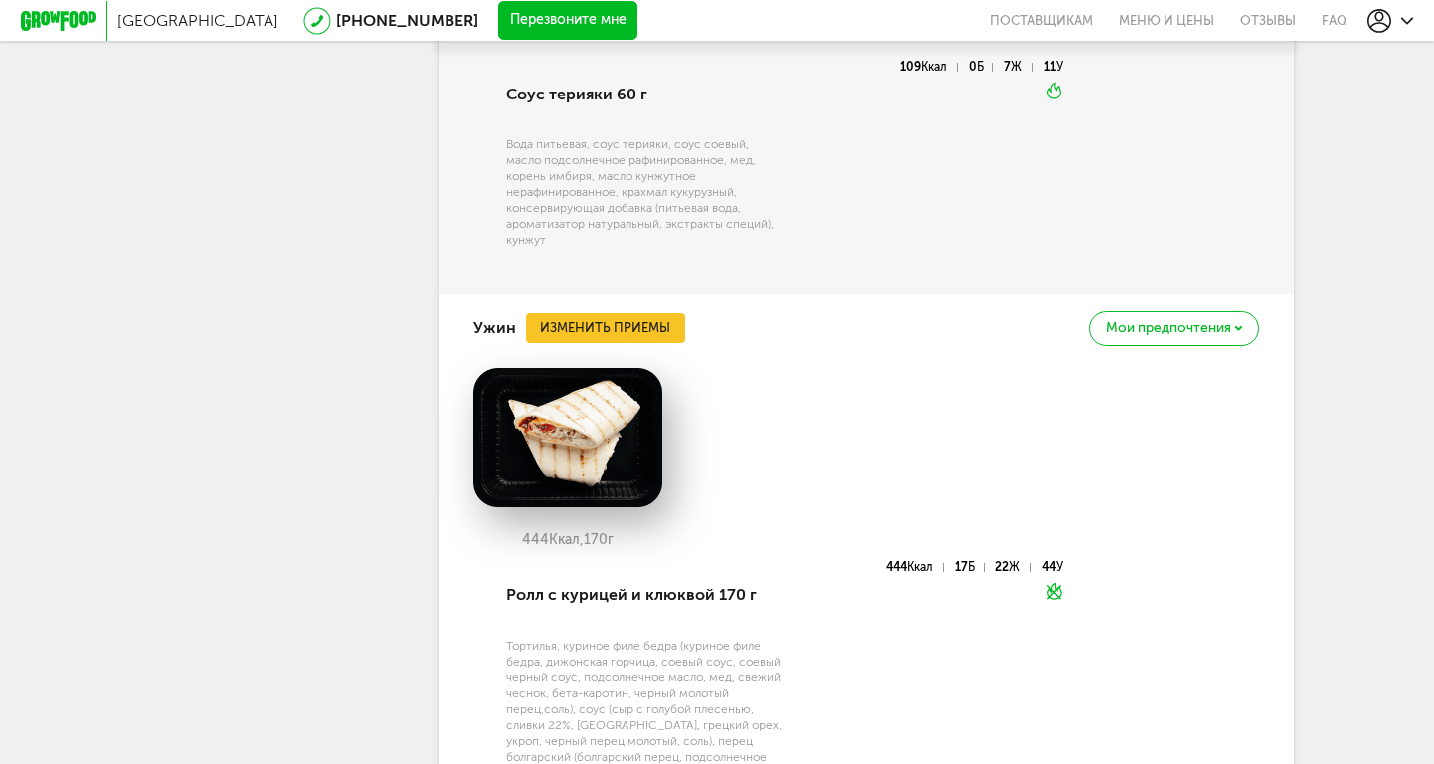
scroll to position [2418, 0]
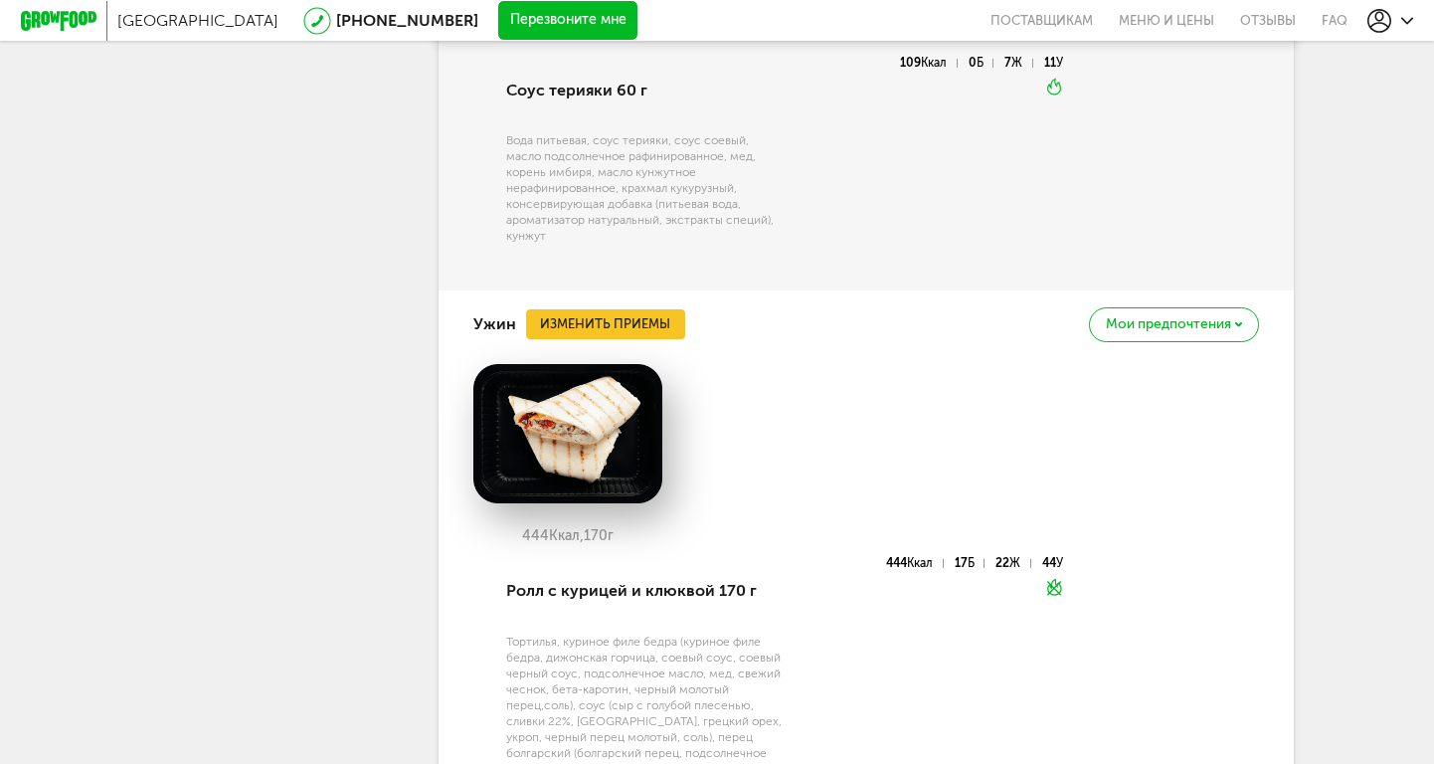
click at [651, 309] on button "Изменить приемы" at bounding box center [605, 324] width 159 height 30
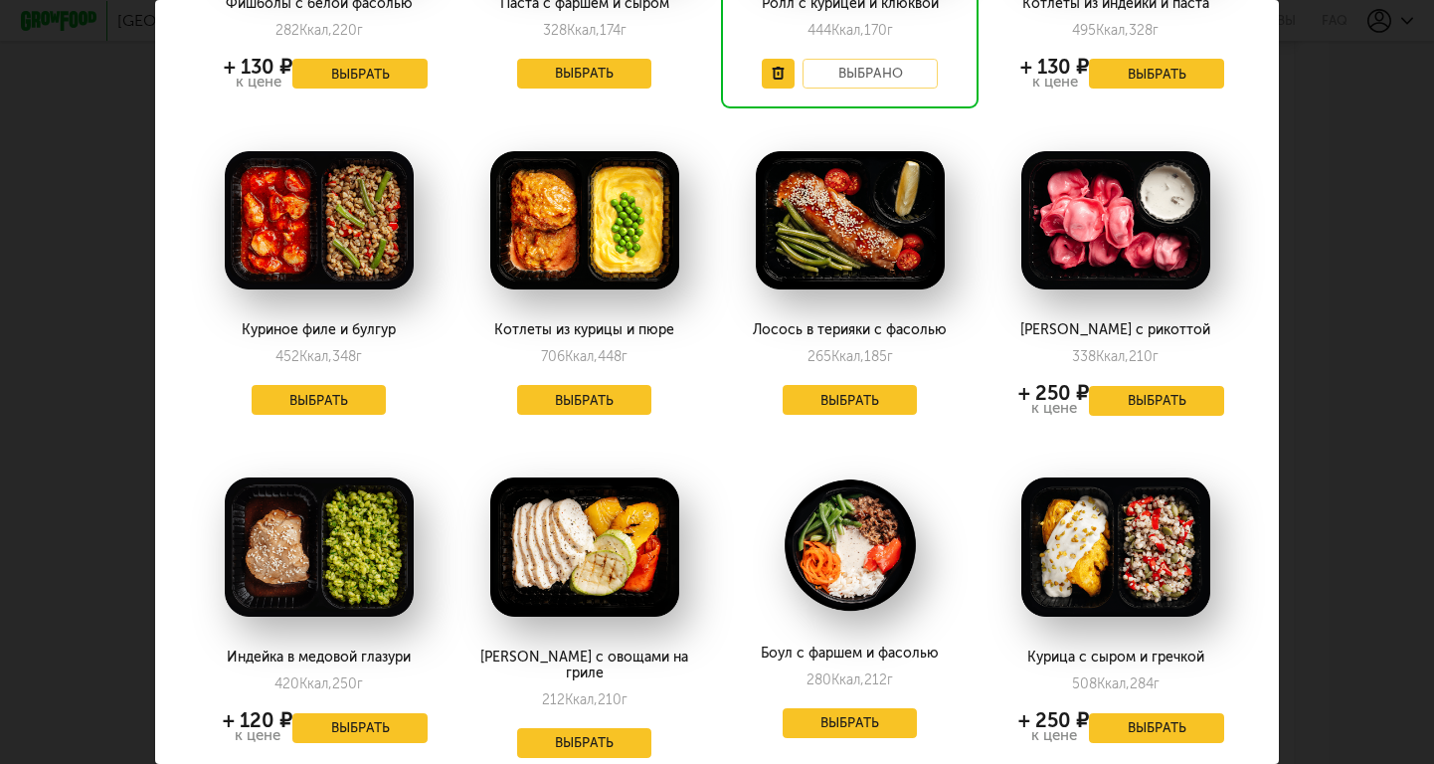
scroll to position [336, 0]
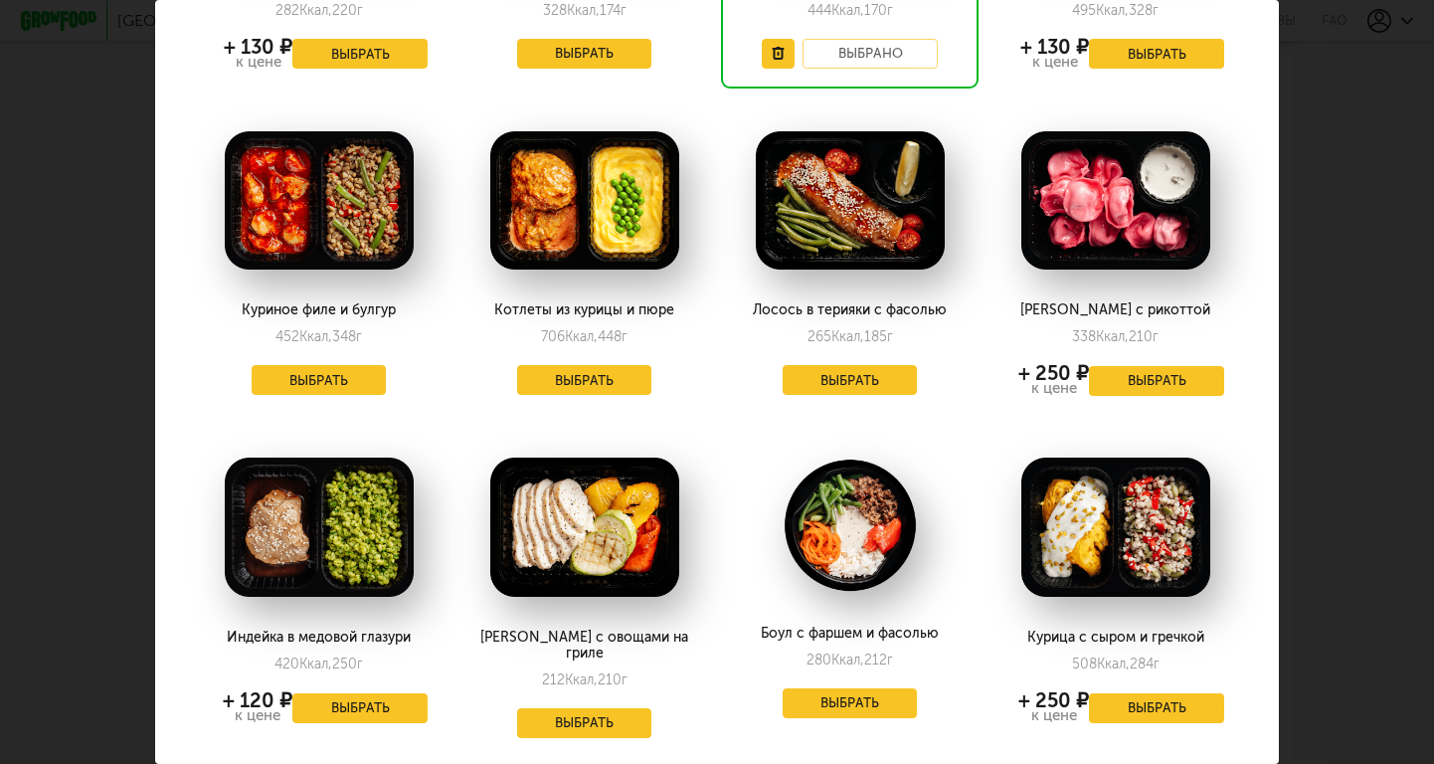
click at [590, 708] on button "Выбрать" at bounding box center [584, 723] width 135 height 30
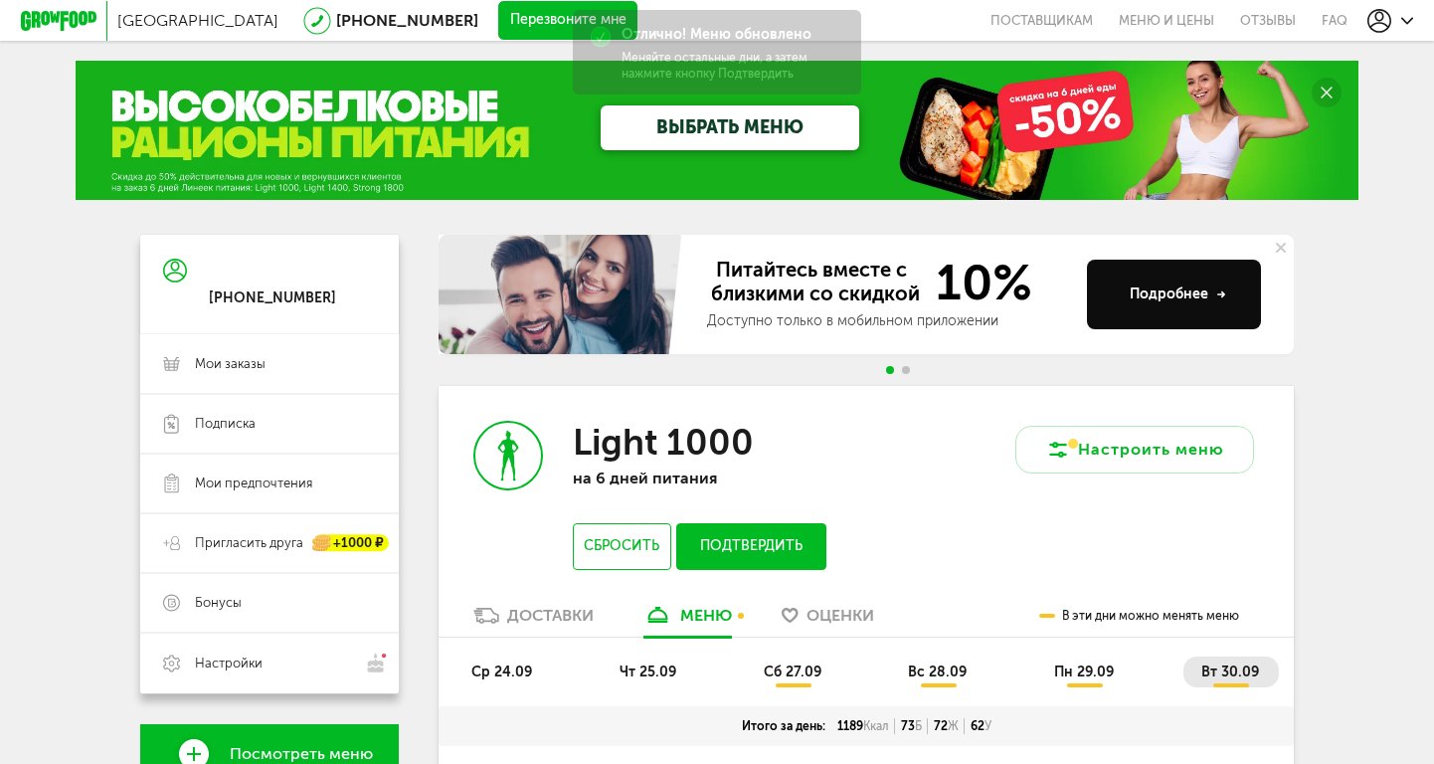
scroll to position [9, 0]
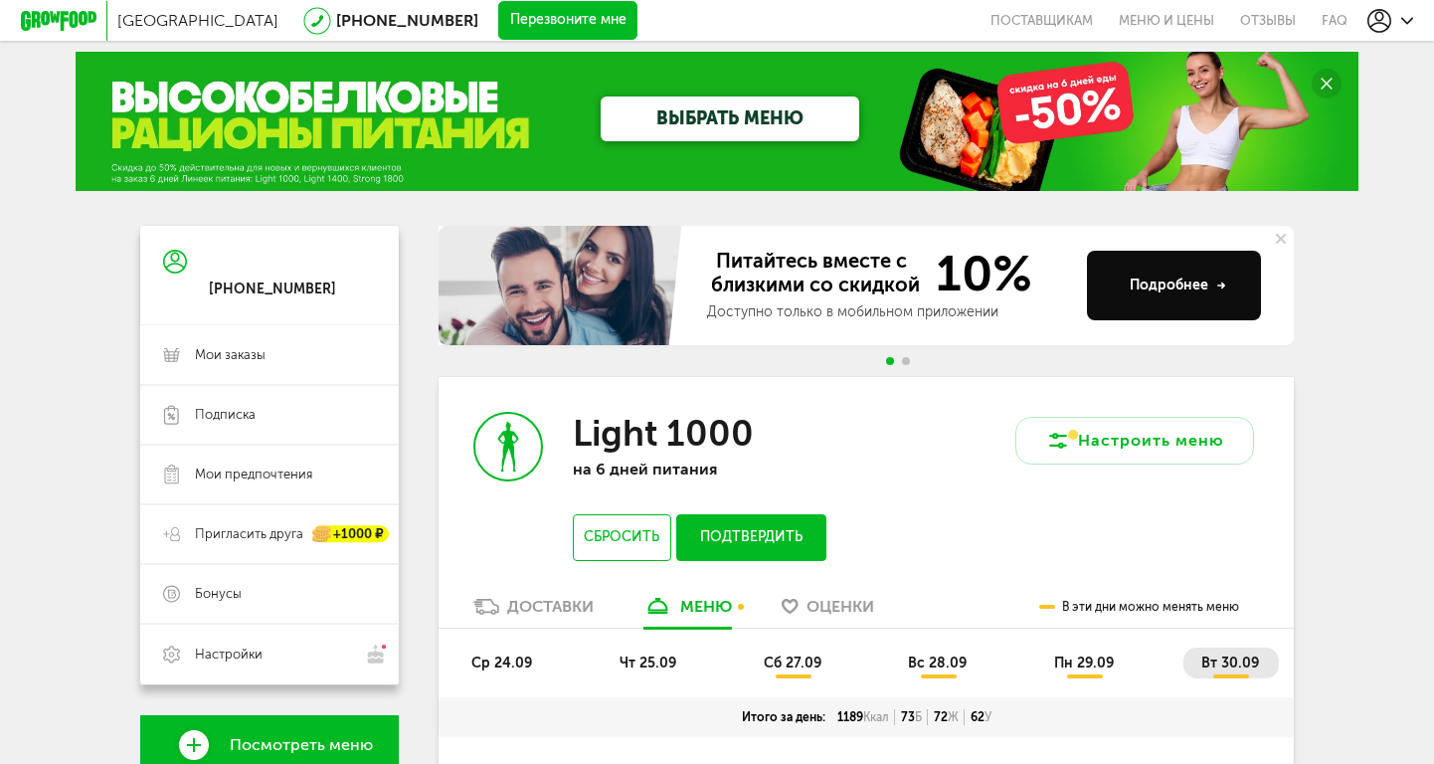
click at [760, 561] on div "Light 1000 на 6 дней питания Сбросить Подтвердить" at bounding box center [653, 486] width 428 height 219
click at [761, 545] on button "Подтвердить" at bounding box center [751, 537] width 150 height 47
click at [761, 544] on button "Подтвердить" at bounding box center [751, 537] width 150 height 47
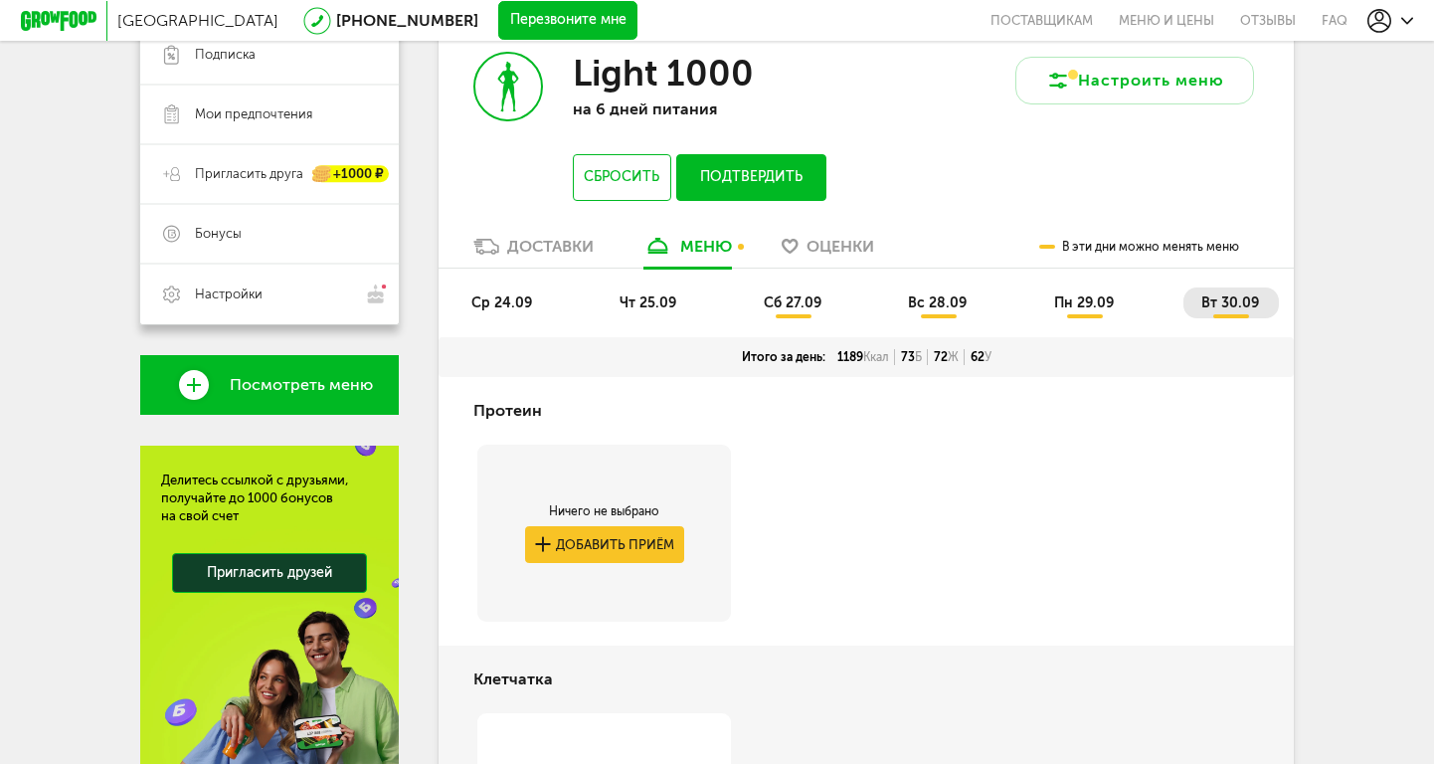
scroll to position [397, 0]
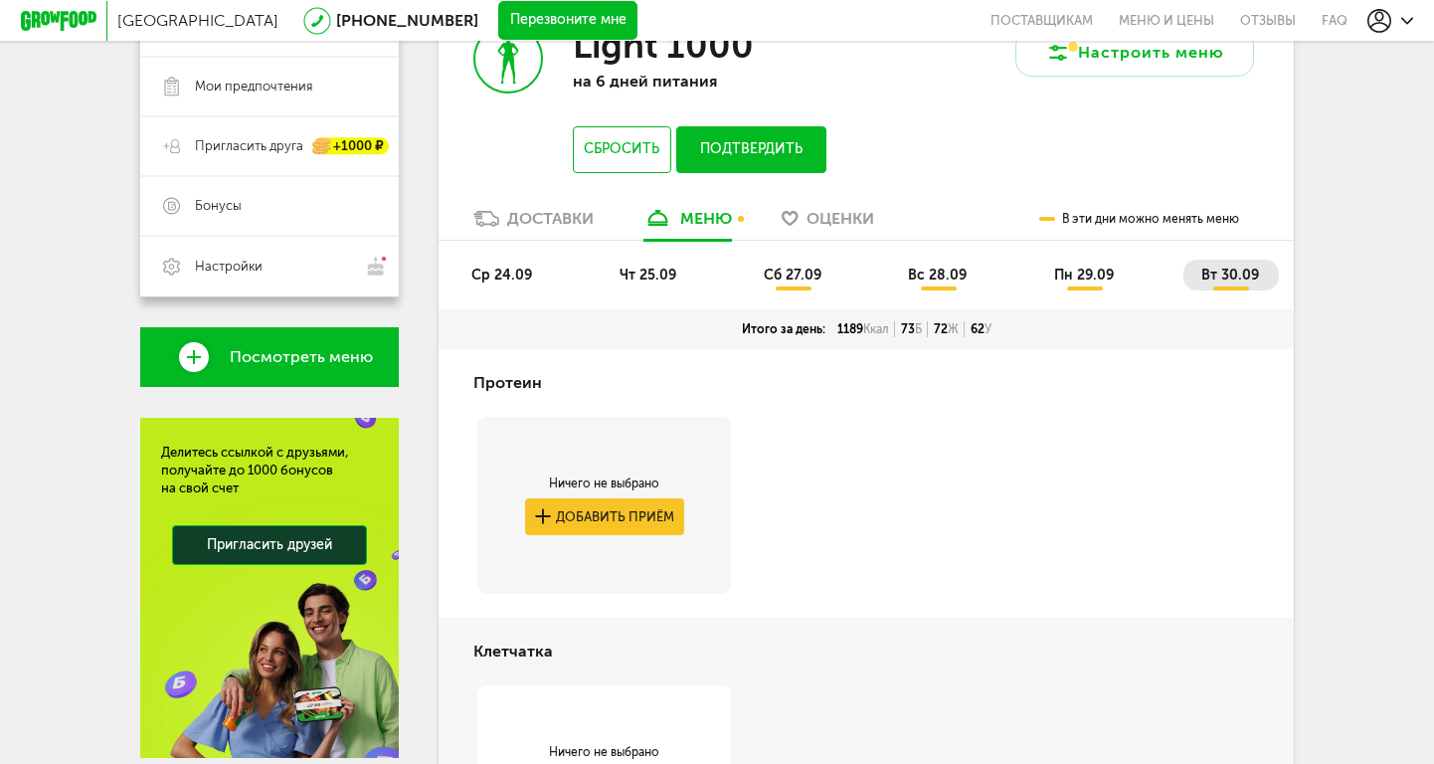
click at [801, 286] on li "сб 27.09" at bounding box center [793, 275] width 95 height 31
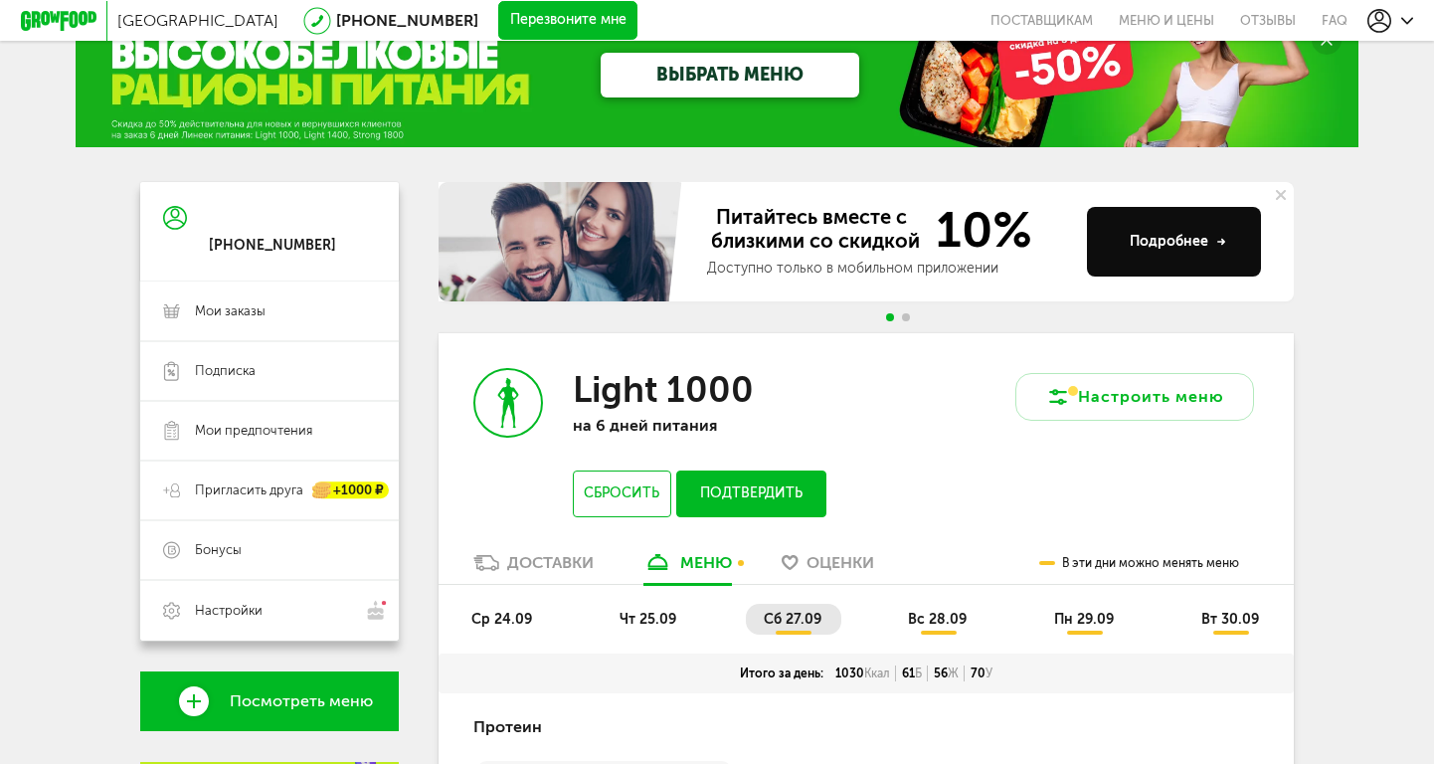
scroll to position [53, 0]
click at [248, 434] on span "Мои предпочтения" at bounding box center [253, 431] width 117 height 18
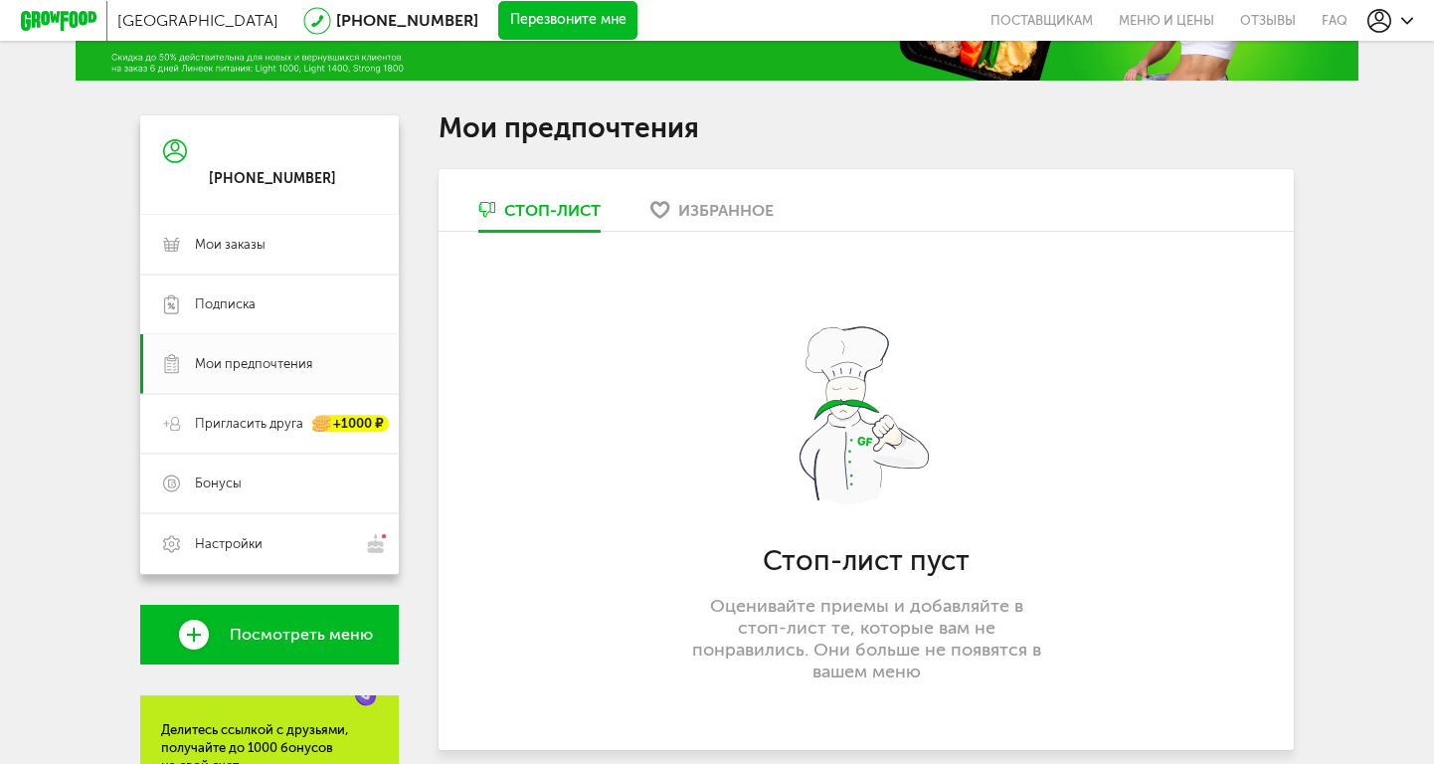
scroll to position [118, 0]
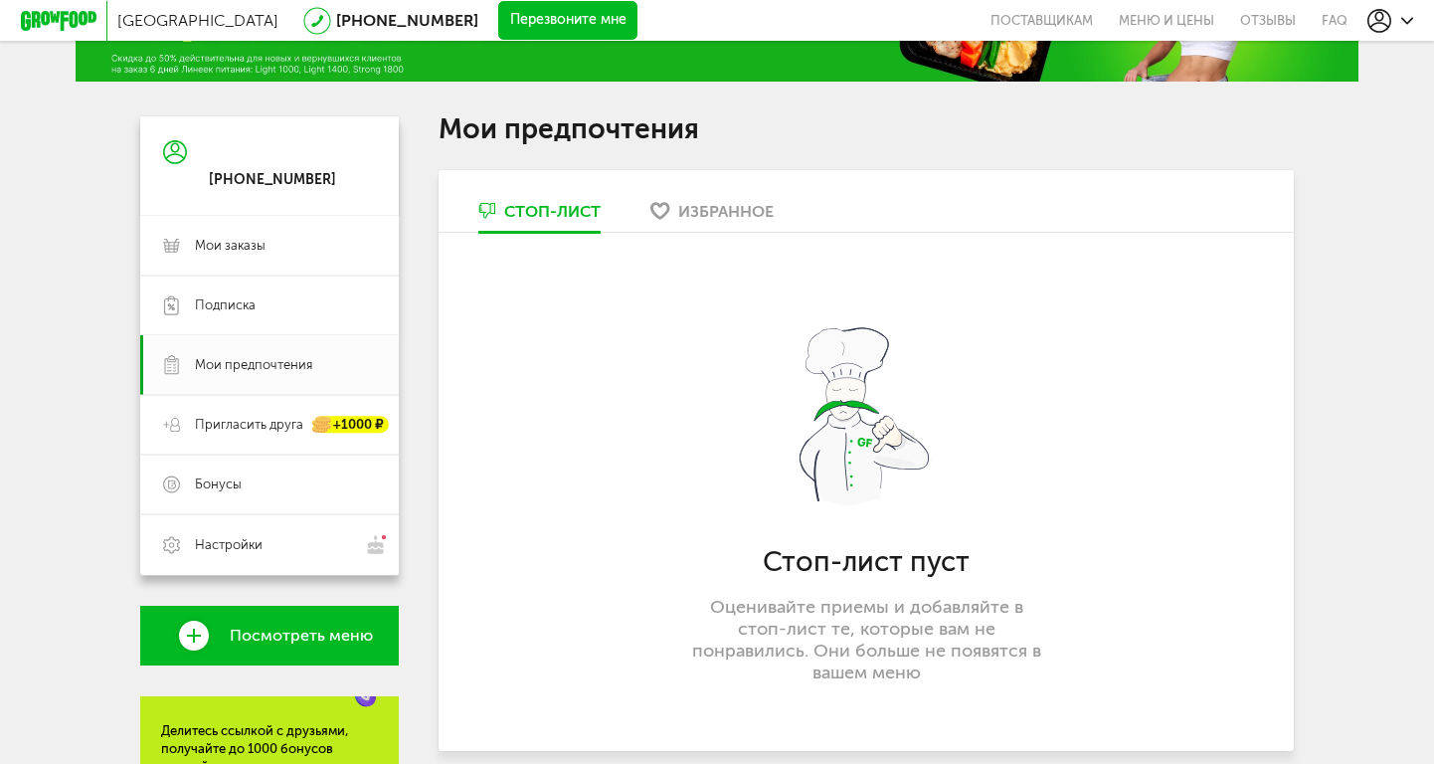
click at [556, 222] on link "Стоп-лист" at bounding box center [539, 216] width 142 height 32
click at [717, 214] on div "Избранное" at bounding box center [725, 211] width 95 height 19
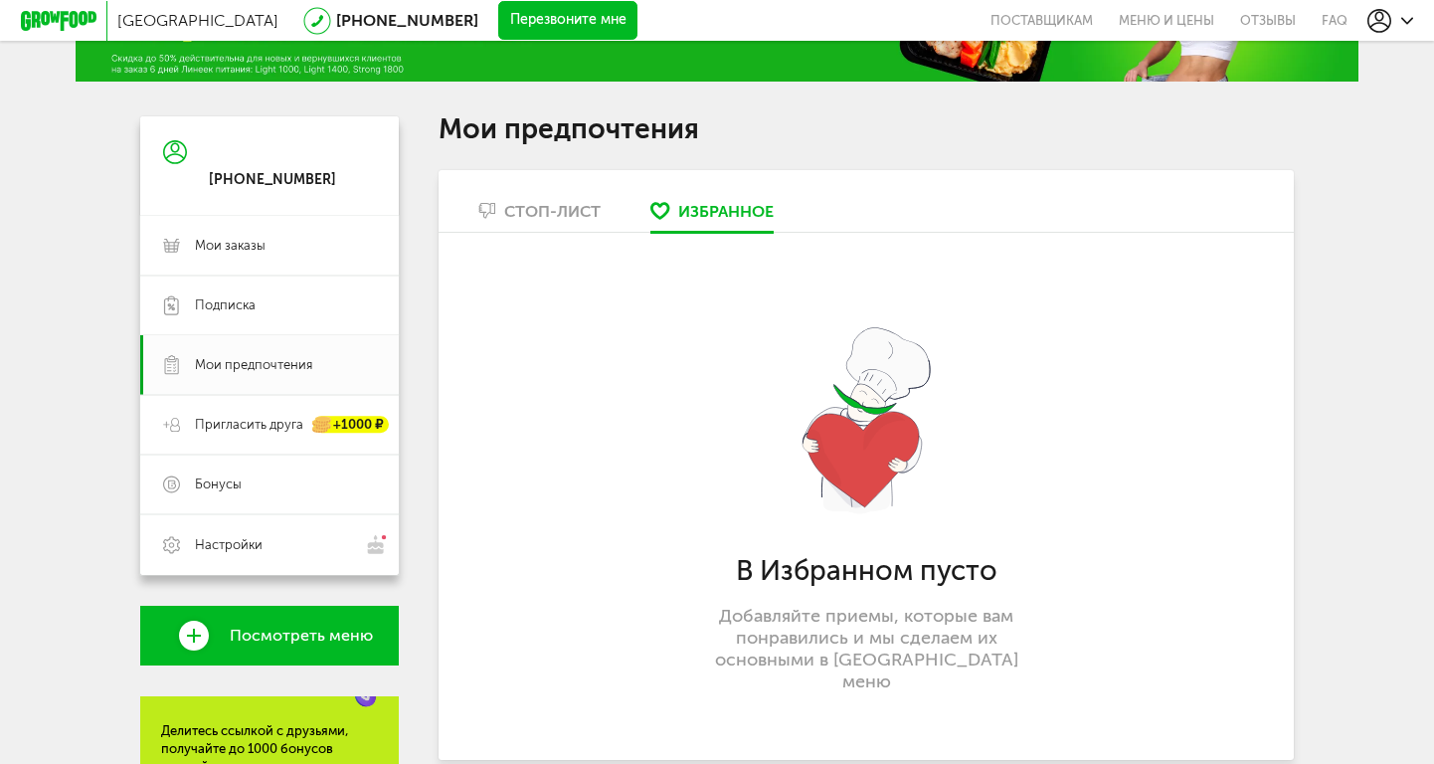
click at [527, 220] on div "Стоп-лист" at bounding box center [552, 211] width 96 height 19
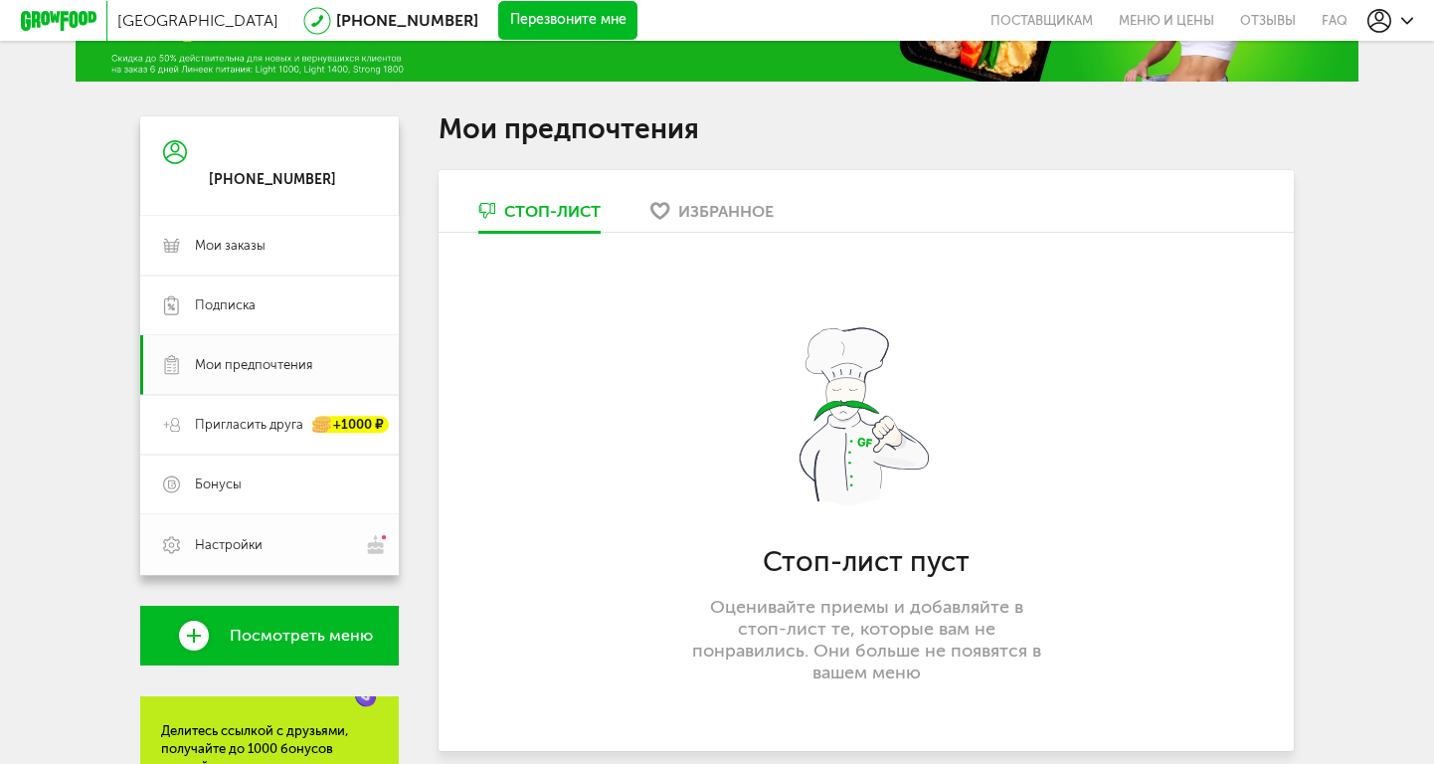
click at [363, 533] on link "Настройки" at bounding box center [269, 544] width 259 height 61
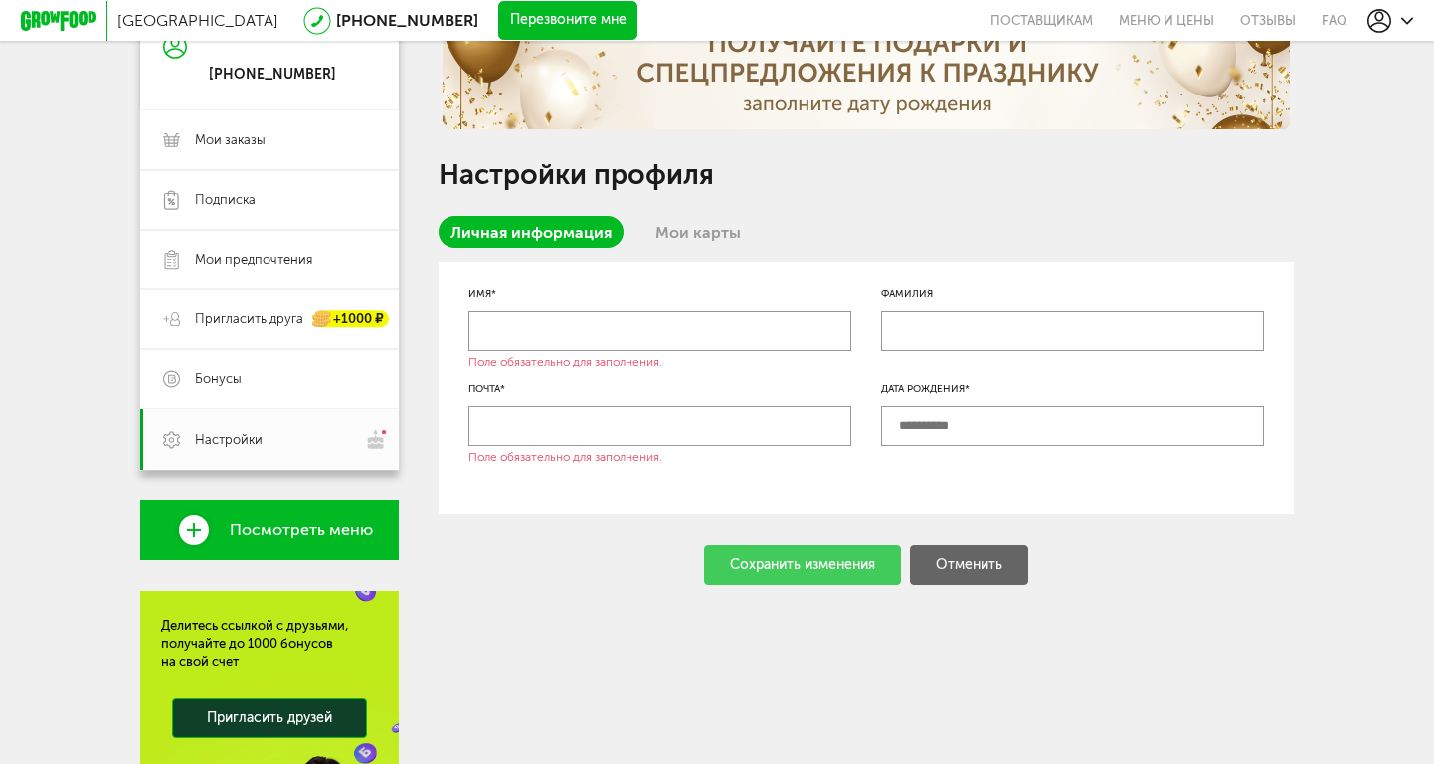
scroll to position [228, 0]
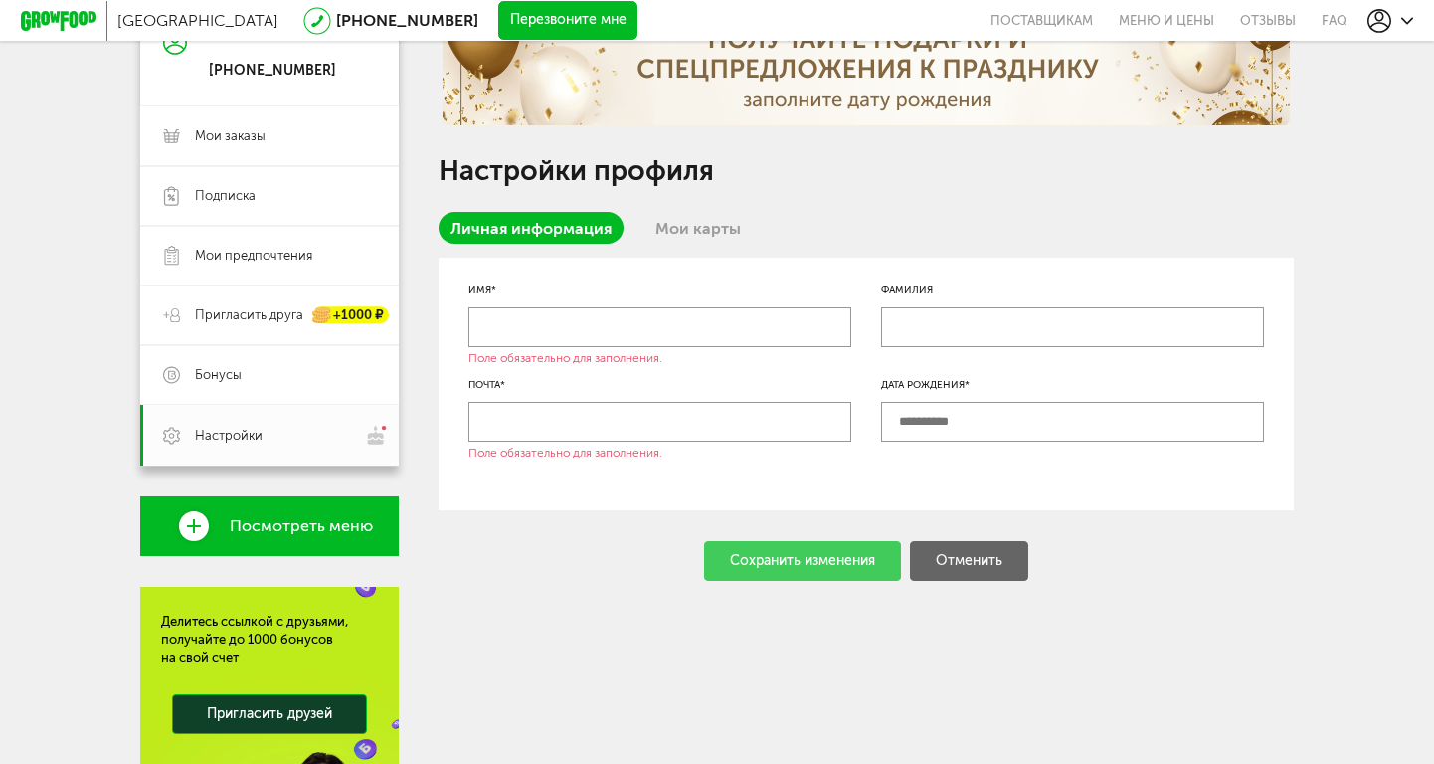
click at [573, 341] on input "text" at bounding box center [659, 327] width 383 height 40
type input "*"
type input "******"
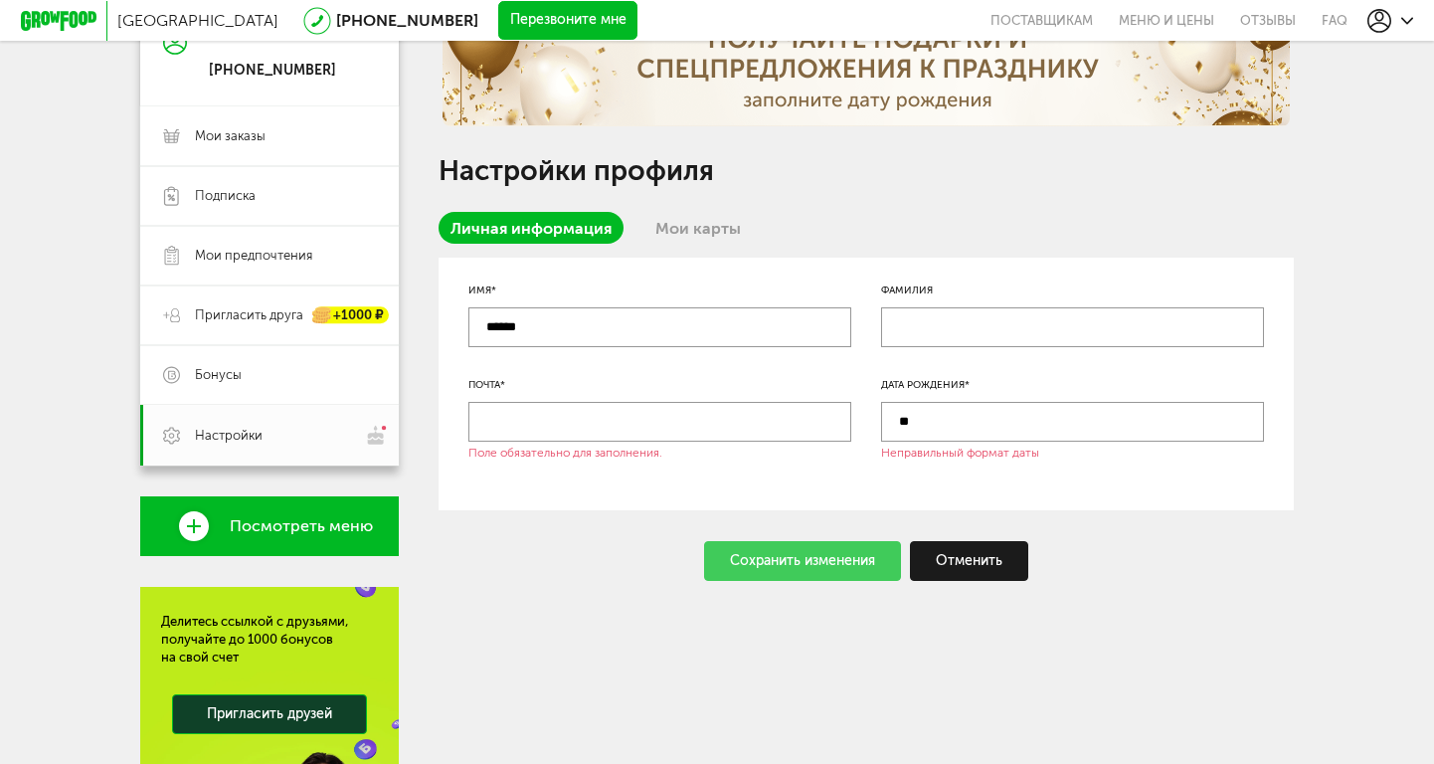
type input "*"
click at [851, 568] on div "Сохранить изменения Отменить" at bounding box center [866, 561] width 855 height 40
click at [845, 576] on div "Сохранить изменения Отменить" at bounding box center [866, 561] width 855 height 40
click at [961, 567] on div "Отменить" at bounding box center [969, 561] width 118 height 40
click at [560, 549] on div "Сохранить изменения Отменить" at bounding box center [866, 561] width 855 height 40
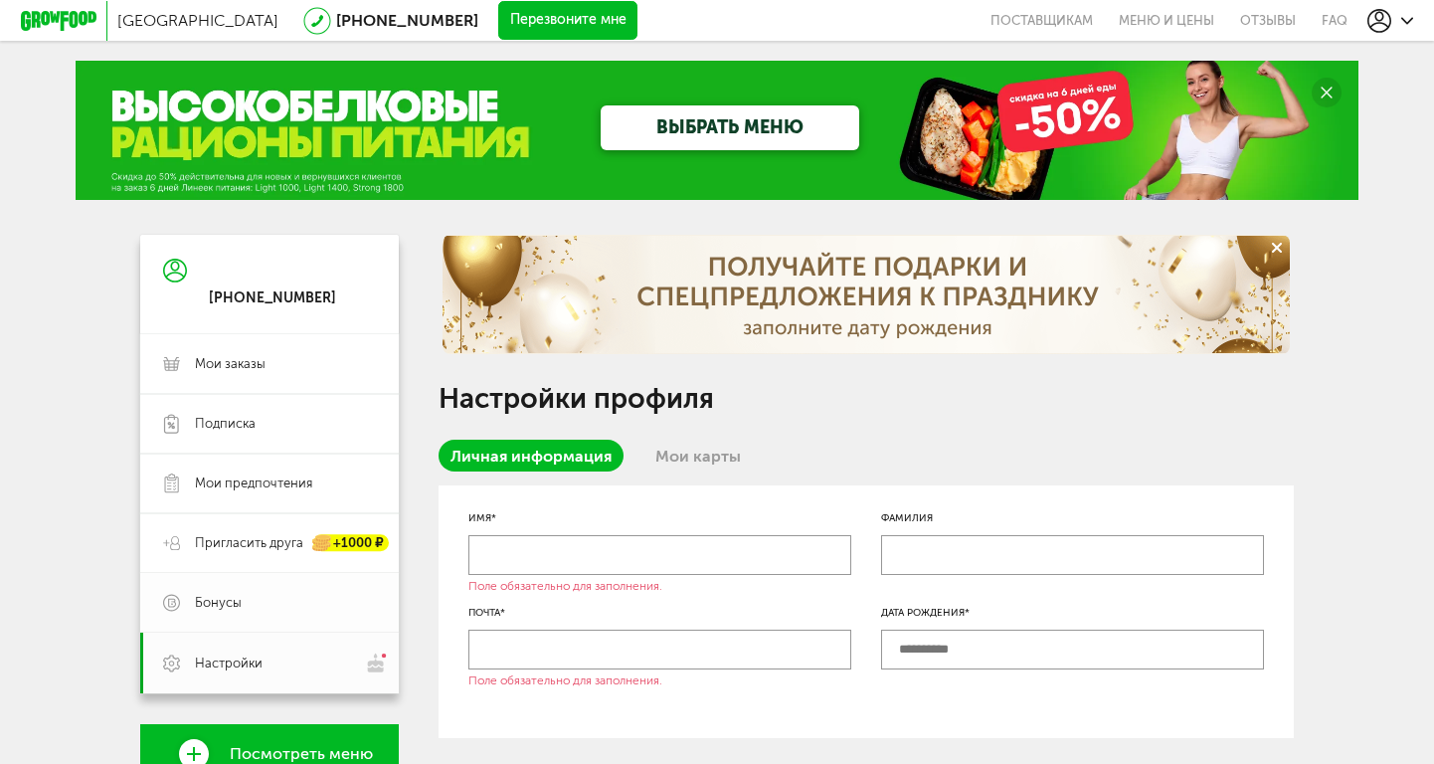
scroll to position [0, 0]
click at [658, 115] on link "ВЫБРАТЬ МЕНЮ" at bounding box center [730, 127] width 259 height 45
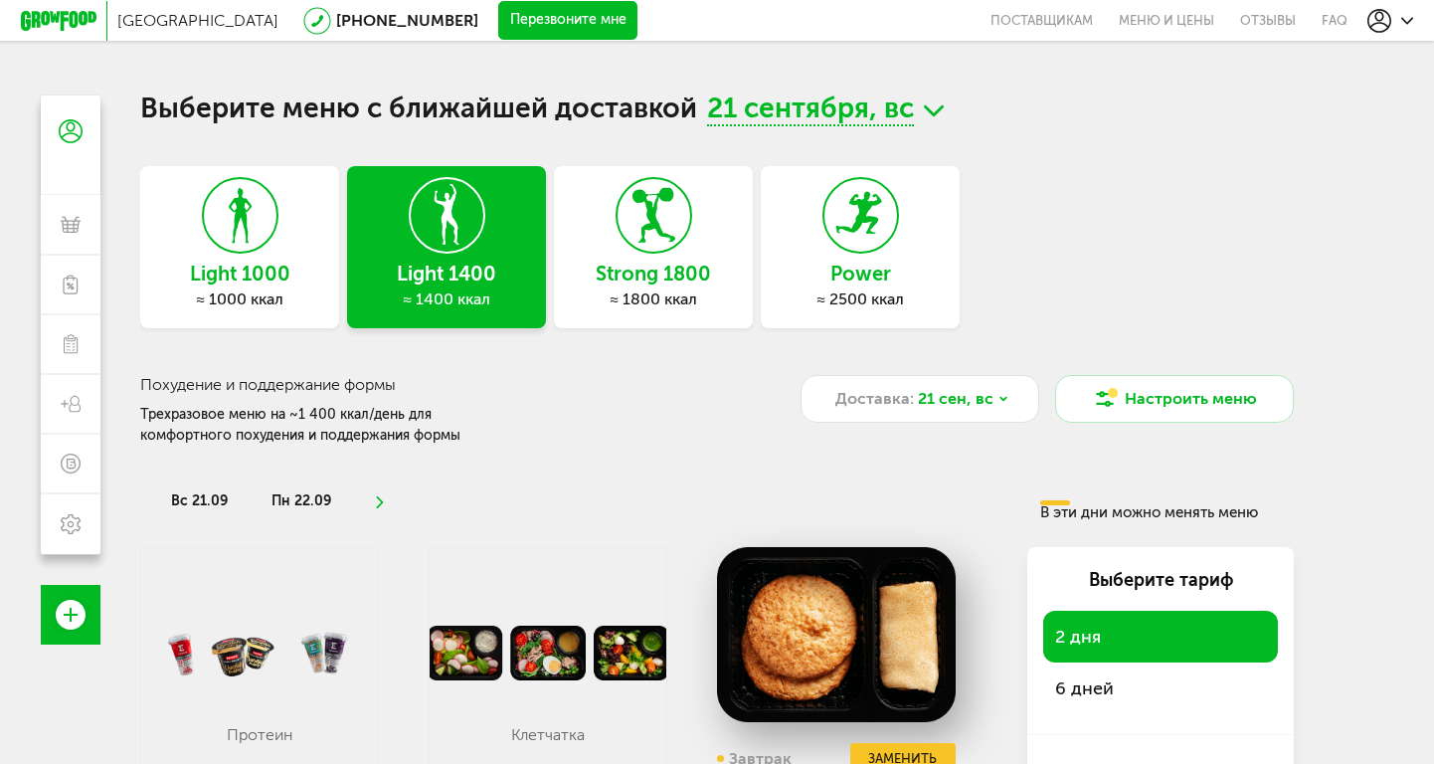
click at [282, 214] on div "Light 1000 ≈ 1000 ккал" at bounding box center [239, 247] width 199 height 162
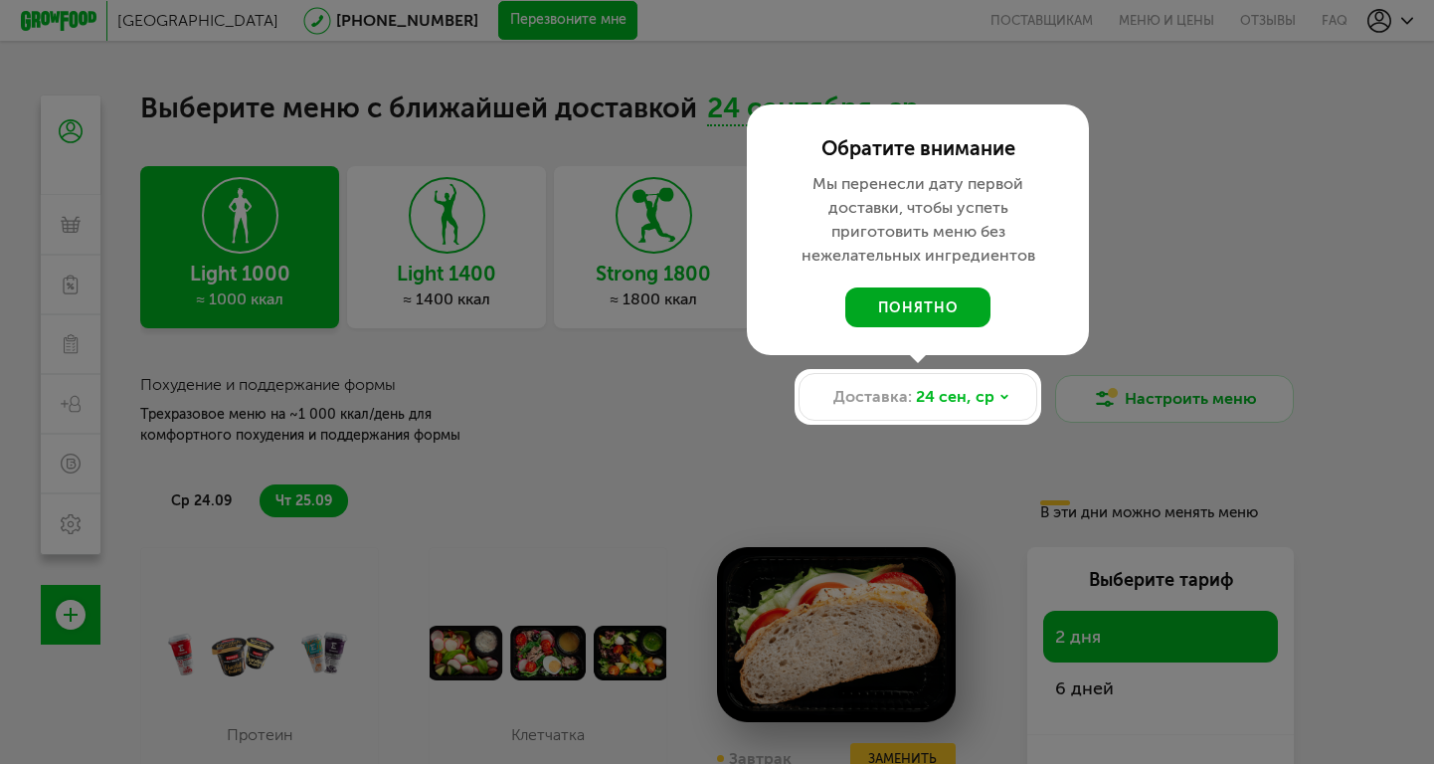
click at [893, 312] on button "понятно" at bounding box center [917, 307] width 145 height 40
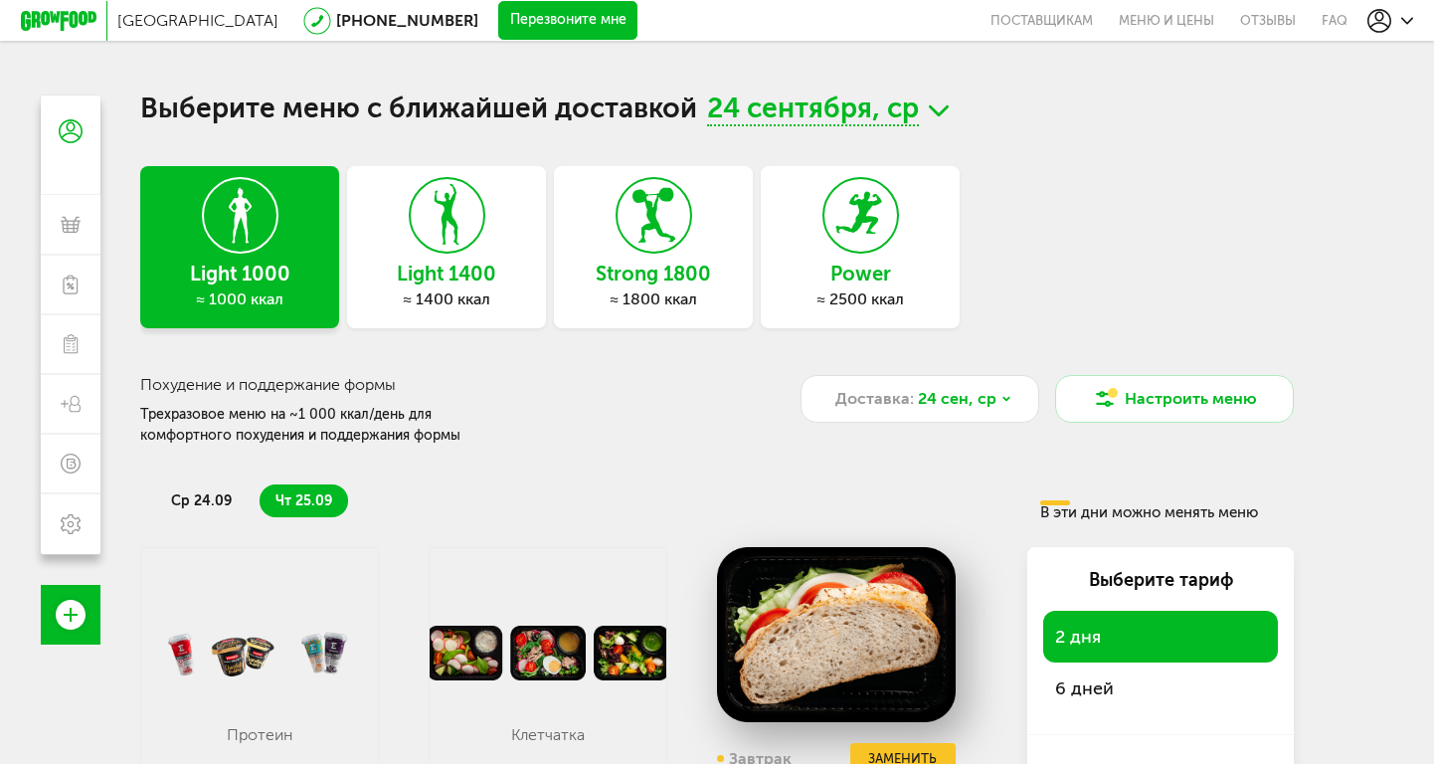
click at [861, 118] on span "24 сентября, ср" at bounding box center [813, 110] width 212 height 31
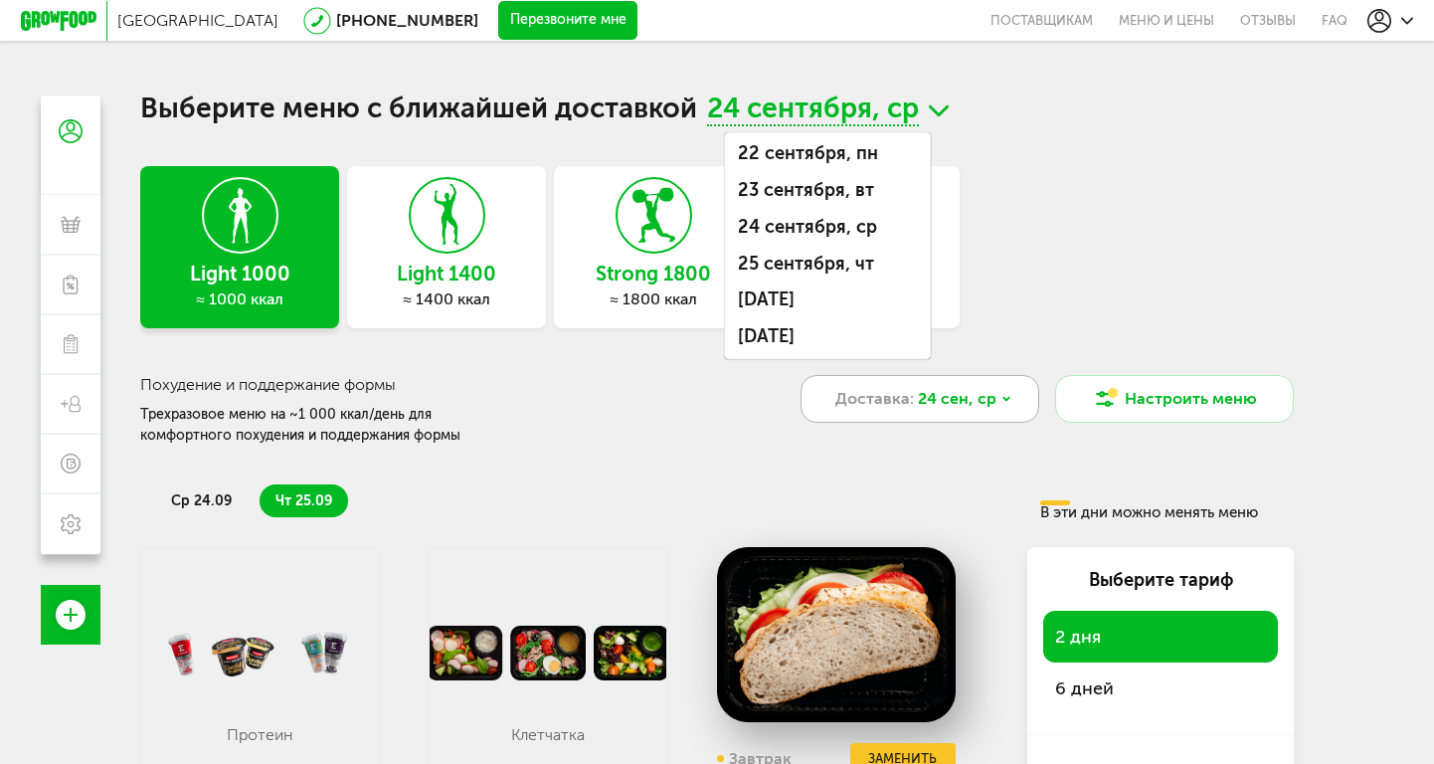
click at [997, 415] on div "Доставка: [DATE]" at bounding box center [920, 399] width 239 height 48
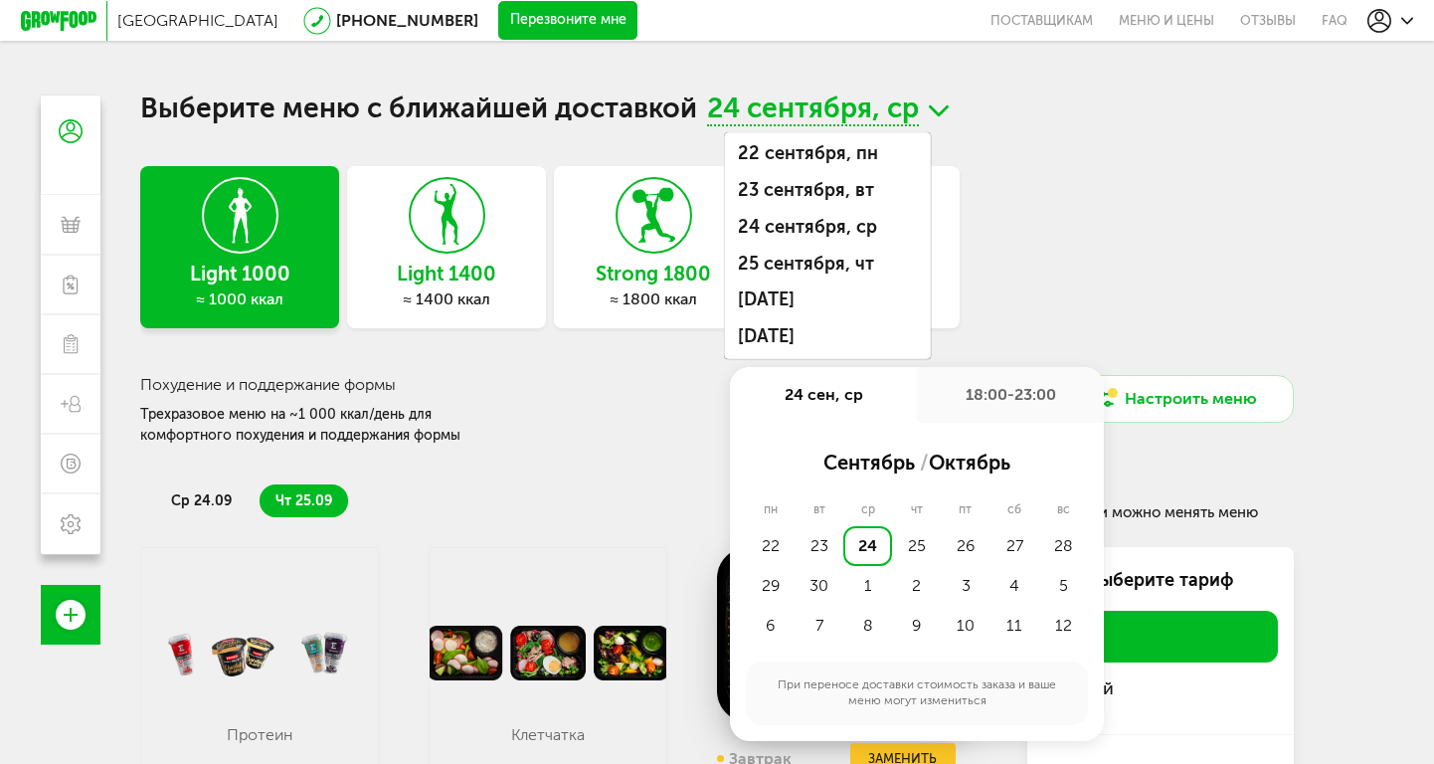
click at [1087, 299] on div "Light 1000 ≈ 1000 ккал Light 1400 ≈ 1400 ккал Strong 1800 ≈ 1800 ккал Power ≈ 2…" at bounding box center [717, 247] width 1154 height 162
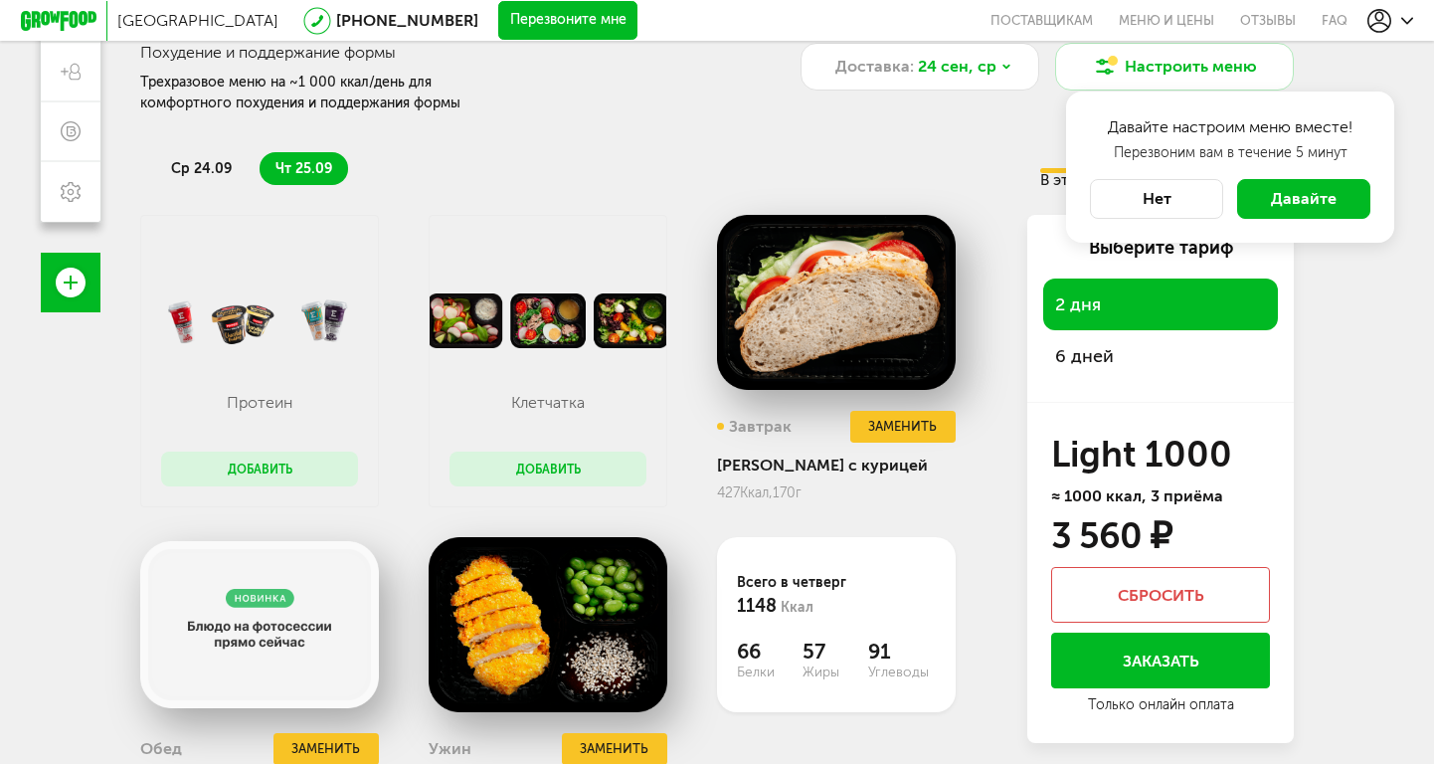
scroll to position [333, 0]
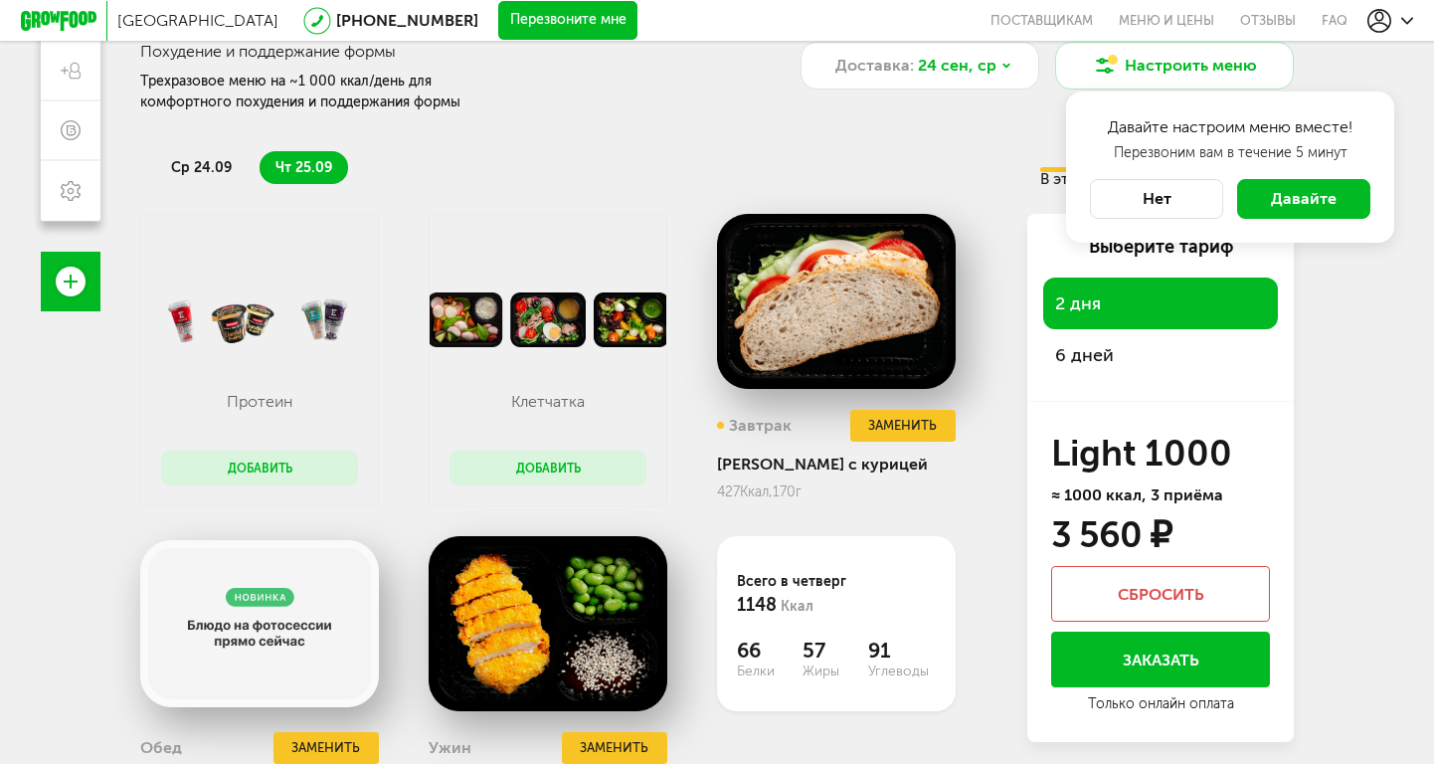
click at [1083, 362] on span "6 дней" at bounding box center [1160, 355] width 211 height 28
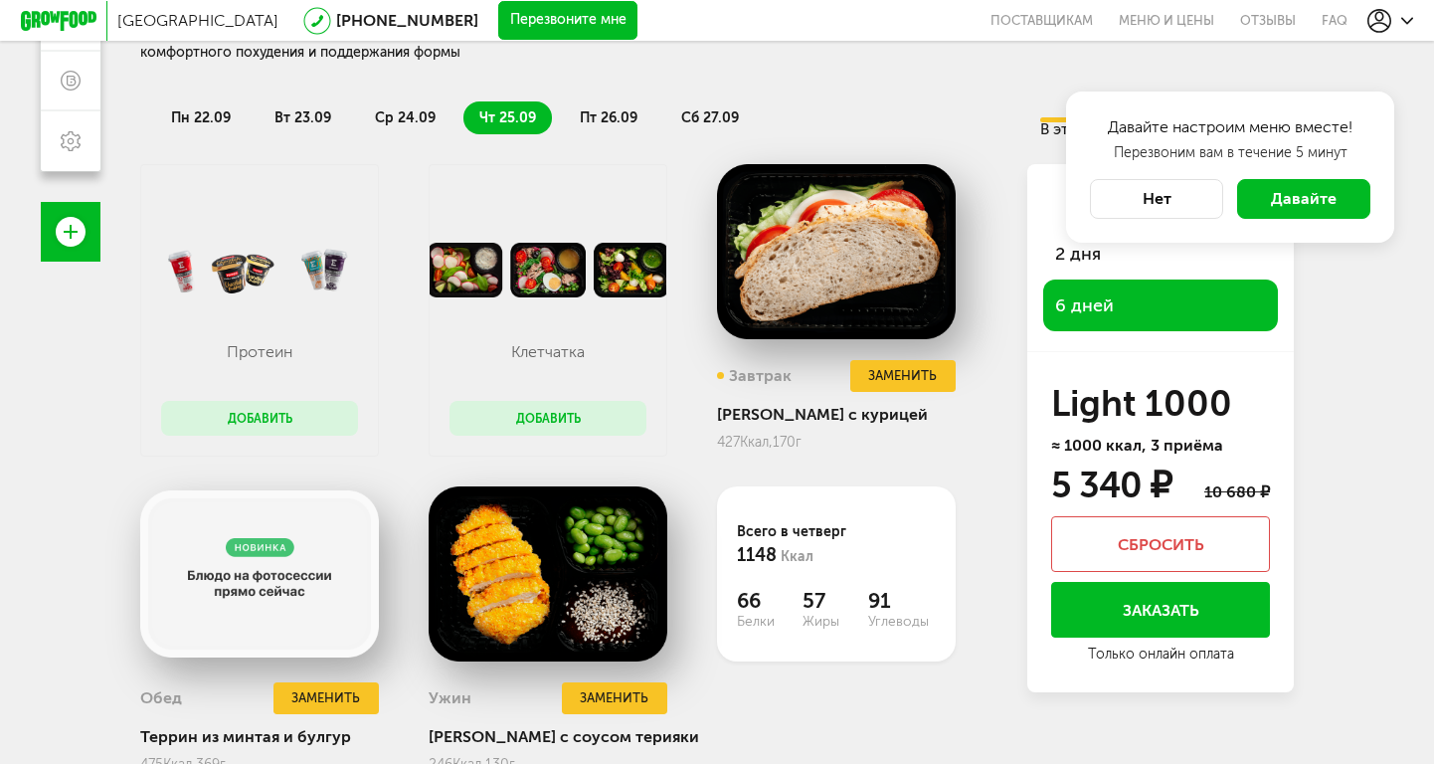
scroll to position [380, 0]
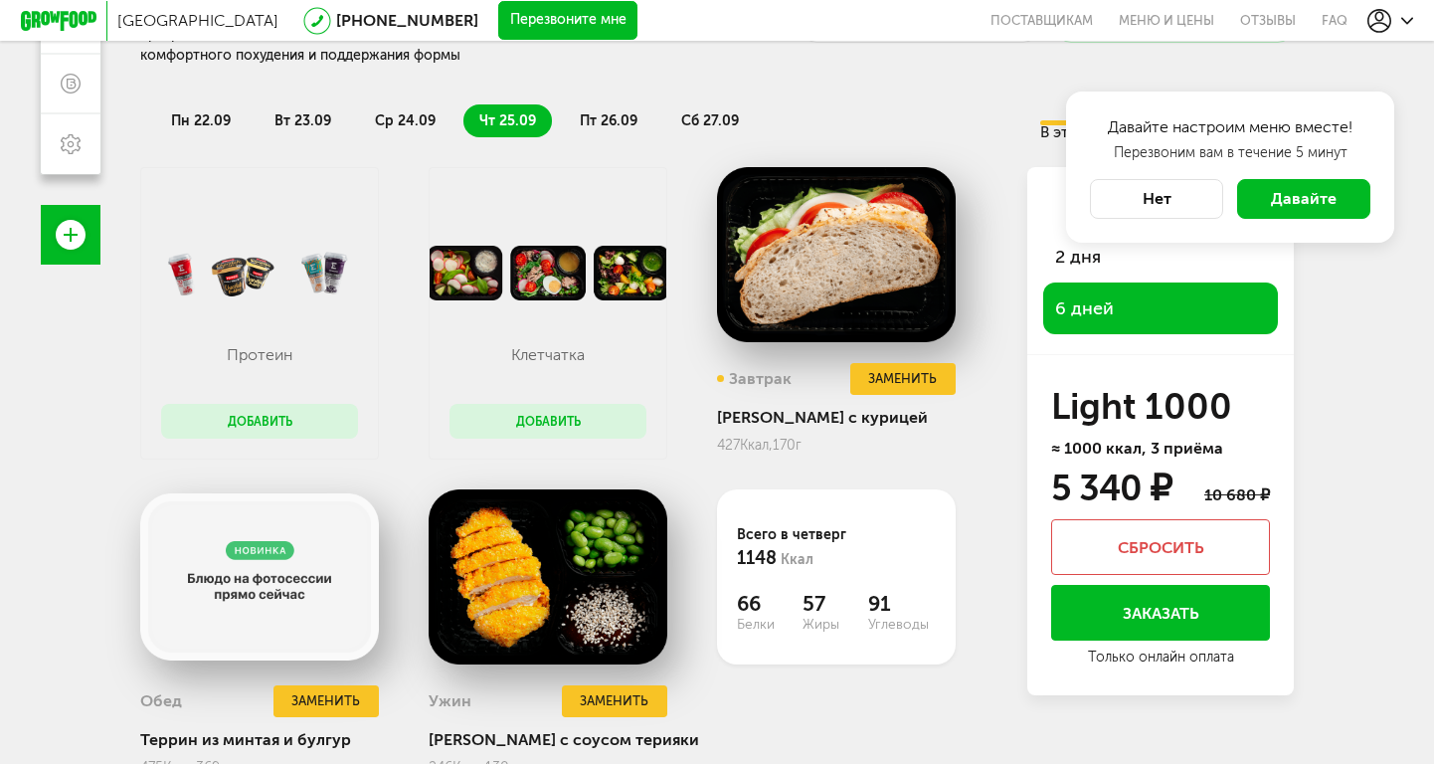
click at [1189, 195] on button "Нет" at bounding box center [1156, 199] width 133 height 40
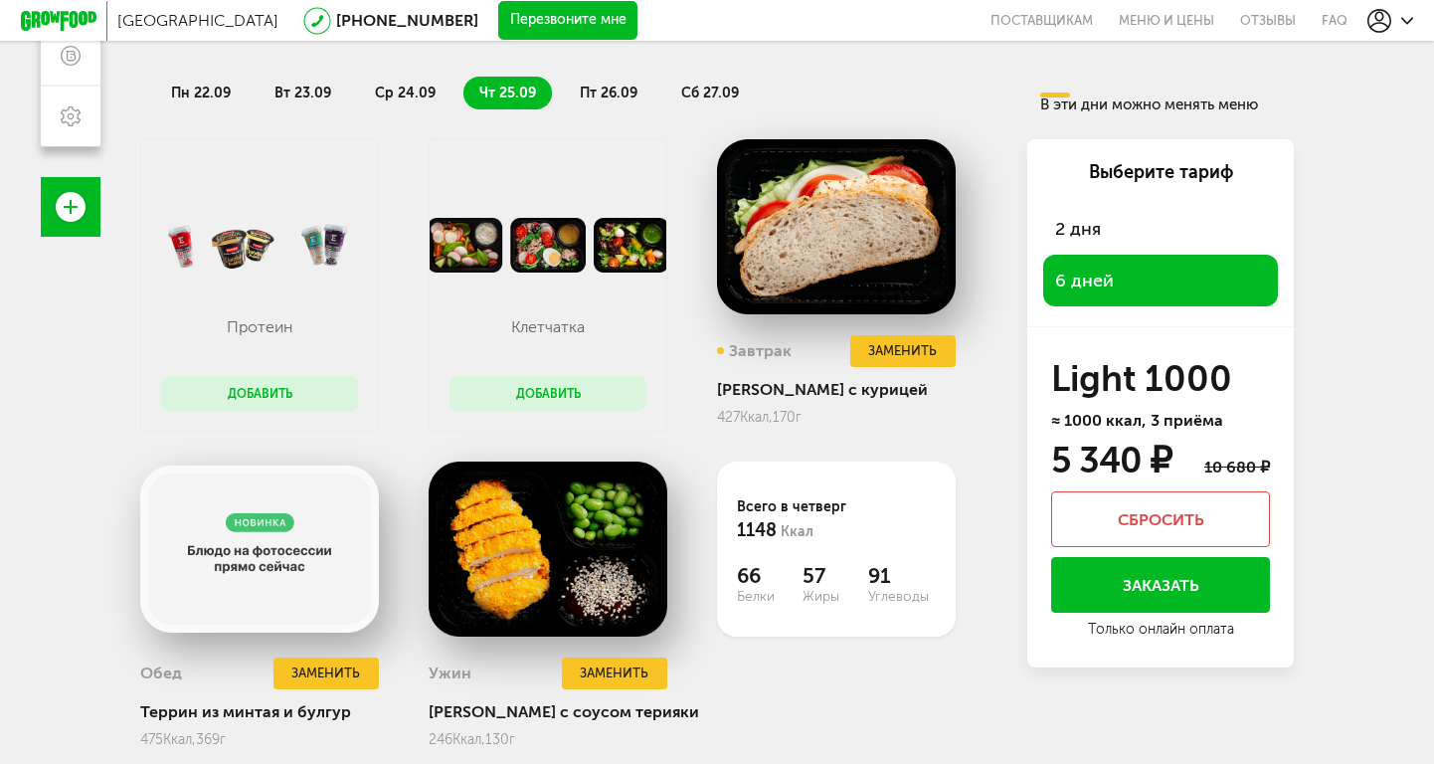
scroll to position [411, 0]
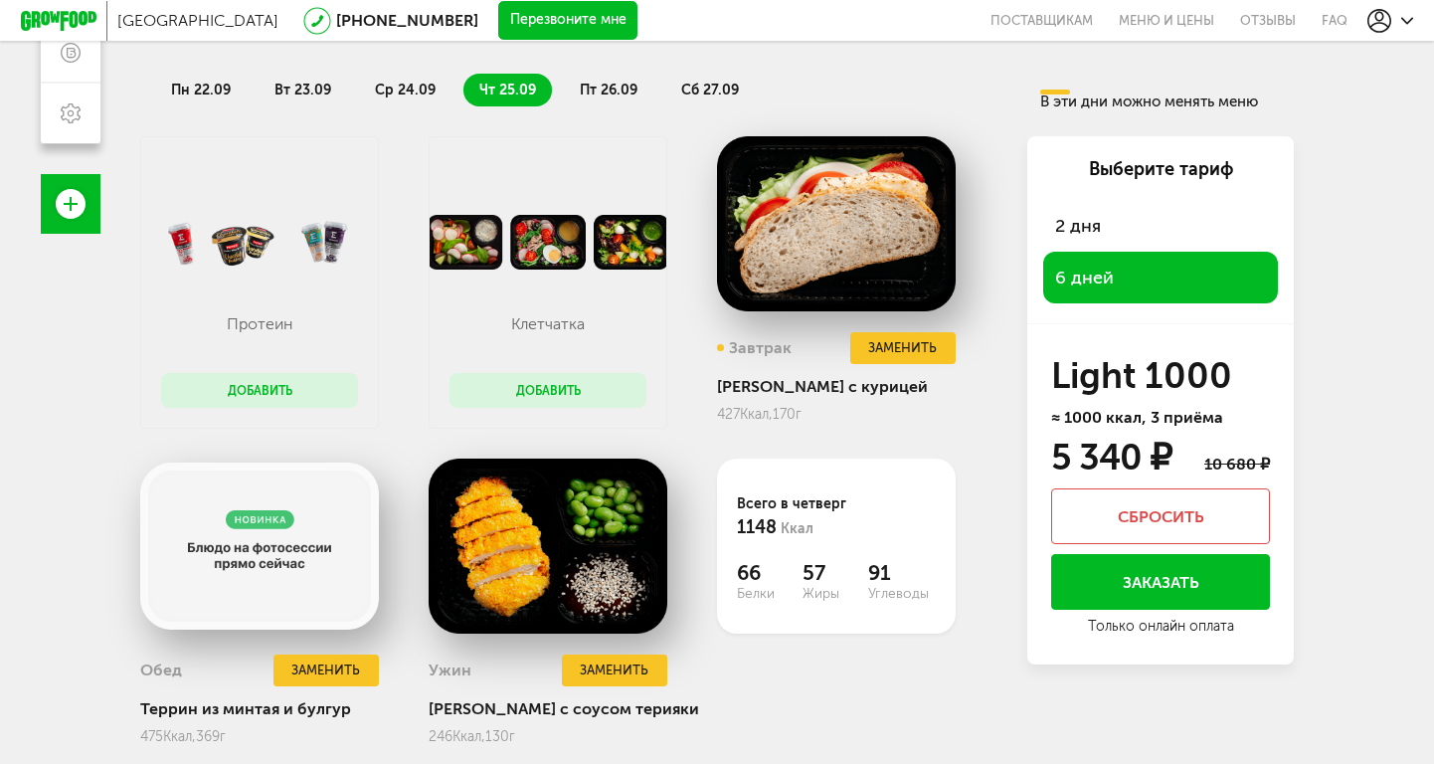
click at [313, 243] on img at bounding box center [259, 243] width 237 height 56
click at [237, 236] on img at bounding box center [259, 243] width 237 height 56
click at [267, 326] on p "Протеин" at bounding box center [259, 323] width 157 height 19
click at [298, 395] on button "Добавить" at bounding box center [259, 390] width 197 height 35
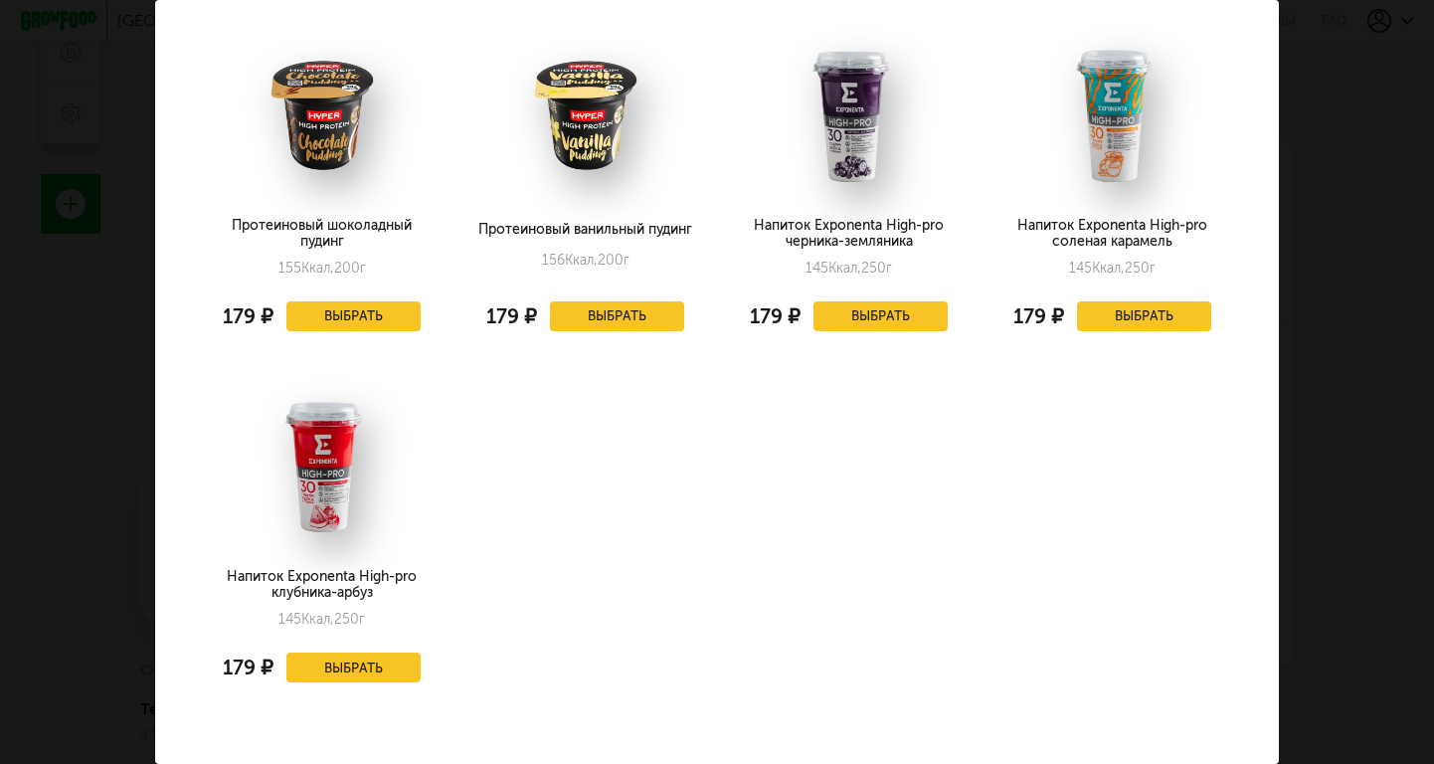
scroll to position [0, 0]
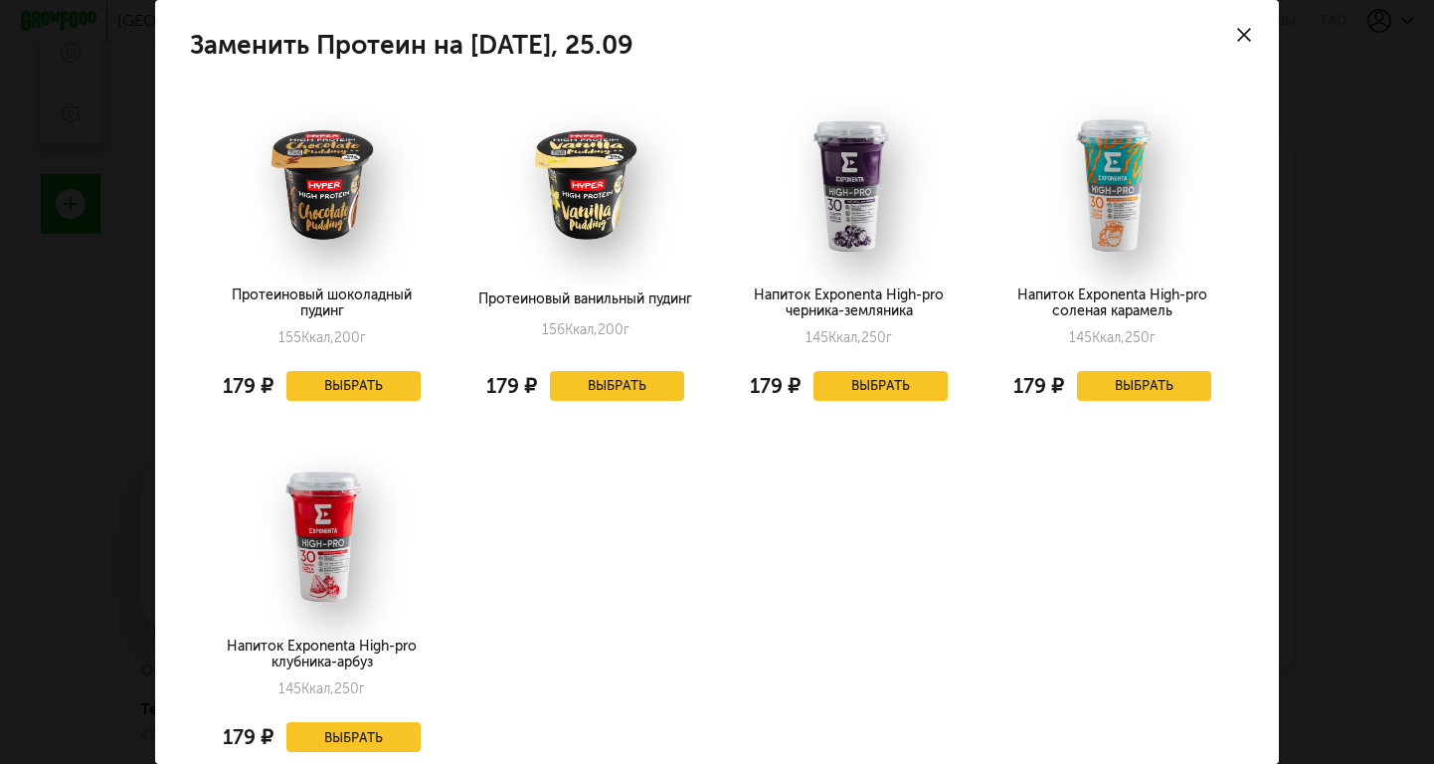
click at [1248, 34] on icon at bounding box center [1244, 35] width 14 height 14
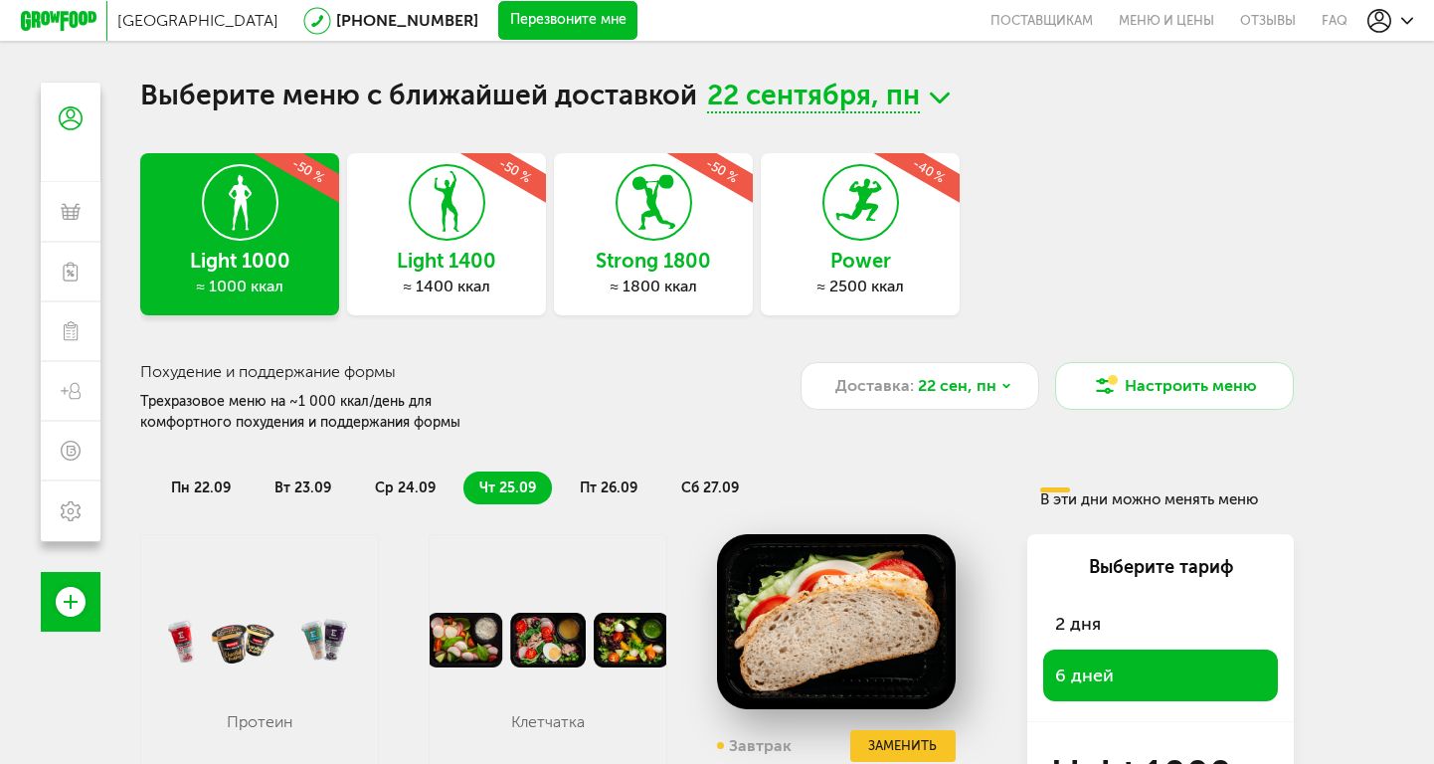
scroll to position [14, 0]
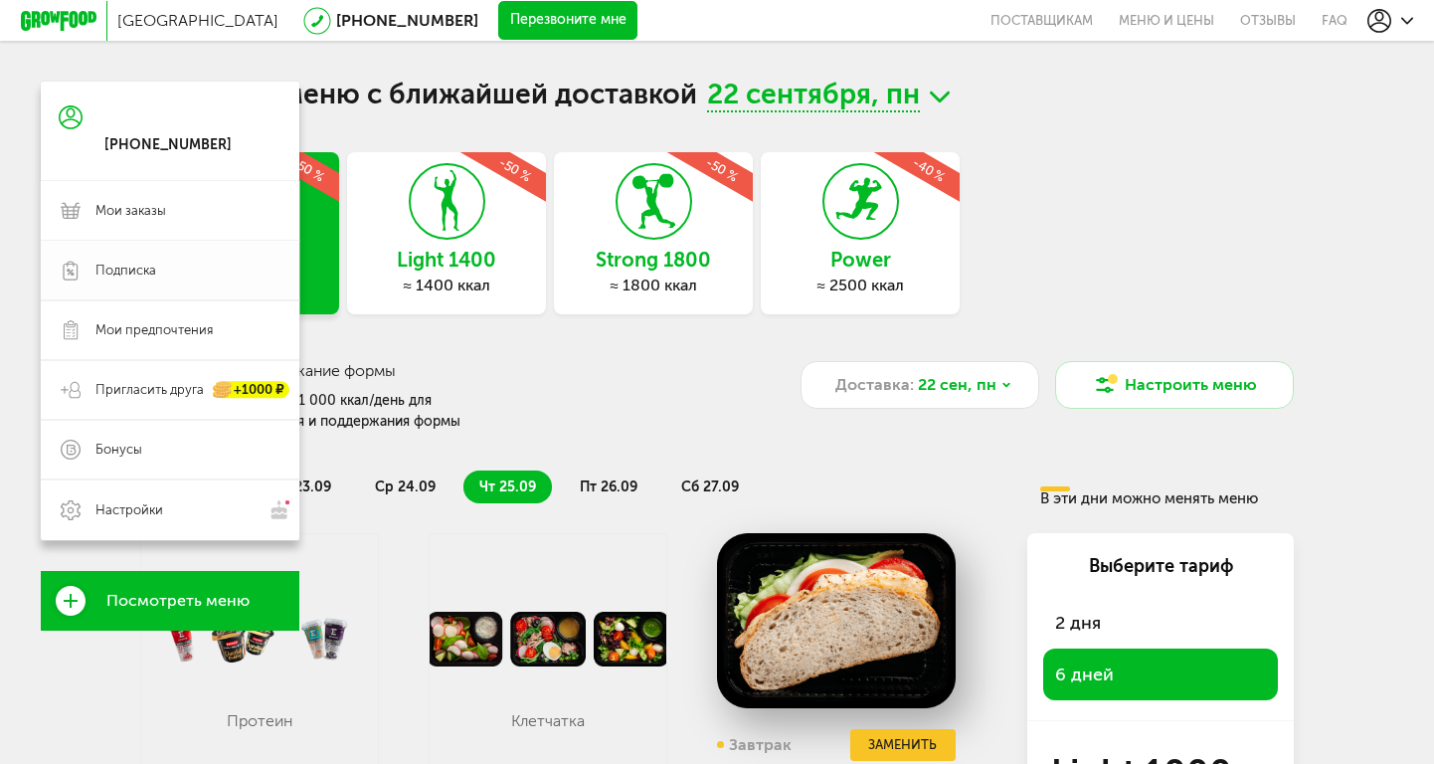
click at [68, 278] on icon at bounding box center [71, 271] width 20 height 20
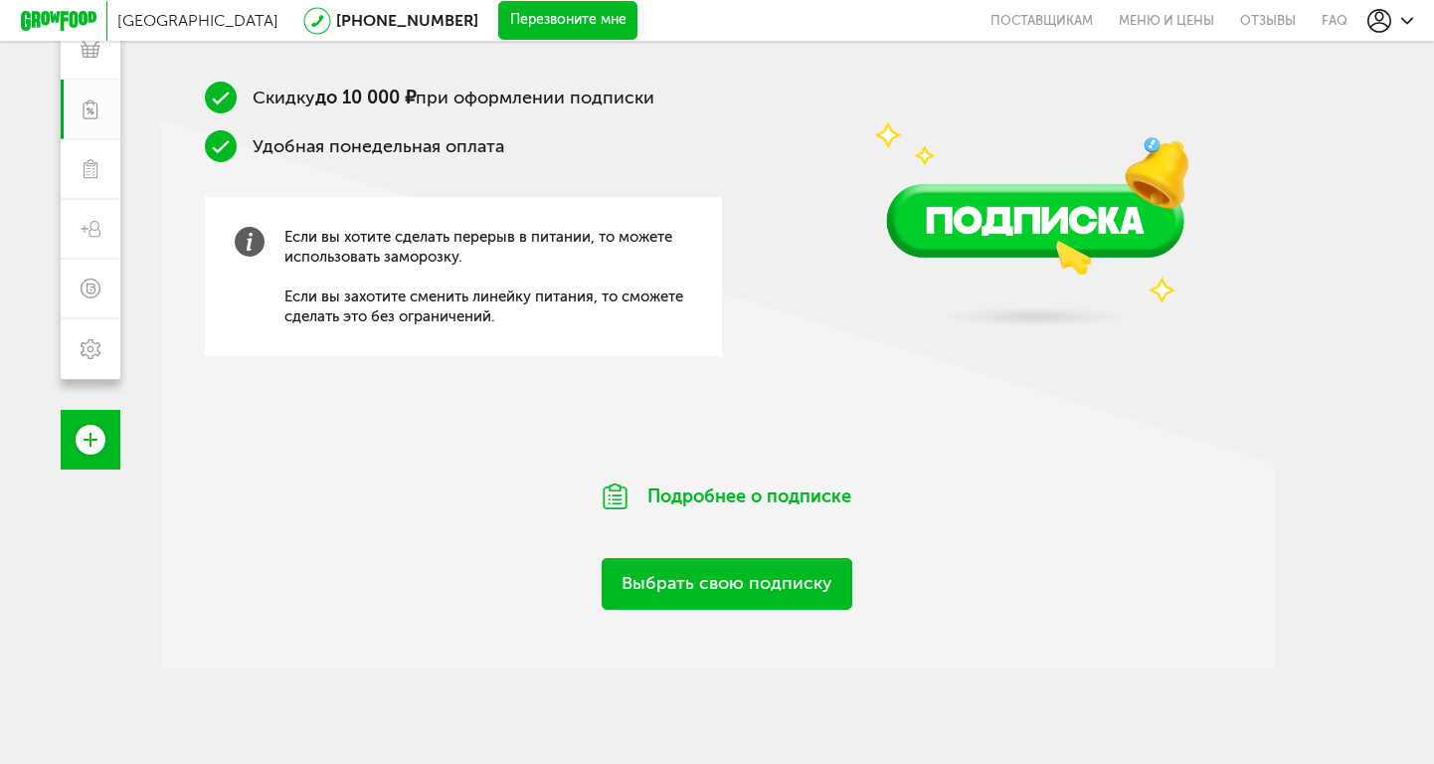
scroll to position [314, 0]
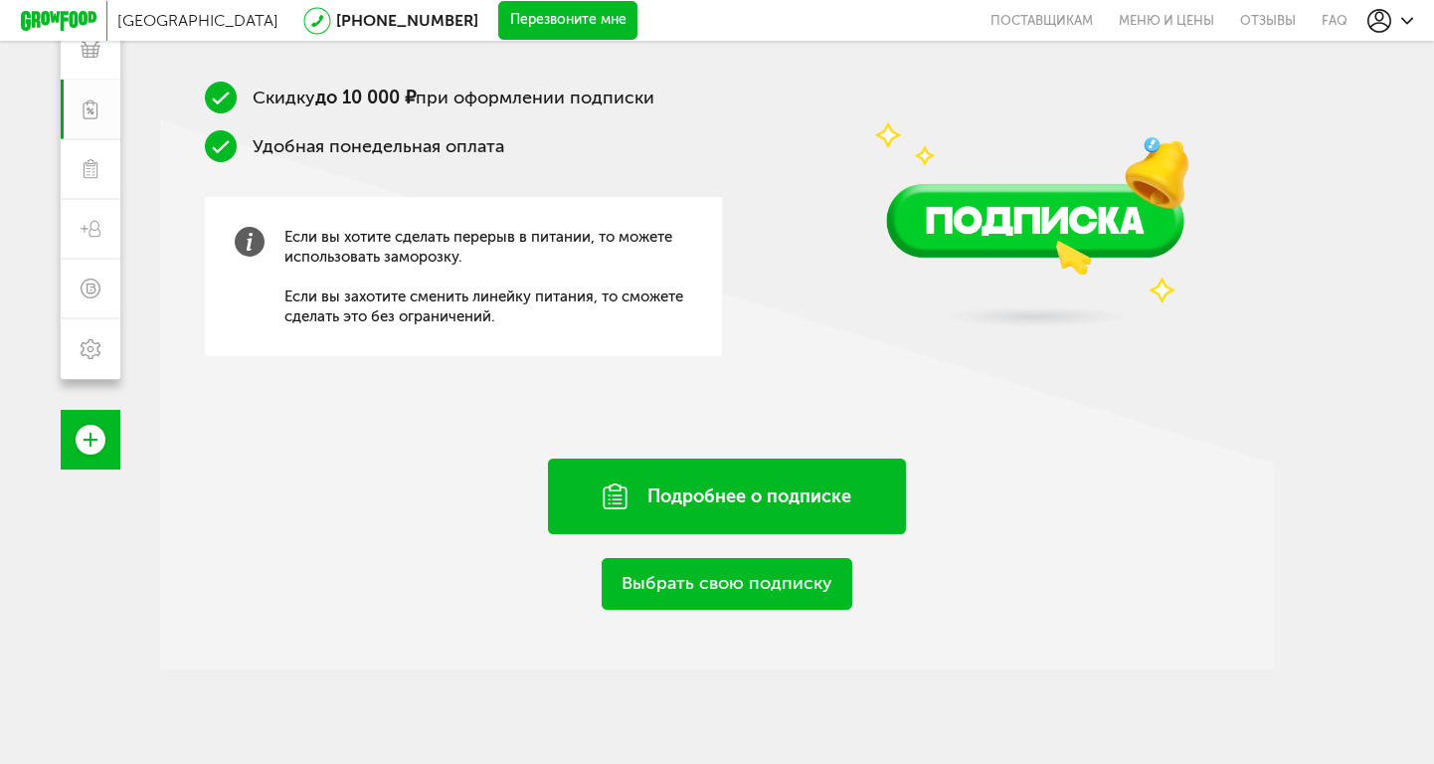
click at [763, 496] on div "Подробнее о подписке" at bounding box center [727, 497] width 358 height 76
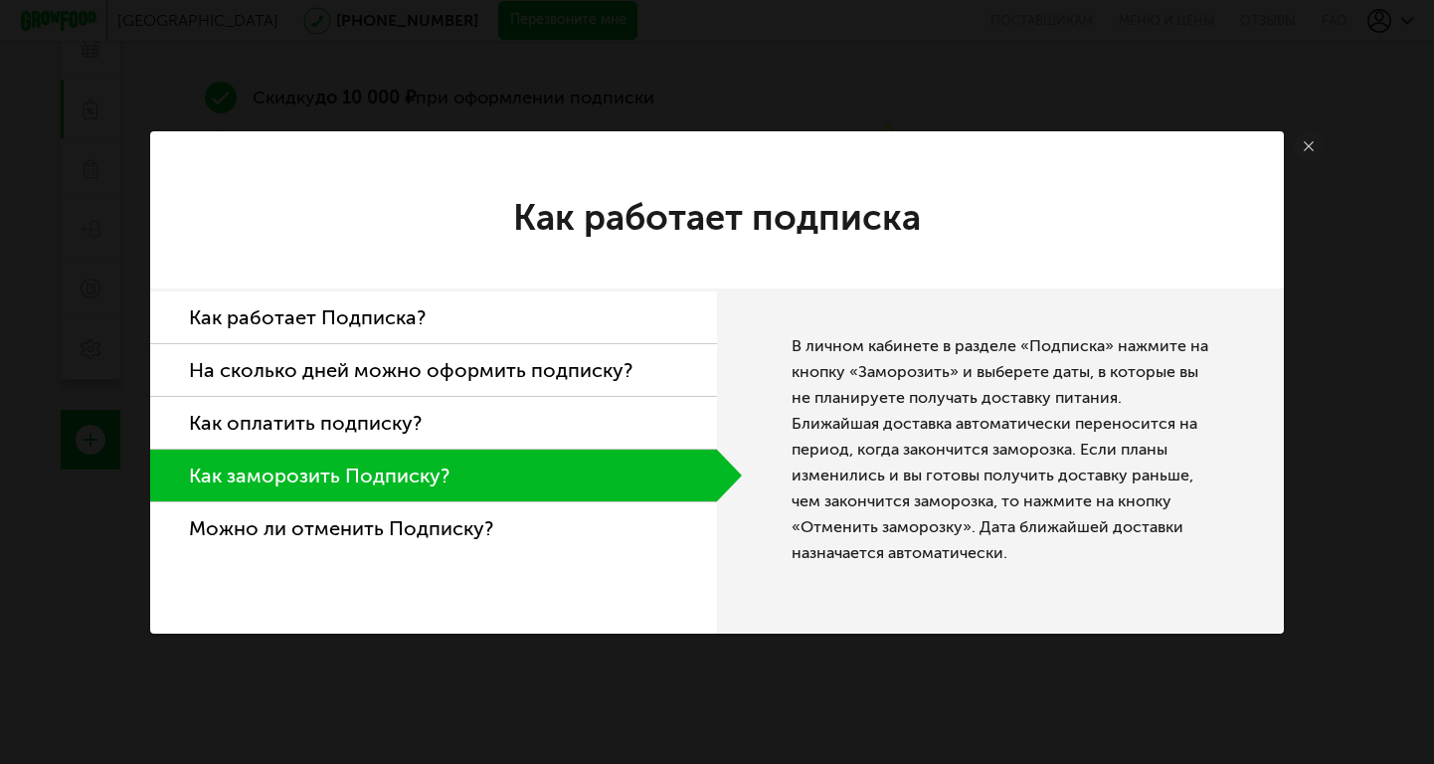
click at [606, 326] on li "Как работает Подписка?" at bounding box center [433, 317] width 567 height 53
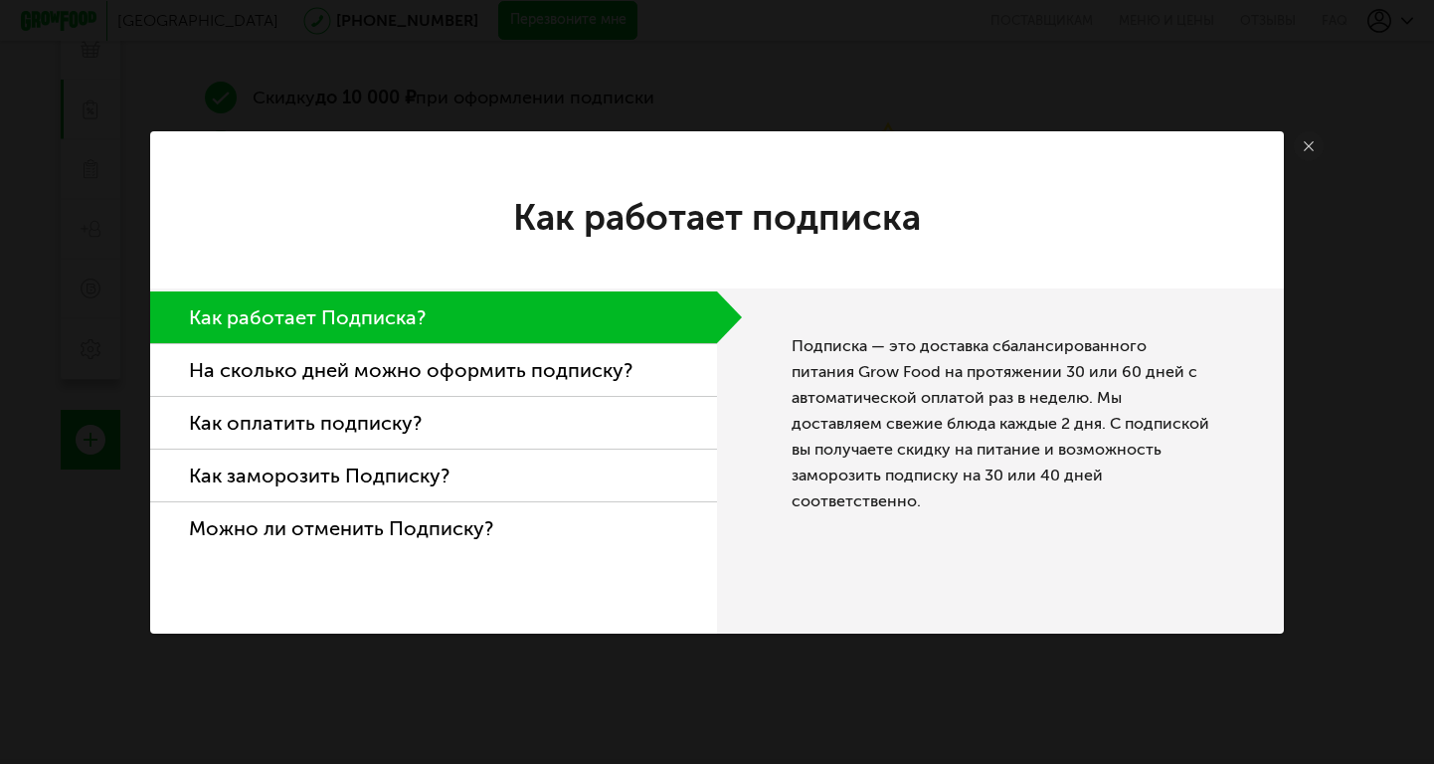
click at [604, 363] on li "На сколько дней можно оформить подписку?" at bounding box center [433, 370] width 567 height 53
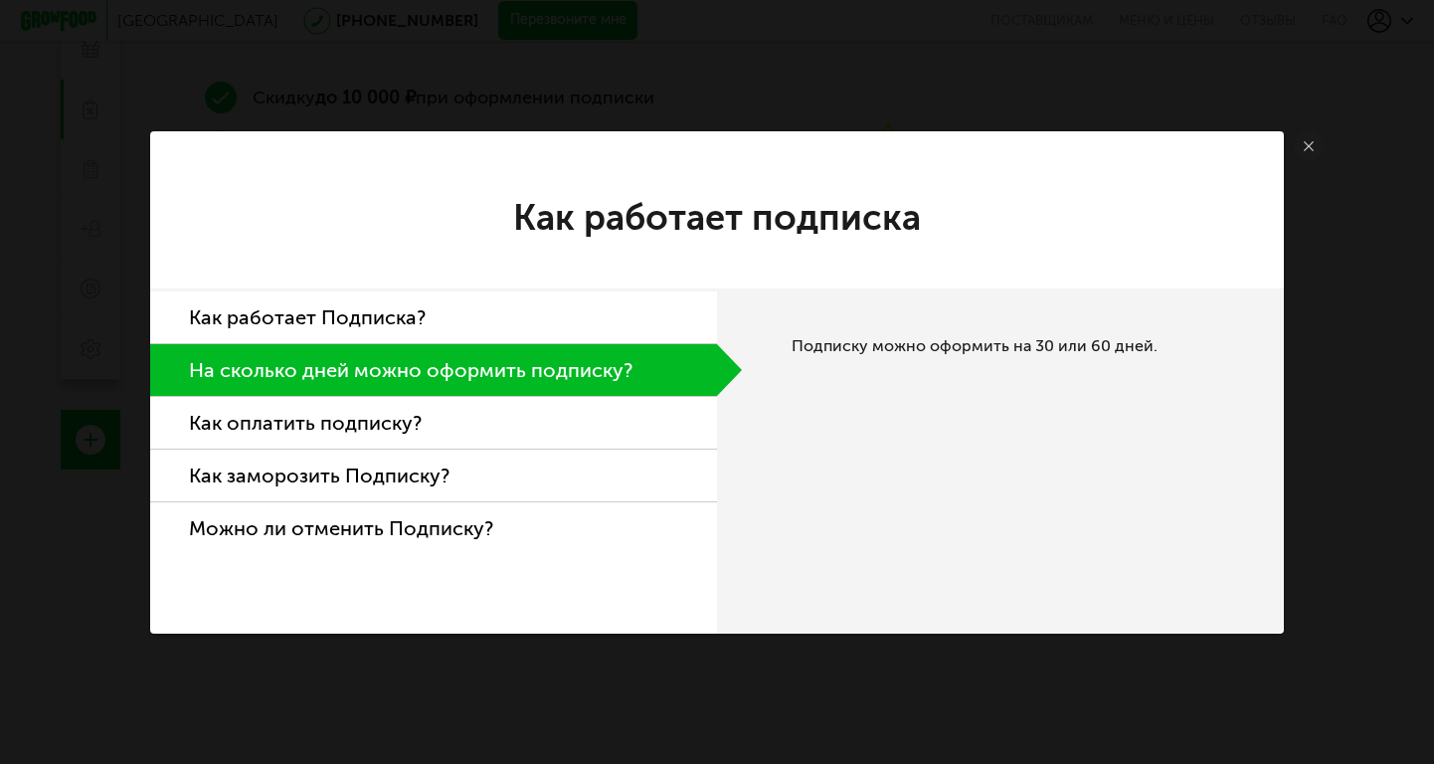
click at [600, 419] on li "Как оплатить подписку?" at bounding box center [433, 423] width 567 height 53
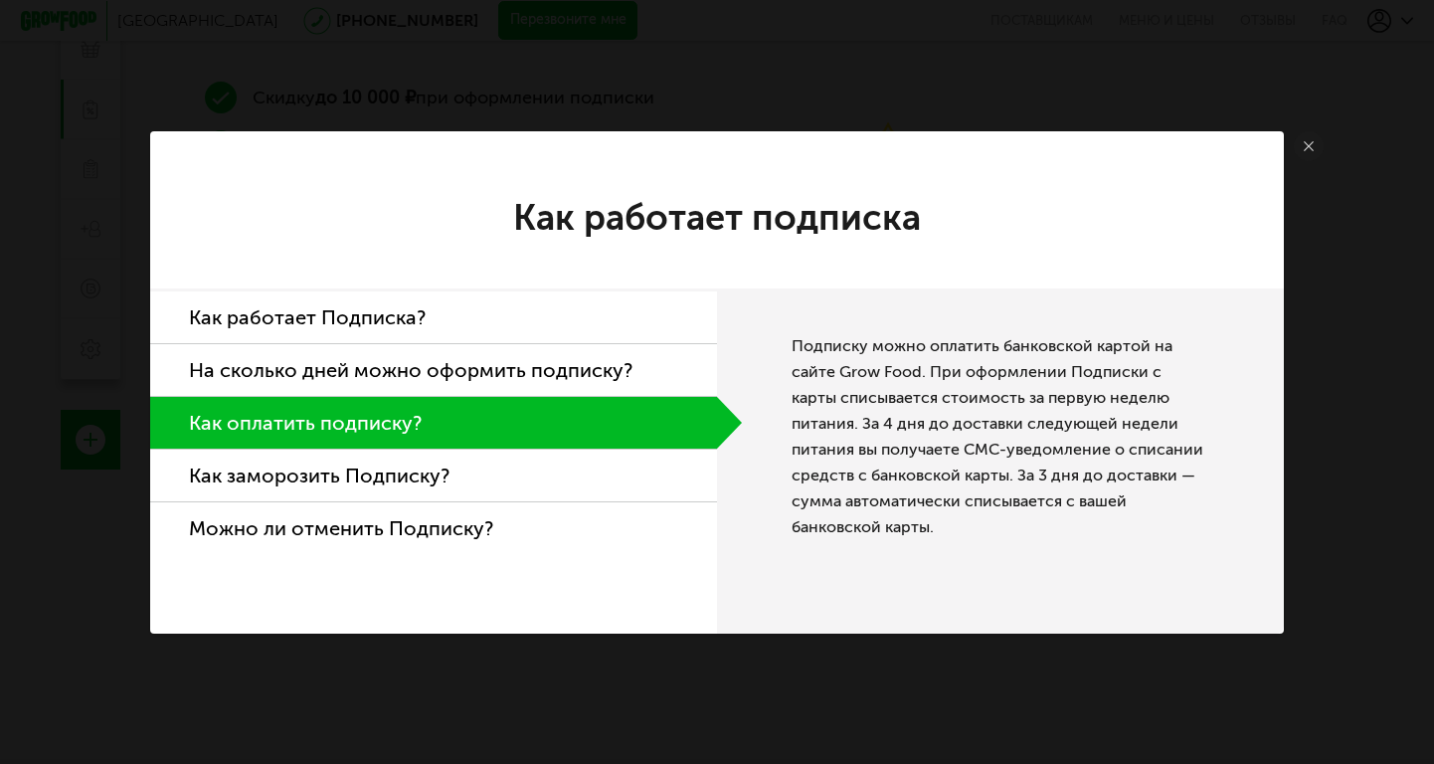
click at [593, 474] on li "Как заморозить Подписку?" at bounding box center [433, 476] width 567 height 53
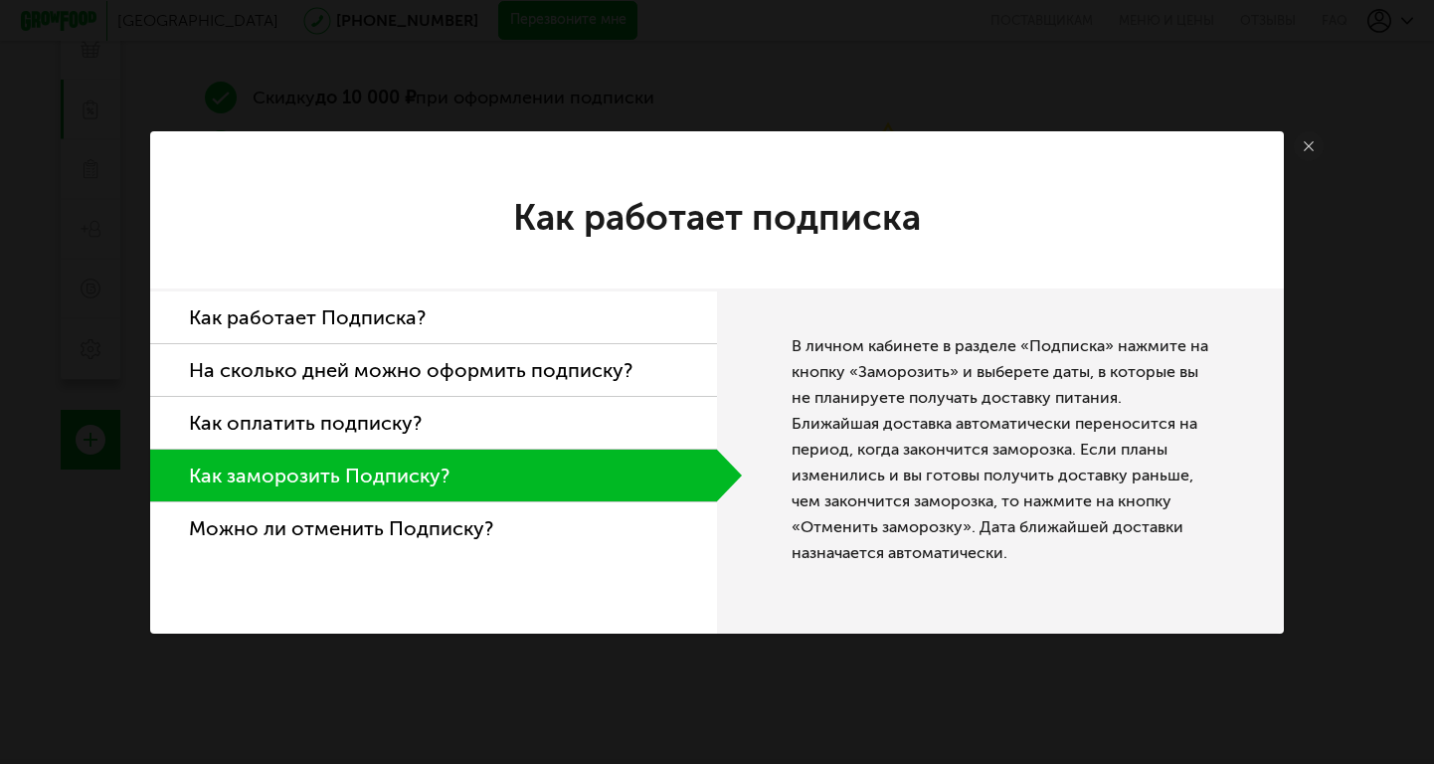
click at [583, 517] on li "Можно ли отменить Подписку?" at bounding box center [433, 528] width 567 height 52
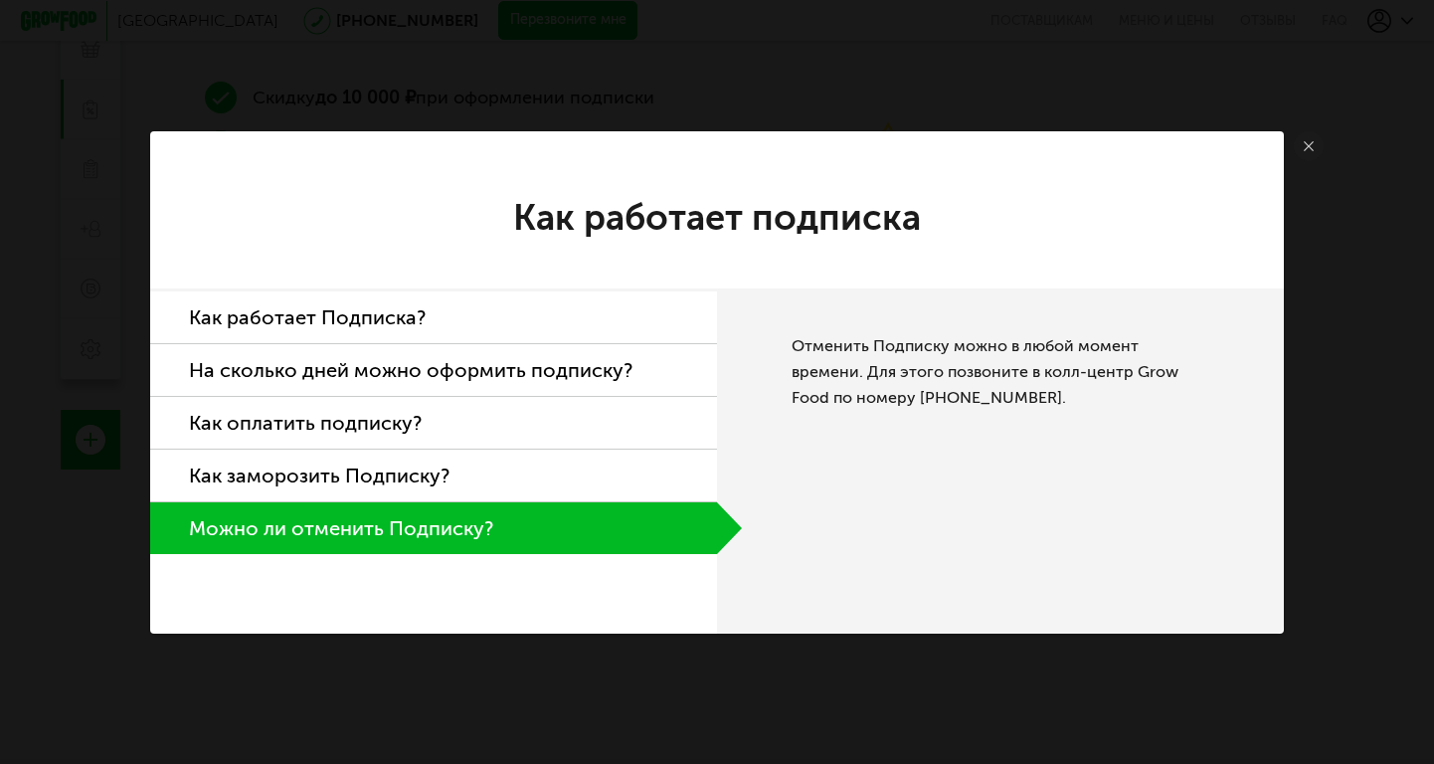
click at [1308, 148] on icon at bounding box center [1309, 146] width 10 height 10
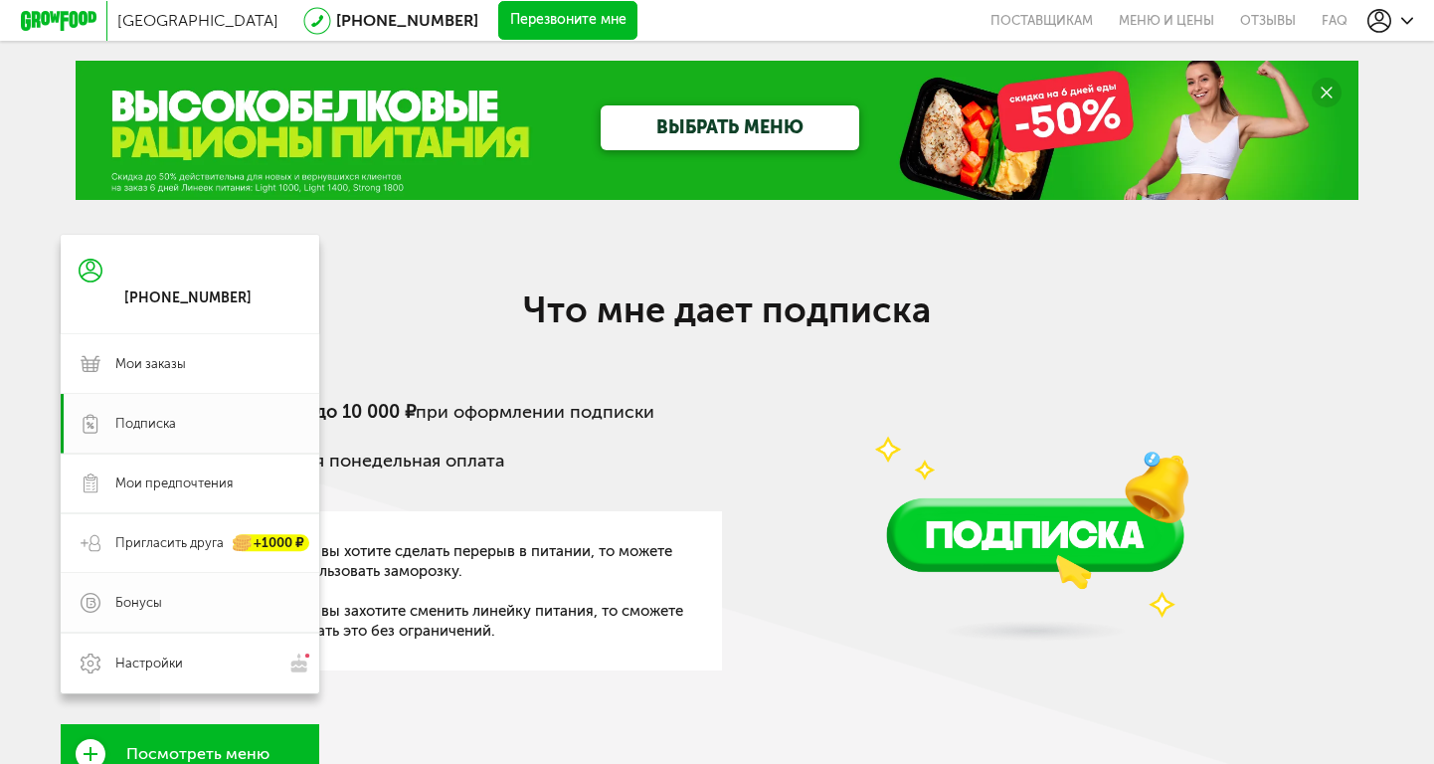
click at [184, 592] on link "Бонусы" at bounding box center [190, 603] width 259 height 60
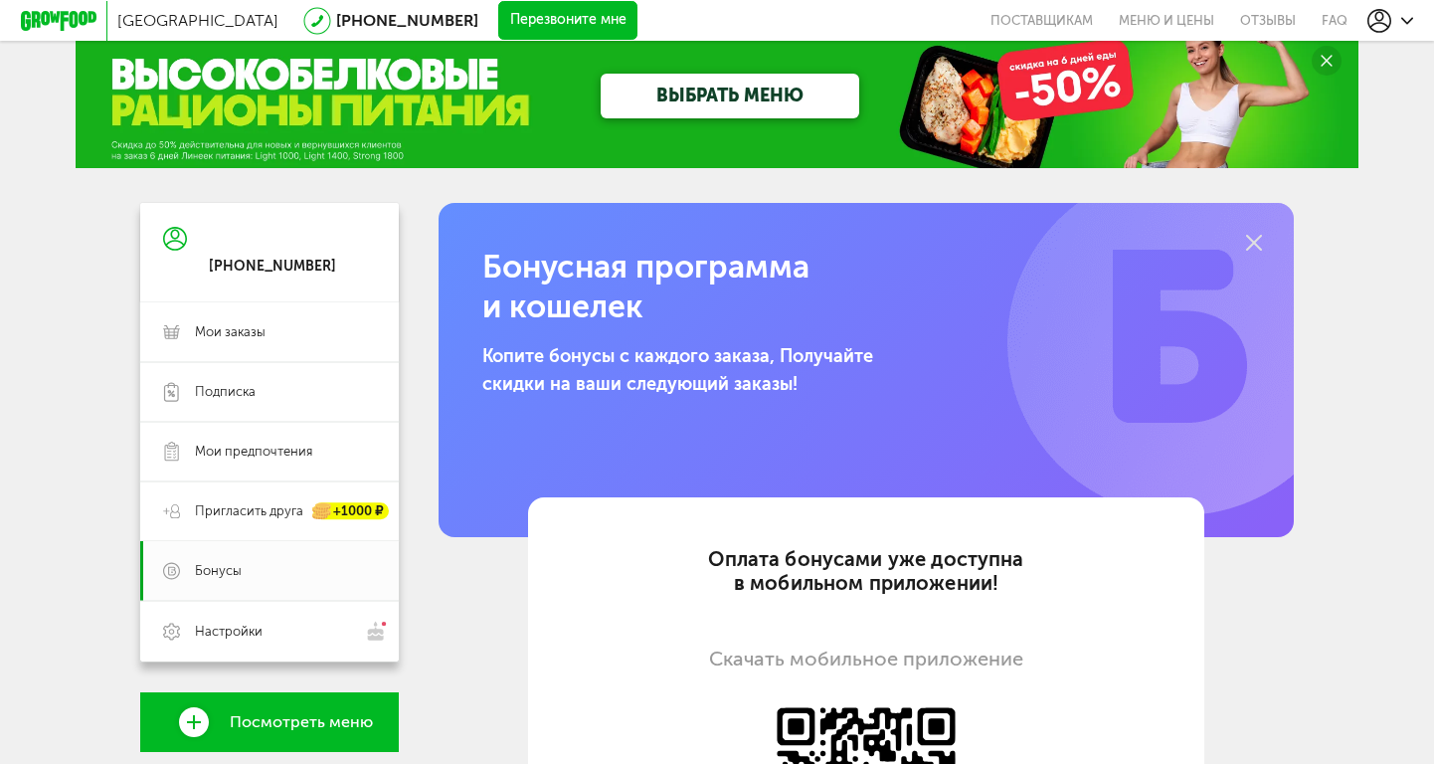
scroll to position [19, 0]
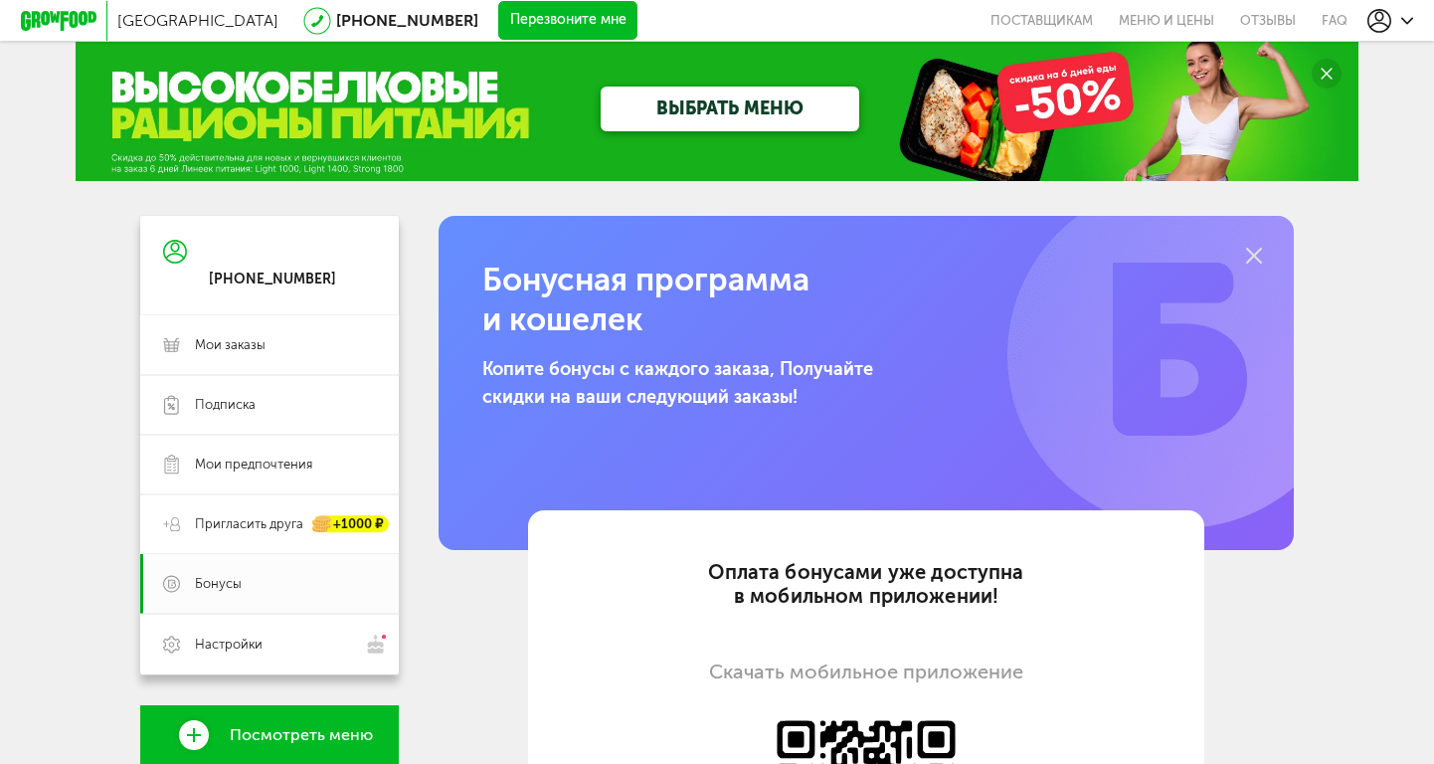
click at [1255, 255] on use at bounding box center [1254, 256] width 16 height 16
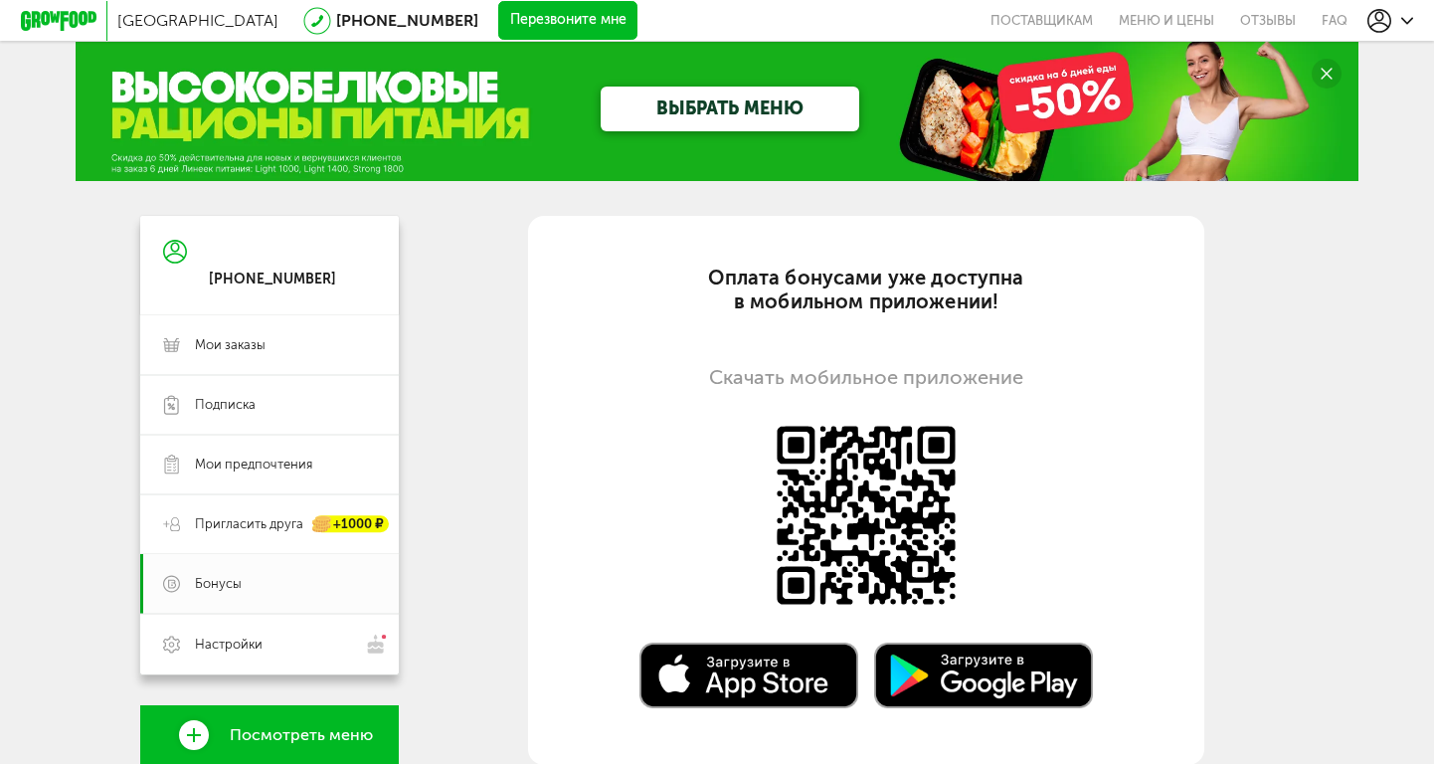
click at [1316, 254] on div "Москва [PHONE_NUMBER] Перезвоните мне поставщикам Меню и цены Отзывы FAQ [PHONE…" at bounding box center [717, 598] width 1434 height 1234
click at [284, 330] on link "Мои заказы" at bounding box center [269, 345] width 259 height 60
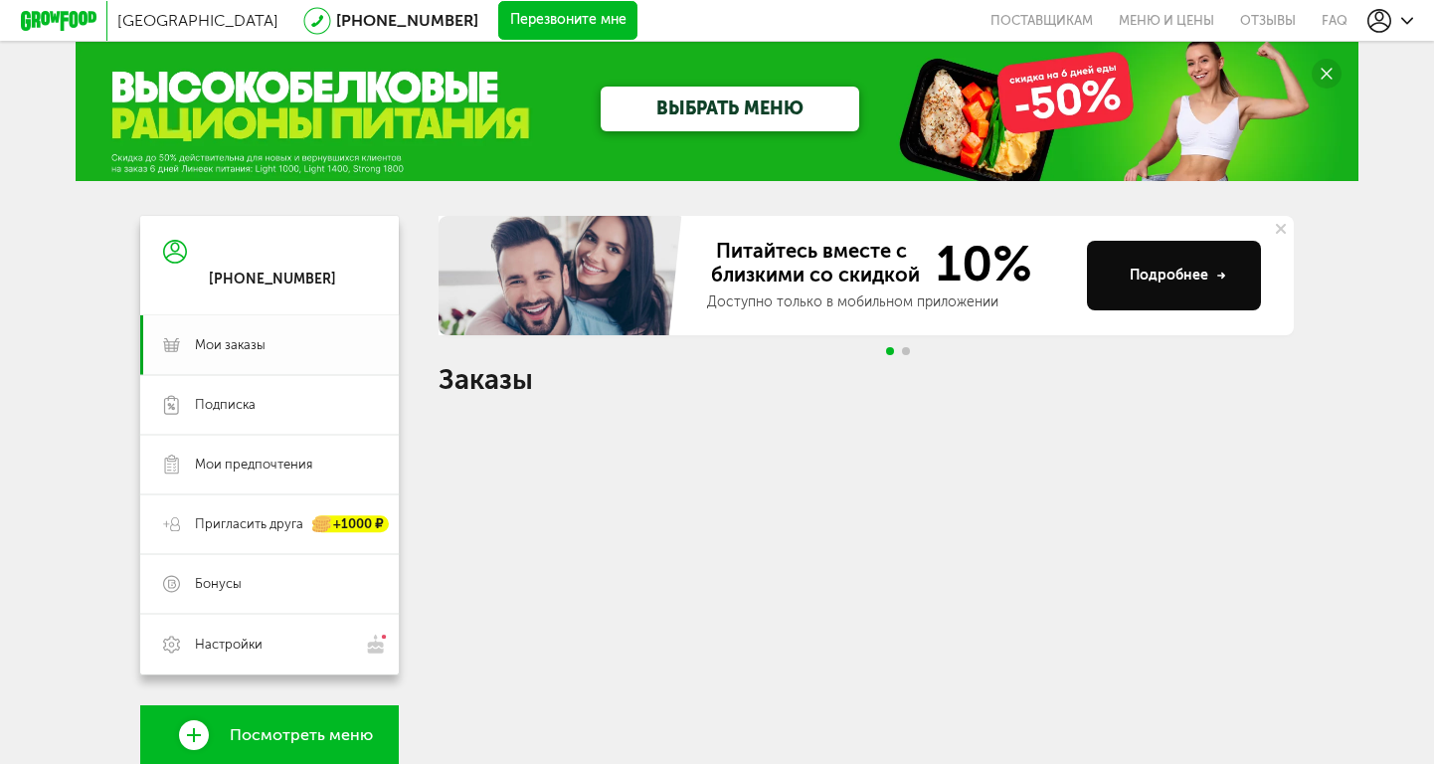
click at [236, 351] on span "Мои заказы" at bounding box center [230, 345] width 71 height 18
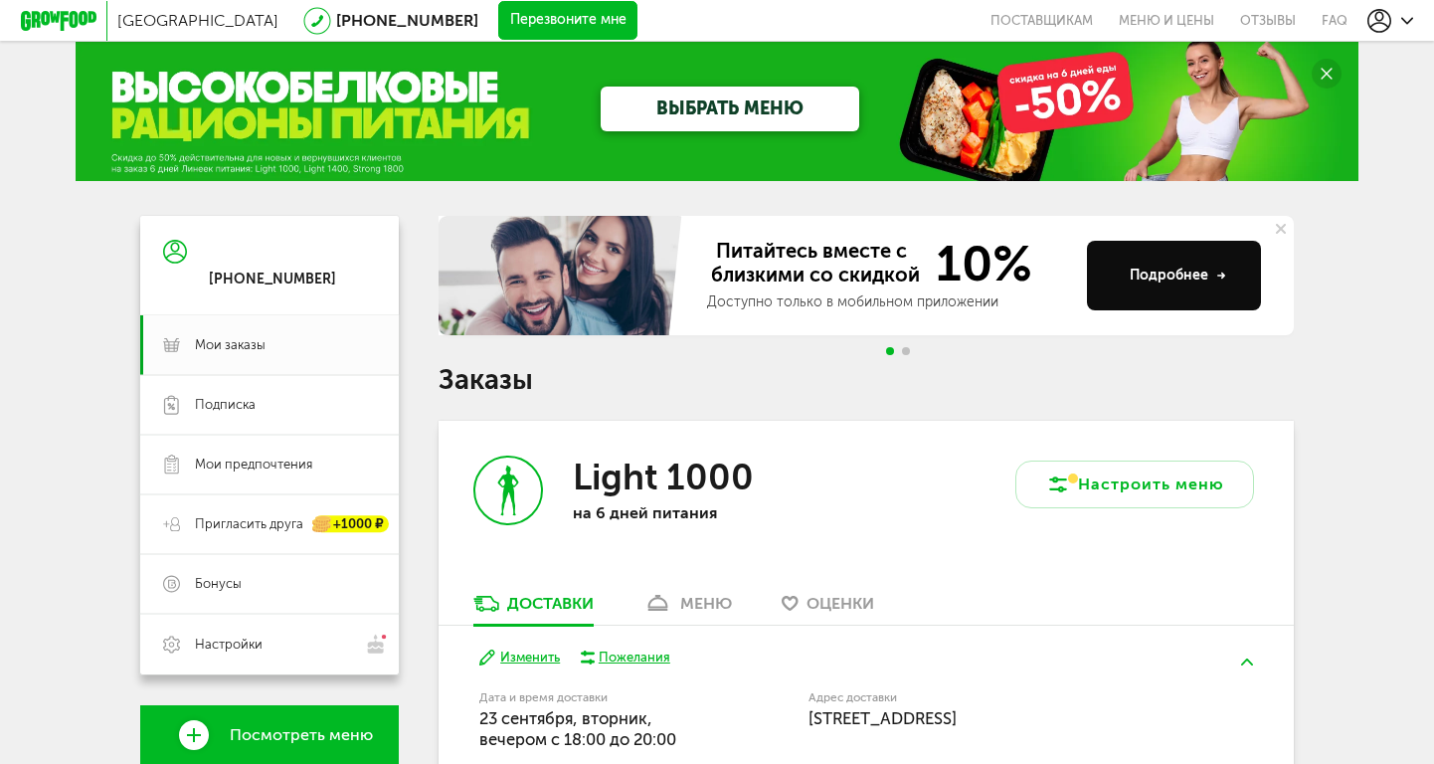
click at [185, 309] on icon at bounding box center [175, 251] width 24 height 149
click at [177, 344] on icon at bounding box center [171, 345] width 17 height 20
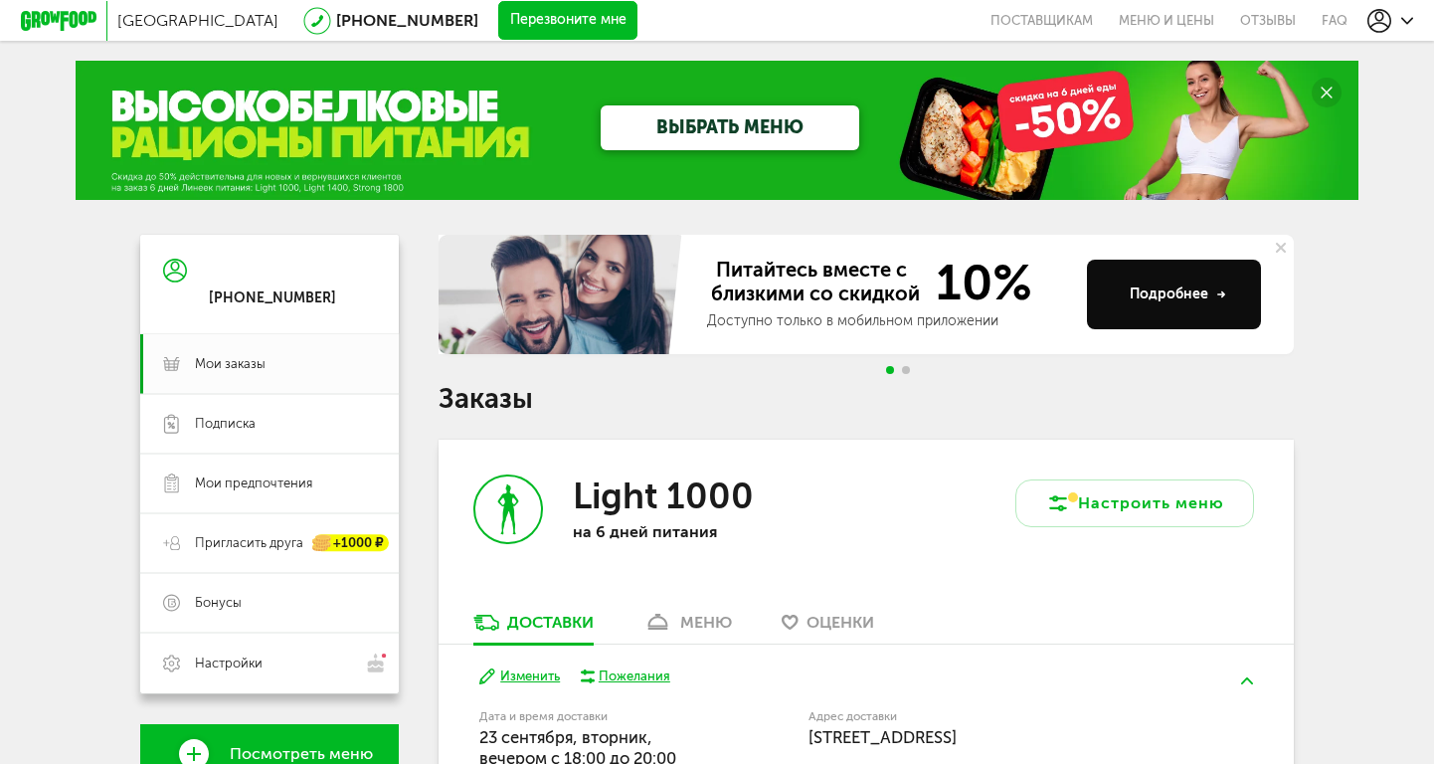
click at [324, 753] on span "Посмотреть меню" at bounding box center [301, 754] width 143 height 18
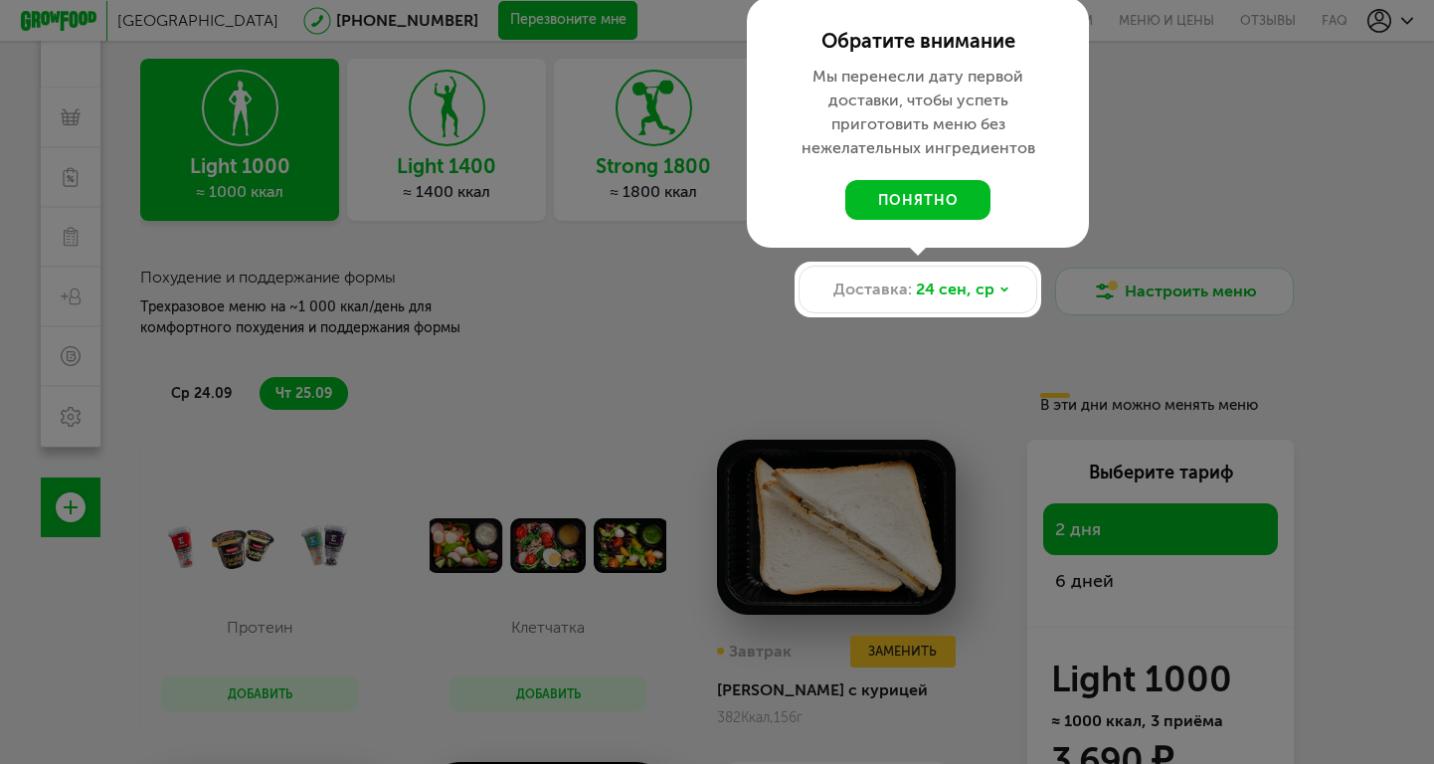
scroll to position [111, 0]
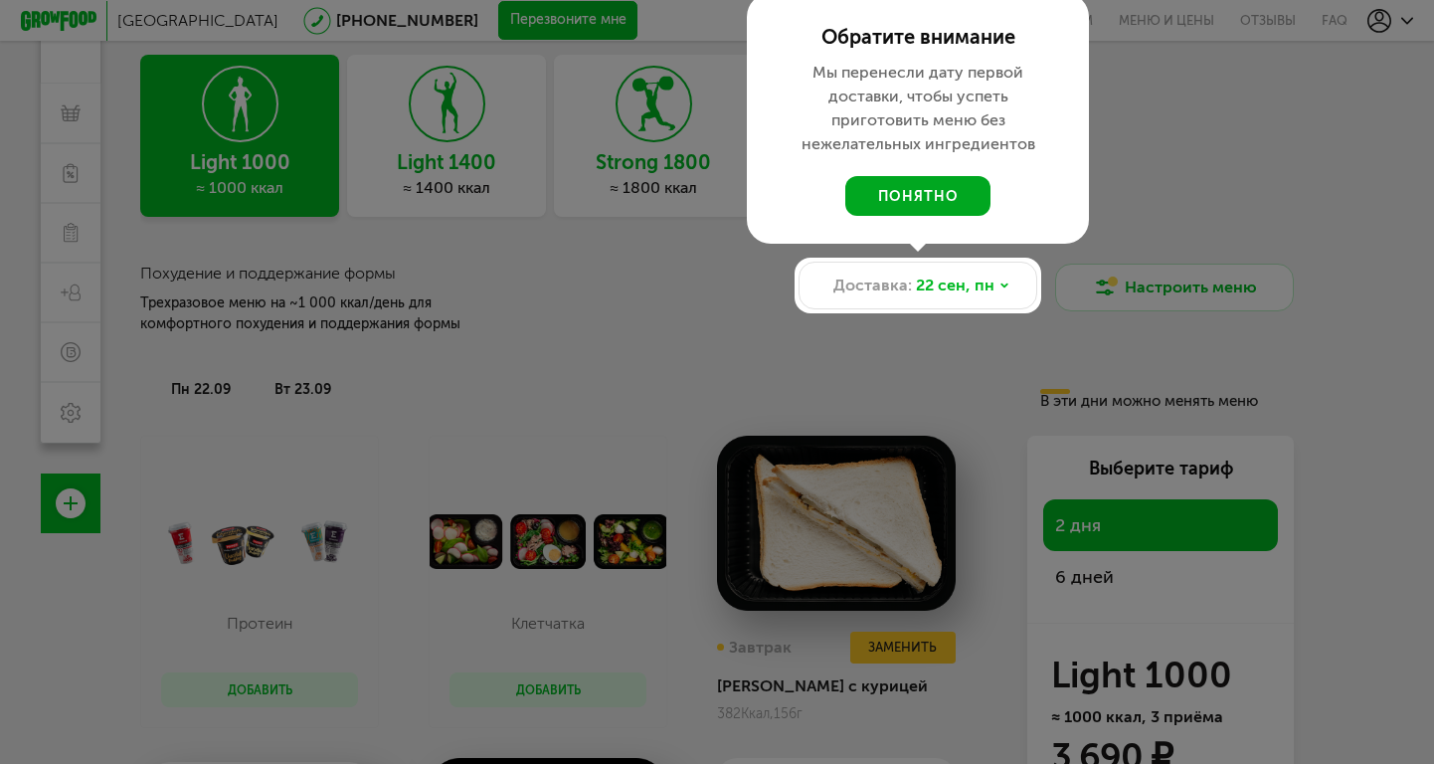
click at [922, 198] on button "понятно" at bounding box center [917, 196] width 145 height 40
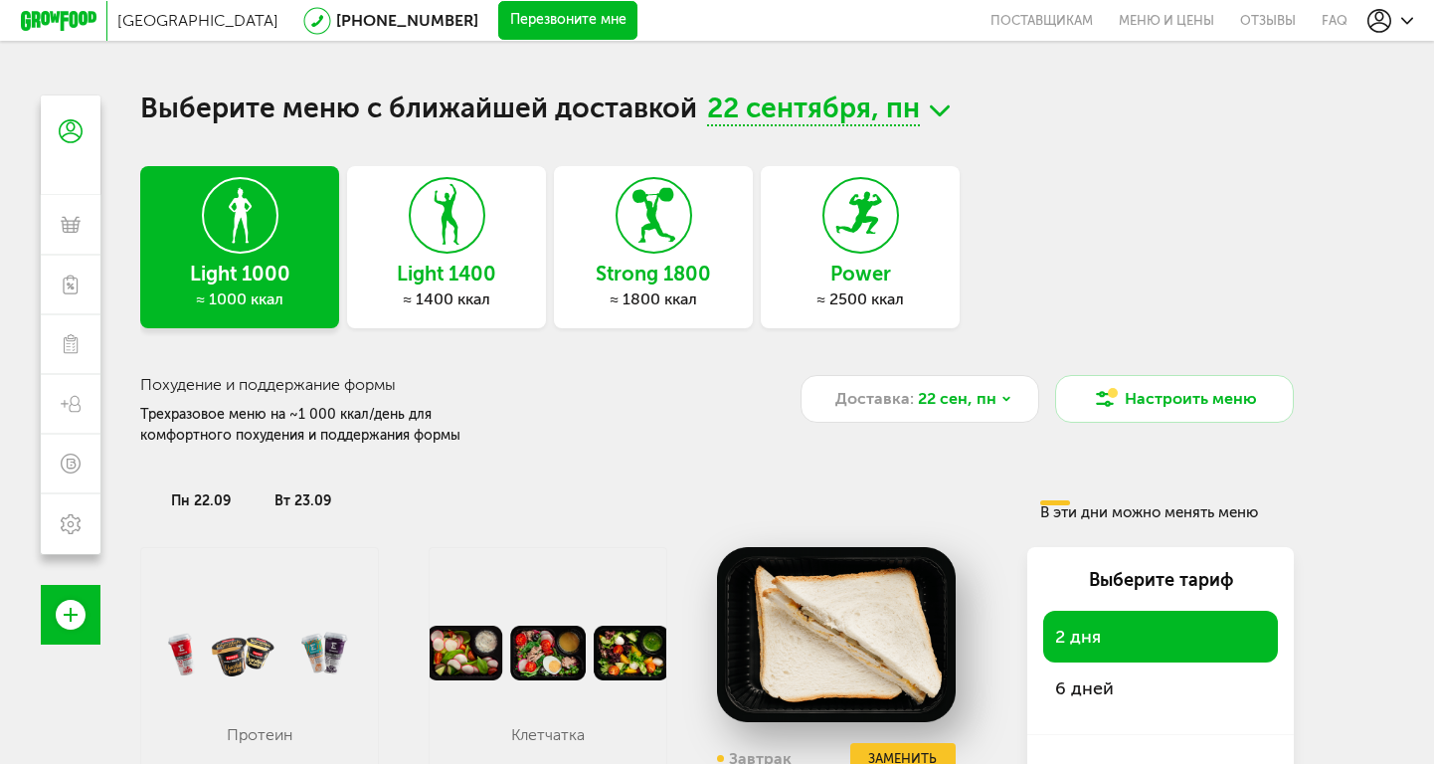
scroll to position [8, 0]
